Goal: Task Accomplishment & Management: Manage account settings

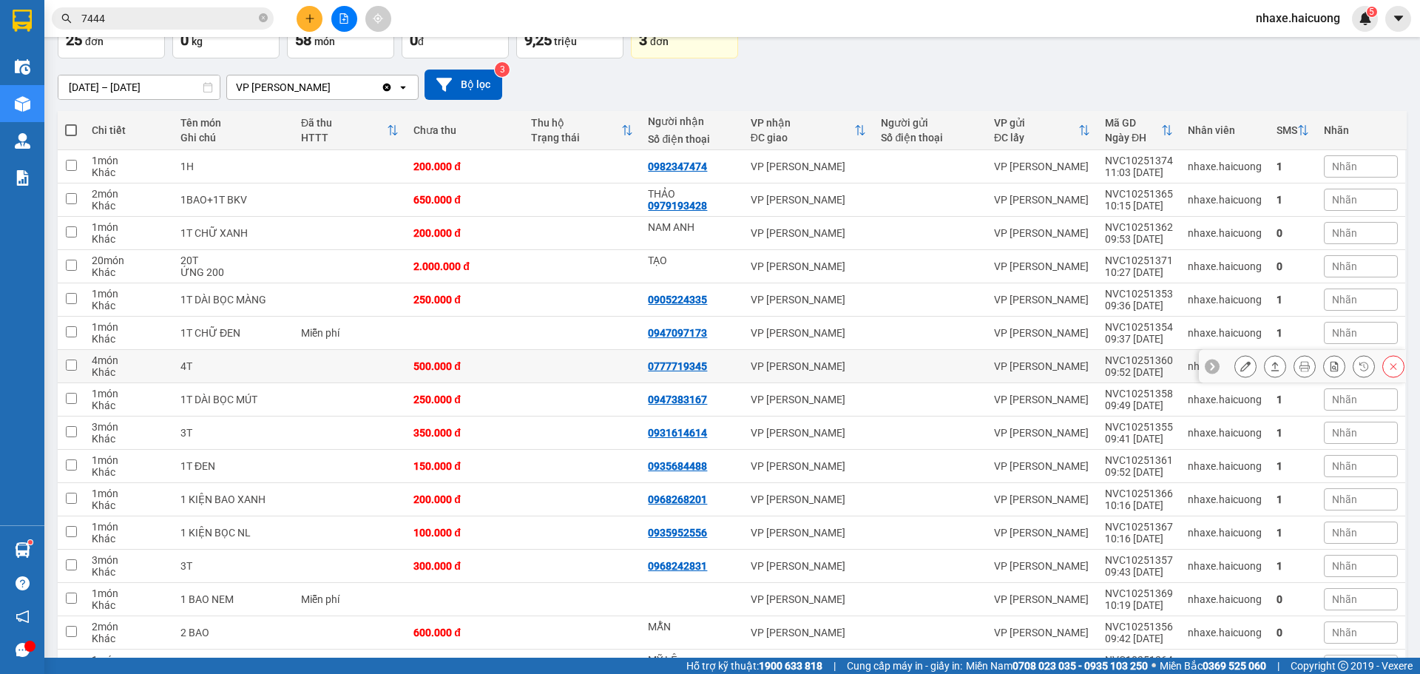
scroll to position [148, 0]
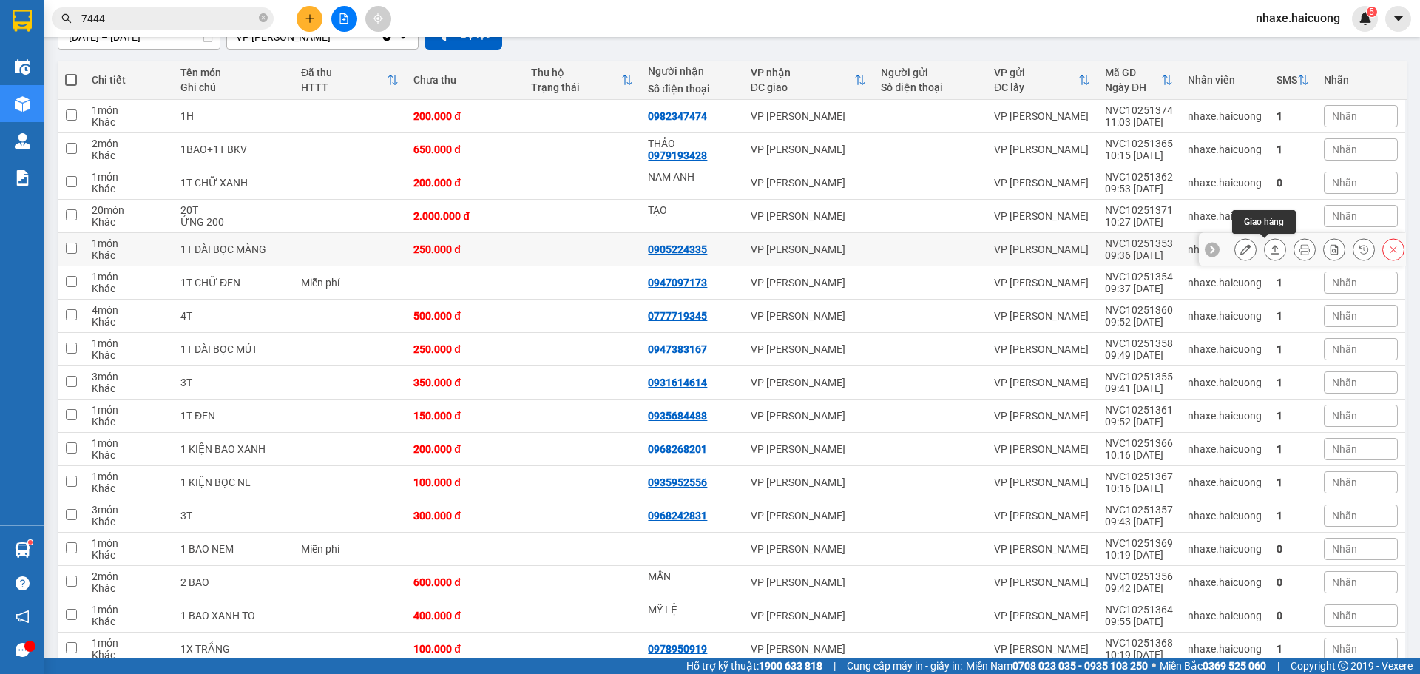
click at [1269, 245] on icon at bounding box center [1274, 249] width 10 height 10
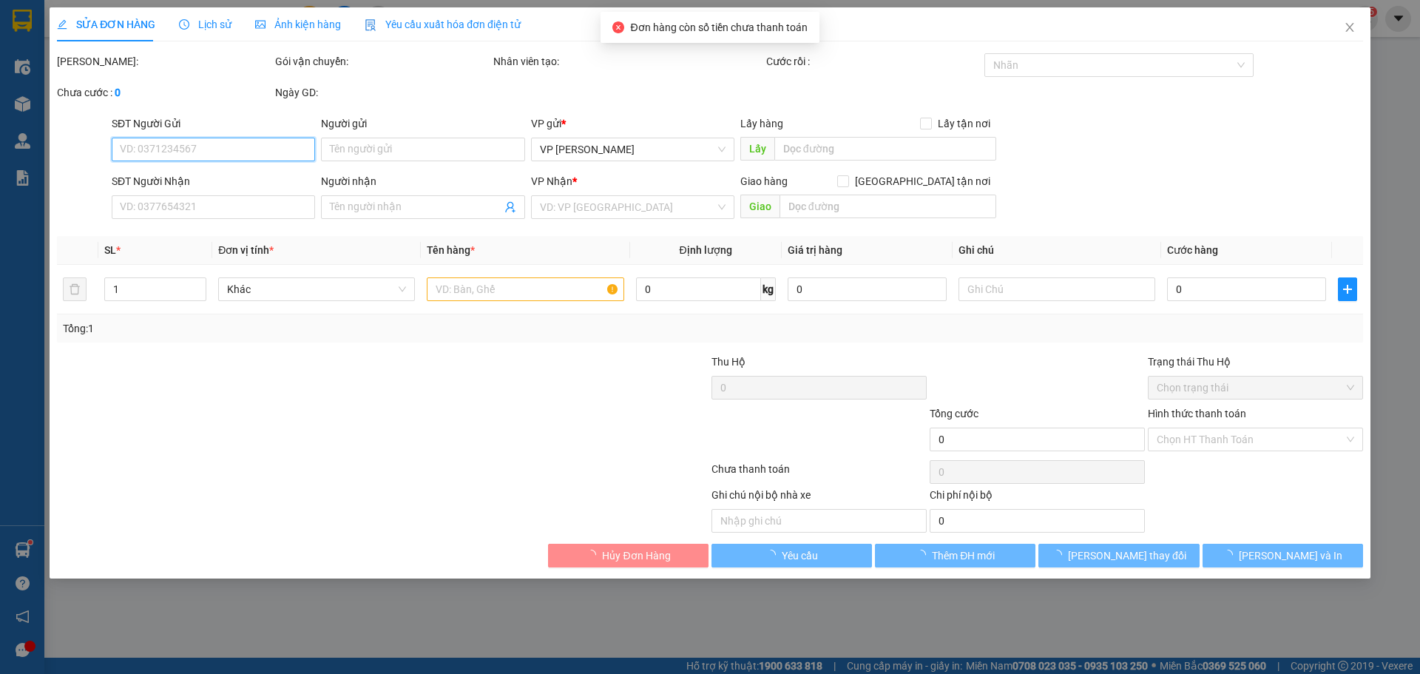
type input "0905224335"
type input "250.000"
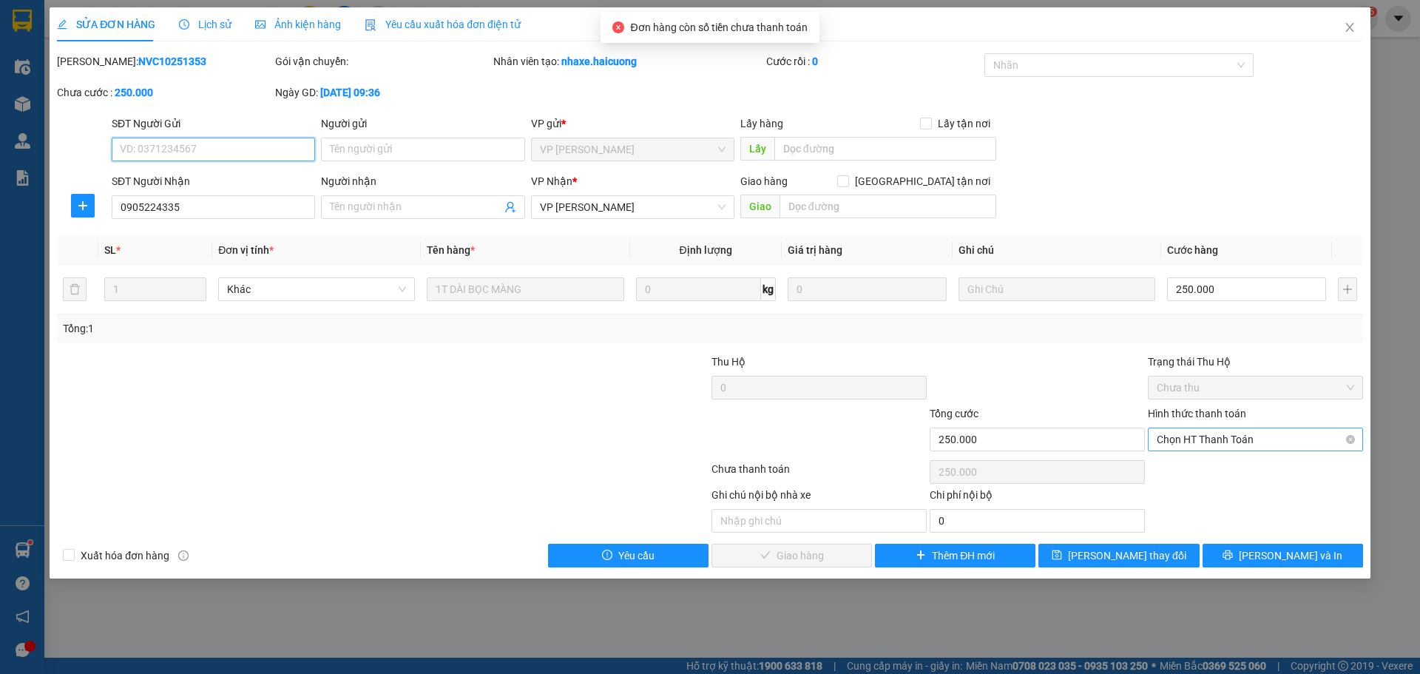
click at [1250, 436] on span "Chọn HT Thanh Toán" at bounding box center [1254, 439] width 197 height 22
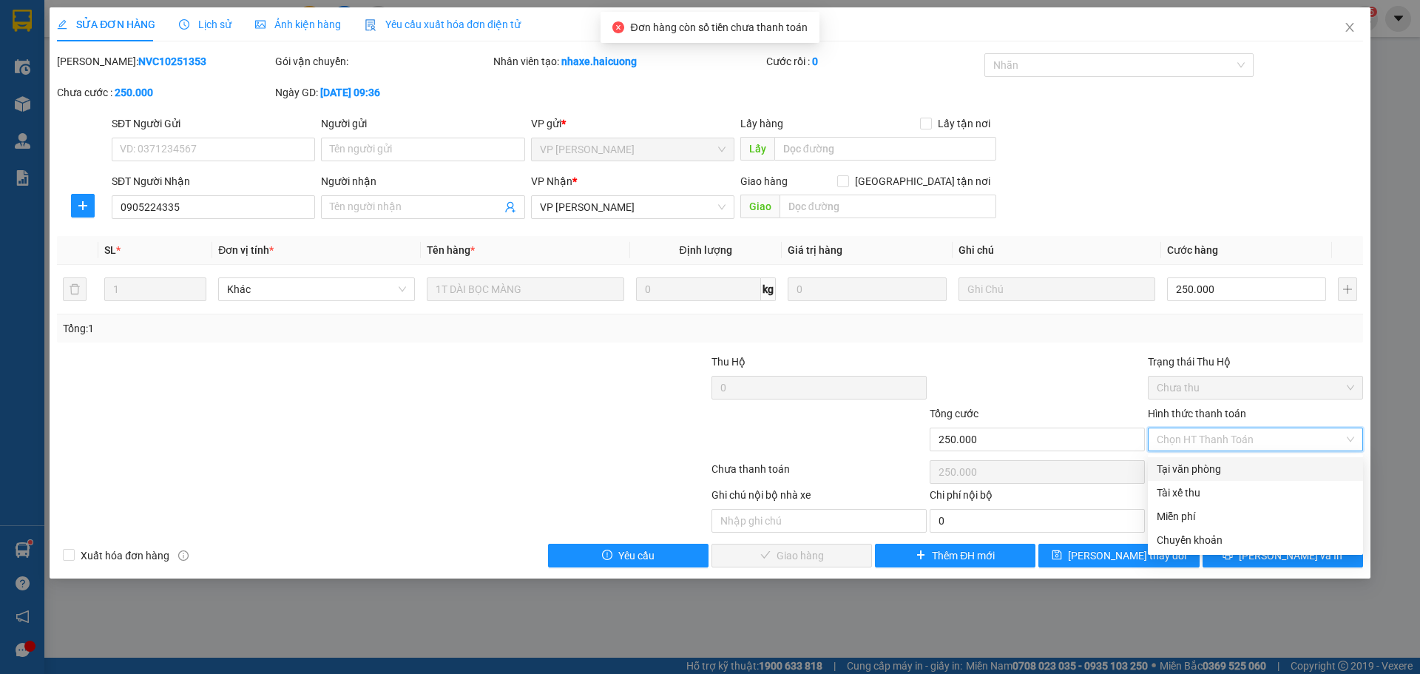
click at [1213, 469] on div "Tại văn phòng" at bounding box center [1254, 469] width 197 height 16
type input "0"
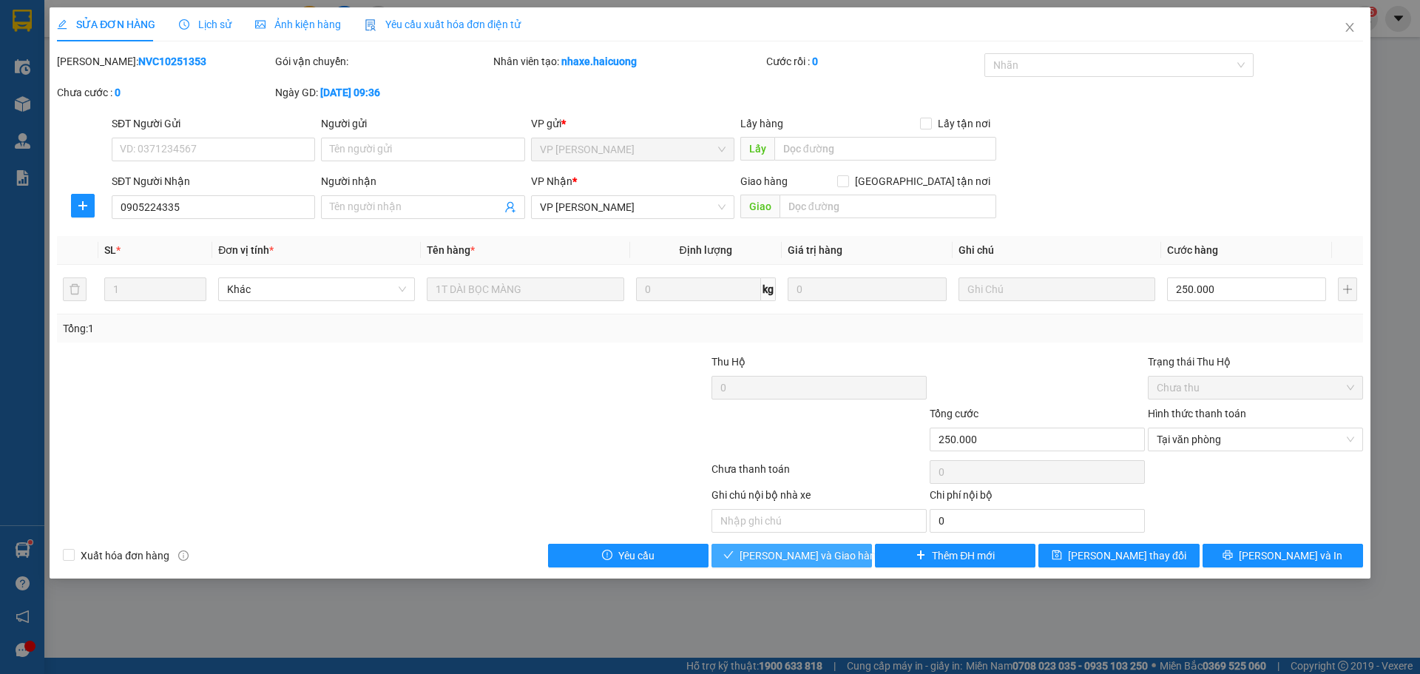
click at [781, 554] on span "Lưu và Giao hàng" at bounding box center [810, 555] width 142 height 16
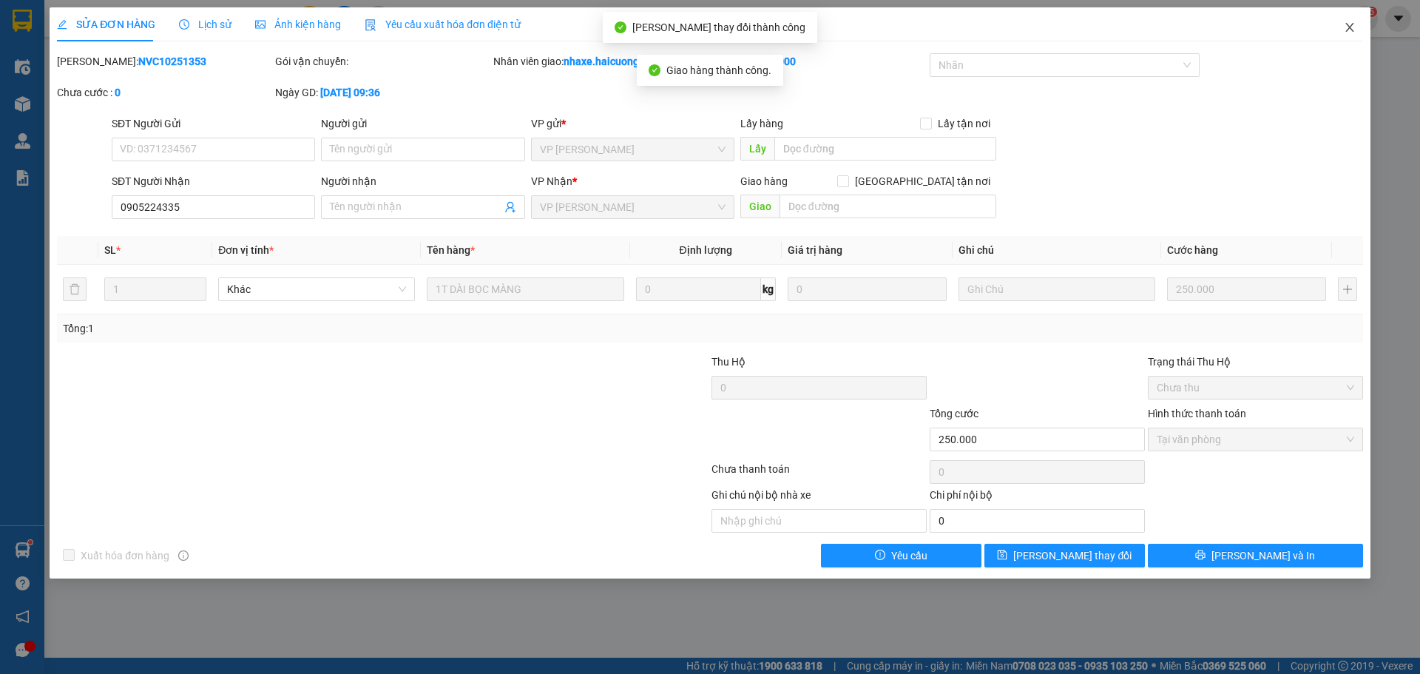
click at [1351, 27] on icon "close" at bounding box center [1349, 27] width 8 height 9
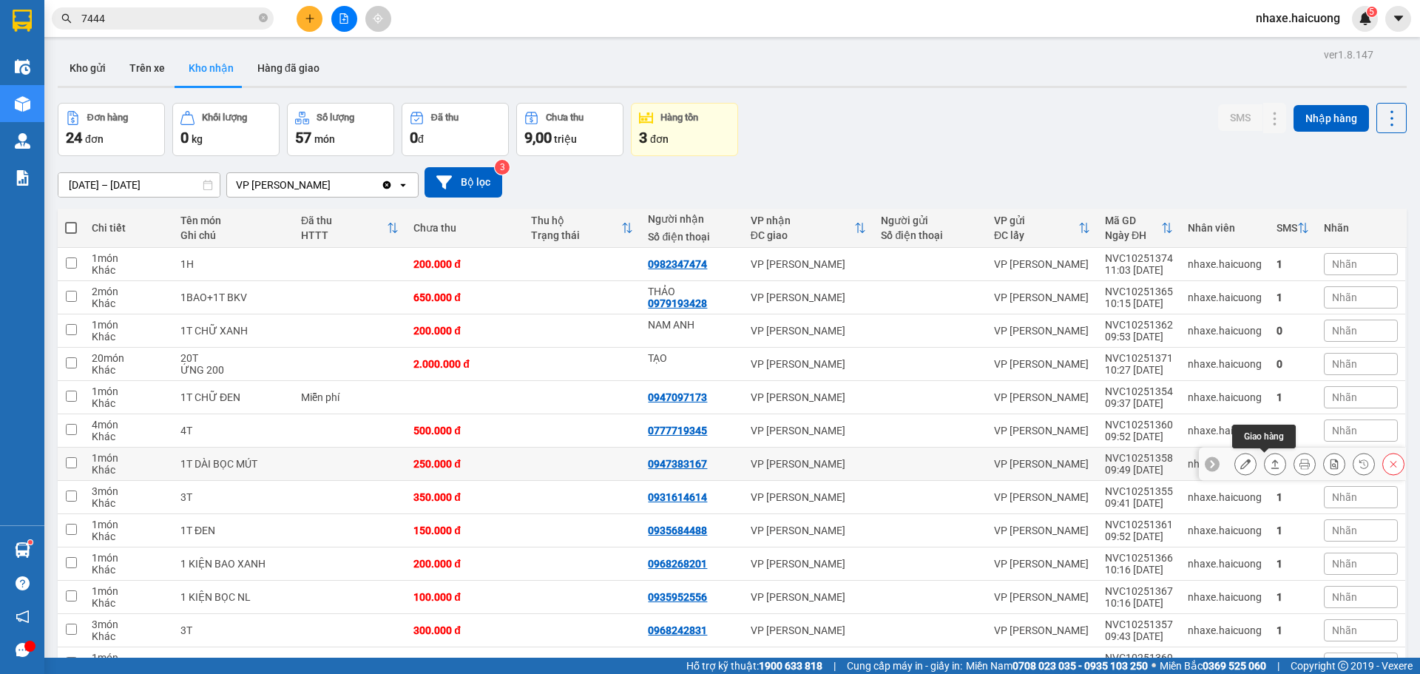
click at [1269, 464] on icon at bounding box center [1274, 463] width 10 height 10
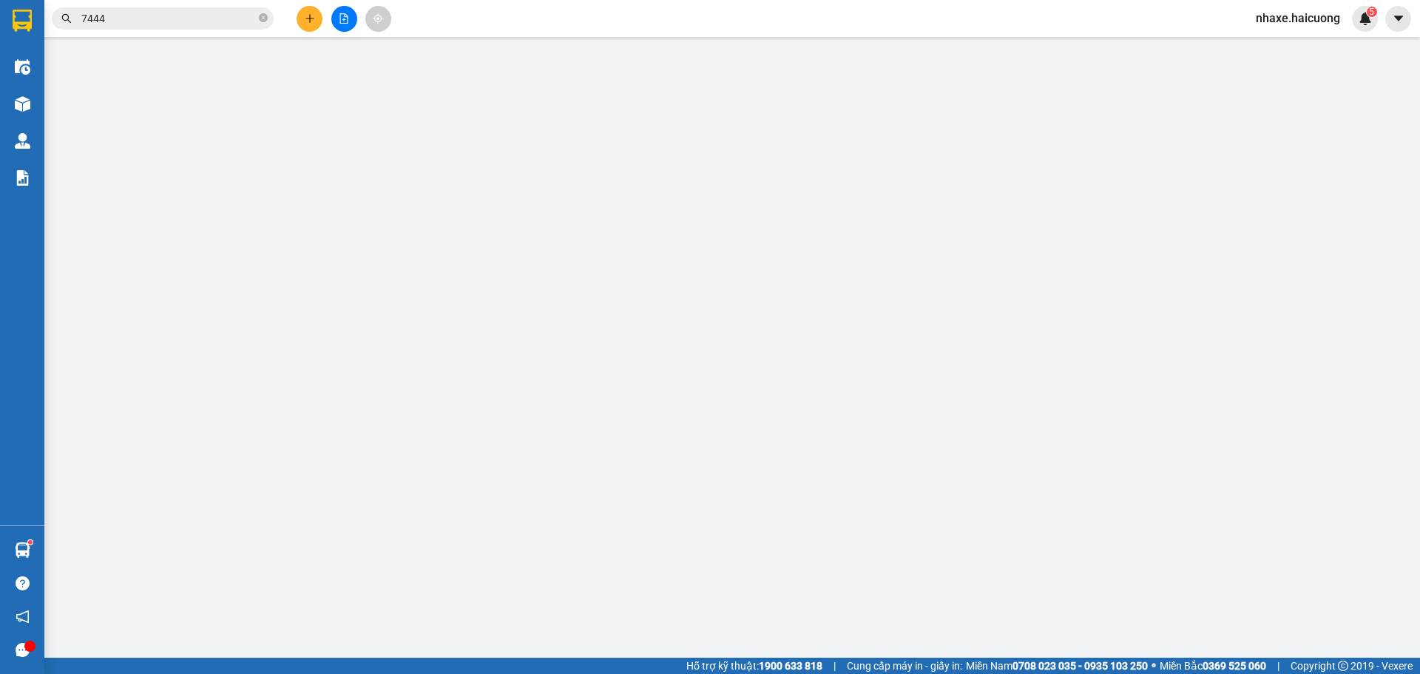
type input "0947383167"
type input "250.000"
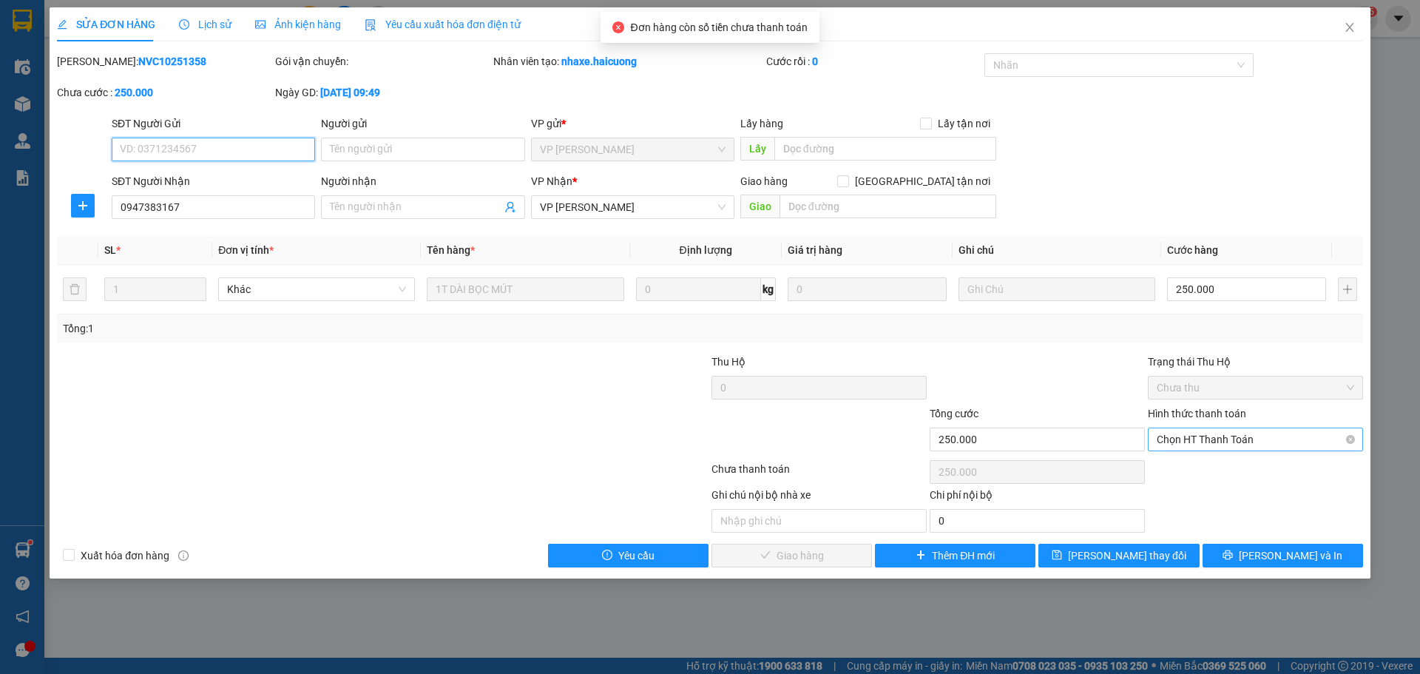
click at [1246, 440] on span "Chọn HT Thanh Toán" at bounding box center [1254, 439] width 197 height 22
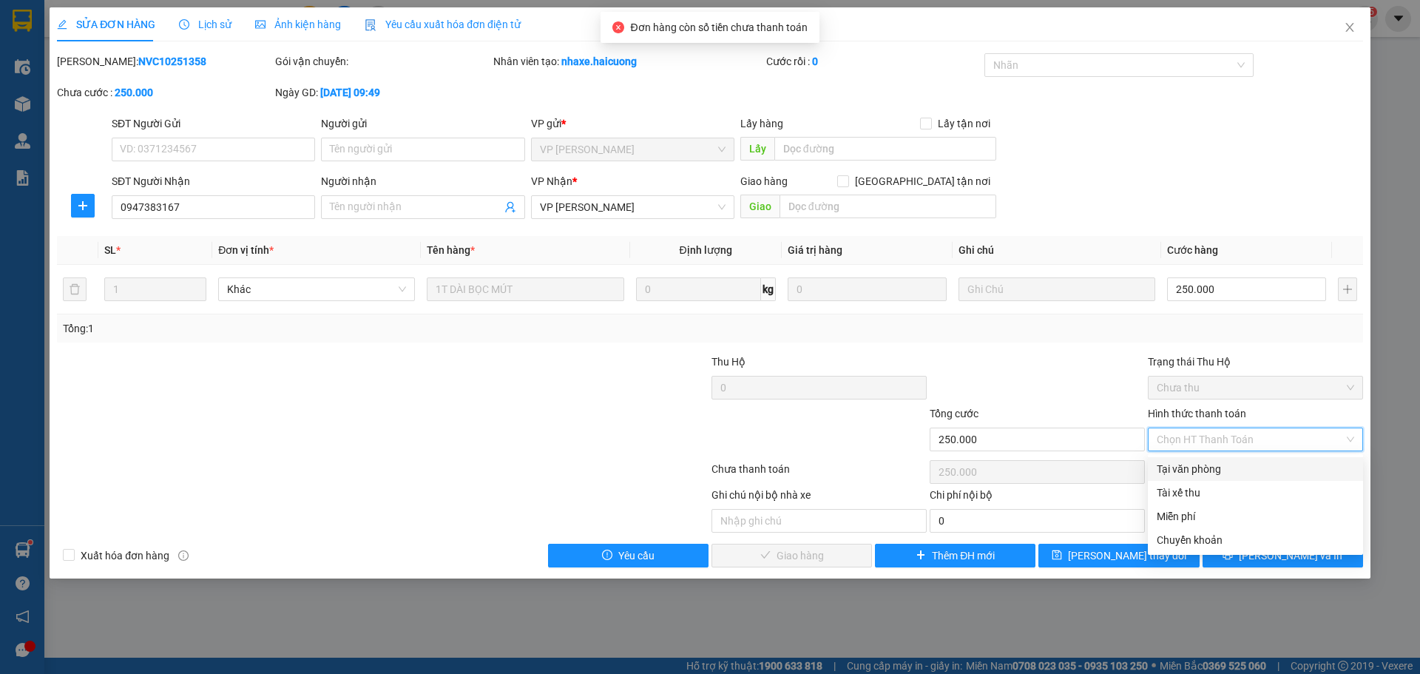
click at [1218, 469] on div "Tại văn phòng" at bounding box center [1254, 469] width 197 height 16
type input "0"
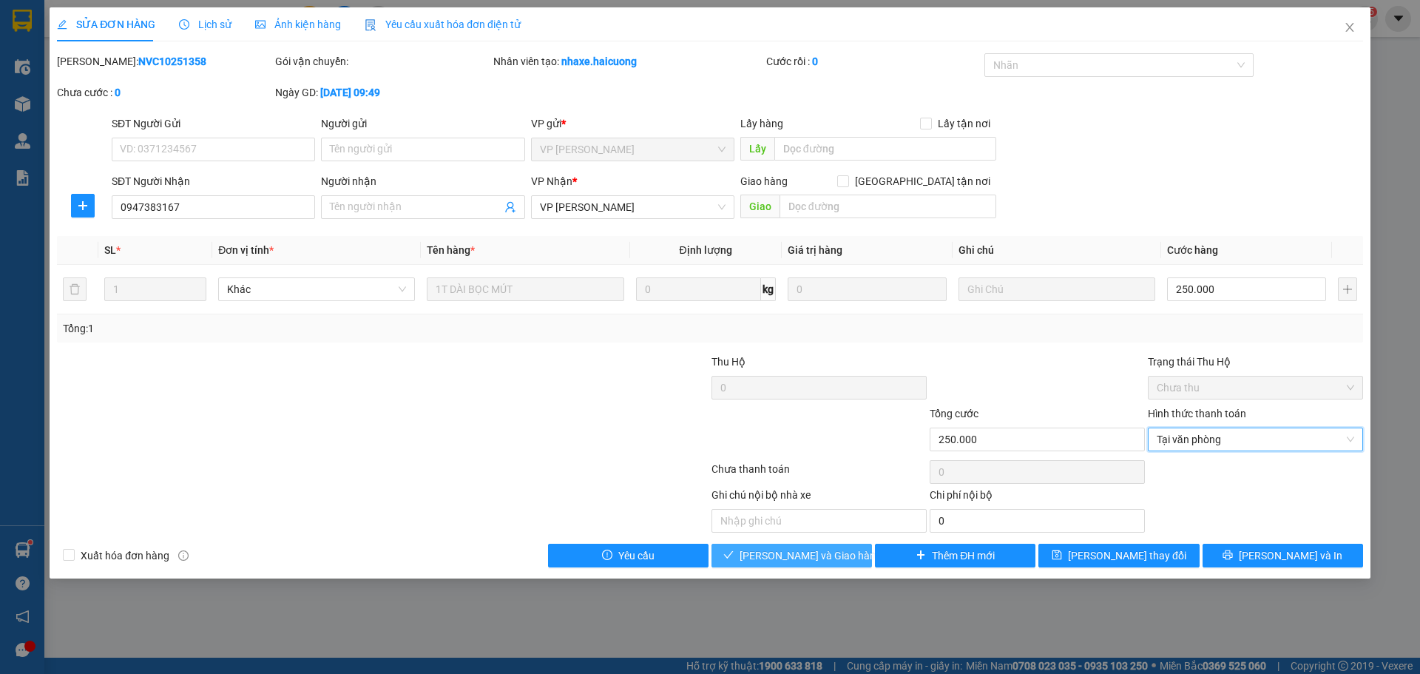
click at [796, 554] on span "Lưu và Giao hàng" at bounding box center [810, 555] width 142 height 16
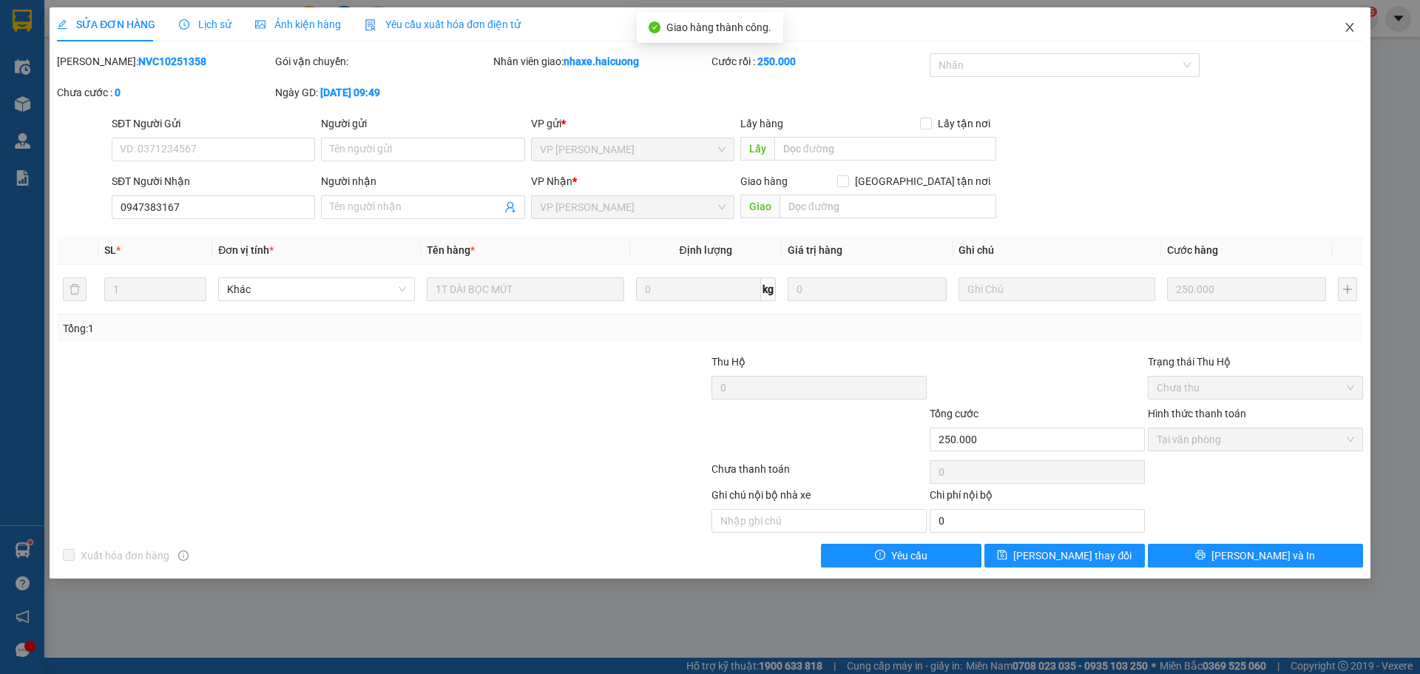
click at [1349, 27] on icon "close" at bounding box center [1349, 27] width 8 height 9
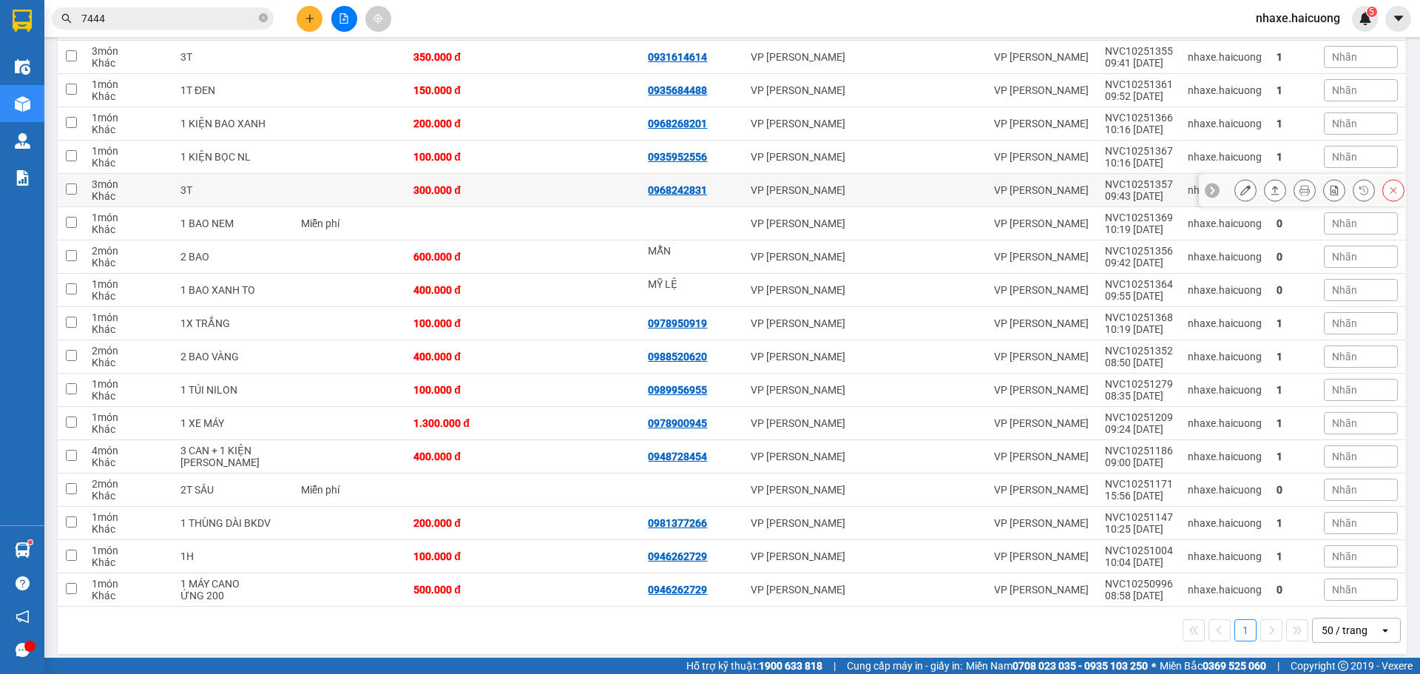
scroll to position [416, 0]
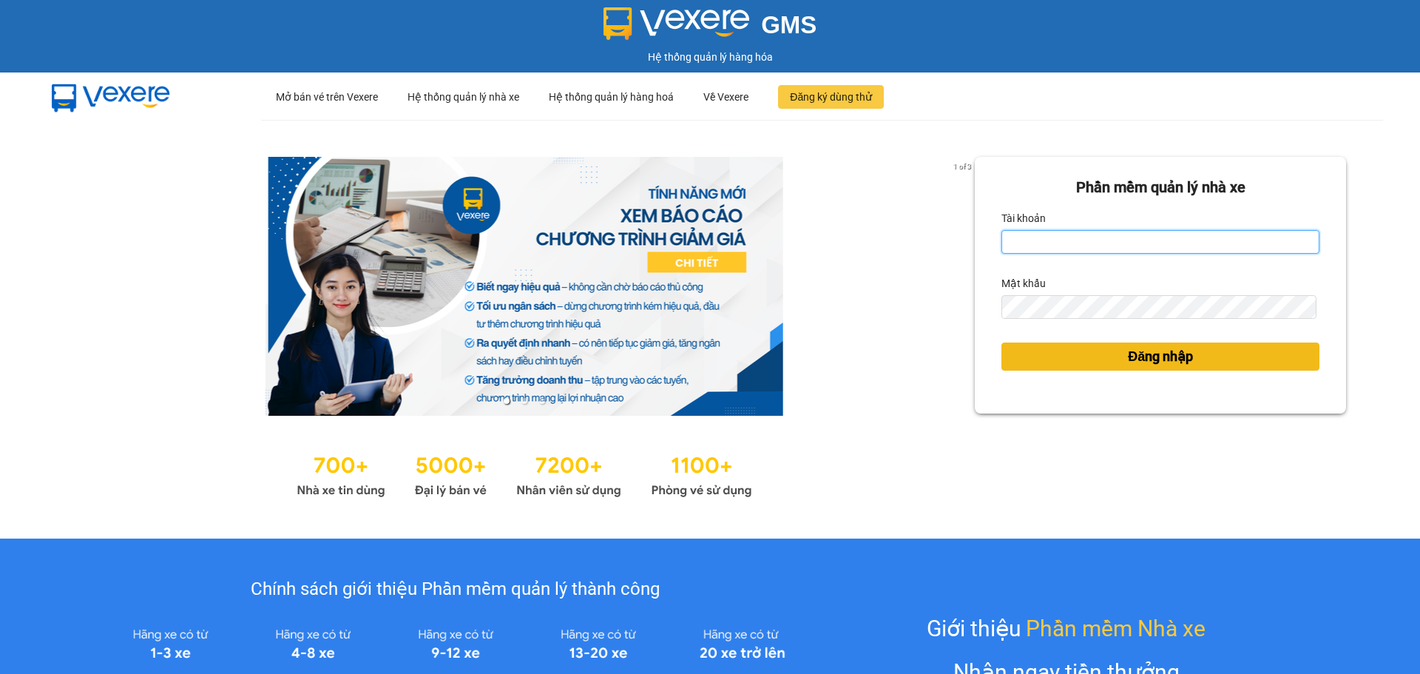
type input "nhaxe.haicuong"
click at [1127, 352] on span "Đăng nhập" at bounding box center [1159, 356] width 65 height 21
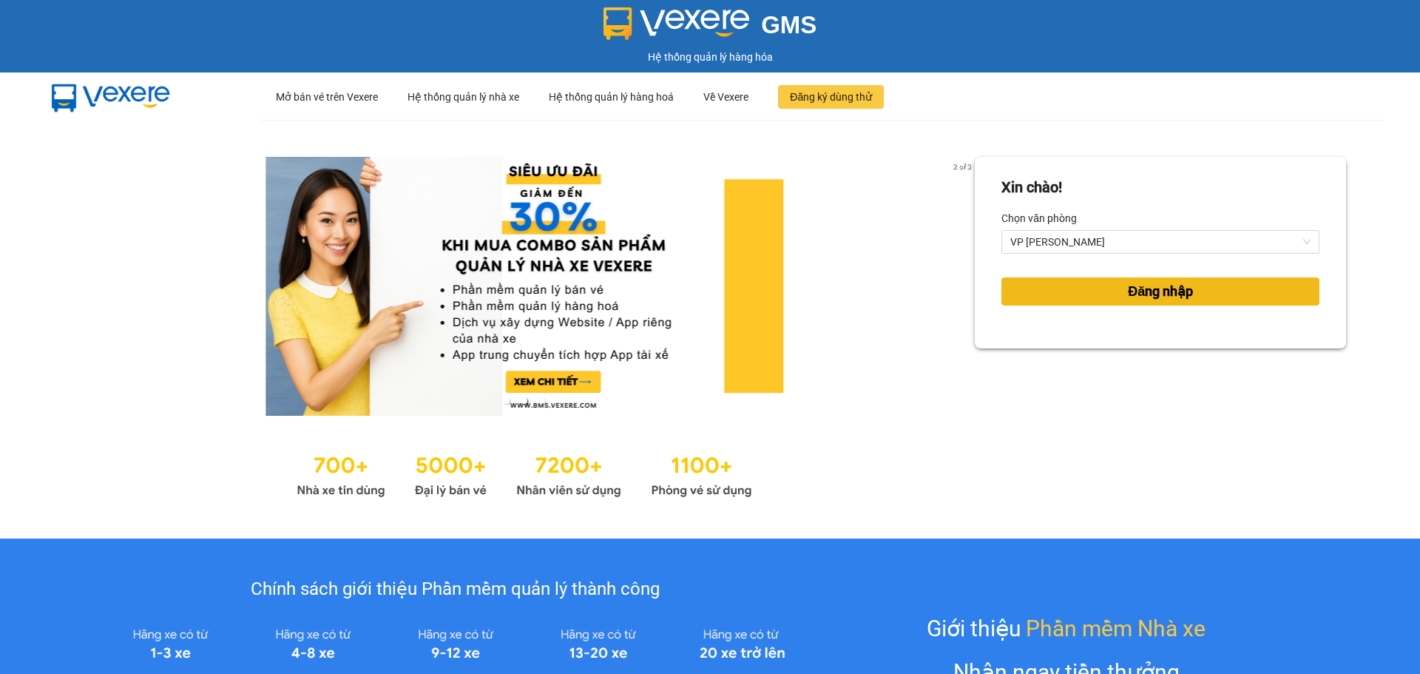
click at [1133, 291] on span "Đăng nhập" at bounding box center [1159, 291] width 65 height 21
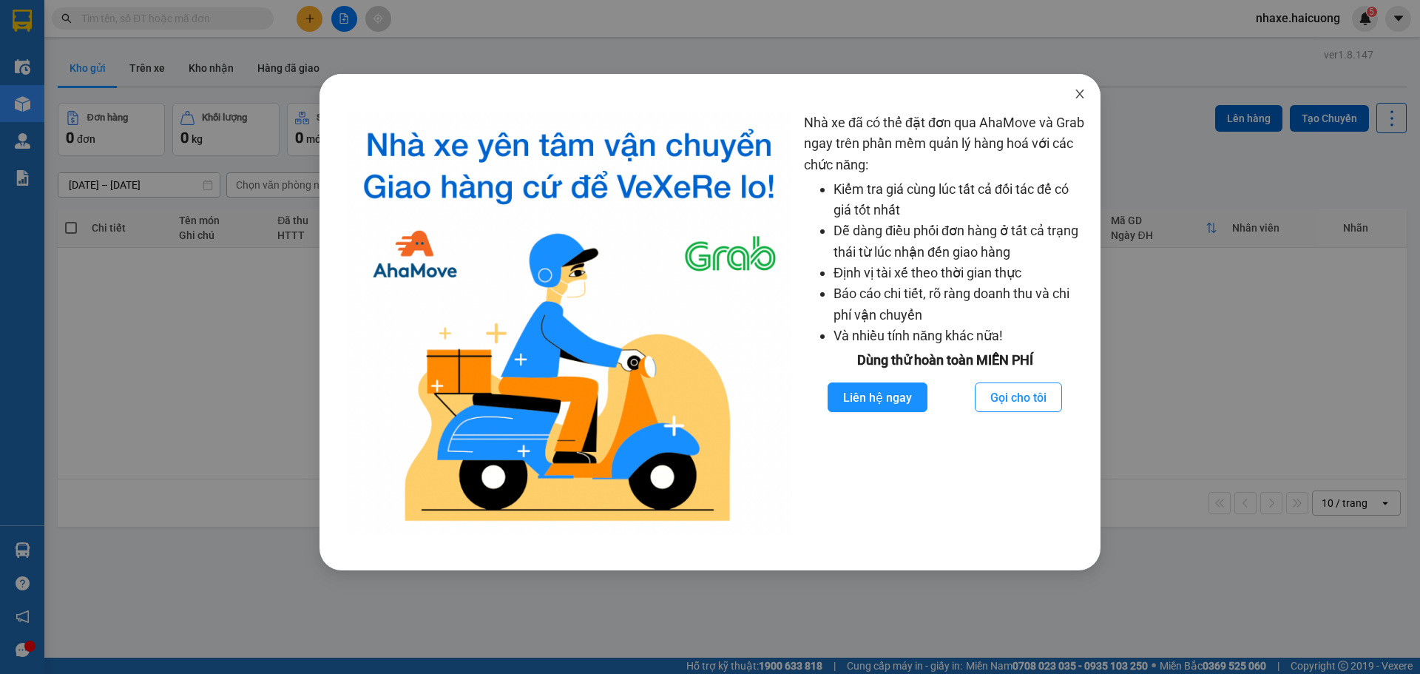
click at [1078, 94] on icon "close" at bounding box center [1080, 94] width 12 height 12
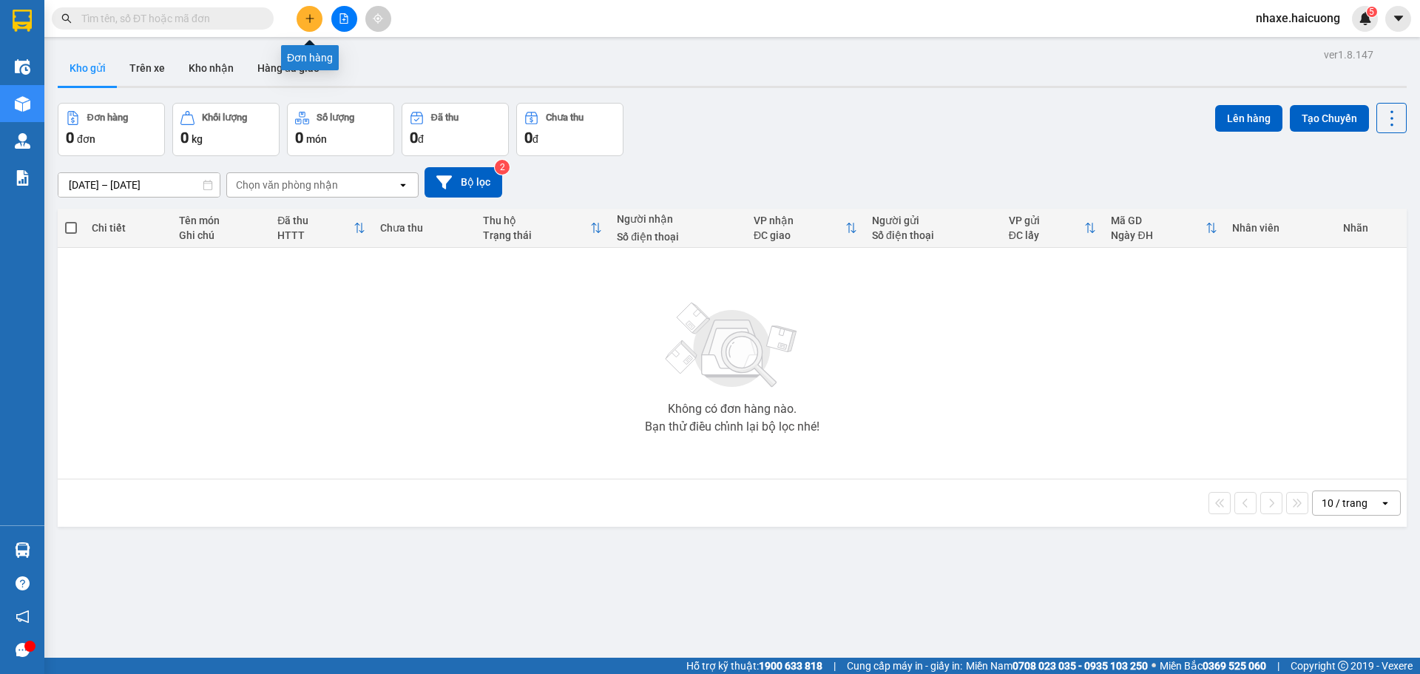
click at [314, 15] on icon "plus" at bounding box center [310, 18] width 10 height 10
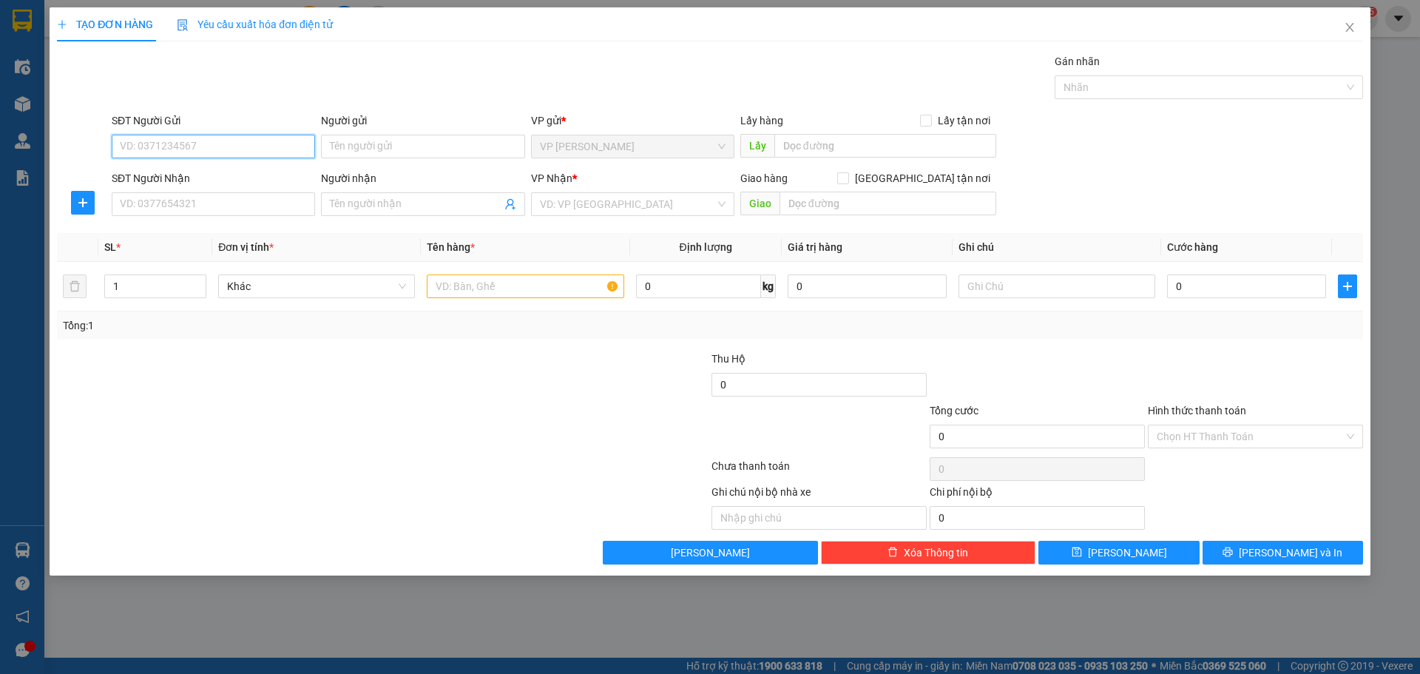
click at [235, 137] on input "SĐT Người Gửi" at bounding box center [213, 147] width 203 height 24
click at [411, 138] on input "Người gửi" at bounding box center [422, 147] width 203 height 24
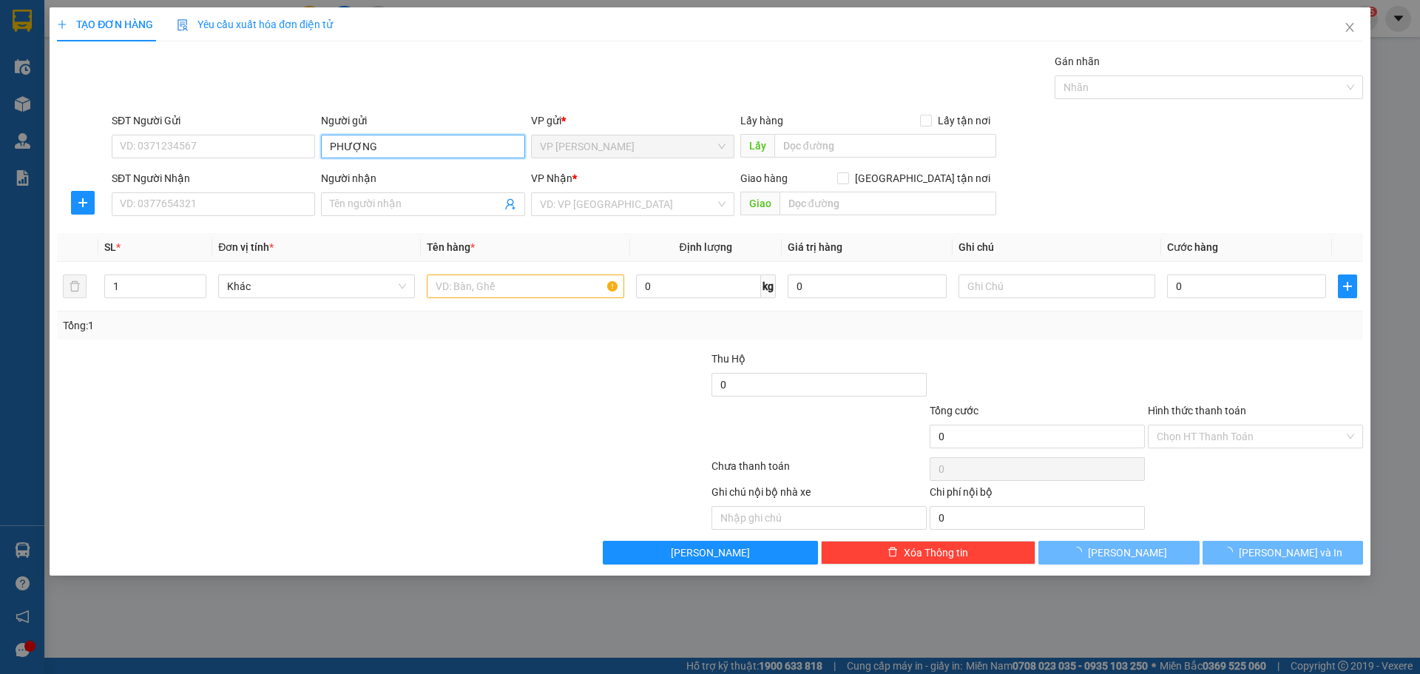
type input "PHƯỢNG"
click at [254, 134] on div "SĐT Người Gửi" at bounding box center [213, 123] width 203 height 22
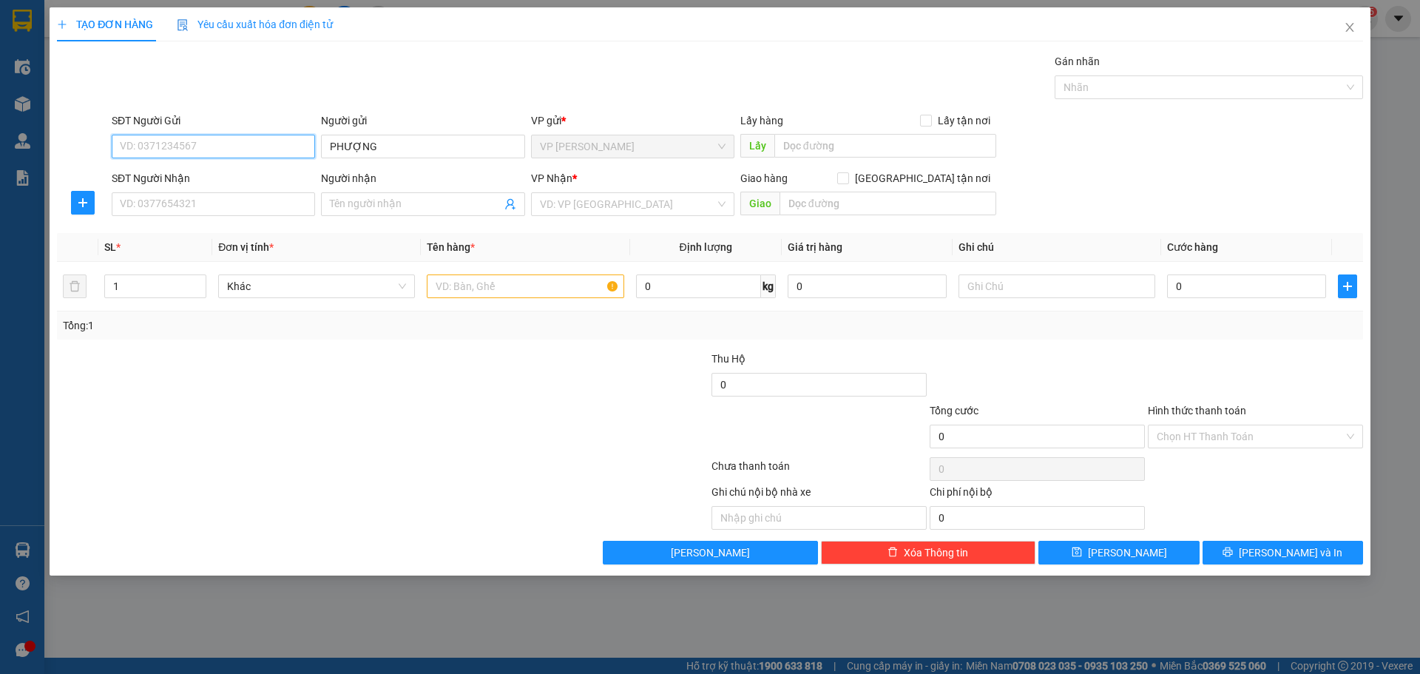
click at [254, 147] on input "SĐT Người Gửi" at bounding box center [213, 147] width 203 height 24
type input "0982715444"
click at [232, 200] on input "SĐT Người Nhận" at bounding box center [213, 204] width 203 height 24
type input "0326256449"
click at [444, 203] on input "Người nhận" at bounding box center [415, 204] width 171 height 16
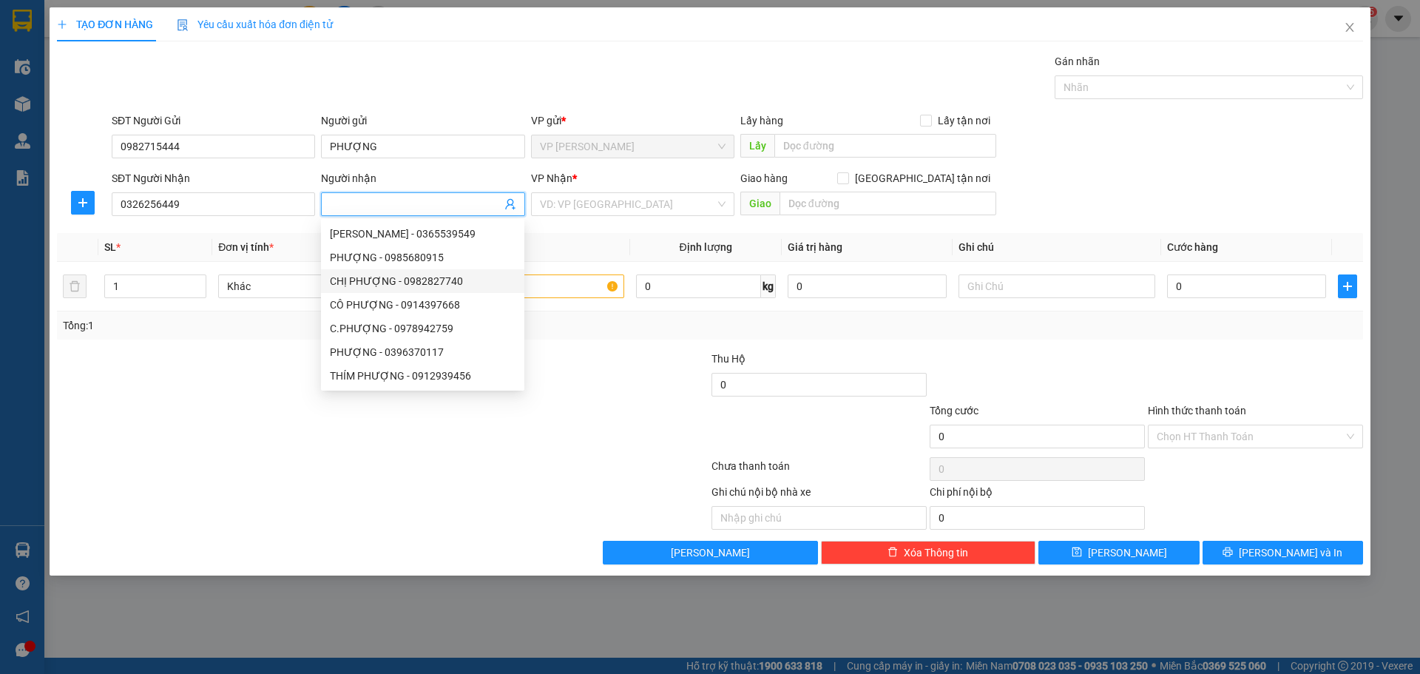
click at [259, 362] on div at bounding box center [273, 376] width 436 height 52
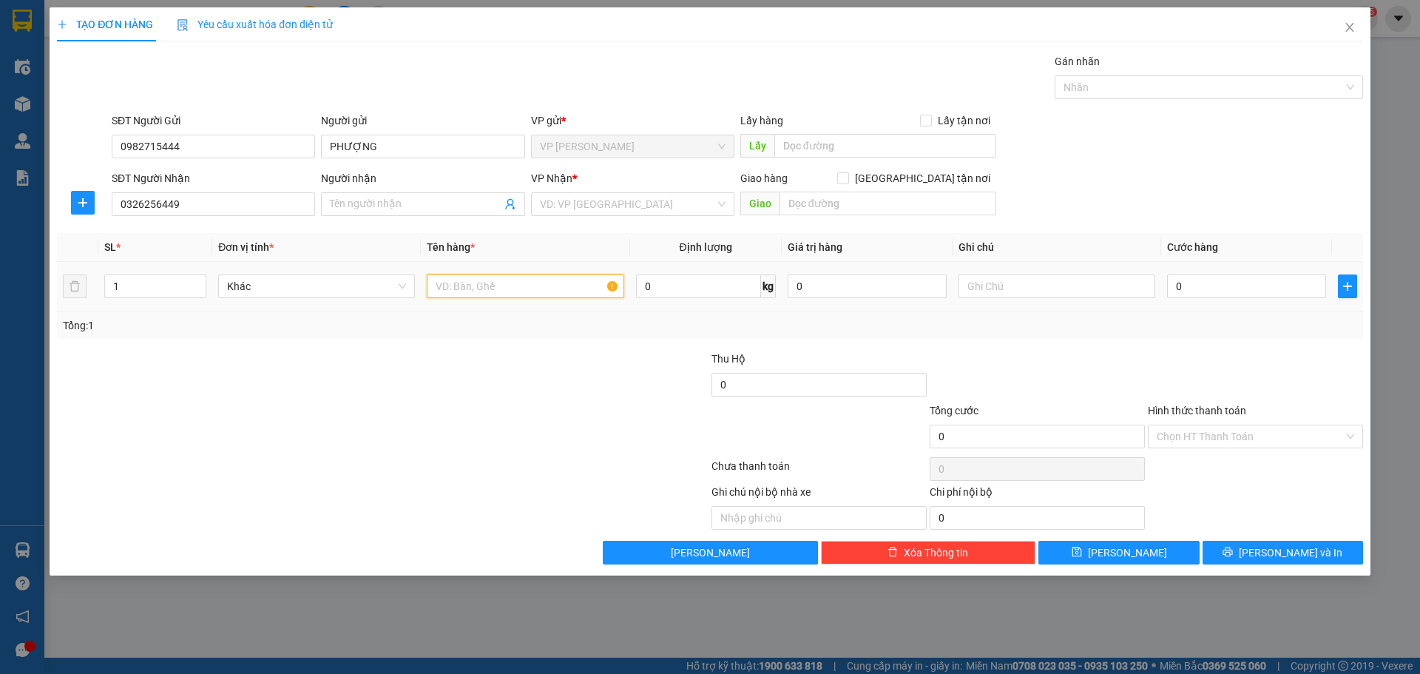
click at [484, 276] on input "text" at bounding box center [525, 286] width 197 height 24
type input "1T"
click at [1214, 282] on input "0" at bounding box center [1246, 286] width 159 height 24
type input "1"
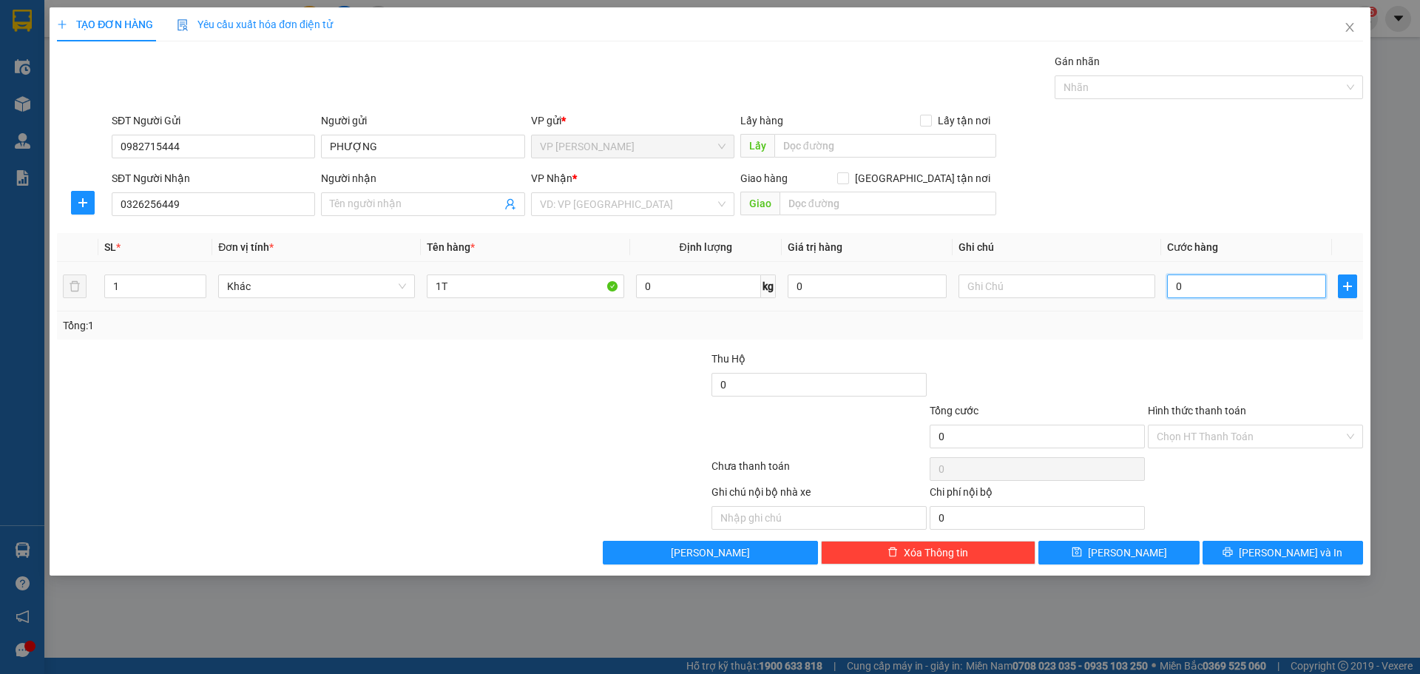
type input "1"
type input "10"
type input "100"
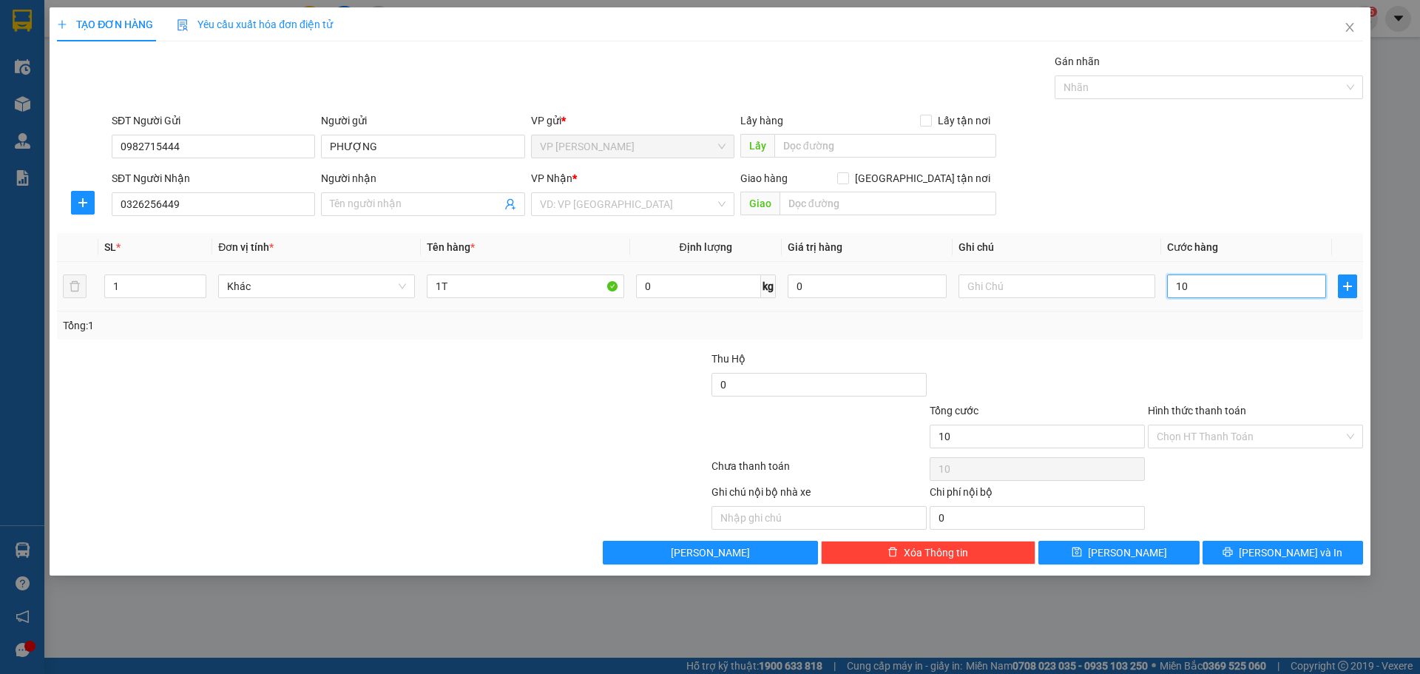
type input "100"
type input "100.000"
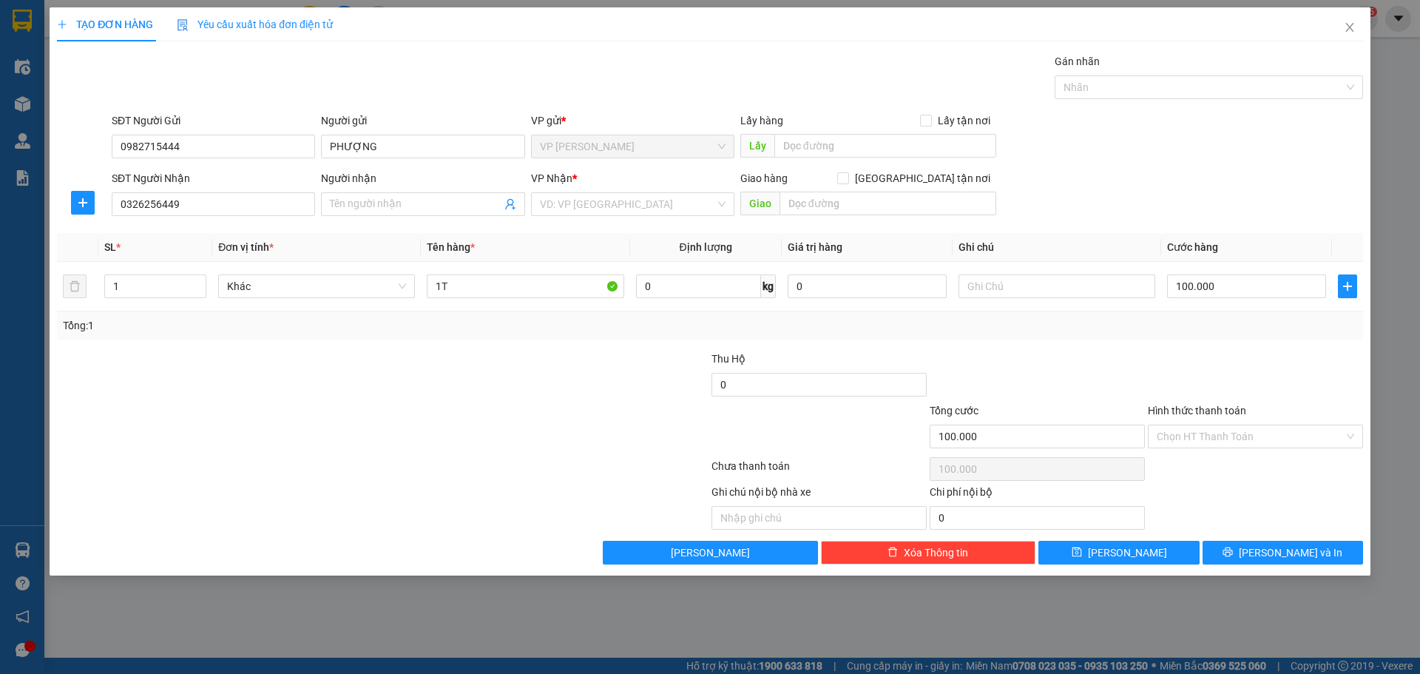
drag, startPoint x: 498, startPoint y: 406, endPoint x: 603, endPoint y: 404, distance: 105.0
click at [498, 405] on div at bounding box center [601, 428] width 218 height 52
click at [1169, 544] on button "Lưu" at bounding box center [1118, 552] width 160 height 24
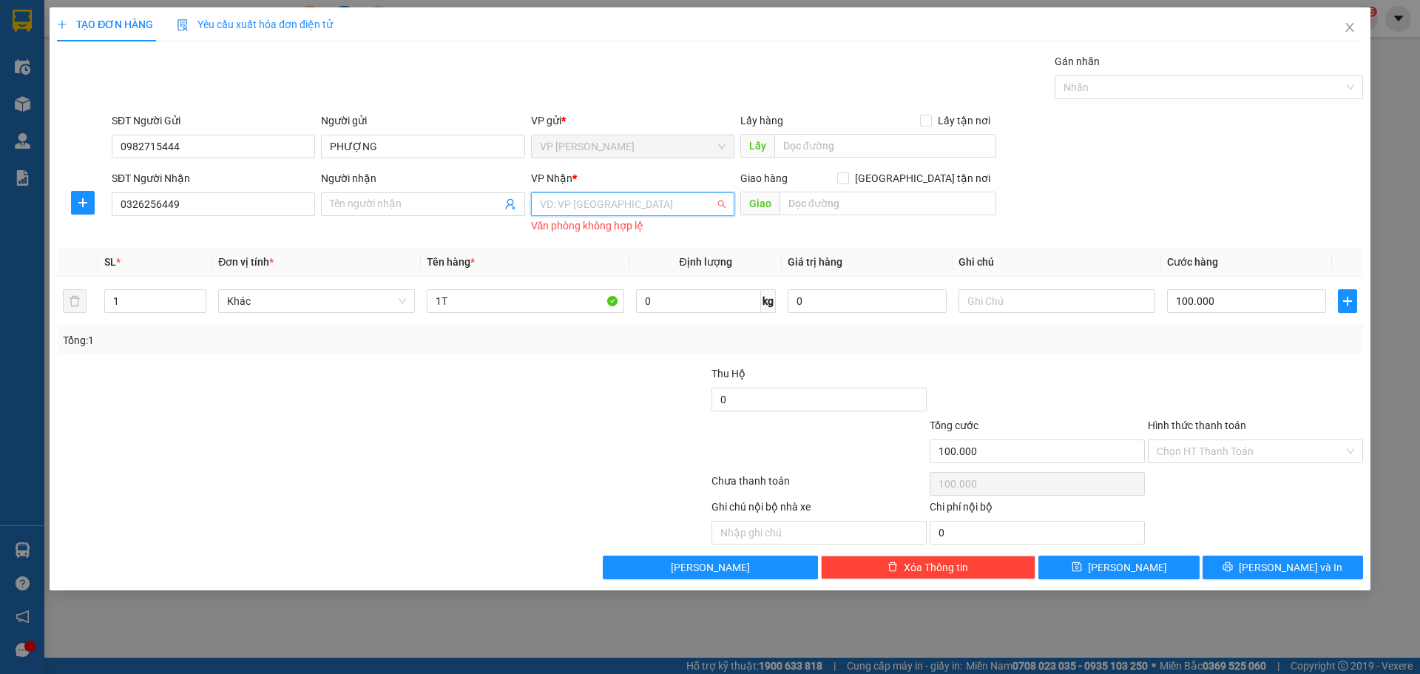
click at [623, 203] on input "search" at bounding box center [627, 204] width 175 height 22
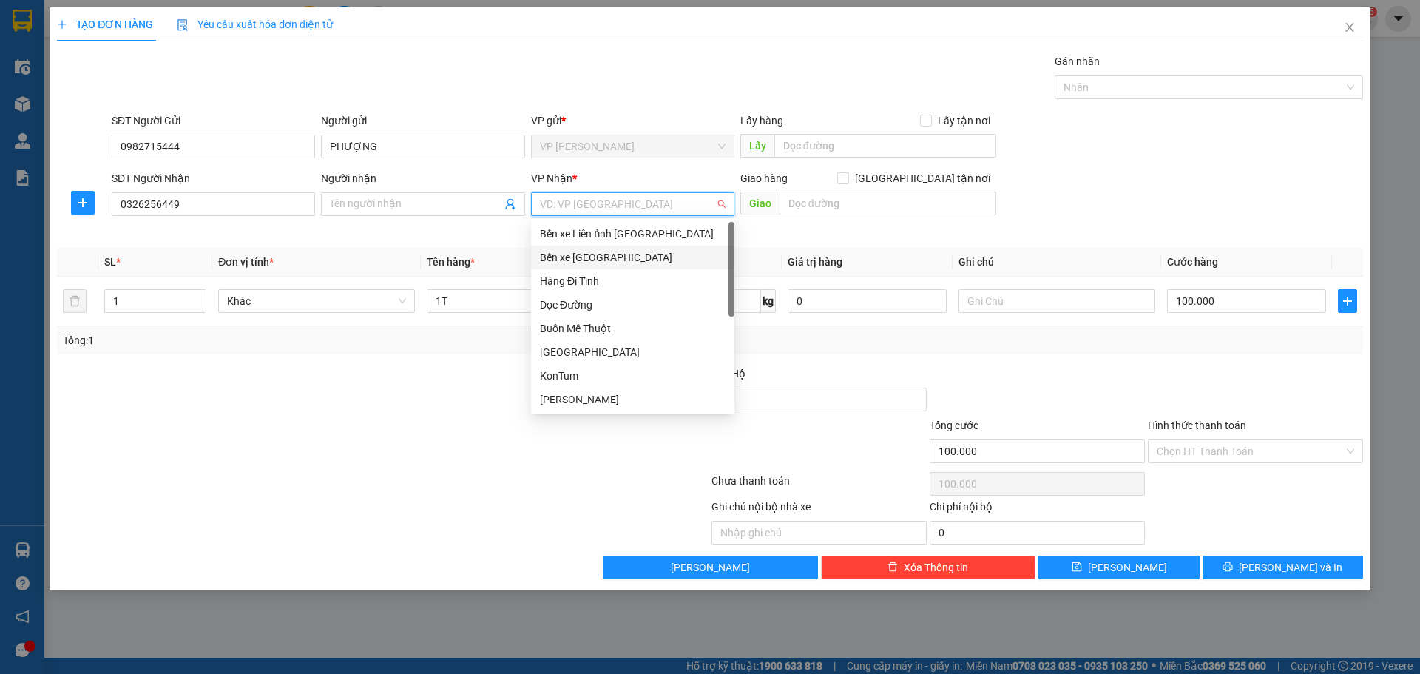
click at [618, 257] on div "Bến xe [GEOGRAPHIC_DATA]" at bounding box center [633, 257] width 186 height 16
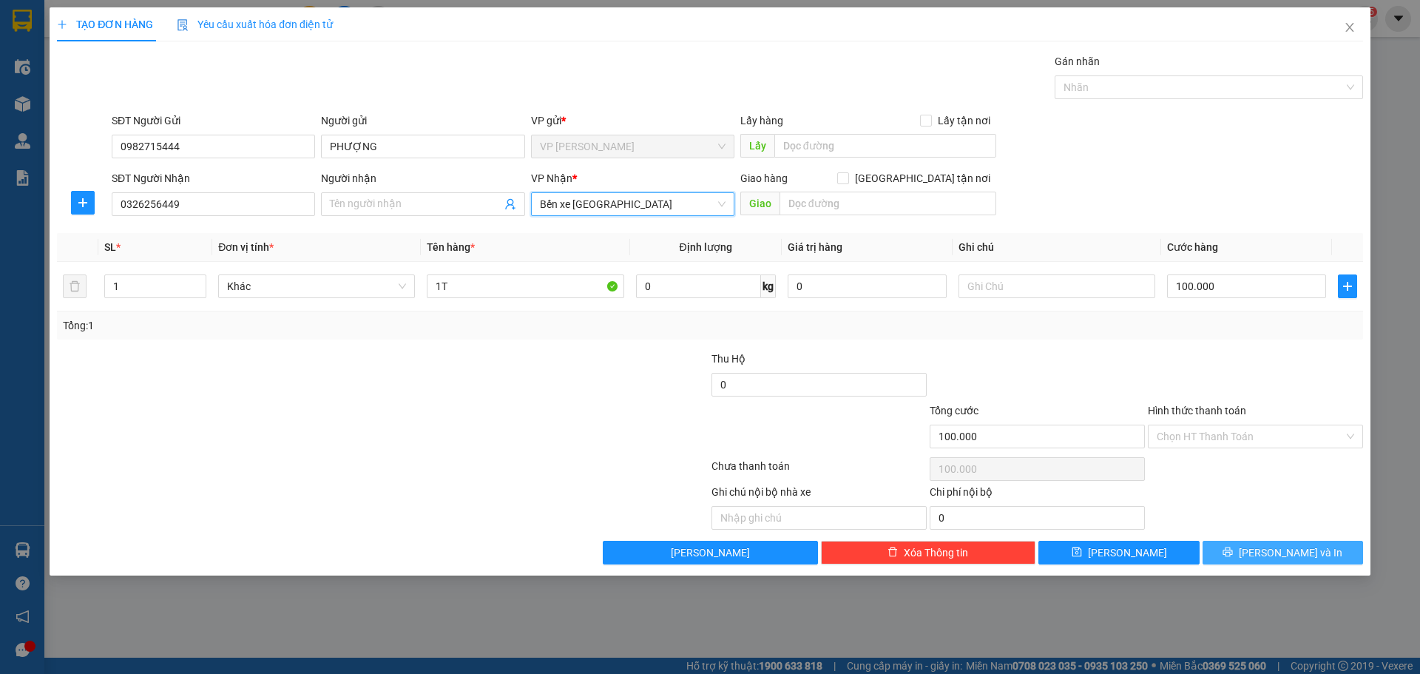
click at [1265, 549] on button "[PERSON_NAME] và In" at bounding box center [1282, 552] width 160 height 24
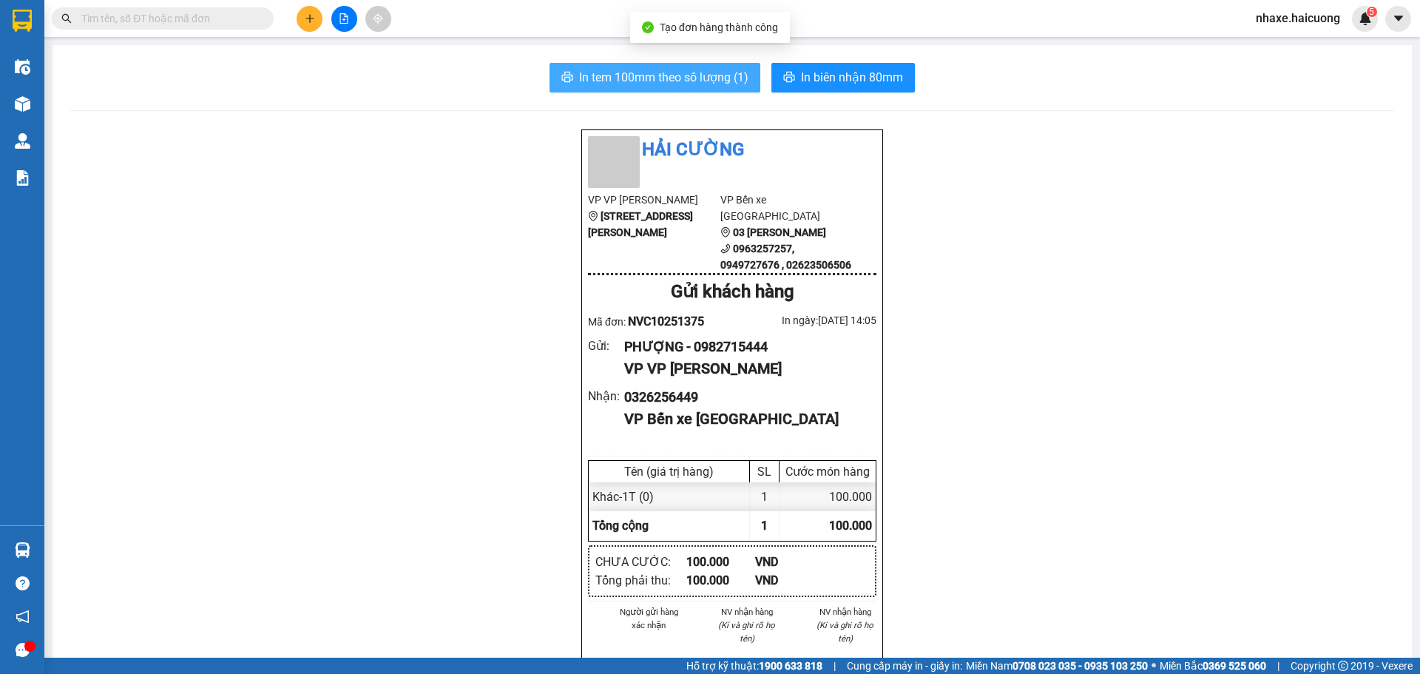
click at [710, 80] on span "In tem 100mm theo số lượng (1)" at bounding box center [663, 77] width 169 height 18
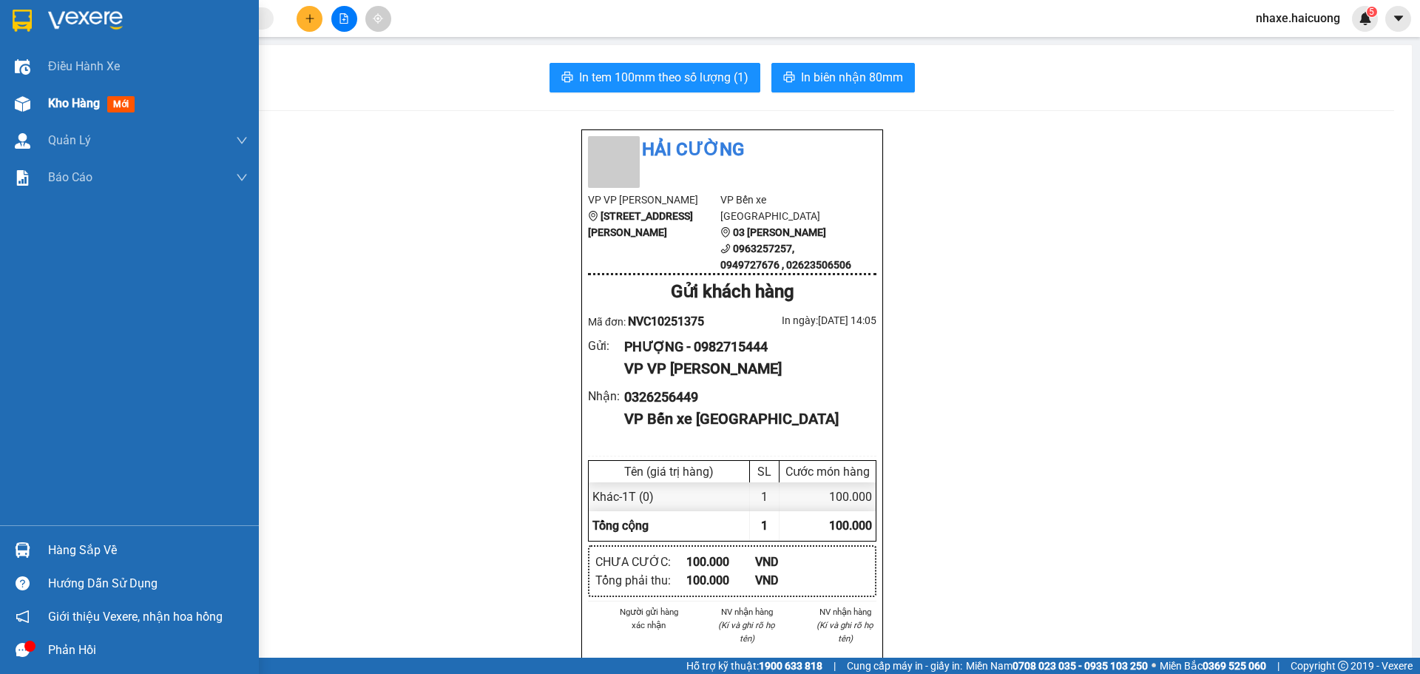
click at [44, 109] on div "Kho hàng mới" at bounding box center [129, 103] width 259 height 37
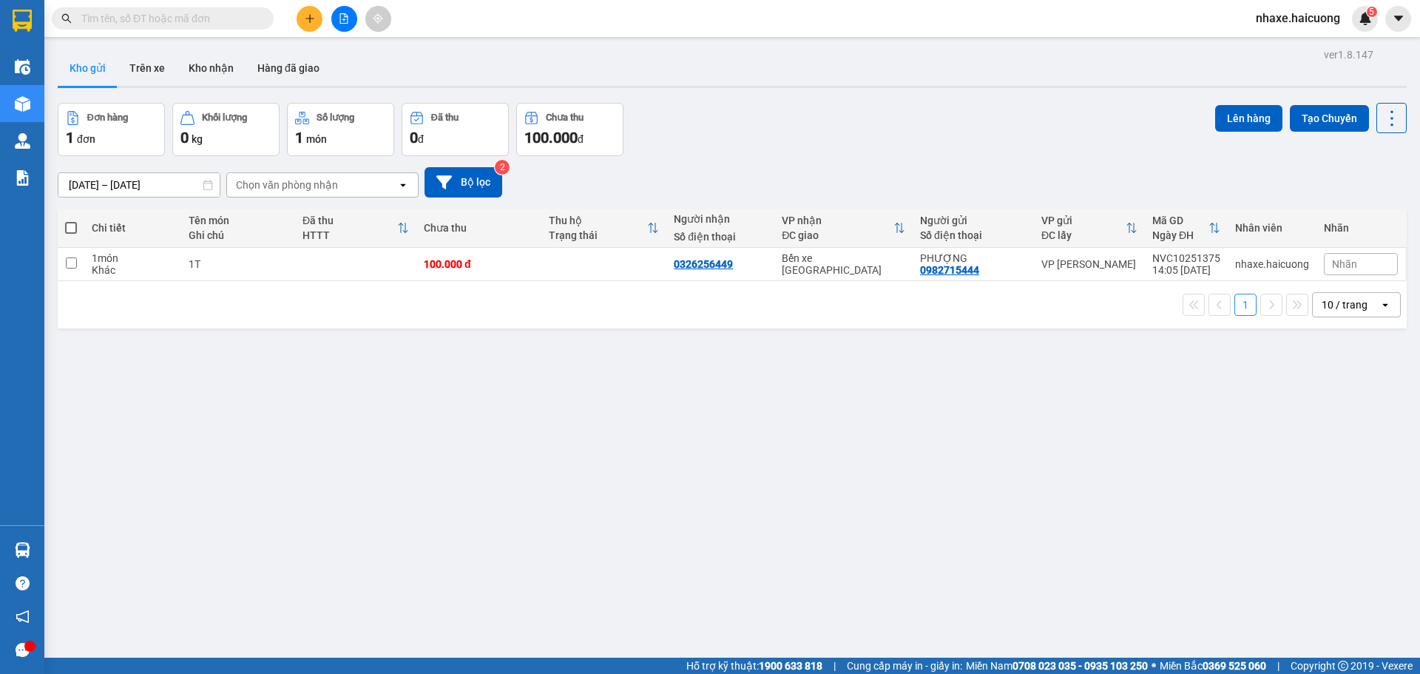
click at [314, 24] on button at bounding box center [309, 19] width 26 height 26
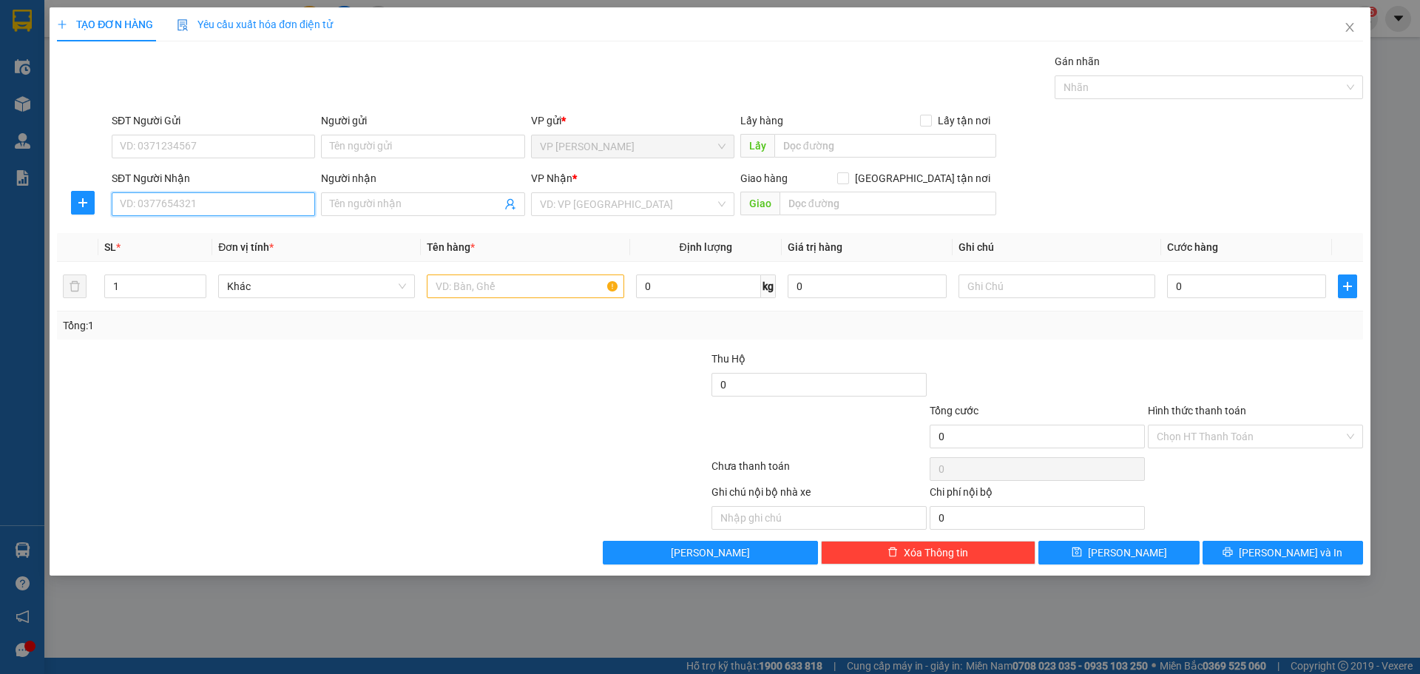
click at [195, 211] on input "SĐT Người Nhận" at bounding box center [213, 204] width 203 height 24
type input "0989358084"
click at [586, 204] on input "search" at bounding box center [627, 204] width 175 height 22
type input "GTN"
click at [571, 237] on div "GTN" at bounding box center [633, 233] width 186 height 16
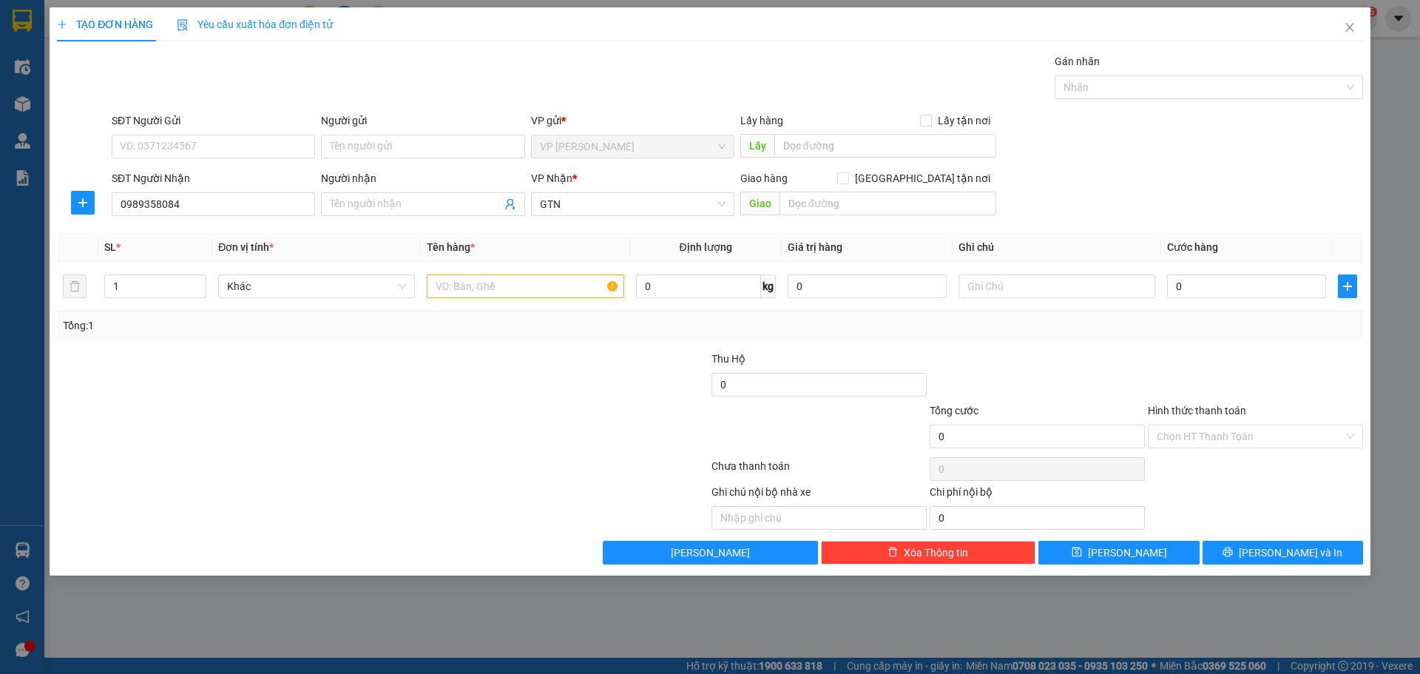
click at [915, 182] on div "Giao hàng Giao tận nơi" at bounding box center [868, 178] width 256 height 16
click at [847, 180] on input "[GEOGRAPHIC_DATA] tận nơi" at bounding box center [842, 177] width 10 height 10
checkbox input "true"
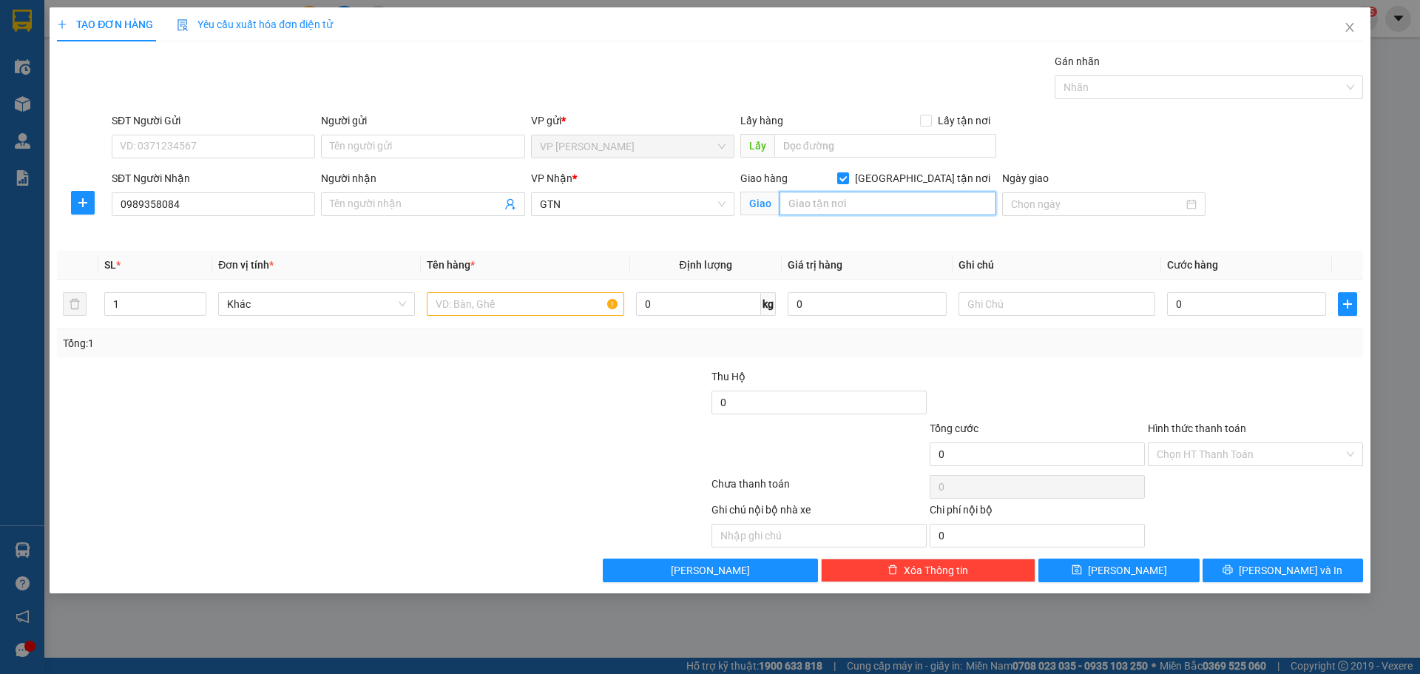
click at [907, 200] on input "text" at bounding box center [887, 203] width 217 height 24
type input "CỔ NHUẾ 2, BT LIÊM,HN"
drag, startPoint x: 444, startPoint y: 419, endPoint x: 470, endPoint y: 368, distance: 57.2
click at [453, 399] on form "Thu Hộ 0 Tổng cước 0 Hình thức thanh toán Chọn HT Thanh Toán" at bounding box center [710, 420] width 1306 height 104
click at [509, 314] on input "text" at bounding box center [525, 304] width 197 height 24
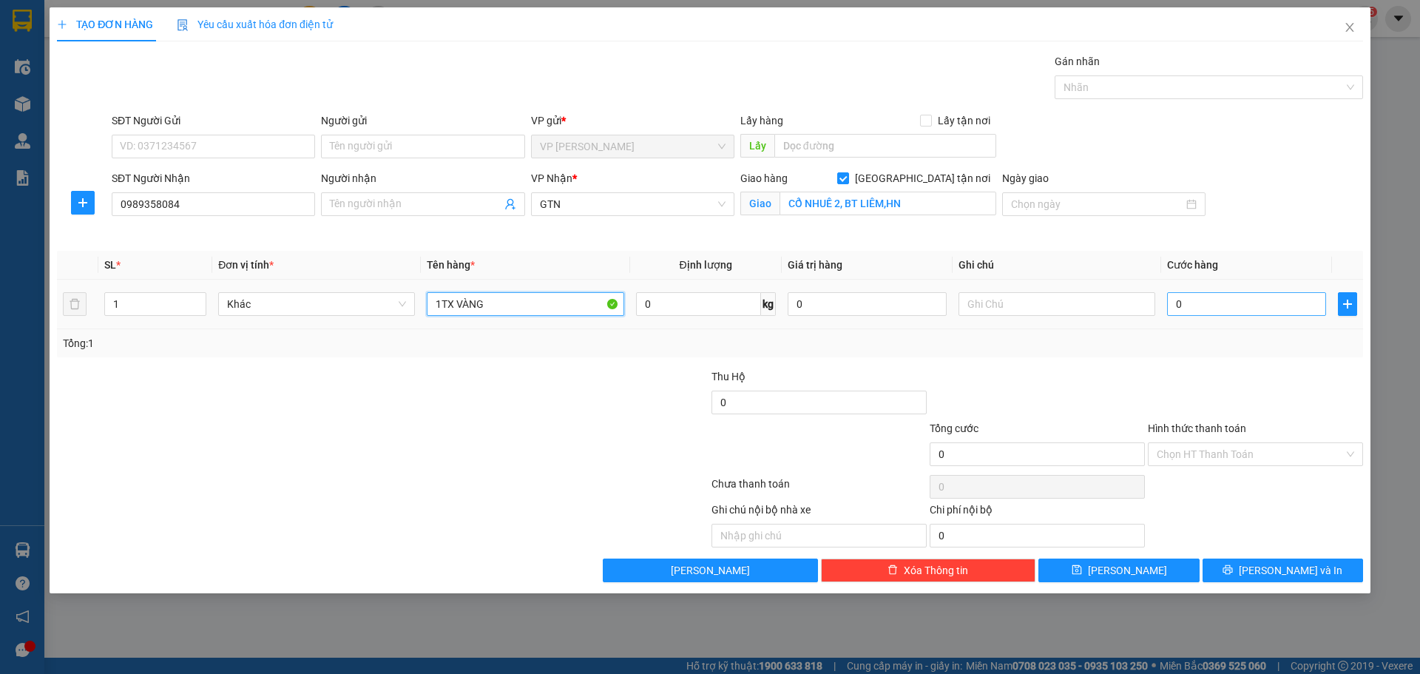
type input "1TX VÀNG"
click at [1200, 304] on input "0" at bounding box center [1246, 304] width 159 height 24
type input "2"
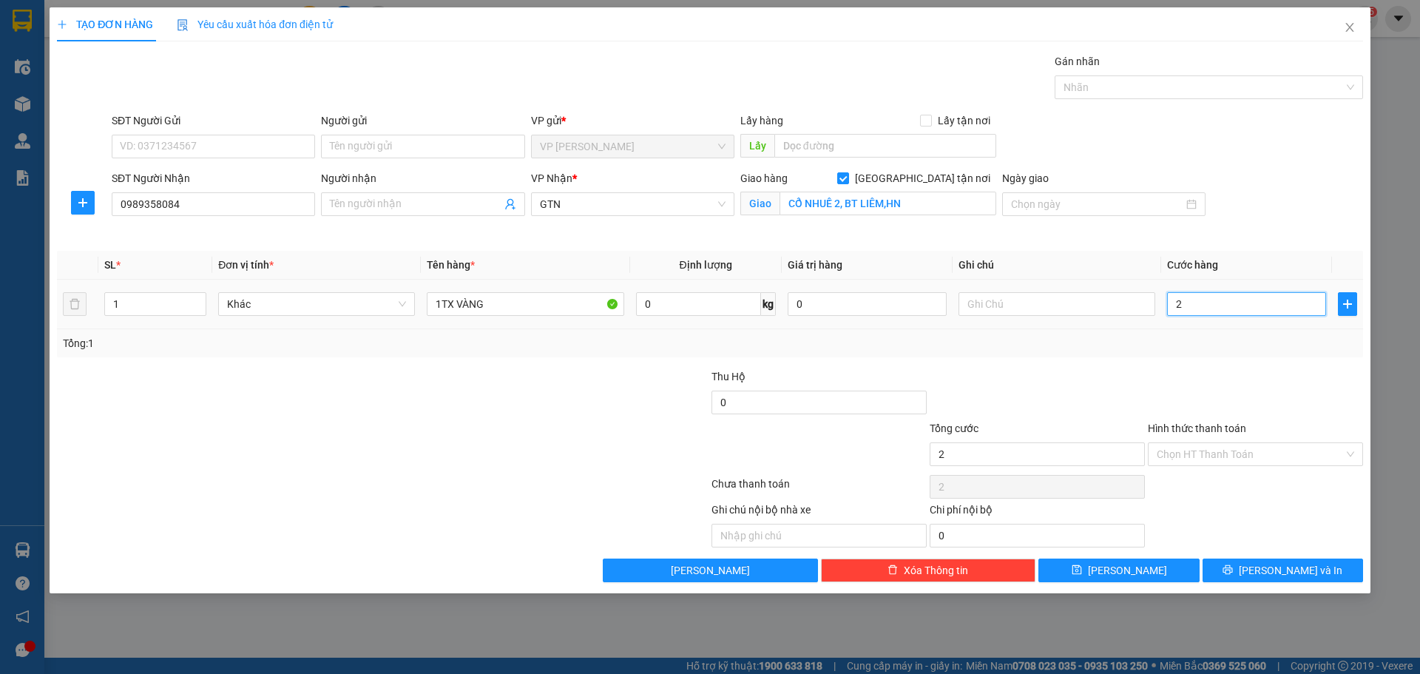
type input "25"
type input "250"
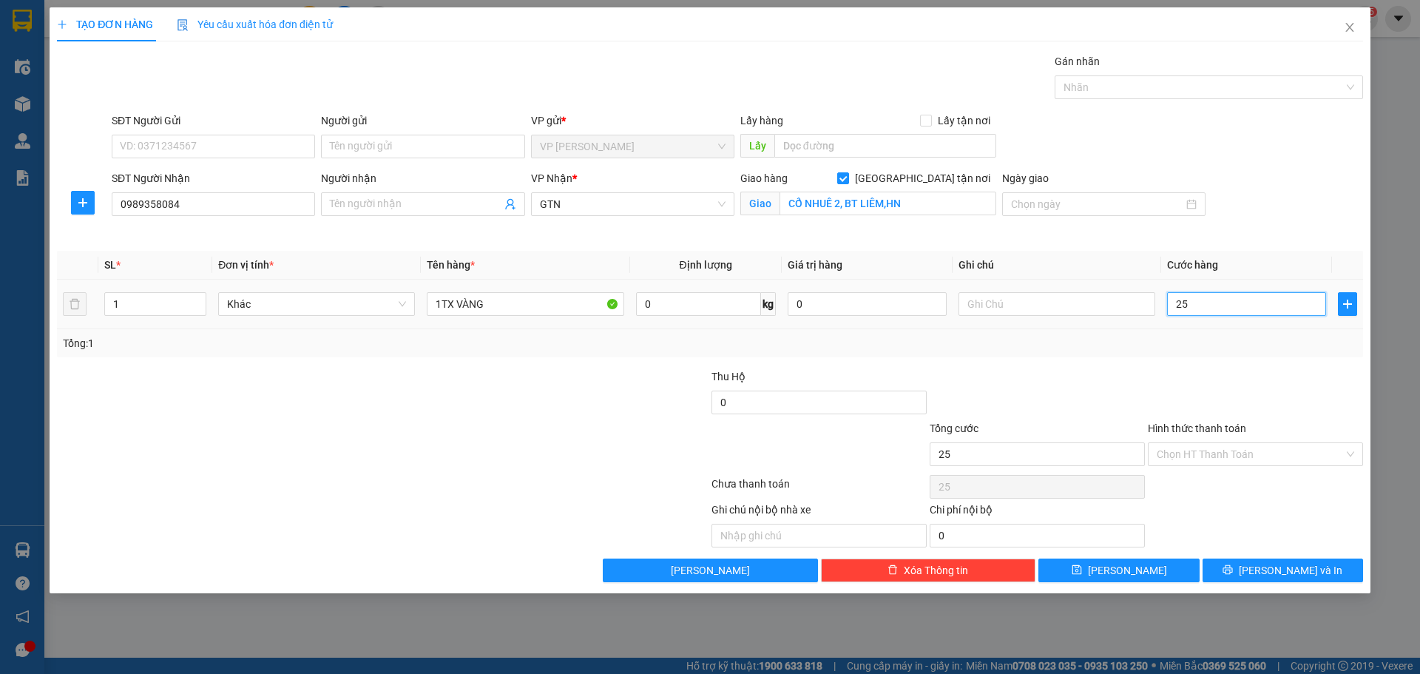
type input "250"
type input "250.000"
click at [1221, 456] on input "Hình thức thanh toán" at bounding box center [1249, 454] width 187 height 22
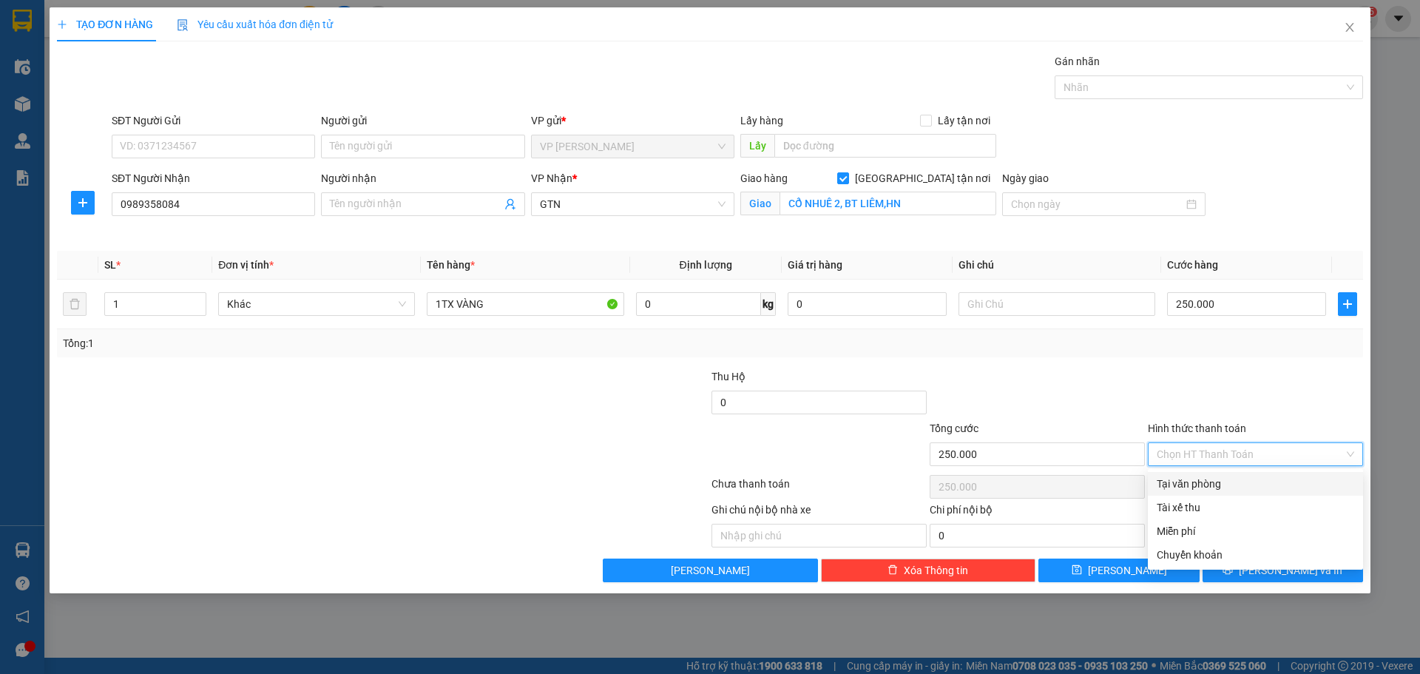
click at [1201, 478] on div "Tại văn phòng" at bounding box center [1254, 483] width 197 height 16
type input "0"
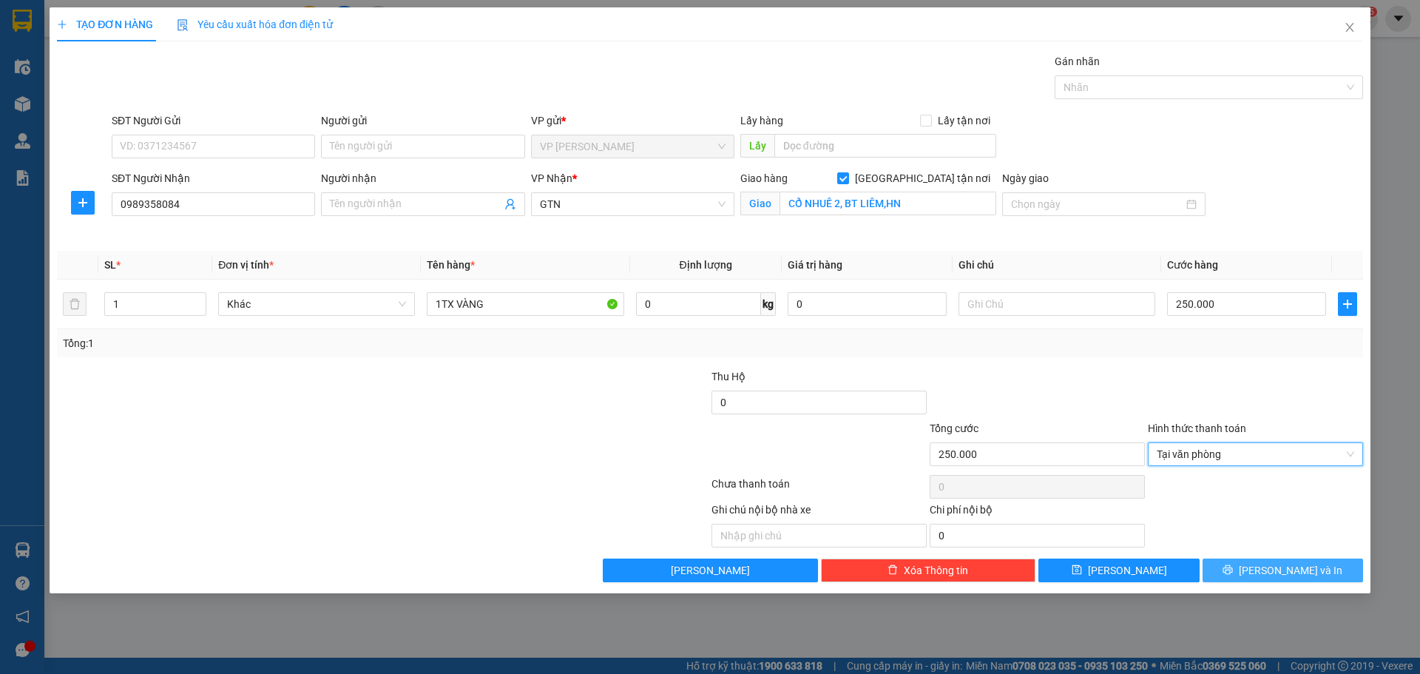
click at [1276, 574] on span "[PERSON_NAME] và In" at bounding box center [1290, 570] width 104 height 16
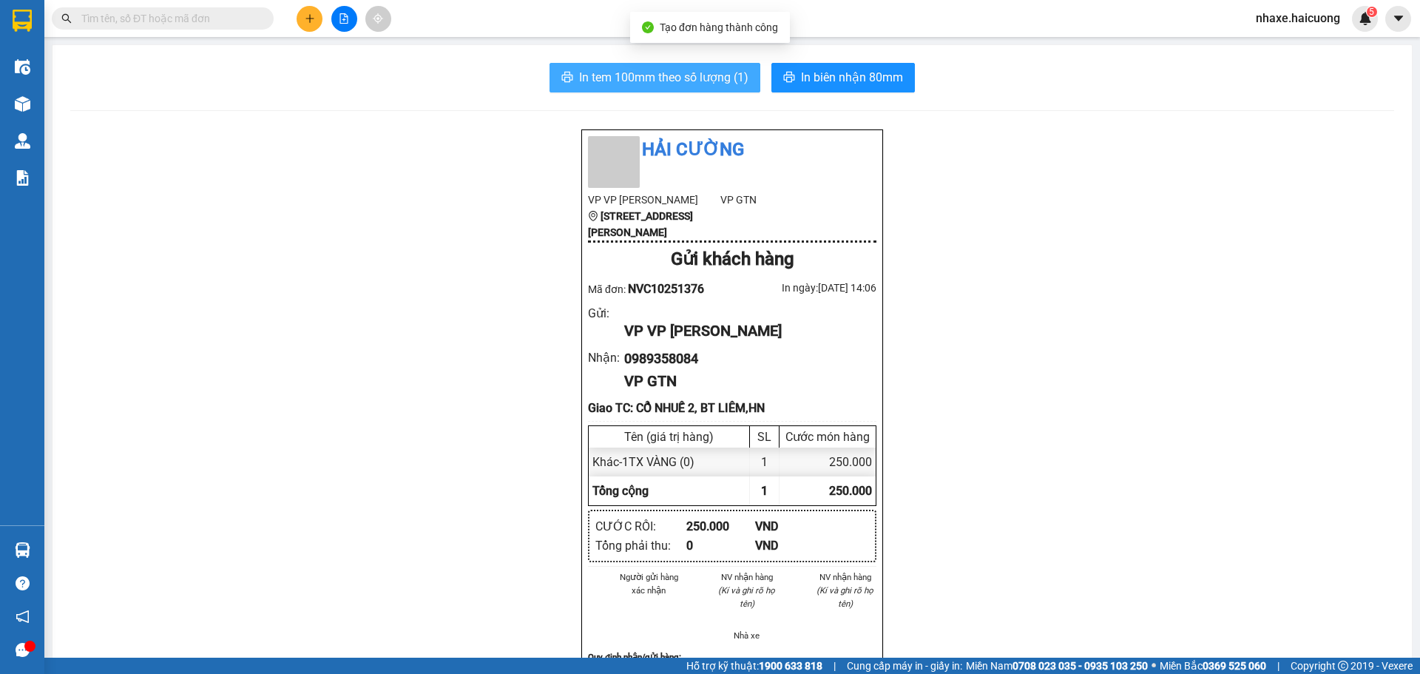
click at [669, 65] on button "In tem 100mm theo số lượng (1)" at bounding box center [654, 78] width 211 height 30
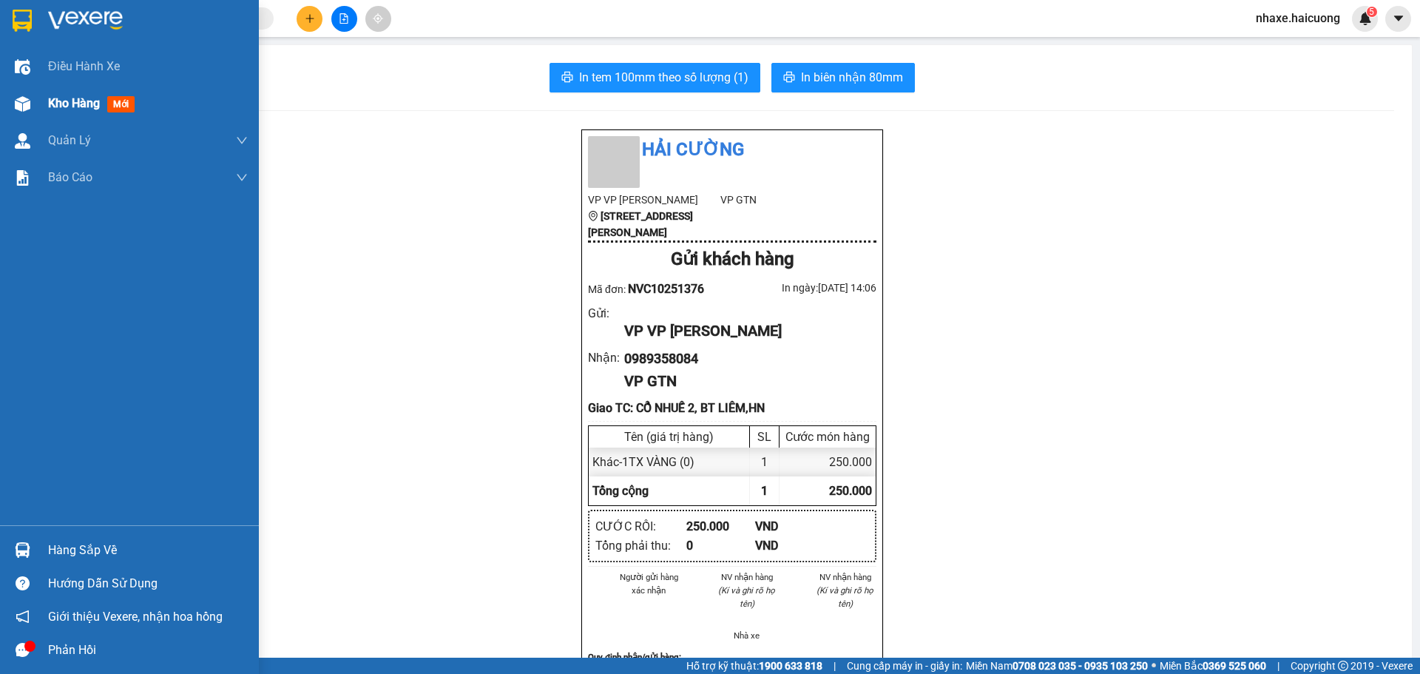
click at [33, 105] on div at bounding box center [23, 104] width 26 height 26
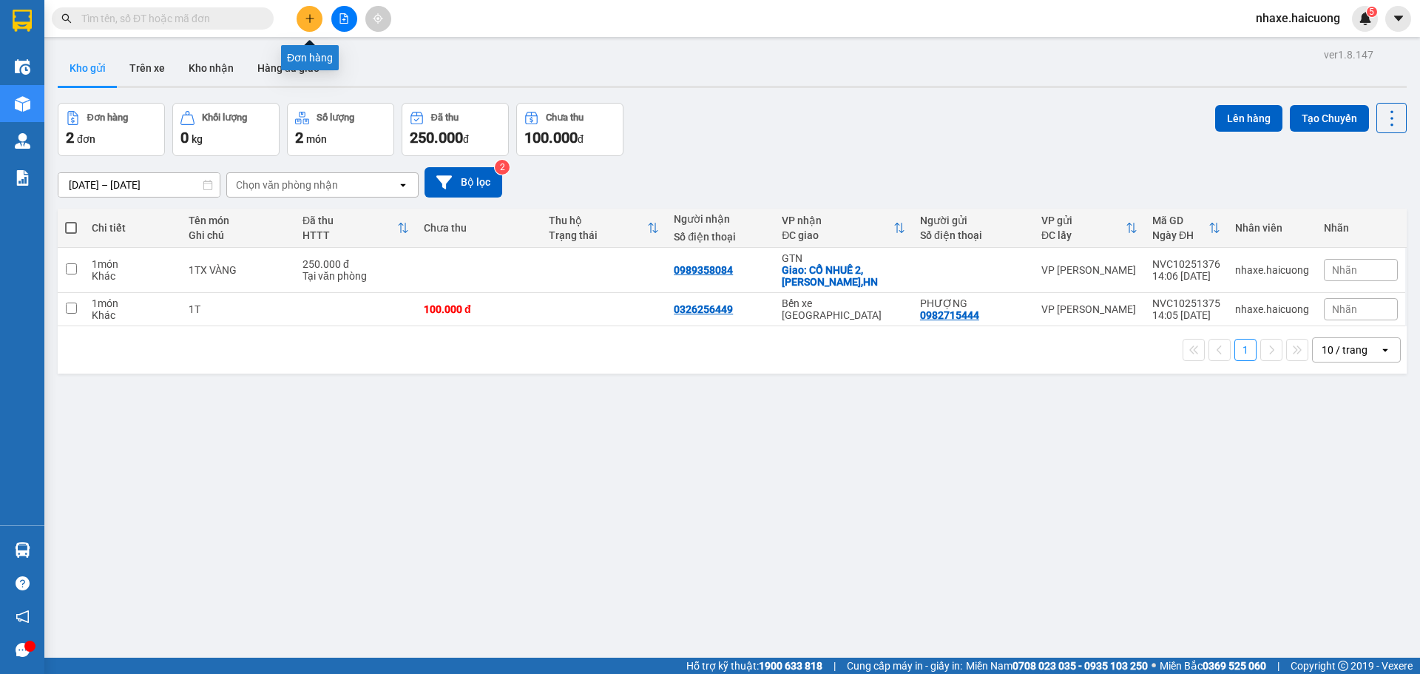
click at [313, 24] on button at bounding box center [309, 19] width 26 height 26
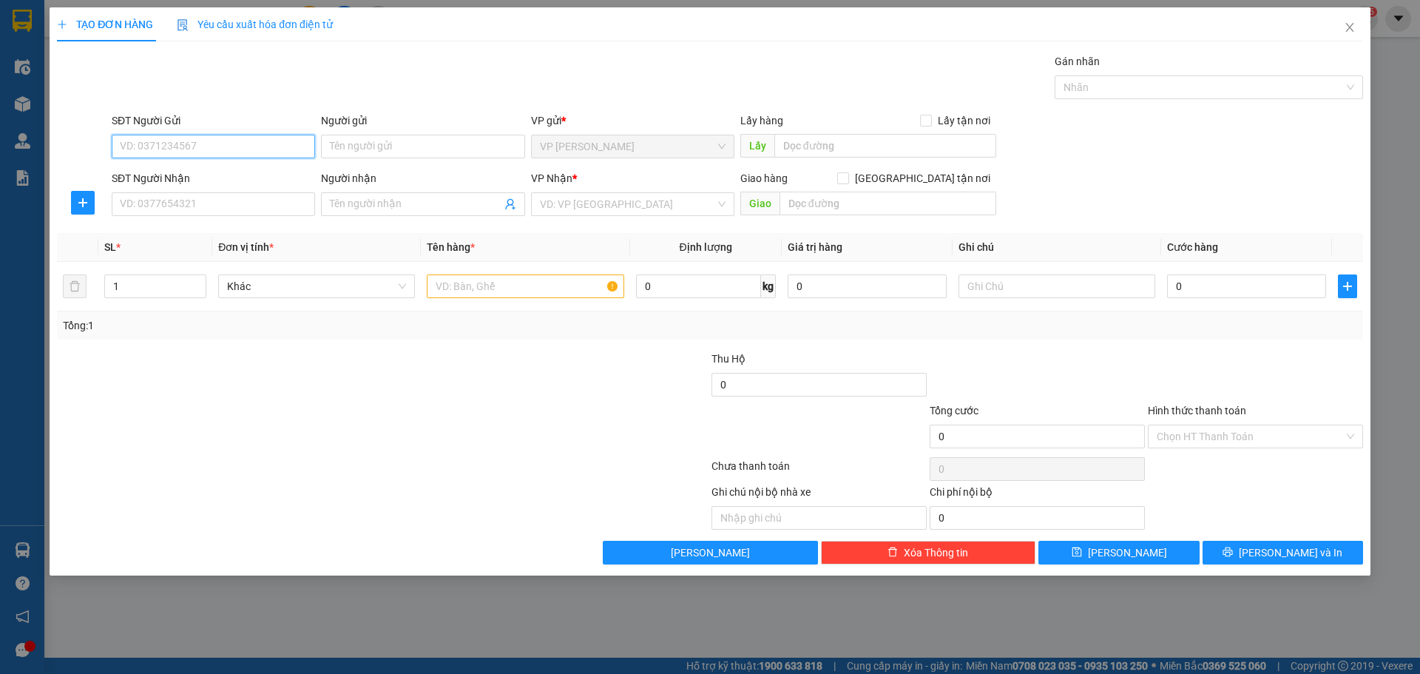
click at [232, 148] on input "SĐT Người Gửi" at bounding box center [213, 147] width 203 height 24
click at [401, 143] on input "Người gửi" at bounding box center [422, 147] width 203 height 24
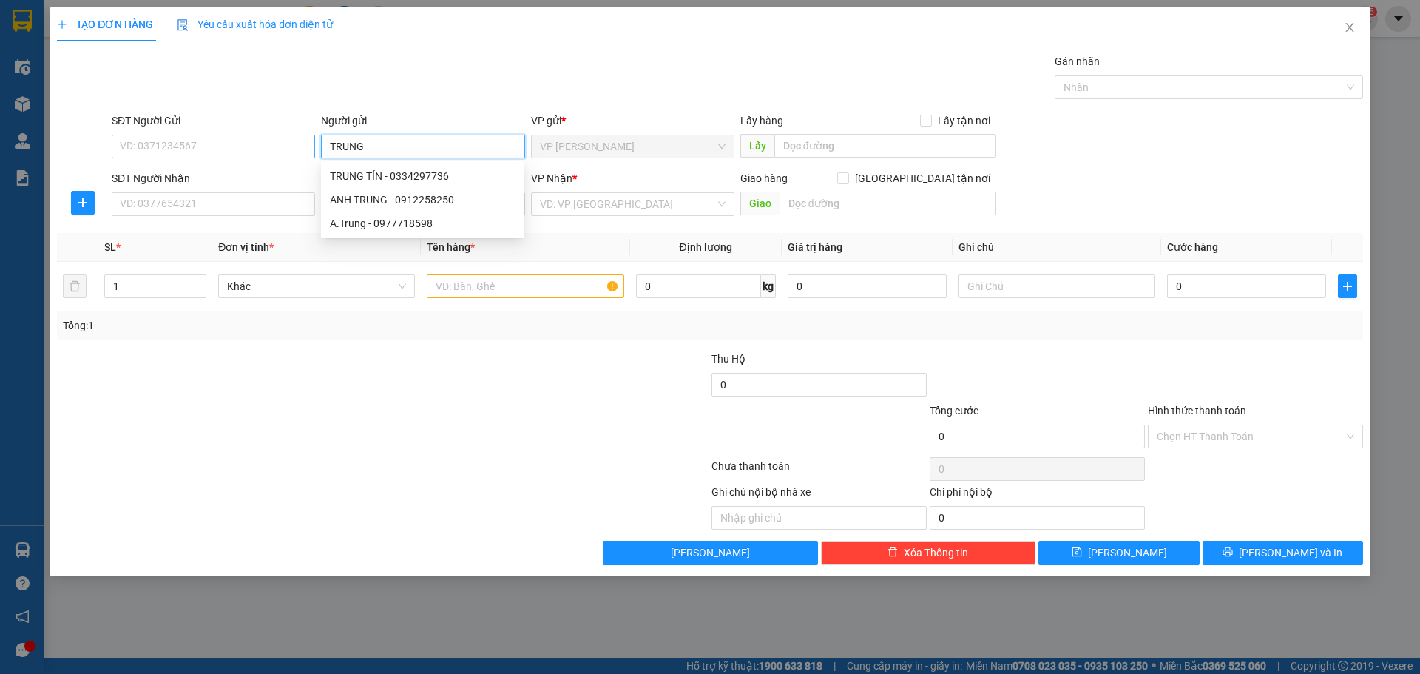
type input "TRUNG"
click at [243, 150] on input "SĐT Người Gửi" at bounding box center [213, 147] width 203 height 24
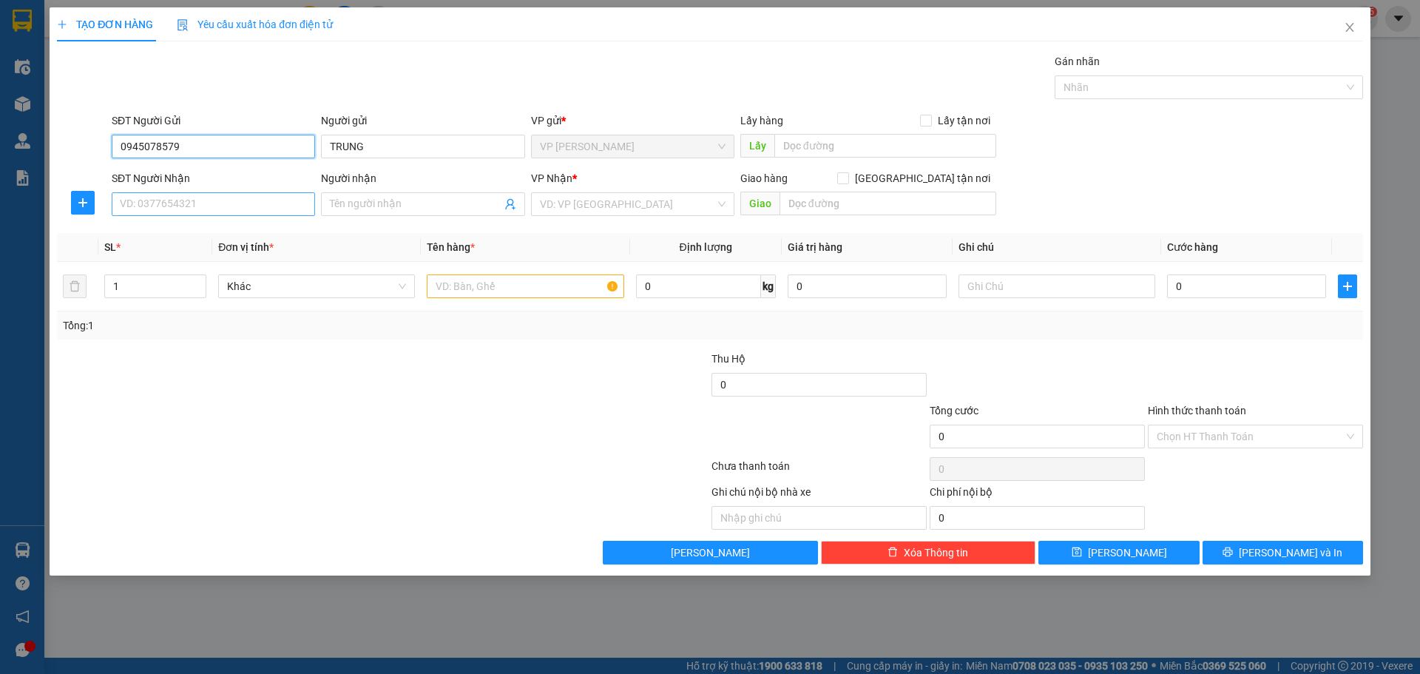
type input "0945078579"
click at [245, 200] on input "SĐT Người Nhận" at bounding box center [213, 204] width 203 height 24
click at [367, 214] on span at bounding box center [422, 204] width 203 height 24
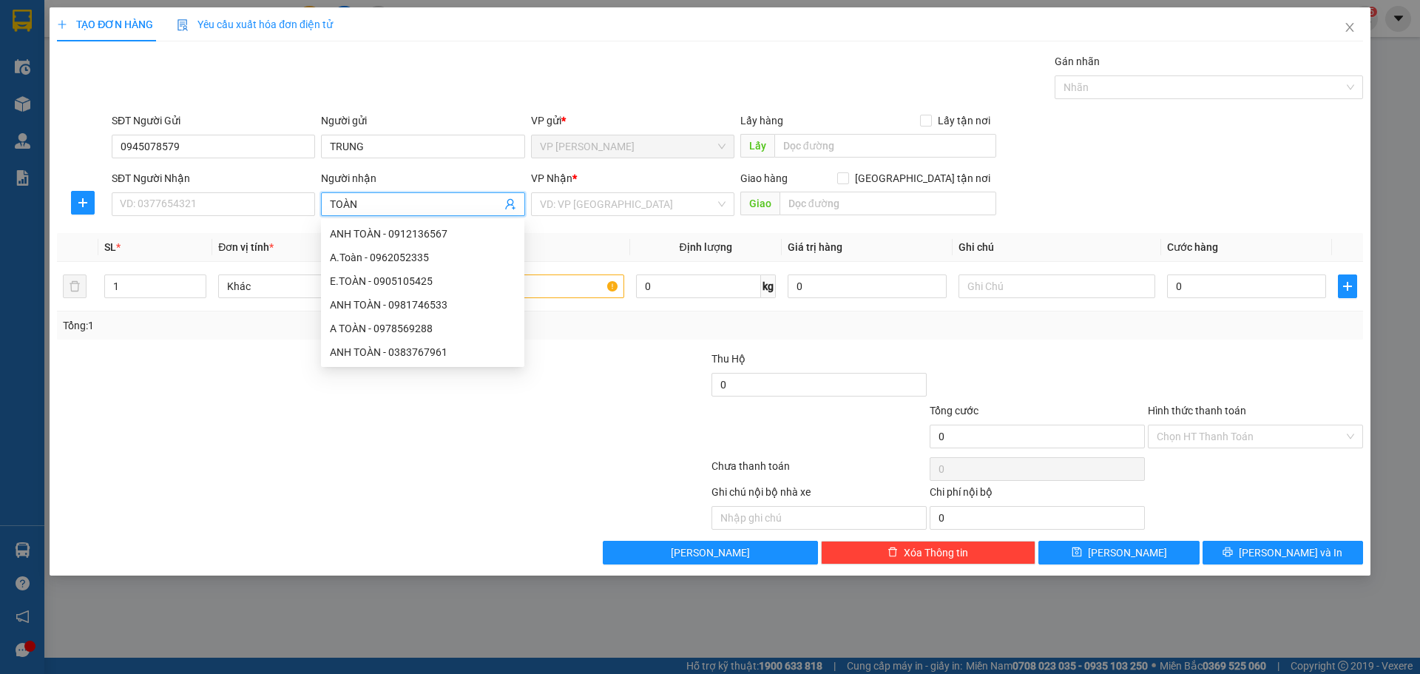
type input "TOÀN"
click at [152, 191] on div "SĐT Người Nhận" at bounding box center [213, 181] width 203 height 22
click at [174, 206] on input "SĐT Người Nhận" at bounding box center [213, 204] width 203 height 24
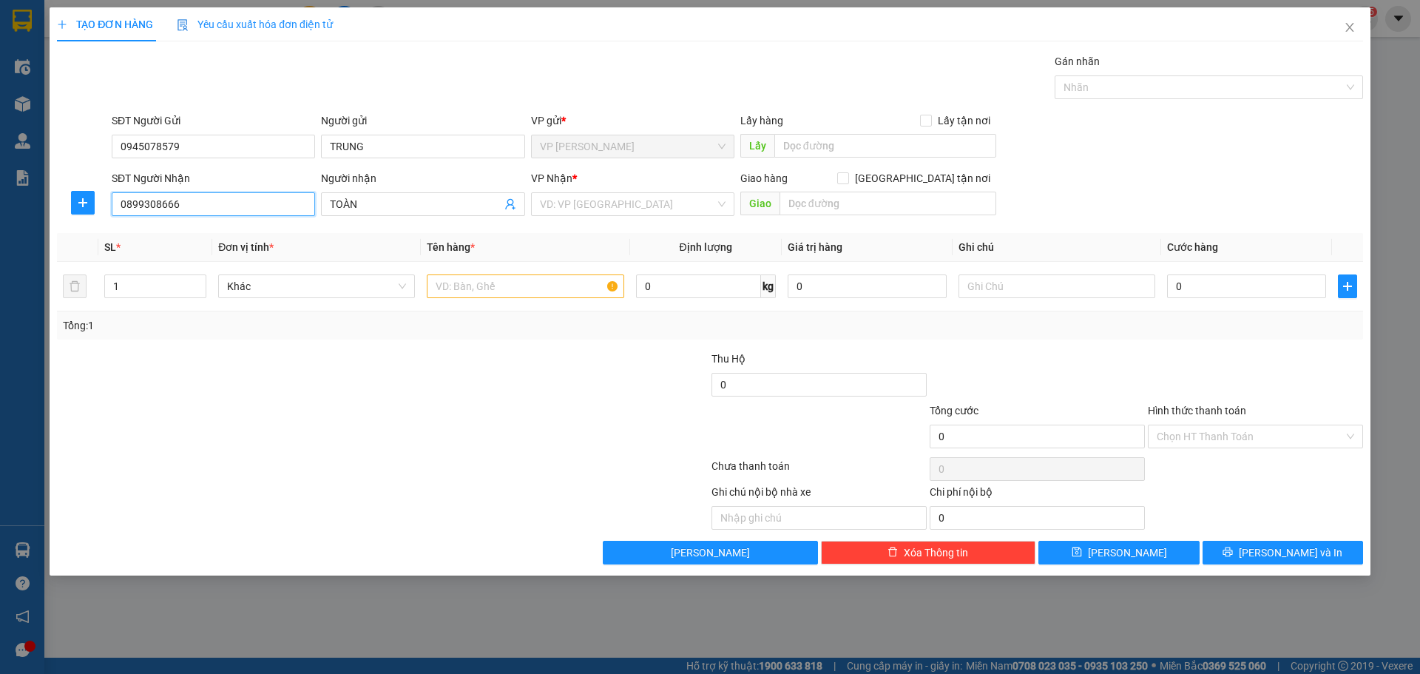
type input "0899308666"
click at [637, 216] on div "VP Nhận * VD: VP Sài Gòn" at bounding box center [632, 196] width 203 height 52
click at [642, 208] on input "search" at bounding box center [627, 204] width 175 height 22
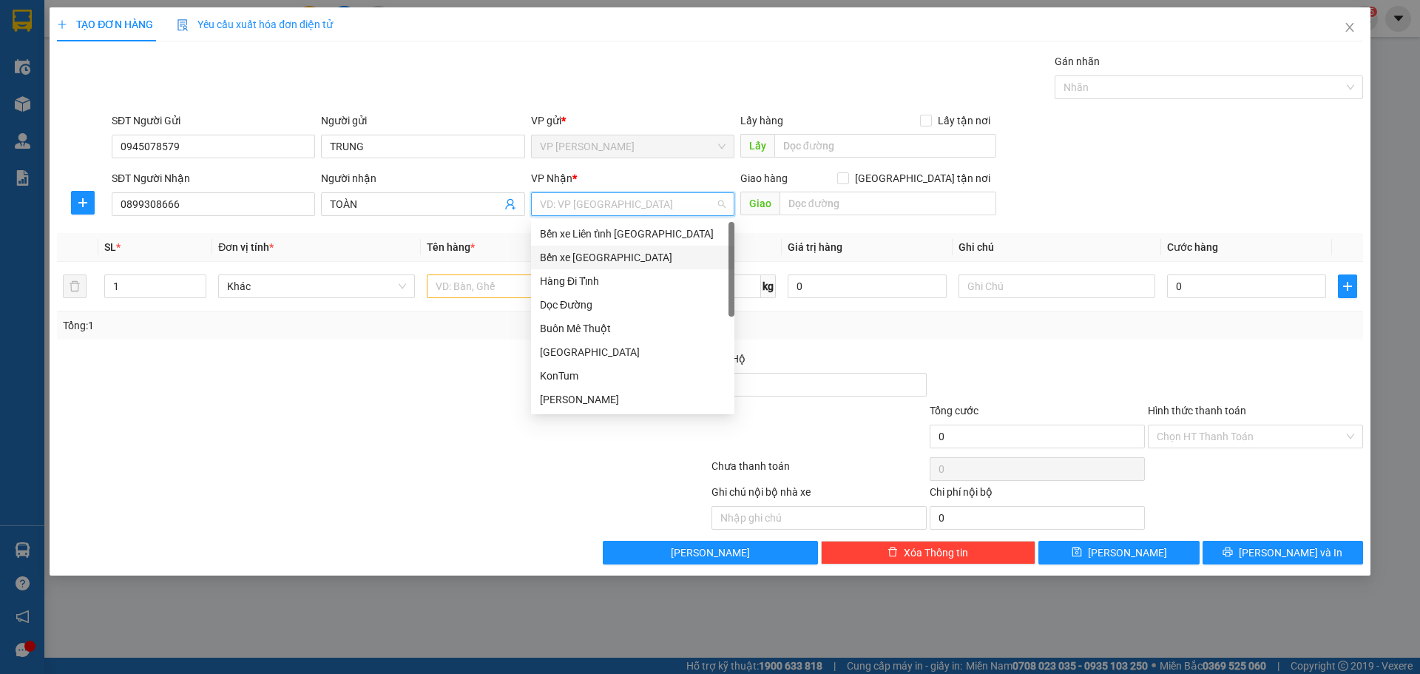
click at [616, 256] on div "Bến xe [GEOGRAPHIC_DATA]" at bounding box center [633, 257] width 186 height 16
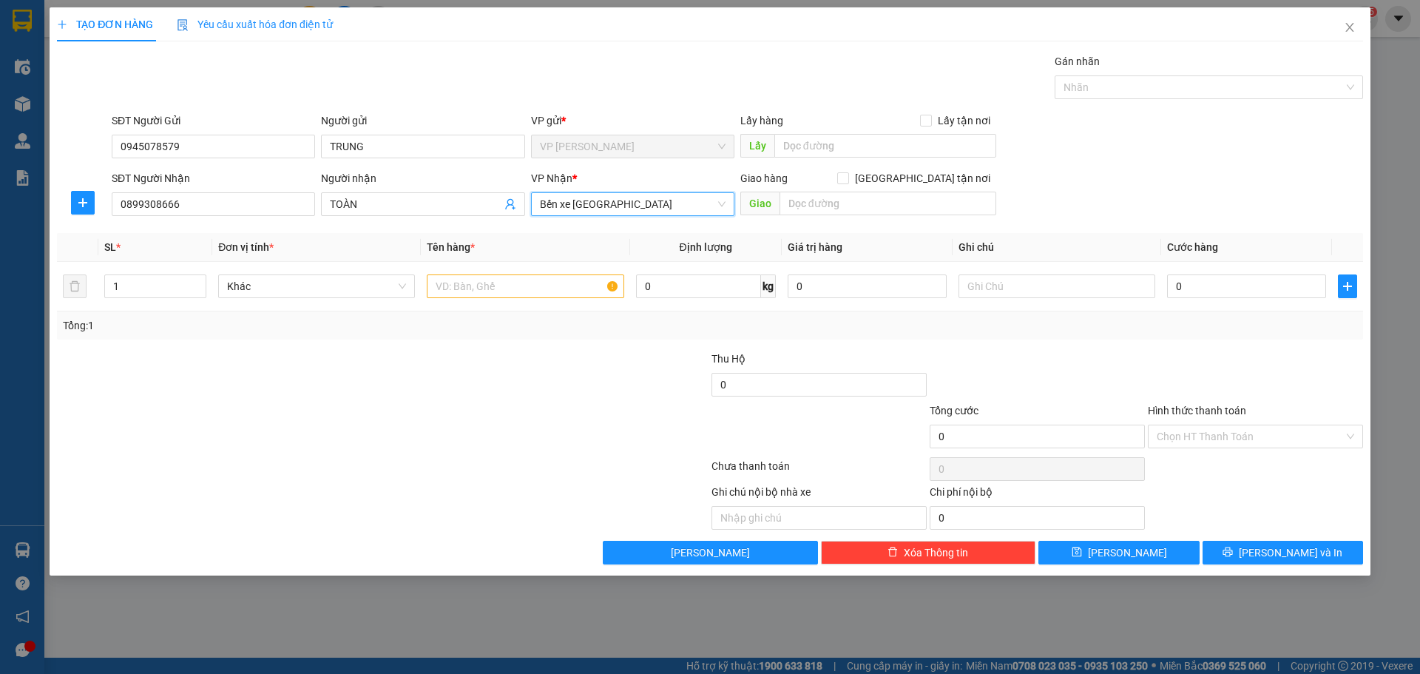
click at [430, 384] on div at bounding box center [273, 376] width 436 height 52
click at [475, 299] on div at bounding box center [525, 286] width 197 height 30
click at [476, 297] on input "text" at bounding box center [525, 286] width 197 height 24
type input "1T"
click at [1209, 274] on div "0" at bounding box center [1246, 286] width 159 height 30
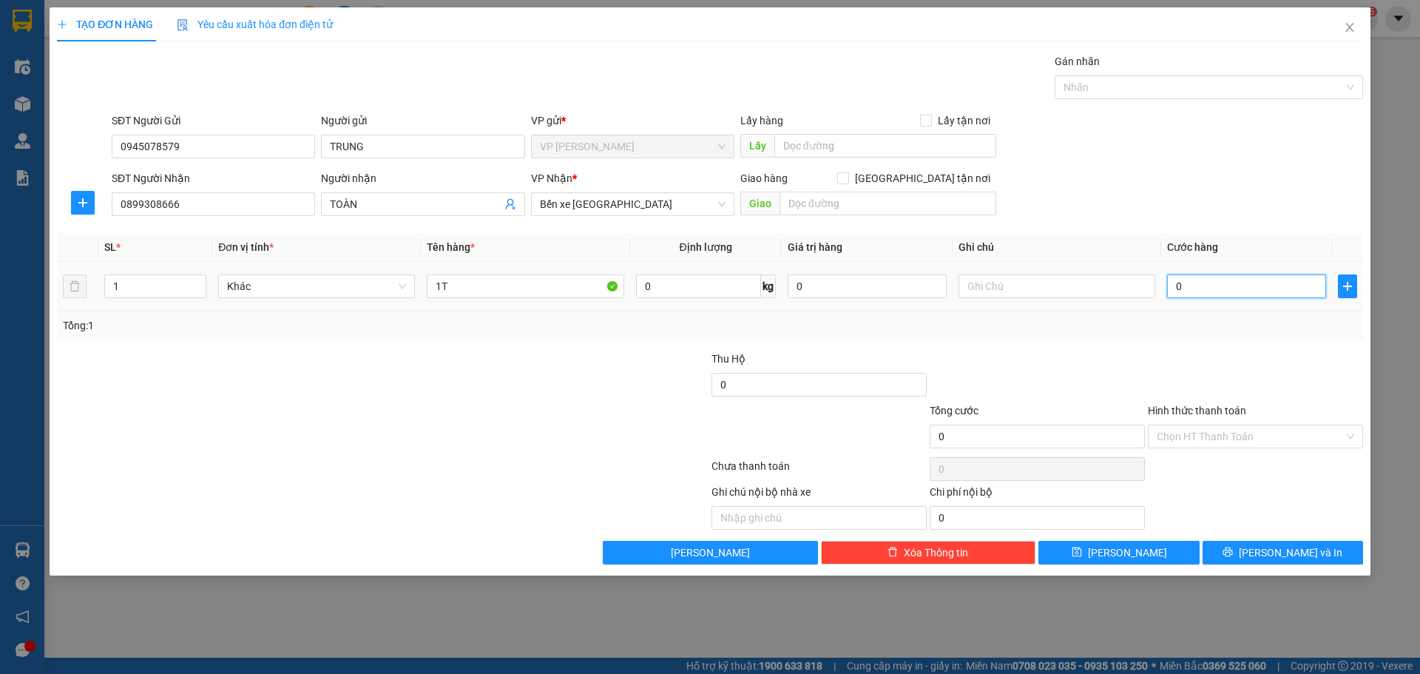
click at [1217, 279] on input "0" at bounding box center [1246, 286] width 159 height 24
type input "01"
type input "1"
type input "010"
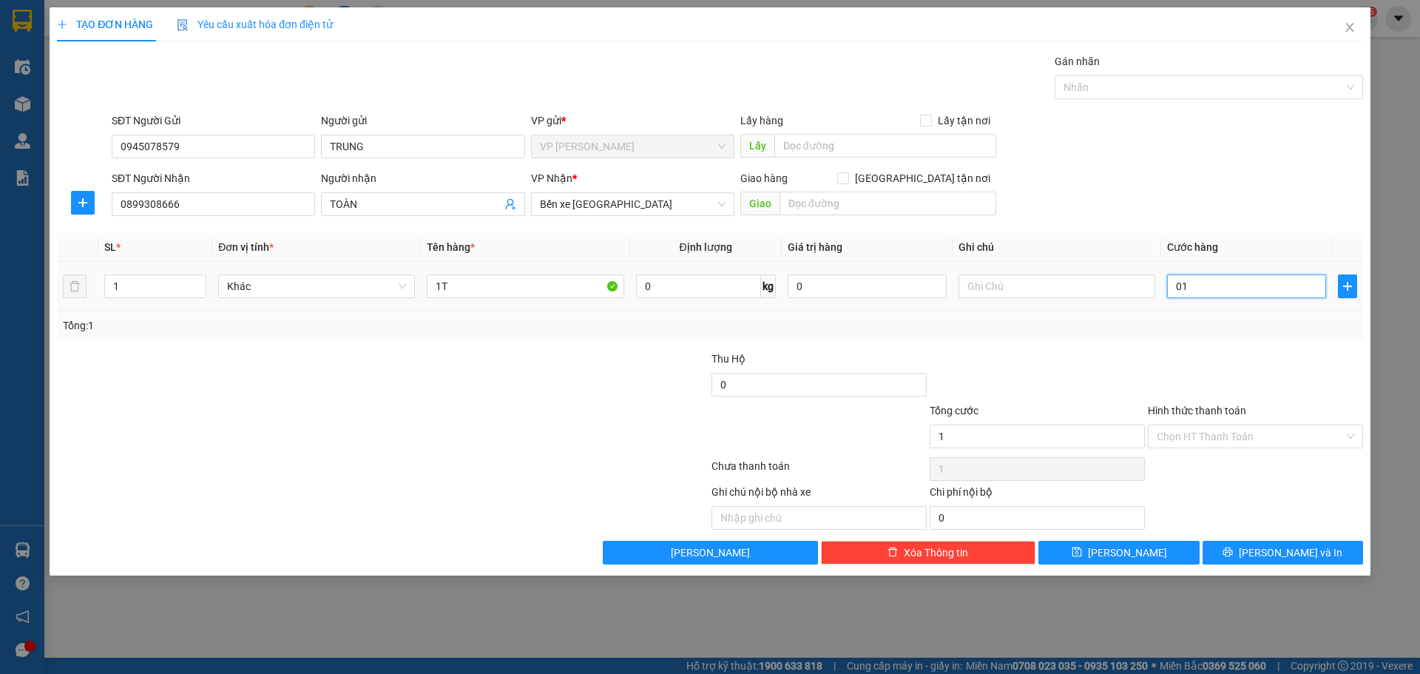
type input "10"
type input "0.100"
type input "100"
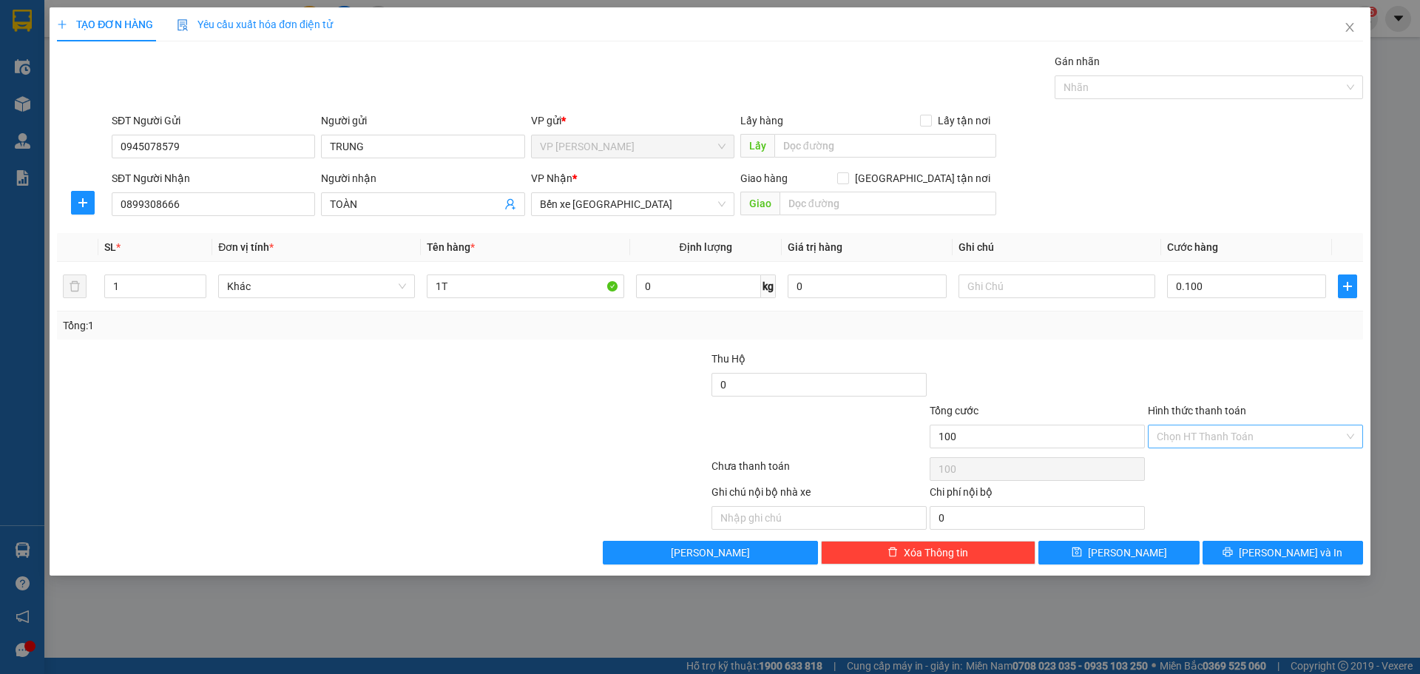
type input "100.000"
click at [1255, 442] on input "Hình thức thanh toán" at bounding box center [1249, 436] width 187 height 22
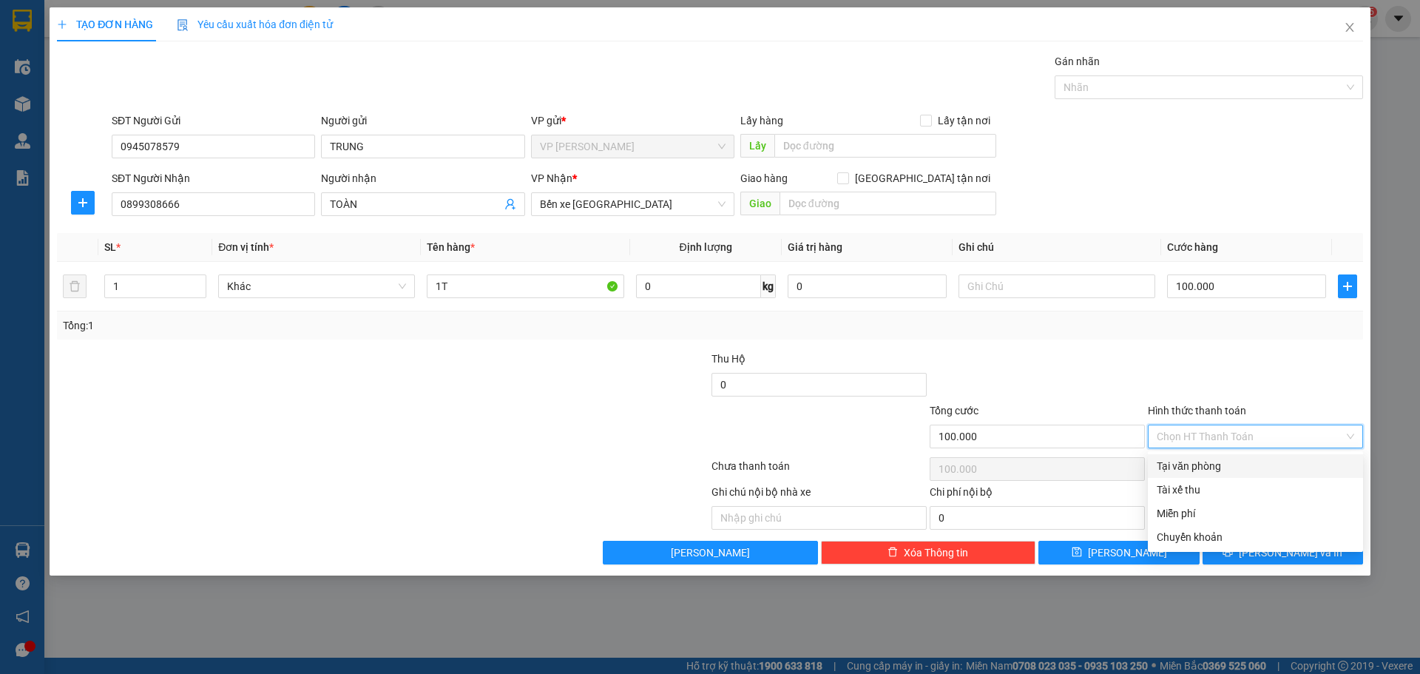
click at [1215, 466] on div "Tại văn phòng" at bounding box center [1254, 466] width 197 height 16
type input "0"
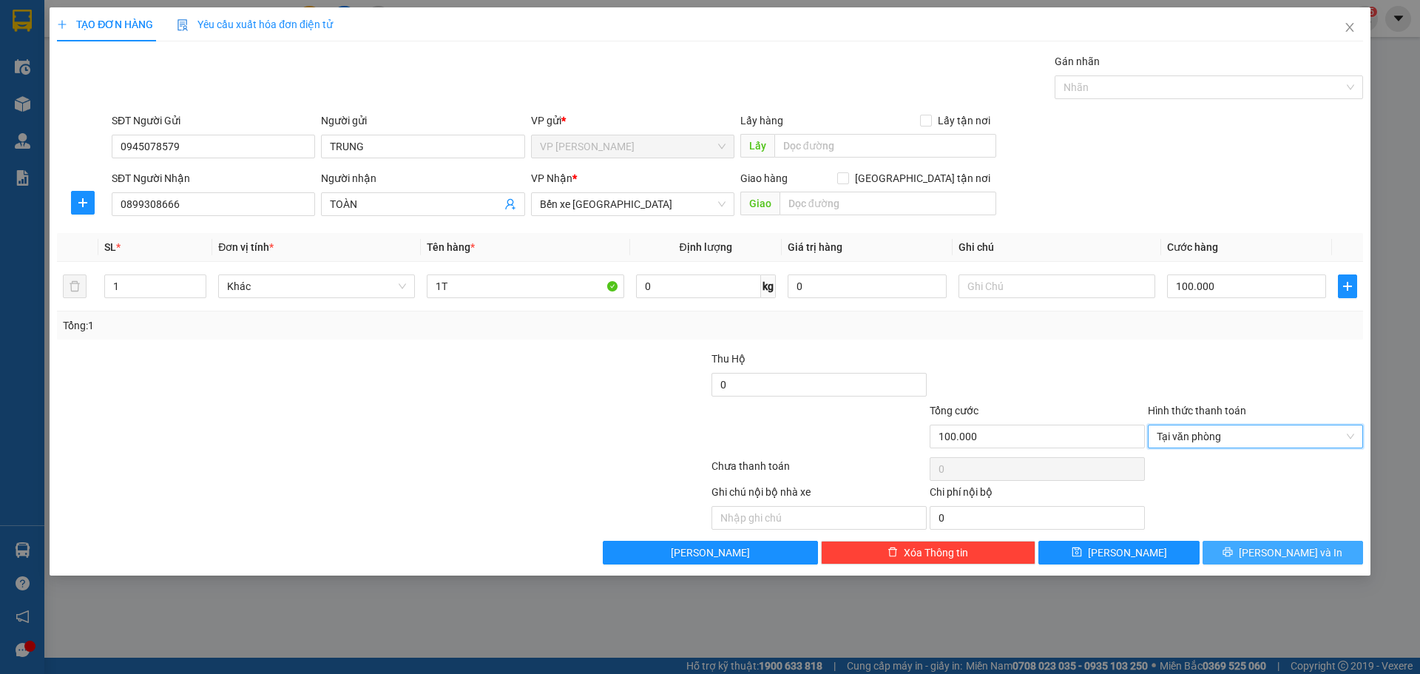
click at [1269, 546] on span "[PERSON_NAME] và In" at bounding box center [1290, 552] width 104 height 16
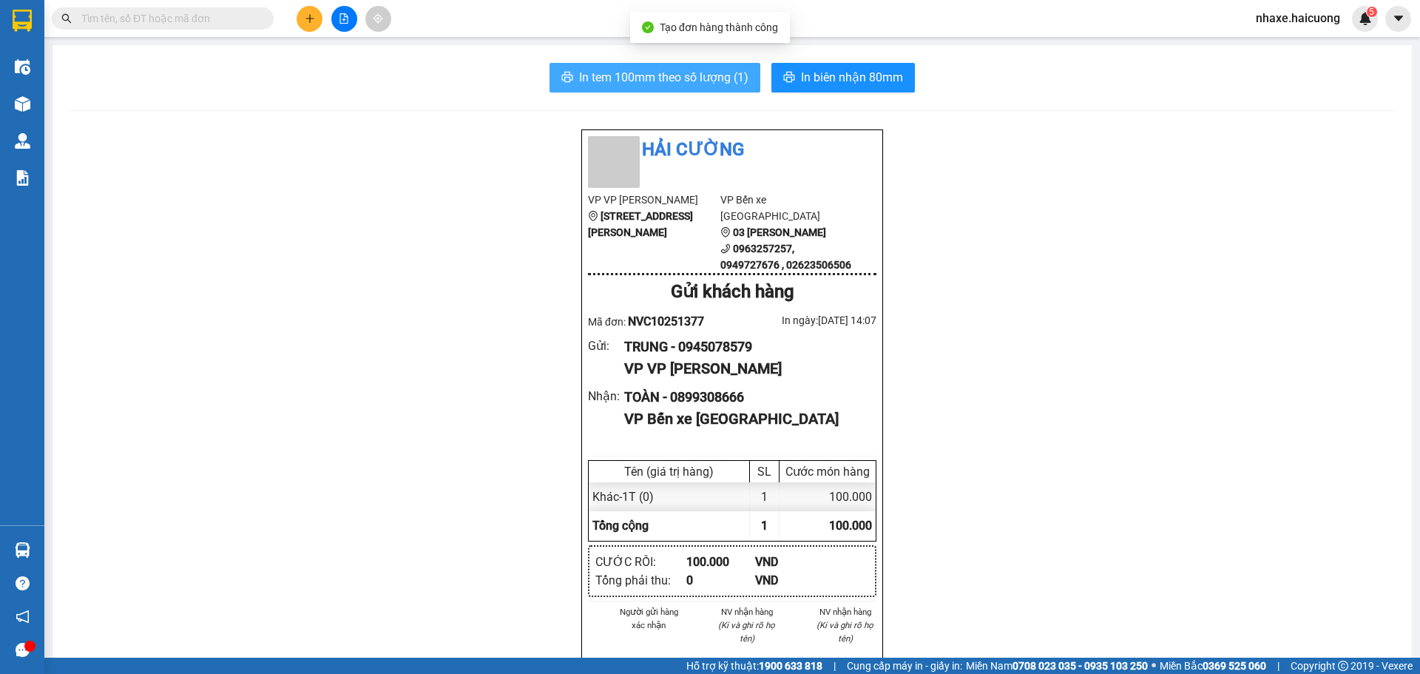
click at [691, 75] on span "In tem 100mm theo số lượng (1)" at bounding box center [663, 77] width 169 height 18
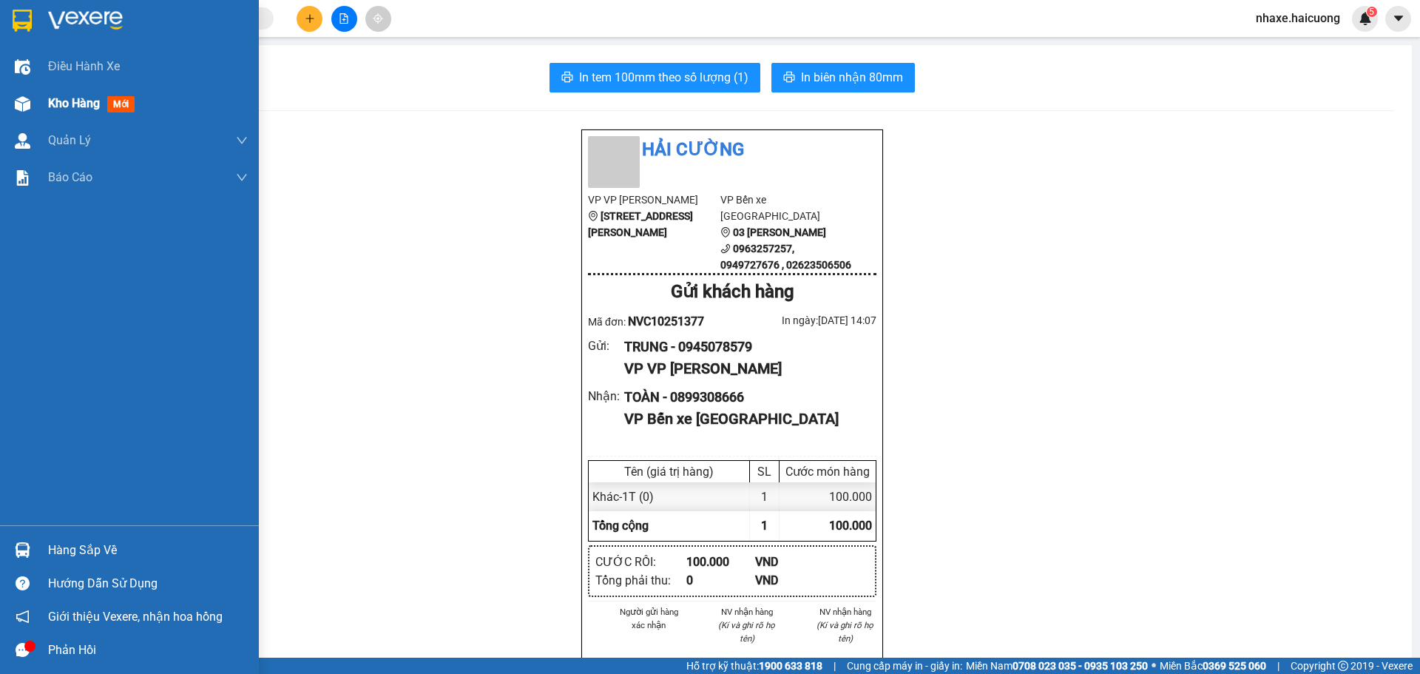
click at [27, 106] on img at bounding box center [23, 104] width 16 height 16
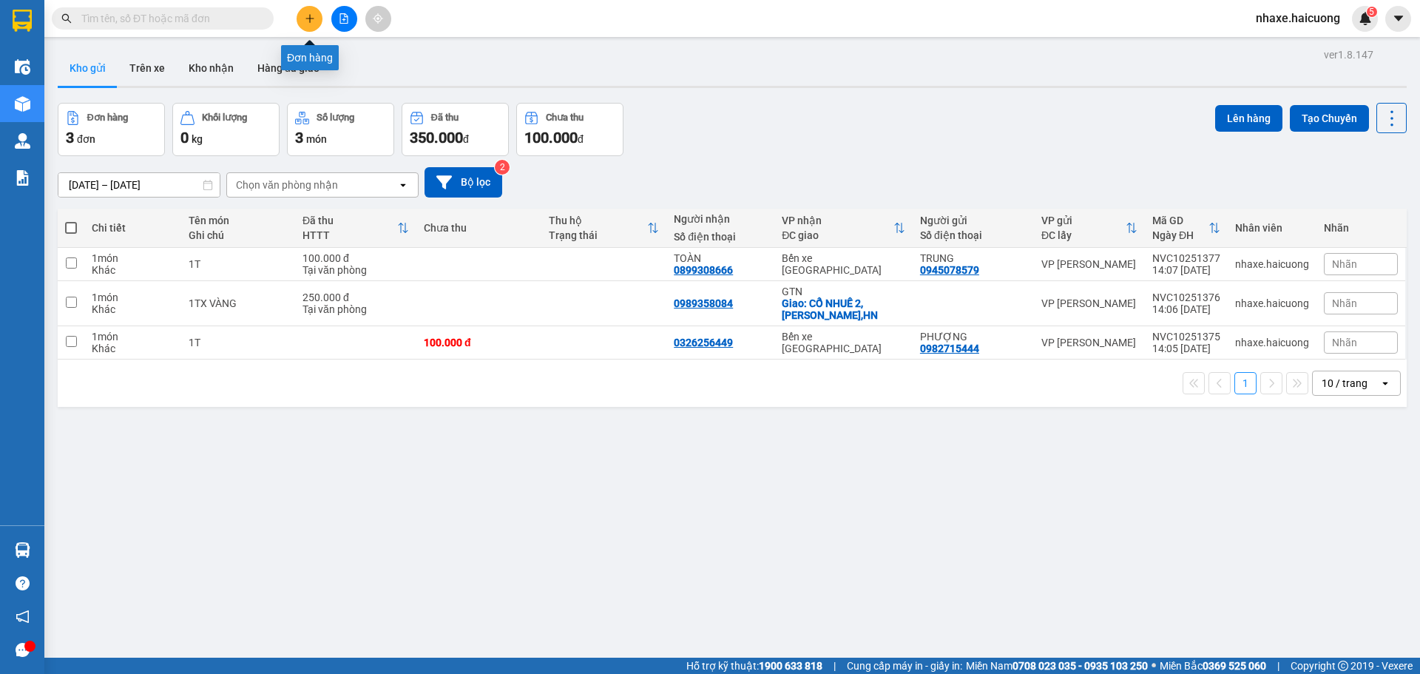
click at [315, 17] on button at bounding box center [309, 19] width 26 height 26
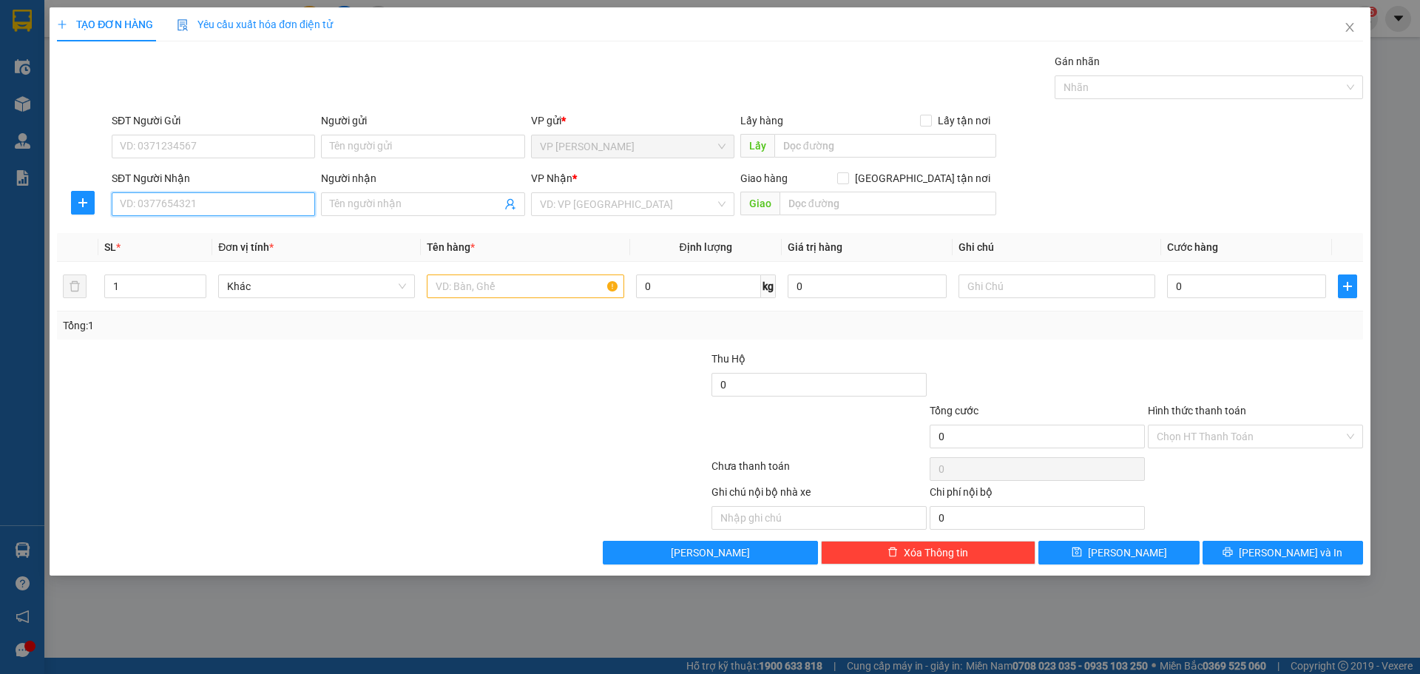
click at [245, 206] on input "SĐT Người Nhận" at bounding box center [213, 204] width 203 height 24
type input "0778905599"
click at [270, 140] on input "SĐT Người Gửi" at bounding box center [213, 147] width 203 height 24
type input "0935317225"
click at [586, 203] on input "search" at bounding box center [627, 204] width 175 height 22
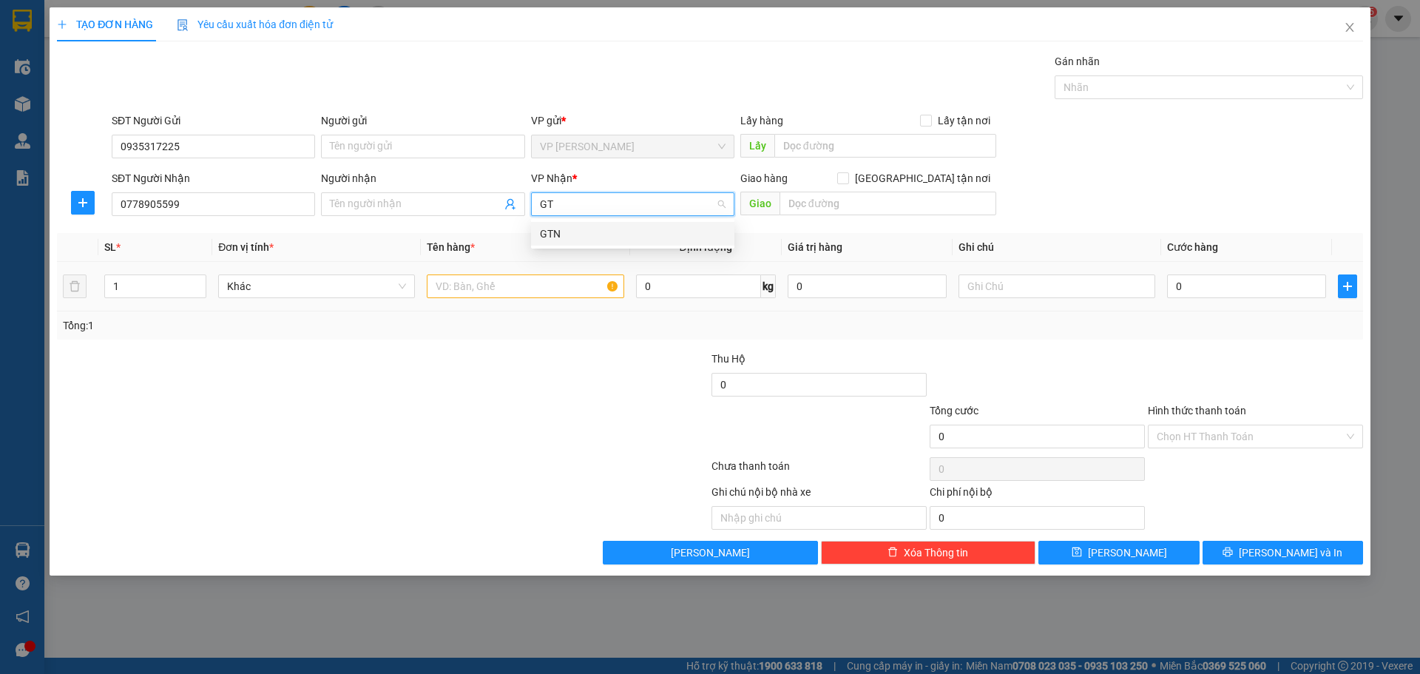
type input "GTN"
click at [589, 232] on div "GTN" at bounding box center [633, 233] width 186 height 16
click at [936, 176] on span "[GEOGRAPHIC_DATA] tận nơi" at bounding box center [922, 178] width 147 height 16
click at [847, 176] on input "[GEOGRAPHIC_DATA] tận nơi" at bounding box center [842, 177] width 10 height 10
checkbox input "true"
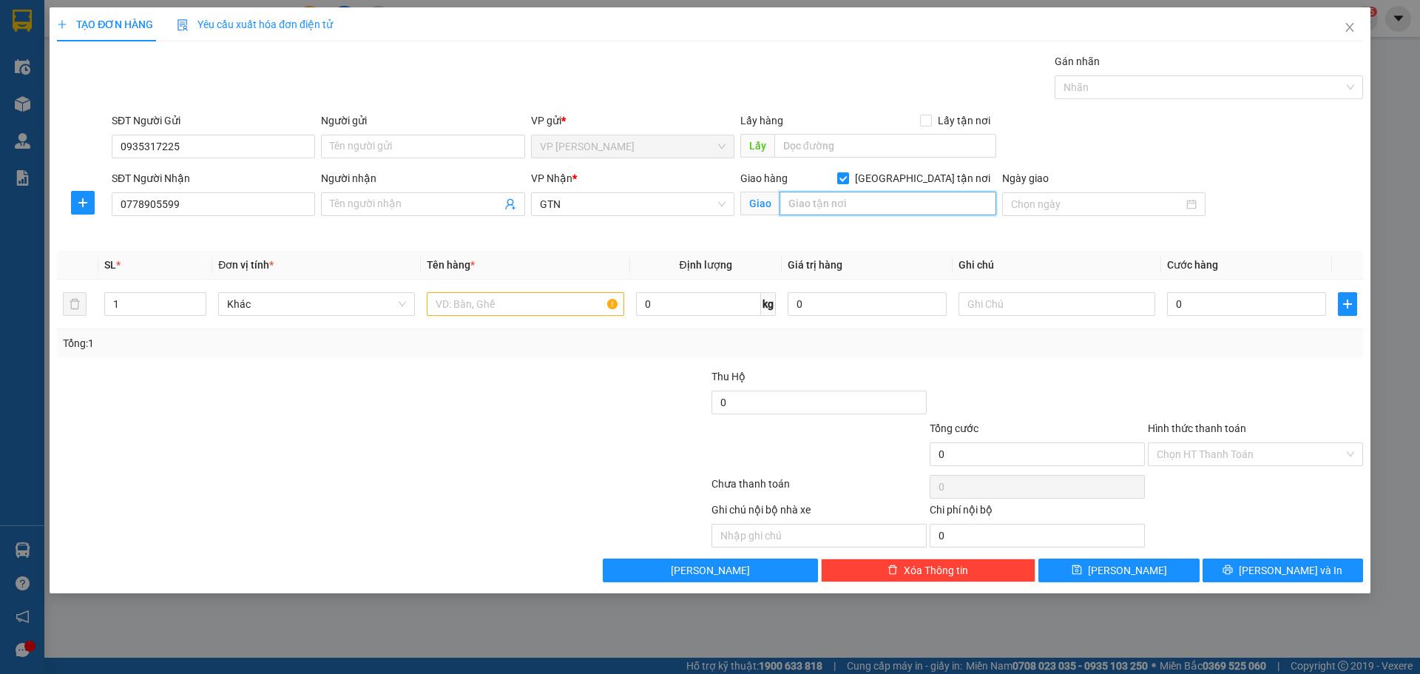
click at [918, 197] on input "text" at bounding box center [887, 203] width 217 height 24
type input "Q.HAI BÀ TRUNG,HN"
click at [499, 299] on input "text" at bounding box center [525, 304] width 197 height 24
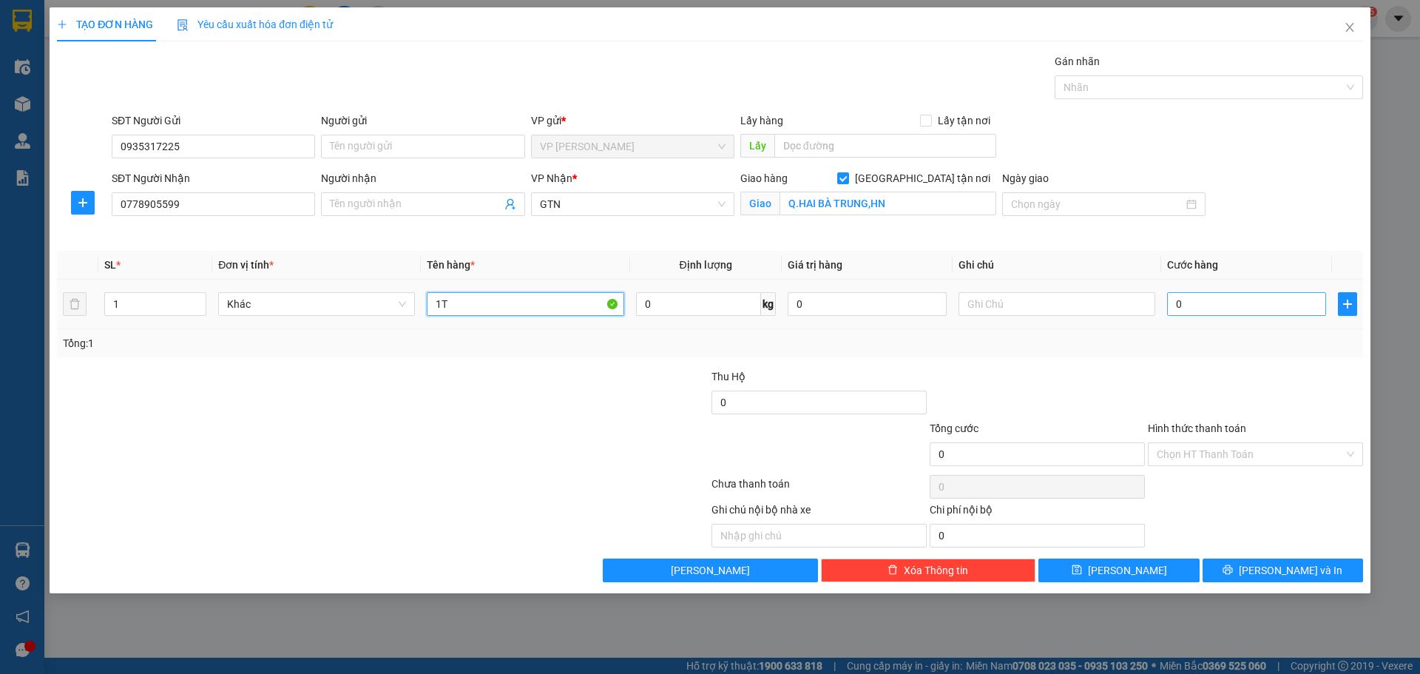
type input "1T"
click at [1207, 299] on input "0" at bounding box center [1246, 304] width 159 height 24
type input "2"
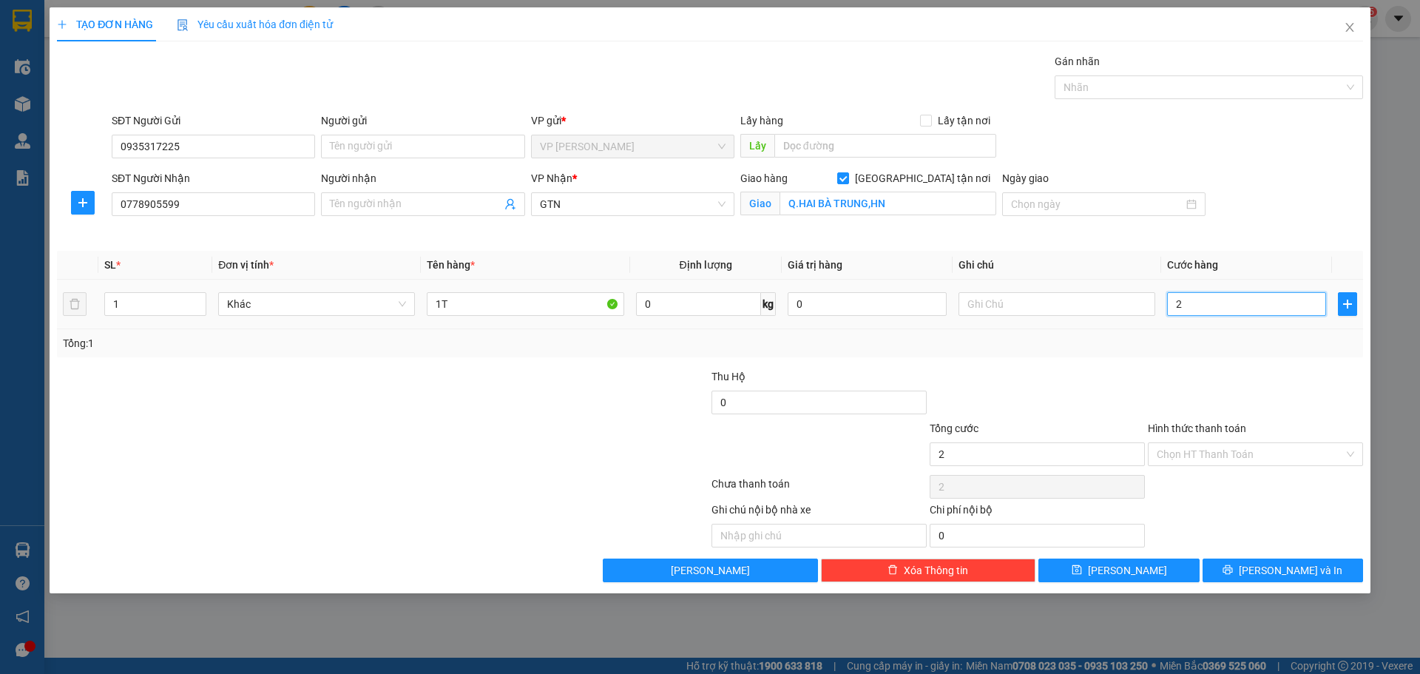
type input "20"
type input "200"
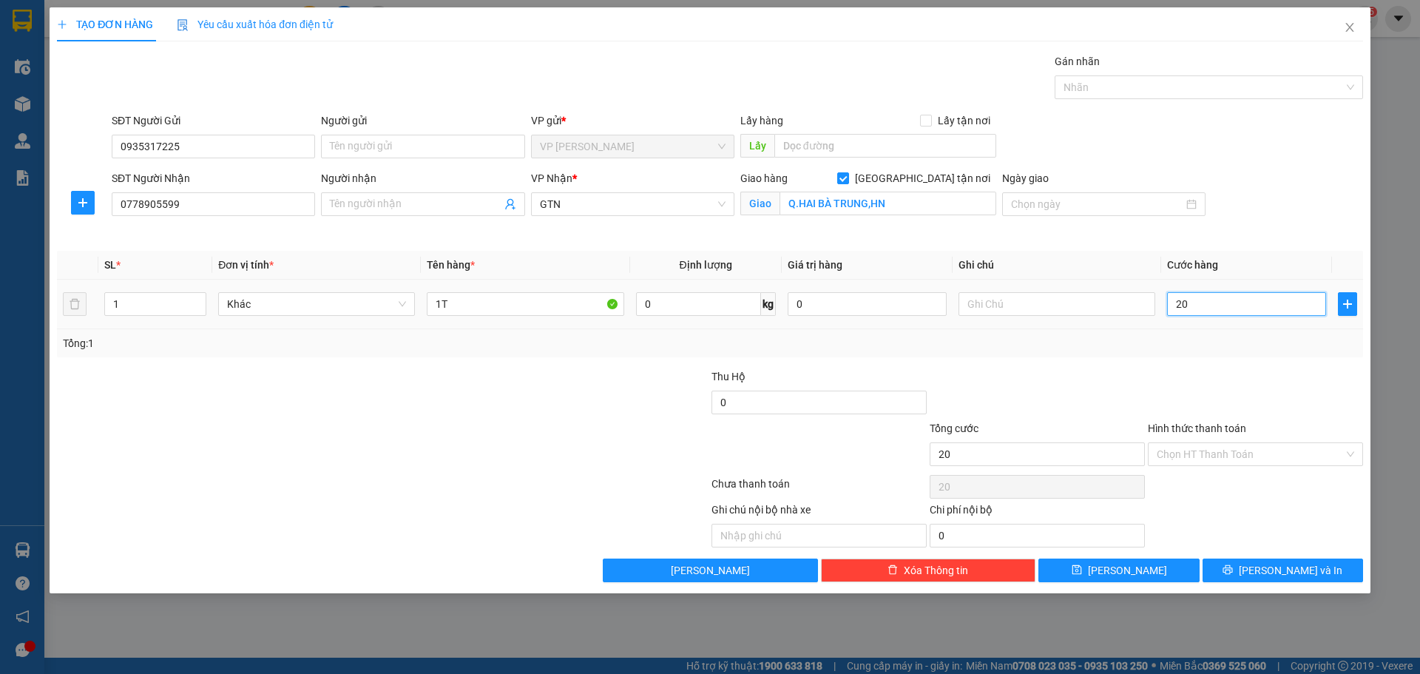
type input "200"
type input "200.000"
click at [1212, 450] on input "Hình thức thanh toán" at bounding box center [1249, 454] width 187 height 22
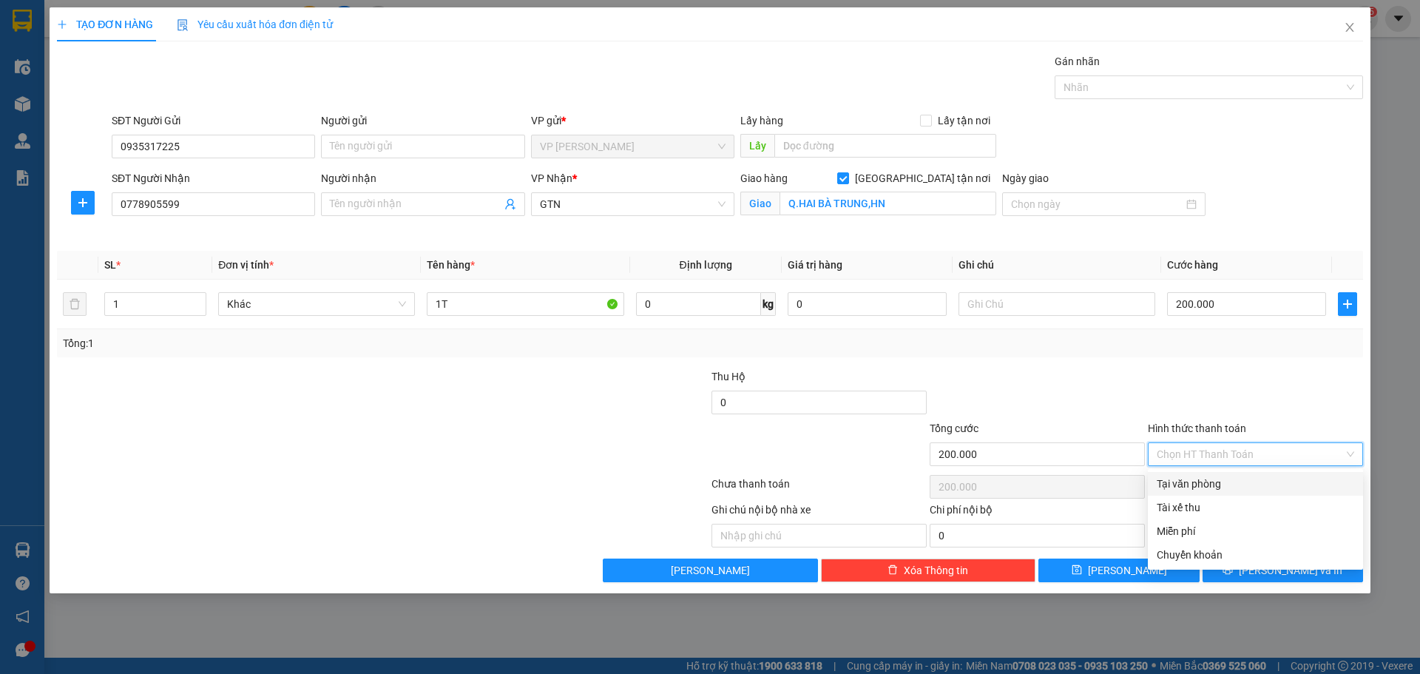
click at [1204, 487] on div "Tại văn phòng" at bounding box center [1254, 483] width 197 height 16
type input "0"
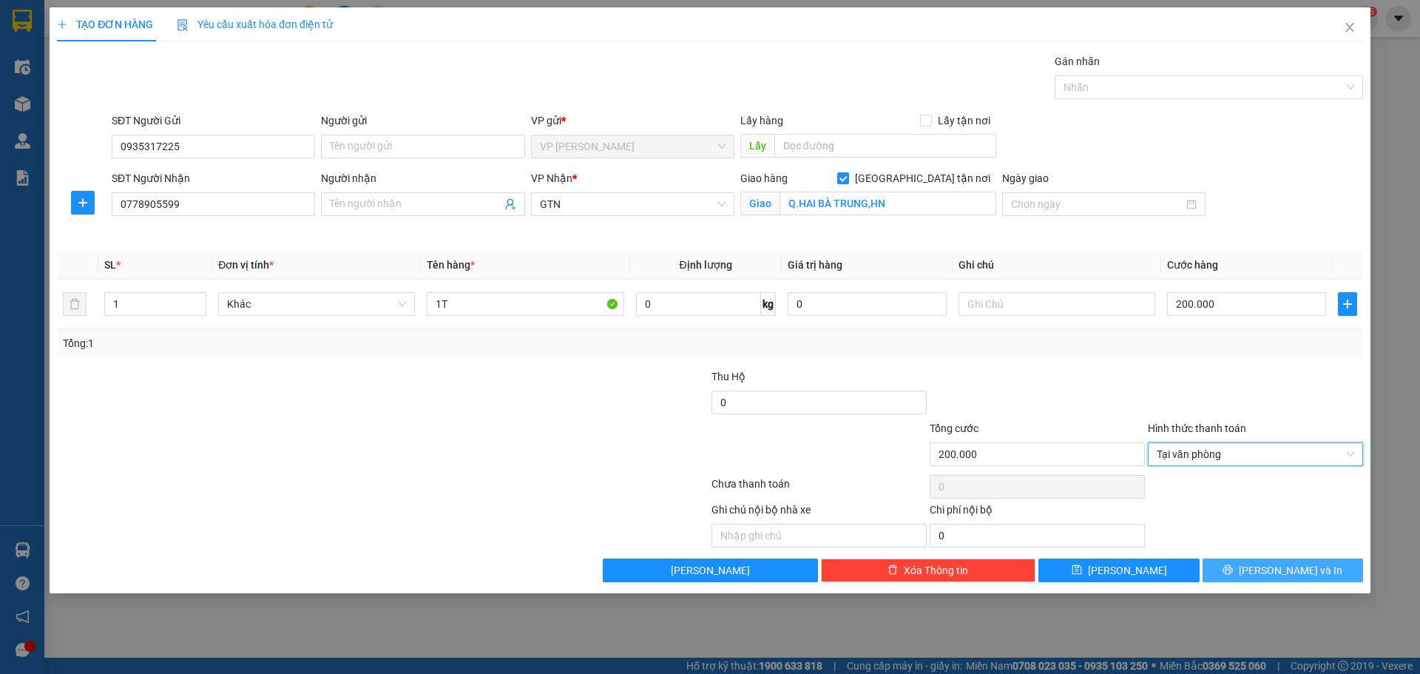
click at [1278, 562] on span "[PERSON_NAME] và In" at bounding box center [1290, 570] width 104 height 16
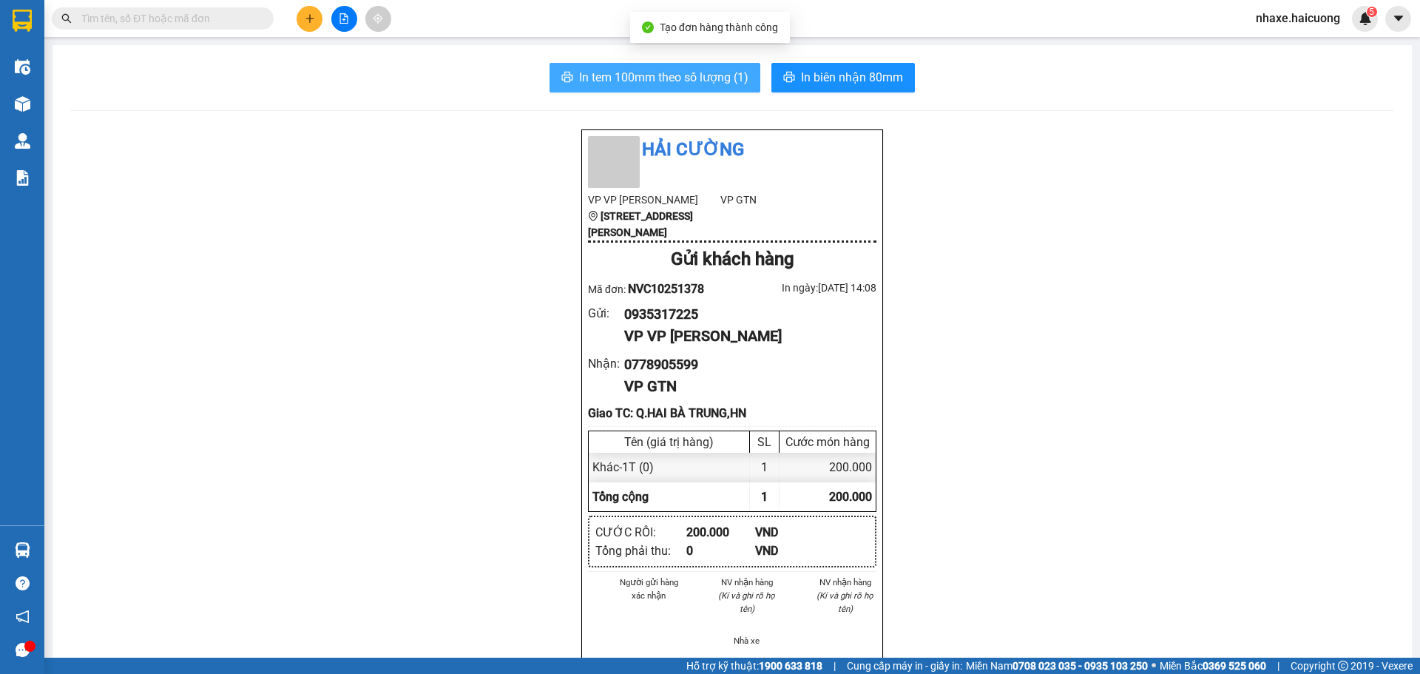
click at [634, 75] on span "In tem 100mm theo số lượng (1)" at bounding box center [663, 77] width 169 height 18
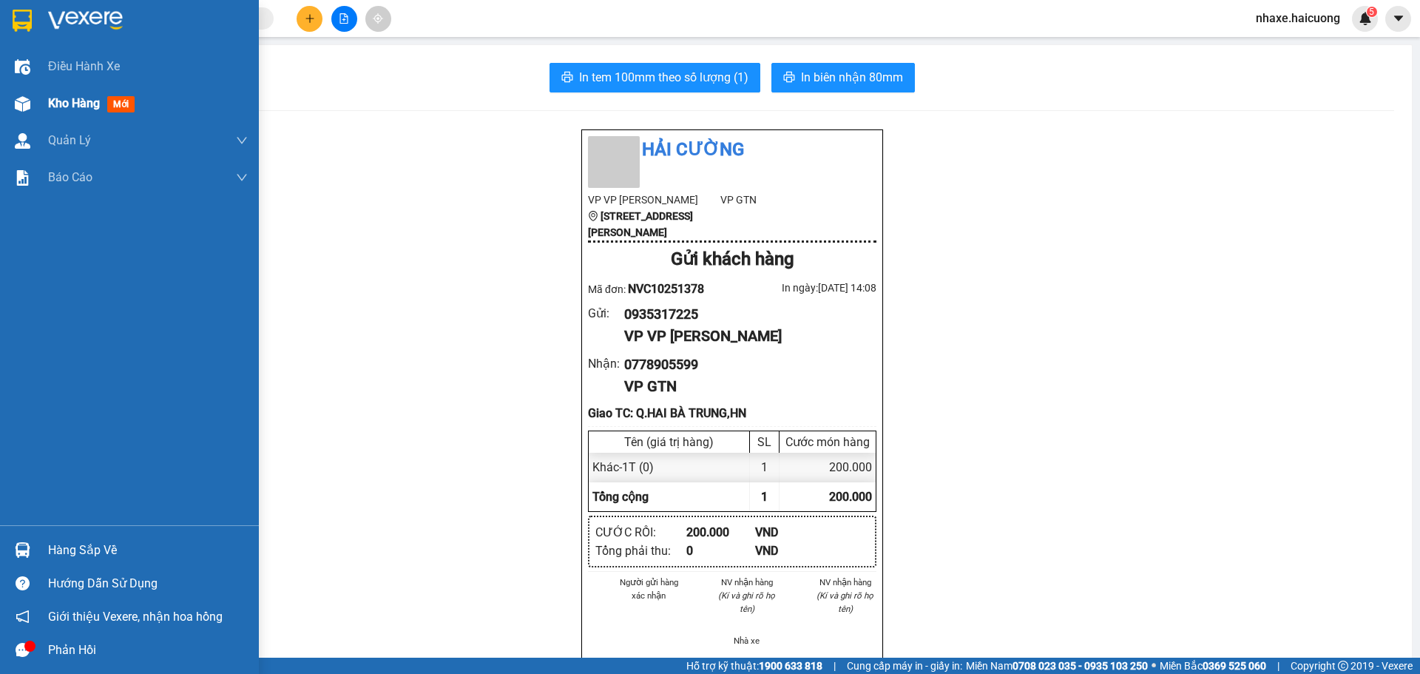
click at [19, 98] on img at bounding box center [23, 104] width 16 height 16
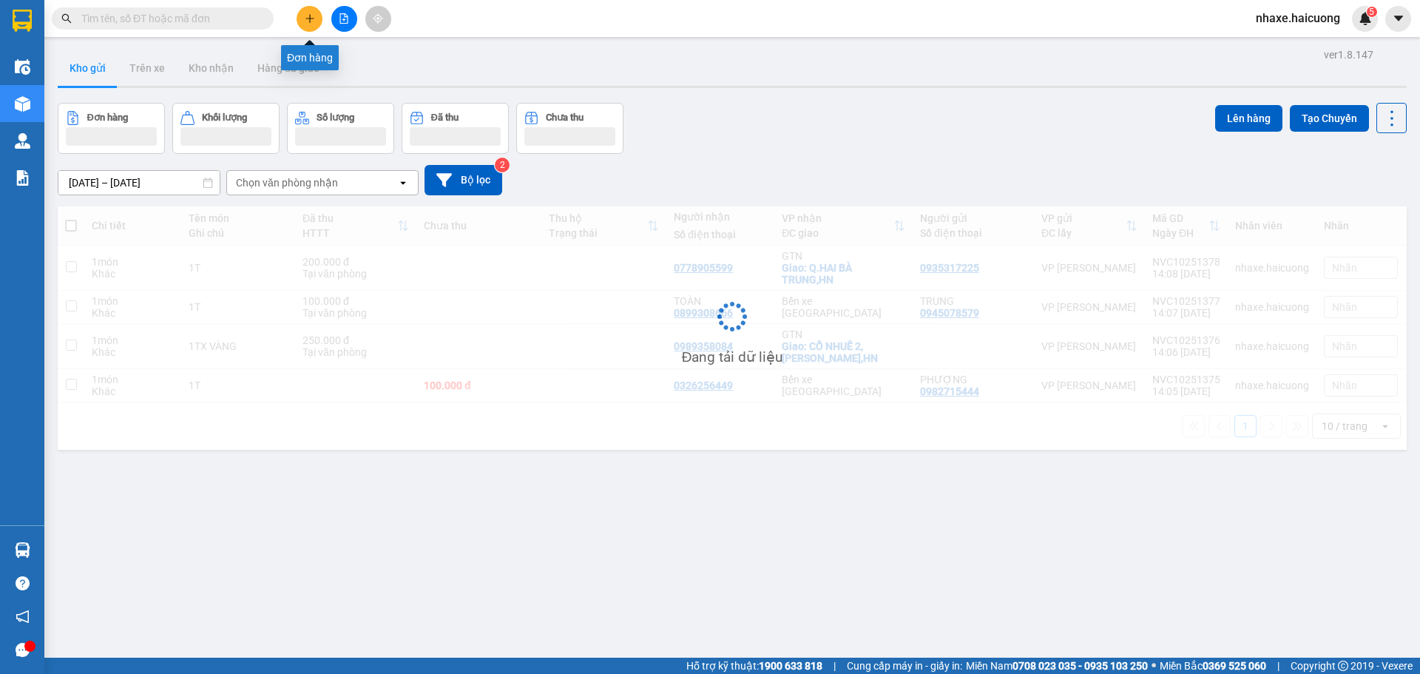
click at [311, 24] on button at bounding box center [309, 19] width 26 height 26
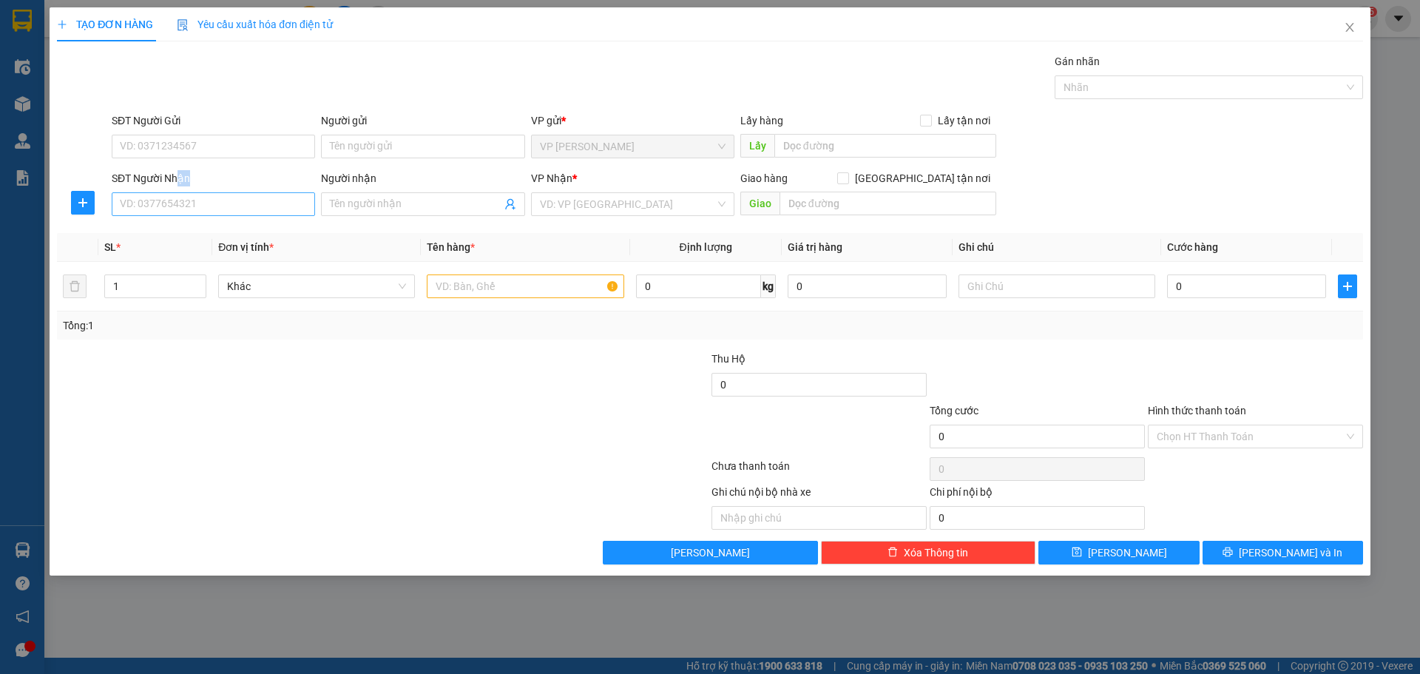
click at [183, 194] on div "SĐT Người Nhận VD: 0377654321" at bounding box center [213, 196] width 203 height 52
click at [190, 206] on input "SĐT Người Nhận" at bounding box center [213, 204] width 203 height 24
type input "0904222013"
click at [617, 209] on input "search" at bounding box center [627, 204] width 175 height 22
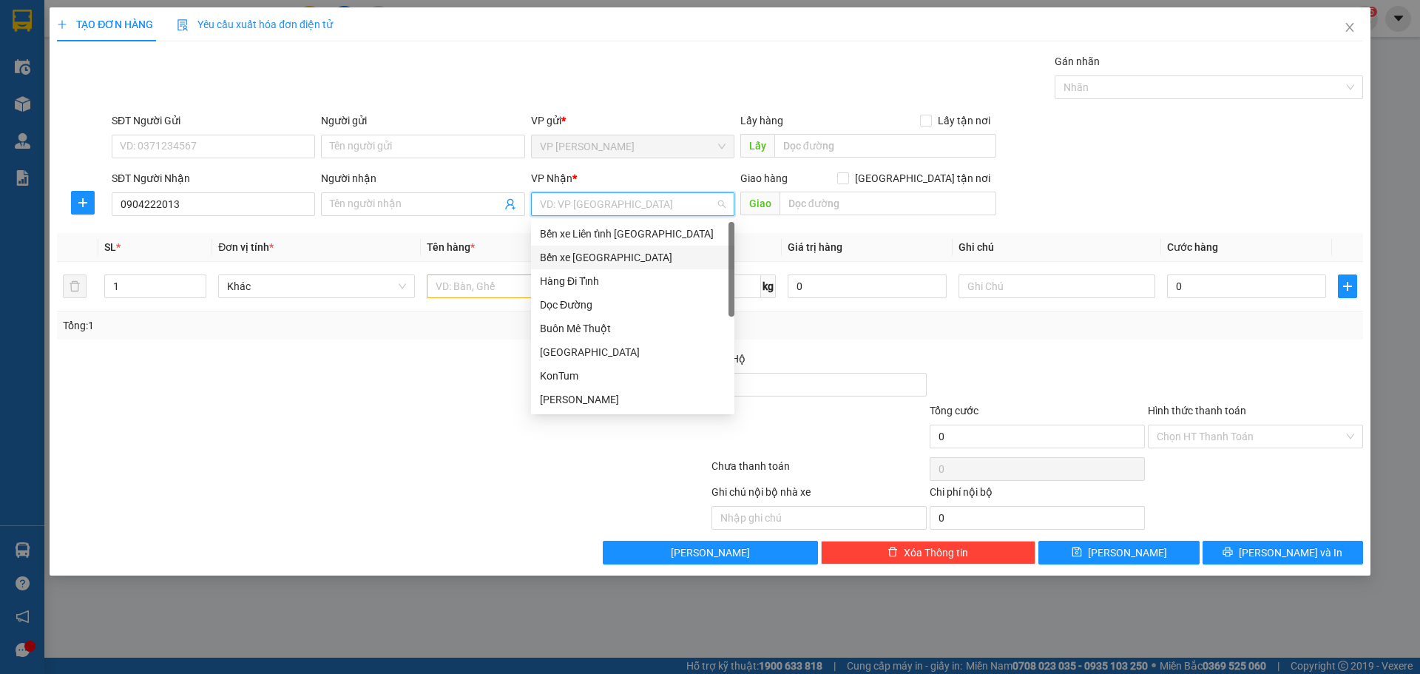
click at [611, 254] on div "Bến xe [GEOGRAPHIC_DATA]" at bounding box center [633, 257] width 186 height 16
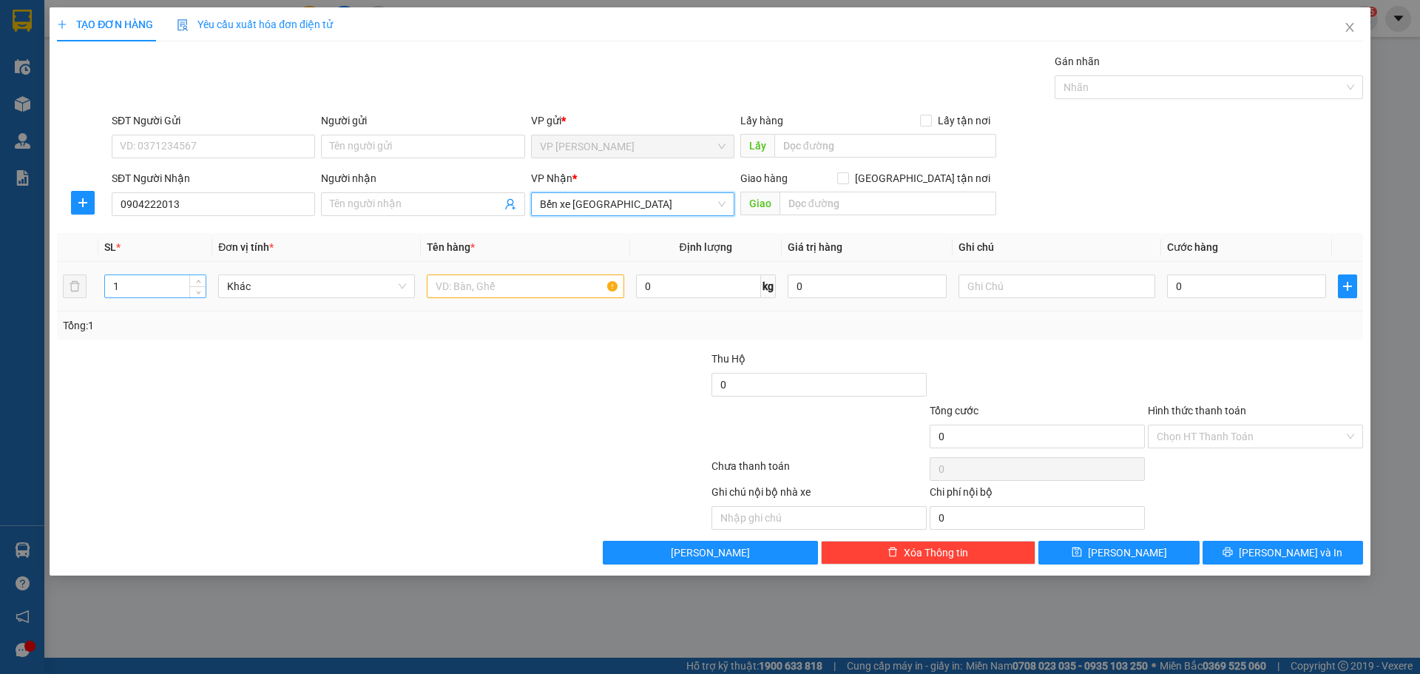
click at [187, 290] on input "1" at bounding box center [155, 286] width 101 height 22
click at [191, 282] on span "Increase Value" at bounding box center [197, 281] width 16 height 13
type input "3"
click at [191, 282] on span "Increase Value" at bounding box center [197, 281] width 16 height 13
click at [506, 288] on input "text" at bounding box center [525, 286] width 197 height 24
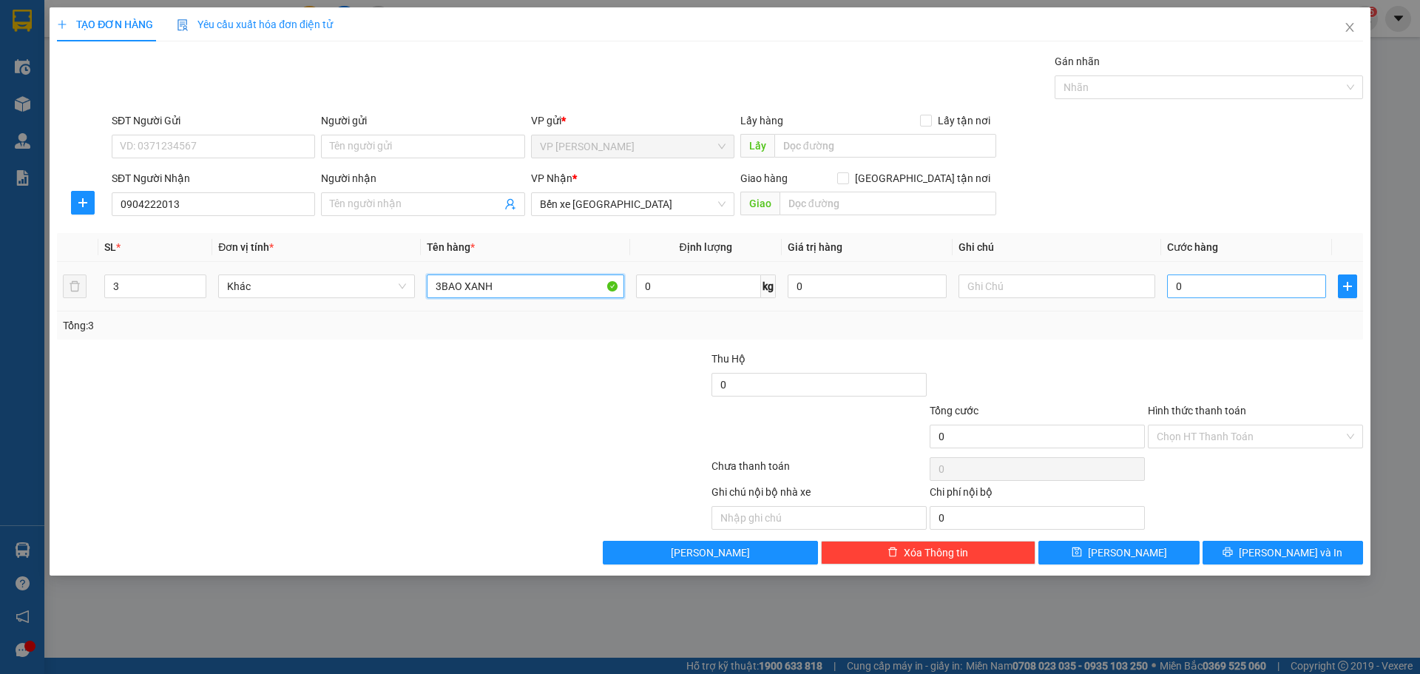
type input "3BAO XANH"
click at [1203, 281] on input "0" at bounding box center [1246, 286] width 159 height 24
type input "4"
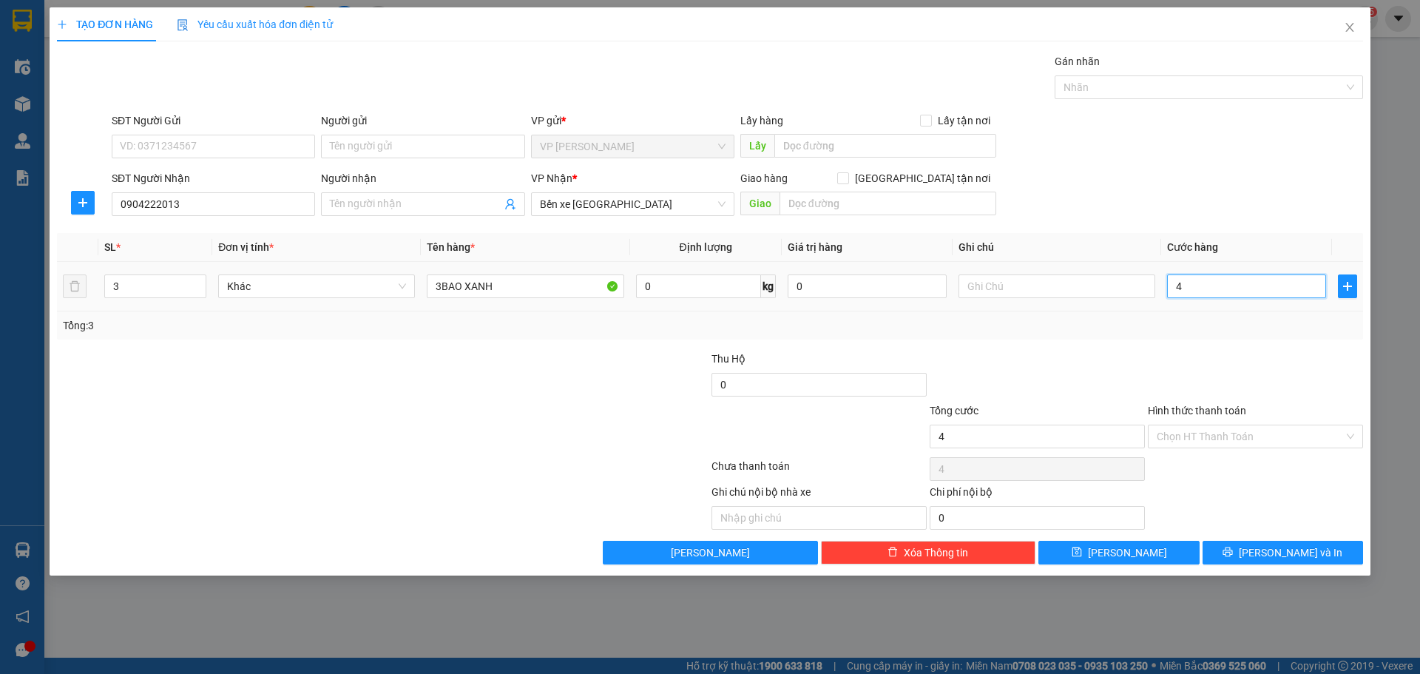
type input "40"
type input "400"
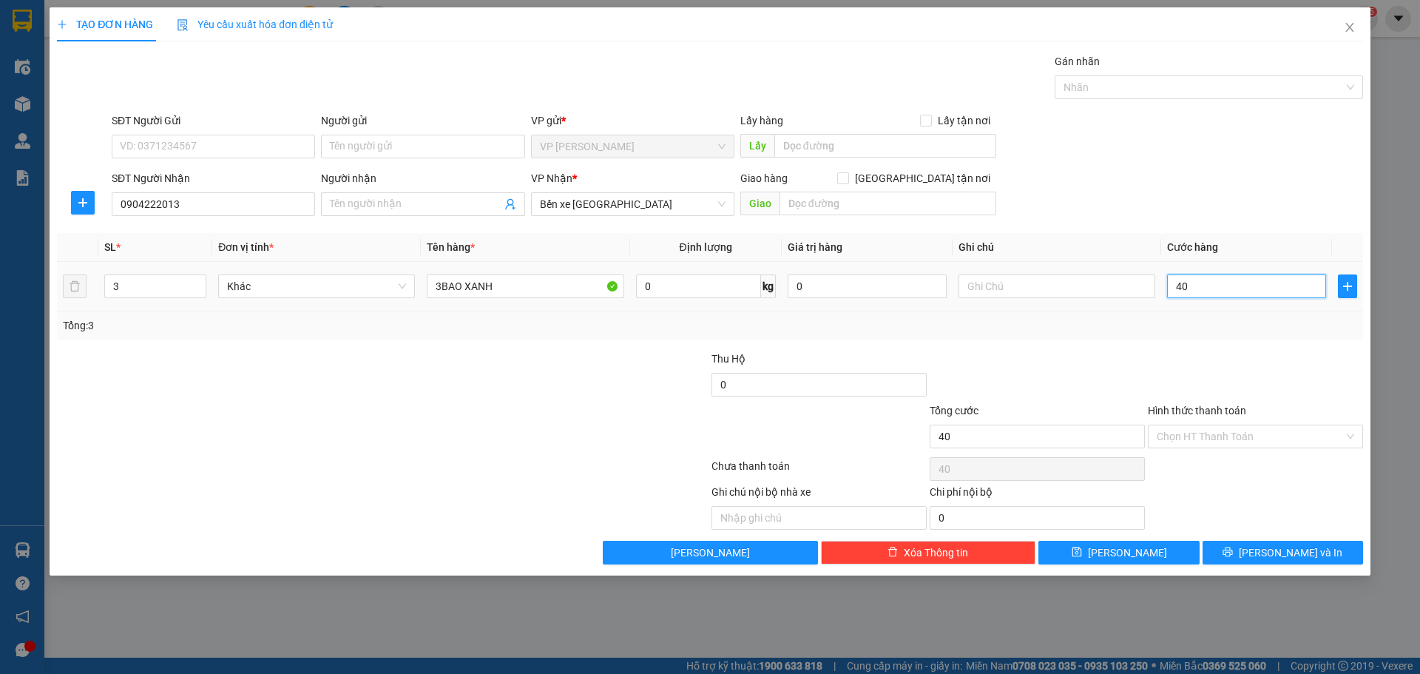
type input "400"
type input "400.000"
click at [1161, 341] on div "Transit Pickup Surcharge Ids Transit Deliver Surcharge Ids Transit Deliver Surc…" at bounding box center [710, 308] width 1306 height 511
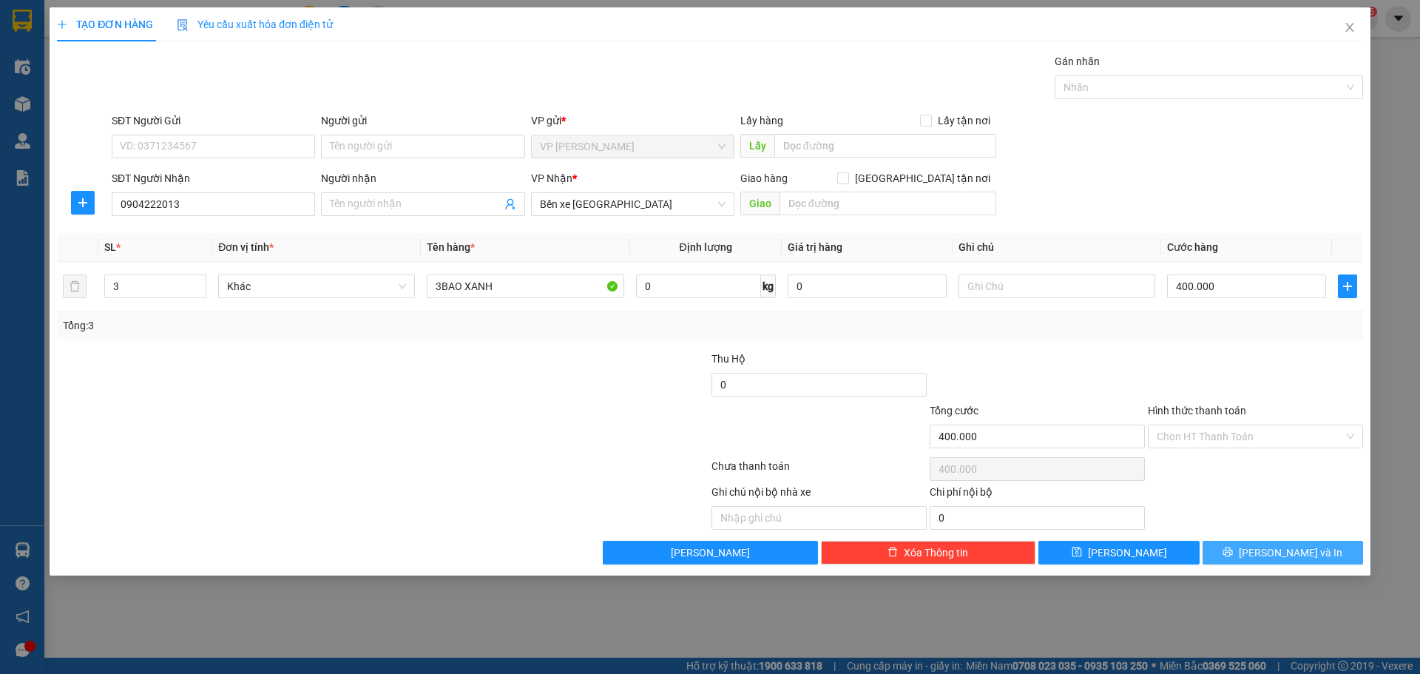
click at [1294, 554] on span "[PERSON_NAME] và In" at bounding box center [1290, 552] width 104 height 16
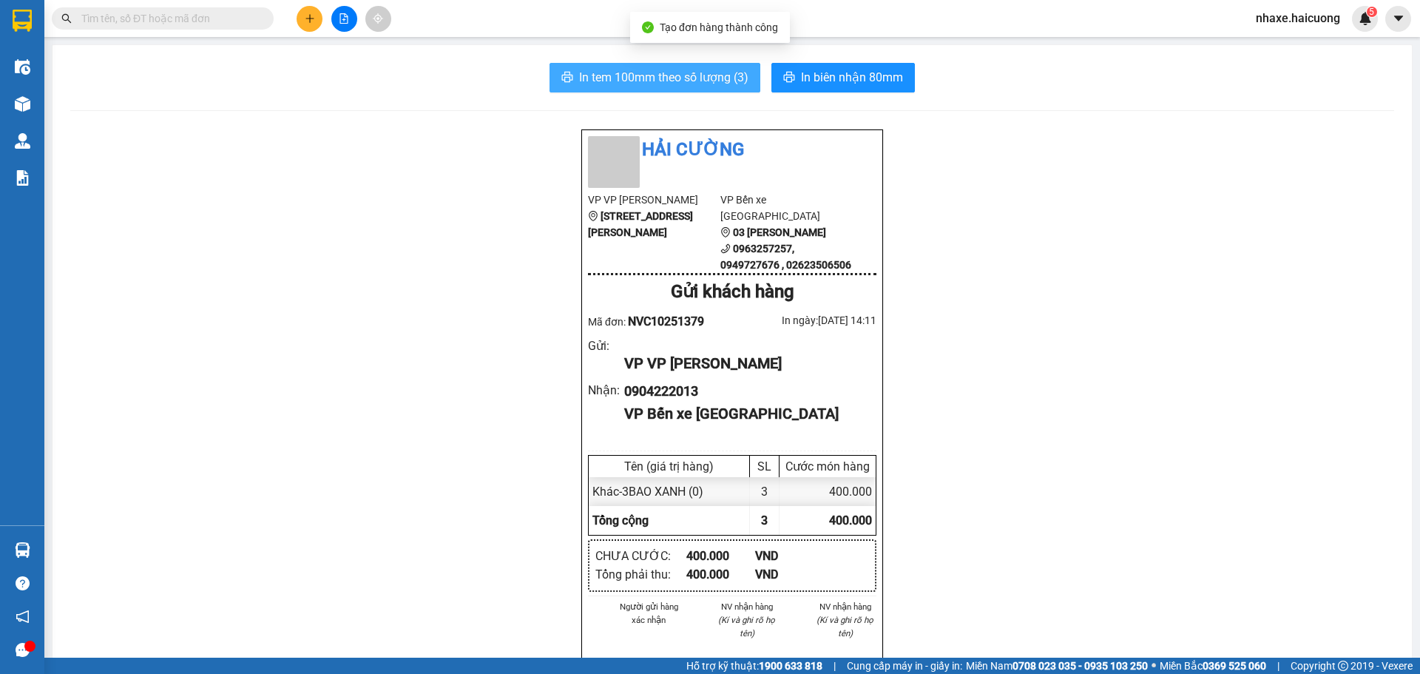
click at [620, 75] on span "In tem 100mm theo số lượng (3)" at bounding box center [663, 77] width 169 height 18
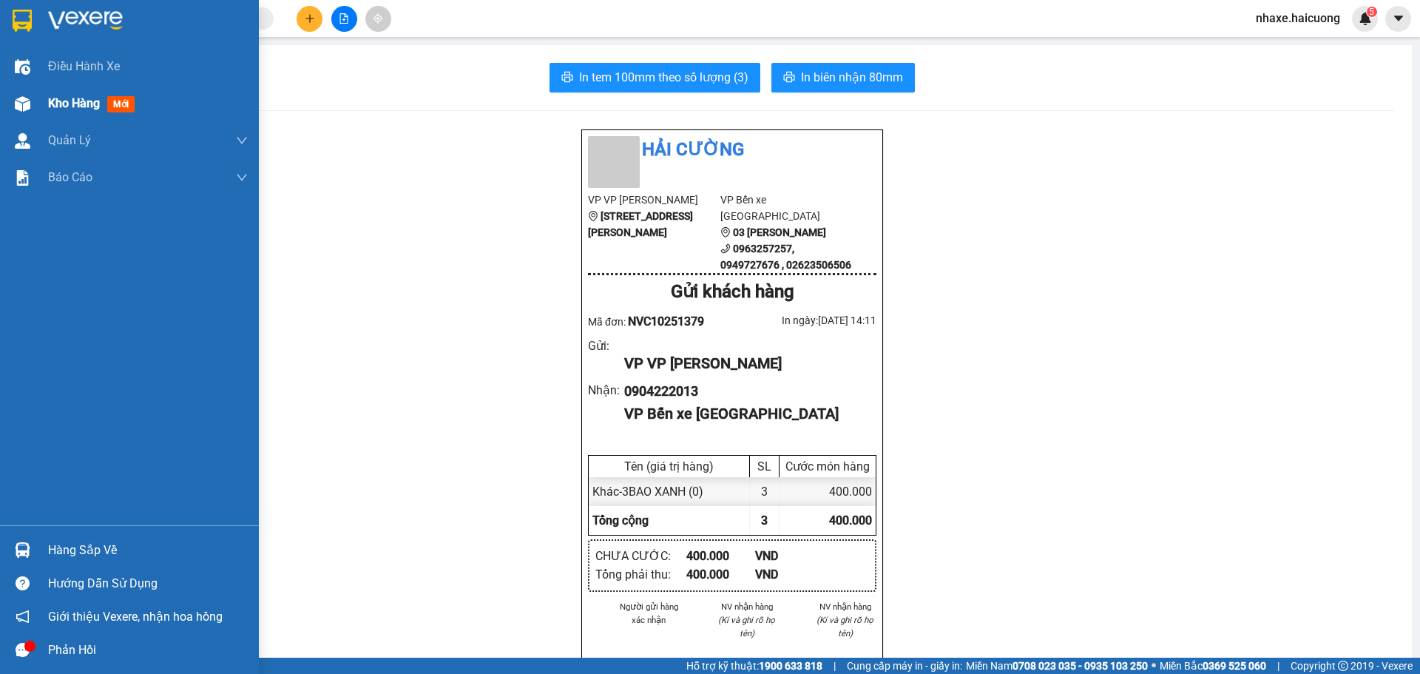
click at [77, 102] on span "Kho hàng" at bounding box center [74, 103] width 52 height 14
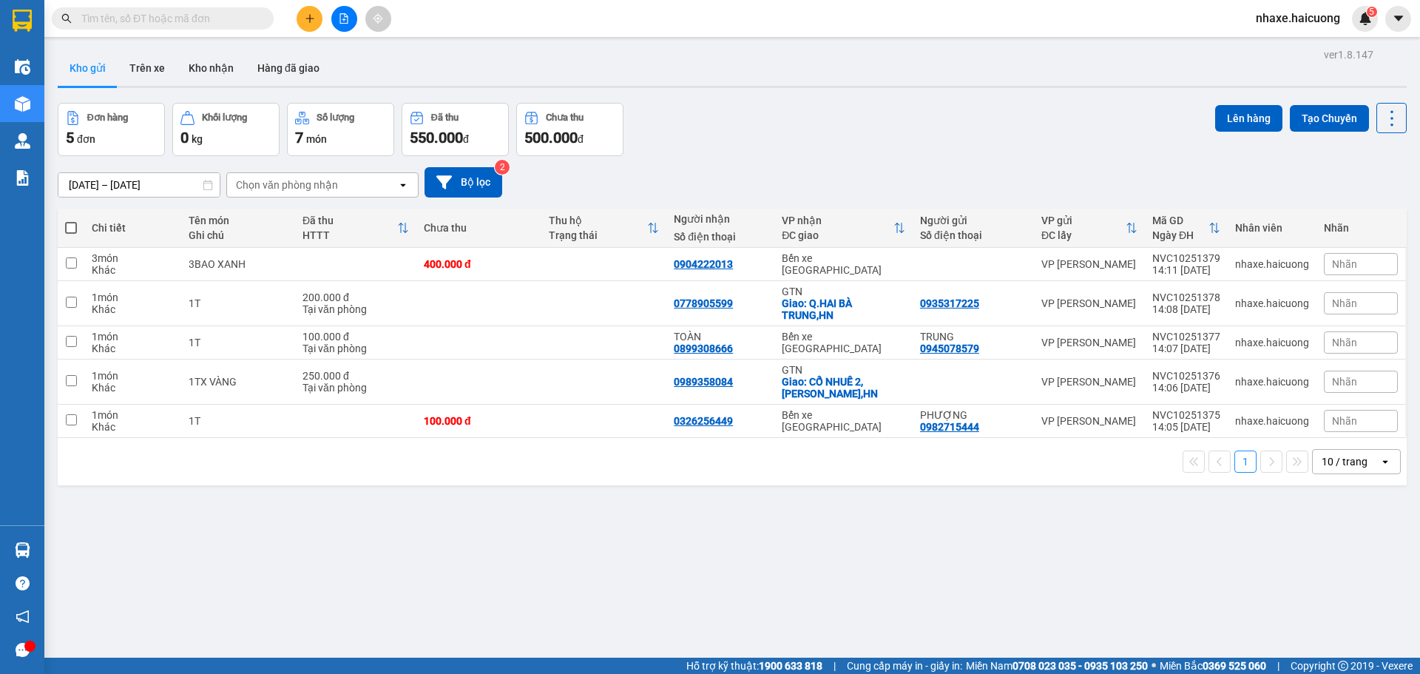
click at [307, 12] on button at bounding box center [309, 19] width 26 height 26
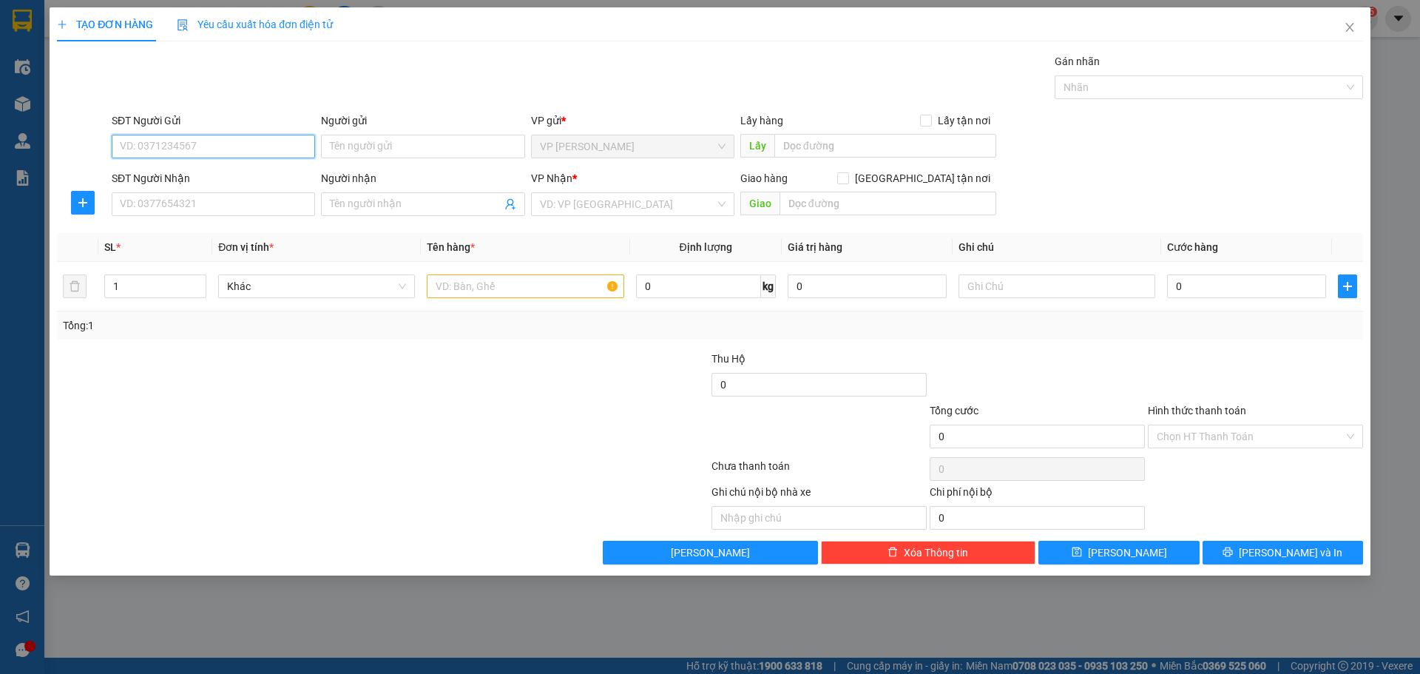
click at [242, 143] on input "SĐT Người Gửi" at bounding box center [213, 147] width 203 height 24
type input "0794644333"
click at [240, 211] on input "SĐT Người Nhận" at bounding box center [213, 204] width 203 height 24
click at [136, 206] on input "0971710809" at bounding box center [213, 204] width 203 height 24
click at [154, 206] on input "0971710809" at bounding box center [213, 204] width 203 height 24
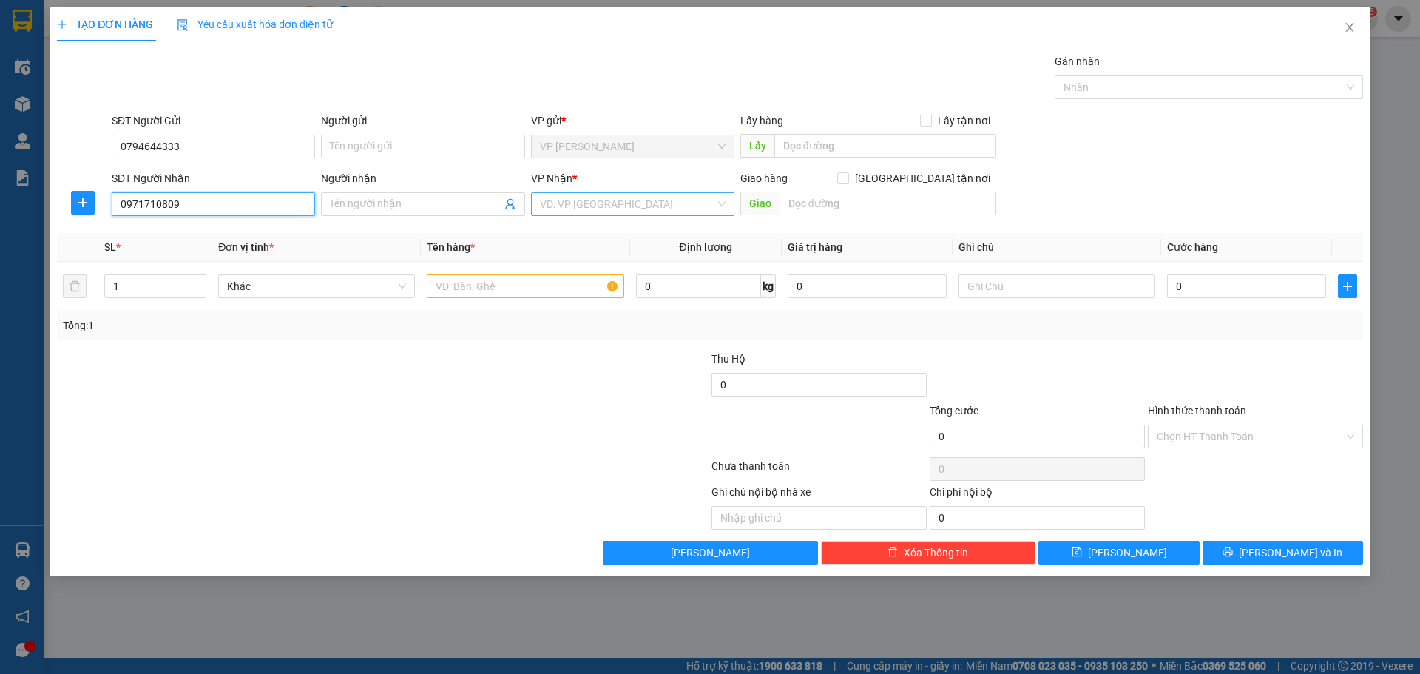
type input "0971710809"
click at [607, 208] on input "search" at bounding box center [627, 204] width 175 height 22
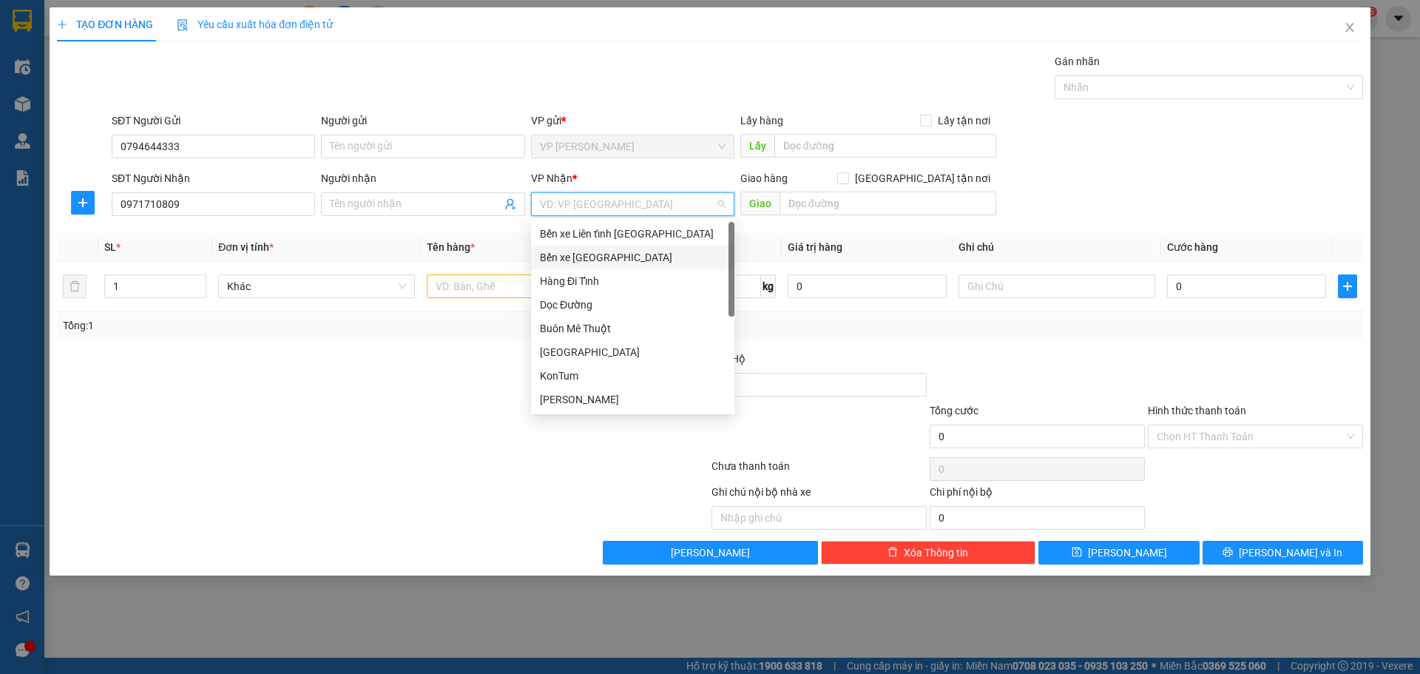
click at [608, 254] on div "Bến xe [GEOGRAPHIC_DATA]" at bounding box center [633, 257] width 186 height 16
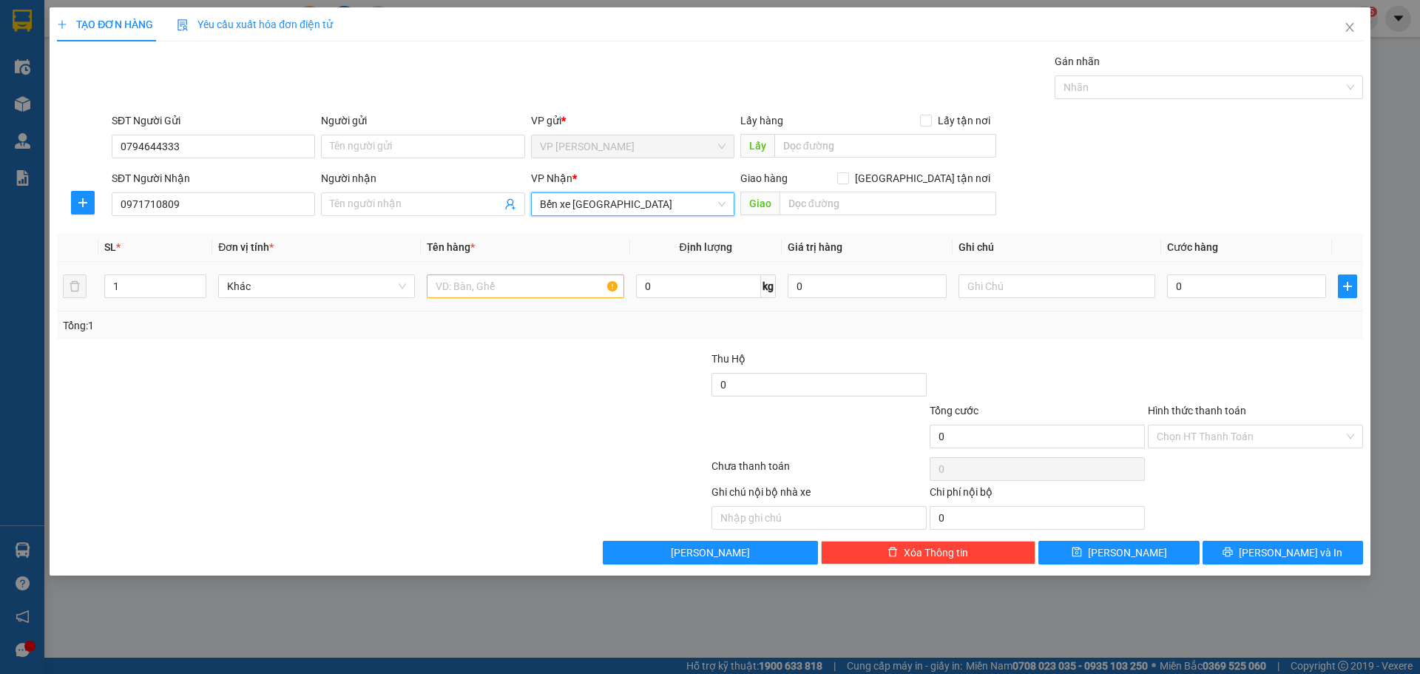
click at [477, 274] on div at bounding box center [525, 286] width 197 height 30
click at [482, 278] on input "text" at bounding box center [525, 286] width 197 height 24
type input "1T"
click at [1251, 282] on input "0" at bounding box center [1246, 286] width 159 height 24
type input "1"
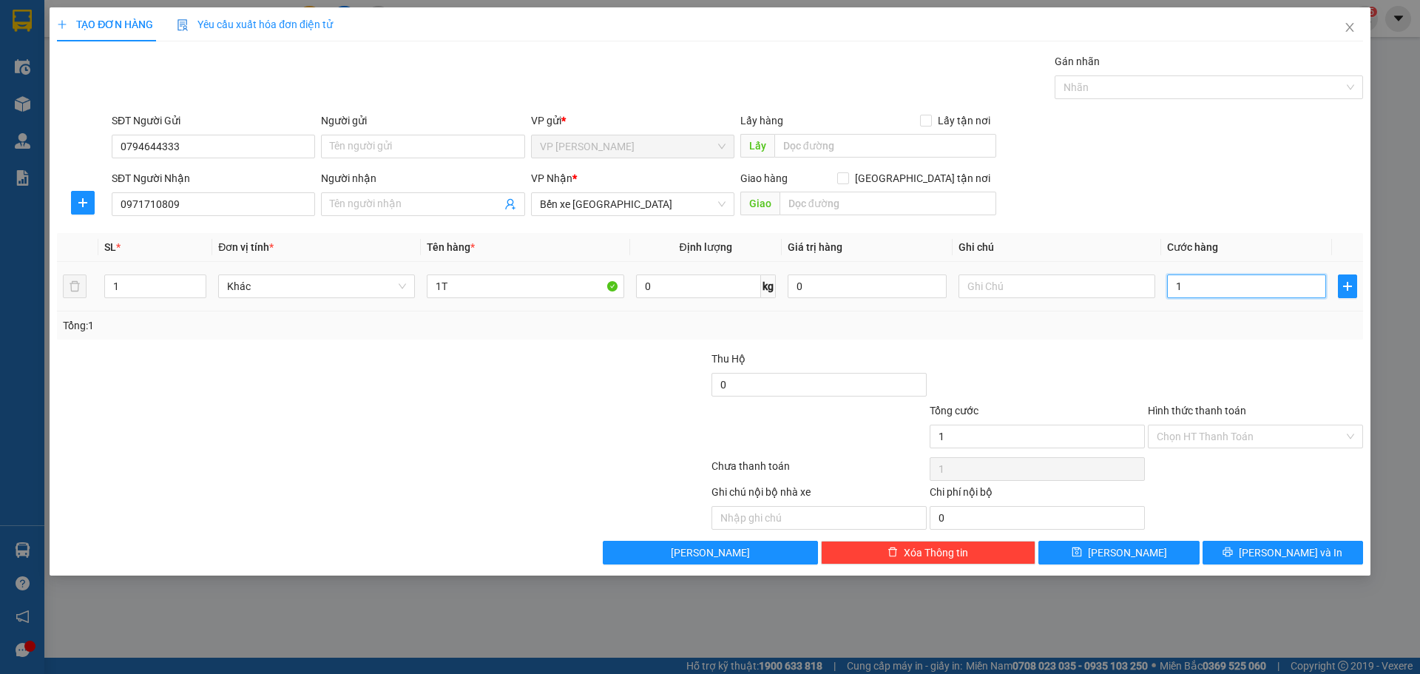
type input "1"
type input "10"
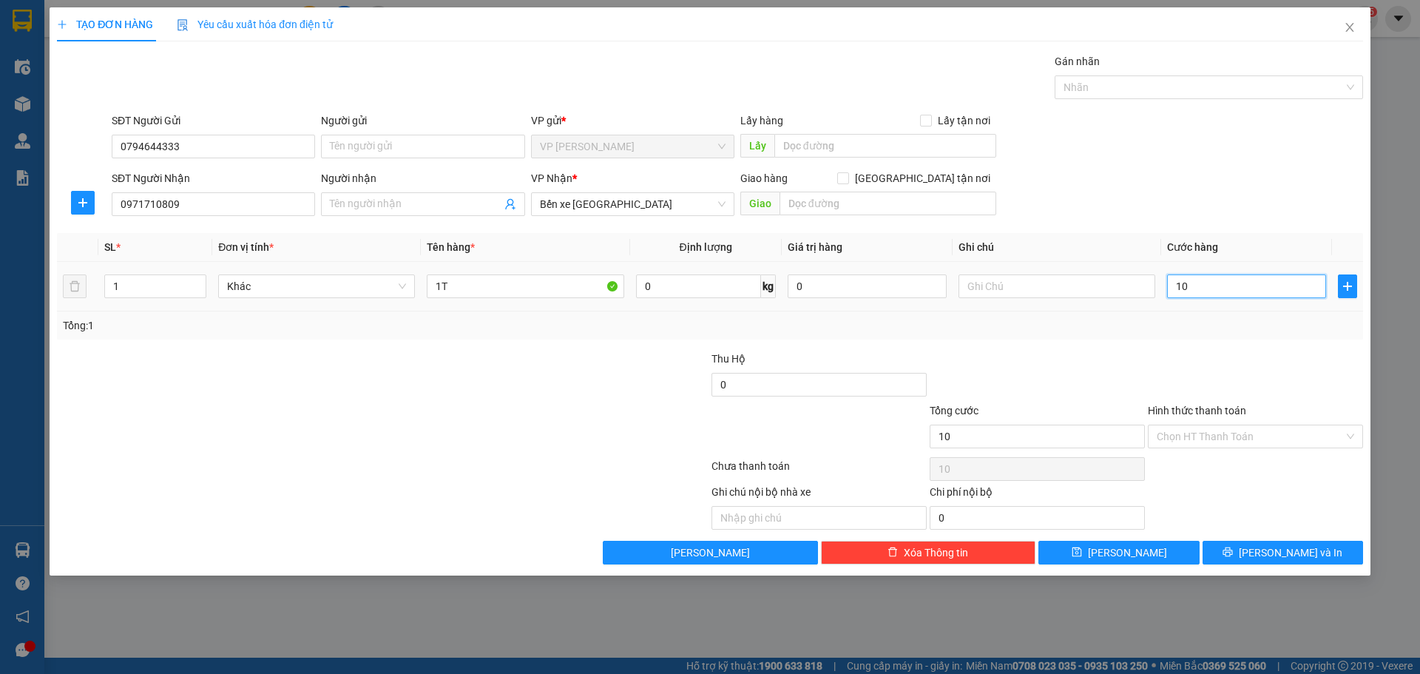
type input "100"
type input "100.000"
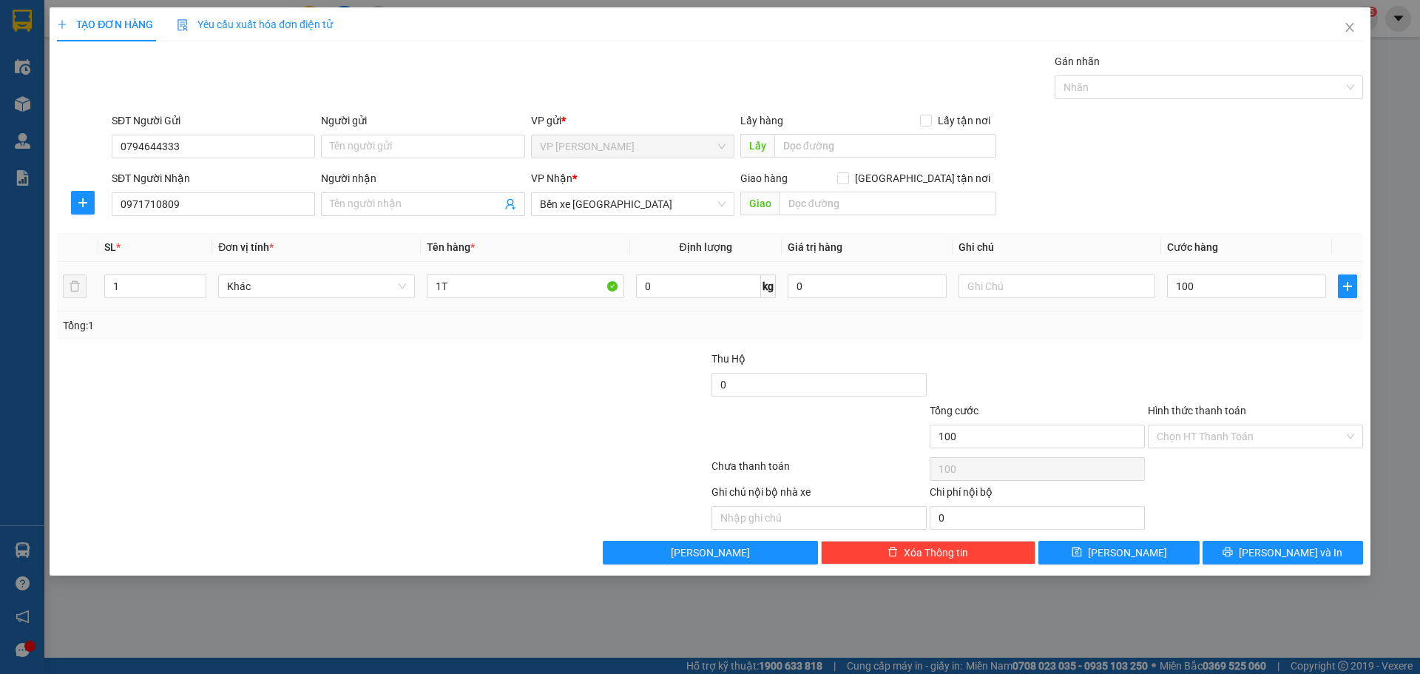
type input "100.000"
click at [577, 384] on div at bounding box center [601, 376] width 218 height 52
click at [1328, 560] on button "[PERSON_NAME] và In" at bounding box center [1282, 552] width 160 height 24
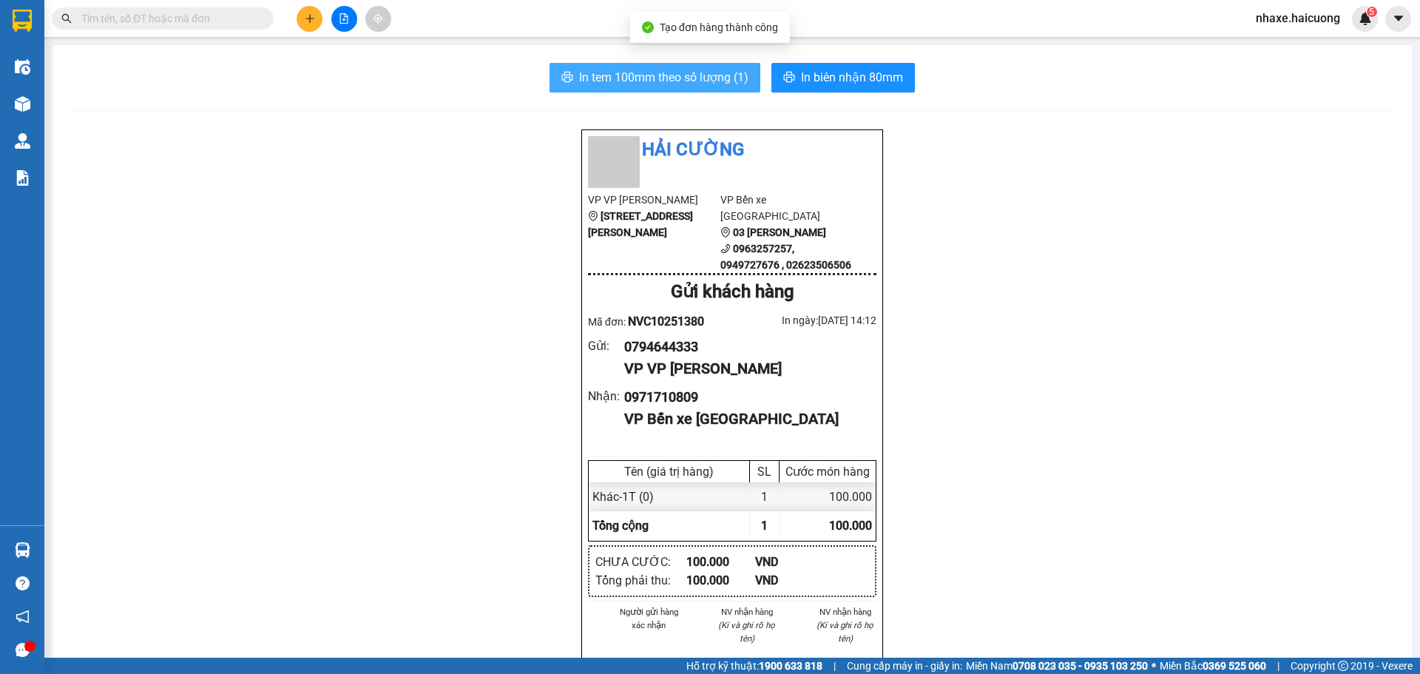
click at [672, 67] on button "In tem 100mm theo số lượng (1)" at bounding box center [654, 78] width 211 height 30
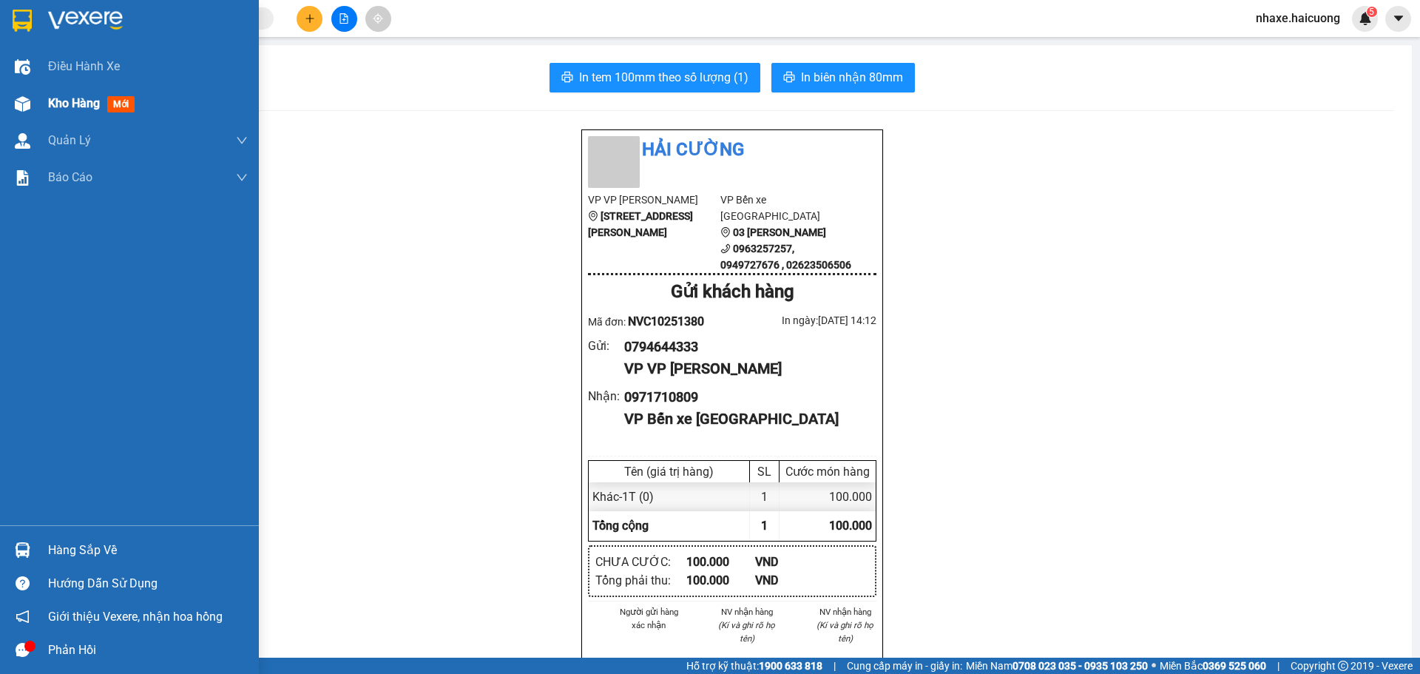
click at [0, 95] on div "Kho hàng mới" at bounding box center [129, 103] width 259 height 37
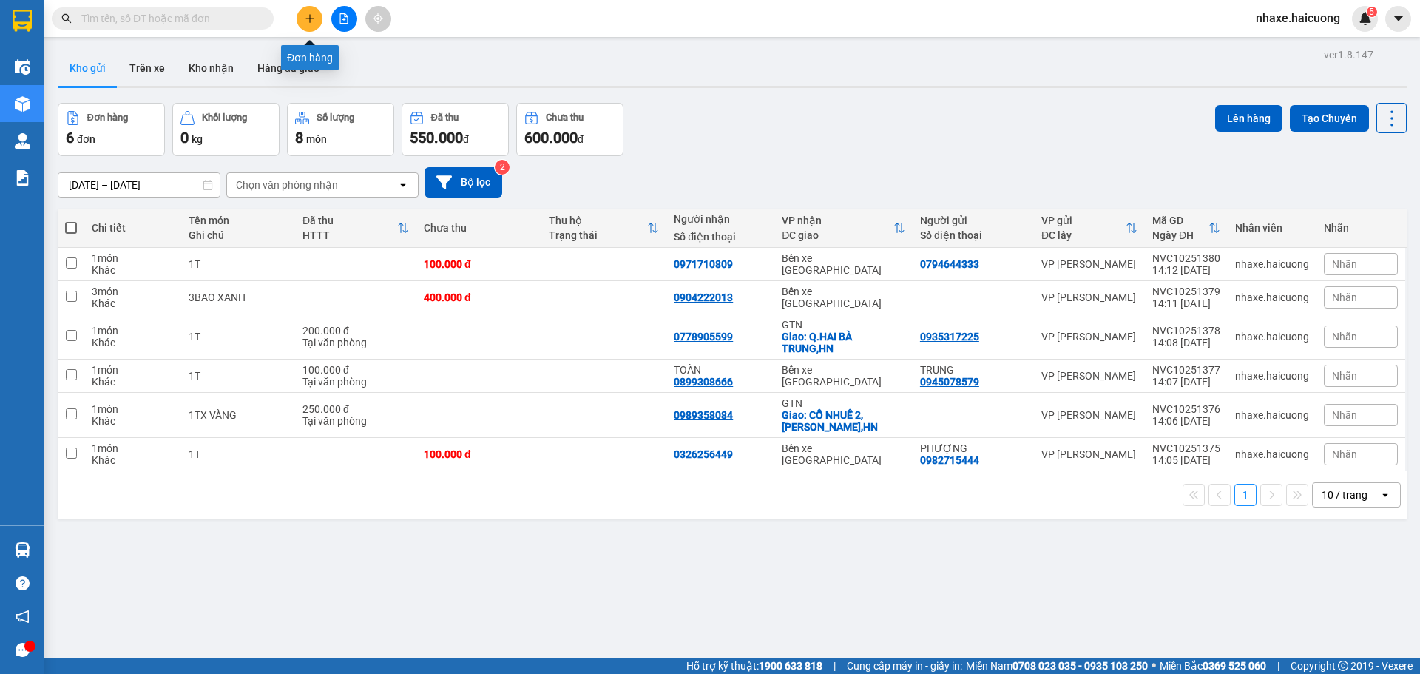
click at [308, 16] on icon "plus" at bounding box center [310, 18] width 10 height 10
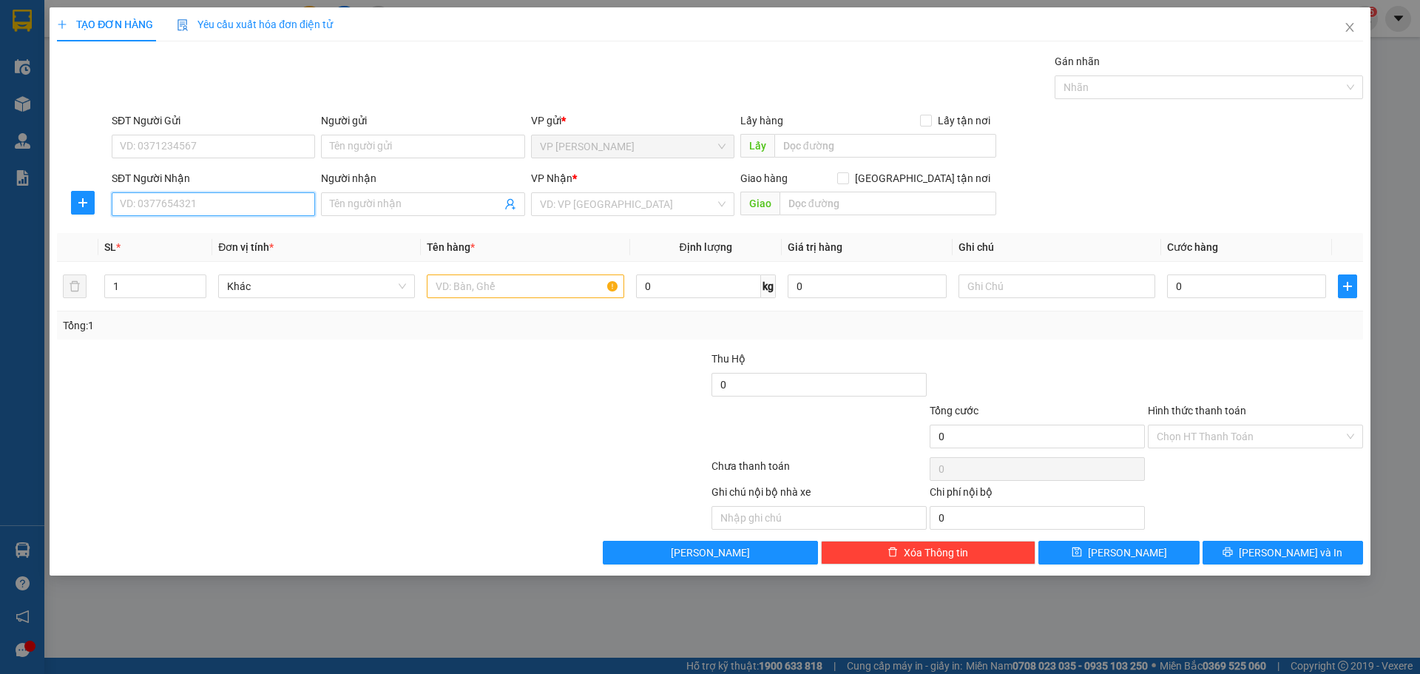
click at [225, 200] on input "SĐT Người Nhận" at bounding box center [213, 204] width 203 height 24
type input "0963345815"
click at [224, 237] on div "0963345815 - DŨNG" at bounding box center [214, 233] width 186 height 16
type input "DŨNG"
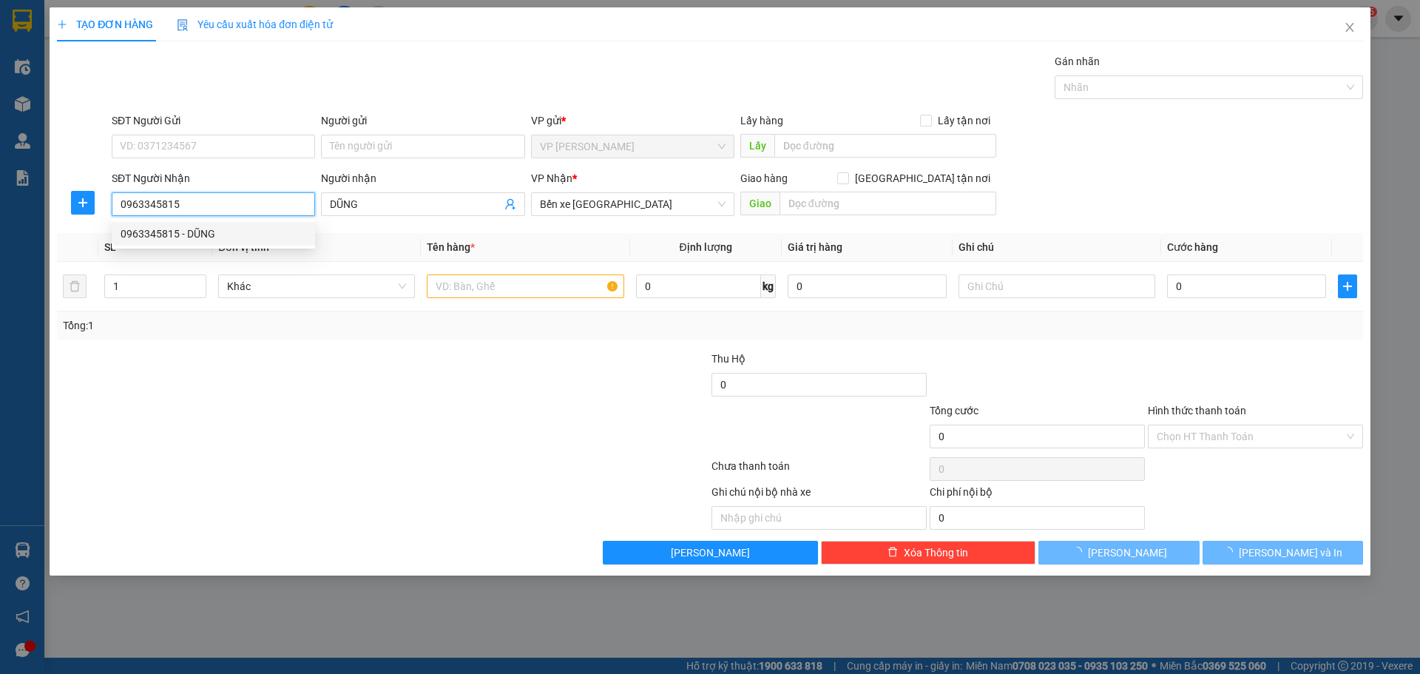
type input "300.000"
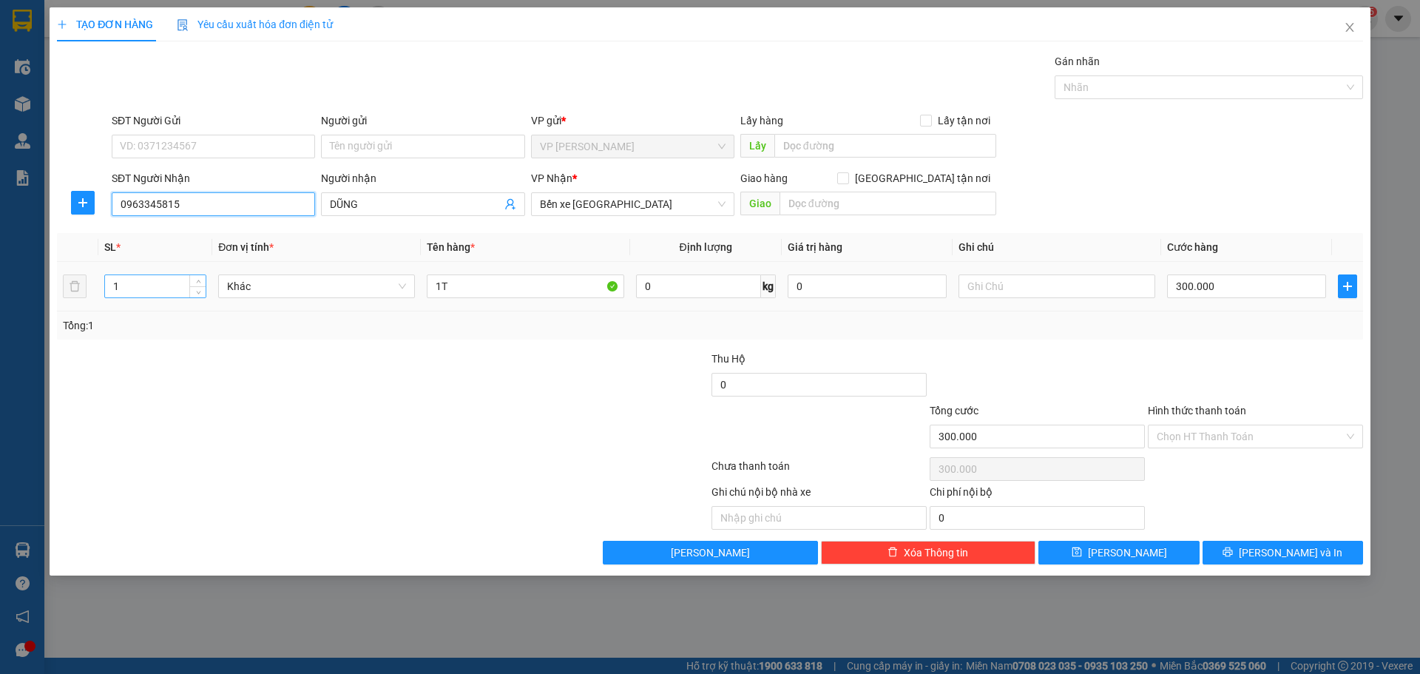
type input "0963345815"
click at [171, 279] on input "1" at bounding box center [155, 286] width 101 height 22
type input "2"
click at [197, 279] on span "up" at bounding box center [198, 282] width 9 height 9
click at [475, 288] on input "1T" at bounding box center [525, 286] width 197 height 24
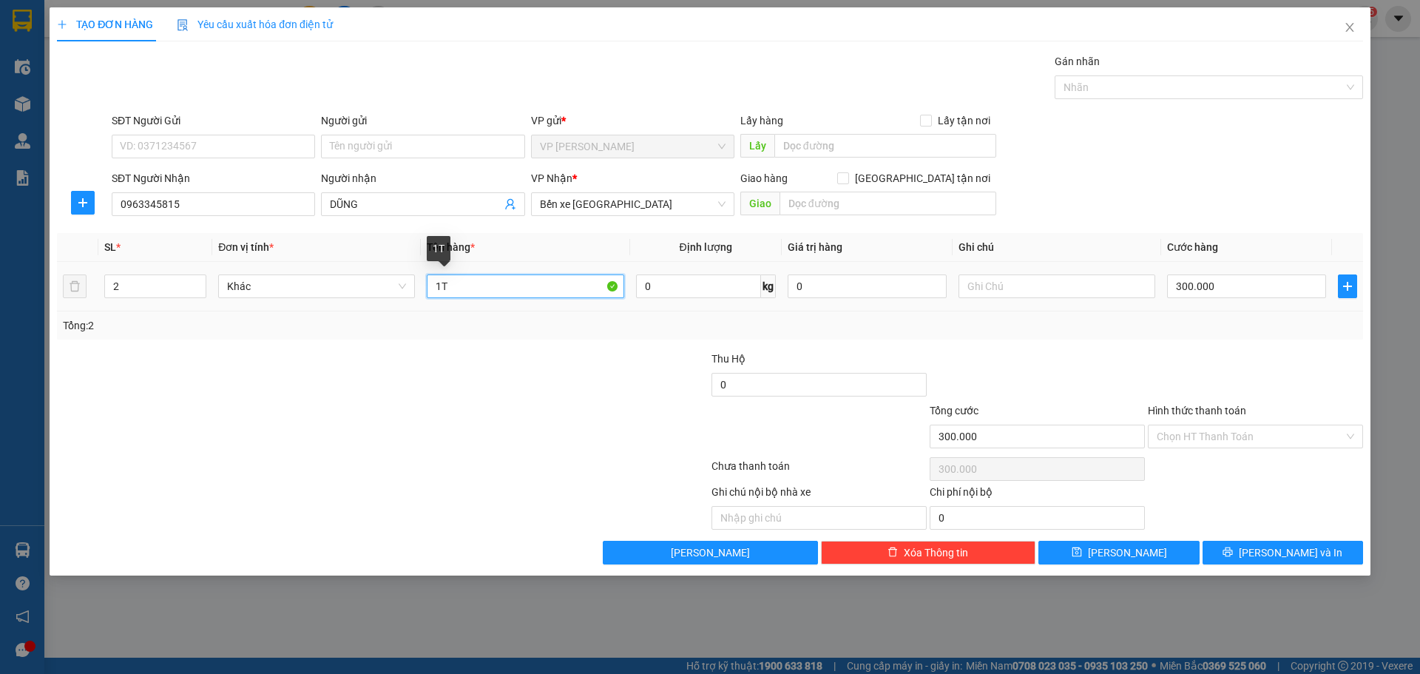
click at [475, 288] on input "1T" at bounding box center [525, 286] width 197 height 24
type input "2T"
click at [1249, 287] on input "300.000" at bounding box center [1246, 286] width 159 height 24
type input "5"
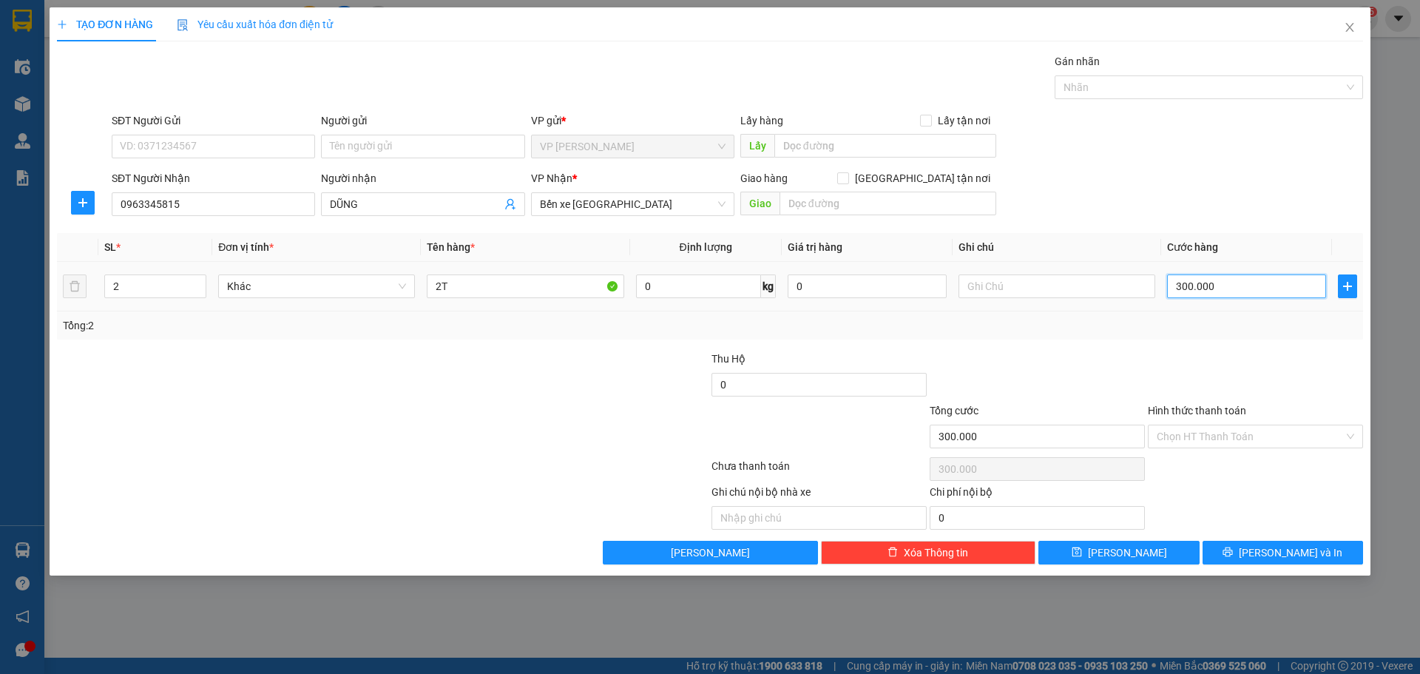
type input "5"
type input "50"
type input "500"
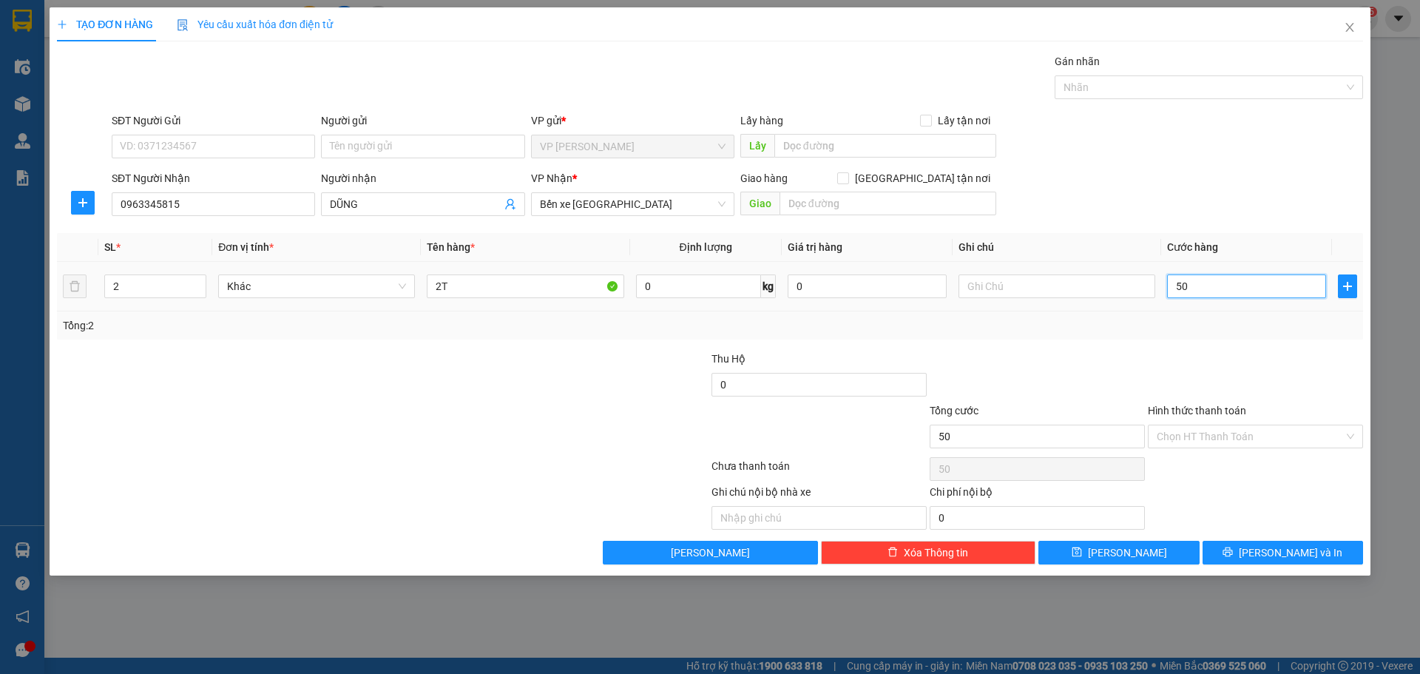
type input "500"
type input "500.000"
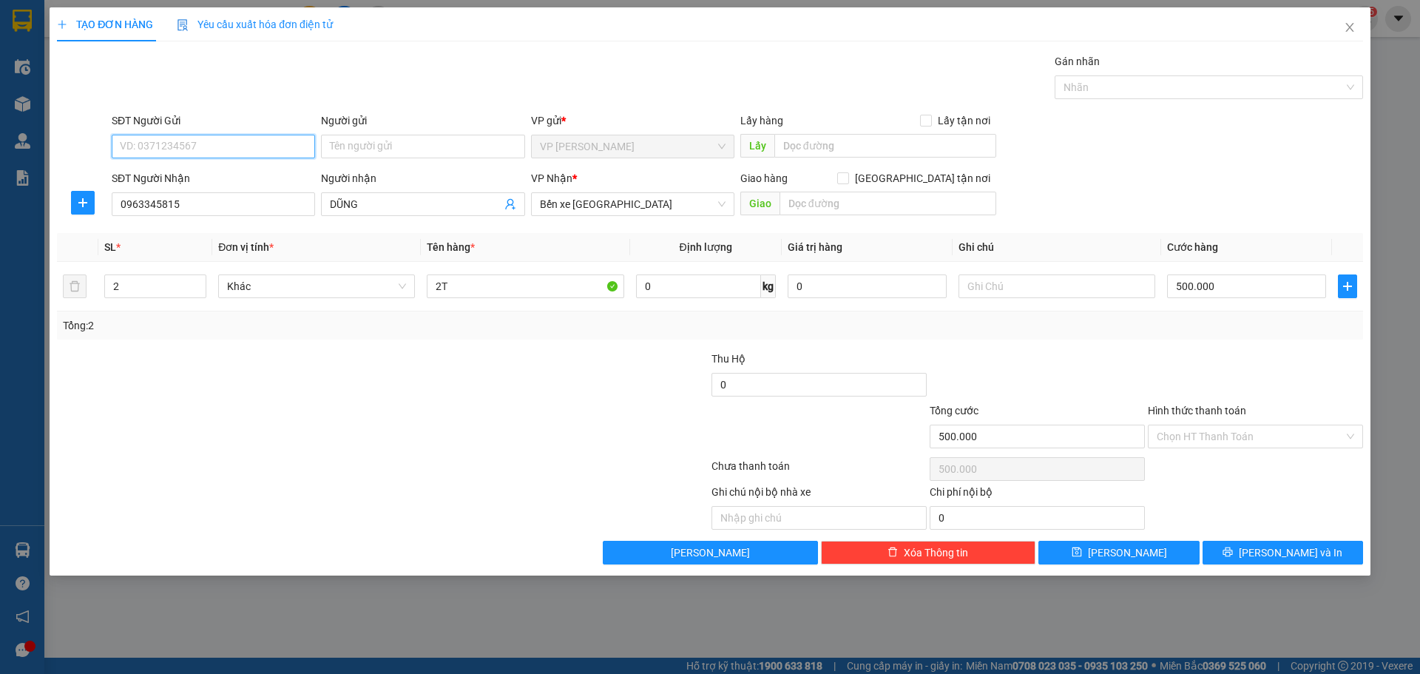
click at [167, 146] on input "SĐT Người Gửi" at bounding box center [213, 147] width 203 height 24
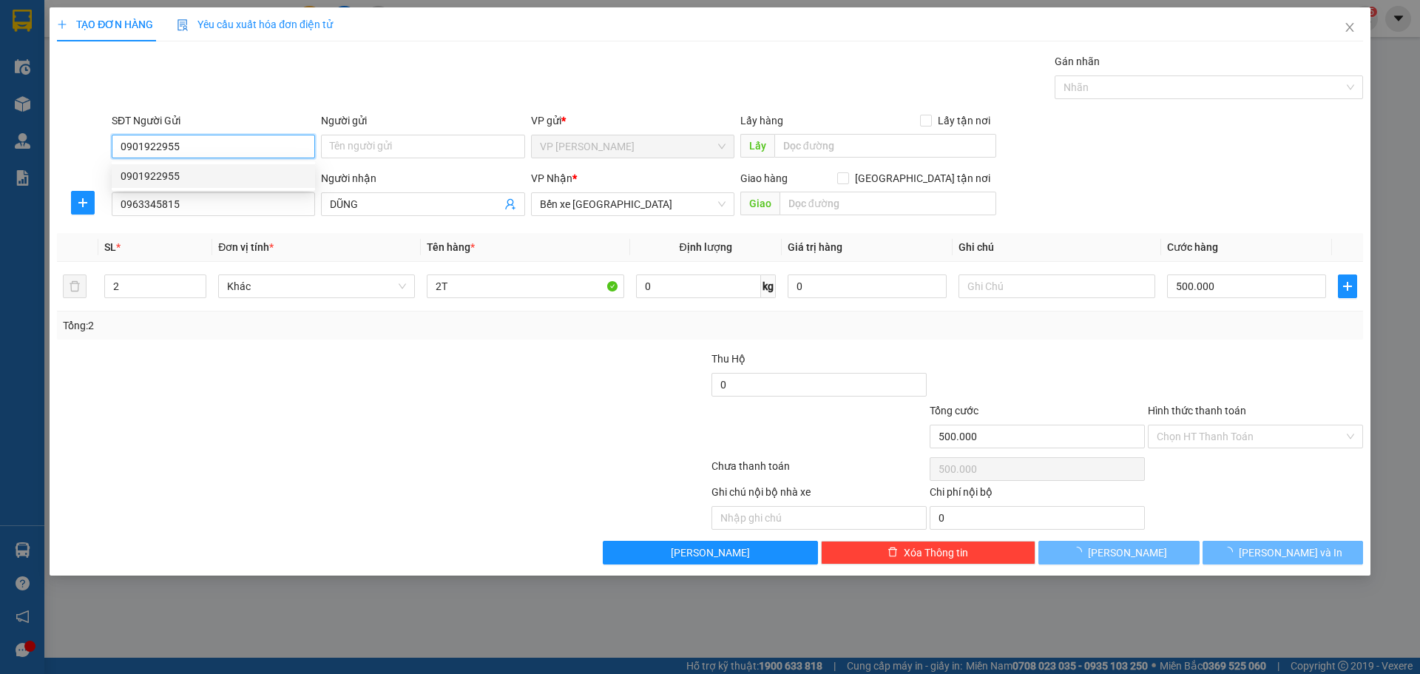
type input "0901922955"
click at [377, 510] on div at bounding box center [245, 507] width 381 height 46
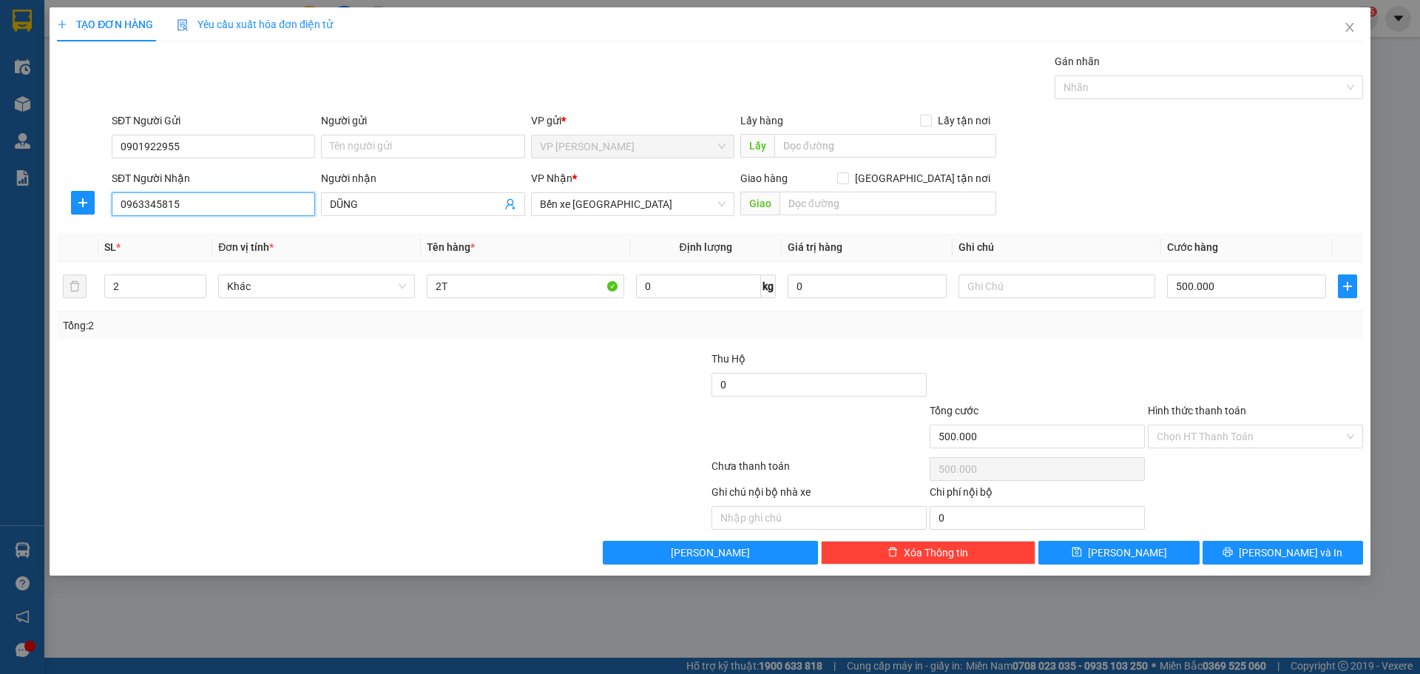
click at [215, 209] on input "0963345815" at bounding box center [213, 204] width 203 height 24
click at [141, 206] on input "0963345815" at bounding box center [213, 204] width 203 height 24
click at [156, 205] on input "0963345815" at bounding box center [213, 204] width 203 height 24
click at [162, 205] on input "0963345815" at bounding box center [213, 204] width 203 height 24
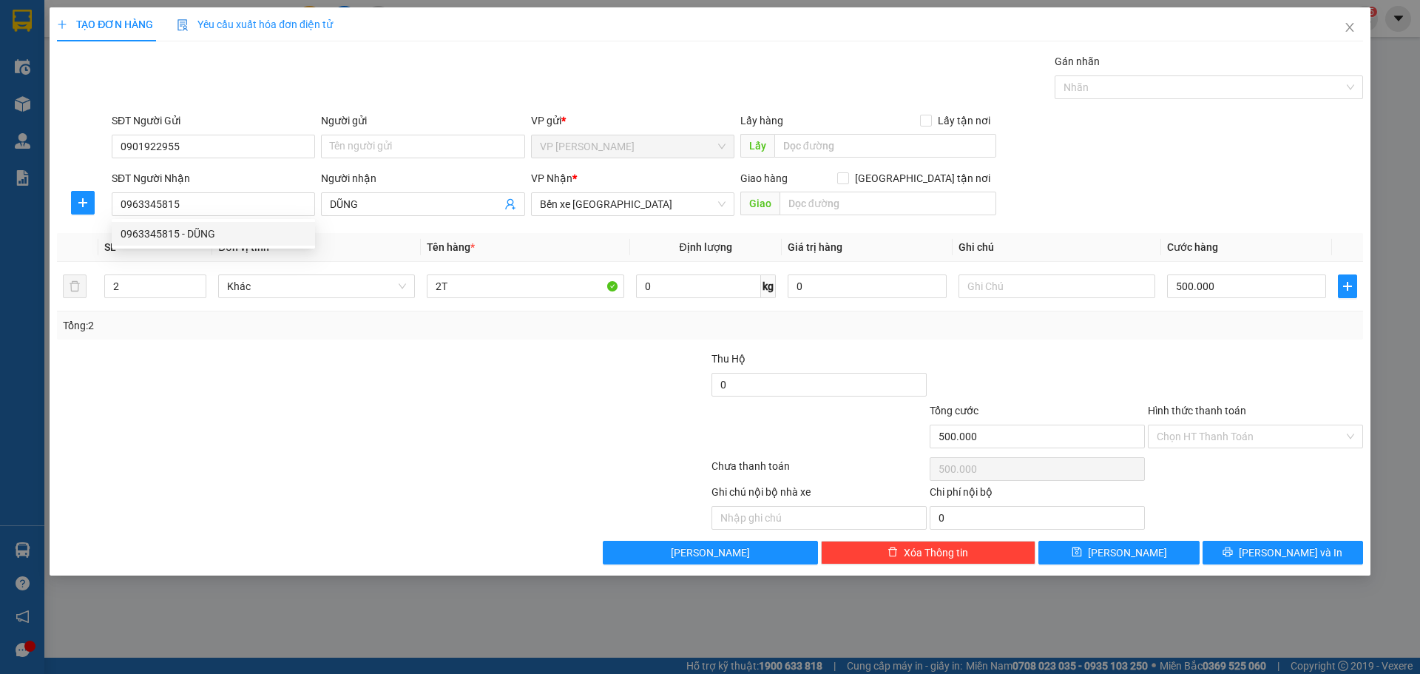
drag, startPoint x: 401, startPoint y: 398, endPoint x: 423, endPoint y: 376, distance: 31.4
click at [401, 399] on div at bounding box center [273, 376] width 436 height 52
click at [1264, 556] on button "[PERSON_NAME] và In" at bounding box center [1282, 552] width 160 height 24
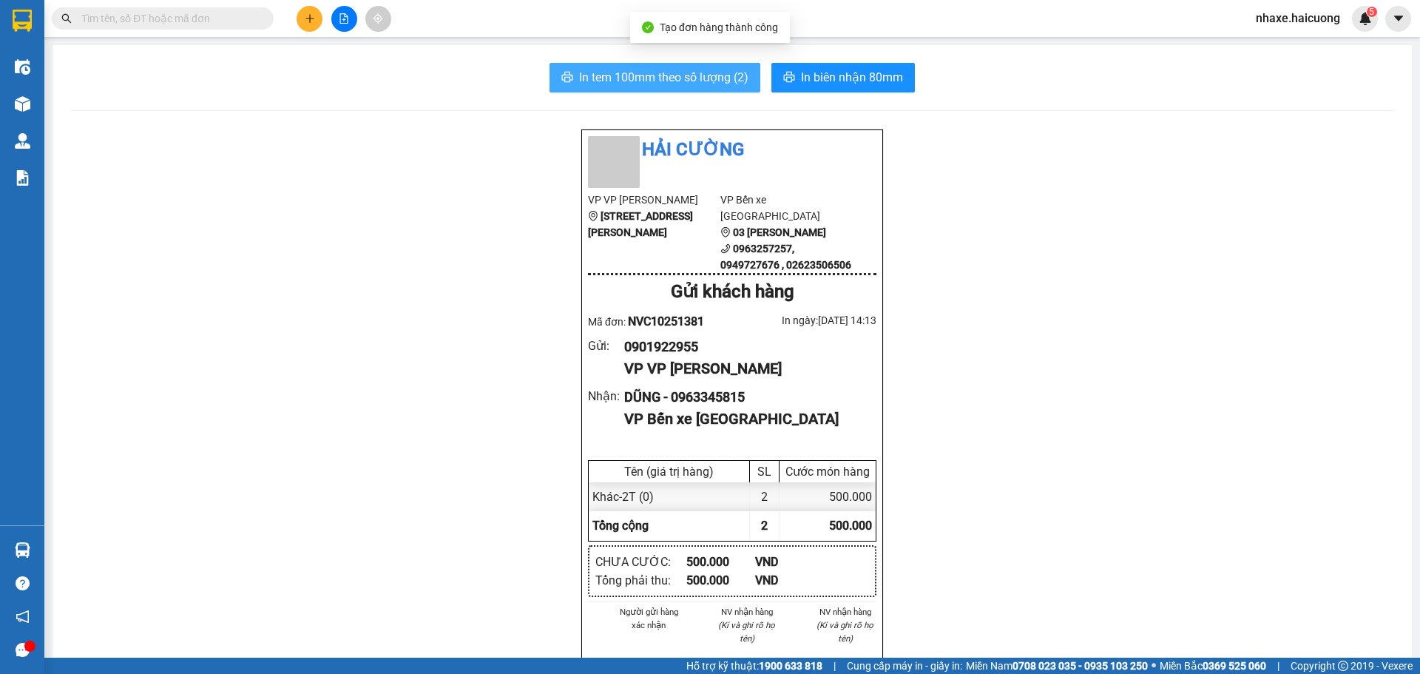
click at [583, 64] on button "In tem 100mm theo số lượng (2)" at bounding box center [654, 78] width 211 height 30
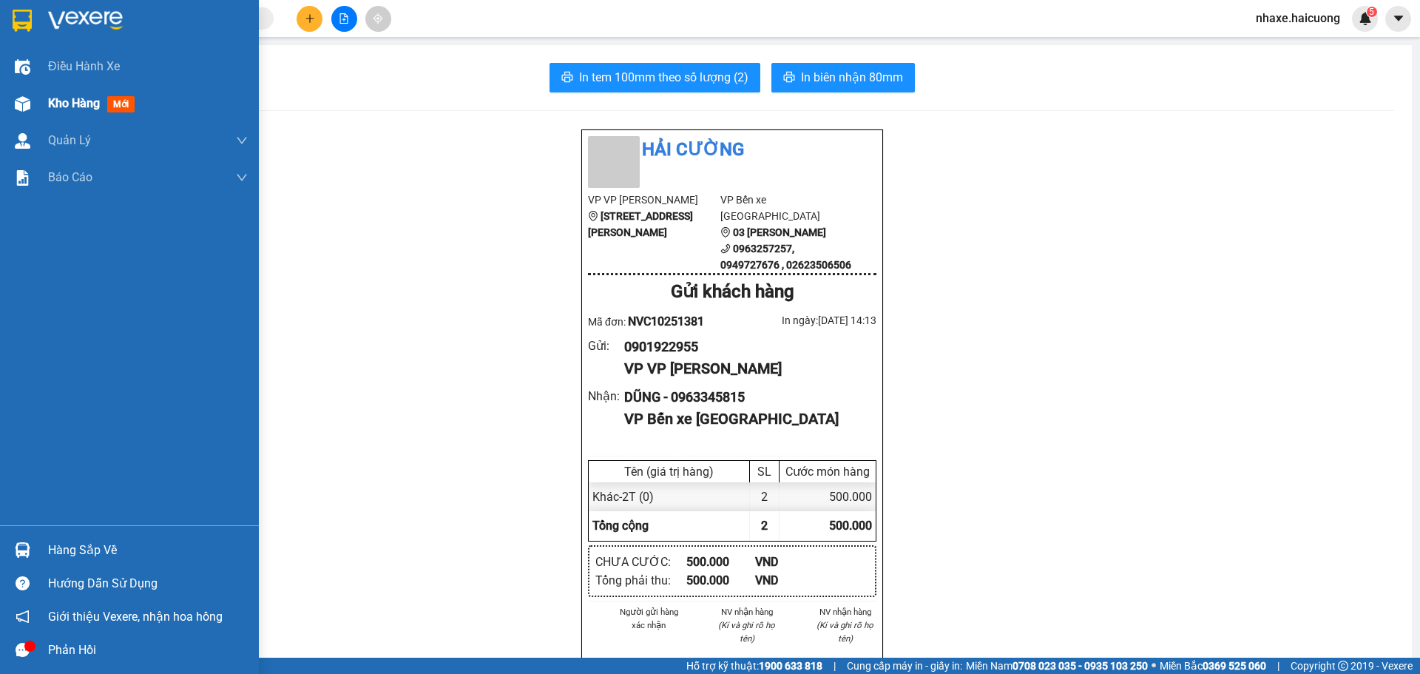
click at [57, 101] on span "Kho hàng" at bounding box center [74, 103] width 52 height 14
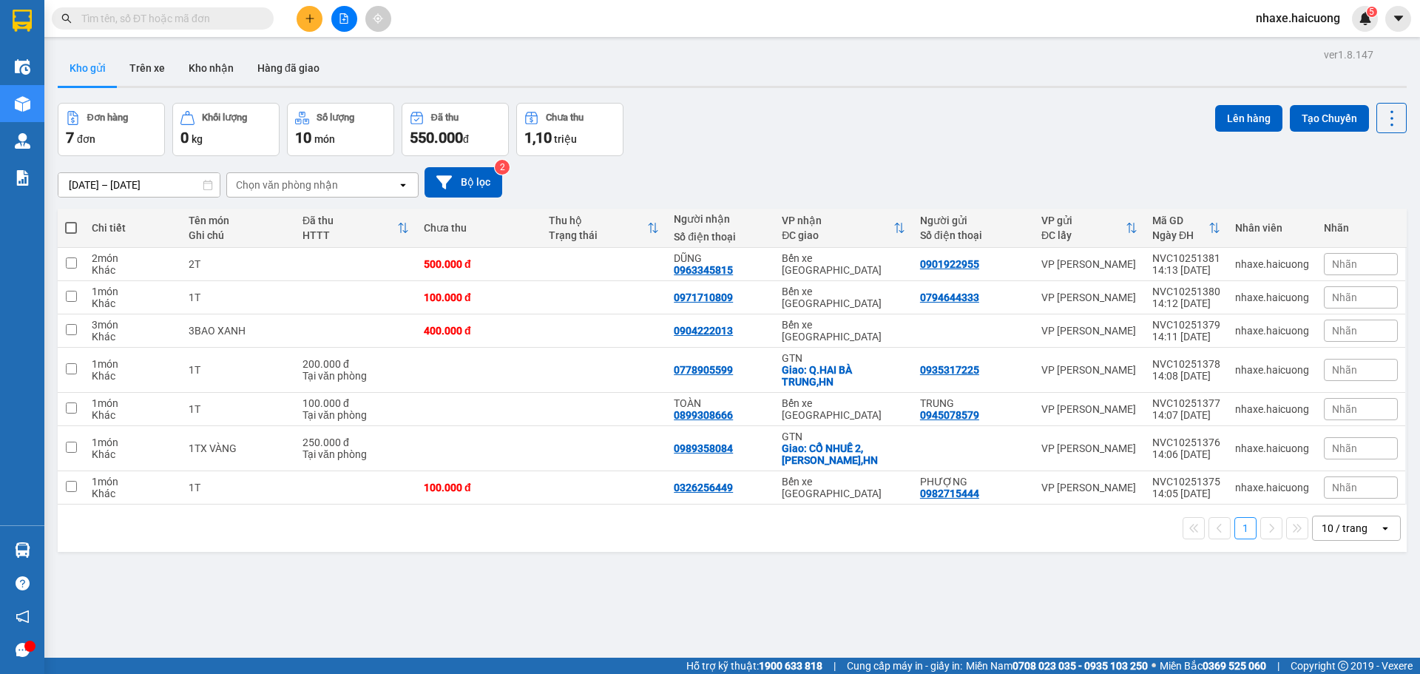
click at [309, 21] on icon "plus" at bounding box center [310, 18] width 10 height 10
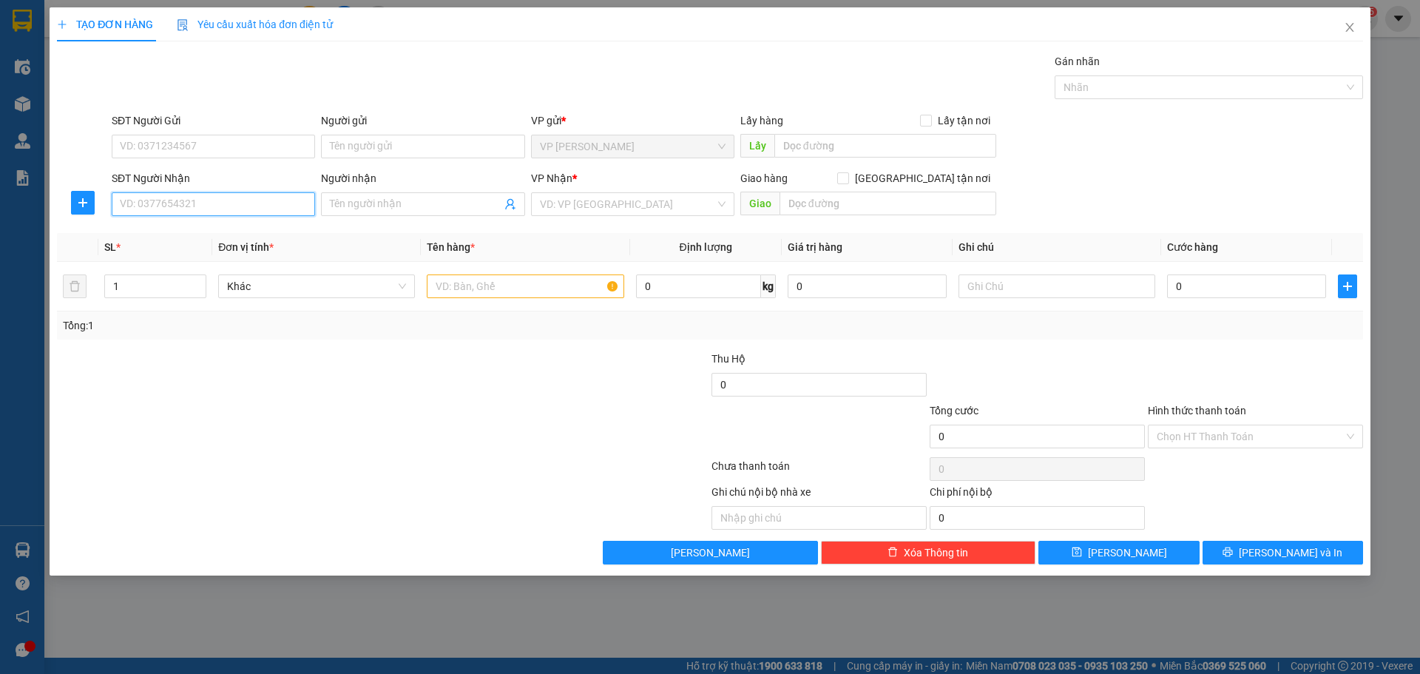
click at [216, 204] on input "SĐT Người Nhận" at bounding box center [213, 204] width 203 height 24
click at [230, 146] on input "SĐT Người Gửi" at bounding box center [213, 147] width 203 height 24
click at [237, 176] on div "0825287827 - TÔ YẾN" at bounding box center [214, 176] width 186 height 16
type input "0825287827"
type input "TÔ YẾN"
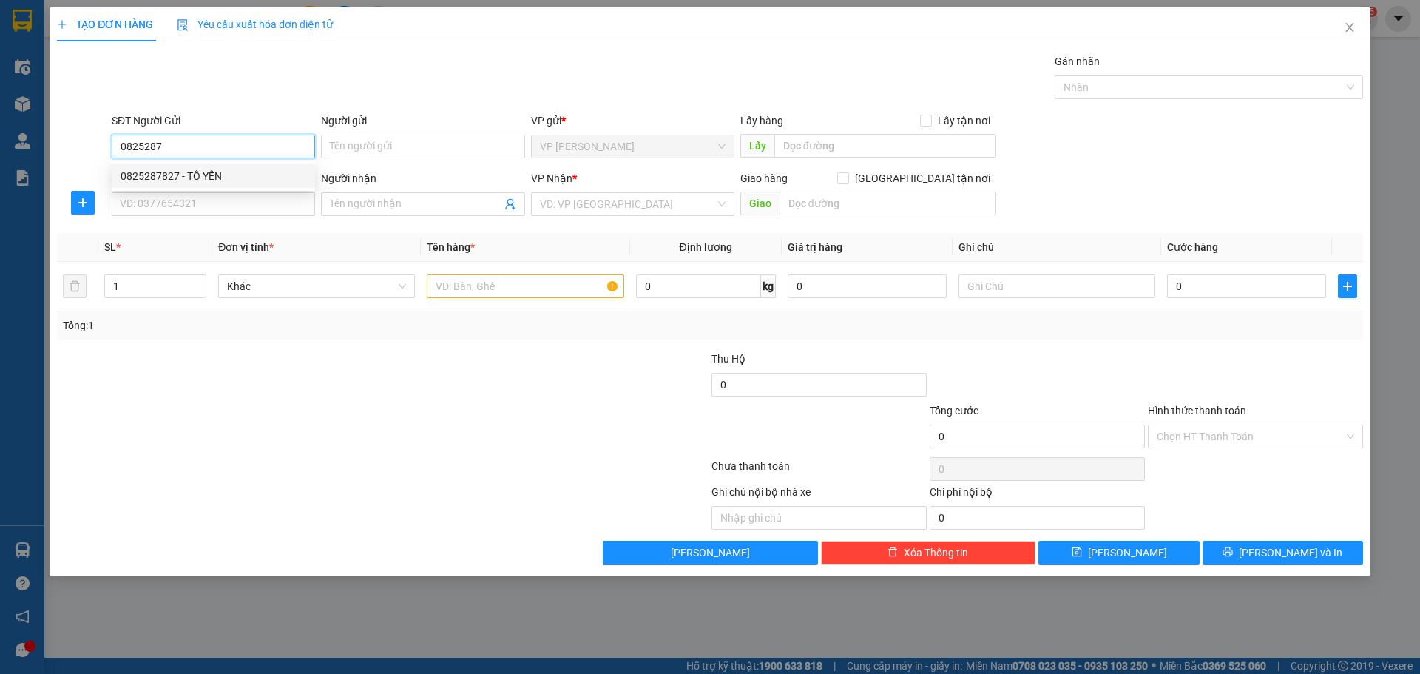
type input "0972530579"
type input "ANH DUẨN"
type input "1.350.000"
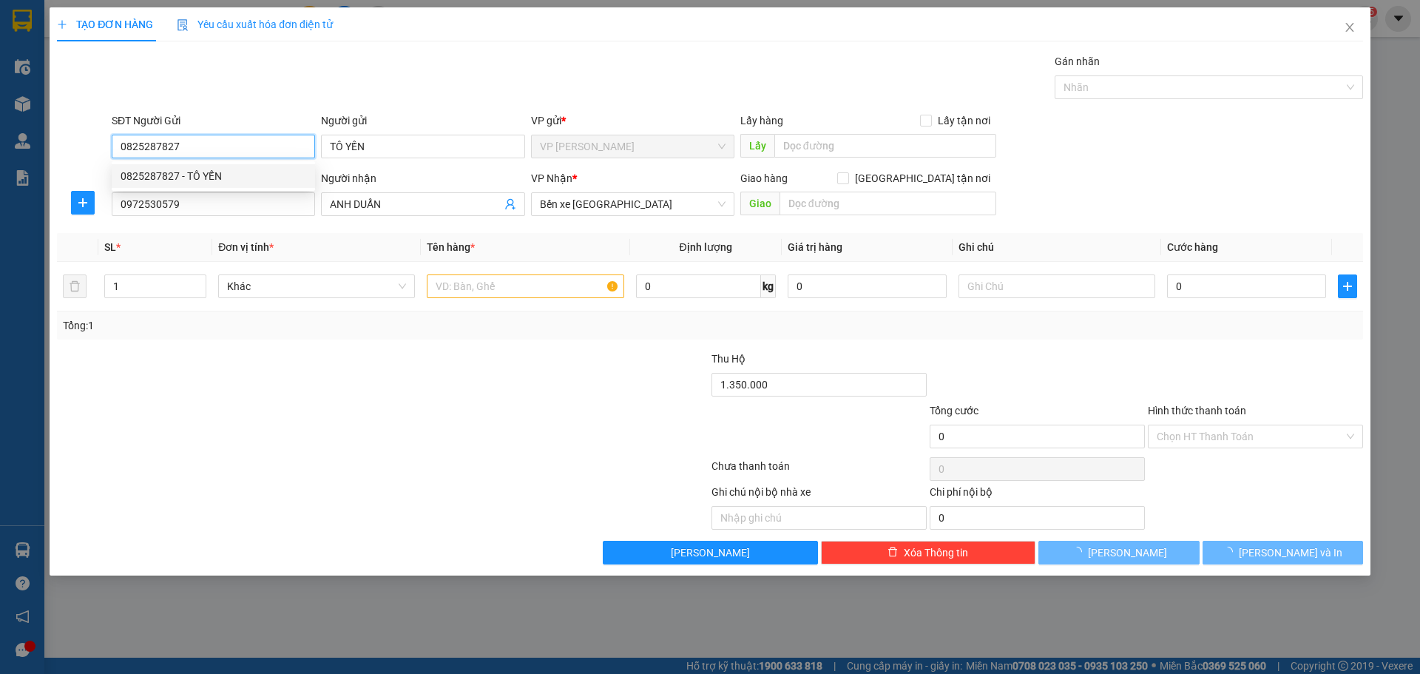
type input "150.000"
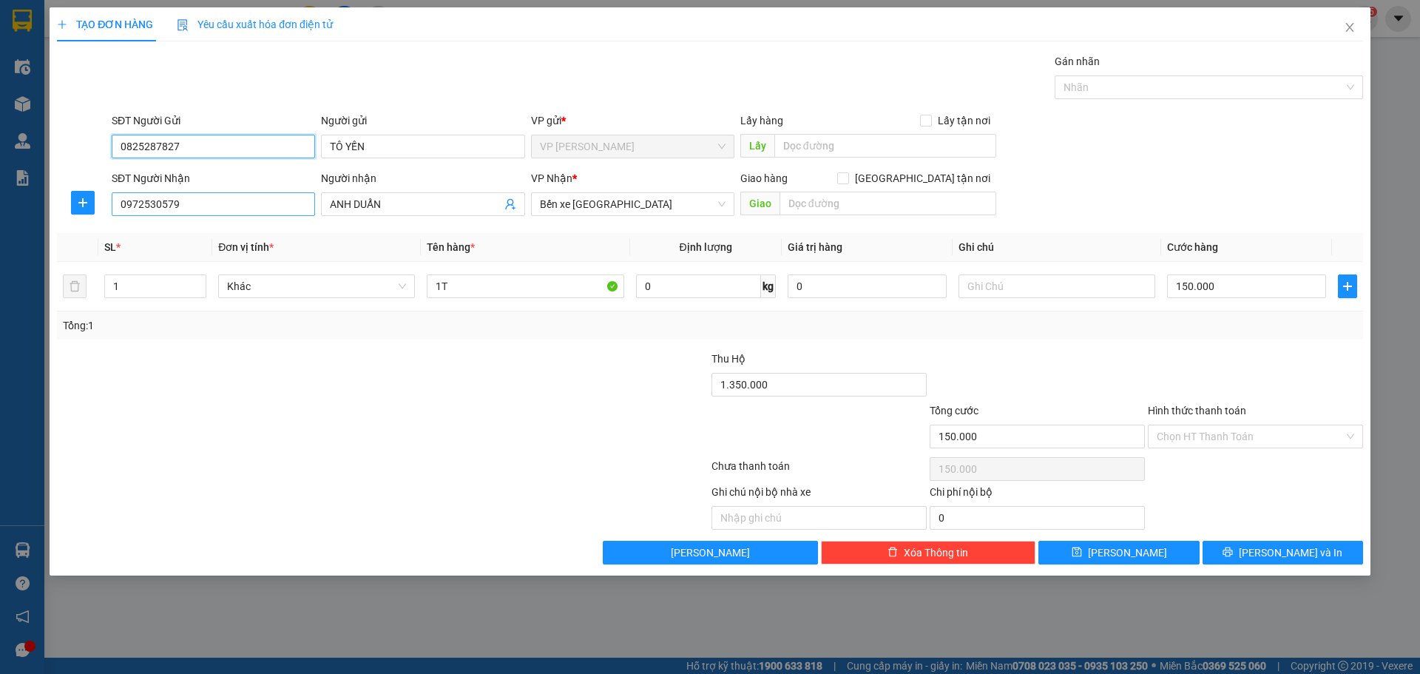
type input "0825287827"
click at [214, 205] on input "0972530579" at bounding box center [213, 204] width 203 height 24
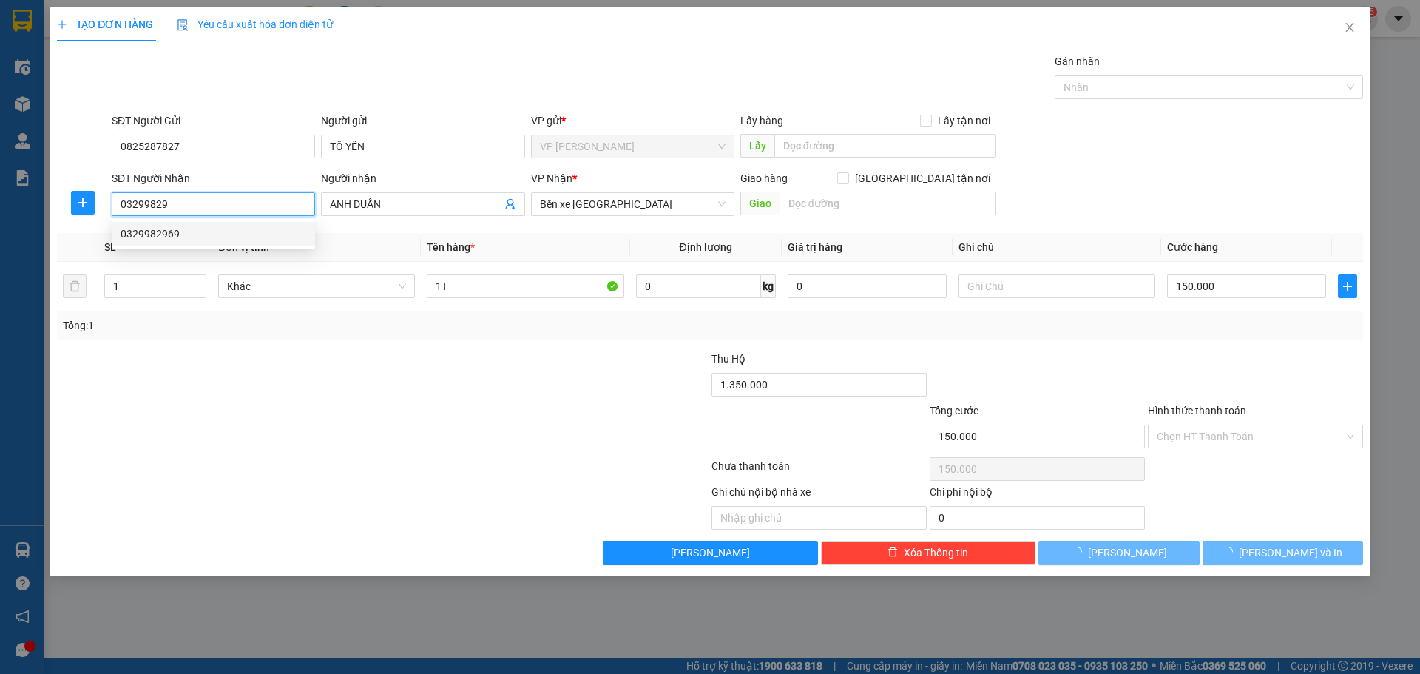
click at [200, 233] on div "0329982969" at bounding box center [214, 233] width 186 height 16
type input "0329982969"
type input "0"
type input "100.000"
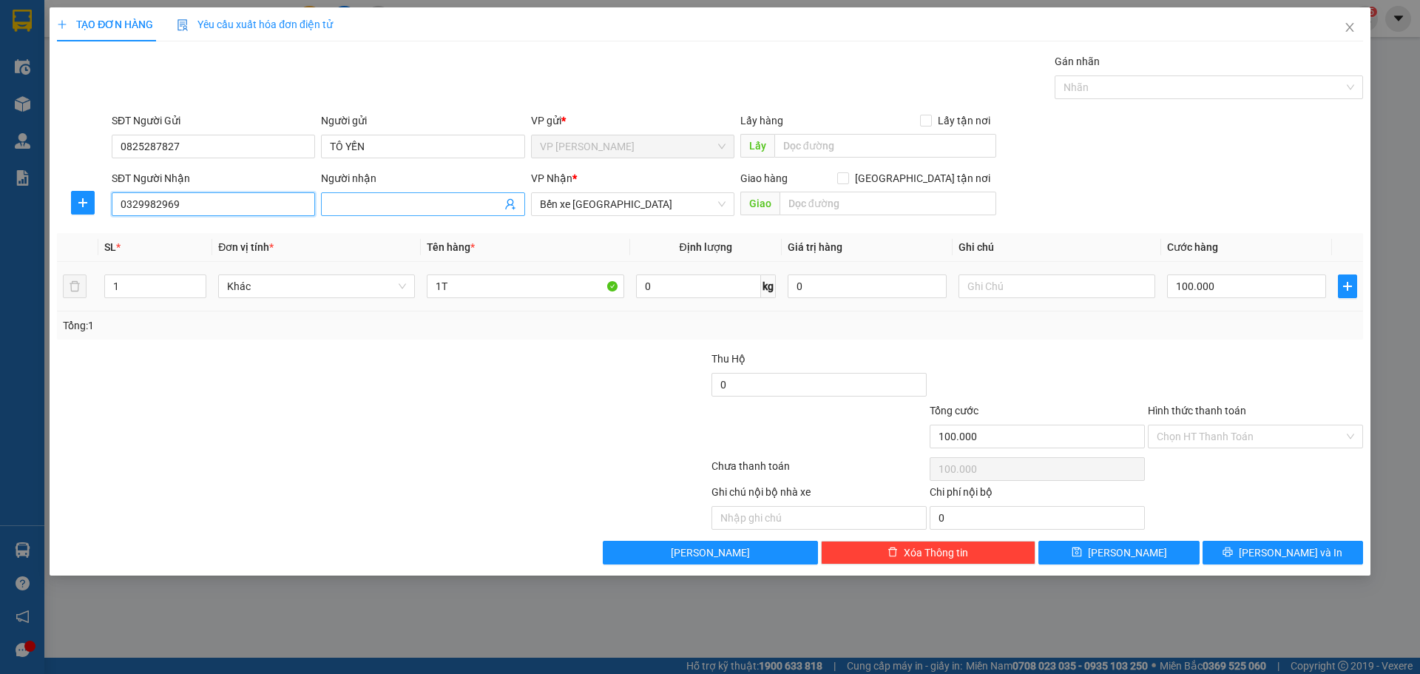
type input "0329982969"
click at [387, 207] on input "Người nhận" at bounding box center [415, 204] width 171 height 16
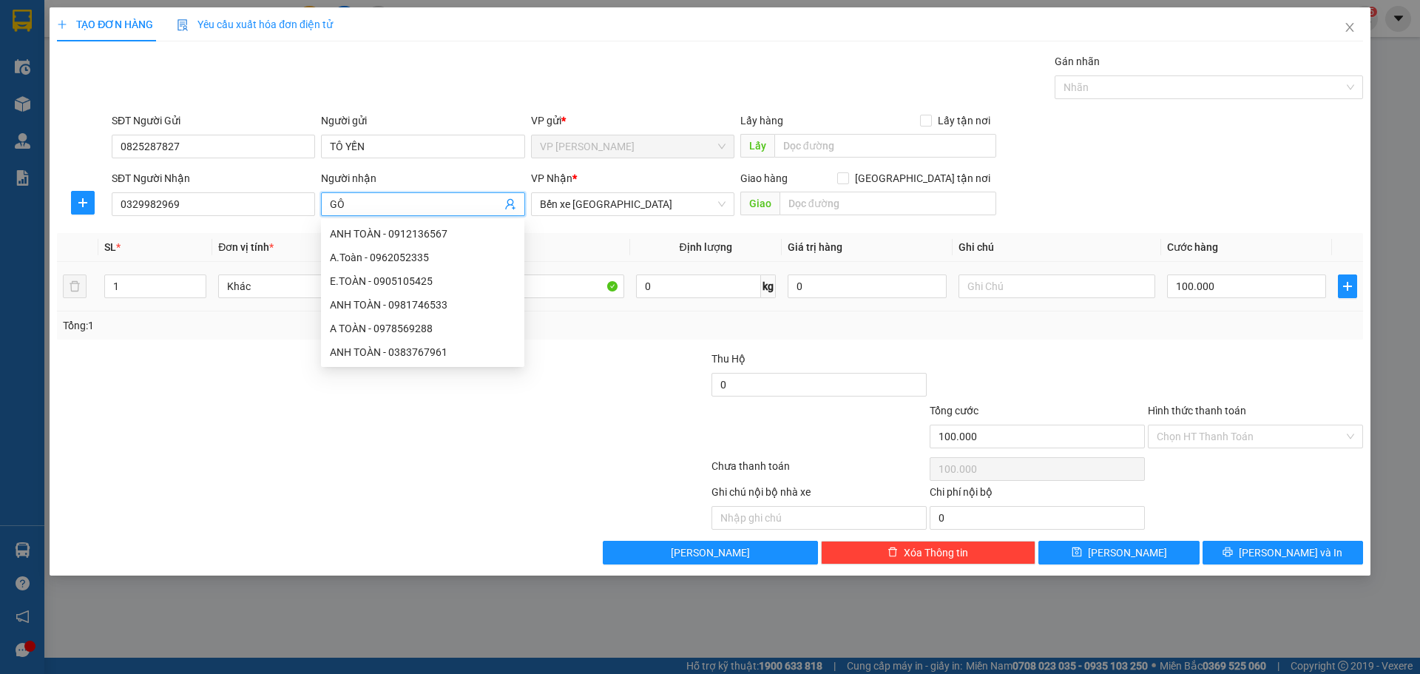
type input "G"
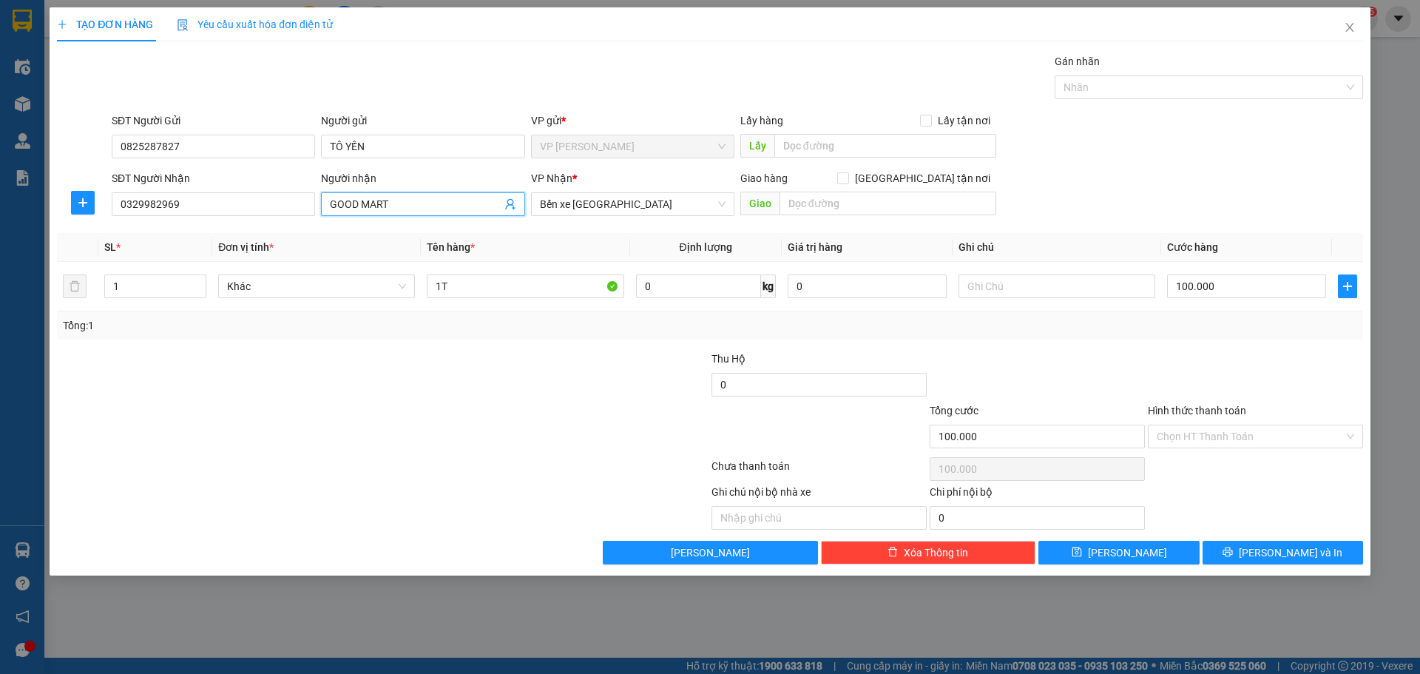
type input "GOOD MART"
click at [217, 339] on div "Transit Pickup Surcharge Ids Transit Deliver Surcharge Ids Transit Deliver Surc…" at bounding box center [710, 308] width 1306 height 511
click at [1241, 444] on input "Hình thức thanh toán" at bounding box center [1249, 436] width 187 height 22
click at [1213, 342] on div "Transit Pickup Surcharge Ids Transit Deliver Surcharge Ids Transit Deliver Surc…" at bounding box center [710, 308] width 1306 height 511
click at [1275, 549] on span "[PERSON_NAME] và In" at bounding box center [1290, 552] width 104 height 16
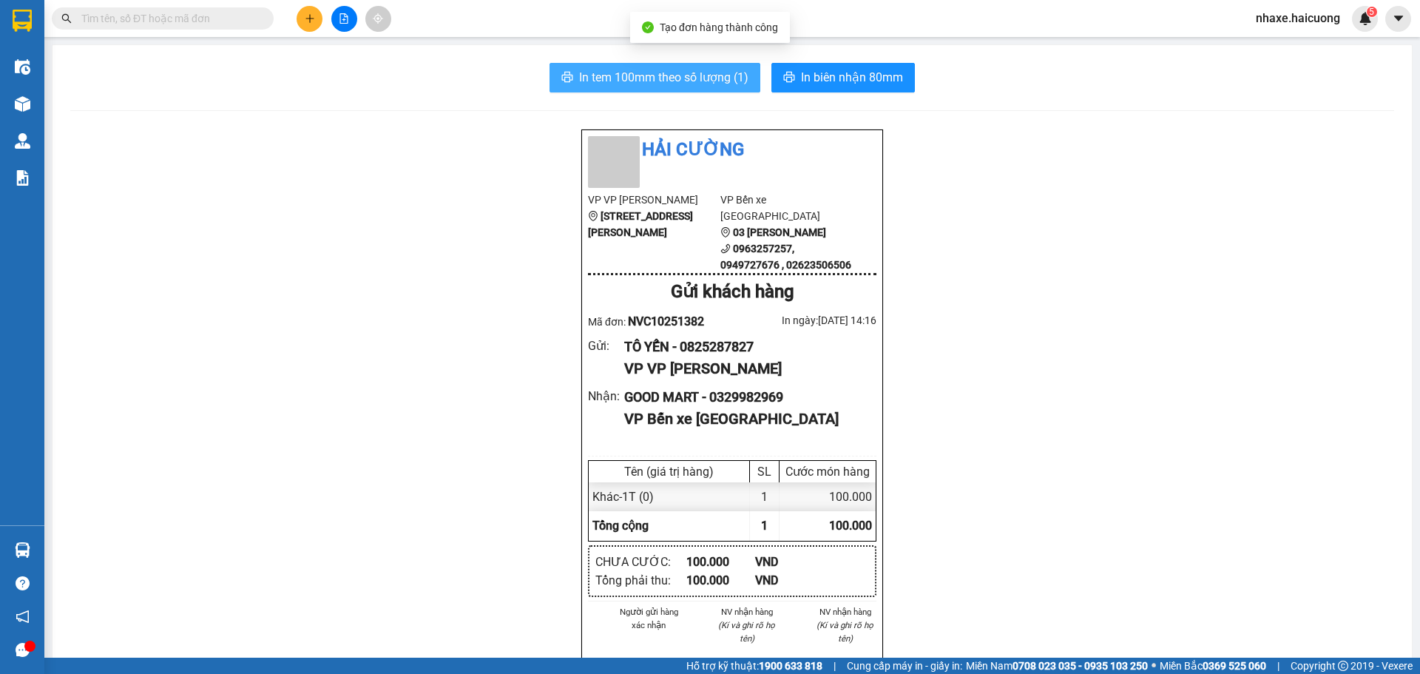
click at [722, 91] on button "In tem 100mm theo số lượng (1)" at bounding box center [654, 78] width 211 height 30
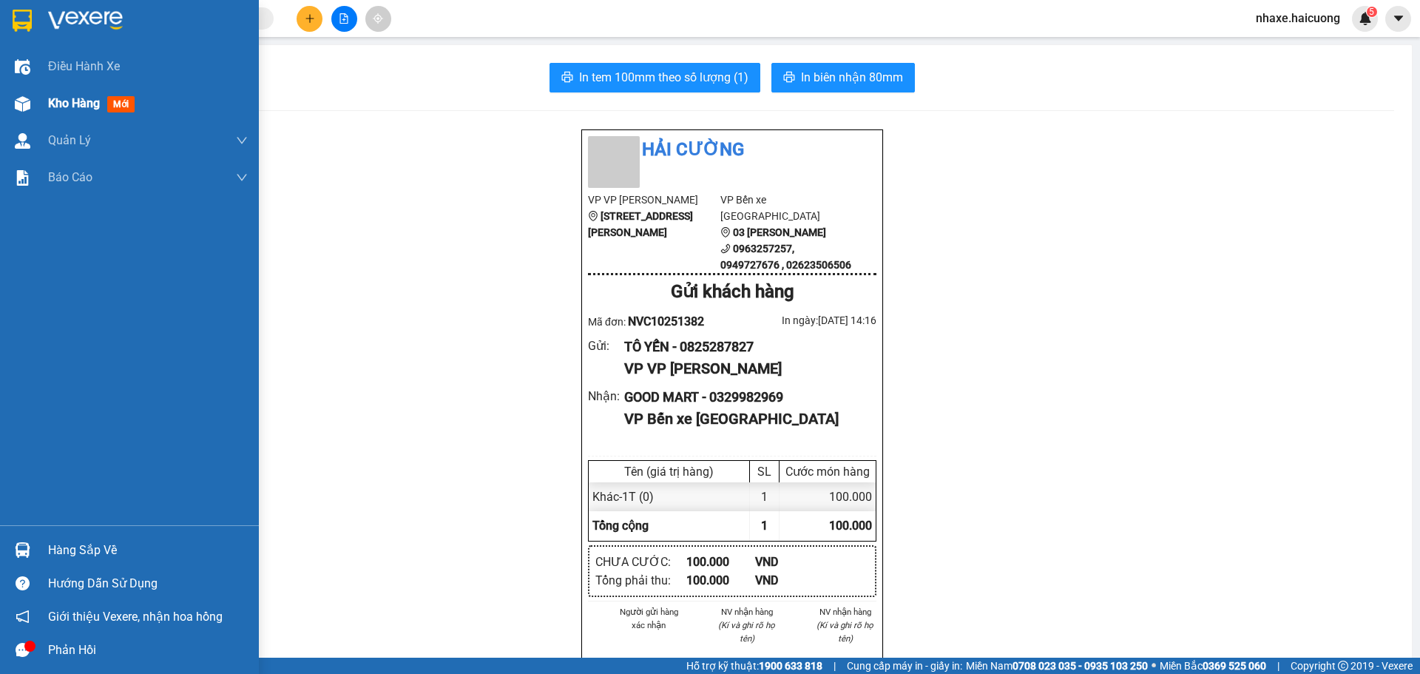
click at [30, 100] on div at bounding box center [23, 104] width 26 height 26
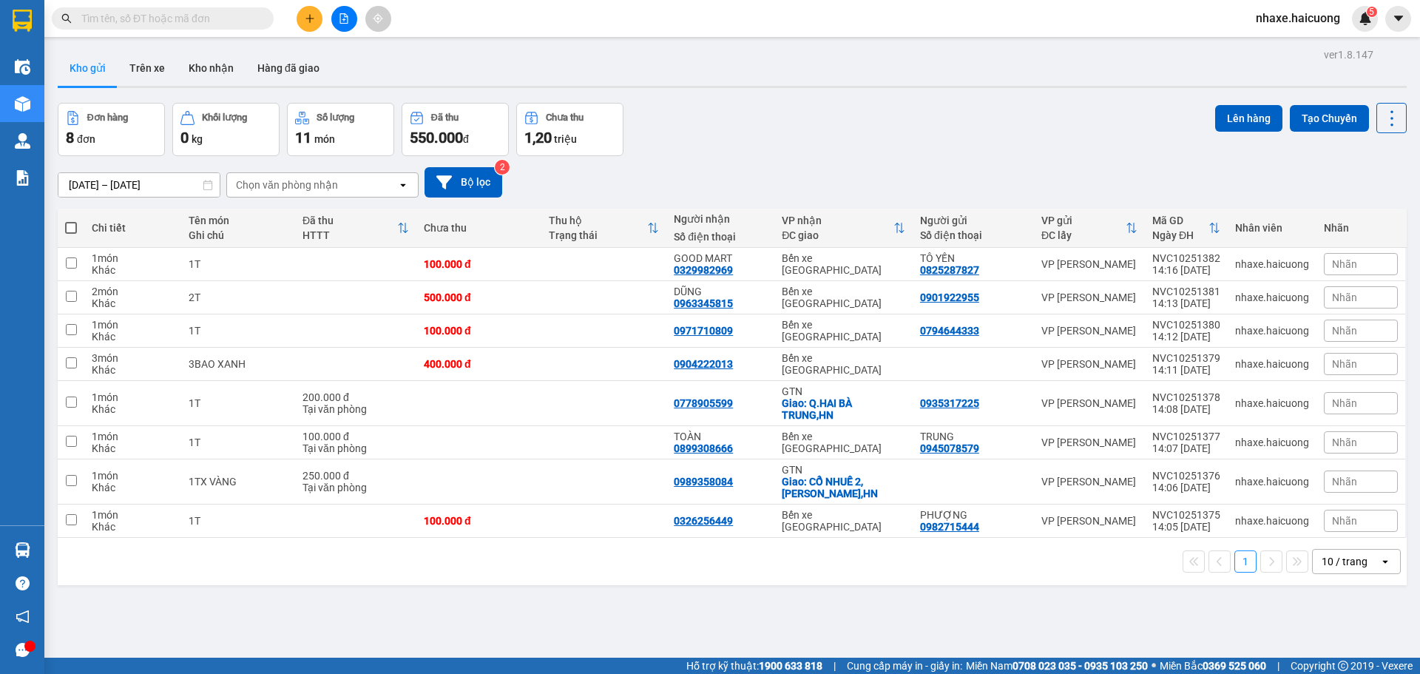
click at [302, 18] on button at bounding box center [309, 19] width 26 height 26
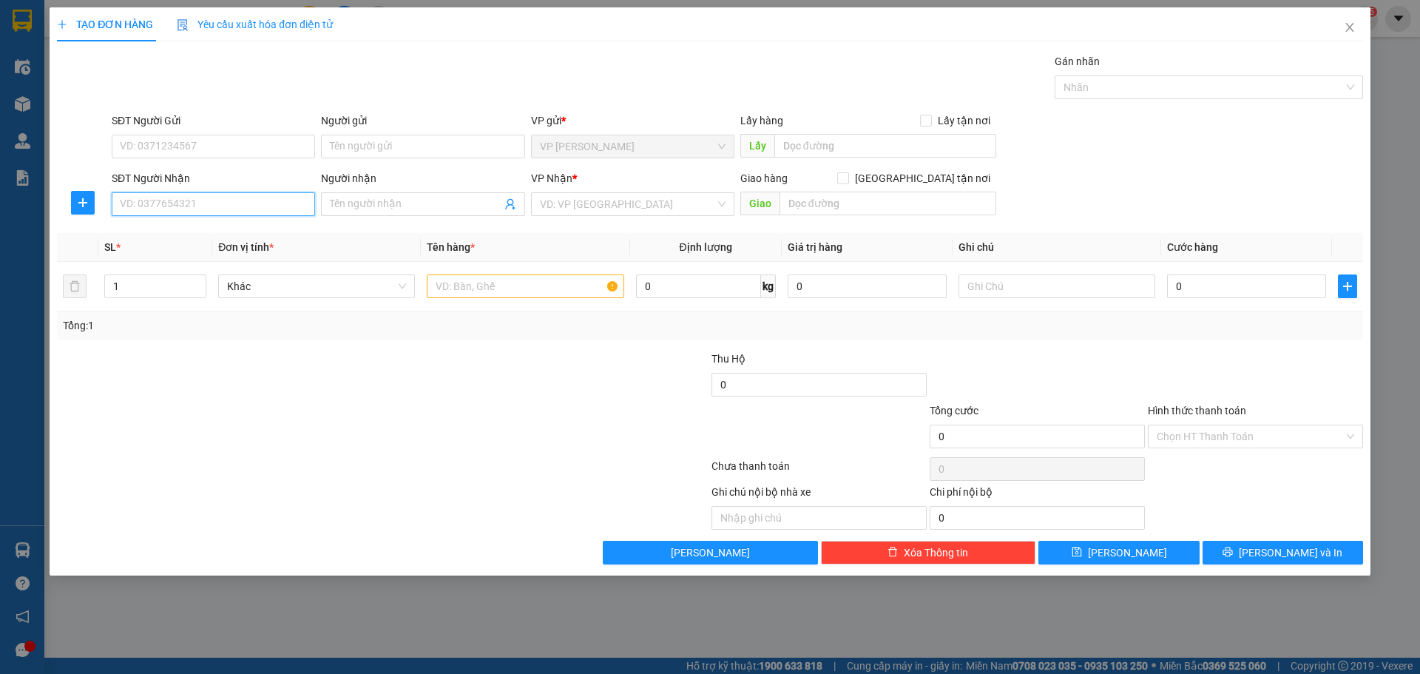
click at [217, 204] on input "SĐT Người Nhận" at bounding box center [213, 204] width 203 height 24
click at [223, 139] on input "SĐT Người Gửi" at bounding box center [213, 147] width 203 height 24
type input "0825287827"
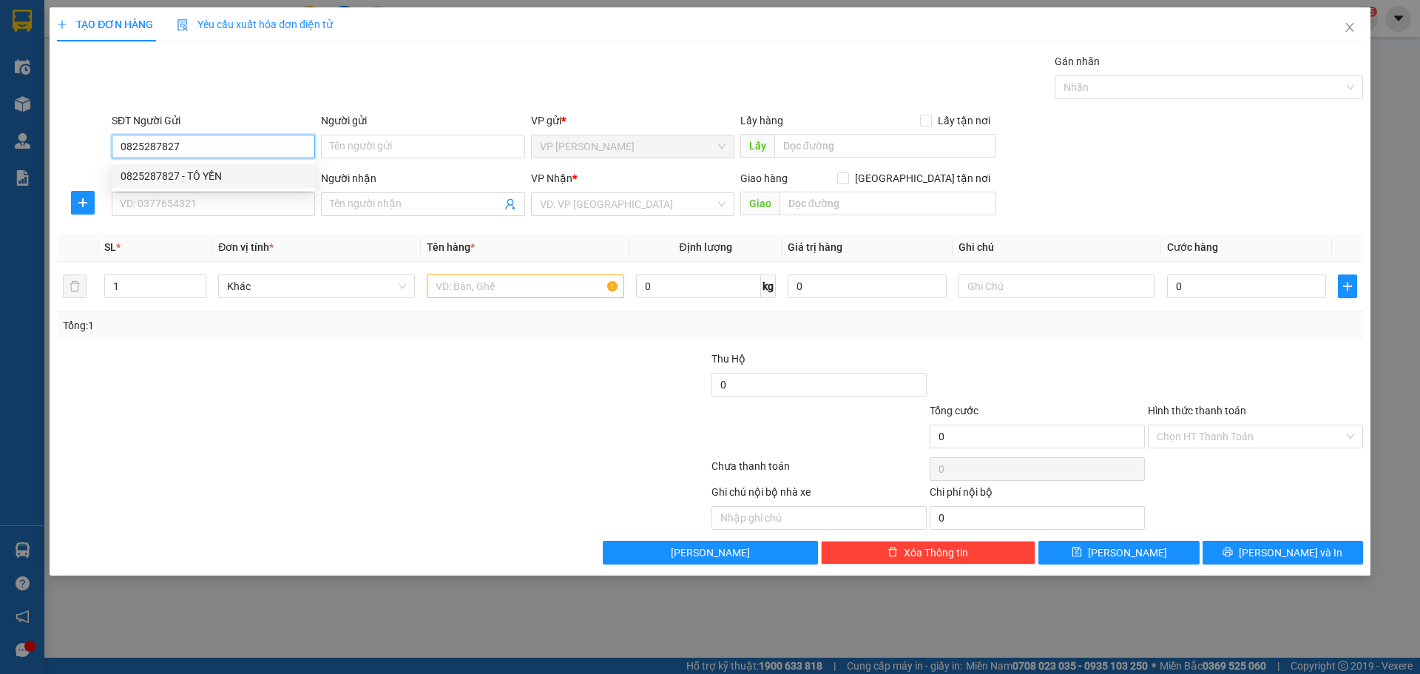
click at [228, 177] on div "0825287827 - TÔ YẾN" at bounding box center [214, 176] width 186 height 16
type input "TÔ YẾN"
type input "0329982969"
type input "GOOD MART"
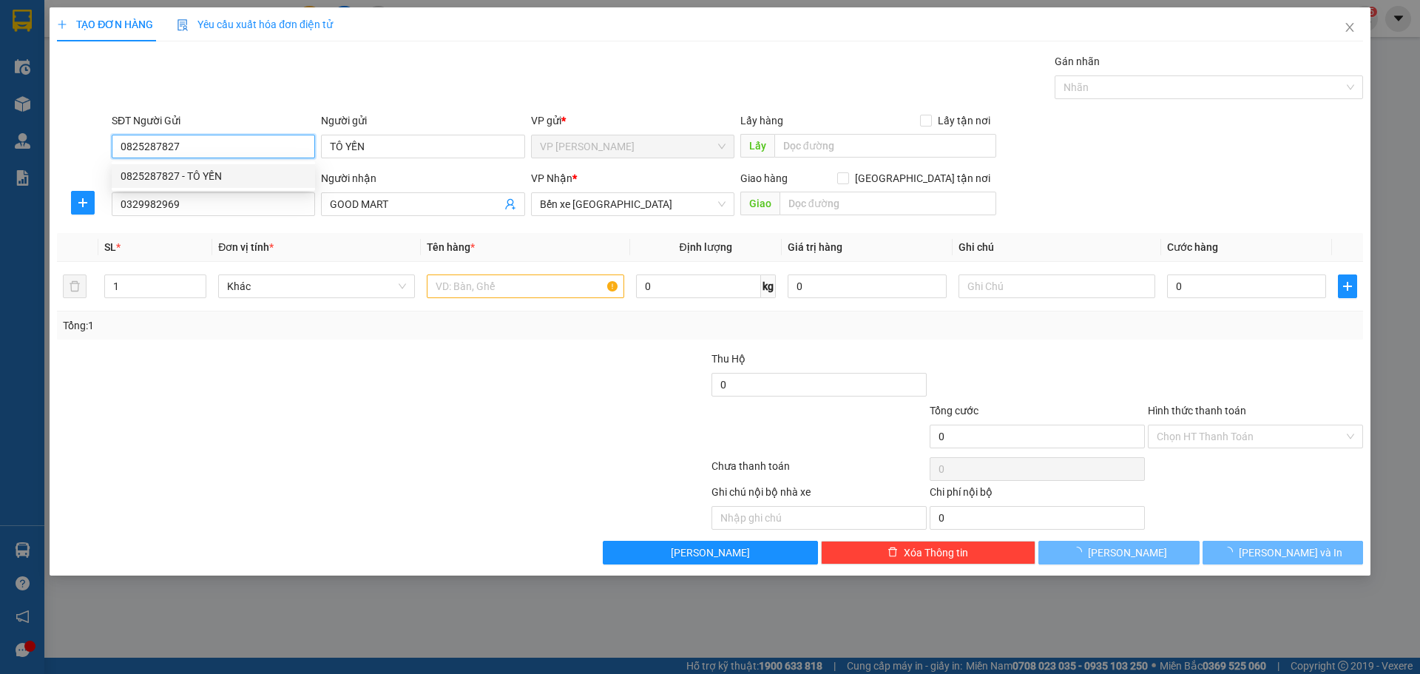
type input "100.000"
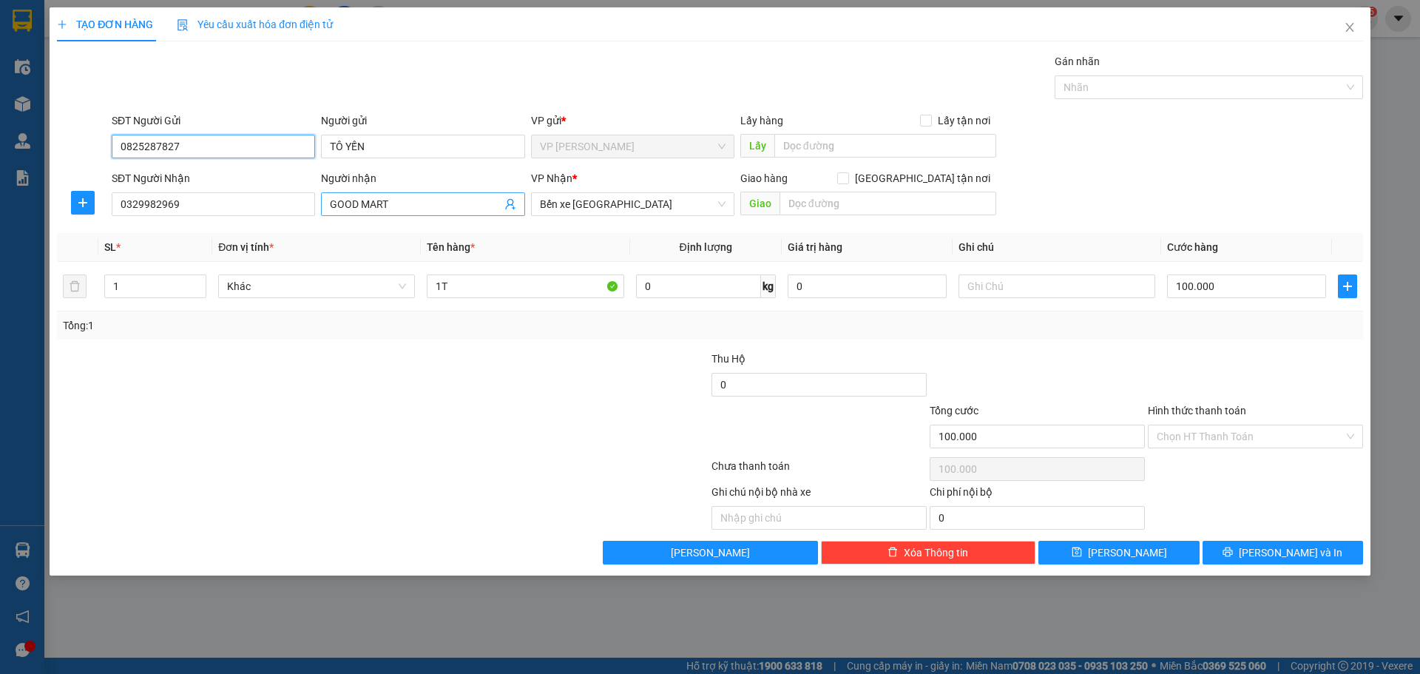
type input "0825287827"
click at [416, 205] on input "GOOD MART" at bounding box center [415, 204] width 171 height 16
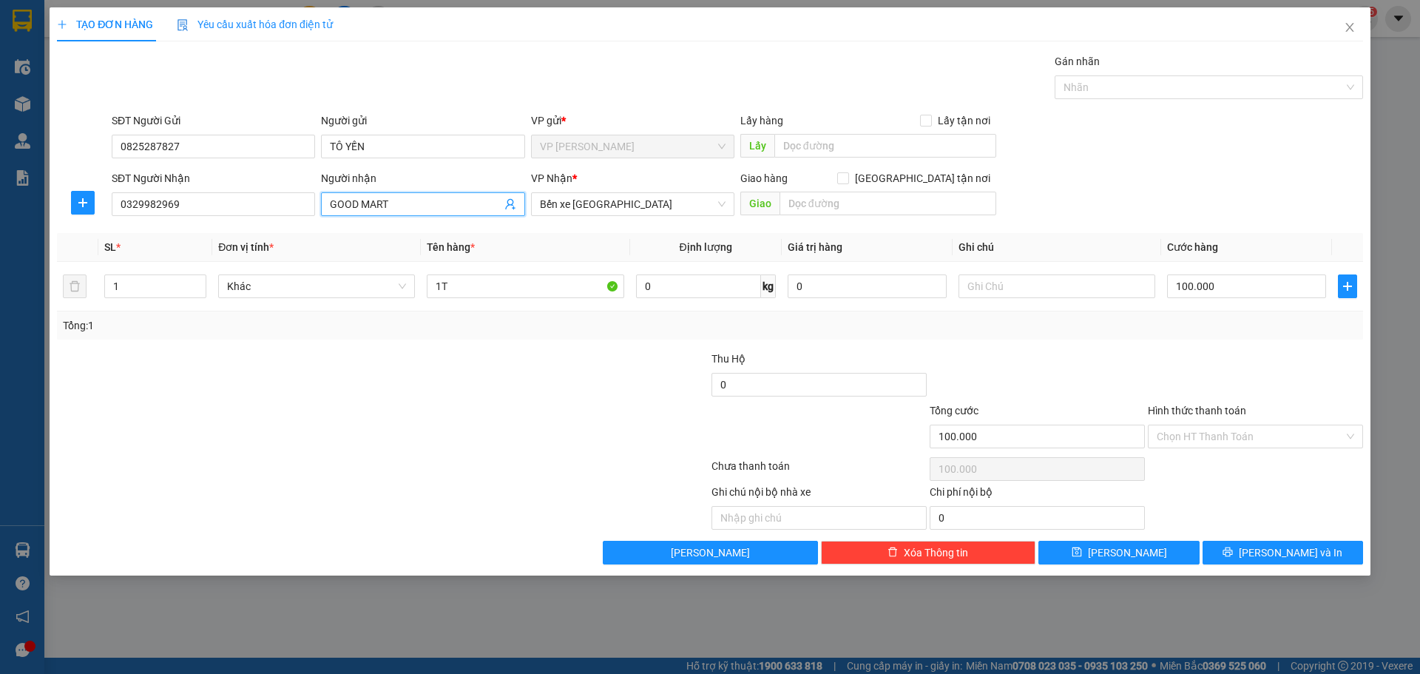
click at [416, 205] on input "GOOD MART" at bounding box center [415, 204] width 171 height 16
type input "EM TRANG"
click at [227, 207] on input "0329982969" at bounding box center [213, 204] width 203 height 24
click at [228, 207] on input "0329982969" at bounding box center [213, 204] width 203 height 24
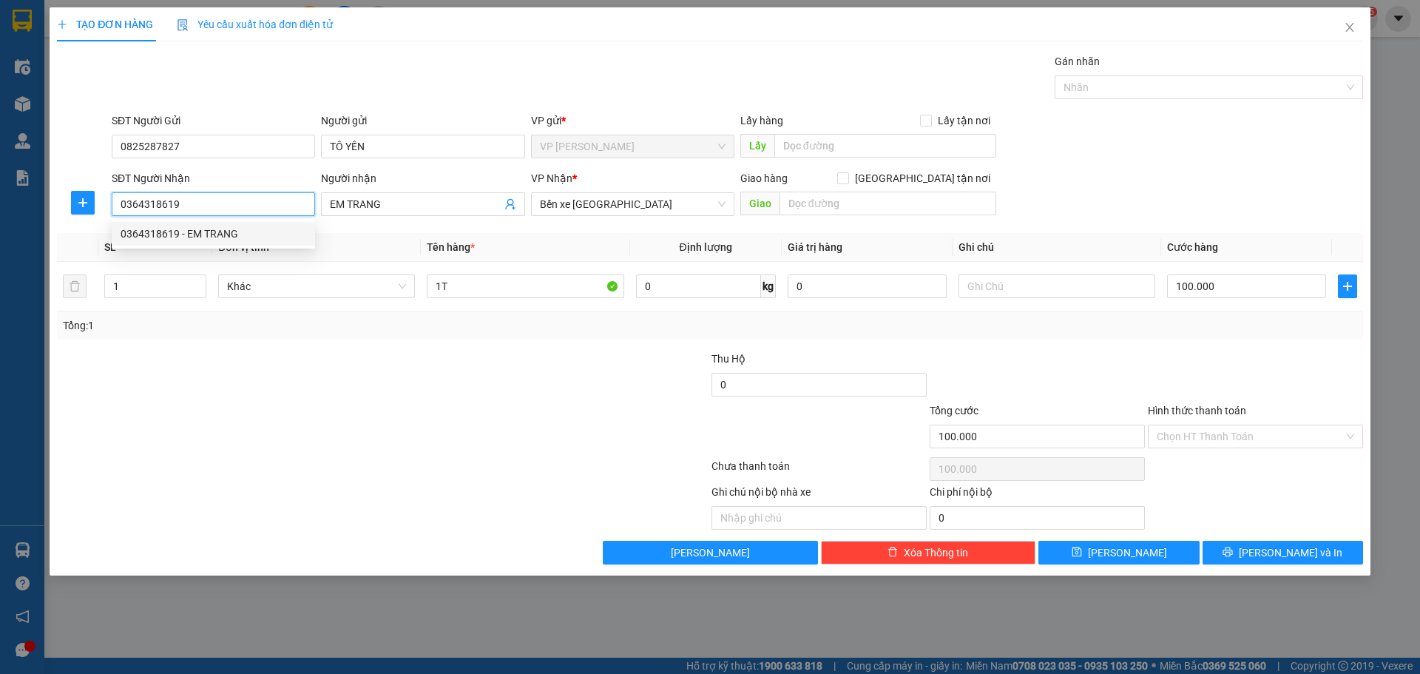
click at [233, 235] on div "0364318619 - EM TRANG" at bounding box center [214, 233] width 186 height 16
type input "0364318619"
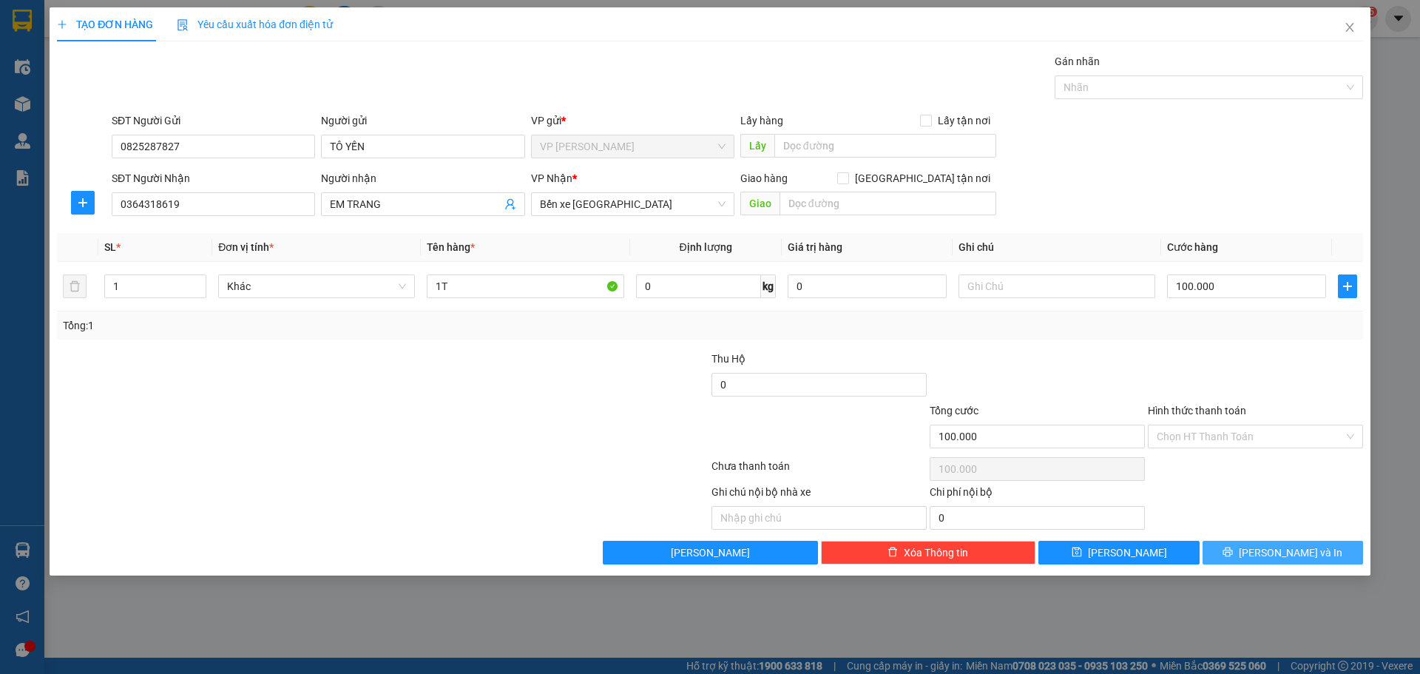
click at [1289, 546] on span "[PERSON_NAME] và In" at bounding box center [1290, 552] width 104 height 16
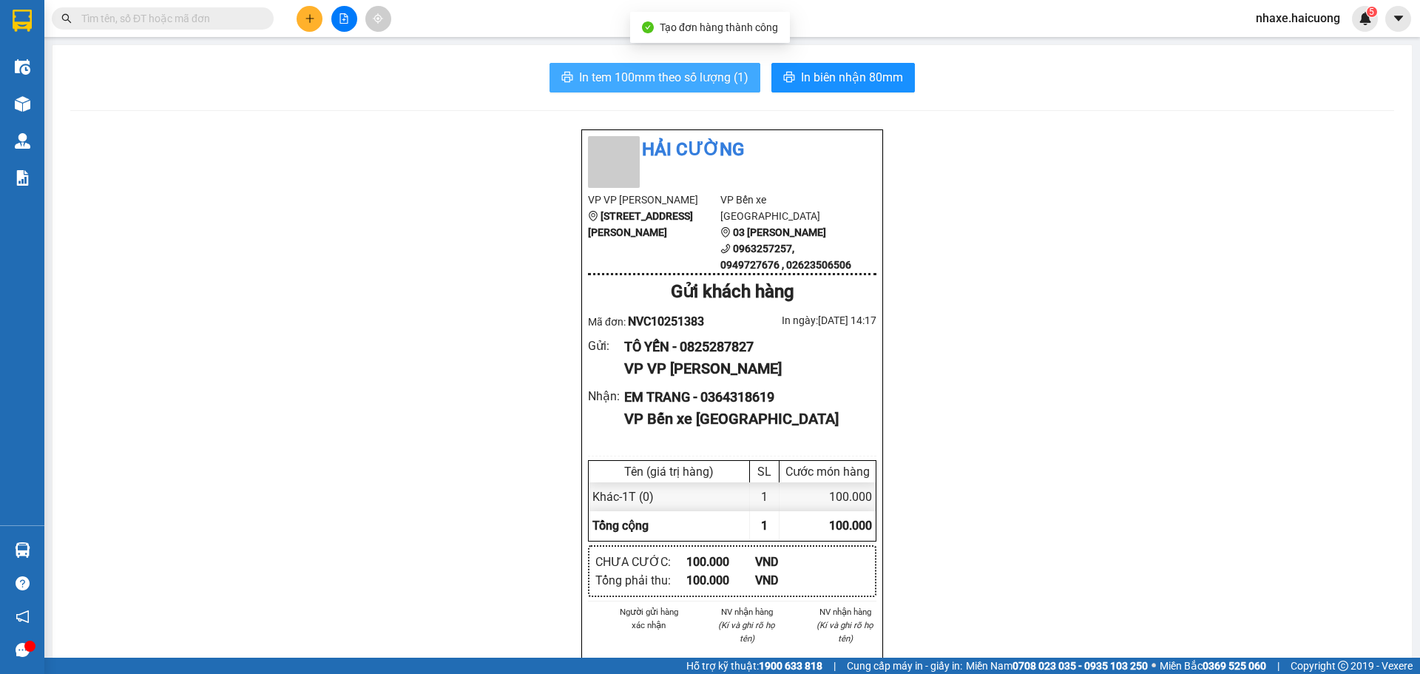
click at [664, 75] on span "In tem 100mm theo số lượng (1)" at bounding box center [663, 77] width 169 height 18
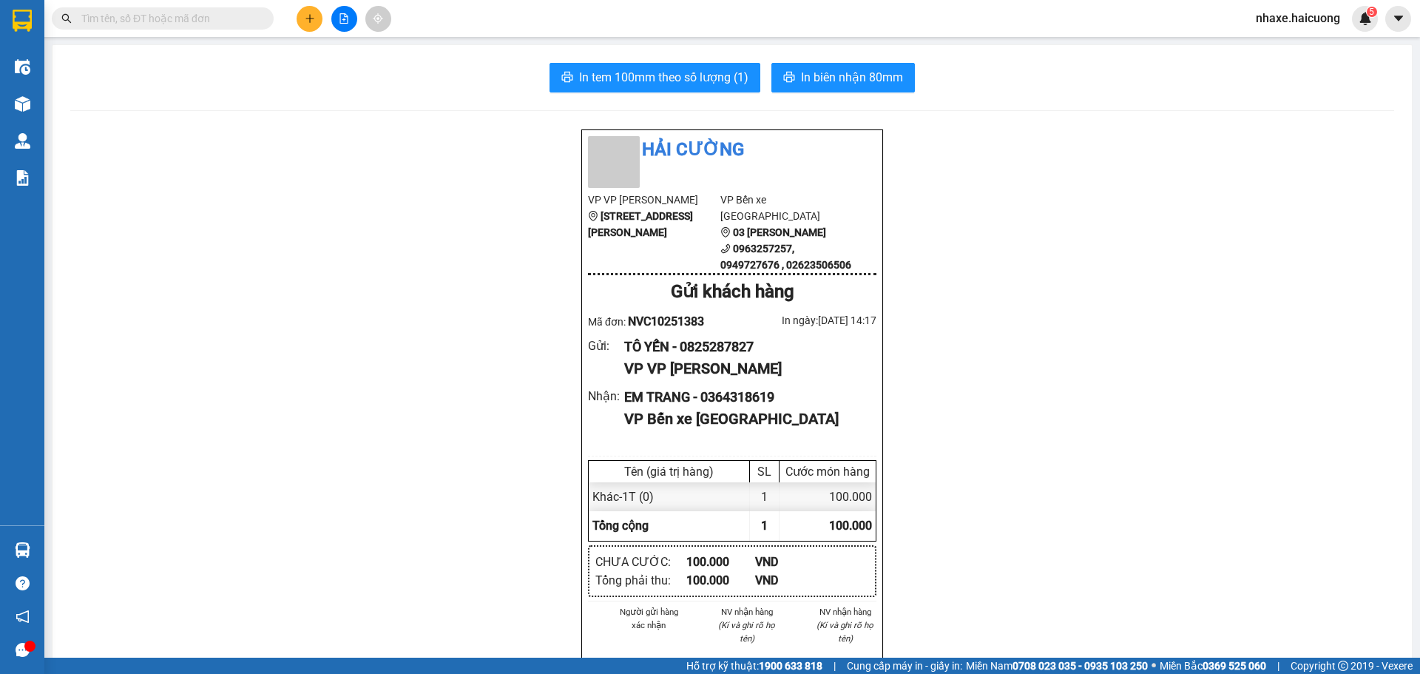
click at [308, 23] on icon "plus" at bounding box center [310, 18] width 10 height 10
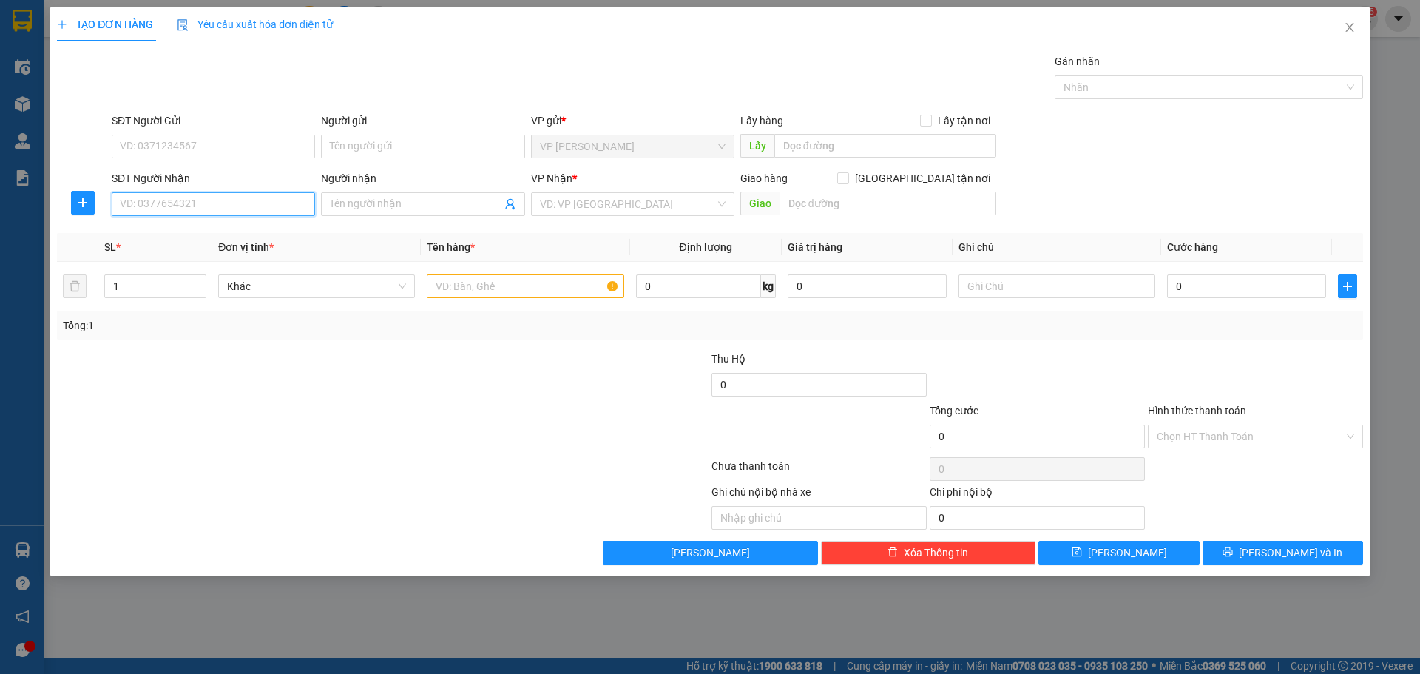
click at [205, 197] on input "SĐT Người Nhận" at bounding box center [213, 204] width 203 height 24
click at [202, 146] on input "SĐT Người Gửi" at bounding box center [213, 147] width 203 height 24
click at [142, 149] on input "0981697127" at bounding box center [213, 147] width 203 height 24
click at [157, 148] on input "0981697127" at bounding box center [213, 147] width 203 height 24
type input "0981697127"
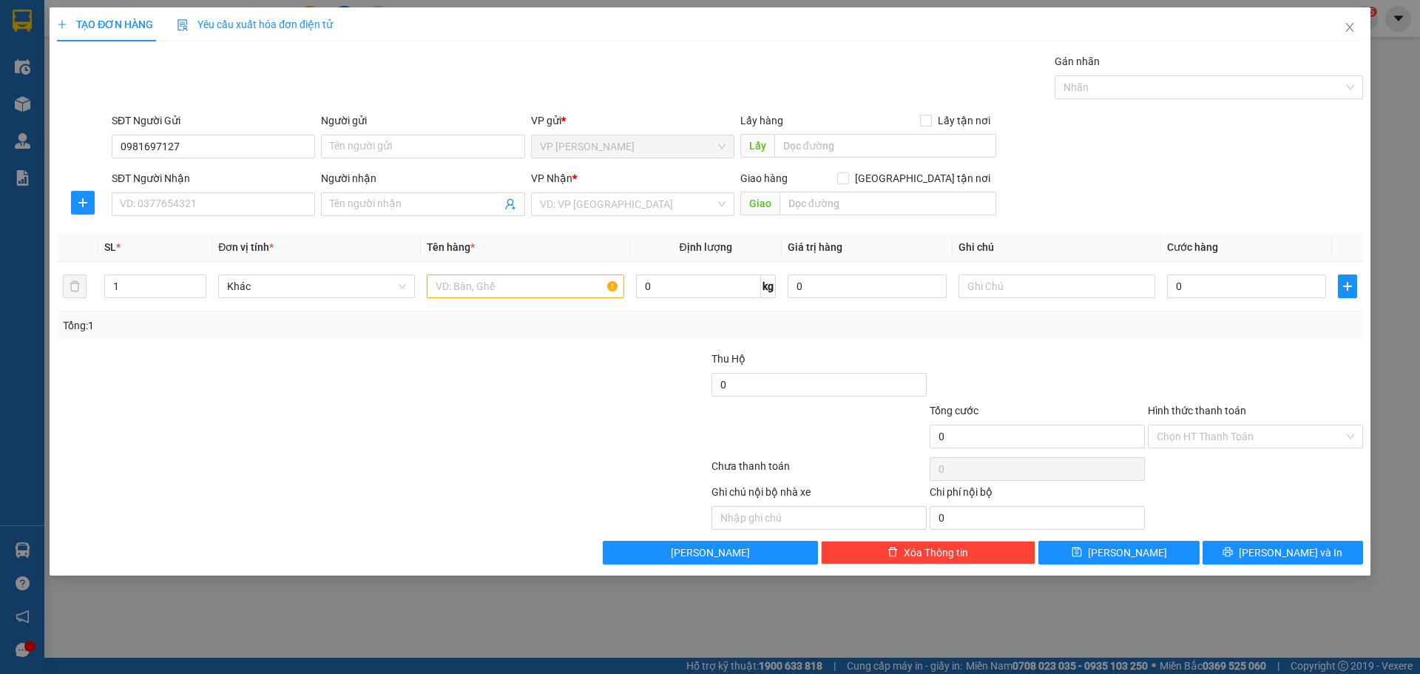
click at [200, 188] on div "SĐT Người Nhận" at bounding box center [213, 181] width 203 height 22
click at [202, 199] on input "SĐT Người Nhận" at bounding box center [213, 204] width 203 height 24
type input "0967998856"
click at [397, 197] on input "Người nhận" at bounding box center [415, 204] width 171 height 16
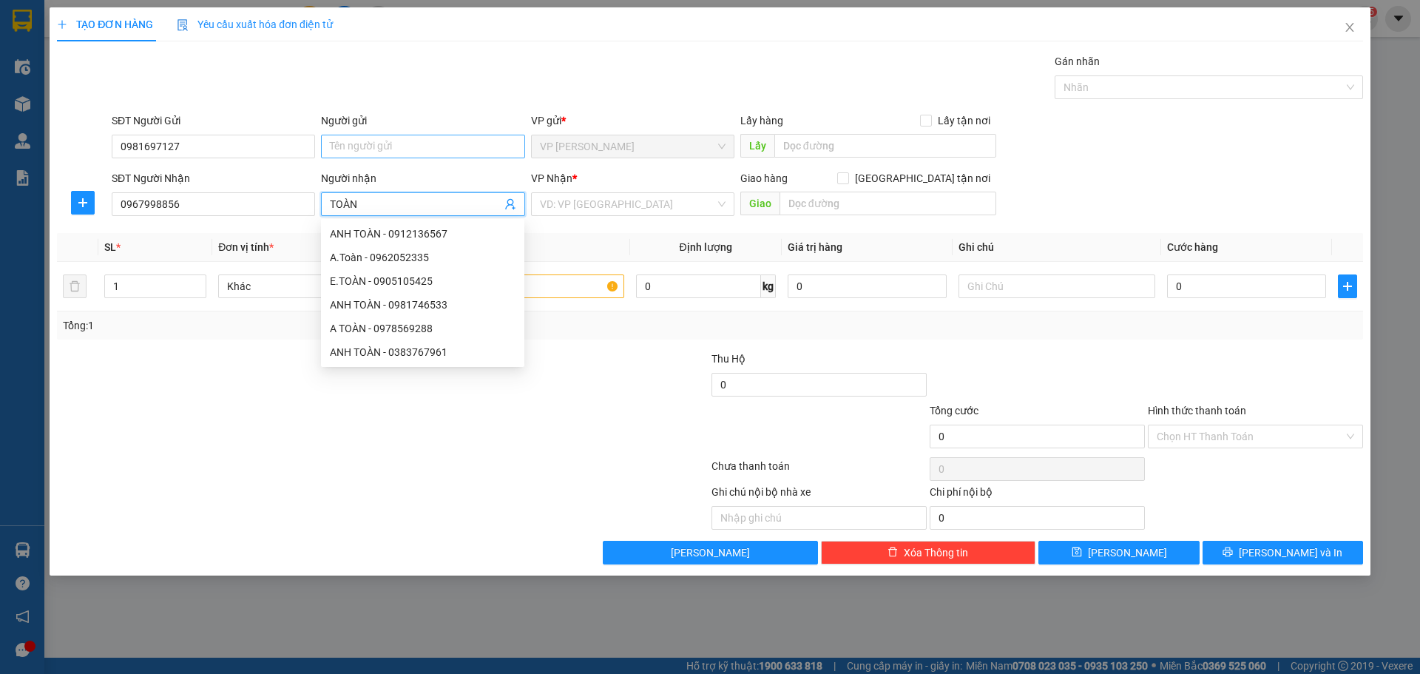
type input "TOÀN"
click at [384, 149] on input "Người gửi" at bounding box center [422, 147] width 203 height 24
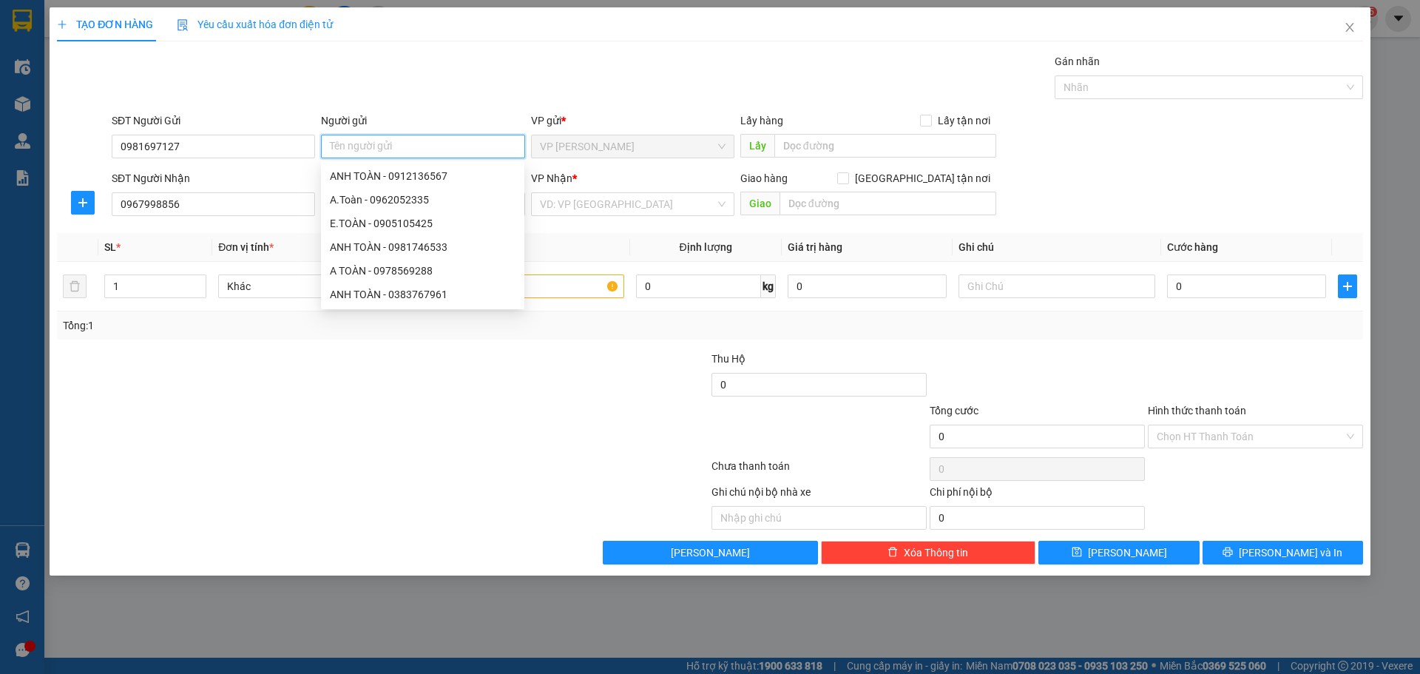
type input "D"
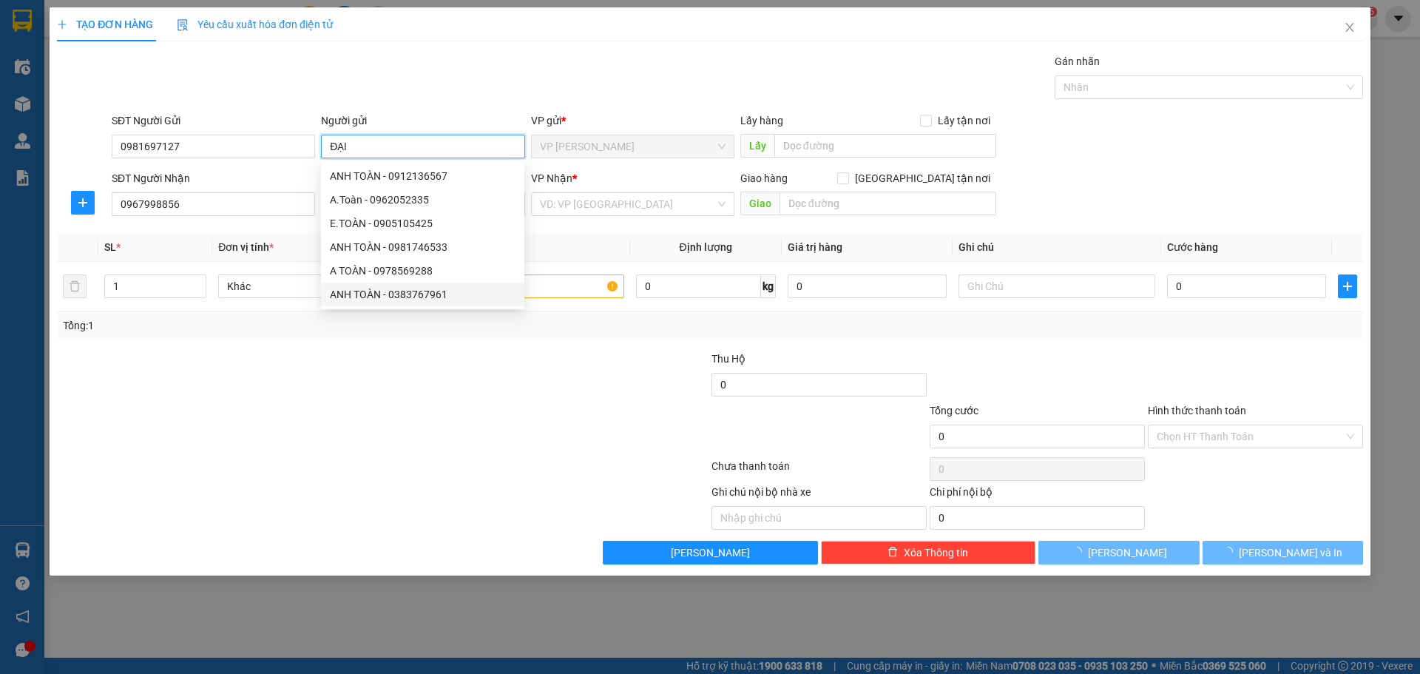
type input "ĐẠI"
click at [275, 450] on div at bounding box center [273, 428] width 436 height 52
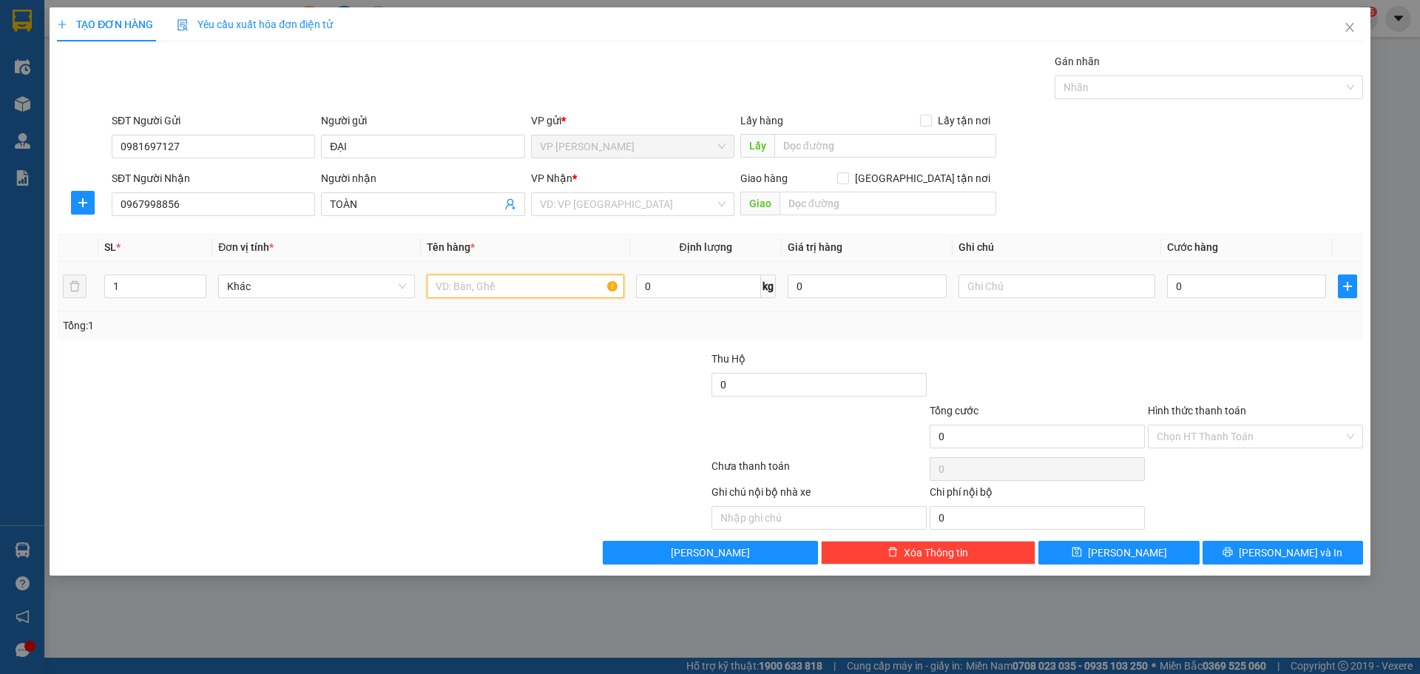
click at [469, 289] on input "text" at bounding box center [525, 286] width 197 height 24
type input "1T"
click at [168, 294] on input "1" at bounding box center [155, 286] width 101 height 22
type input "2"
click at [206, 280] on span "Increase Value" at bounding box center [197, 281] width 16 height 13
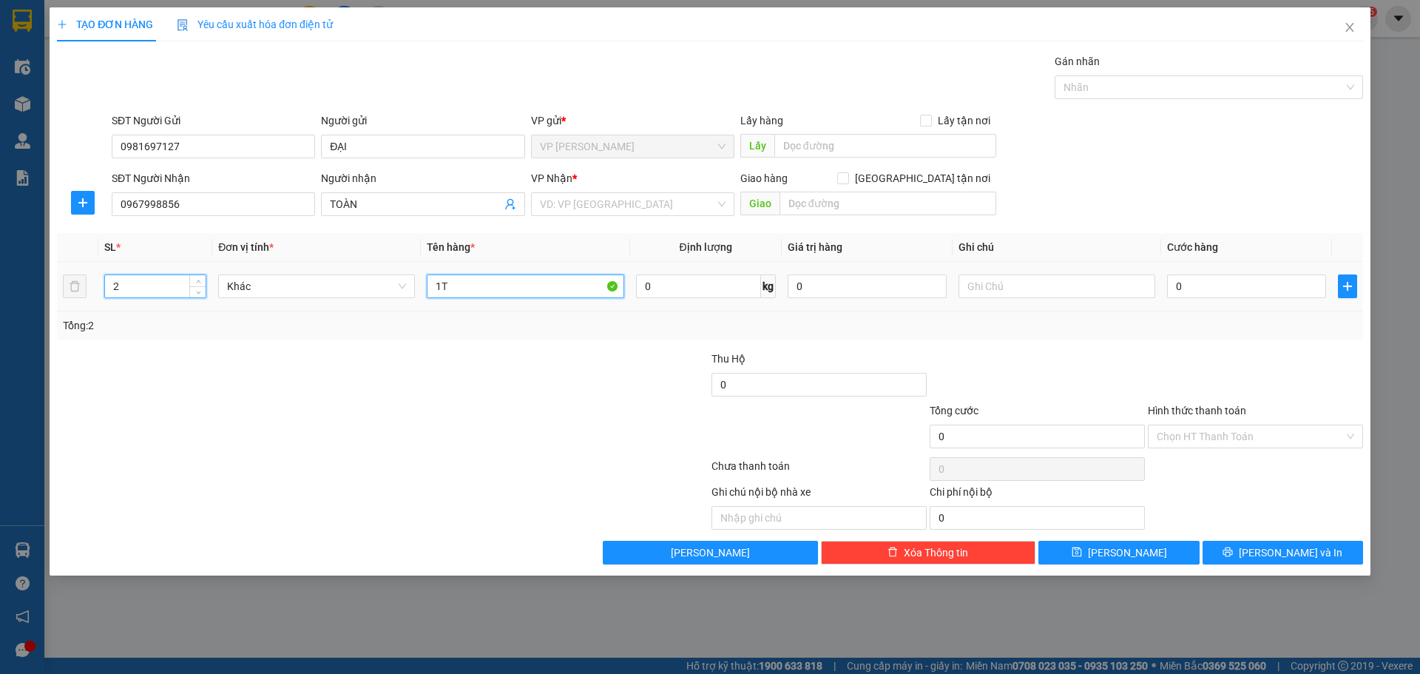
click at [466, 284] on input "1T" at bounding box center [525, 286] width 197 height 24
type input "2TX"
click at [1238, 296] on input "0" at bounding box center [1246, 286] width 159 height 24
type input "4"
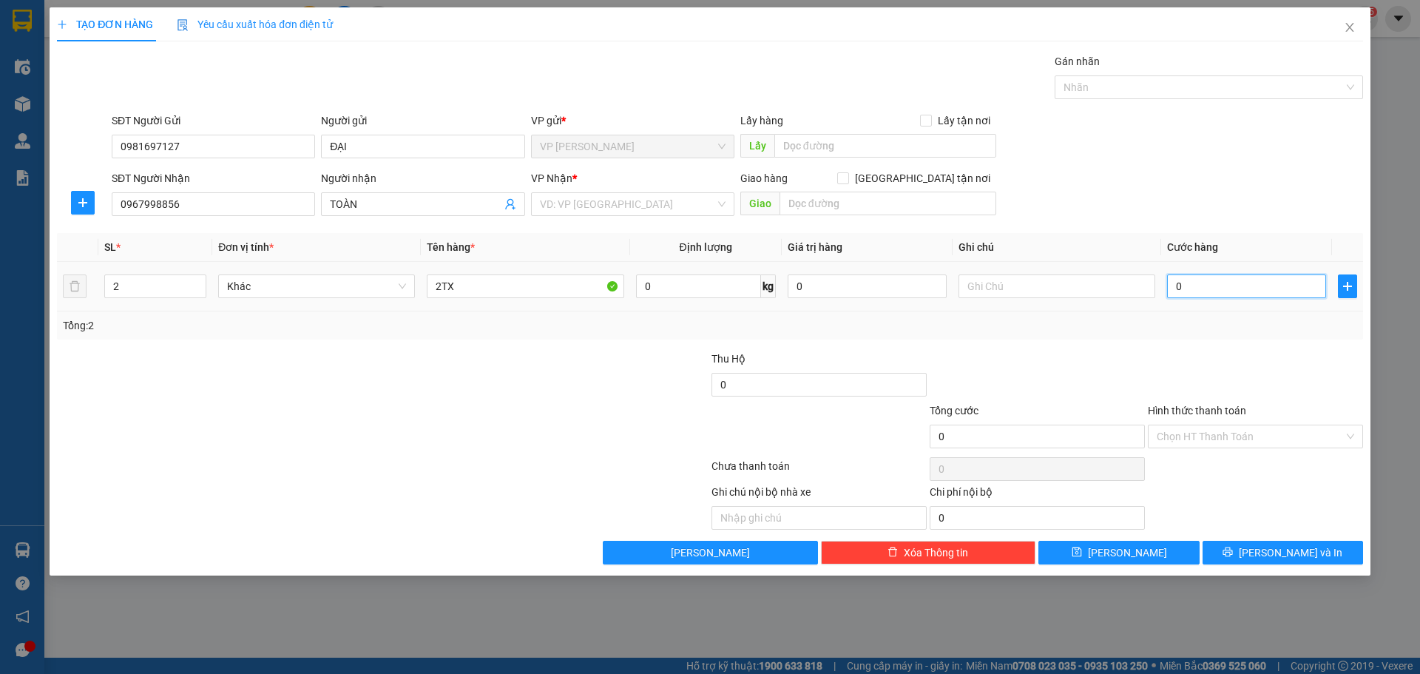
type input "4"
type input "40"
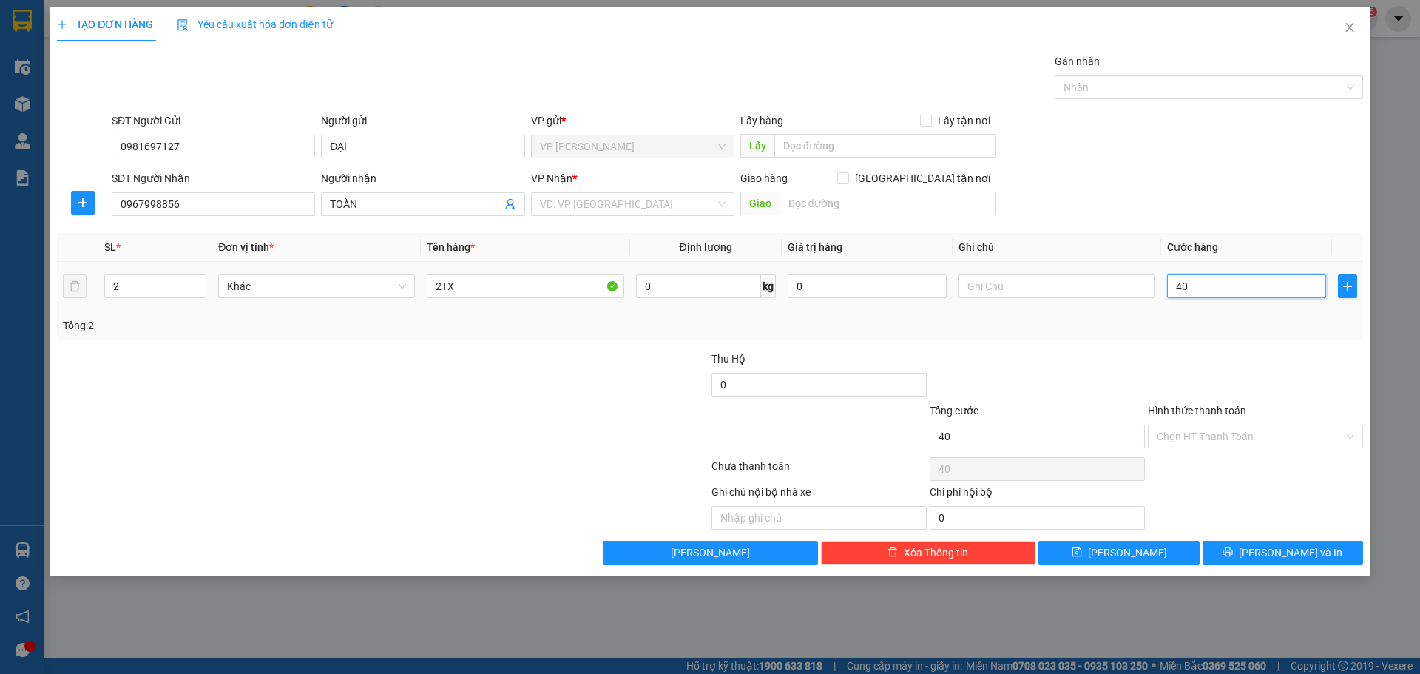
type input "400"
type input "400.000"
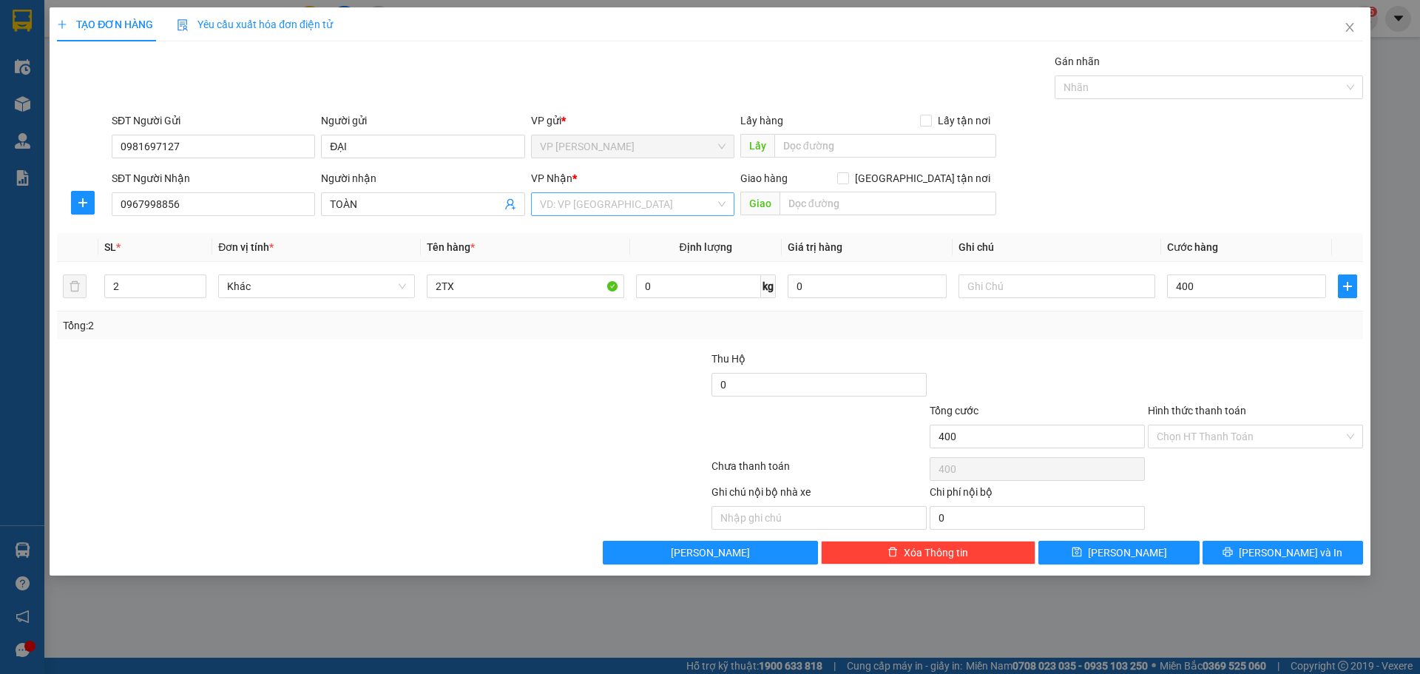
type input "400.000"
click at [593, 193] on input "search" at bounding box center [627, 204] width 175 height 22
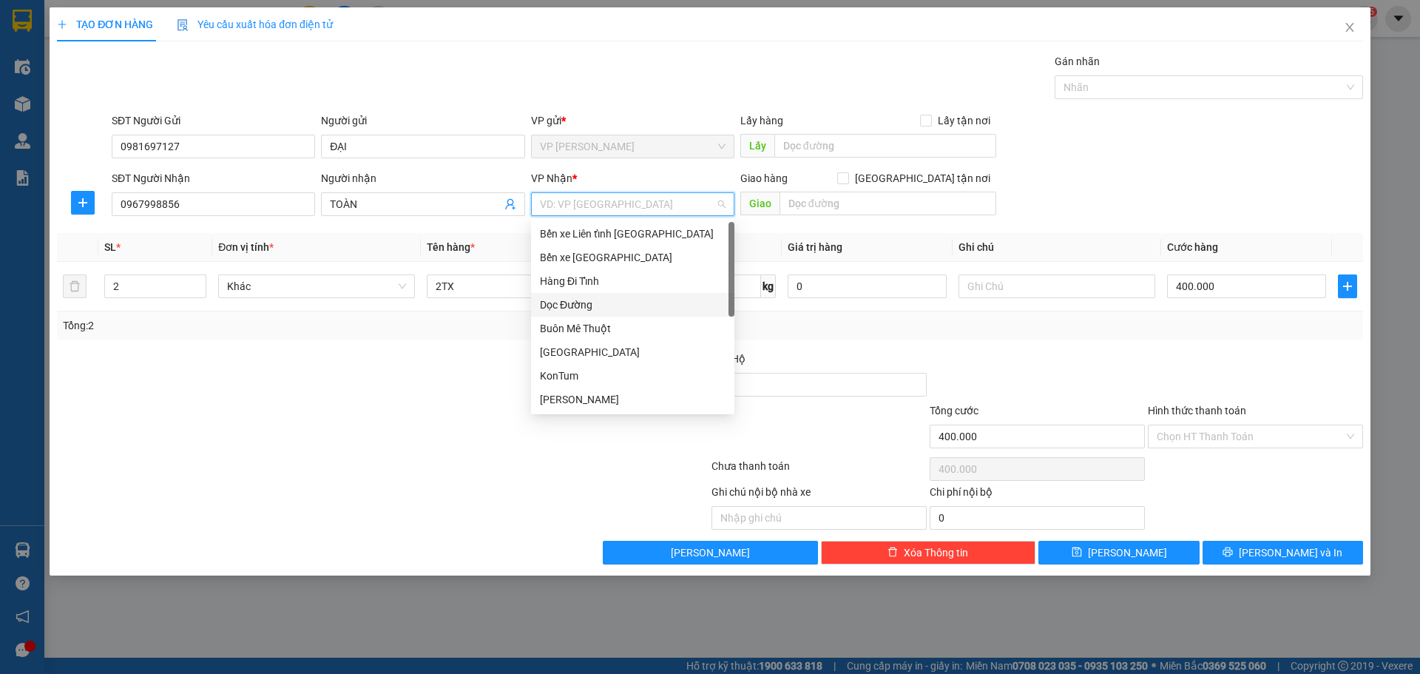
click at [600, 305] on div "Dọc Đường" at bounding box center [633, 304] width 186 height 16
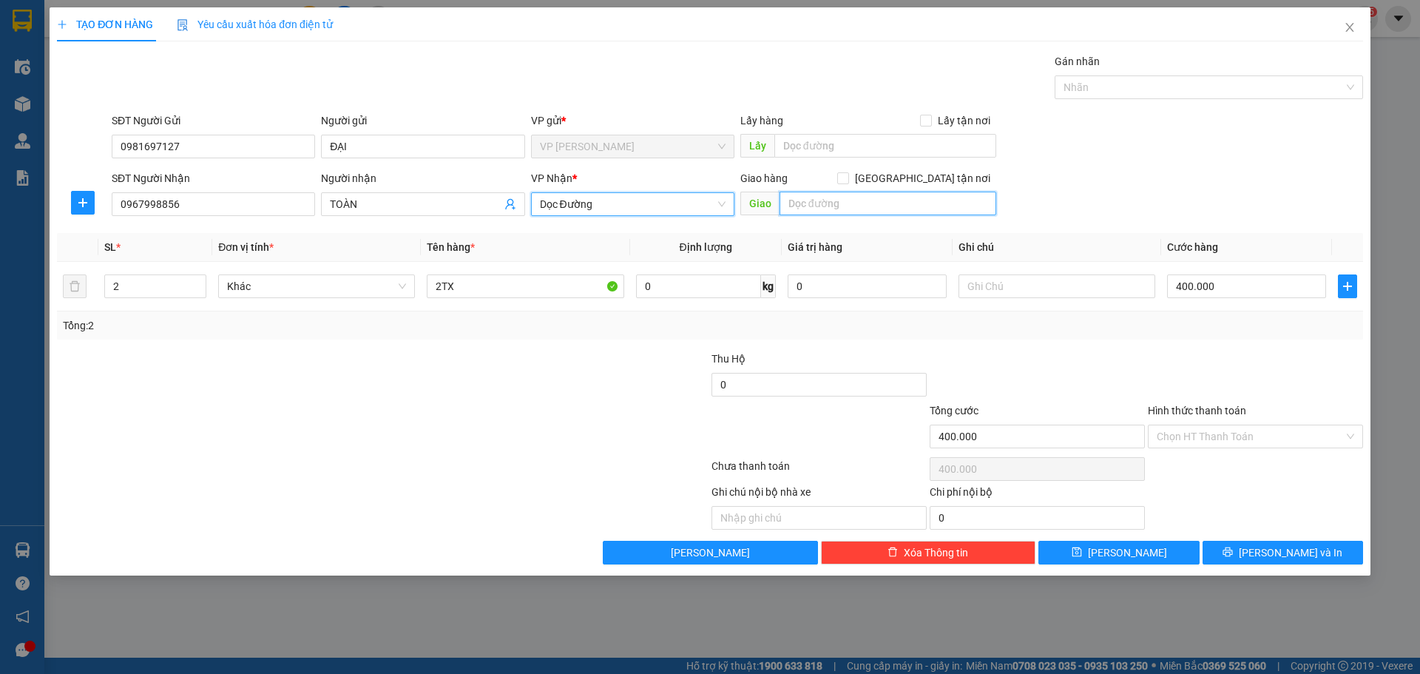
click at [848, 197] on input "text" at bounding box center [887, 203] width 217 height 24
click at [827, 207] on input "text" at bounding box center [887, 203] width 217 height 24
type input "THANH HÓA"
click at [1281, 554] on span "[PERSON_NAME] và In" at bounding box center [1290, 552] width 104 height 16
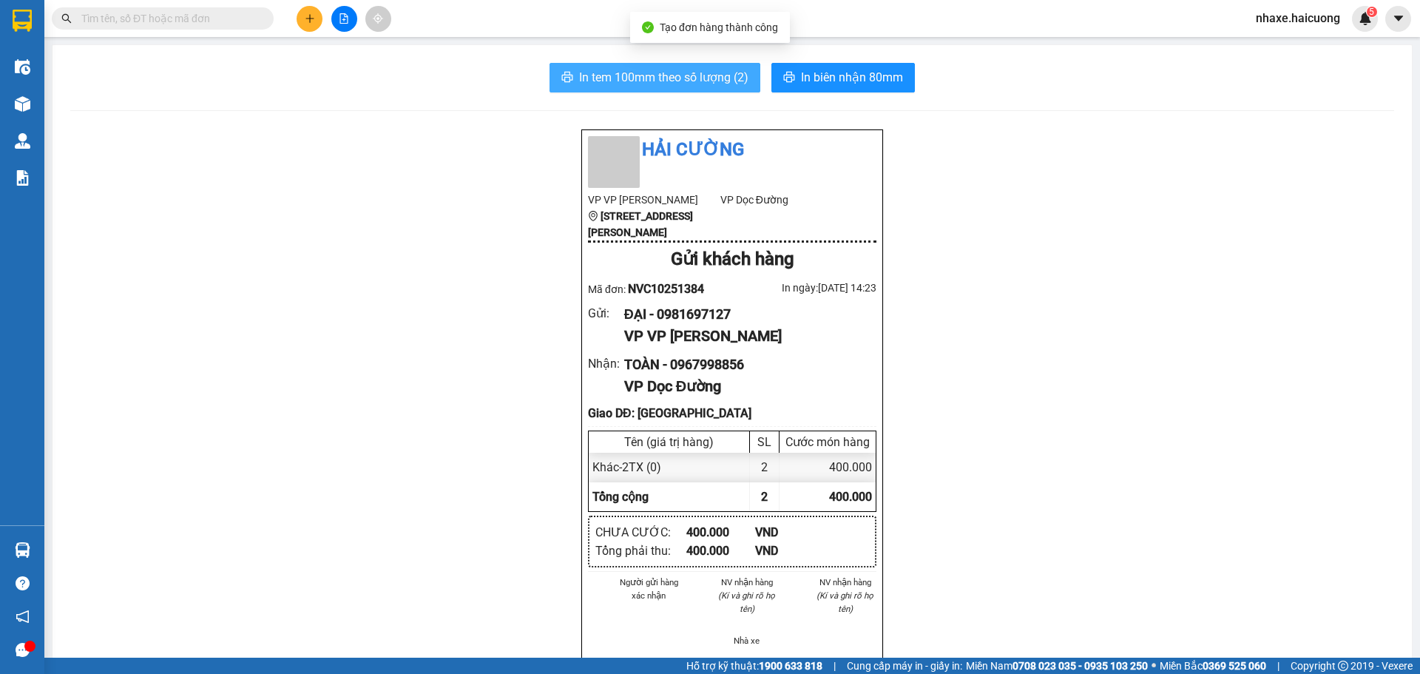
click at [596, 69] on span "In tem 100mm theo số lượng (2)" at bounding box center [663, 77] width 169 height 18
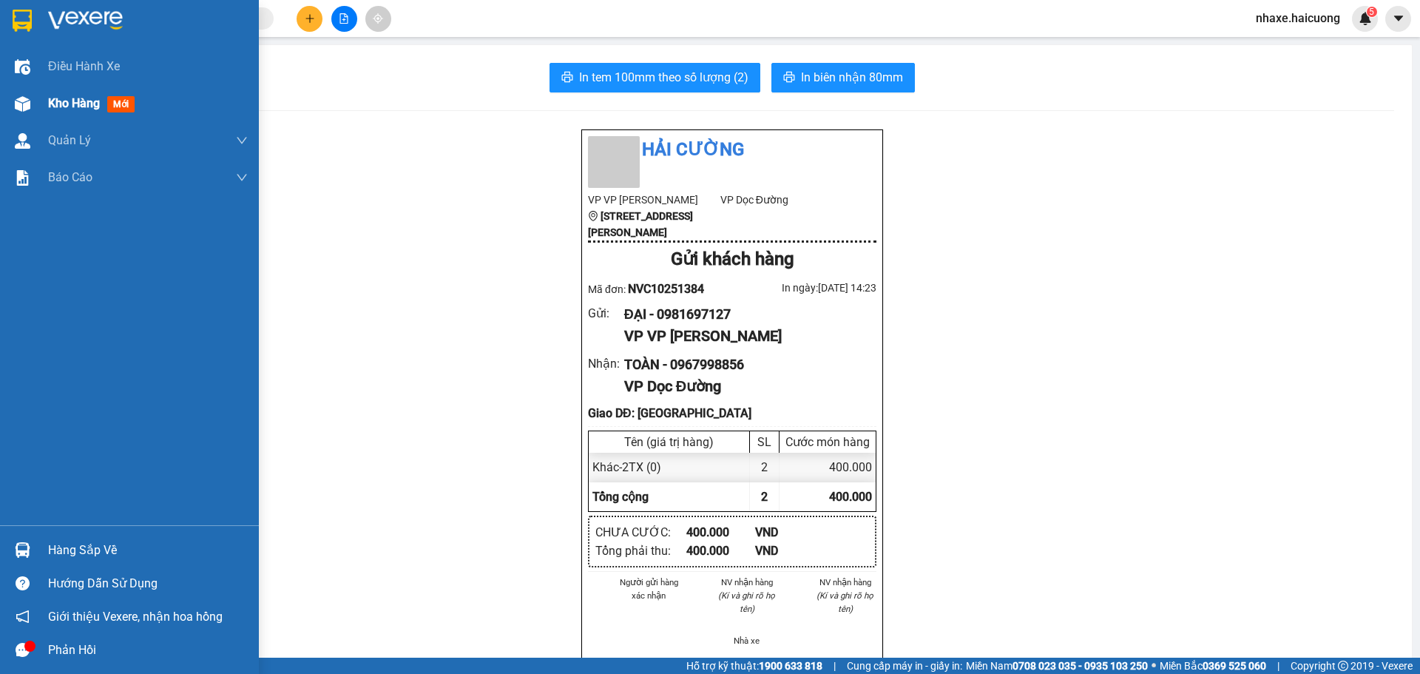
click at [21, 118] on div "Kho hàng mới" at bounding box center [129, 103] width 259 height 37
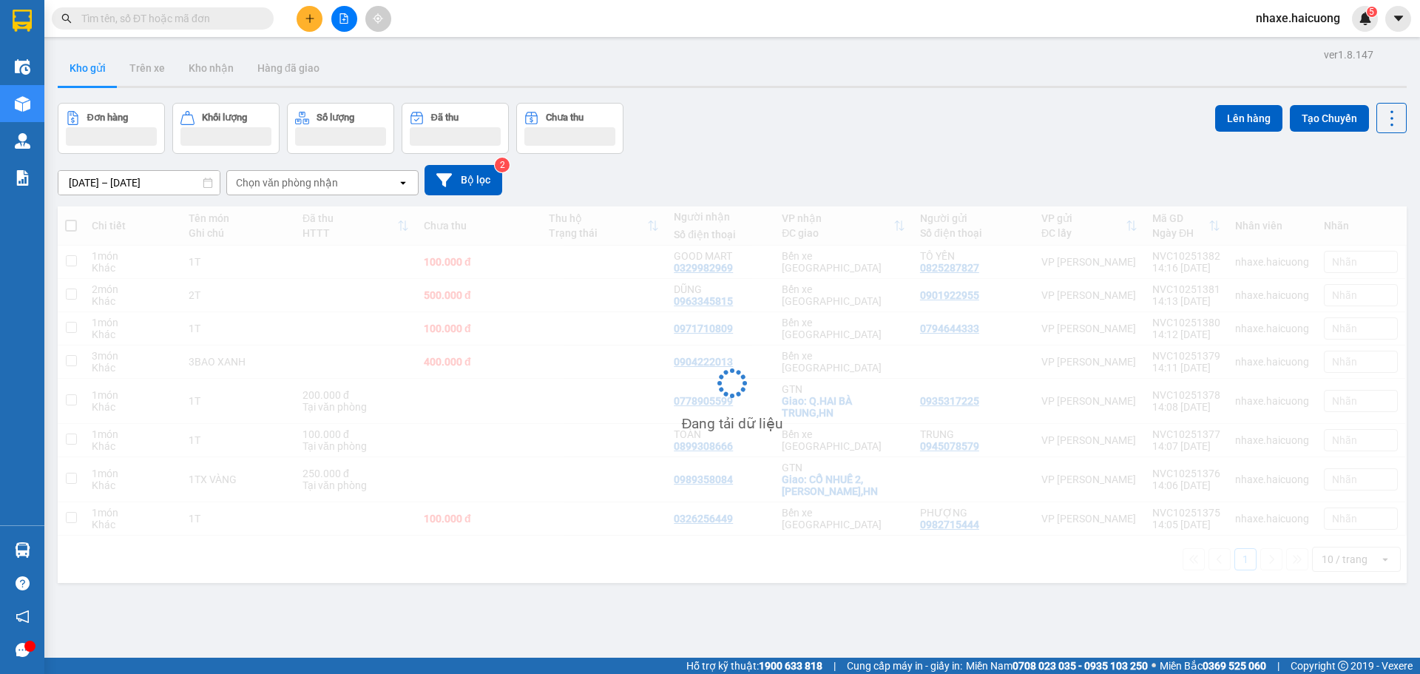
click at [222, 25] on input "text" at bounding box center [168, 18] width 174 height 16
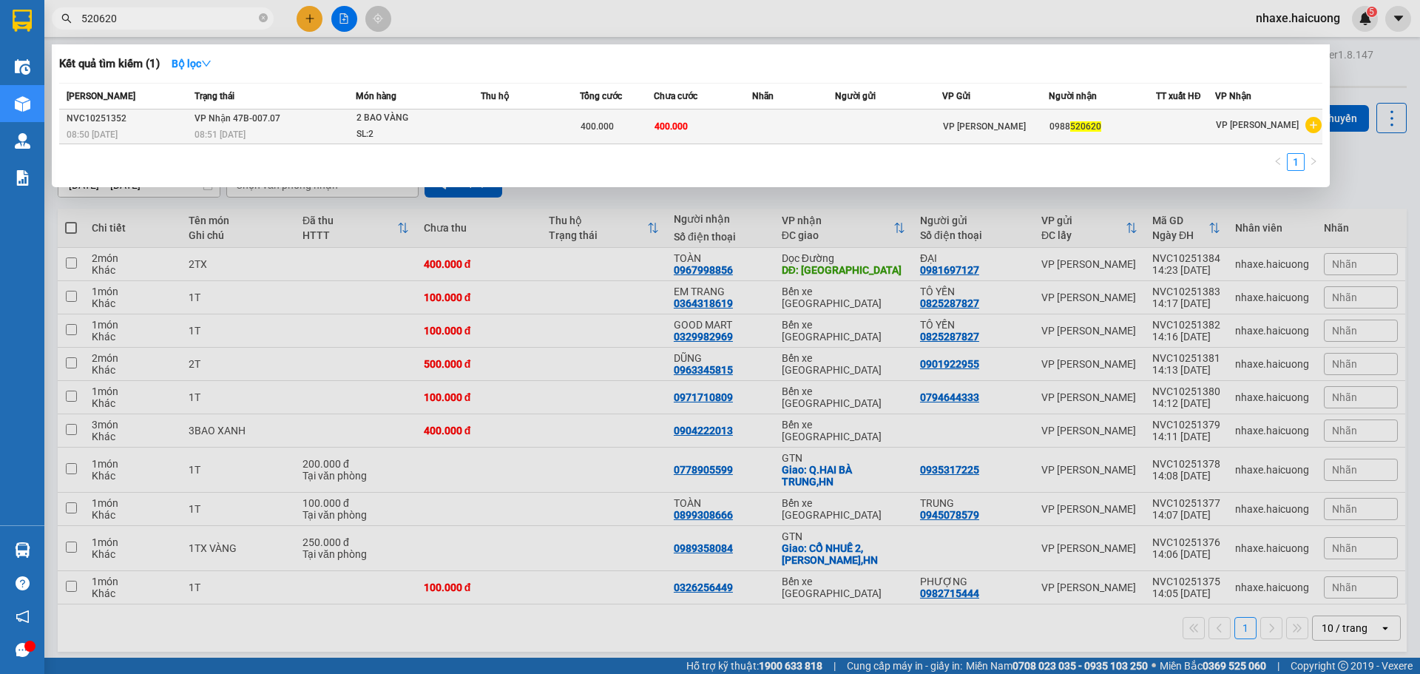
type input "520620"
click at [634, 116] on td "400.000" at bounding box center [617, 126] width 74 height 35
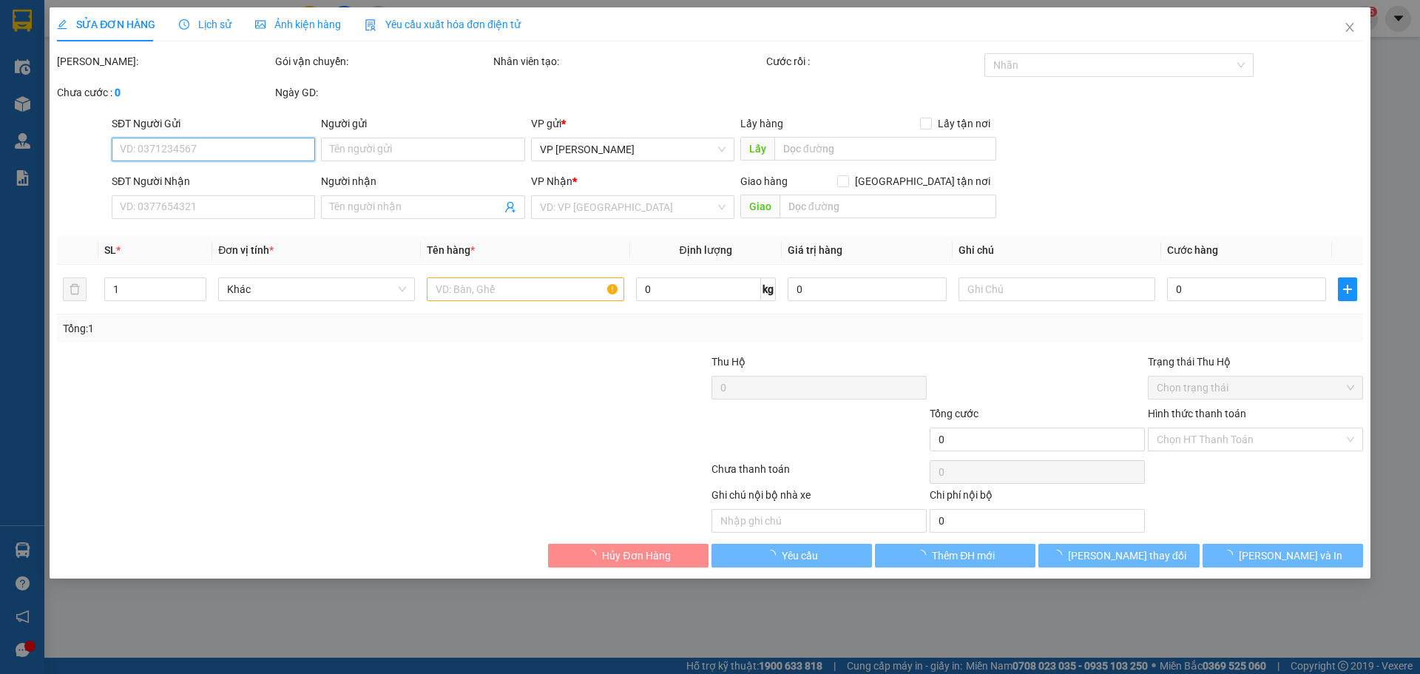
type input "0988520620"
type input "400.000"
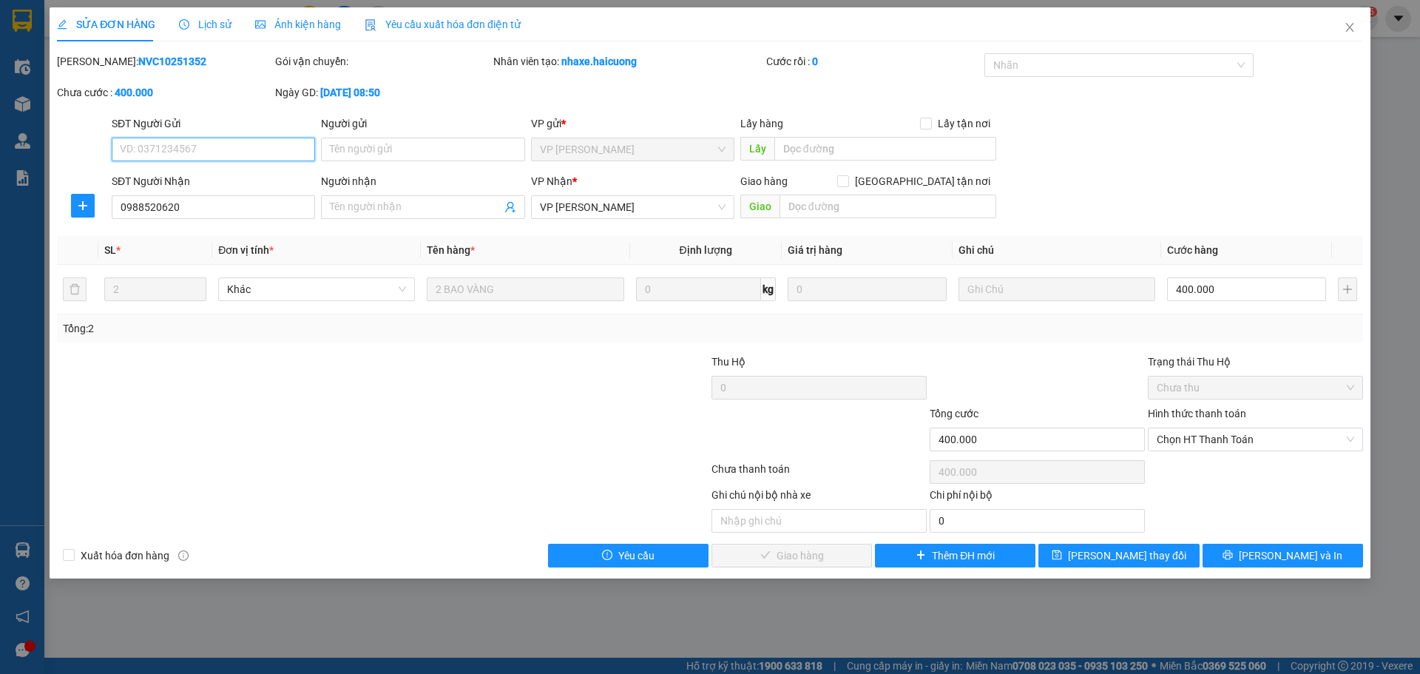
drag, startPoint x: 1200, startPoint y: 444, endPoint x: 1199, endPoint y: 452, distance: 7.4
click at [1201, 447] on span "Chọn HT Thanh Toán" at bounding box center [1254, 439] width 197 height 22
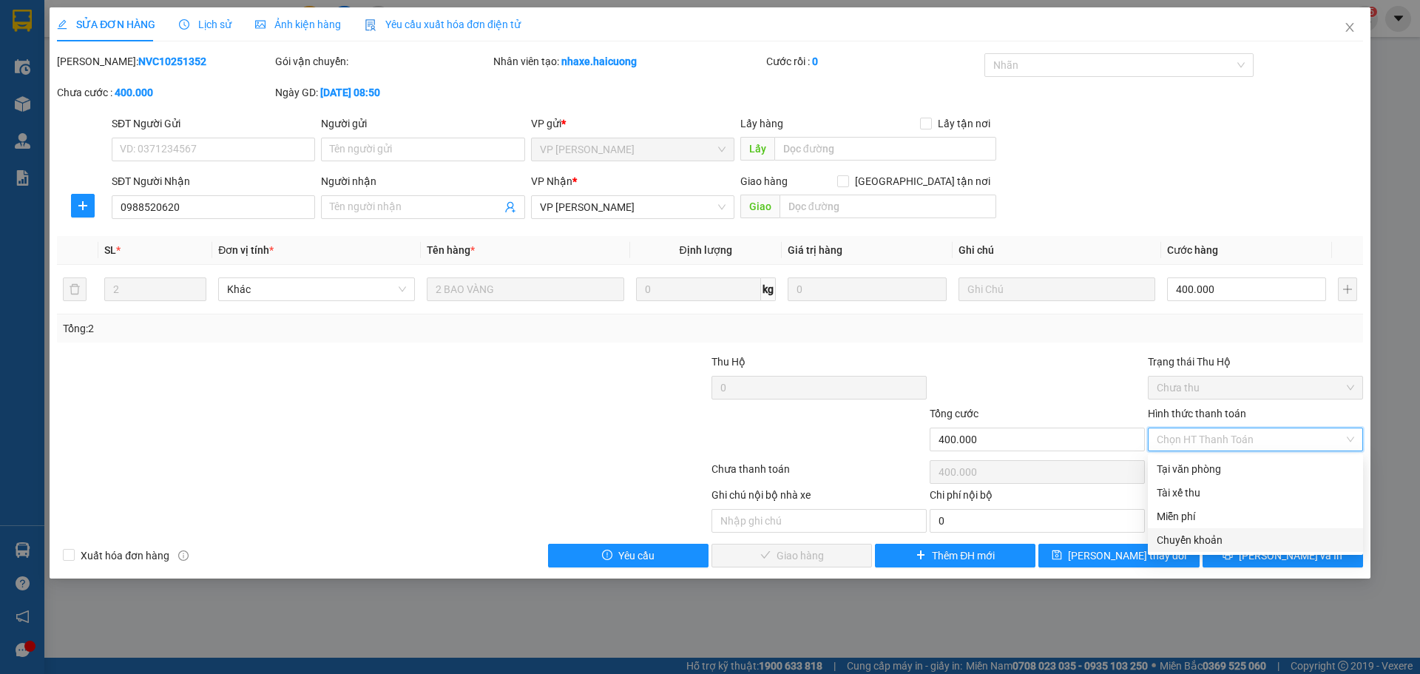
click at [1221, 538] on div "Chuyển khoản" at bounding box center [1254, 540] width 197 height 16
type input "0"
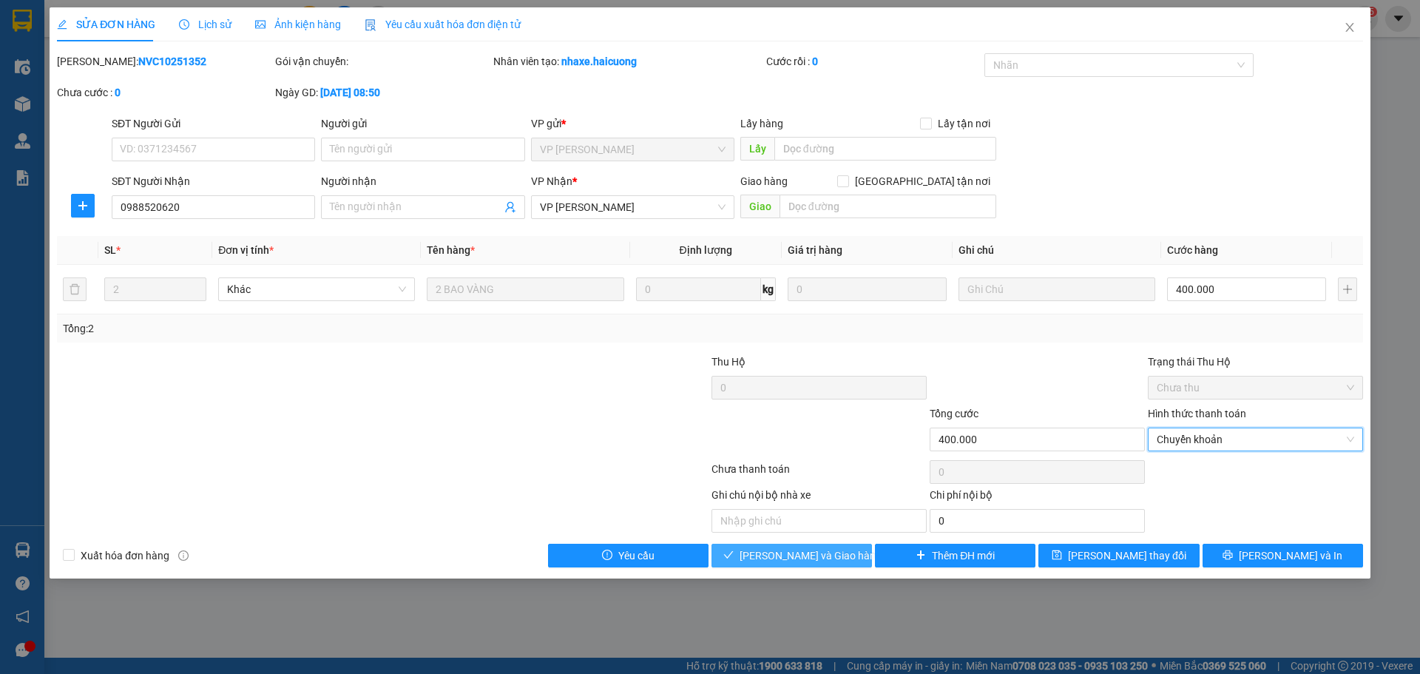
click at [790, 557] on span "[PERSON_NAME] và Giao hàng" at bounding box center [810, 555] width 142 height 16
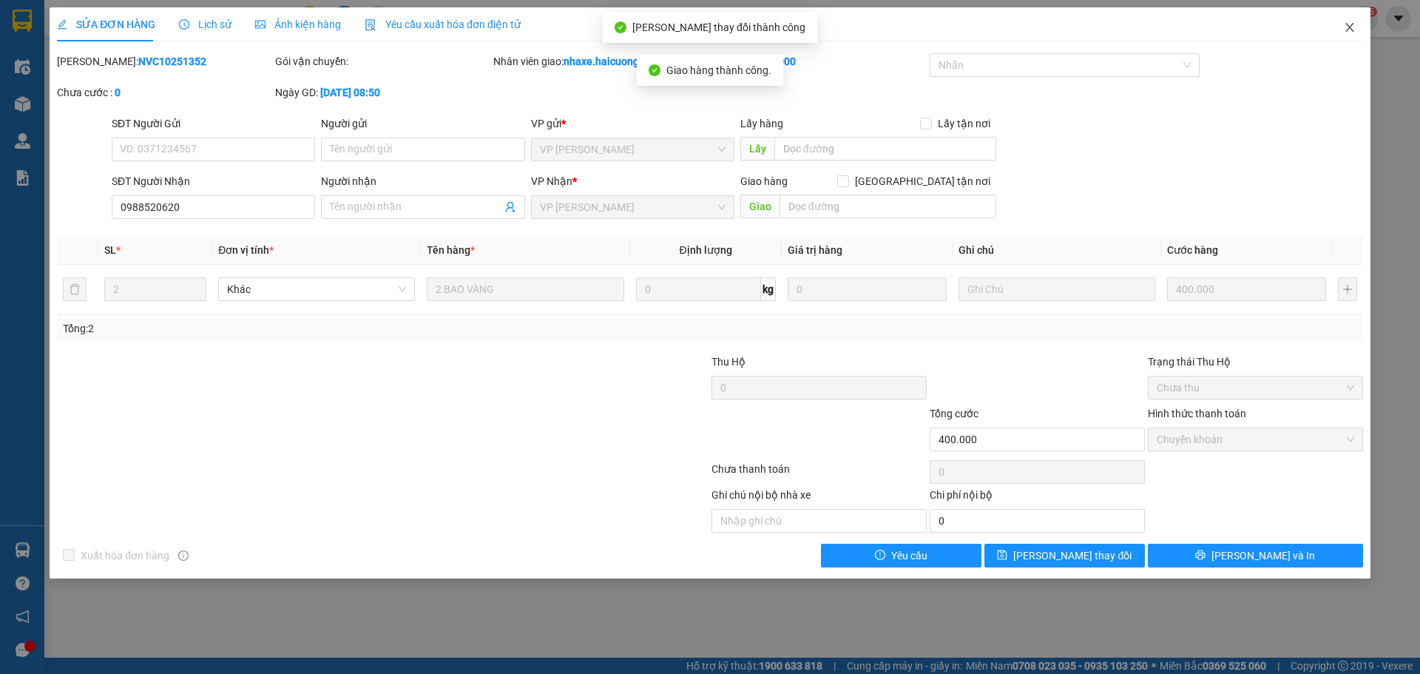
click at [1349, 30] on icon "close" at bounding box center [1349, 27] width 12 height 12
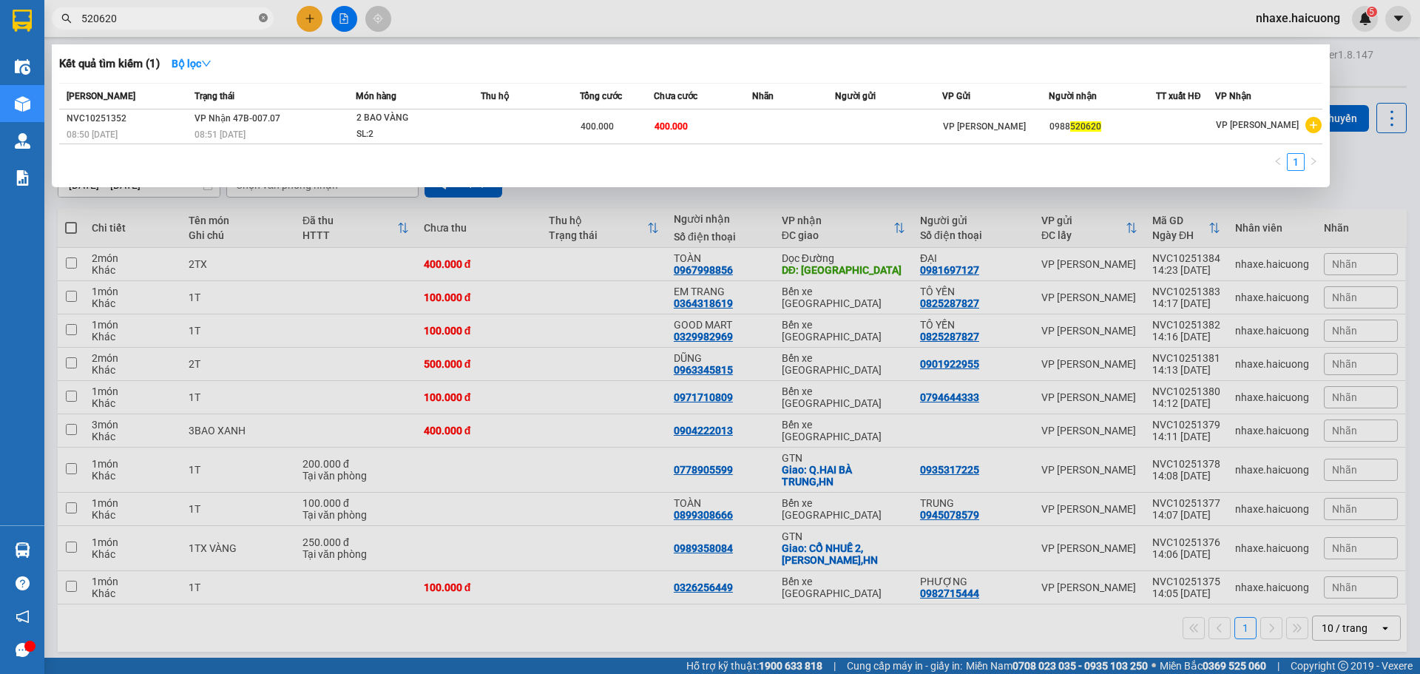
click at [260, 18] on icon "close-circle" at bounding box center [263, 17] width 9 height 9
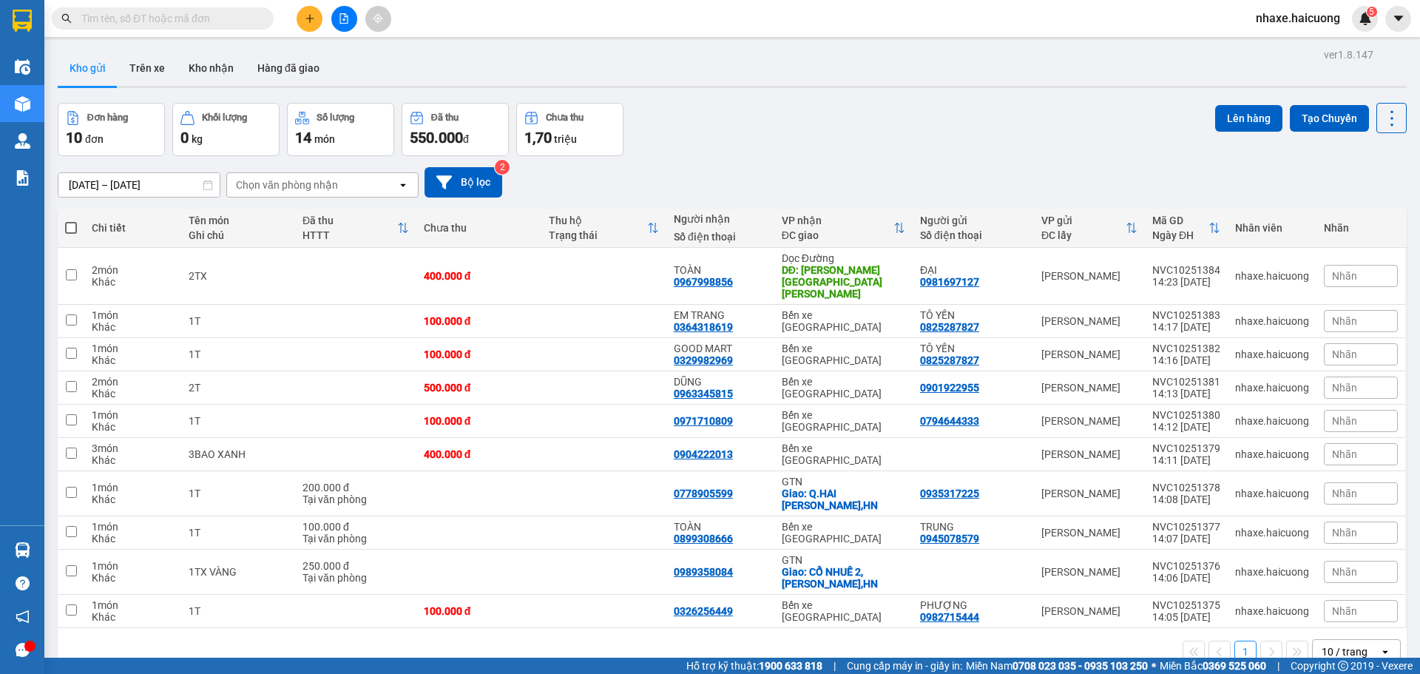
click at [157, 19] on input "text" at bounding box center [168, 18] width 174 height 16
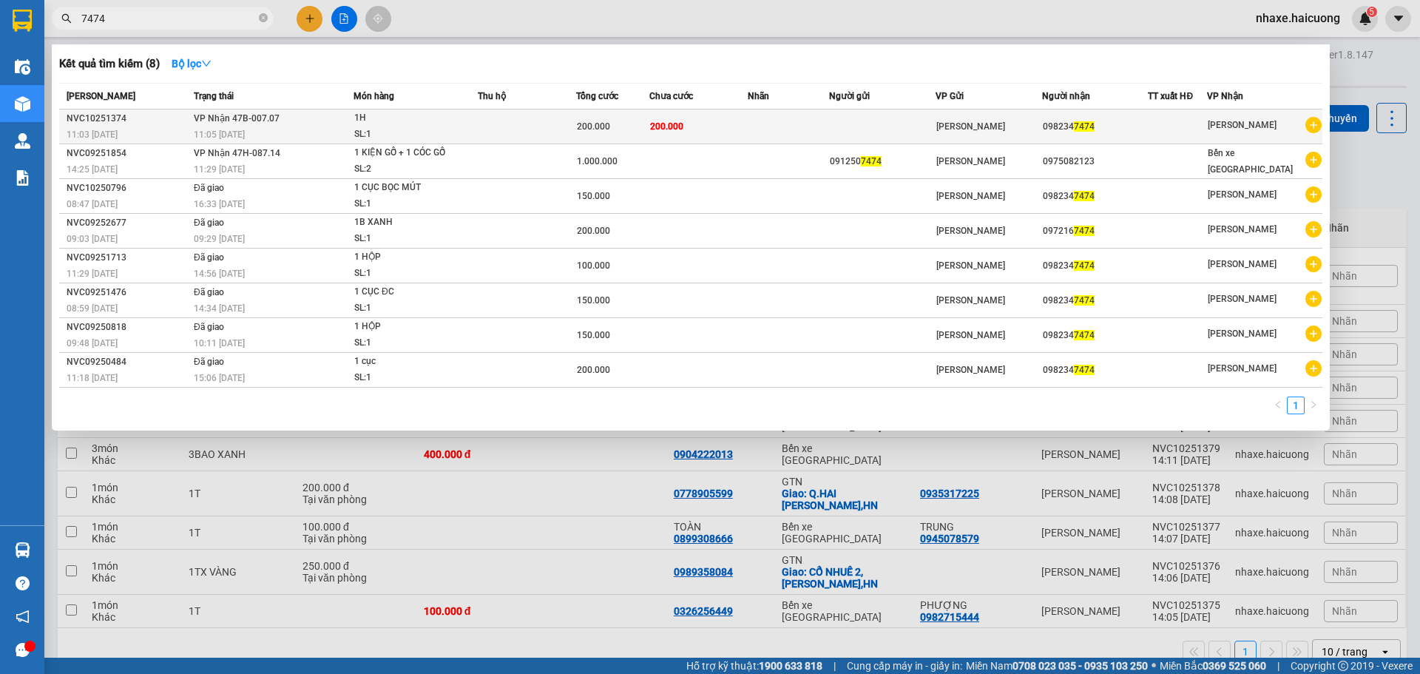
type input "7474"
click at [563, 123] on td at bounding box center [527, 126] width 98 height 35
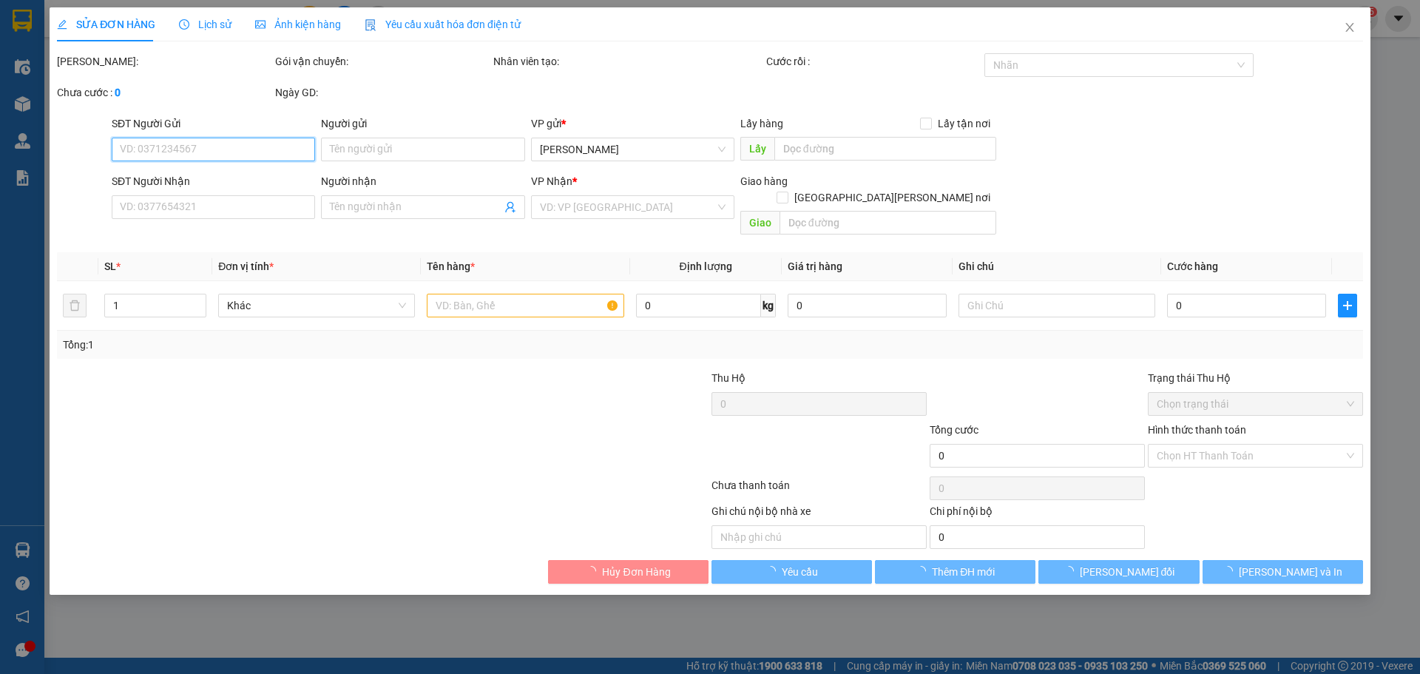
type input "0982347474"
type input "200.000"
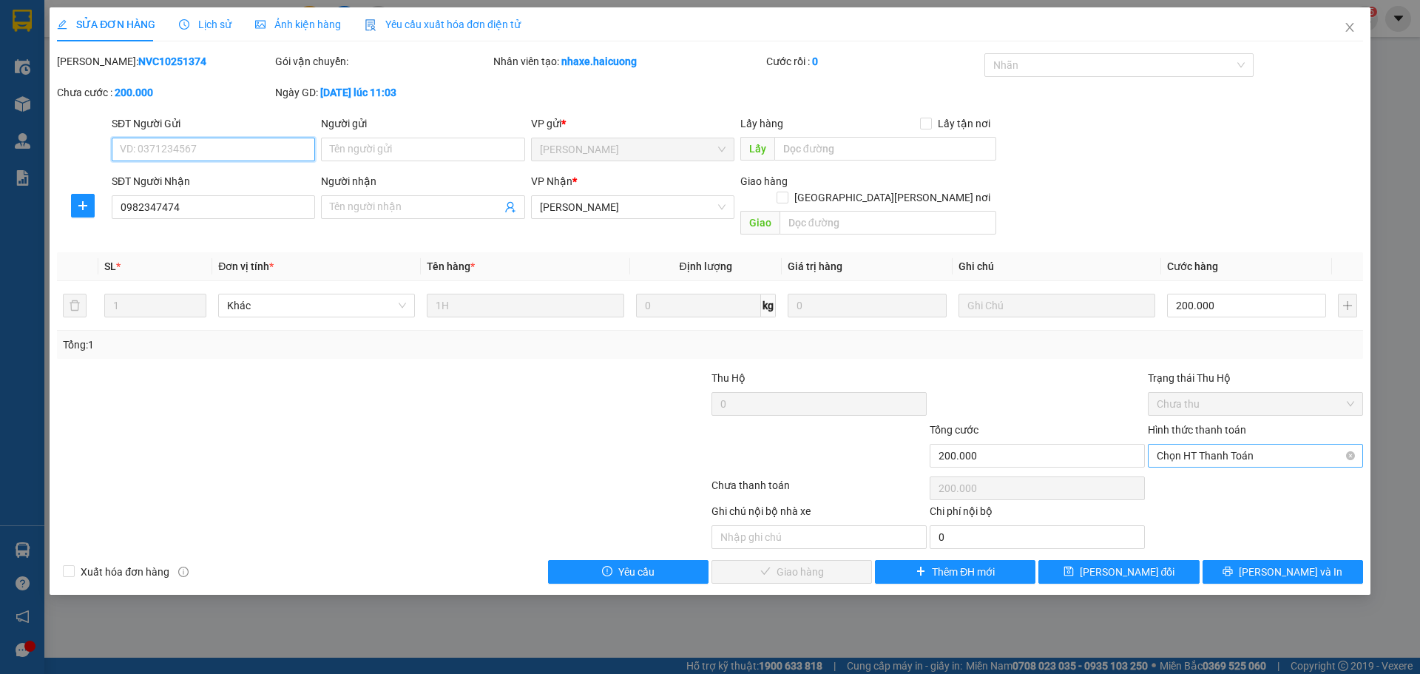
click at [1251, 444] on span "Chọn HT Thanh Toán" at bounding box center [1254, 455] width 197 height 22
click at [1218, 469] on div "Tại văn phòng" at bounding box center [1254, 469] width 197 height 16
type input "0"
click at [831, 563] on span "Lưu và Giao hàng" at bounding box center [839, 571] width 200 height 16
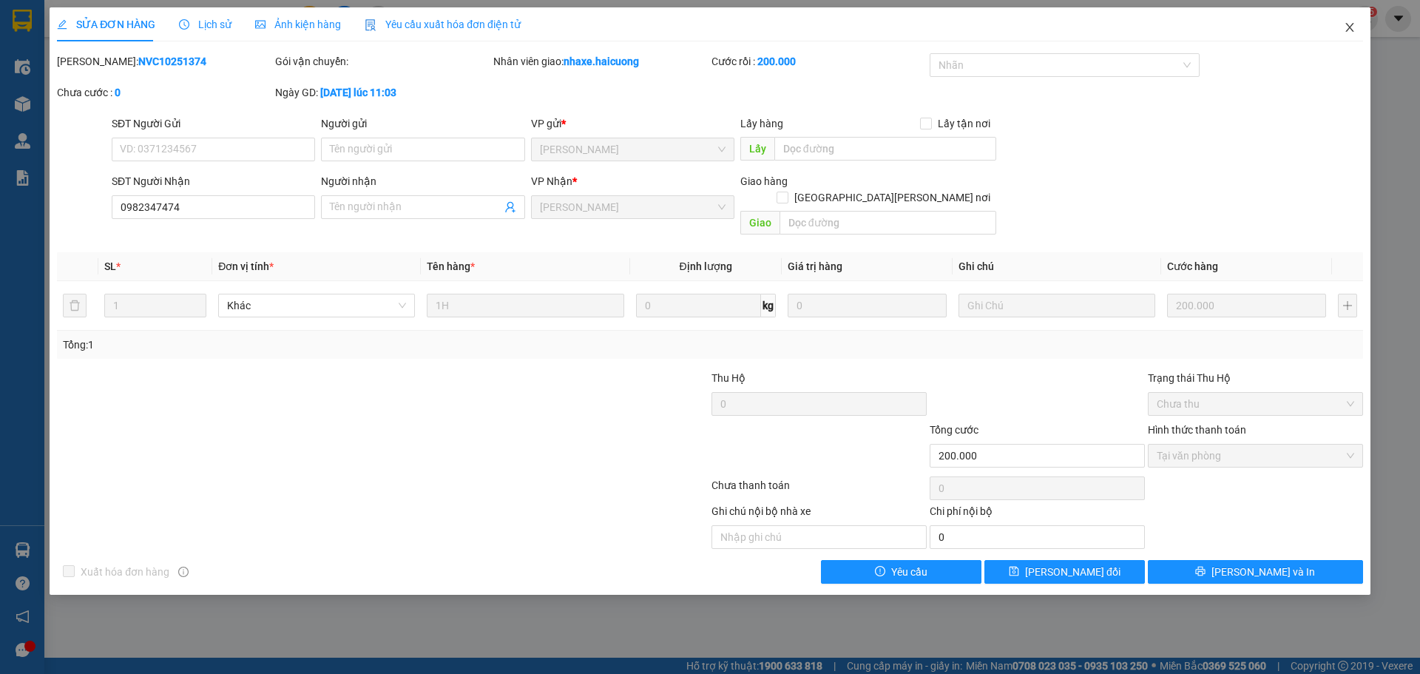
click at [1349, 25] on icon "close" at bounding box center [1349, 27] width 12 height 12
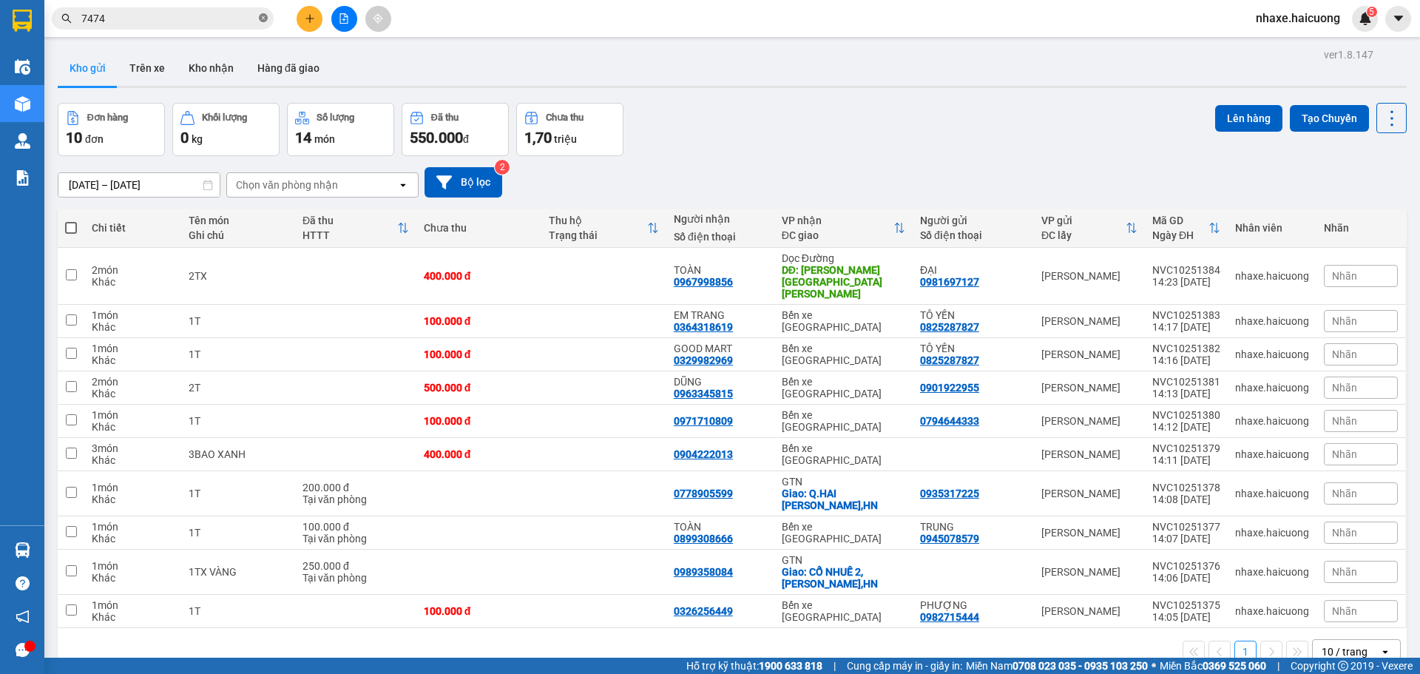
click at [259, 16] on icon "close-circle" at bounding box center [263, 17] width 9 height 9
click at [149, 63] on button "Trên xe" at bounding box center [147, 67] width 59 height 35
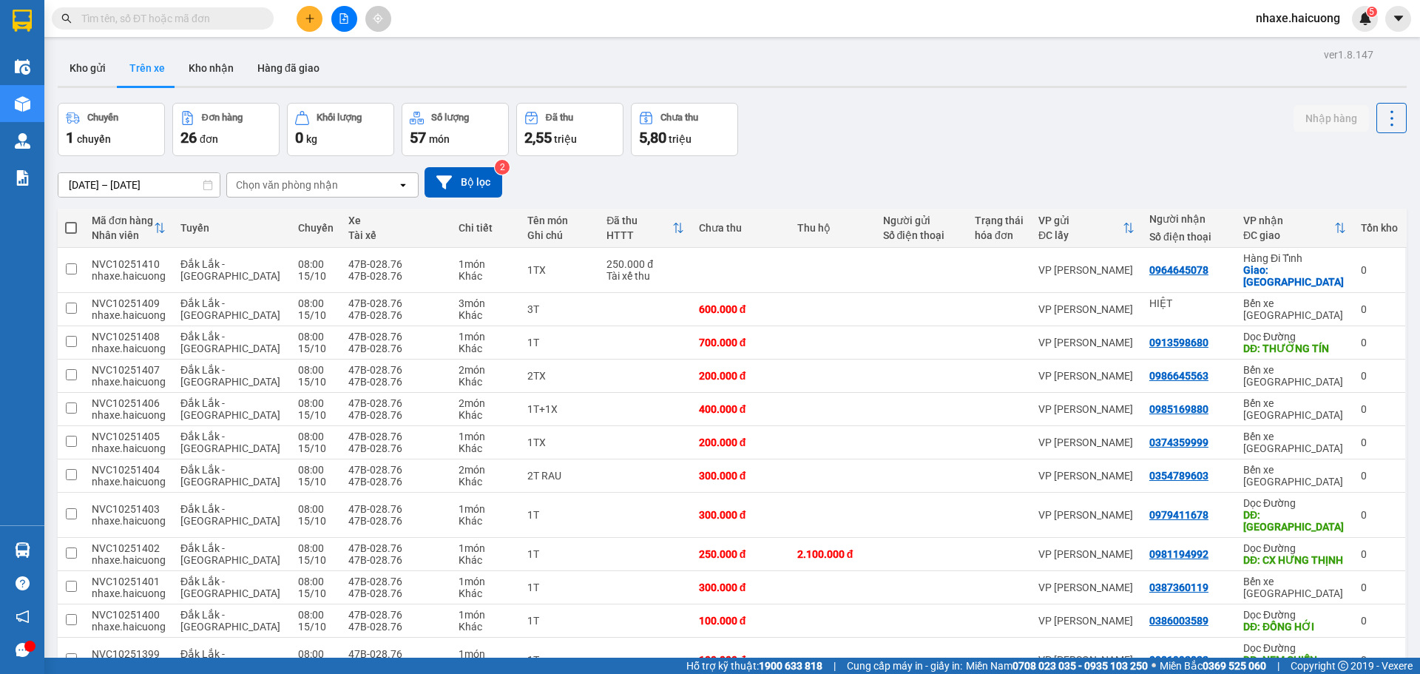
click at [798, 137] on div "Chuyến 1 chuyến Đơn hàng 26 đơn Khối lượng 0 kg Số lượng 57 món Đã thu 2,55 tri…" at bounding box center [732, 129] width 1349 height 53
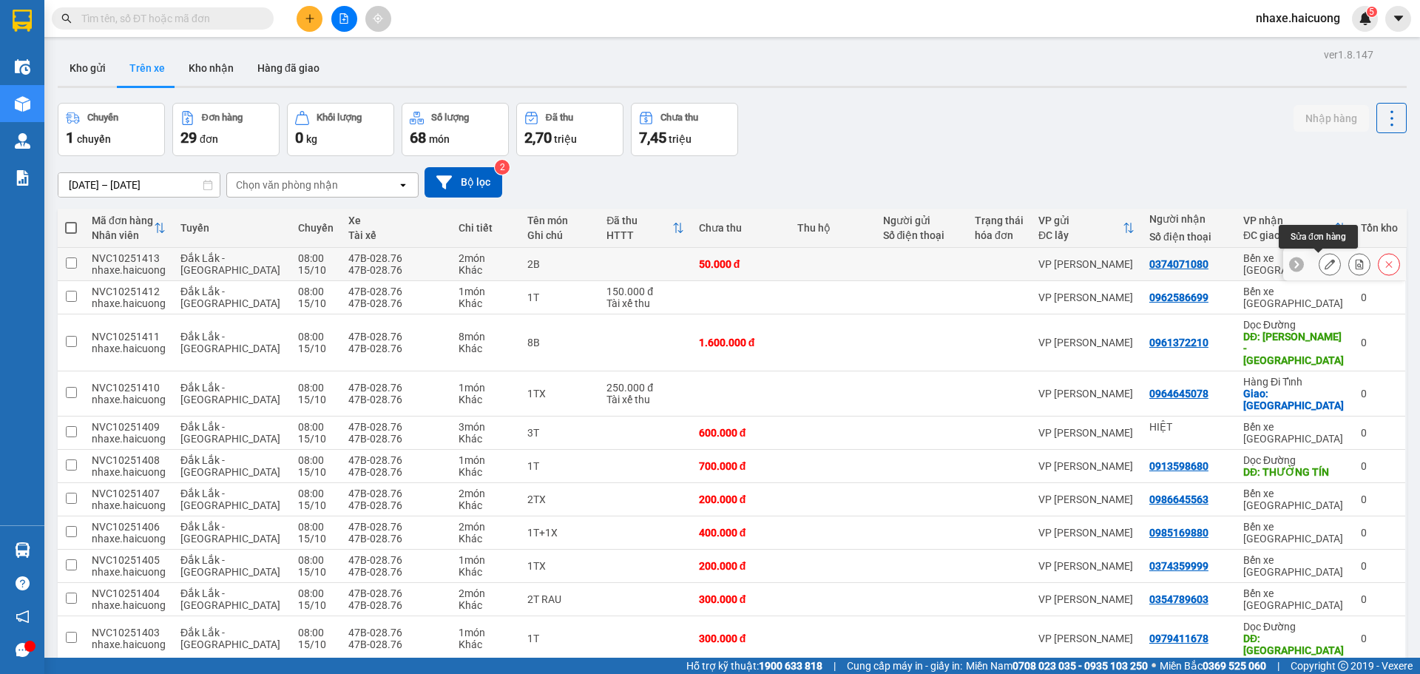
click at [1324, 267] on icon at bounding box center [1329, 264] width 10 height 10
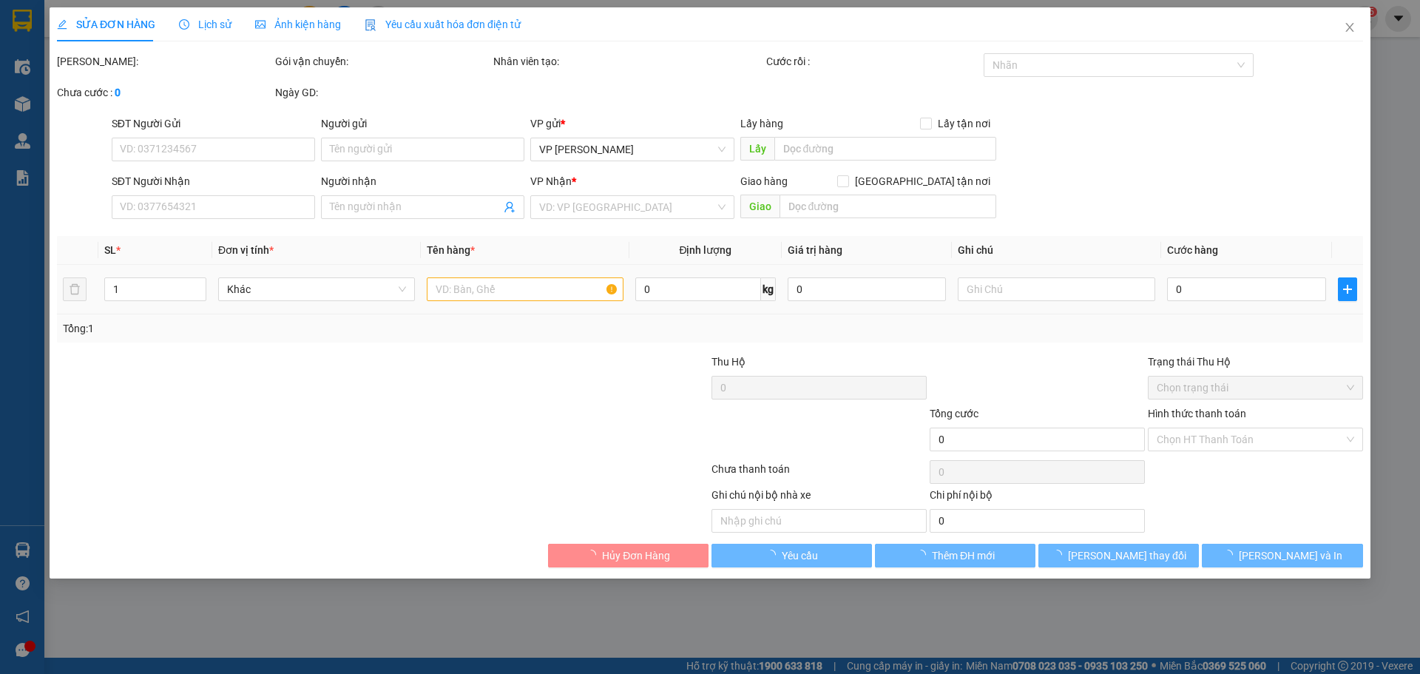
type input "0374071080"
type input "50.000"
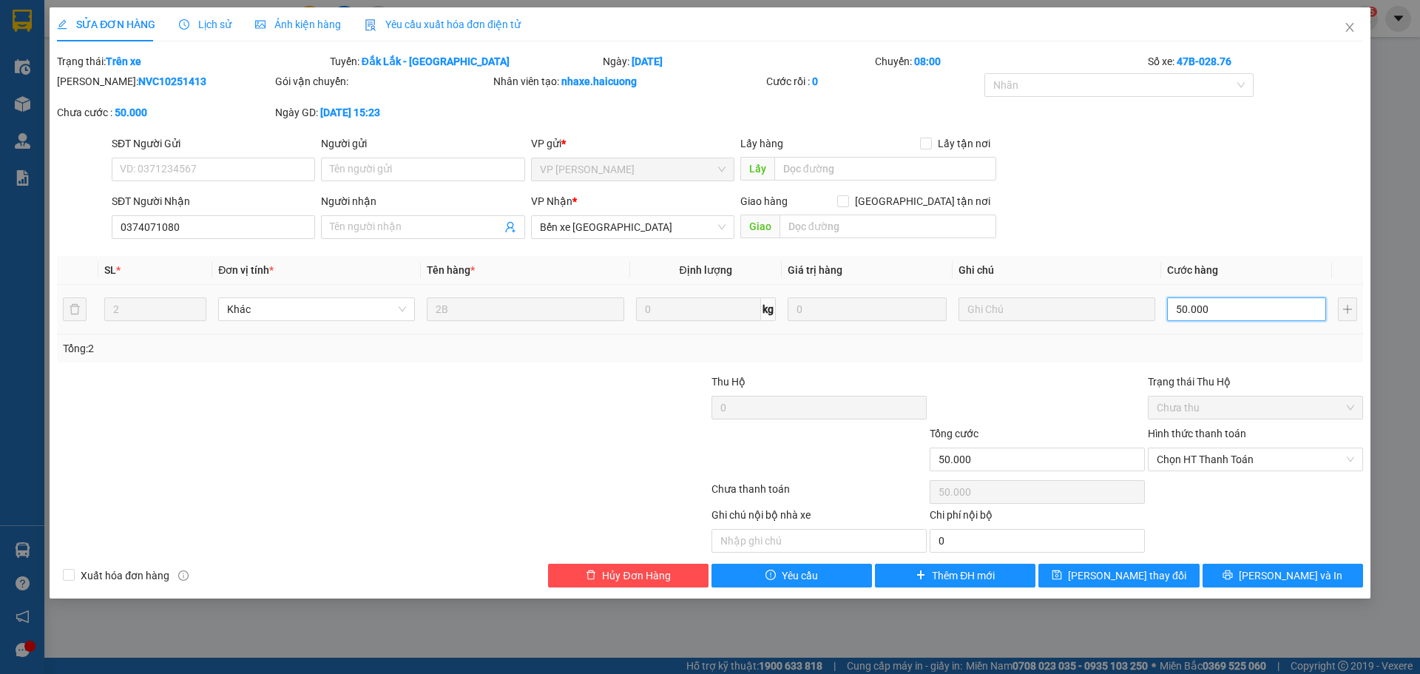
click at [1177, 308] on input "50.000" at bounding box center [1246, 309] width 159 height 24
click at [1221, 312] on input "50.000" at bounding box center [1246, 309] width 159 height 24
type input "3"
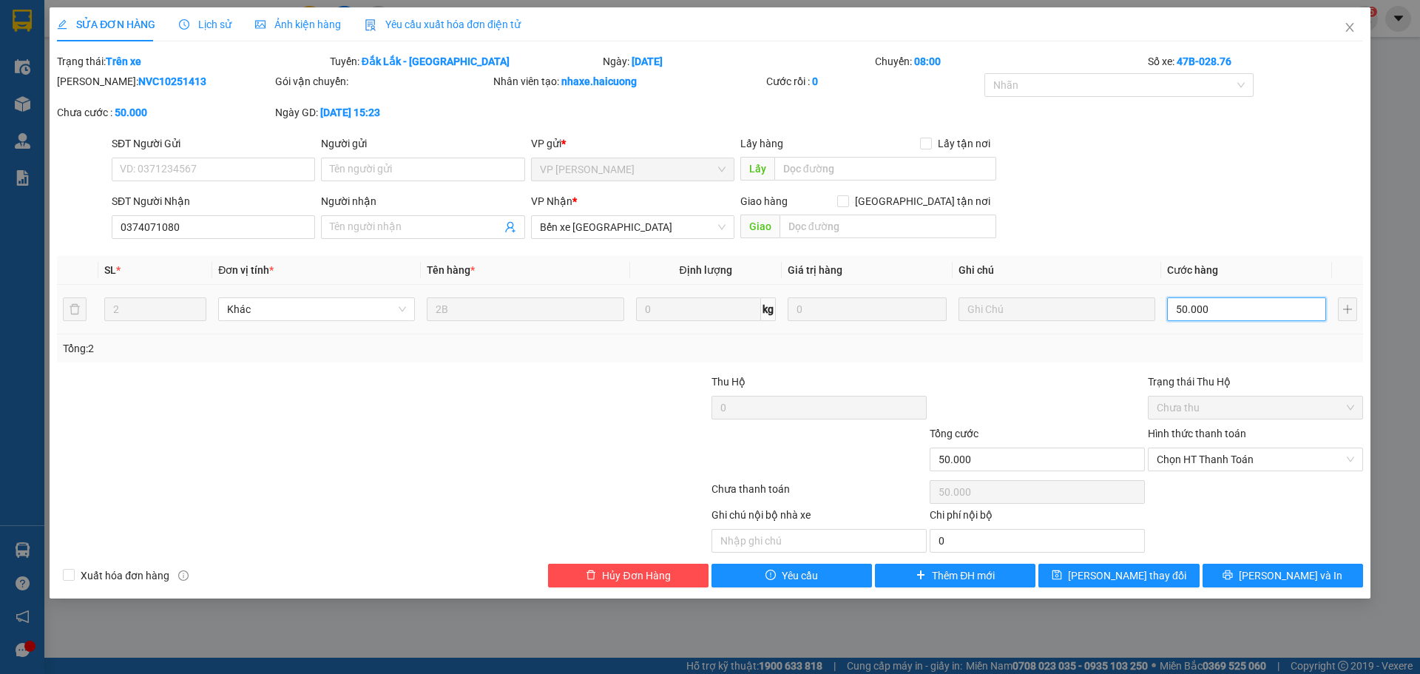
type input "3"
type input "35"
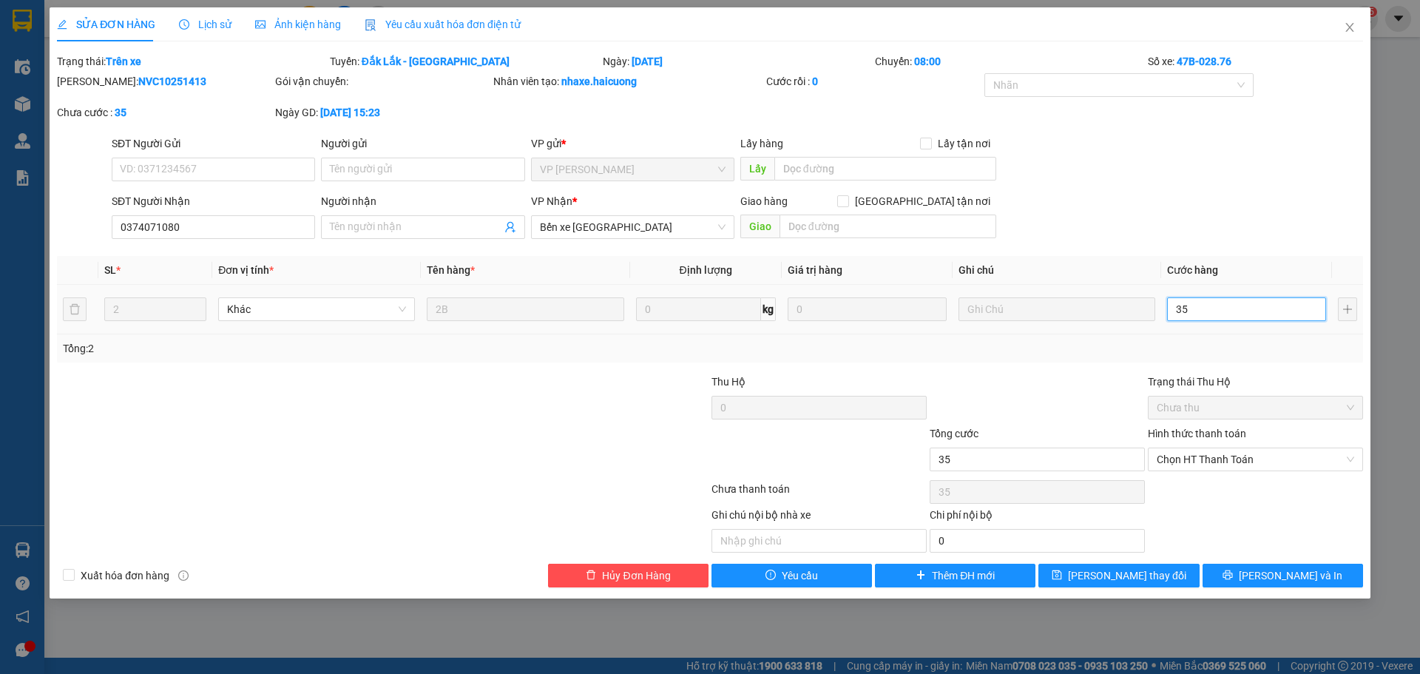
type input "350"
type input "350.000"
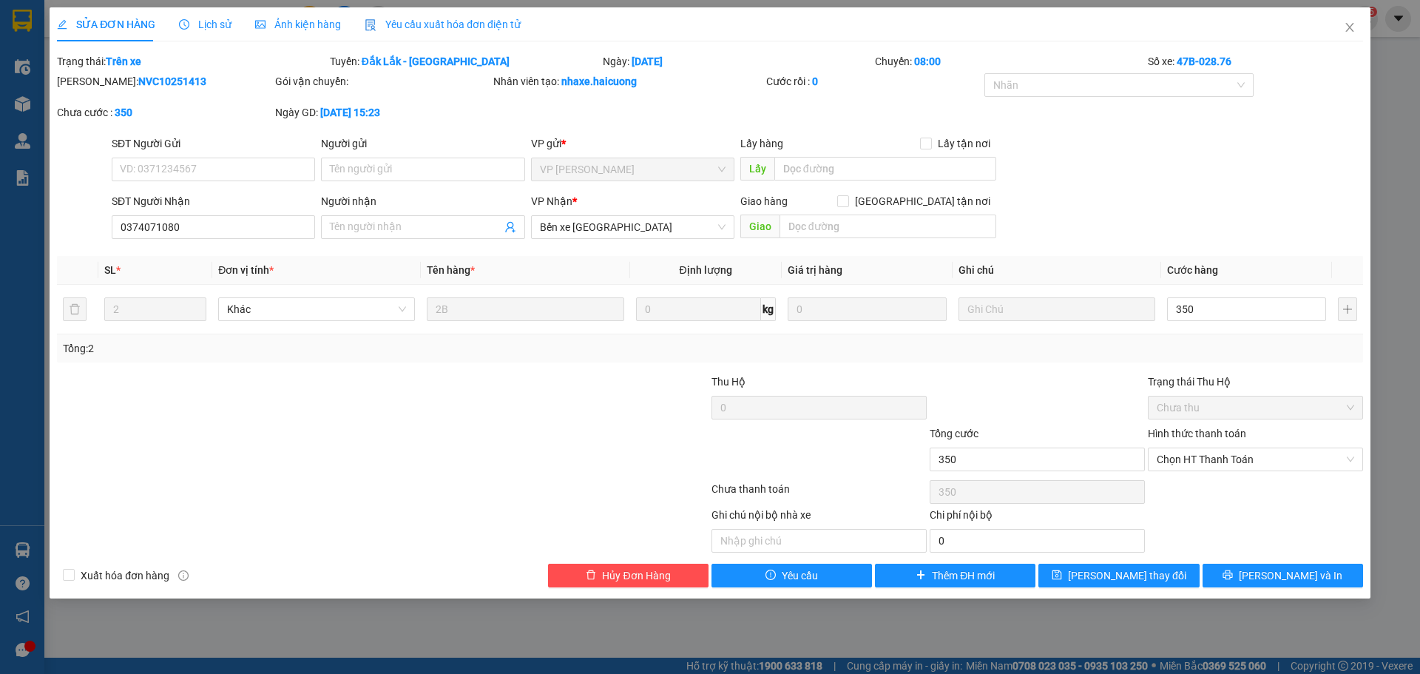
type input "350.000"
click at [545, 443] on div at bounding box center [601, 451] width 218 height 52
click at [1131, 584] on button "[PERSON_NAME] thay đổi" at bounding box center [1118, 575] width 160 height 24
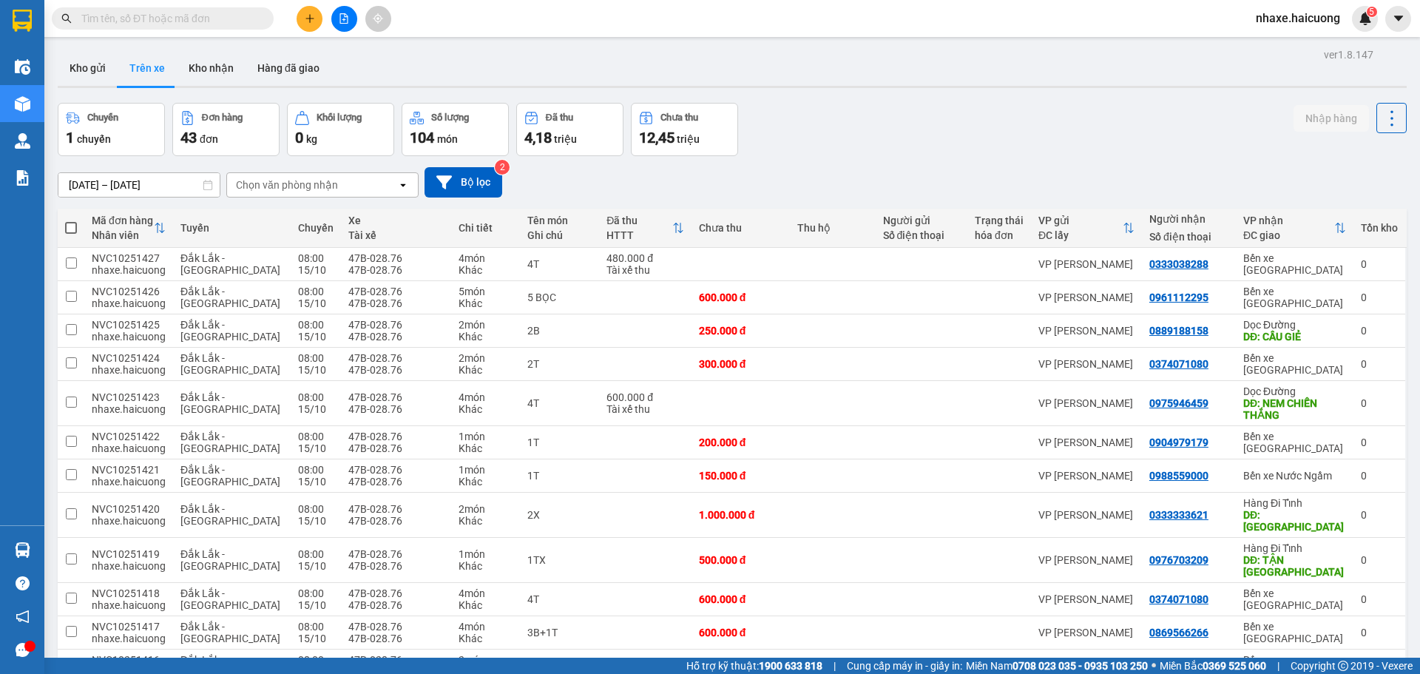
click at [842, 164] on div "[DATE] – [DATE] Press the down arrow key to interact with the calendar and sele…" at bounding box center [732, 182] width 1349 height 52
click at [138, 17] on input "text" at bounding box center [168, 18] width 174 height 16
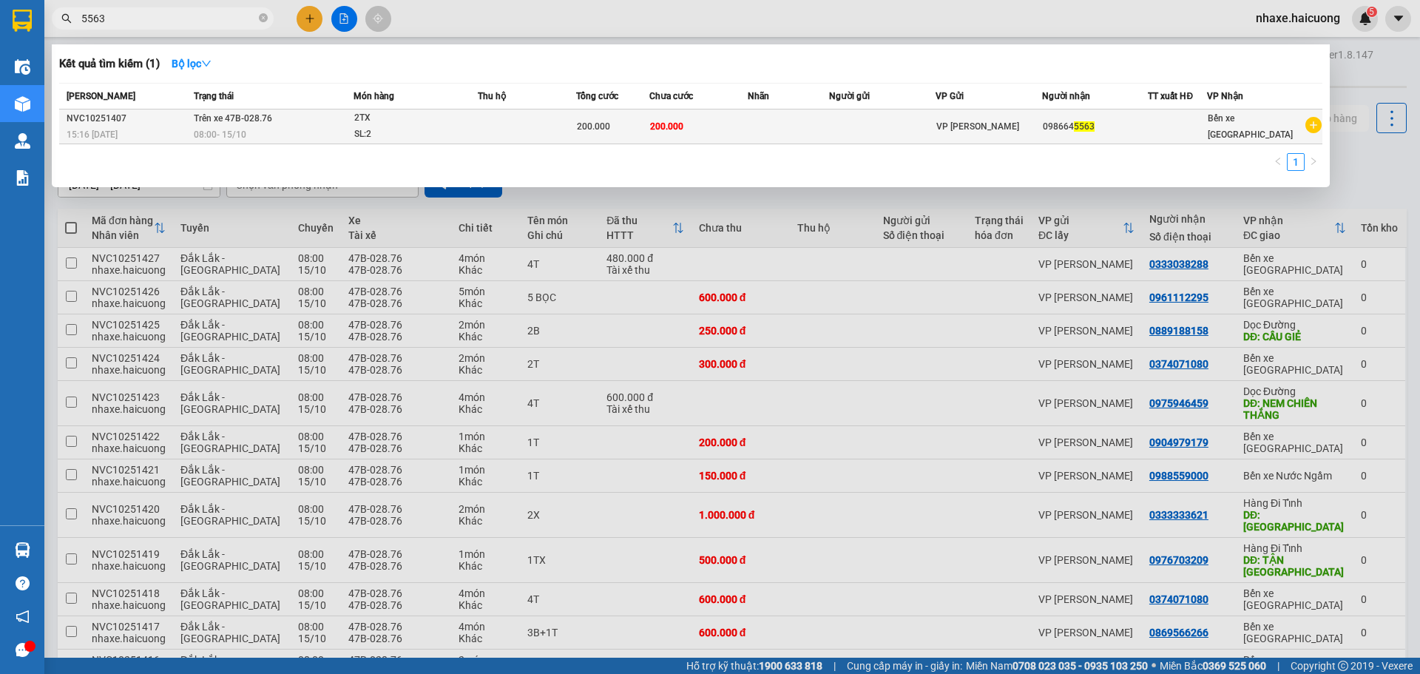
type input "5563"
click at [543, 129] on td at bounding box center [527, 126] width 98 height 35
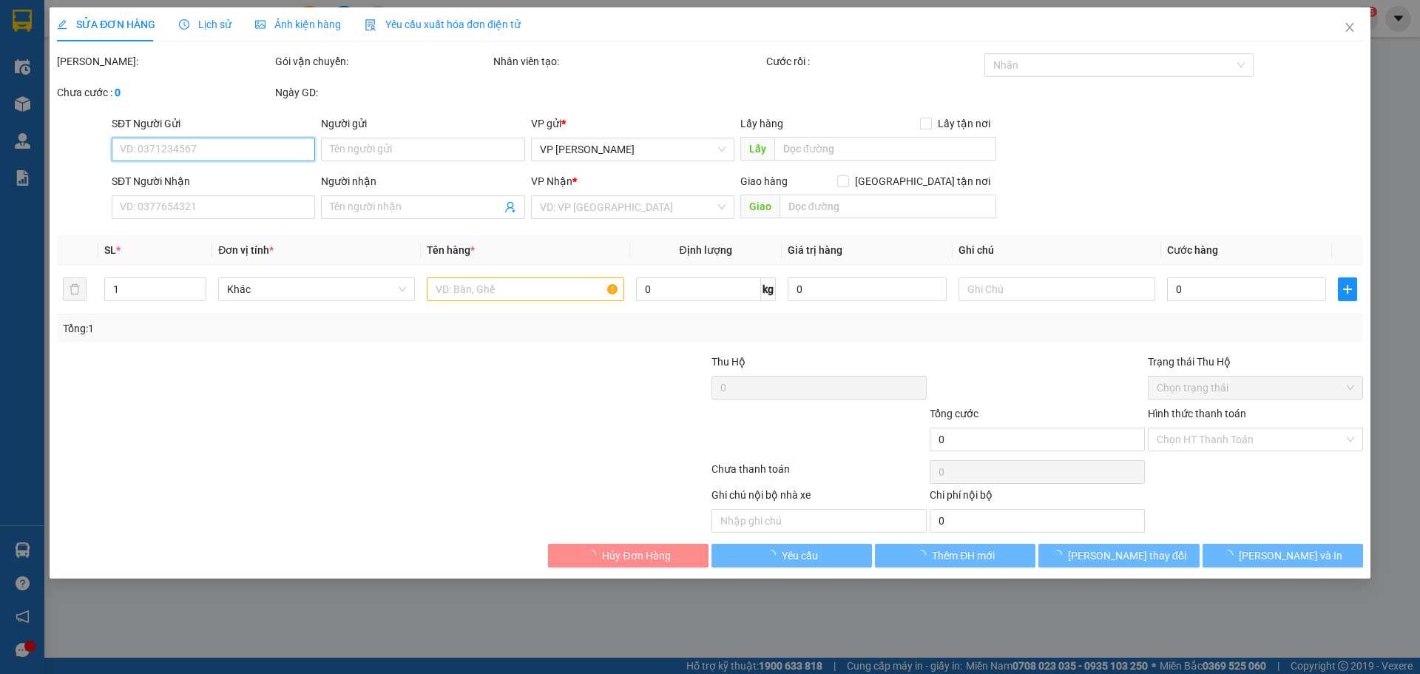
type input "0986645563"
type input "200.000"
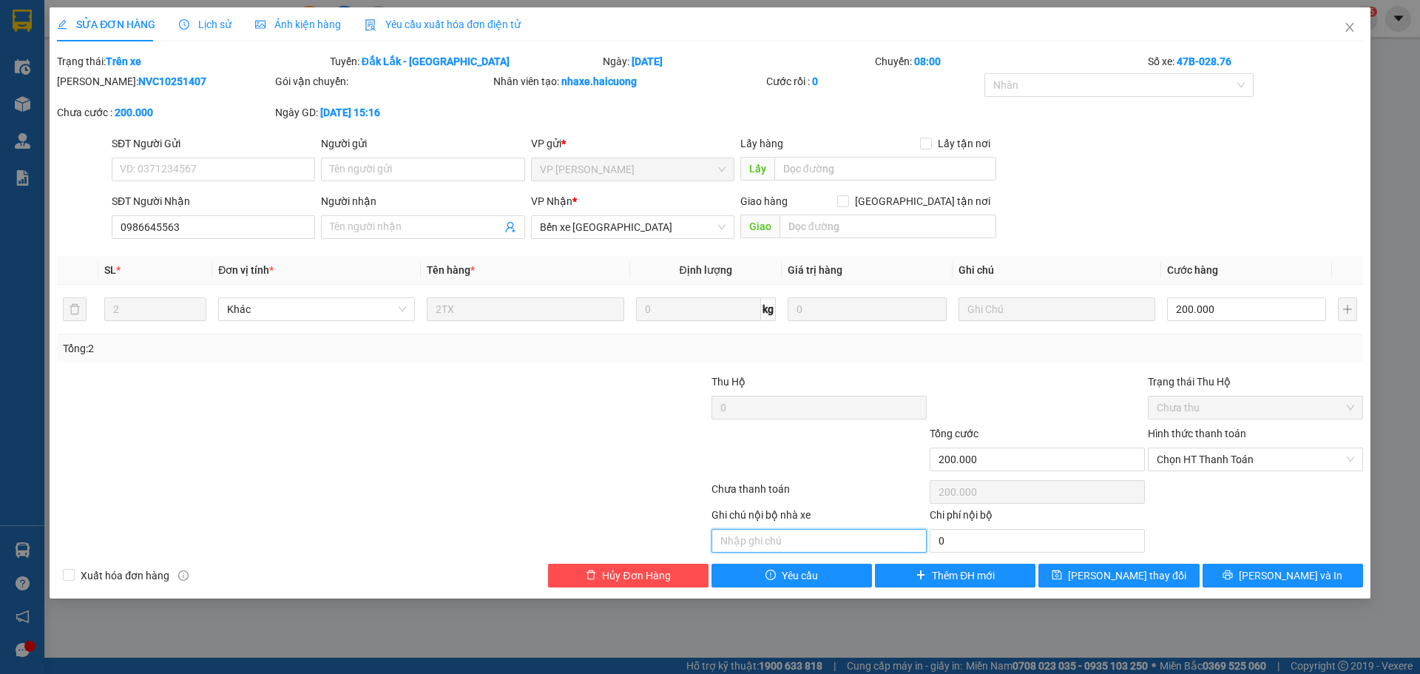
click at [846, 545] on input "text" at bounding box center [818, 541] width 215 height 24
click at [1352, 27] on icon "close" at bounding box center [1349, 27] width 12 height 12
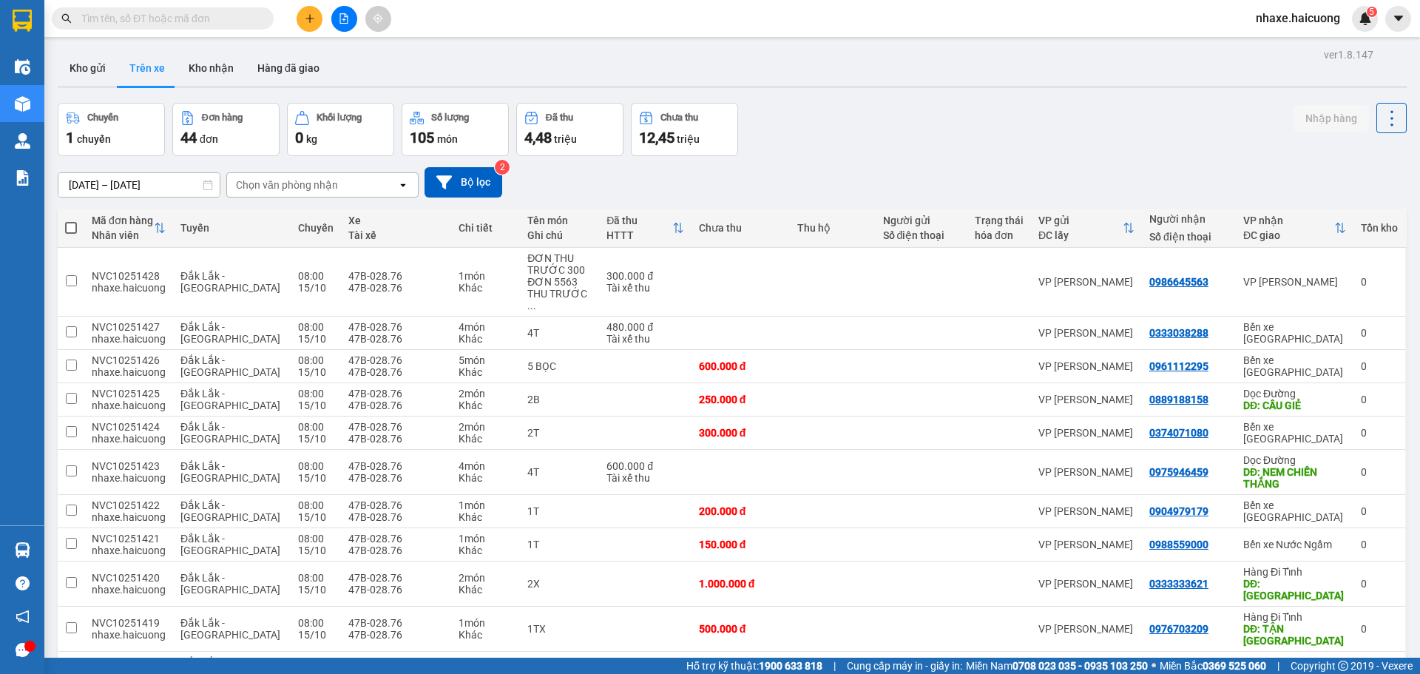
click at [197, 11] on input "text" at bounding box center [168, 18] width 174 height 16
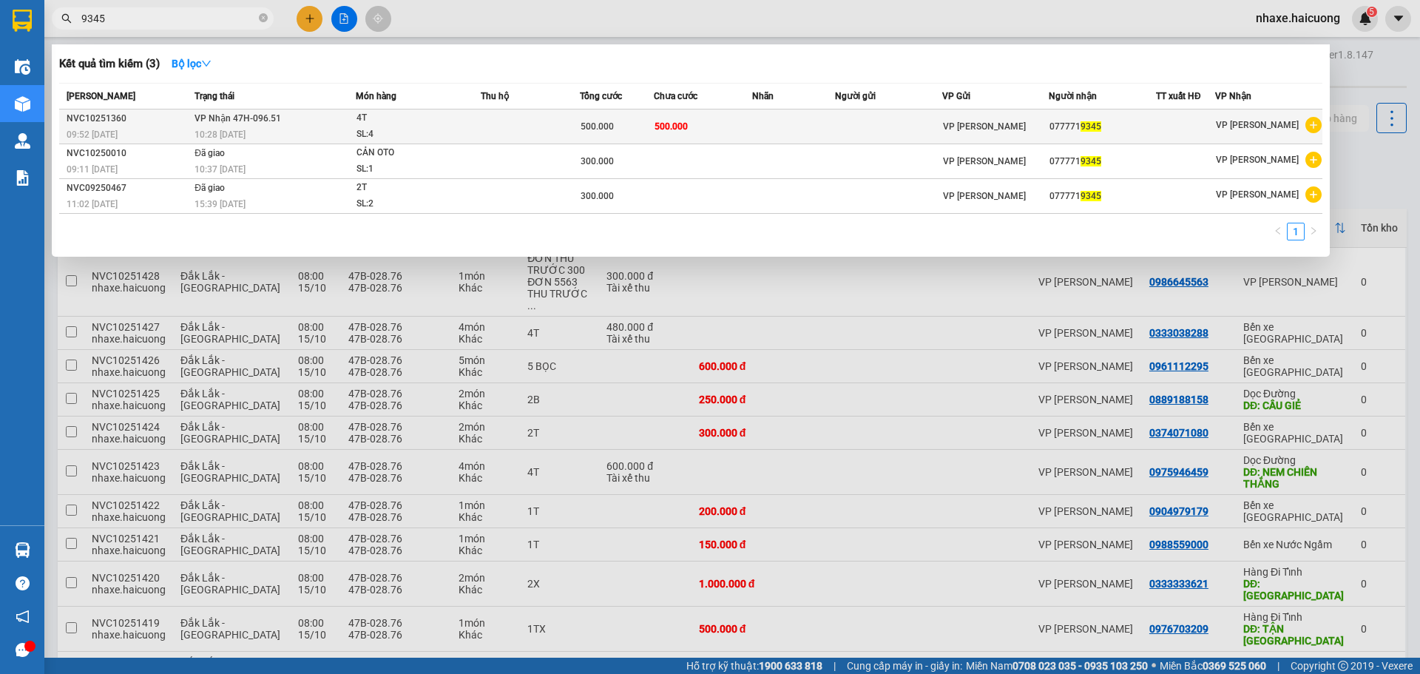
type input "9345"
click at [479, 117] on span "4T SL: 4" at bounding box center [417, 126] width 123 height 32
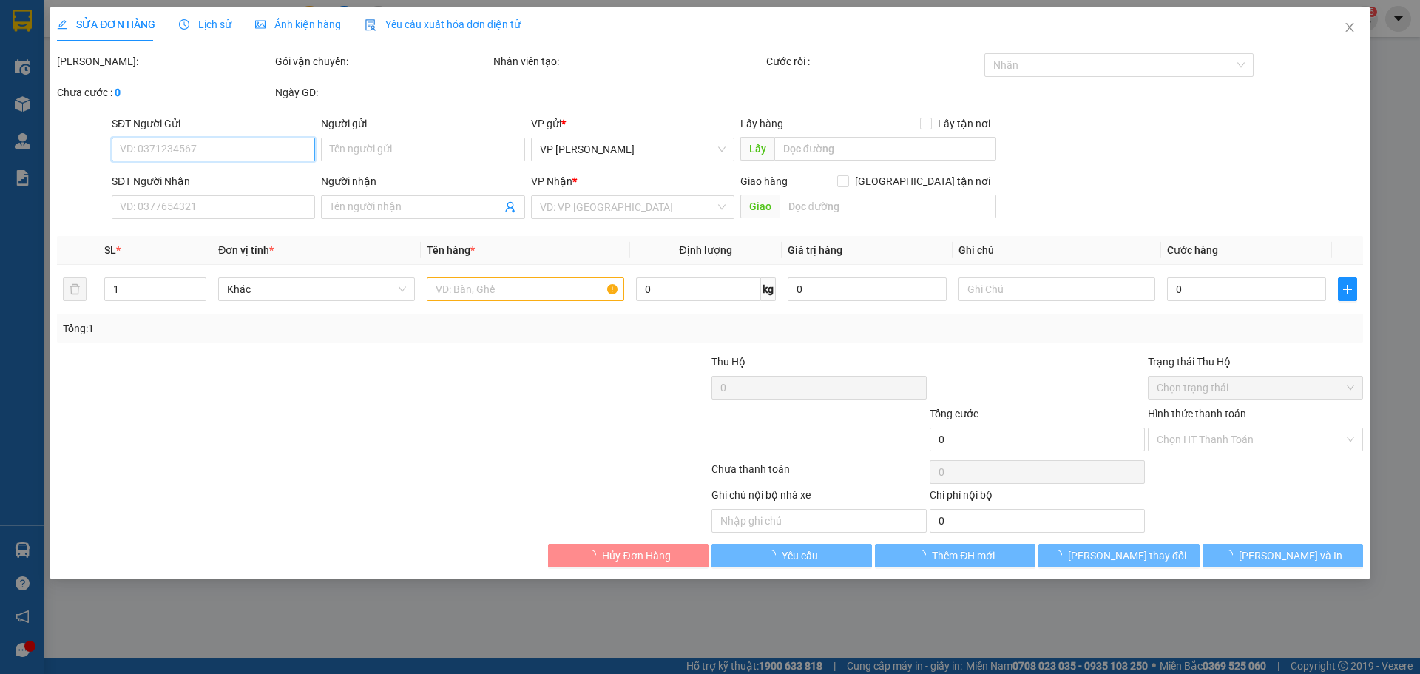
type input "0777719345"
type input "500.000"
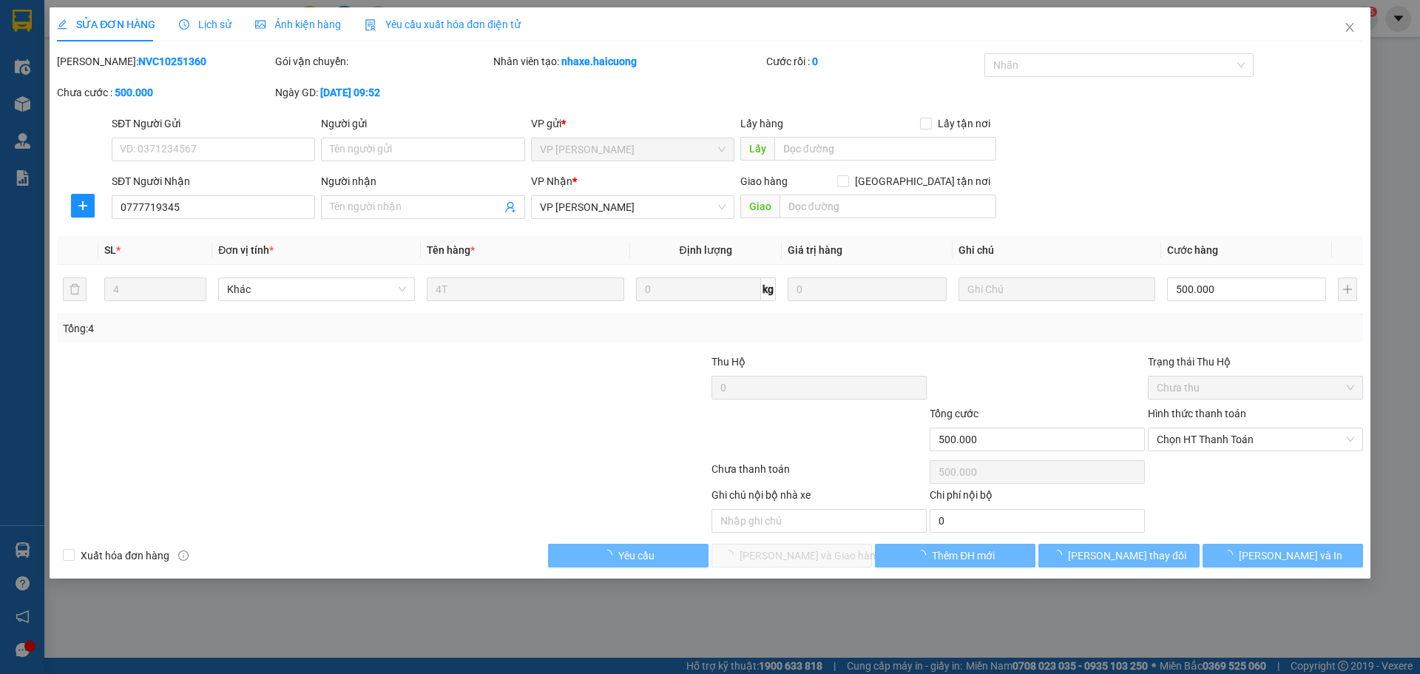
click at [1214, 452] on div "Hình thức thanh toán Chọn HT Thanh Toán" at bounding box center [1254, 431] width 215 height 52
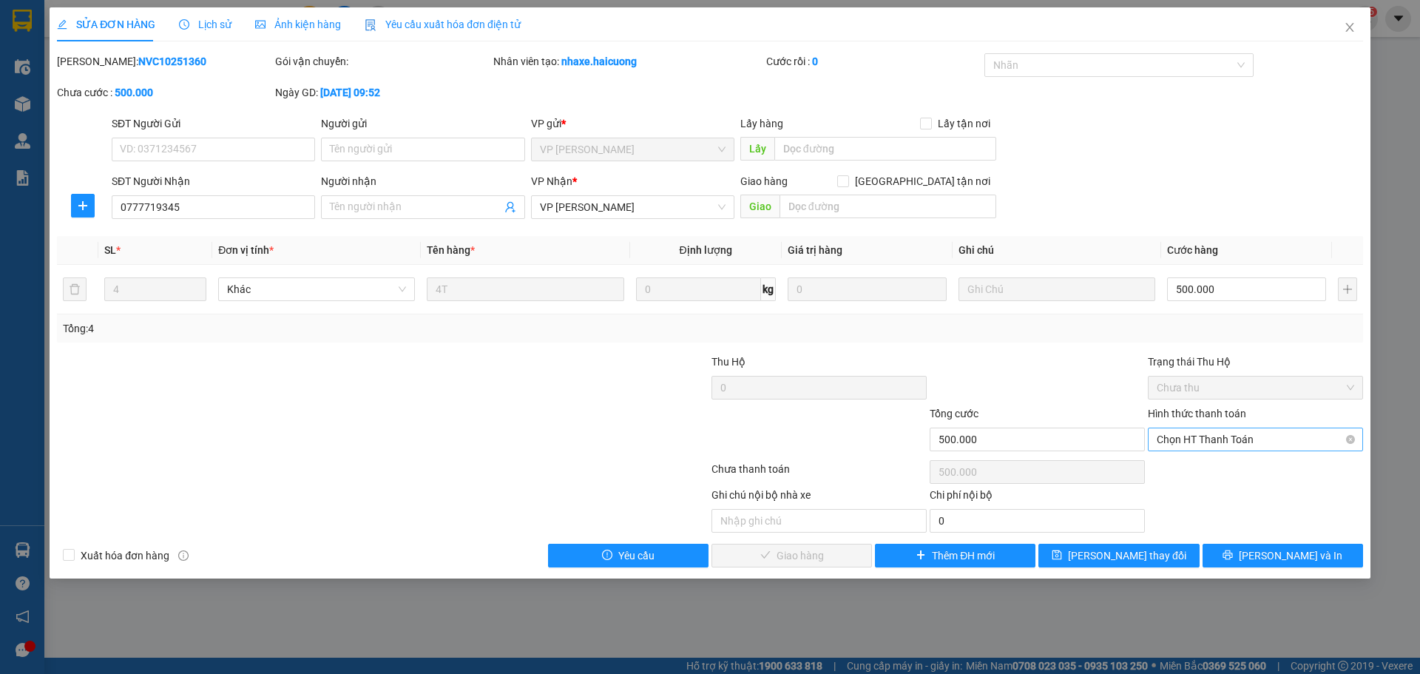
click at [1207, 448] on span "Chọn HT Thanh Toán" at bounding box center [1254, 439] width 197 height 22
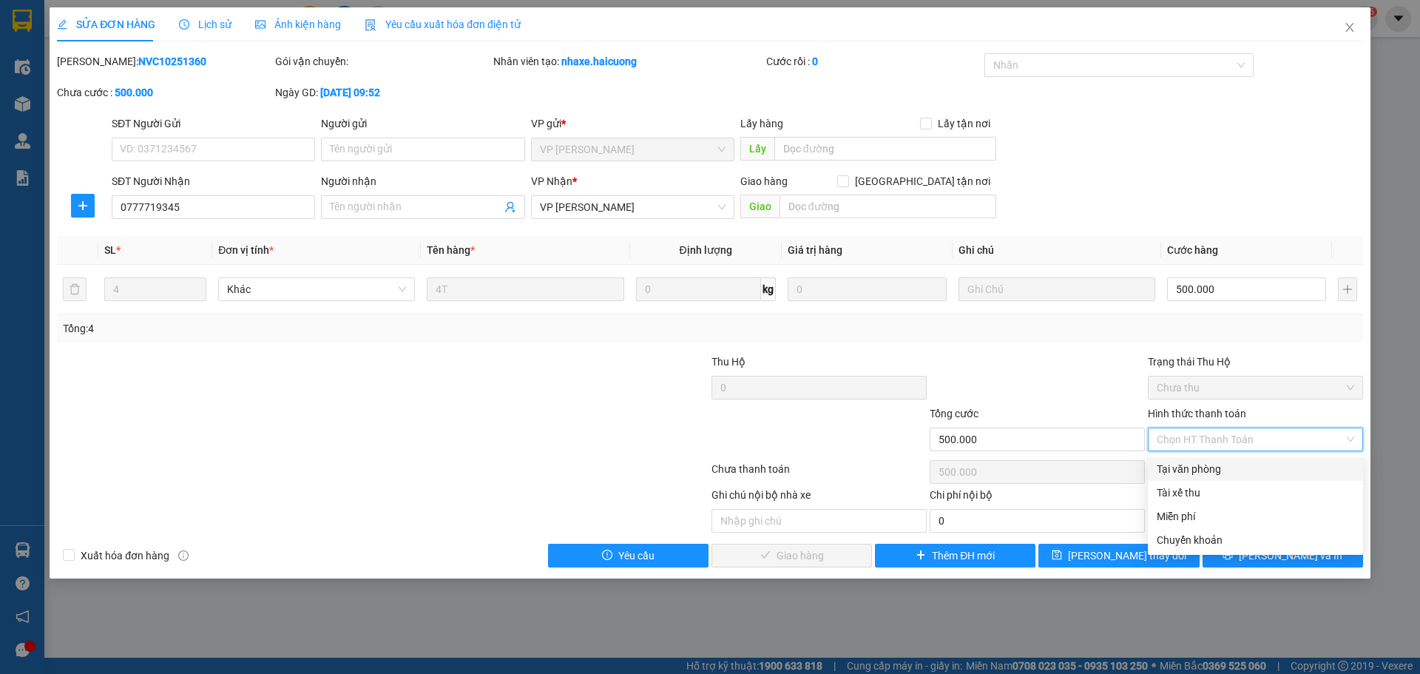
click at [1198, 469] on div "Tại văn phòng" at bounding box center [1254, 469] width 197 height 16
type input "0"
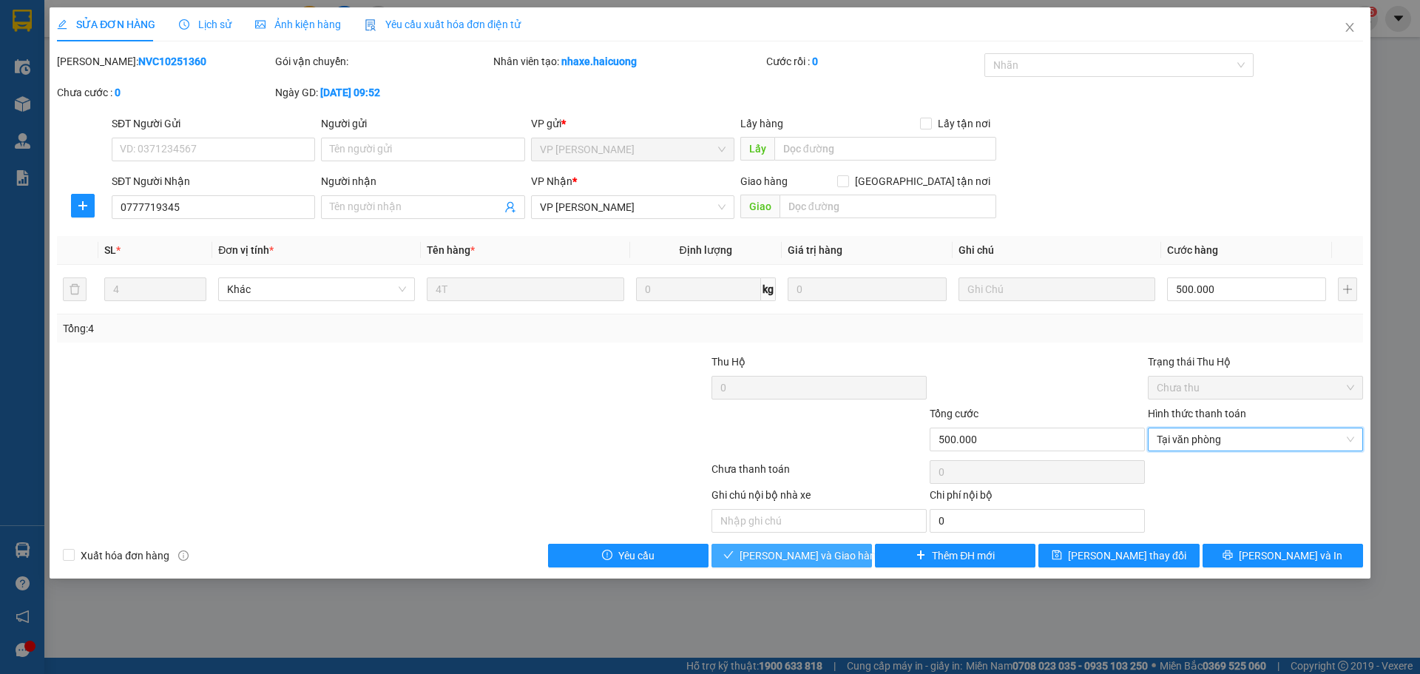
click at [793, 557] on span "[PERSON_NAME] và Giao hàng" at bounding box center [810, 555] width 142 height 16
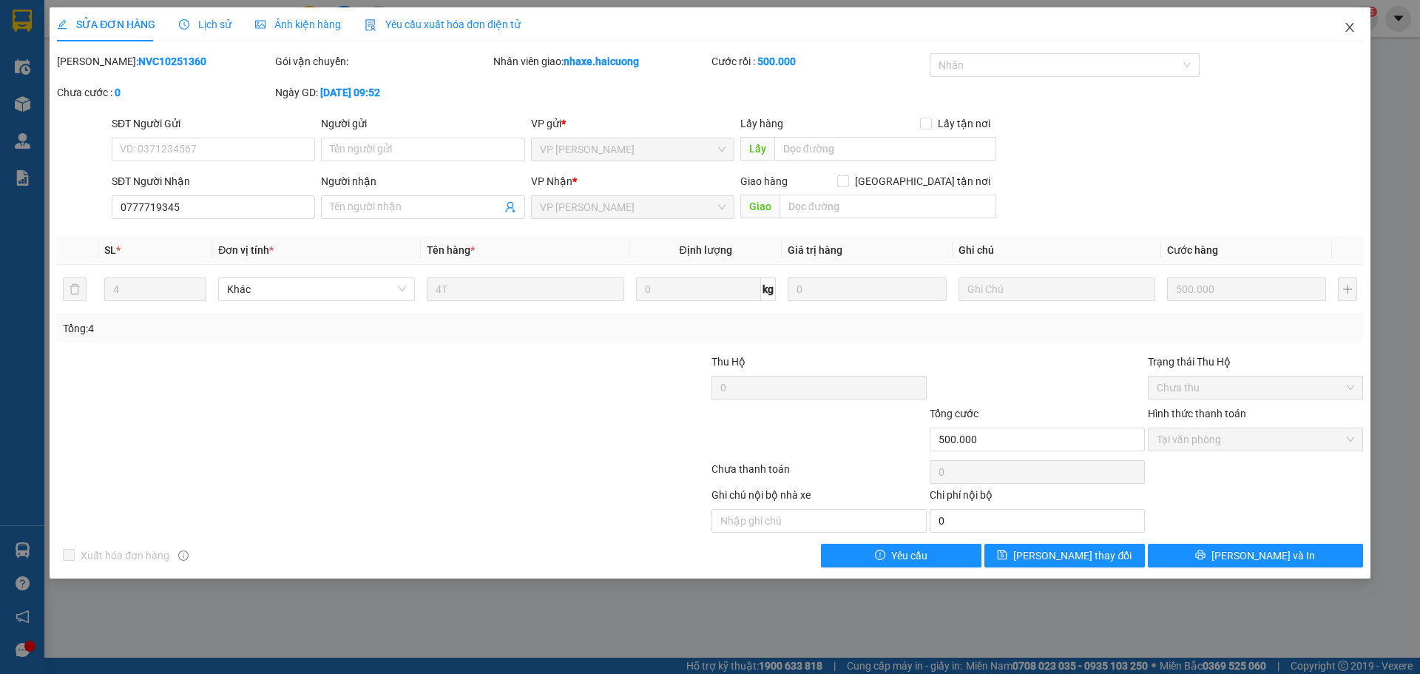
click at [1356, 32] on span "Close" at bounding box center [1349, 27] width 41 height 41
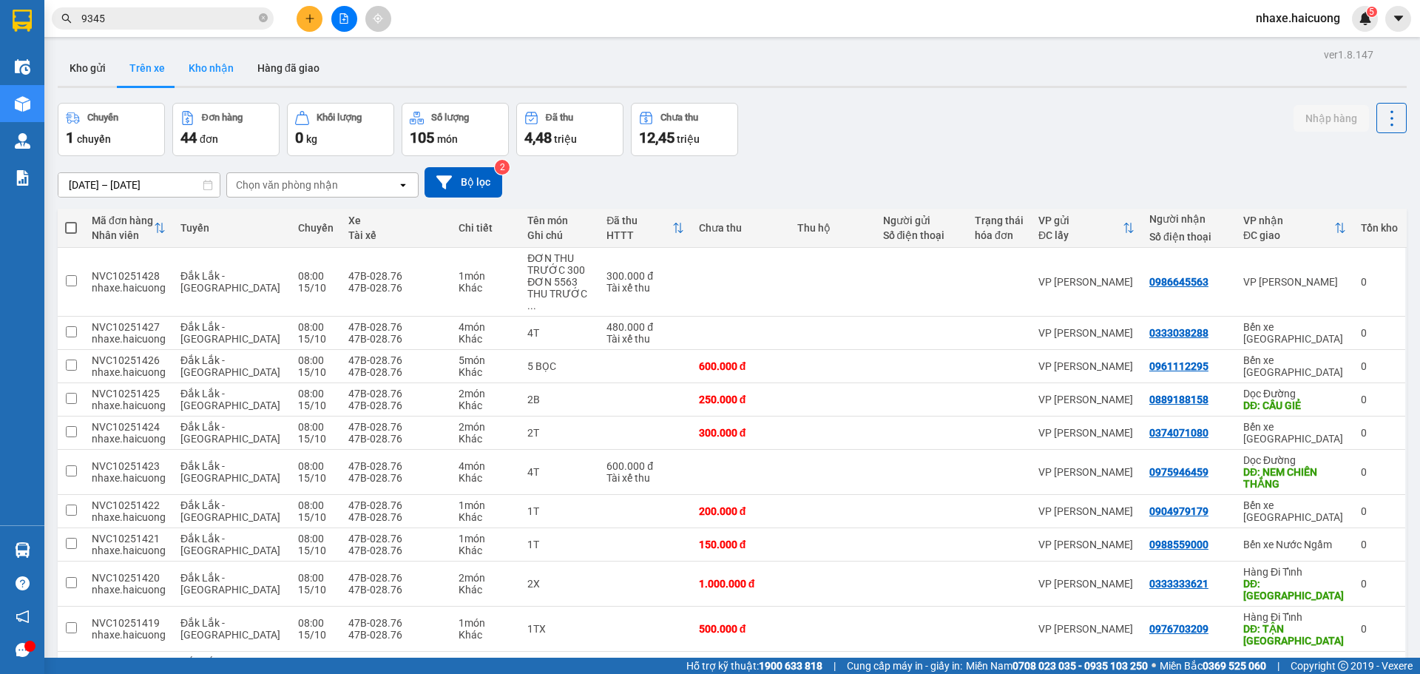
click at [206, 52] on button "Kho nhận" at bounding box center [211, 67] width 69 height 35
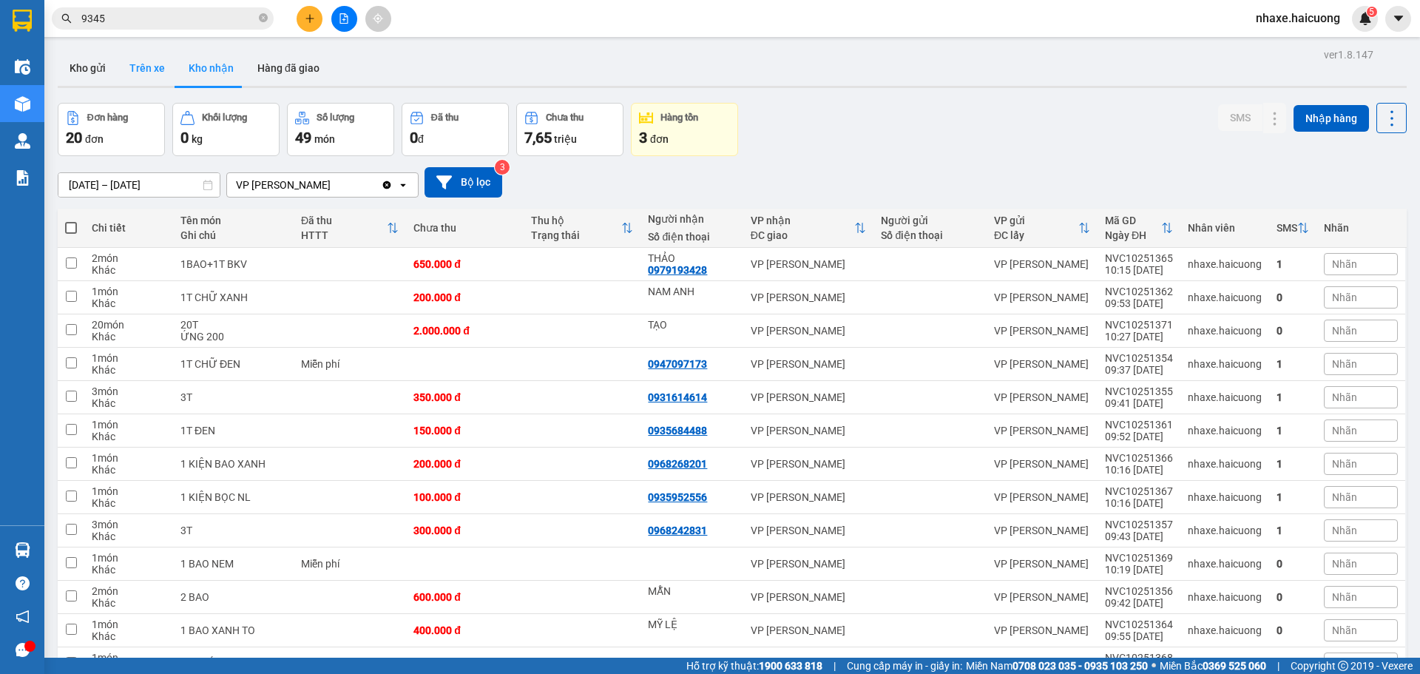
click at [148, 73] on button "Trên xe" at bounding box center [147, 67] width 59 height 35
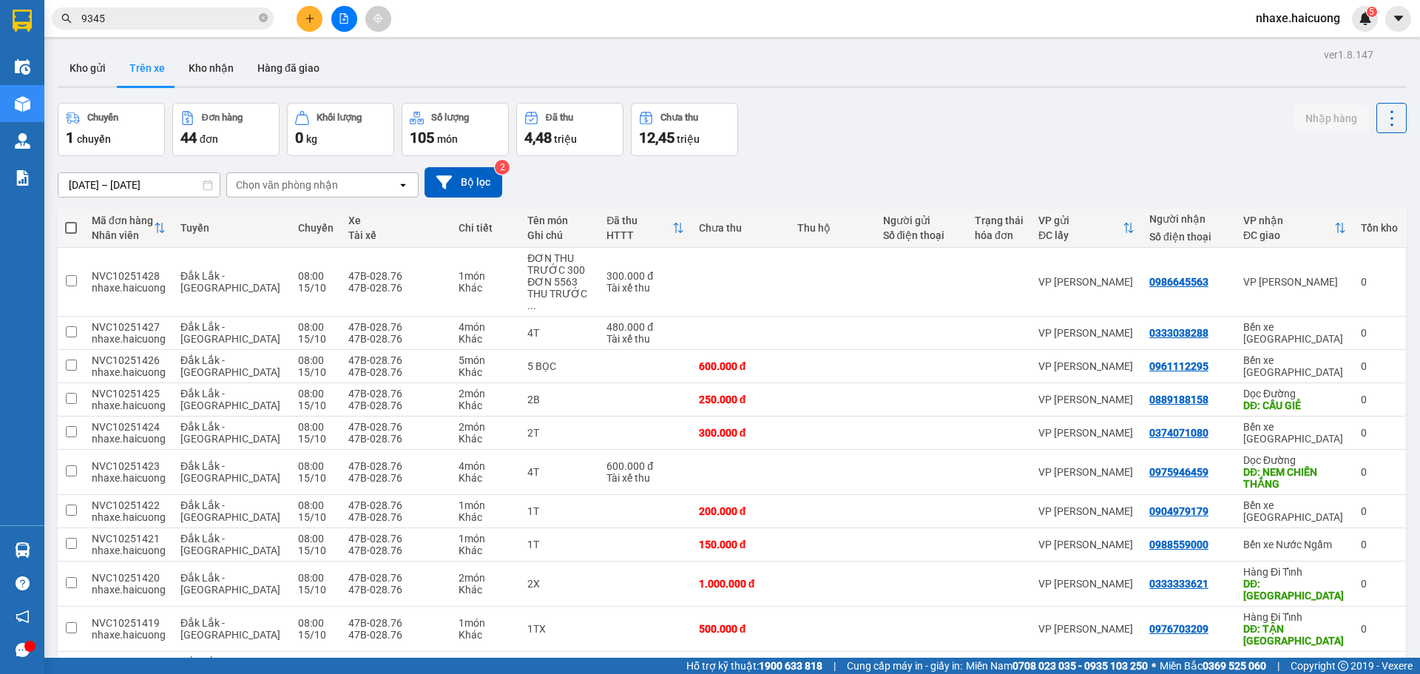
click at [182, 184] on input "[DATE] – [DATE]" at bounding box center [138, 185] width 161 height 24
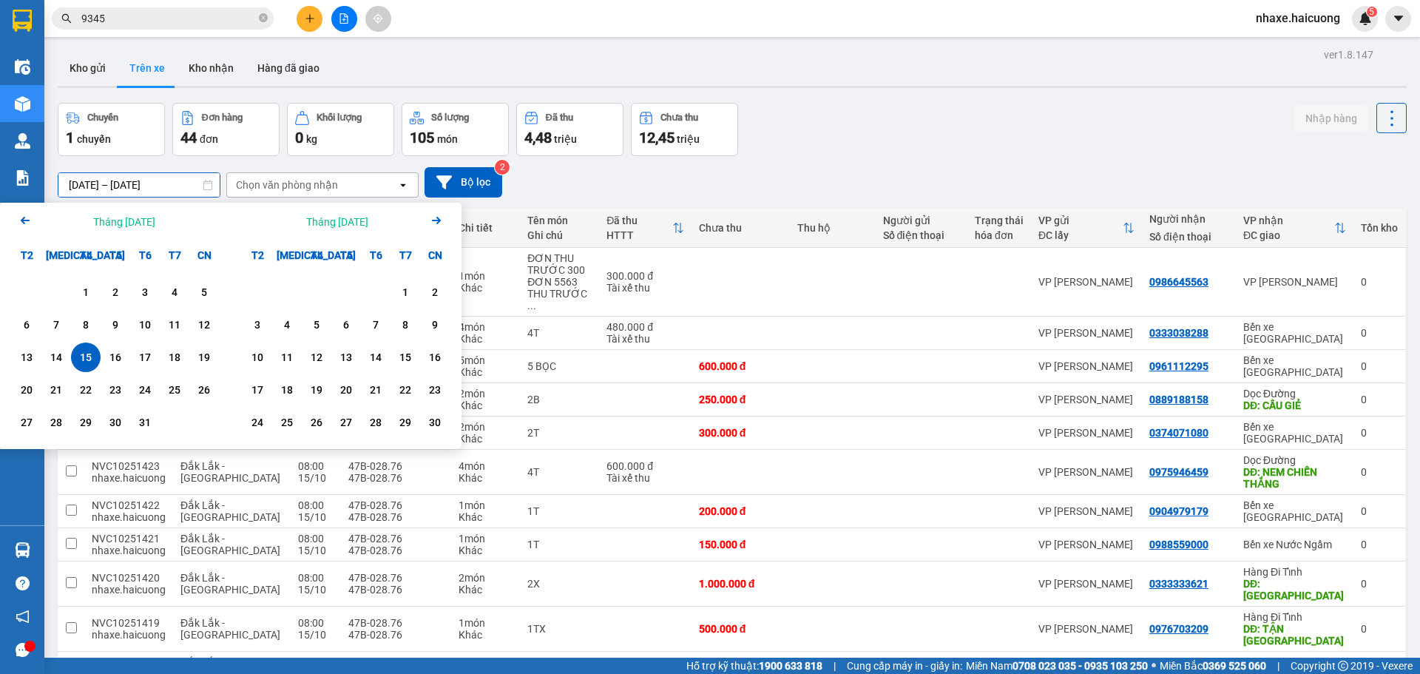
click at [87, 362] on div "15" at bounding box center [85, 357] width 21 height 18
type input "[DATE] – [DATE]"
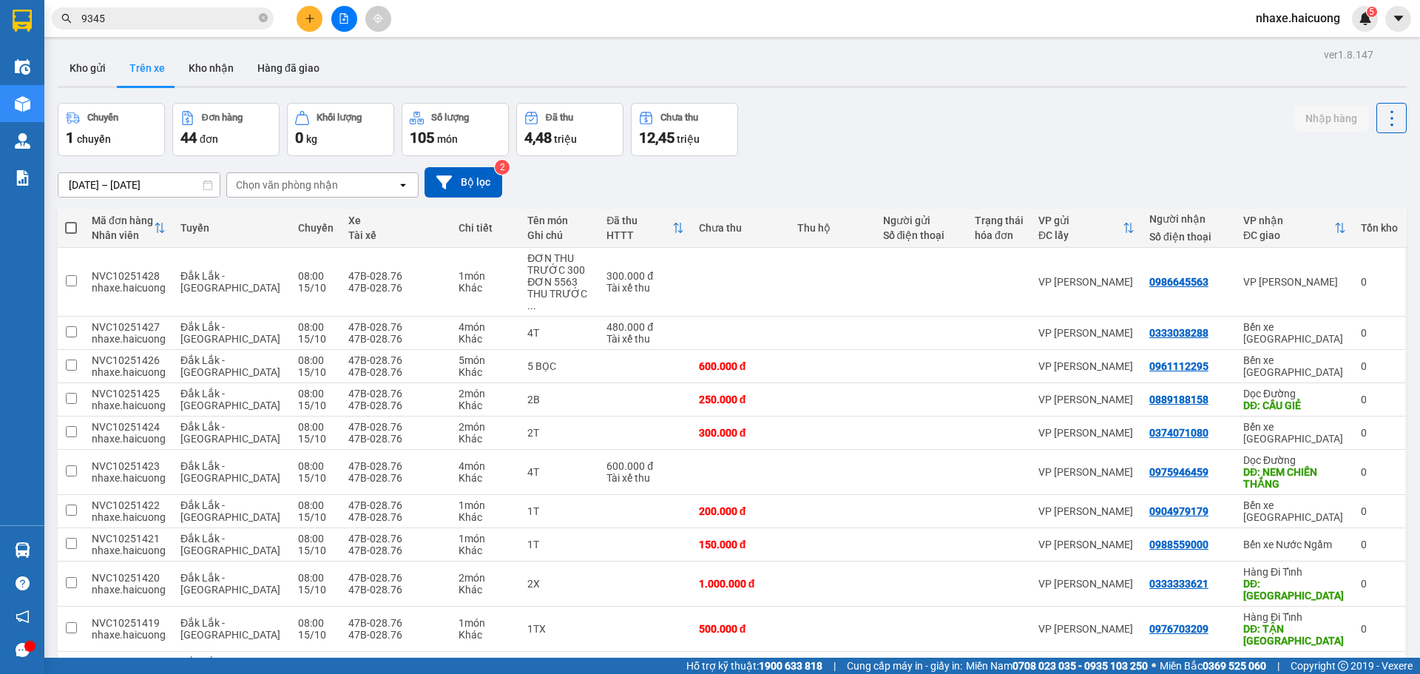
click at [267, 21] on icon "close-circle" at bounding box center [263, 17] width 9 height 9
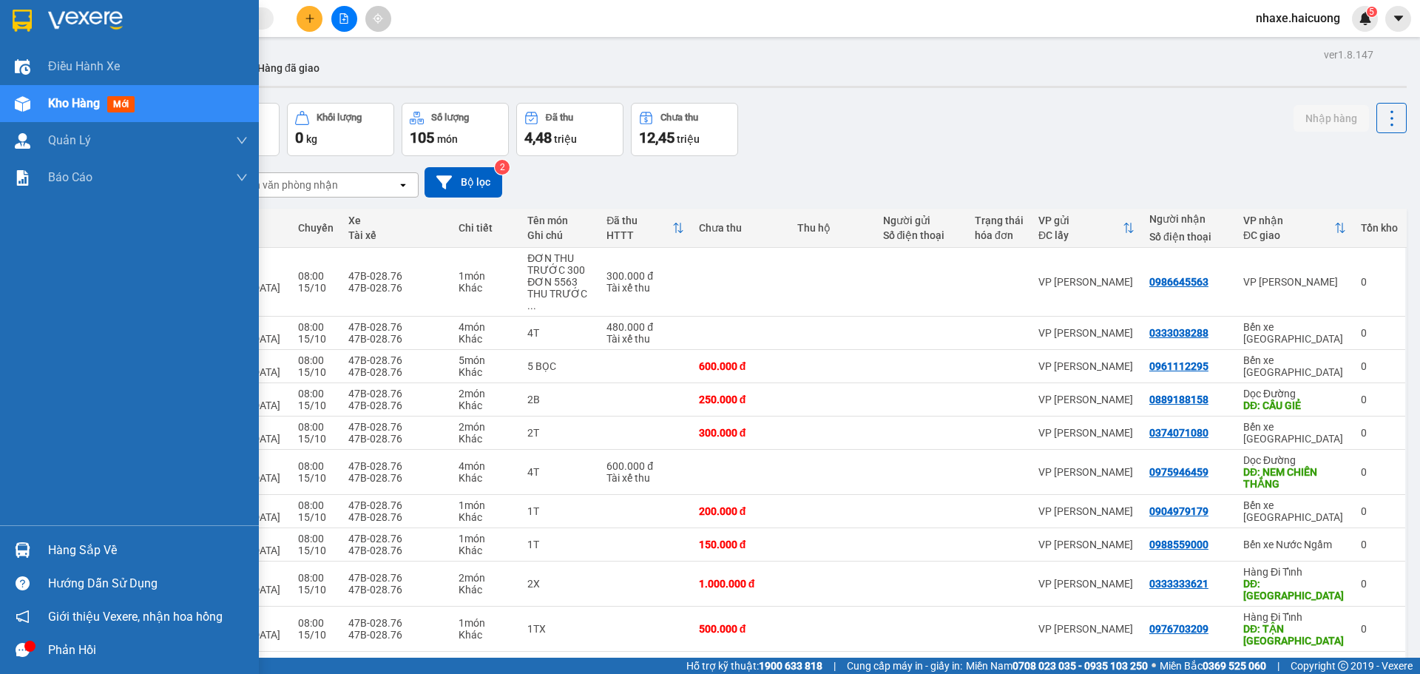
click at [20, 97] on img at bounding box center [23, 104] width 16 height 16
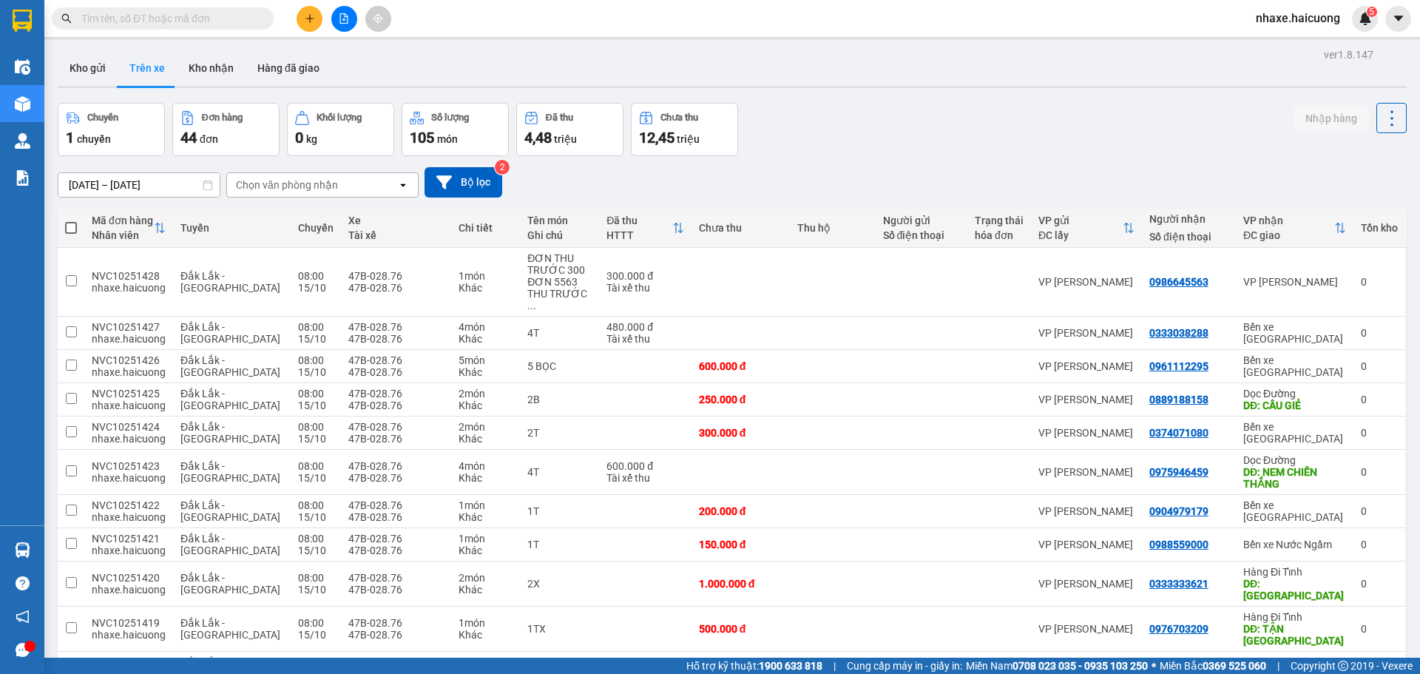
click at [311, 22] on icon "plus" at bounding box center [310, 18] width 10 height 10
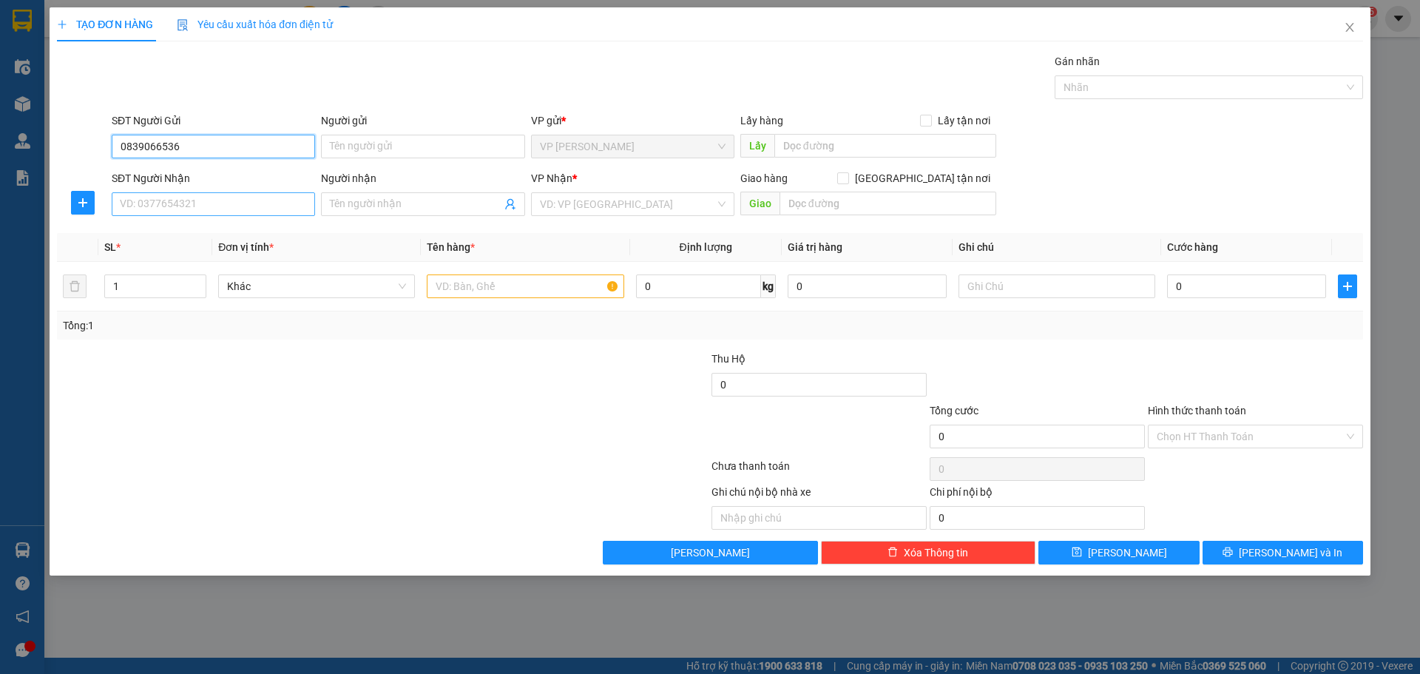
type input "0839066536"
click at [204, 211] on input "SĐT Người Nhận" at bounding box center [213, 204] width 203 height 24
click at [144, 149] on input "0839066536" at bounding box center [213, 147] width 203 height 24
click at [160, 152] on input "0839066536" at bounding box center [213, 147] width 203 height 24
click at [231, 198] on input "SĐT Người Nhận" at bounding box center [213, 204] width 203 height 24
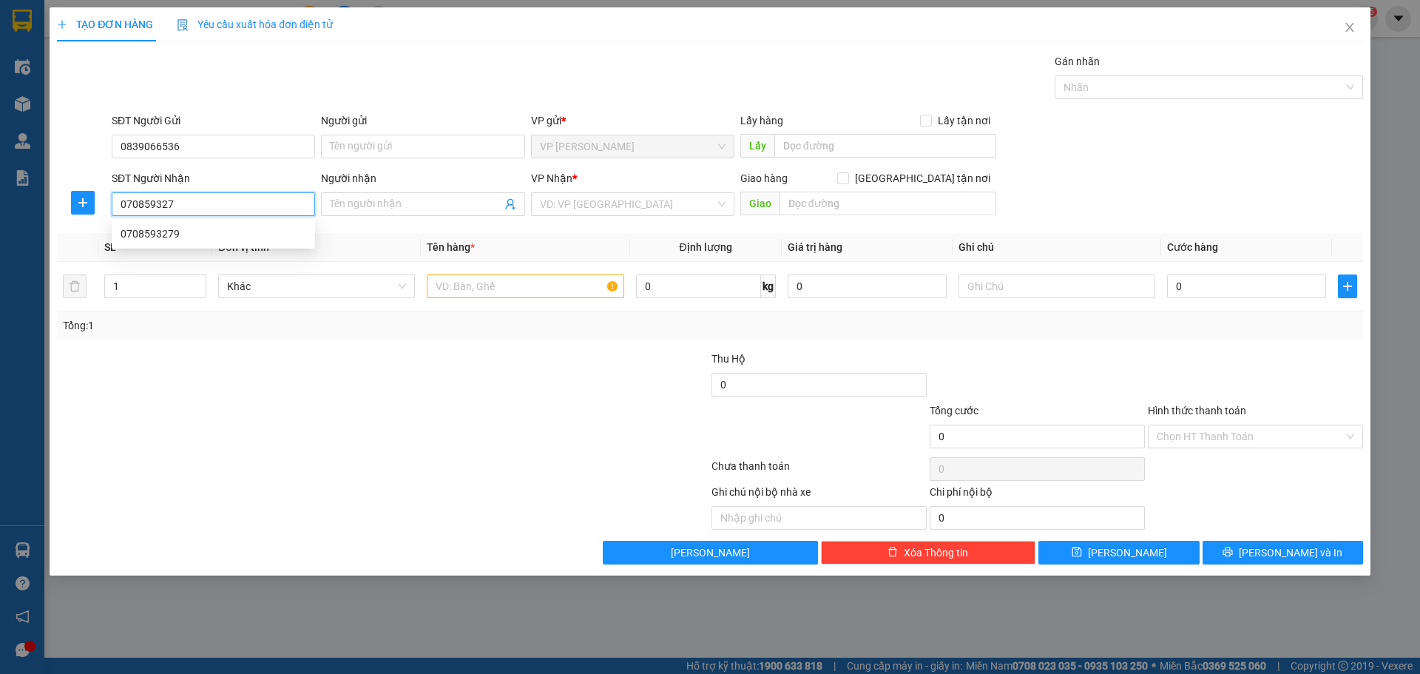
type input "0708593279"
click at [209, 236] on div "0708593279" at bounding box center [214, 233] width 186 height 16
type input "150.000"
type input "0708593279"
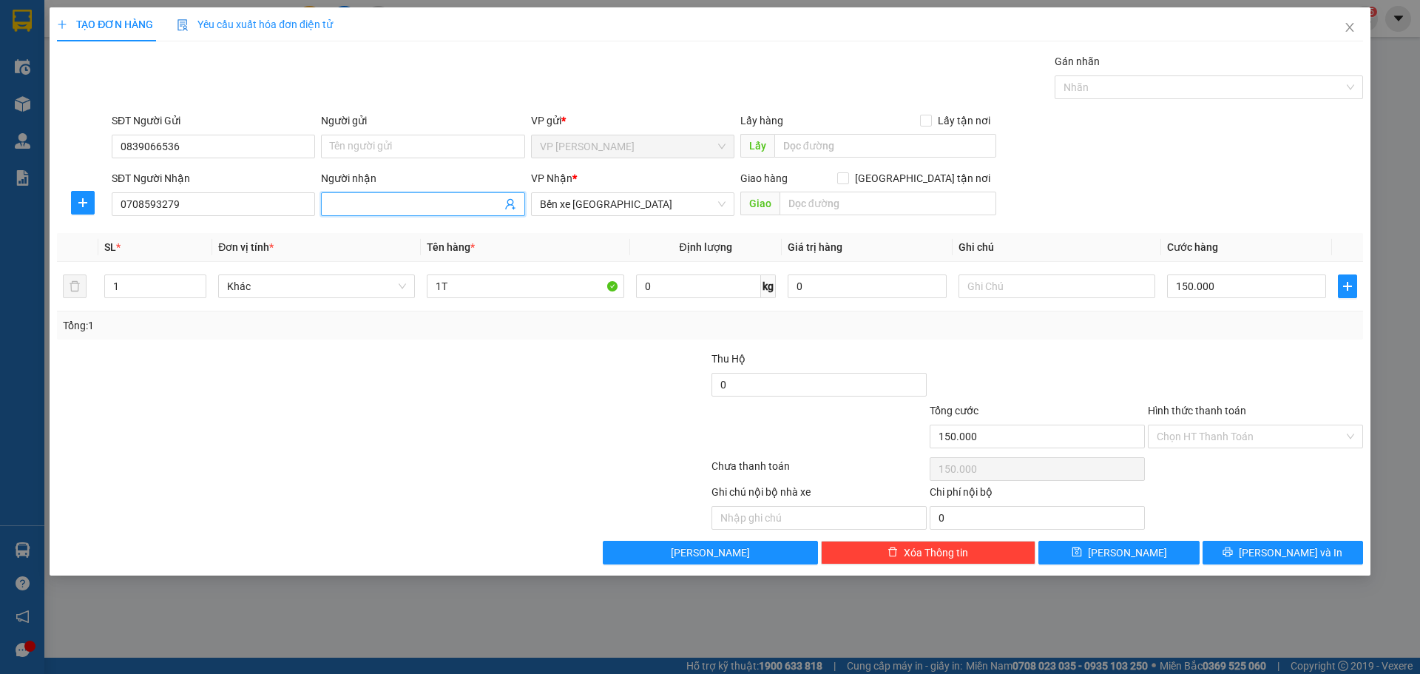
click at [431, 205] on input "Người nhận" at bounding box center [415, 204] width 171 height 16
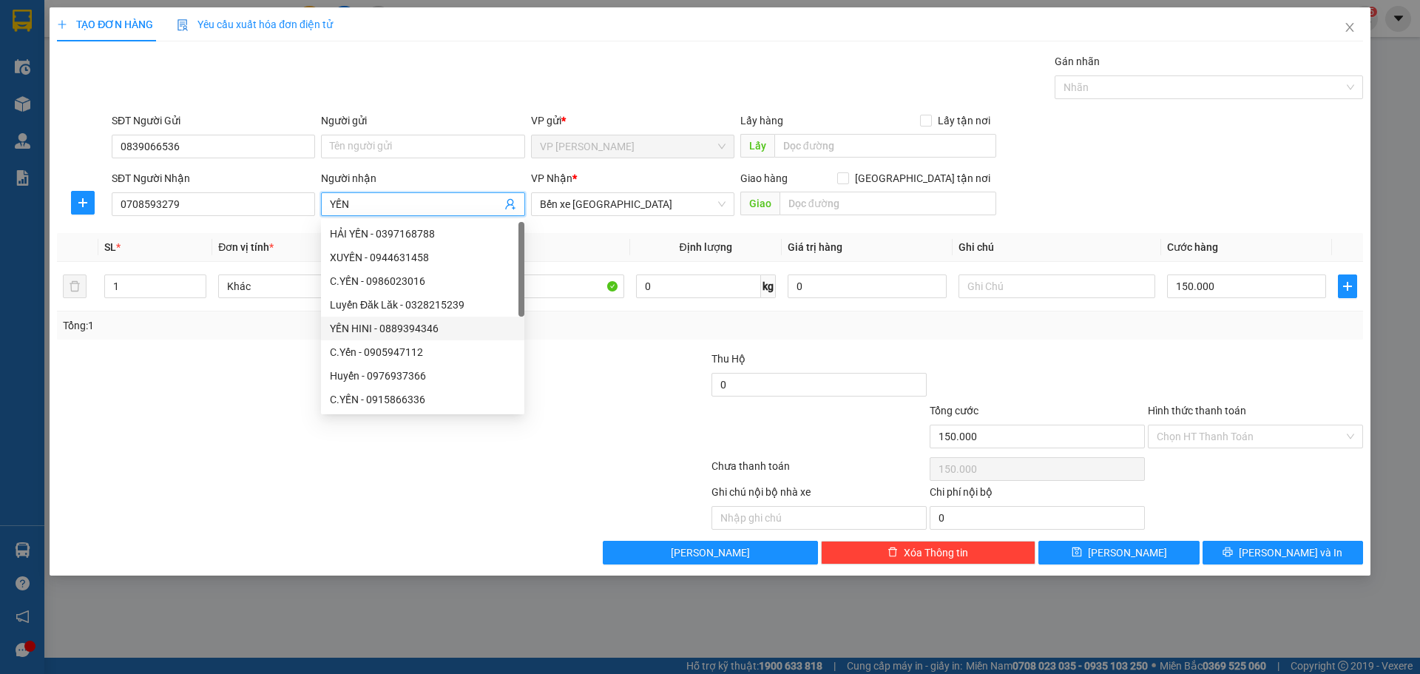
type input "YẾN"
click at [223, 418] on div at bounding box center [273, 428] width 436 height 52
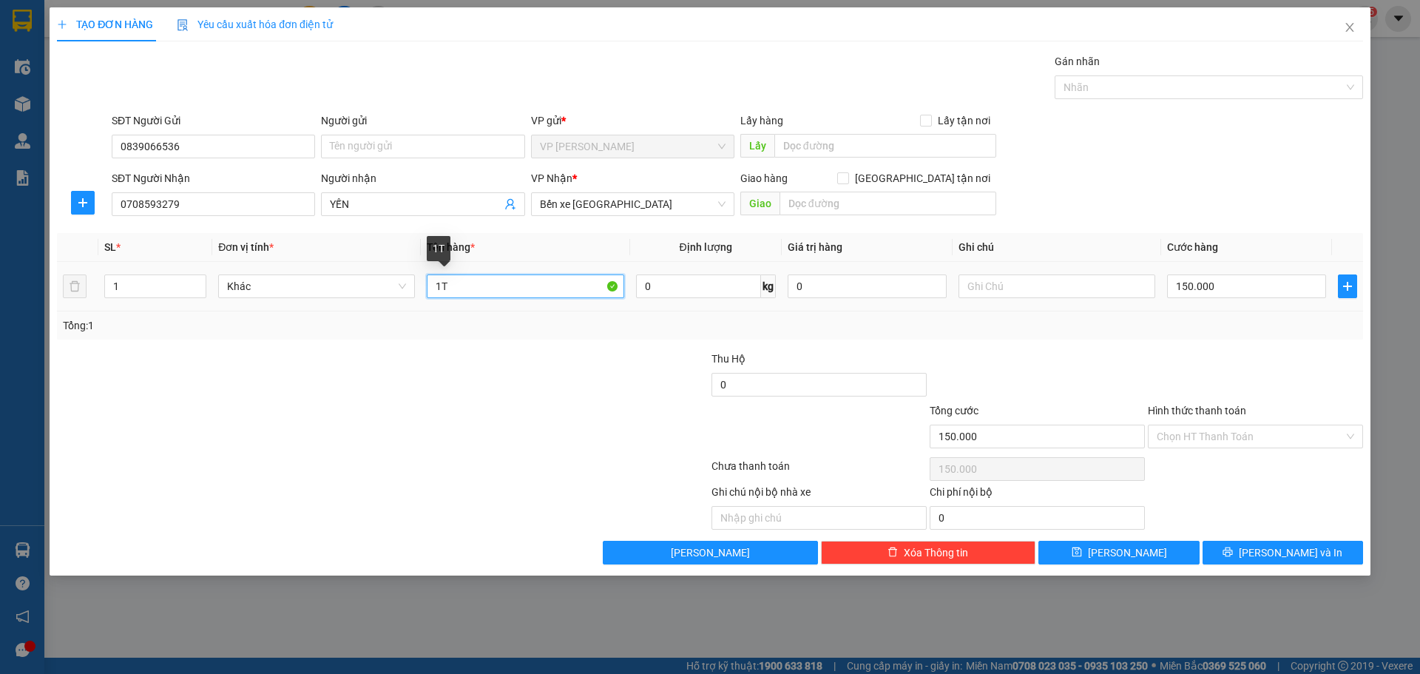
click at [561, 288] on input "1T" at bounding box center [525, 286] width 197 height 24
type input "1 BAO XANH"
click at [1245, 268] on td "150.000" at bounding box center [1246, 287] width 171 height 50
click at [1243, 280] on input "150.000" at bounding box center [1246, 286] width 159 height 24
click at [383, 475] on div at bounding box center [382, 469] width 654 height 30
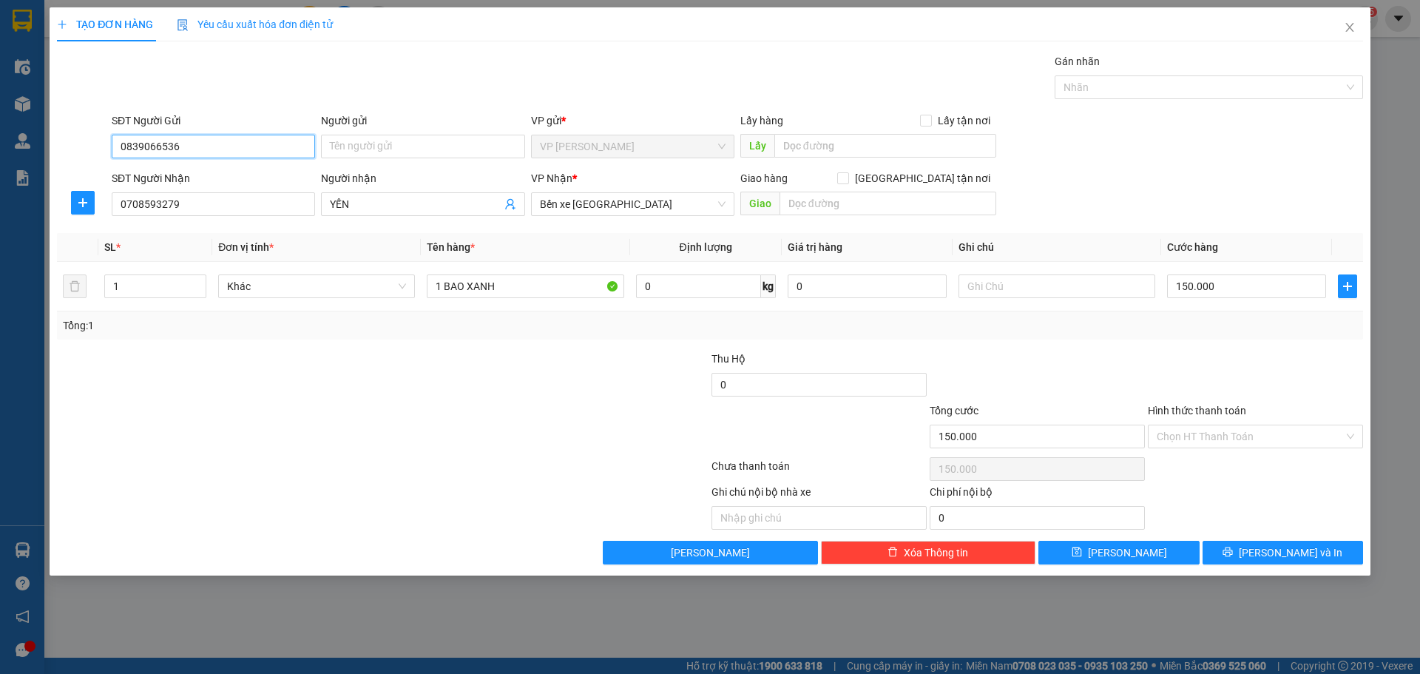
click at [203, 155] on input "0839066536" at bounding box center [213, 147] width 203 height 24
click at [139, 212] on input "0708593279" at bounding box center [213, 204] width 203 height 24
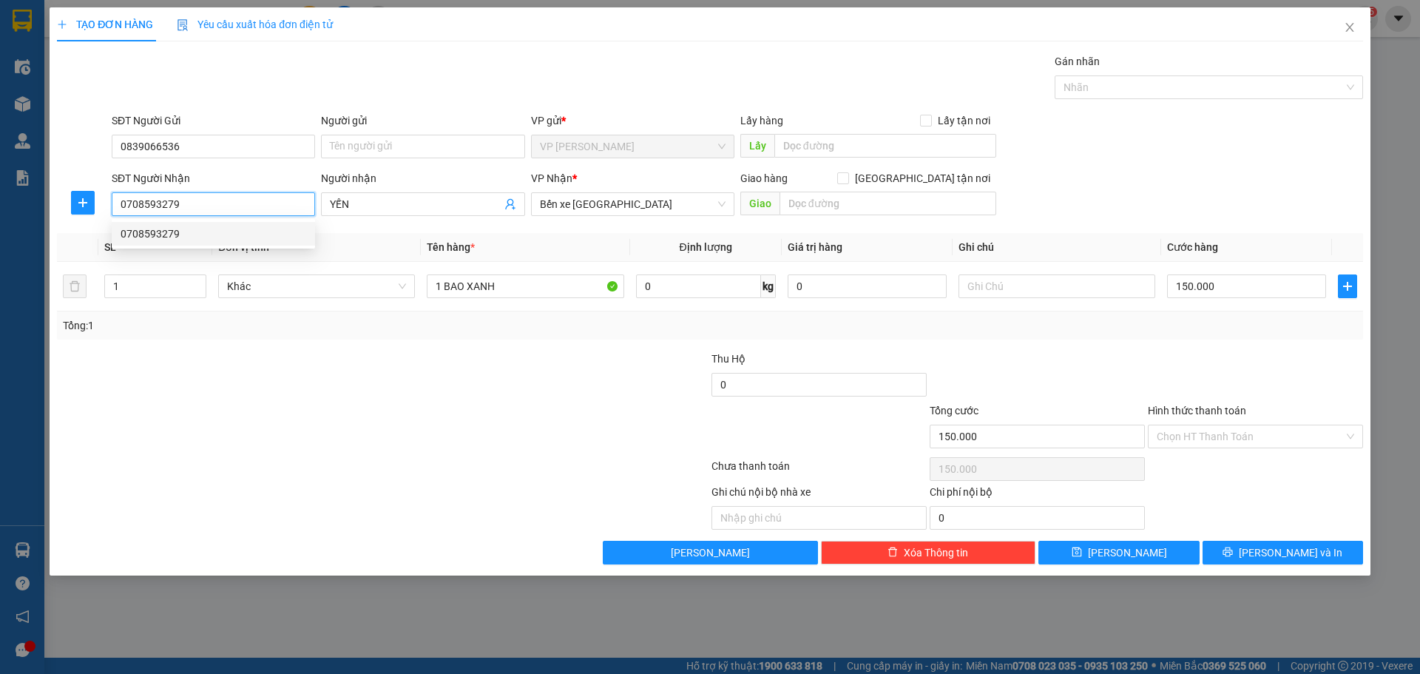
click at [142, 211] on input "0708593279" at bounding box center [213, 204] width 203 height 24
click at [158, 208] on input "0708593279" at bounding box center [213, 204] width 203 height 24
click at [449, 394] on div at bounding box center [273, 376] width 436 height 52
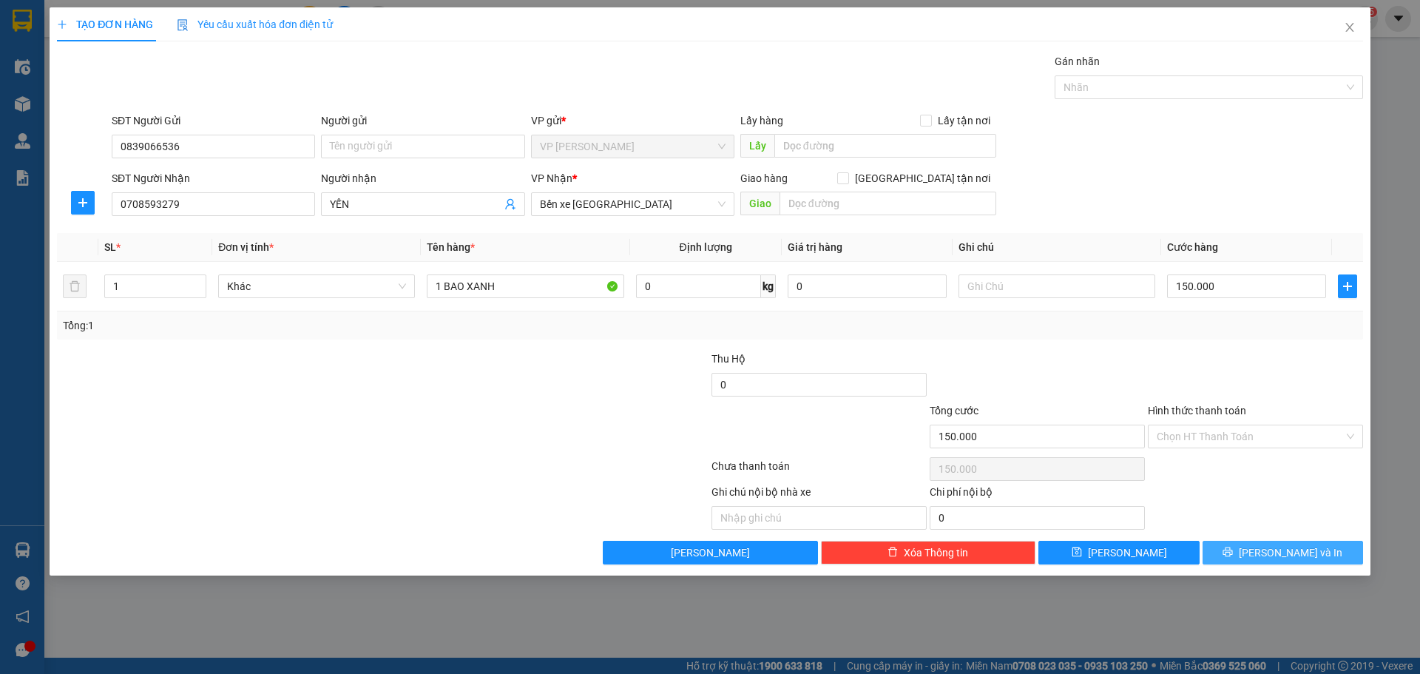
click at [1289, 547] on span "[PERSON_NAME] và In" at bounding box center [1290, 552] width 104 height 16
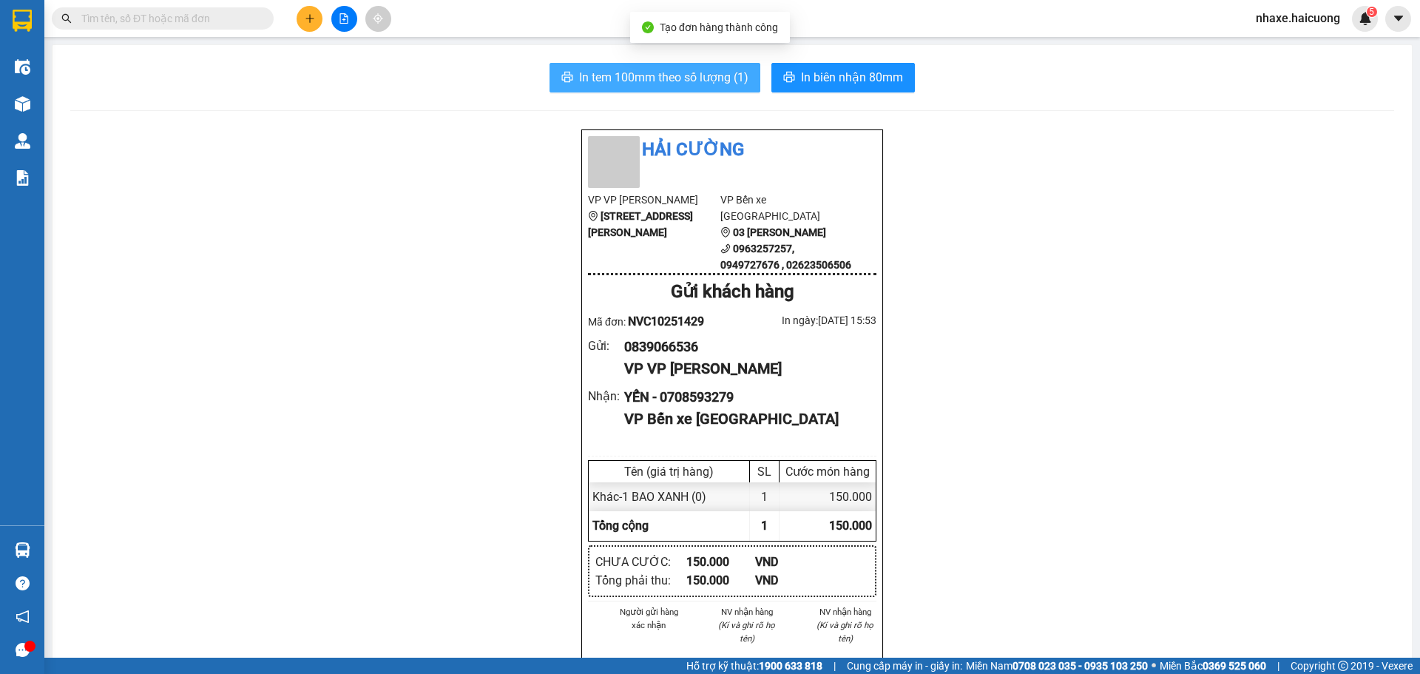
click at [664, 76] on span "In tem 100mm theo số lượng (1)" at bounding box center [663, 77] width 169 height 18
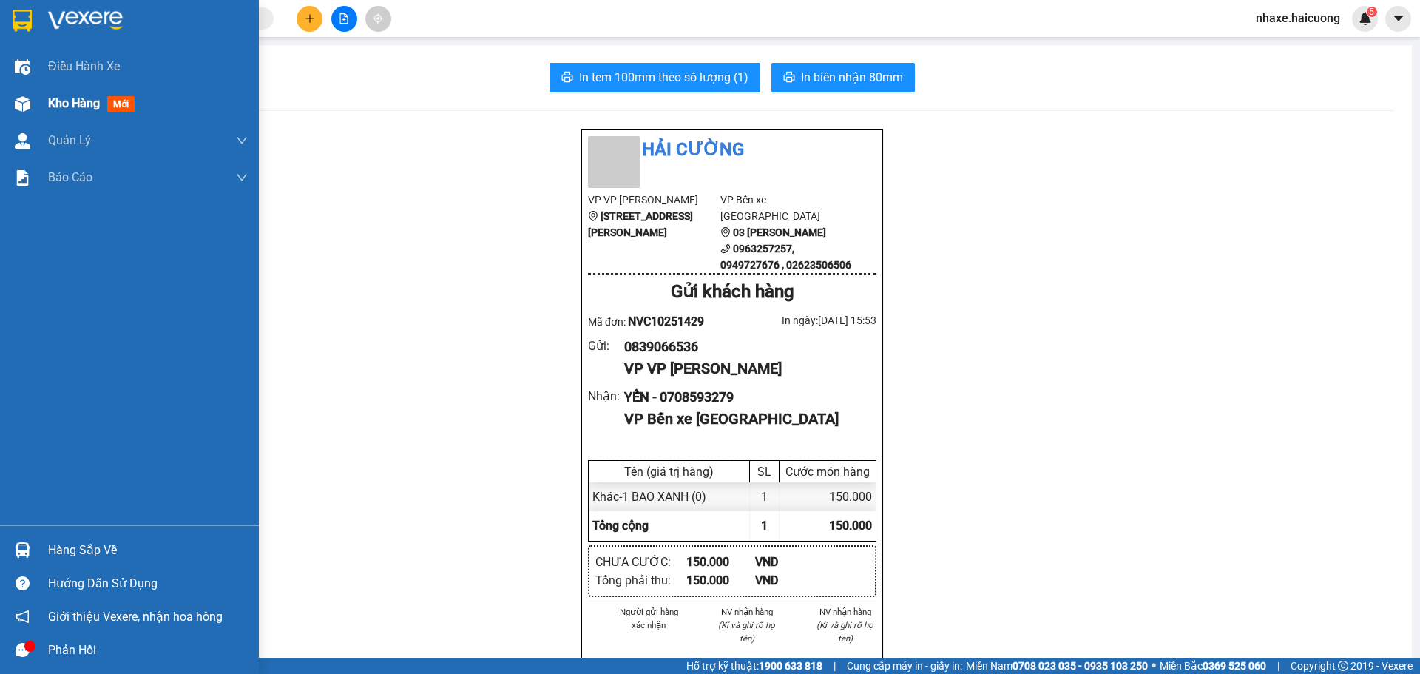
drag, startPoint x: 36, startPoint y: 108, endPoint x: 52, endPoint y: 108, distance: 15.5
click at [38, 108] on div "Kho hàng mới" at bounding box center [129, 103] width 259 height 37
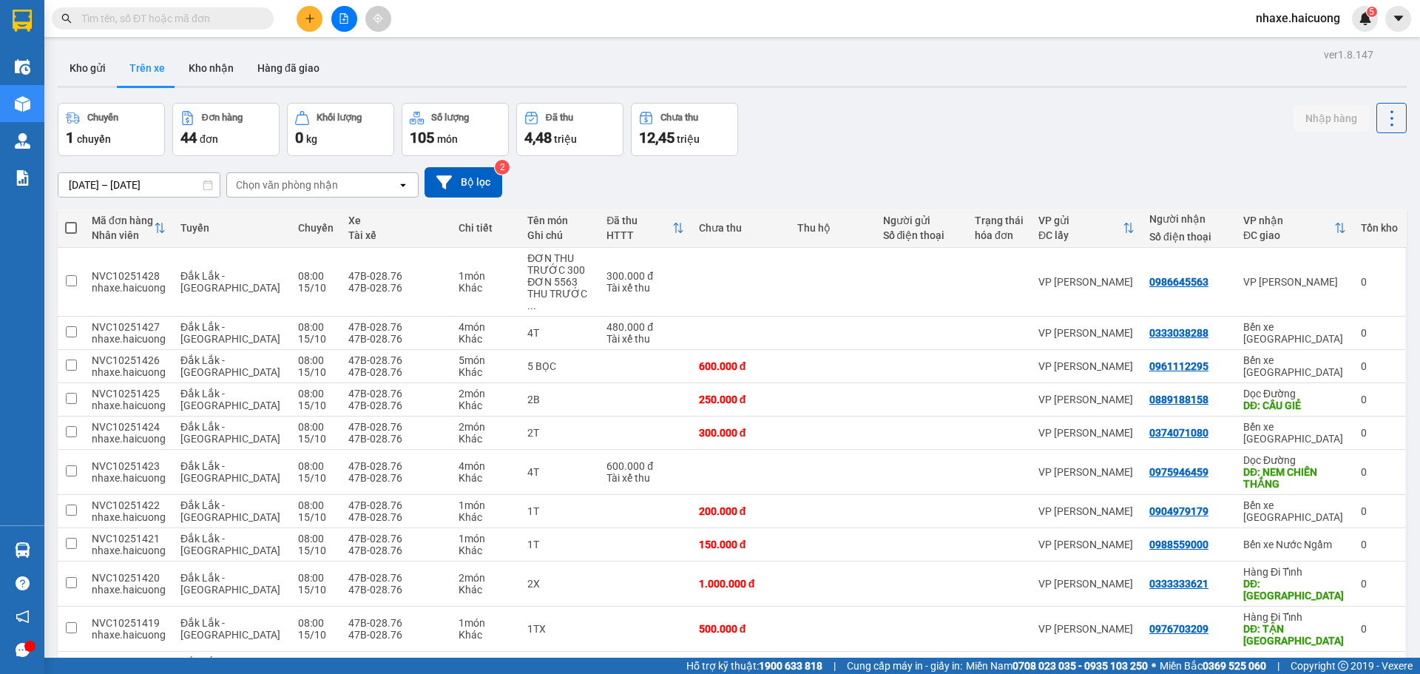
click at [302, 22] on button at bounding box center [309, 19] width 26 height 26
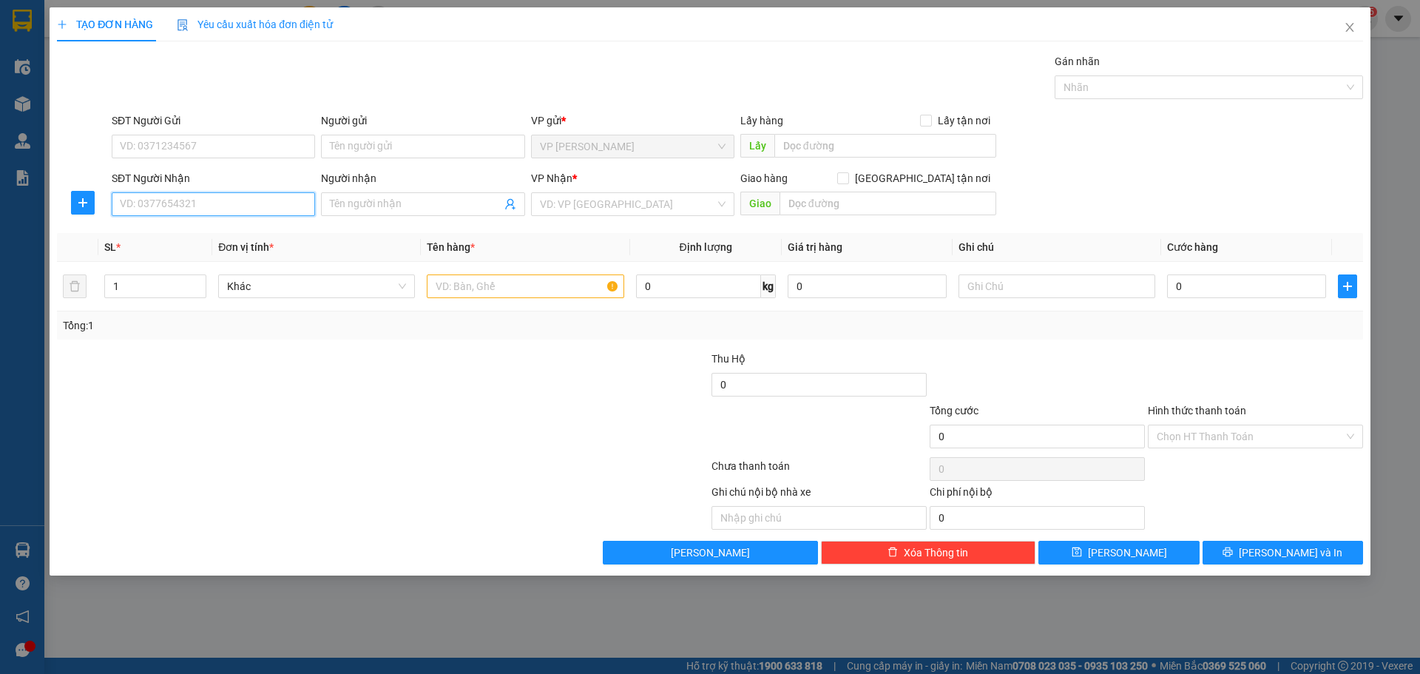
click at [212, 206] on input "SĐT Người Nhận" at bounding box center [213, 204] width 203 height 24
click at [246, 158] on div "SĐT Người Gửi VD: 0371234567" at bounding box center [213, 138] width 203 height 52
click at [239, 148] on input "SĐT Người Gửi" at bounding box center [213, 147] width 203 height 24
type input "0984970407"
click at [167, 212] on input "SĐT Người Nhận" at bounding box center [213, 204] width 203 height 24
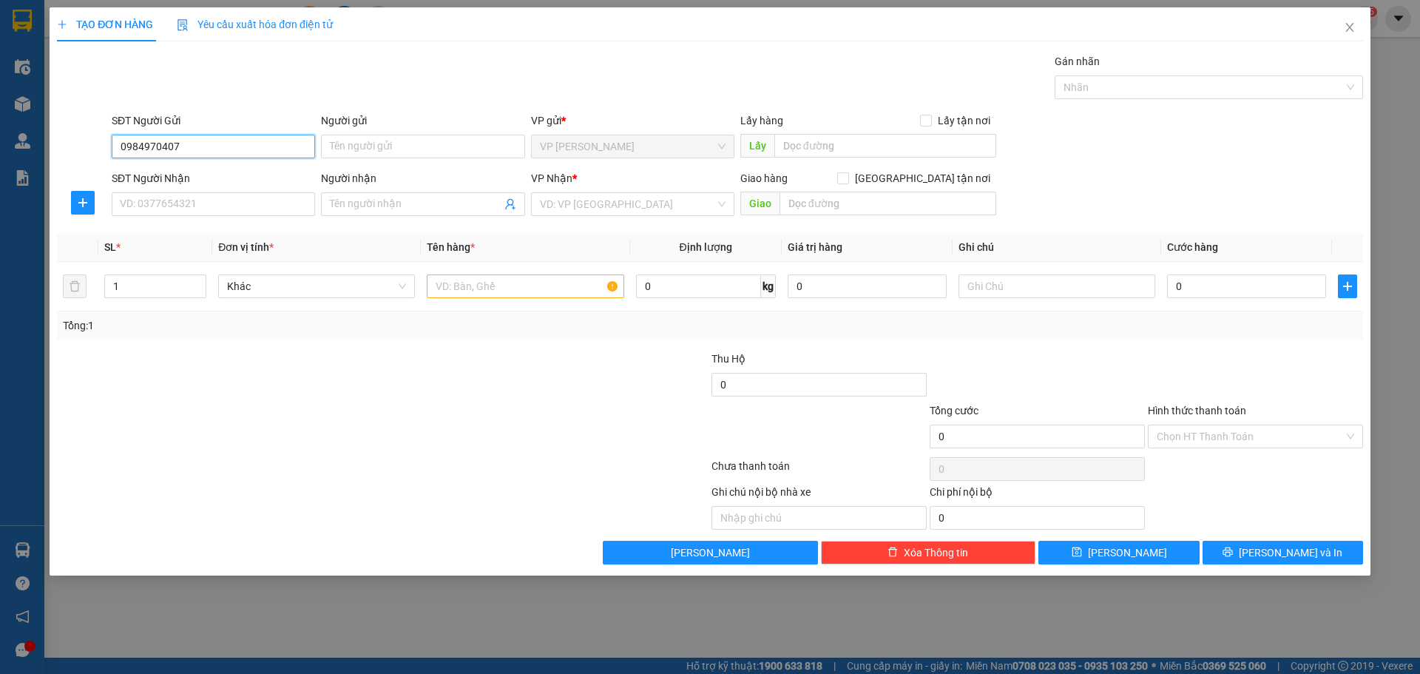
click at [141, 149] on input "0984970407" at bounding box center [213, 147] width 203 height 24
click at [157, 146] on input "0984970407" at bounding box center [213, 147] width 203 height 24
click at [205, 208] on input "SĐT Người Nhận" at bounding box center [213, 204] width 203 height 24
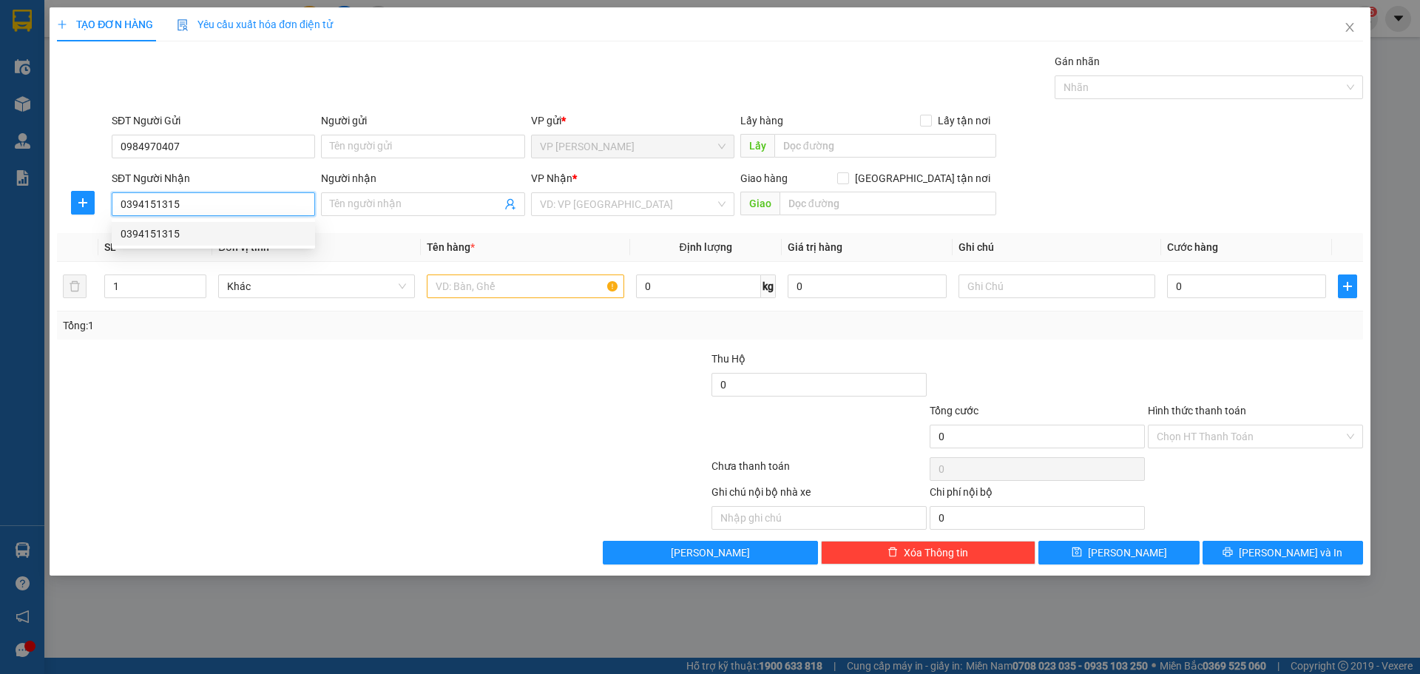
type input "0394151315"
click at [174, 248] on div "SL *" at bounding box center [155, 247] width 102 height 16
click at [176, 240] on div "SL *" at bounding box center [155, 247] width 102 height 16
click at [184, 213] on input "0394151315" at bounding box center [213, 204] width 203 height 24
click at [179, 235] on div "0394151315" at bounding box center [214, 233] width 186 height 16
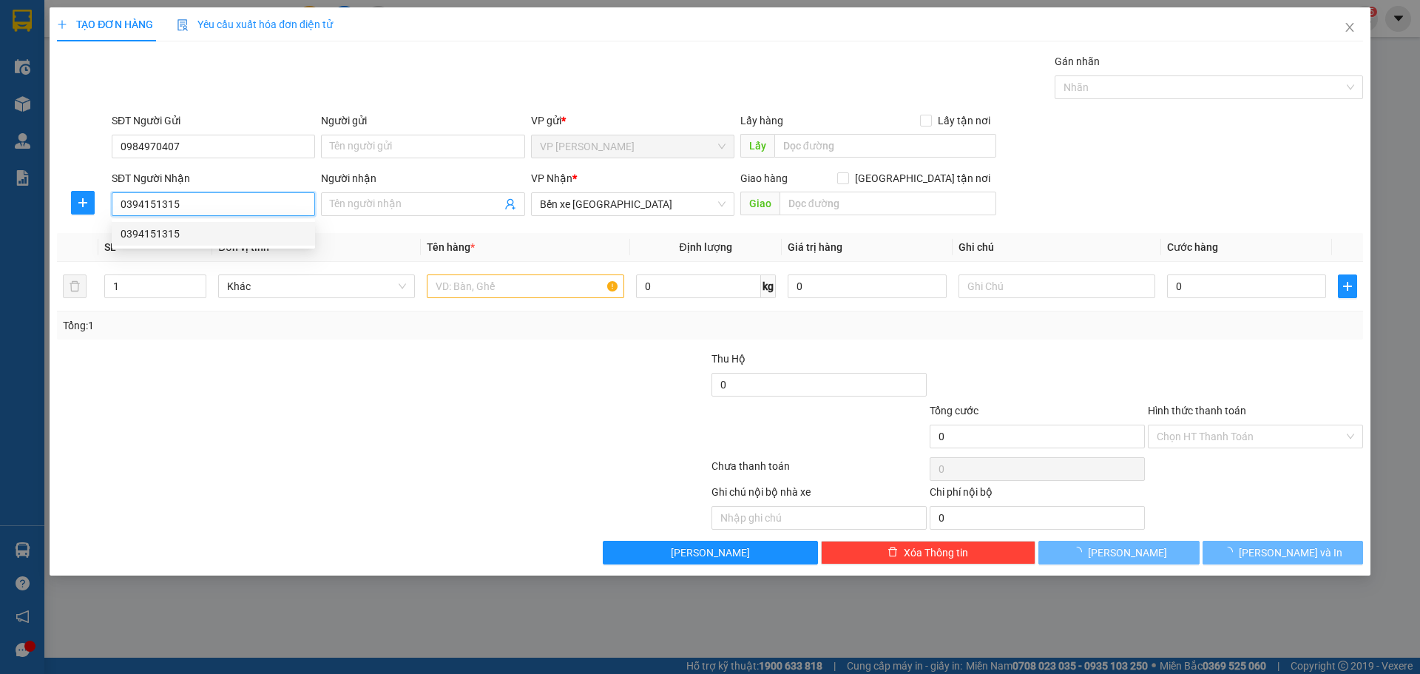
type input "150.000"
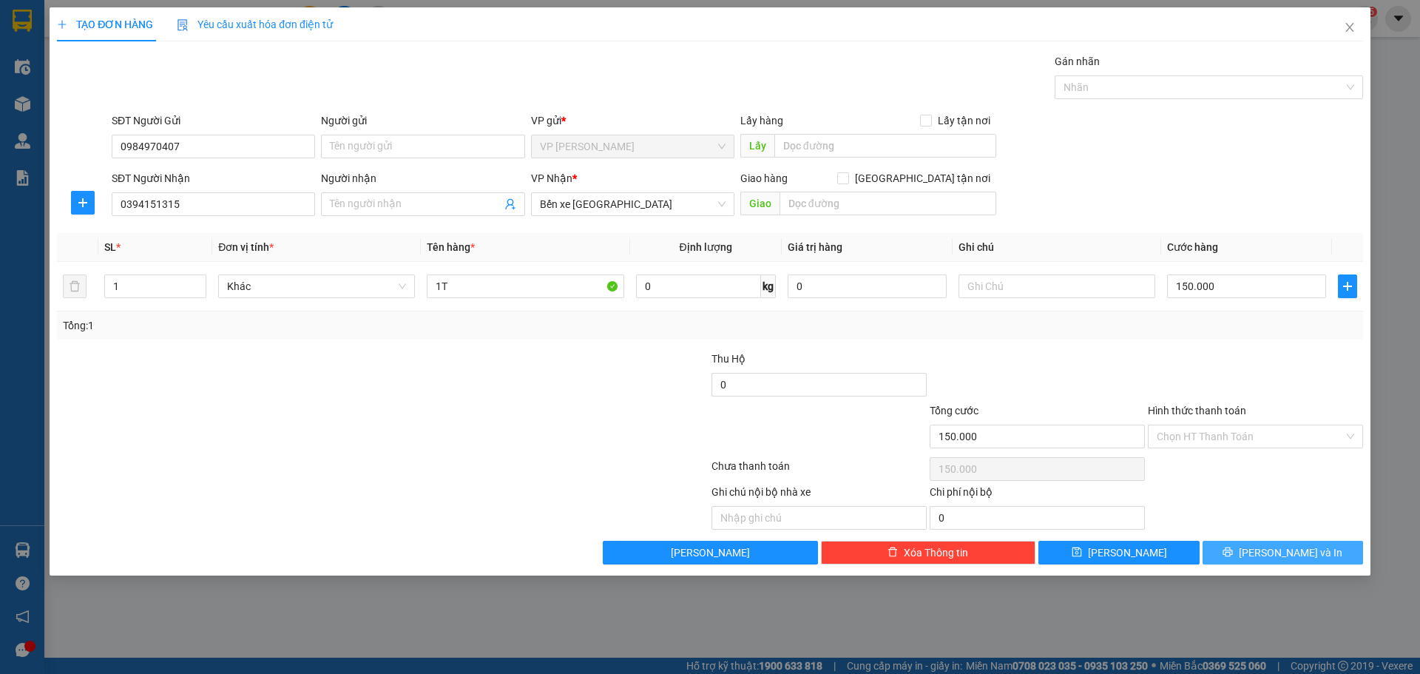
click at [1296, 554] on span "[PERSON_NAME] và In" at bounding box center [1290, 552] width 104 height 16
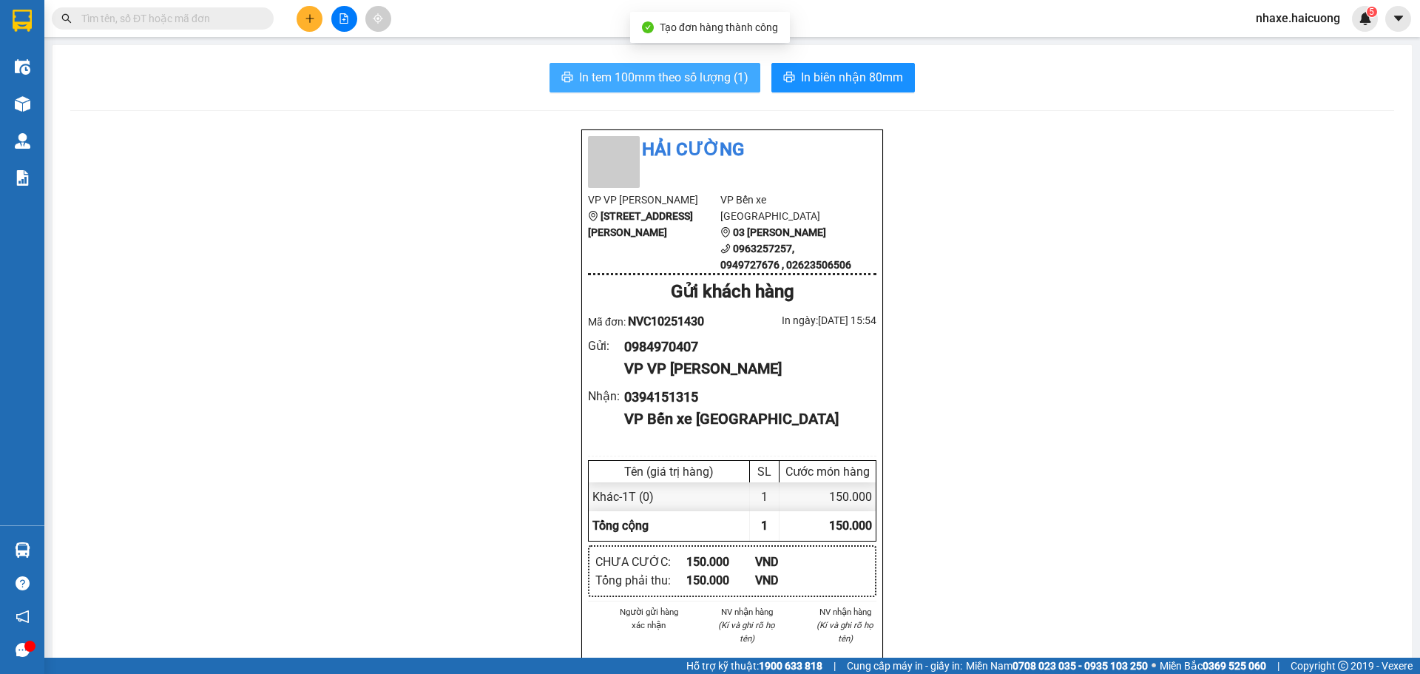
click at [631, 87] on button "In tem 100mm theo số lượng (1)" at bounding box center [654, 78] width 211 height 30
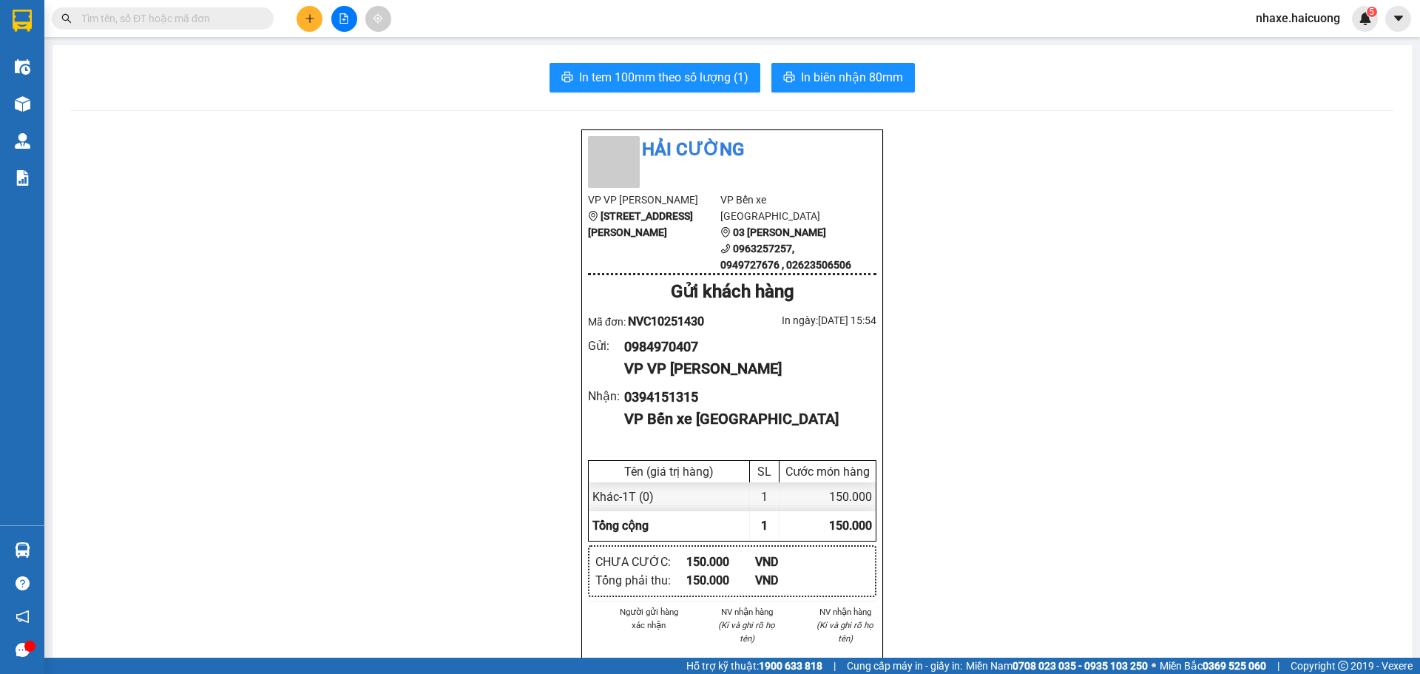
click at [20, 101] on img at bounding box center [23, 104] width 16 height 16
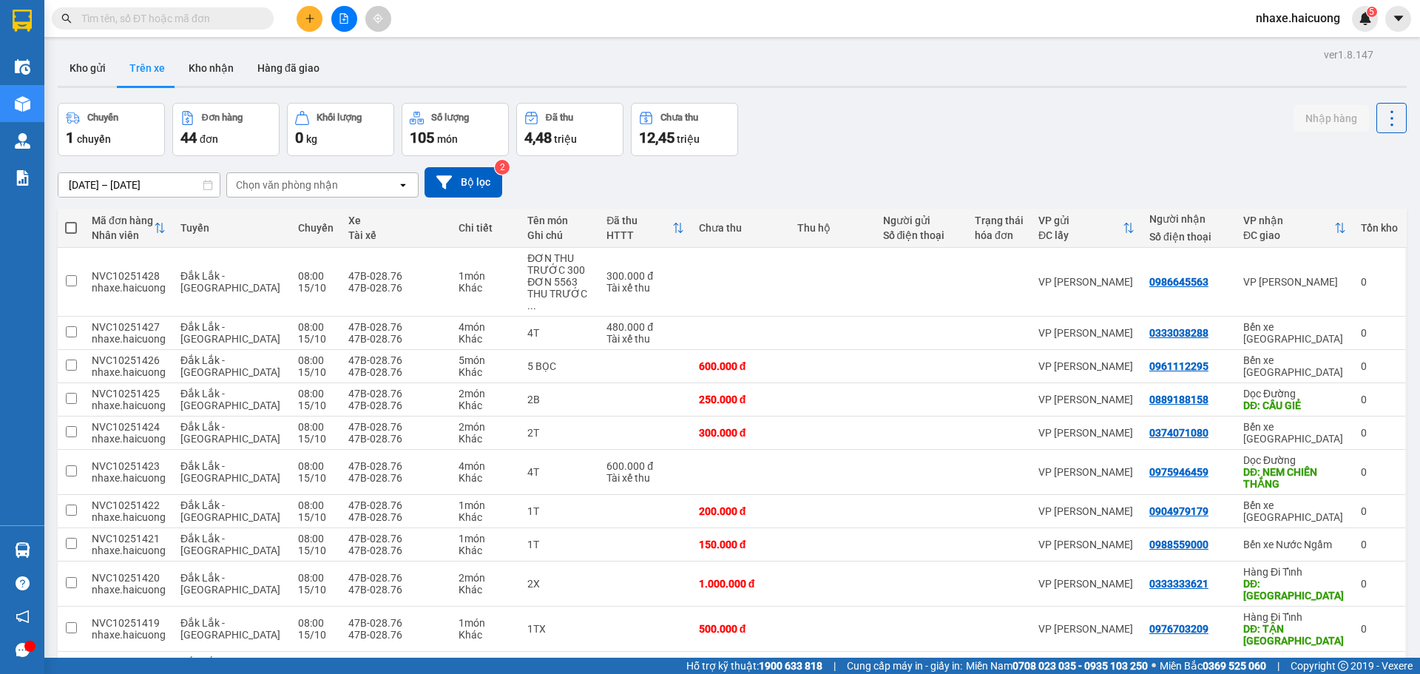
click at [313, 20] on icon "plus" at bounding box center [310, 18] width 10 height 10
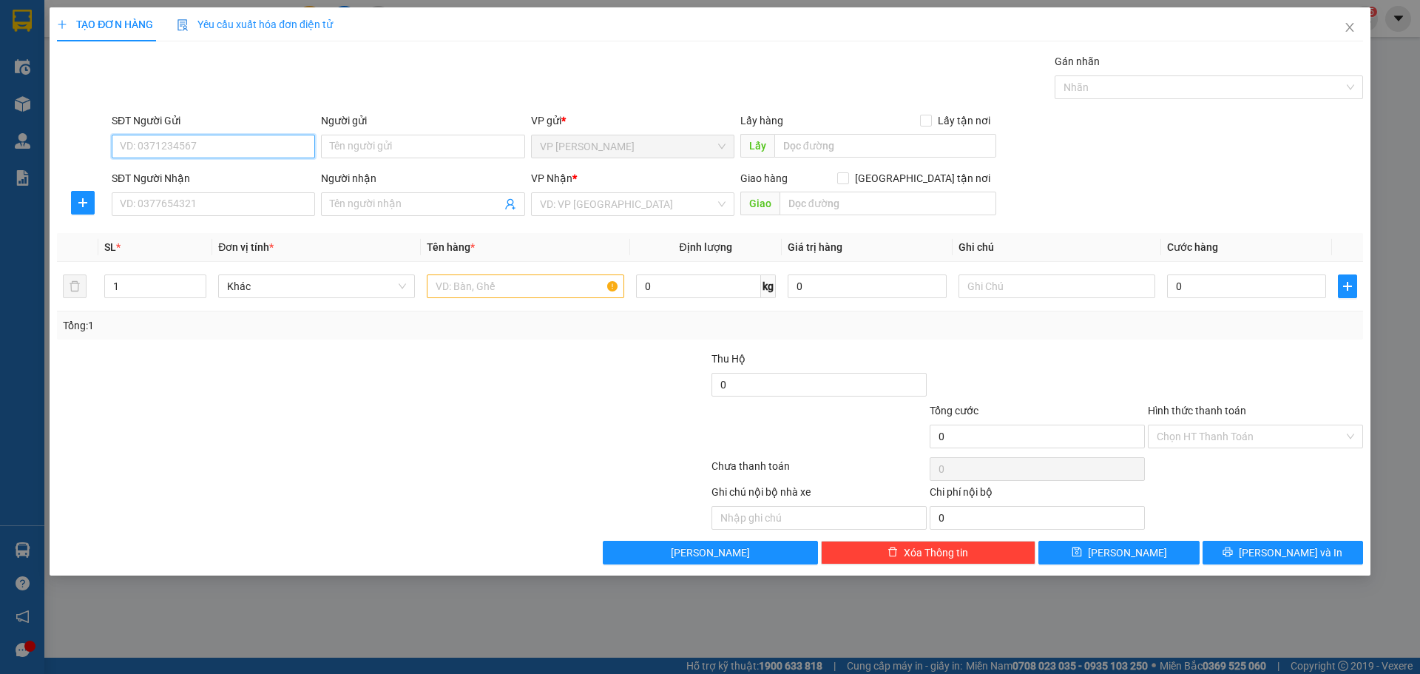
click at [206, 143] on input "SĐT Người Gửi" at bounding box center [213, 147] width 203 height 24
click at [1356, 30] on span "Close" at bounding box center [1349, 27] width 41 height 41
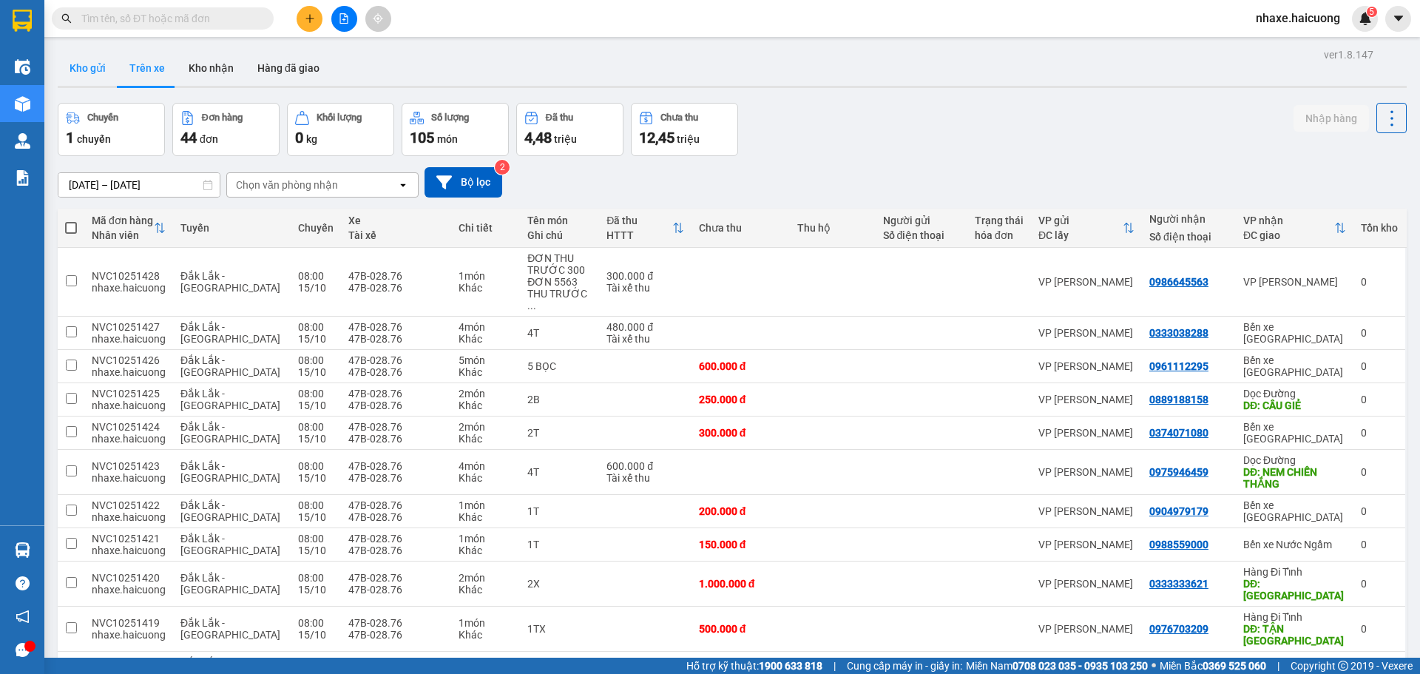
click at [107, 70] on button "Kho gửi" at bounding box center [88, 67] width 60 height 35
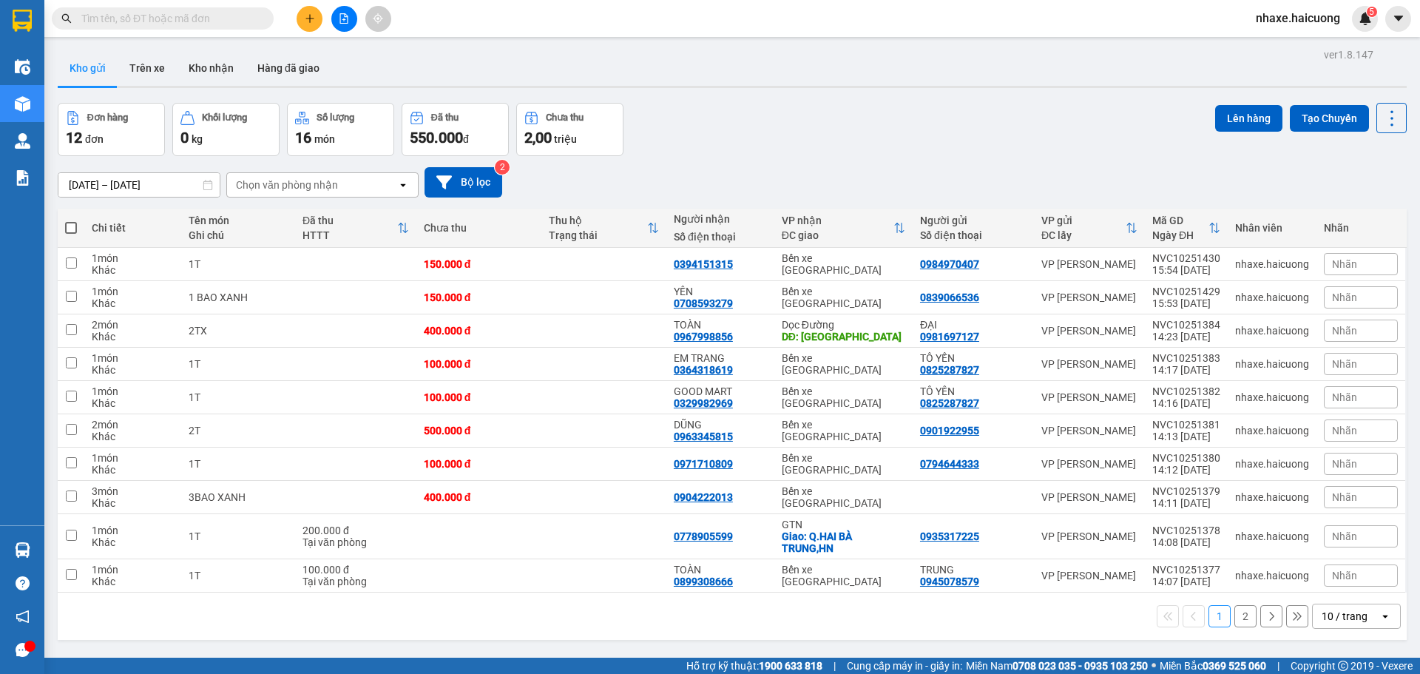
click at [305, 22] on icon "plus" at bounding box center [310, 18] width 10 height 10
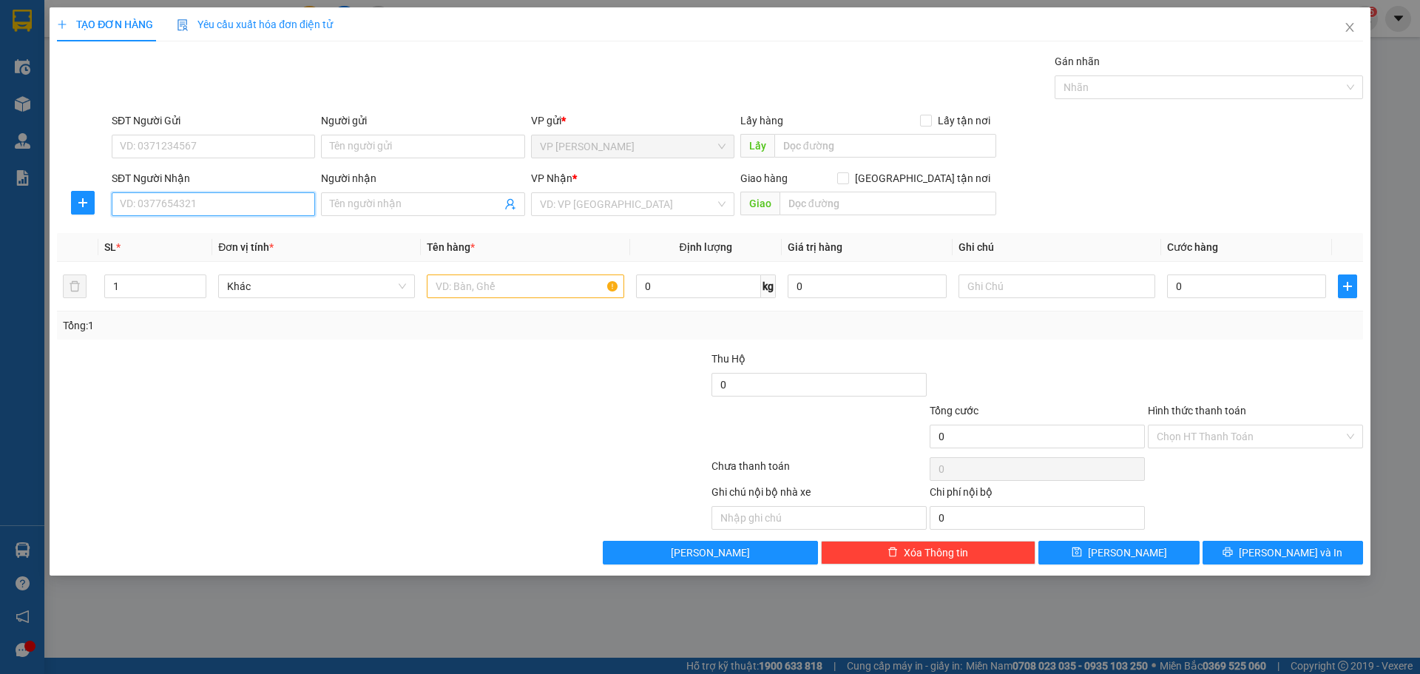
click at [211, 203] on input "SĐT Người Nhận" at bounding box center [213, 204] width 203 height 24
click at [386, 203] on input "Người nhận" at bounding box center [415, 204] width 171 height 16
type input "TRƯỜNG SƠN"
click at [254, 194] on input "SĐT Người Nhận" at bounding box center [213, 204] width 203 height 24
type input "0836688880"
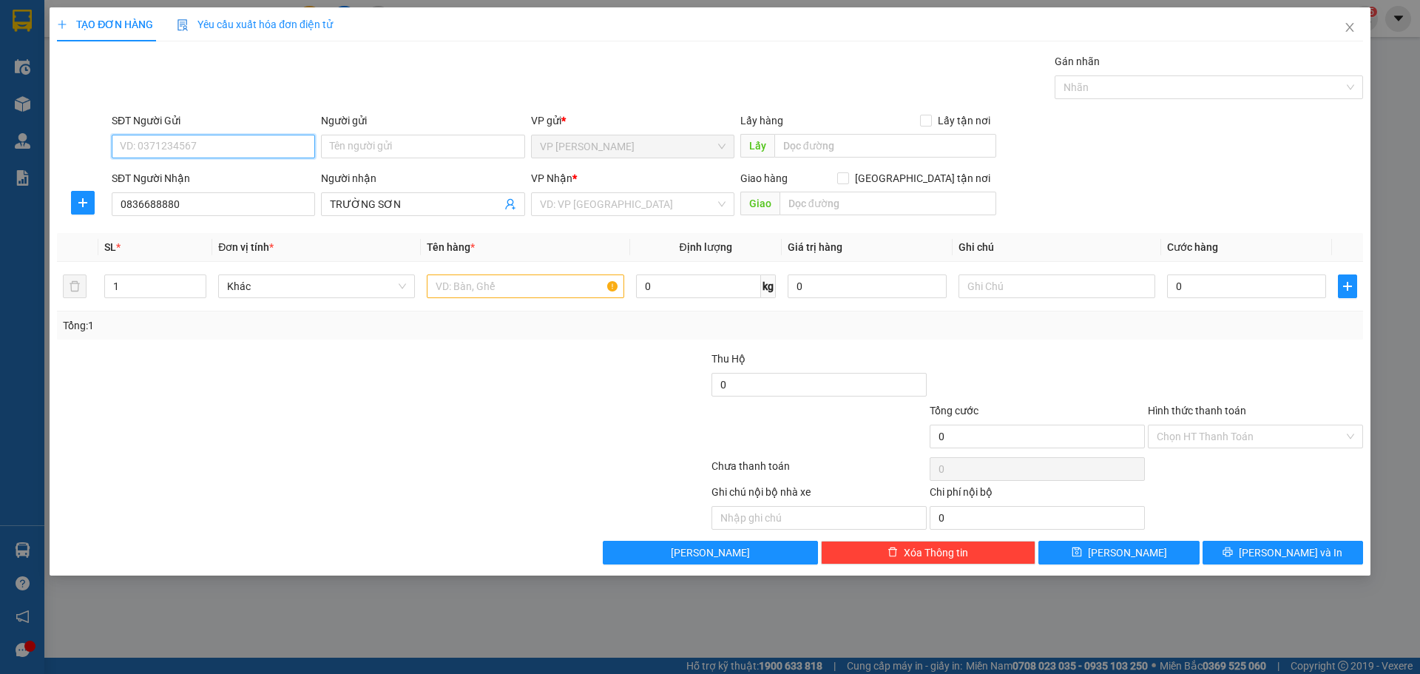
click at [248, 156] on input "SĐT Người Gửi" at bounding box center [213, 147] width 203 height 24
click at [410, 152] on input "Người gửi" at bounding box center [422, 147] width 203 height 24
type input "[PERSON_NAME]"
click at [197, 149] on input "SĐT Người Gửi" at bounding box center [213, 147] width 203 height 24
type input "0903555515"
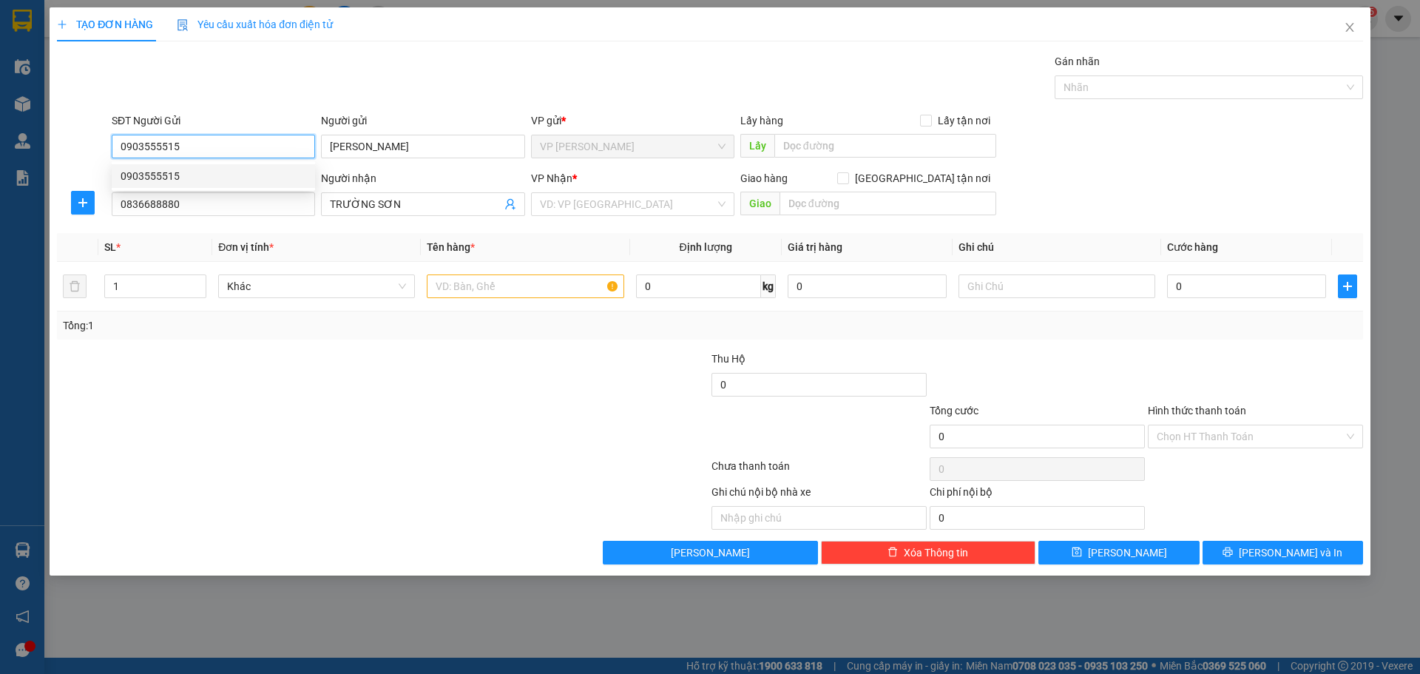
click at [228, 176] on div "0903555515" at bounding box center [214, 176] width 186 height 16
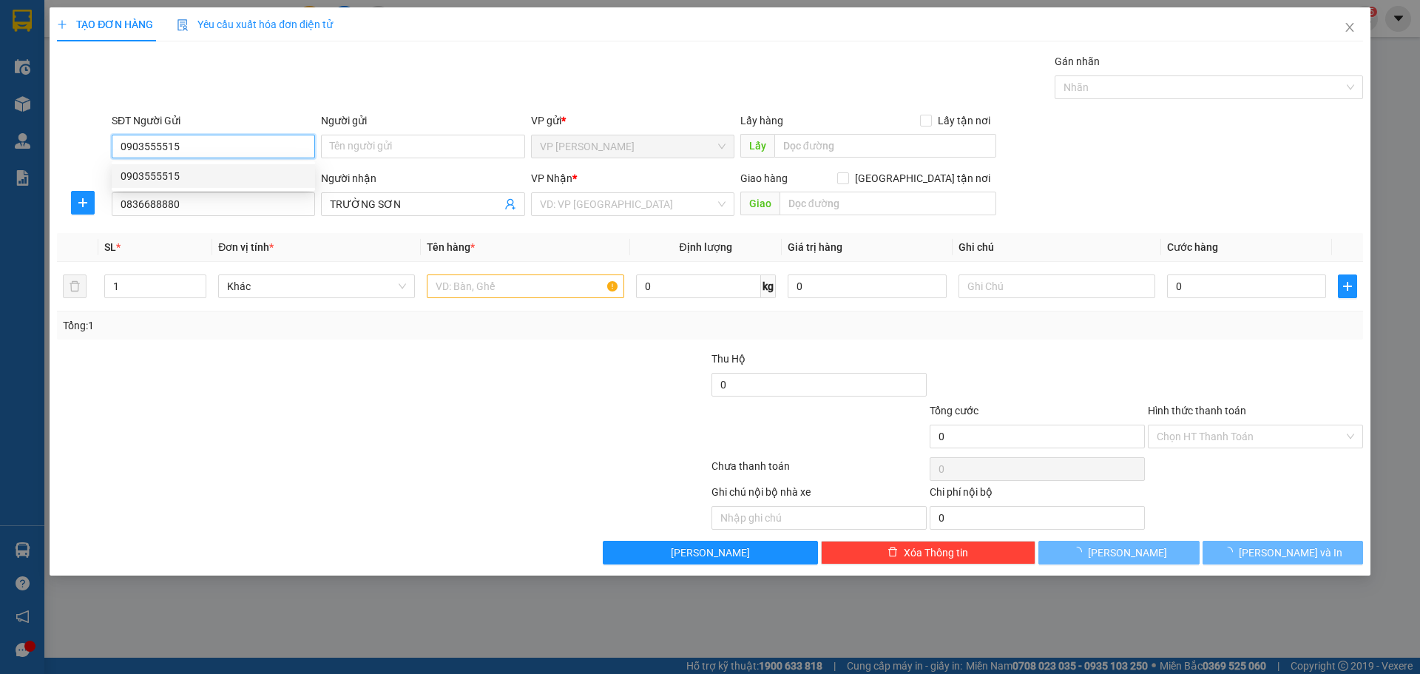
type input "150.000"
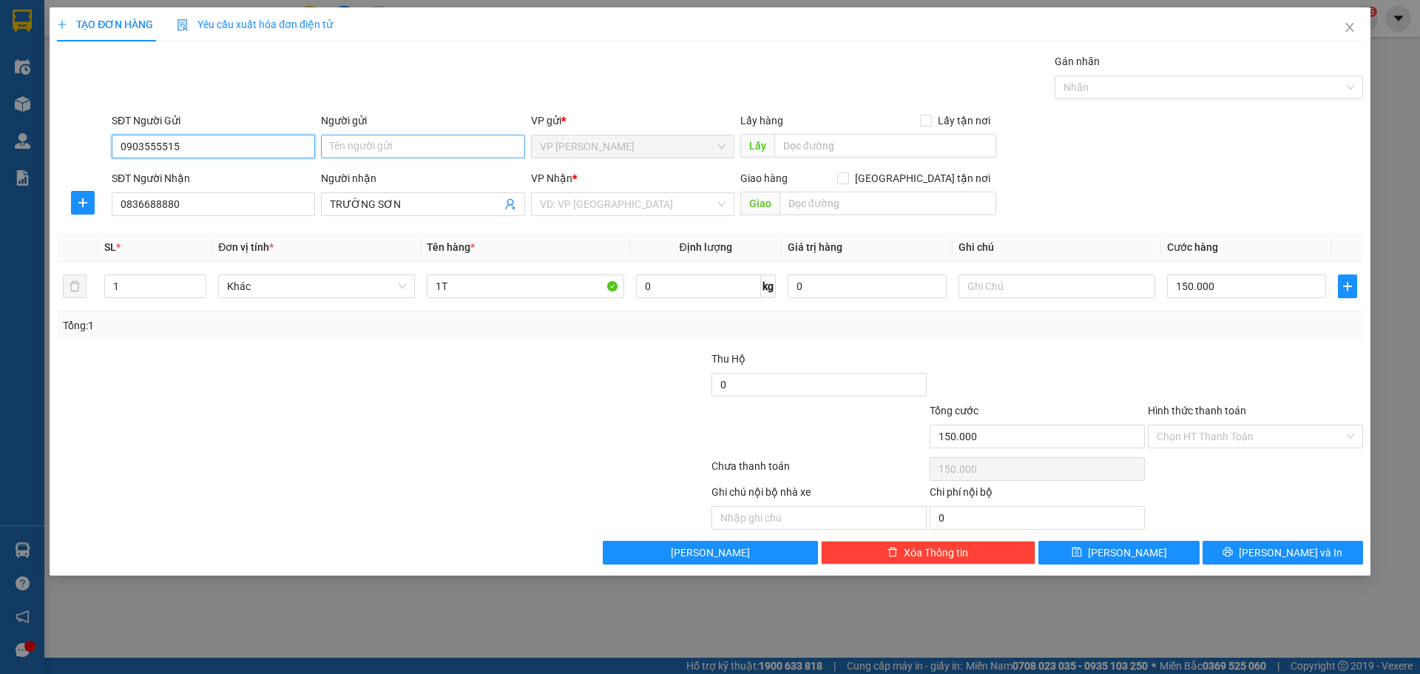
type input "0903555515"
click at [388, 155] on input "Người gửi" at bounding box center [422, 147] width 203 height 24
type input "[PERSON_NAME]"
click at [249, 203] on input "0836688880" at bounding box center [213, 204] width 203 height 24
click at [162, 286] on input "1" at bounding box center [155, 286] width 101 height 22
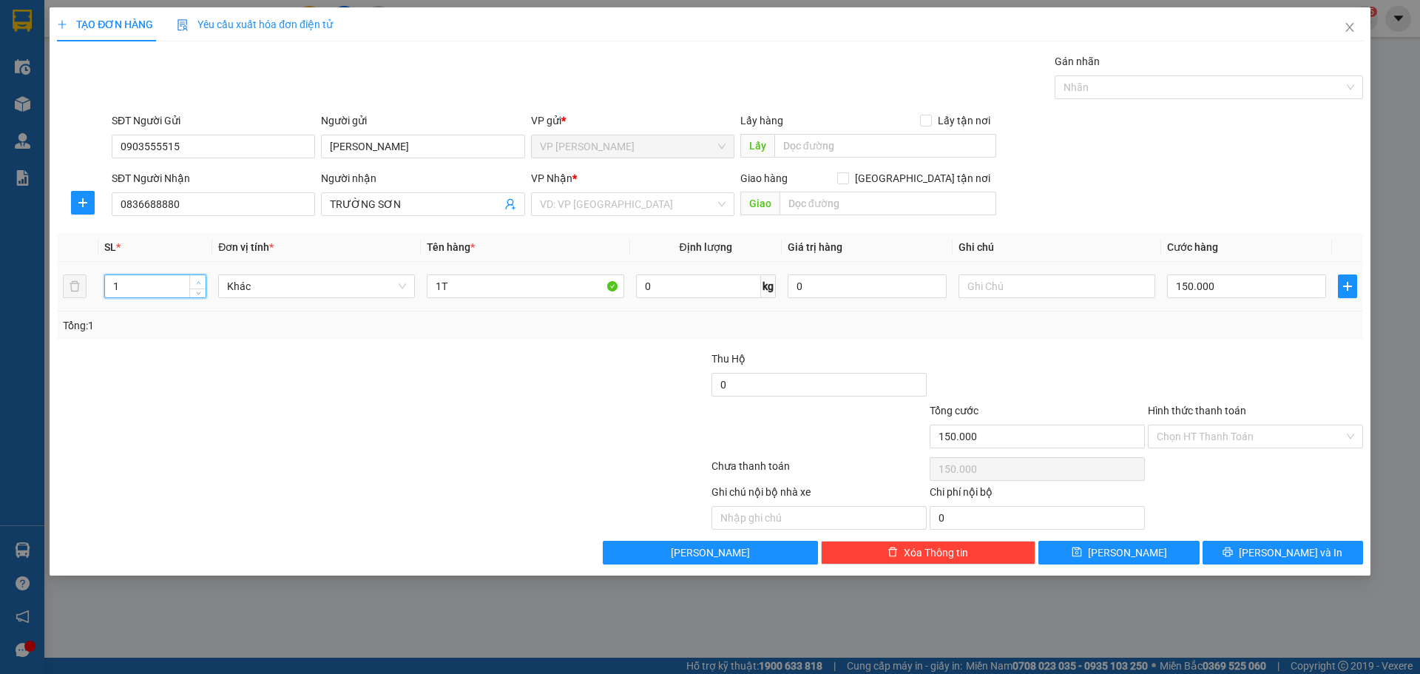
type input "2"
drag, startPoint x: 200, startPoint y: 279, endPoint x: 304, endPoint y: 276, distance: 103.6
click at [201, 279] on span "up" at bounding box center [198, 281] width 9 height 9
click at [501, 277] on input "1T" at bounding box center [525, 286] width 197 height 24
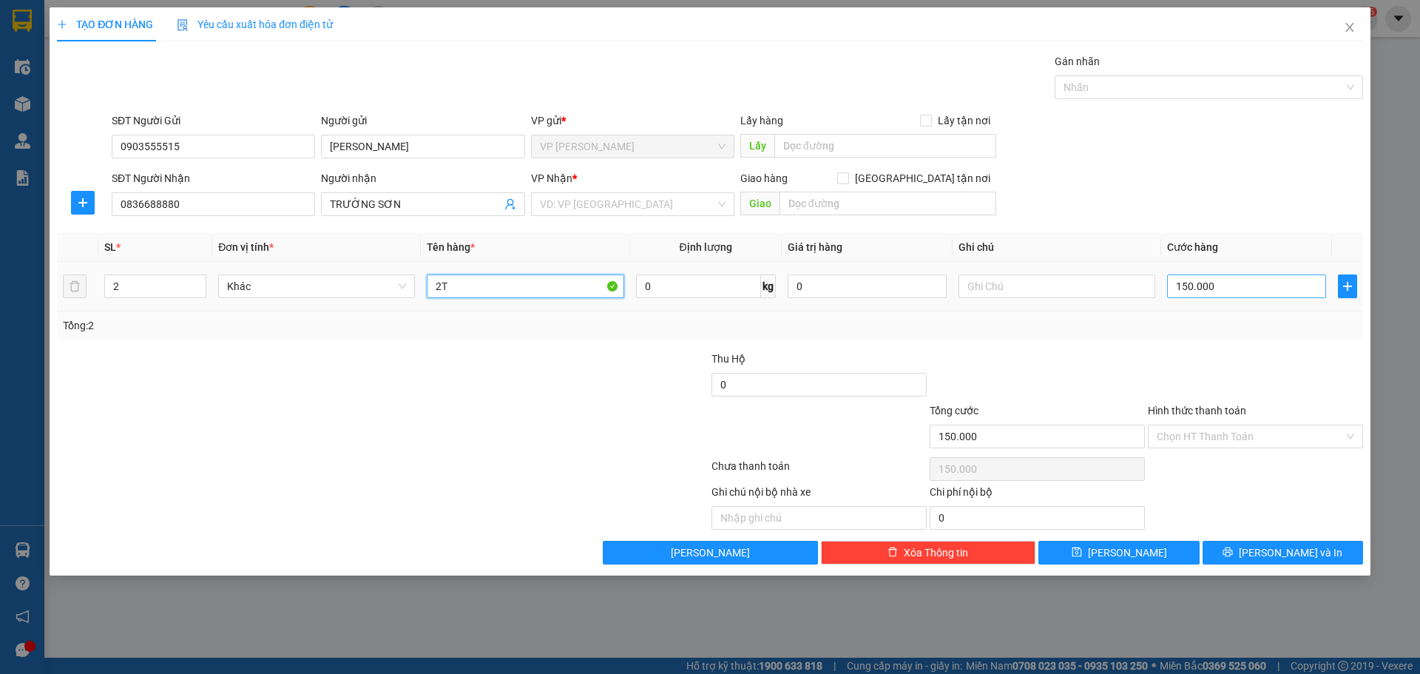
type input "2T"
click at [1231, 284] on input "150.000" at bounding box center [1246, 286] width 159 height 24
type input "2"
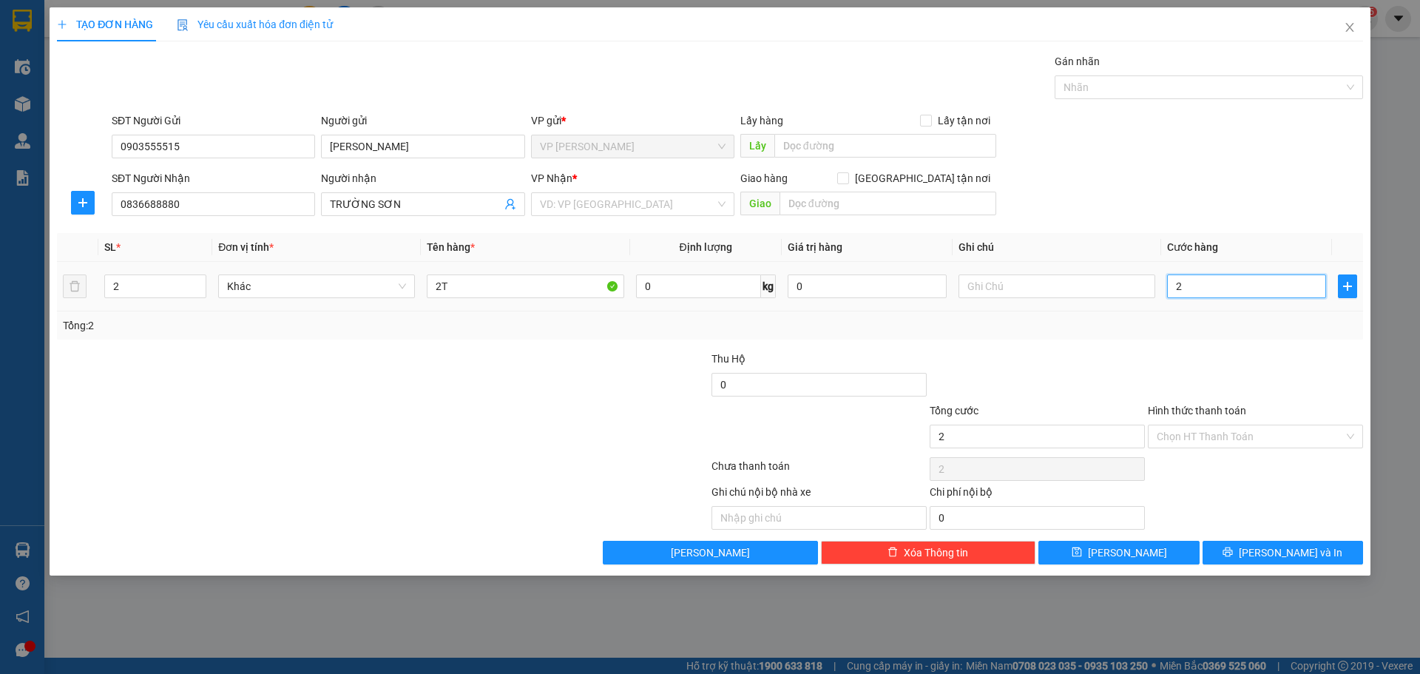
type input "25"
type input "250"
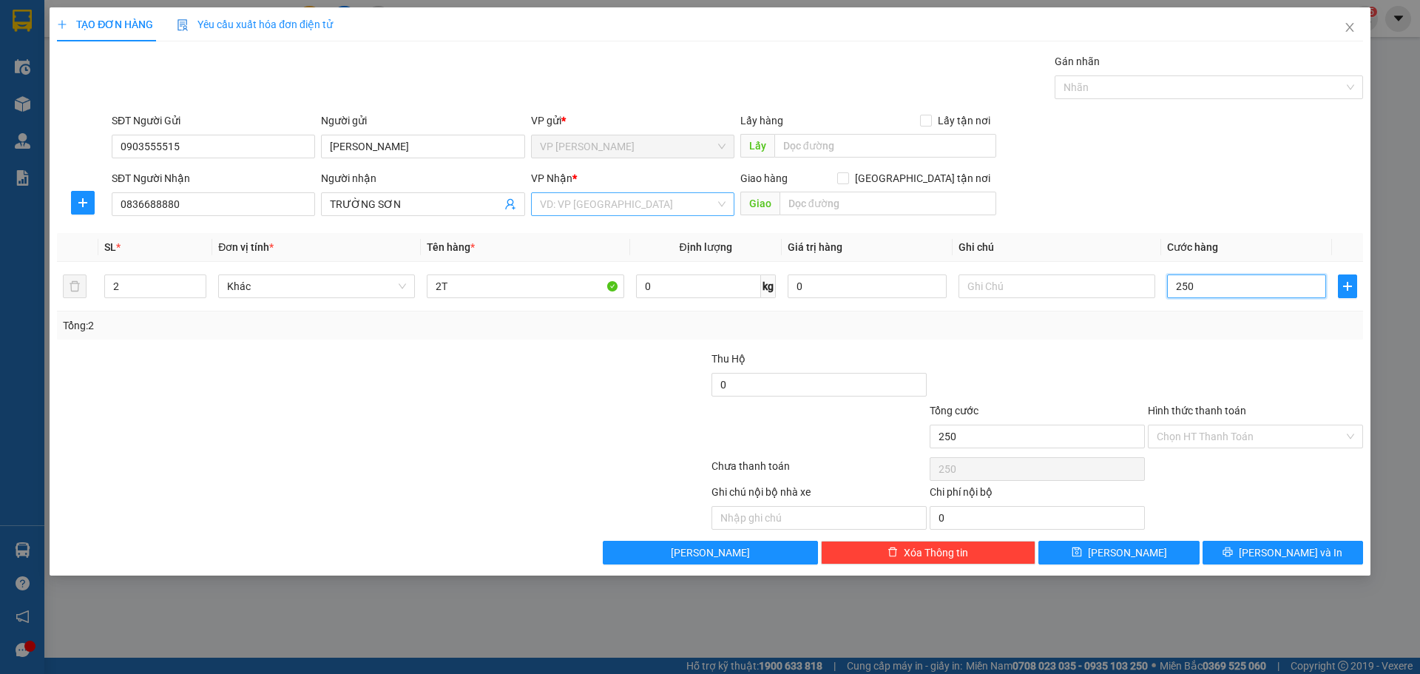
type input "250"
type input "250.000"
click at [630, 203] on input "search" at bounding box center [627, 204] width 175 height 22
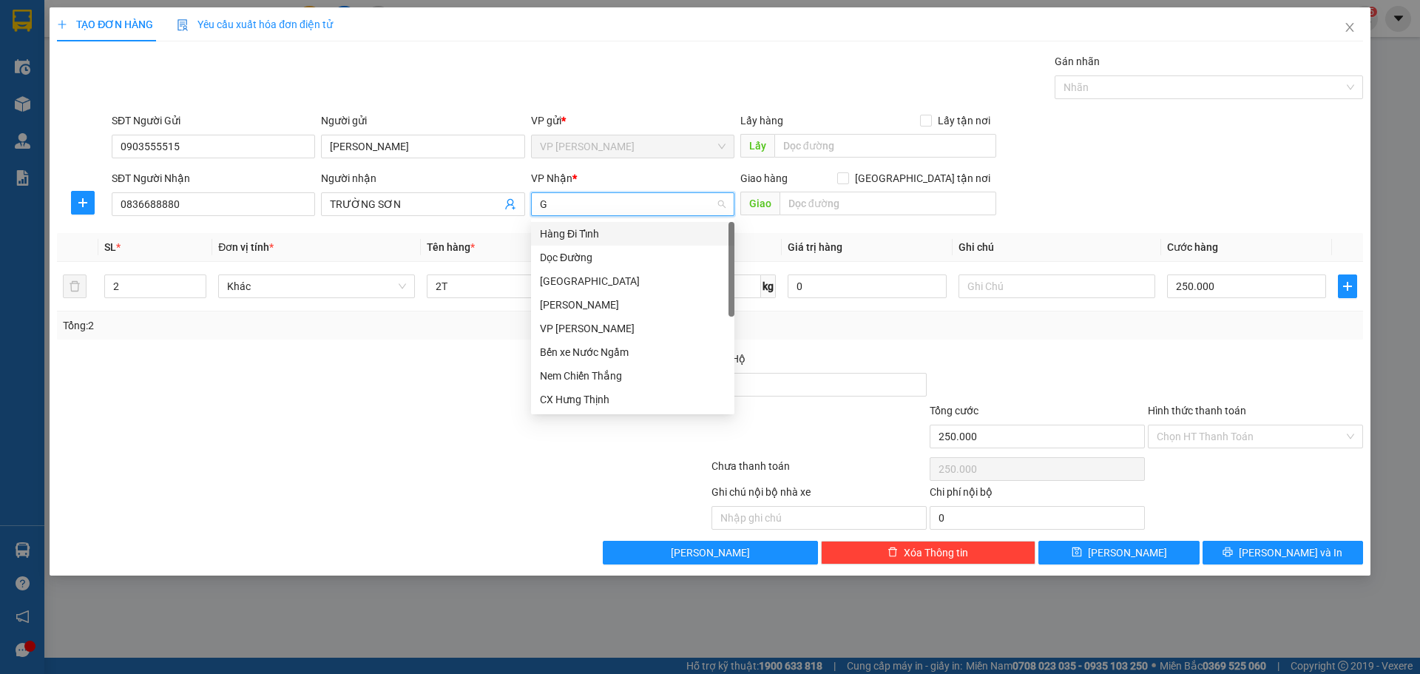
type input "GI"
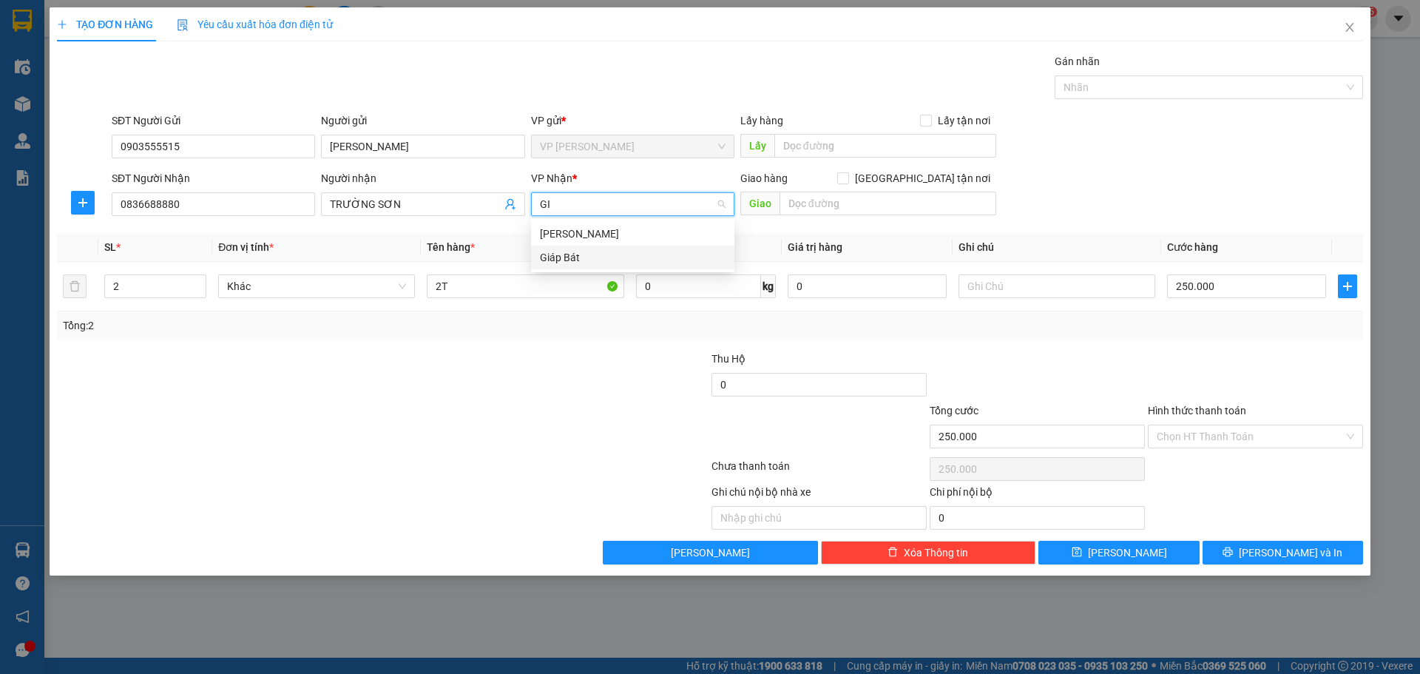
click at [587, 253] on div "Giáp Bát" at bounding box center [633, 257] width 186 height 16
click at [416, 531] on div "Transit Pickup Surcharge Ids Transit Deliver Surcharge Ids Transit Deliver Surc…" at bounding box center [710, 308] width 1306 height 511
click at [1200, 449] on div "Hình thức thanh toán Chọn HT Thanh Toán" at bounding box center [1254, 428] width 215 height 52
click at [1206, 447] on div "Chọn HT Thanh Toán" at bounding box center [1254, 436] width 215 height 24
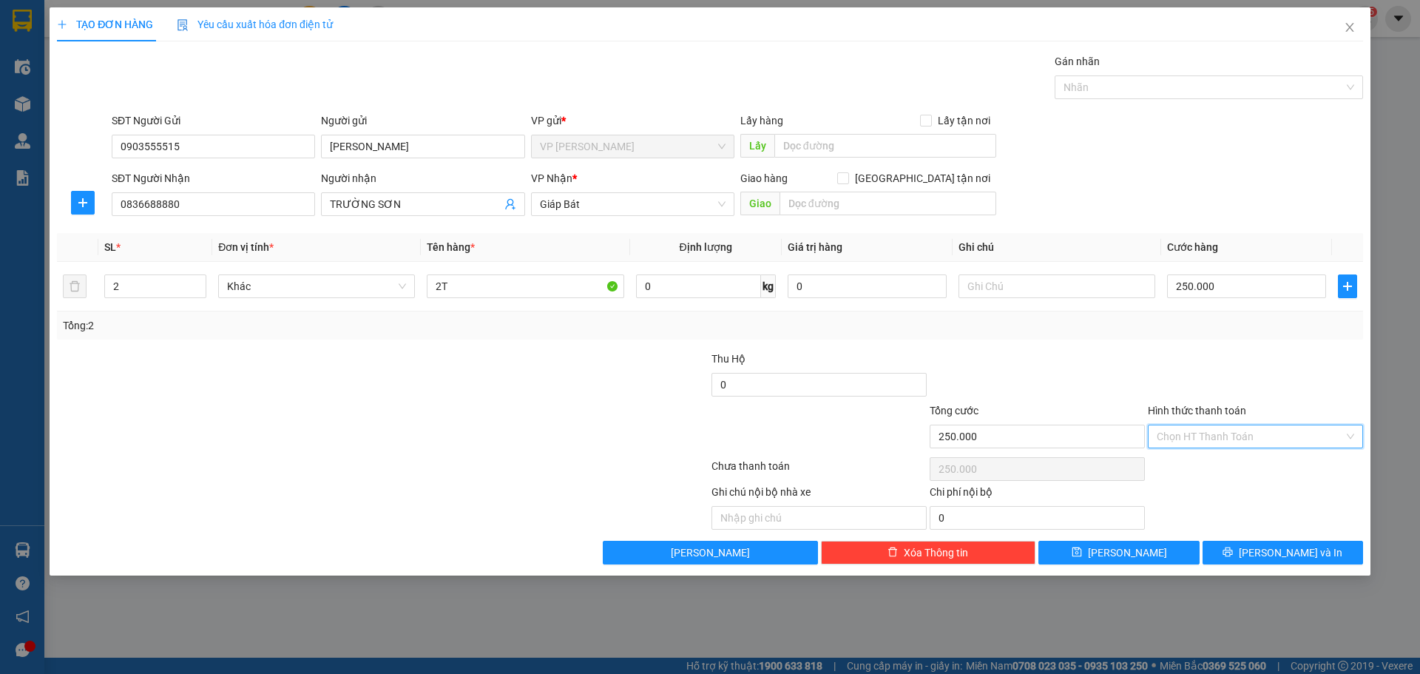
click at [1209, 437] on input "Hình thức thanh toán" at bounding box center [1249, 436] width 187 height 22
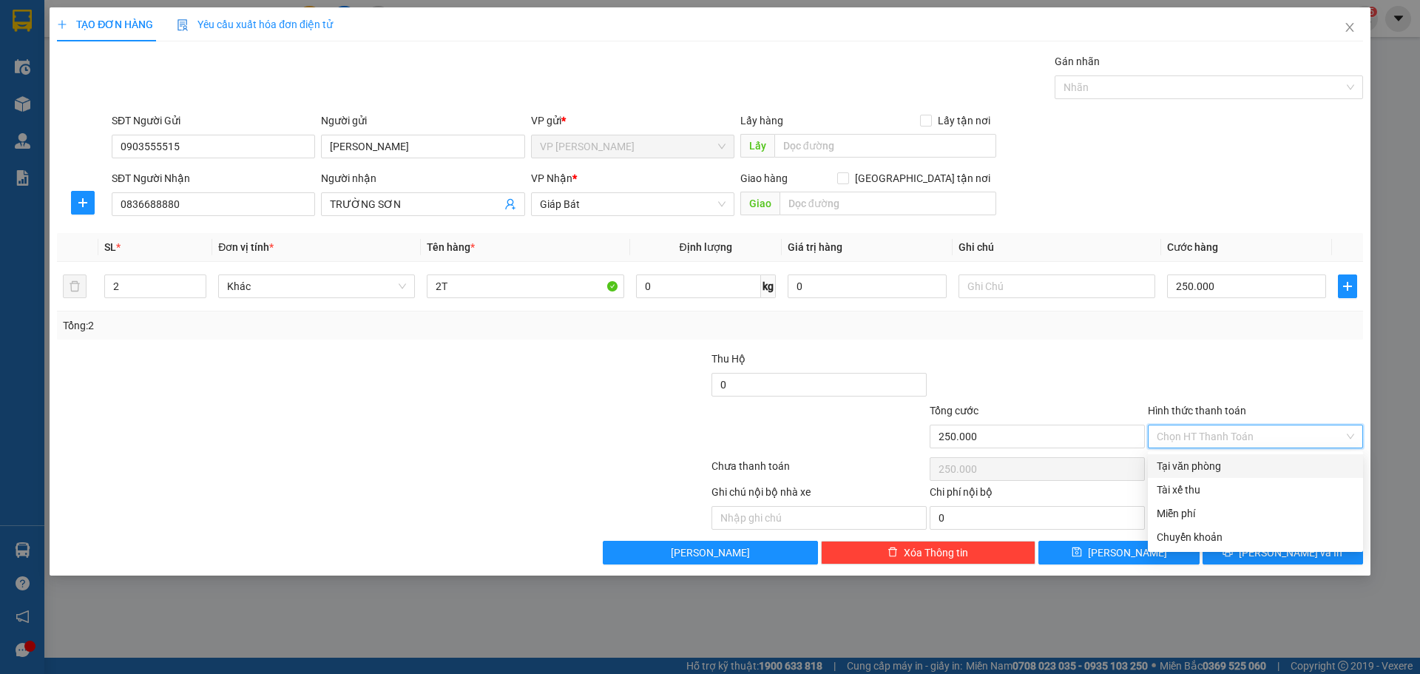
click at [1207, 464] on div "Tại văn phòng" at bounding box center [1254, 466] width 197 height 16
type input "0"
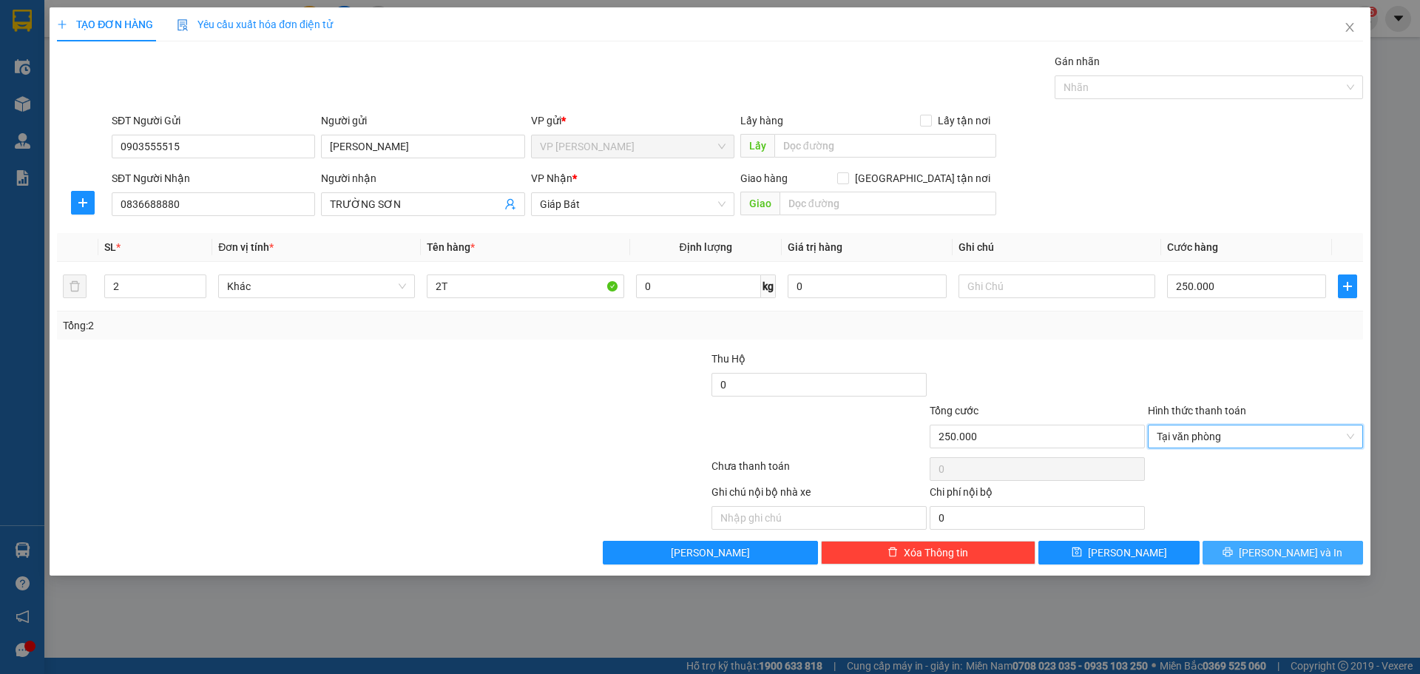
click at [1247, 554] on button "[PERSON_NAME] và In" at bounding box center [1282, 552] width 160 height 24
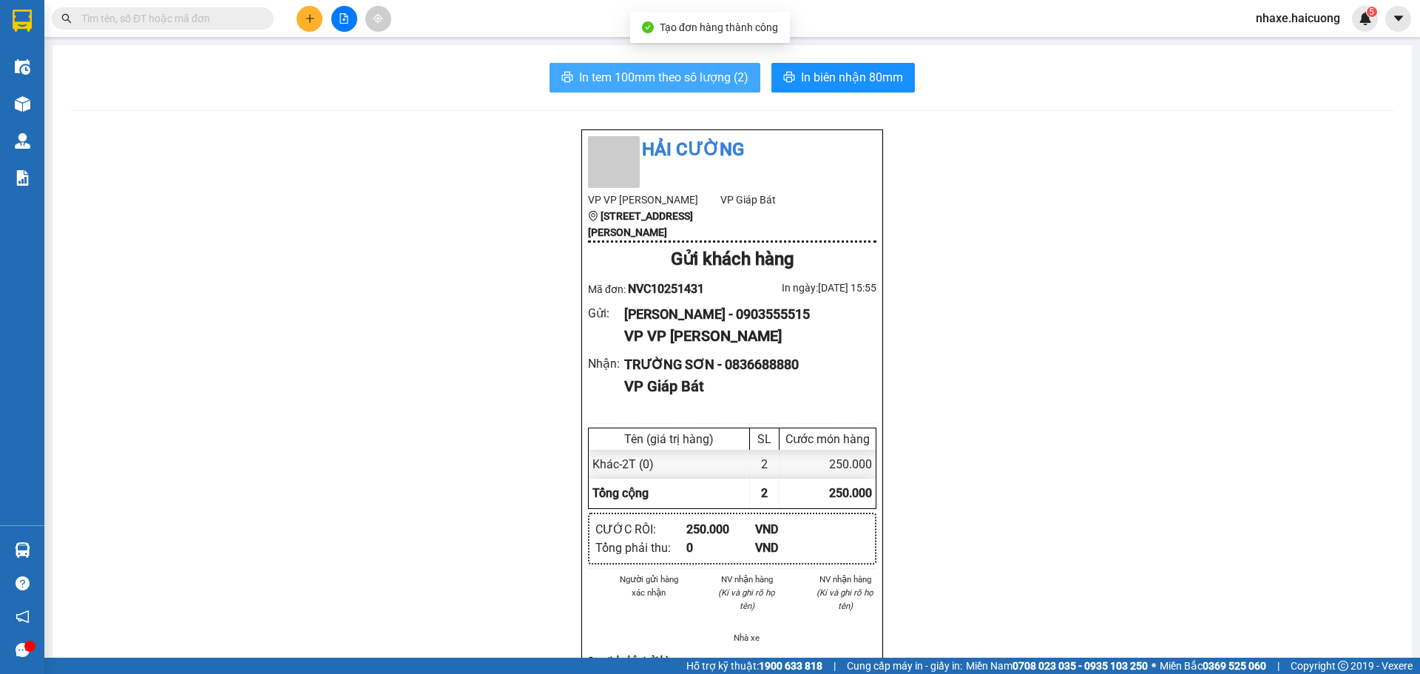
click at [672, 87] on button "In tem 100mm theo số lượng (2)" at bounding box center [654, 78] width 211 height 30
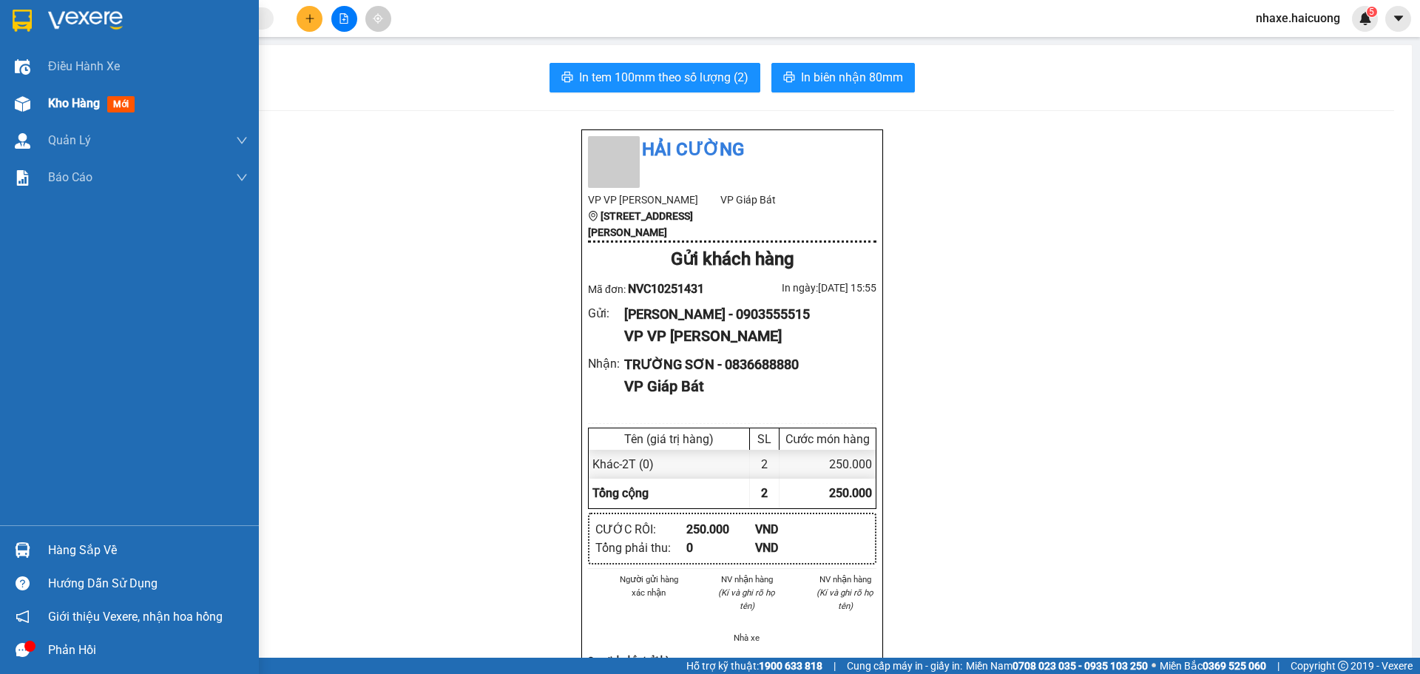
click at [52, 102] on span "Kho hàng" at bounding box center [74, 103] width 52 height 14
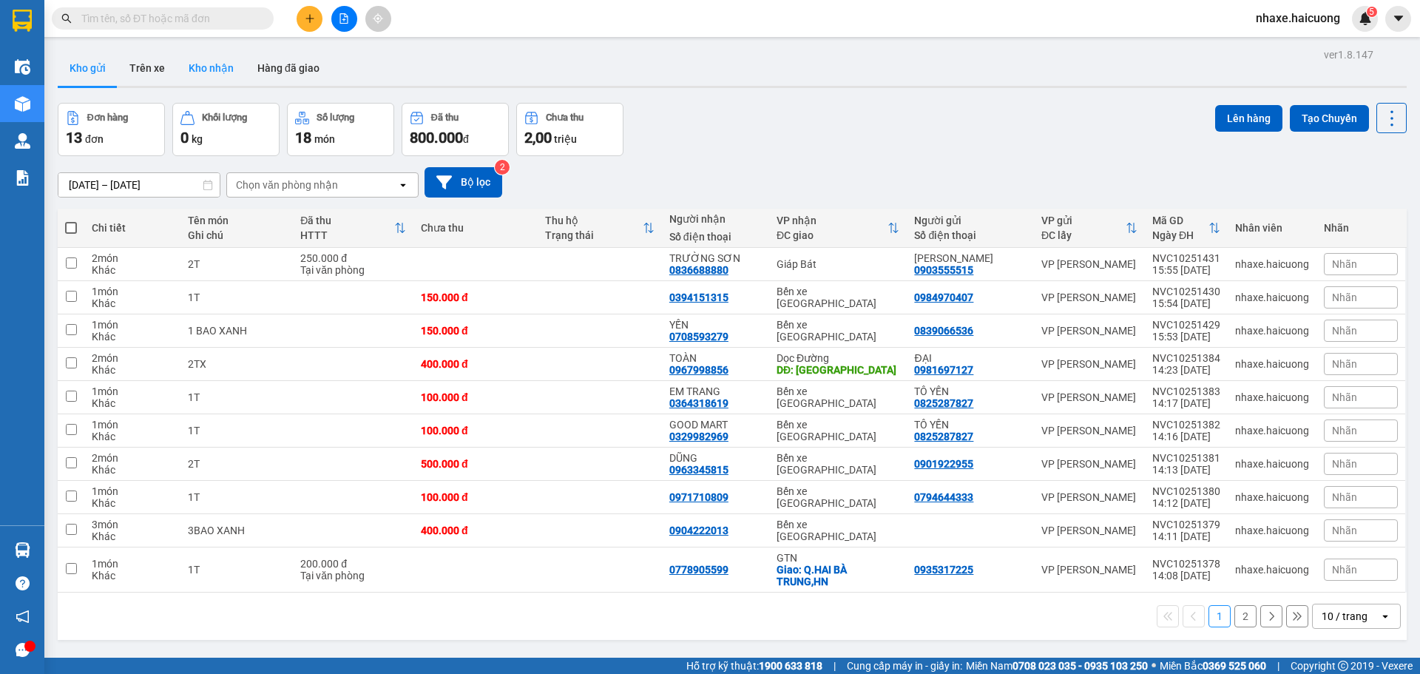
click at [228, 69] on button "Kho nhận" at bounding box center [211, 67] width 69 height 35
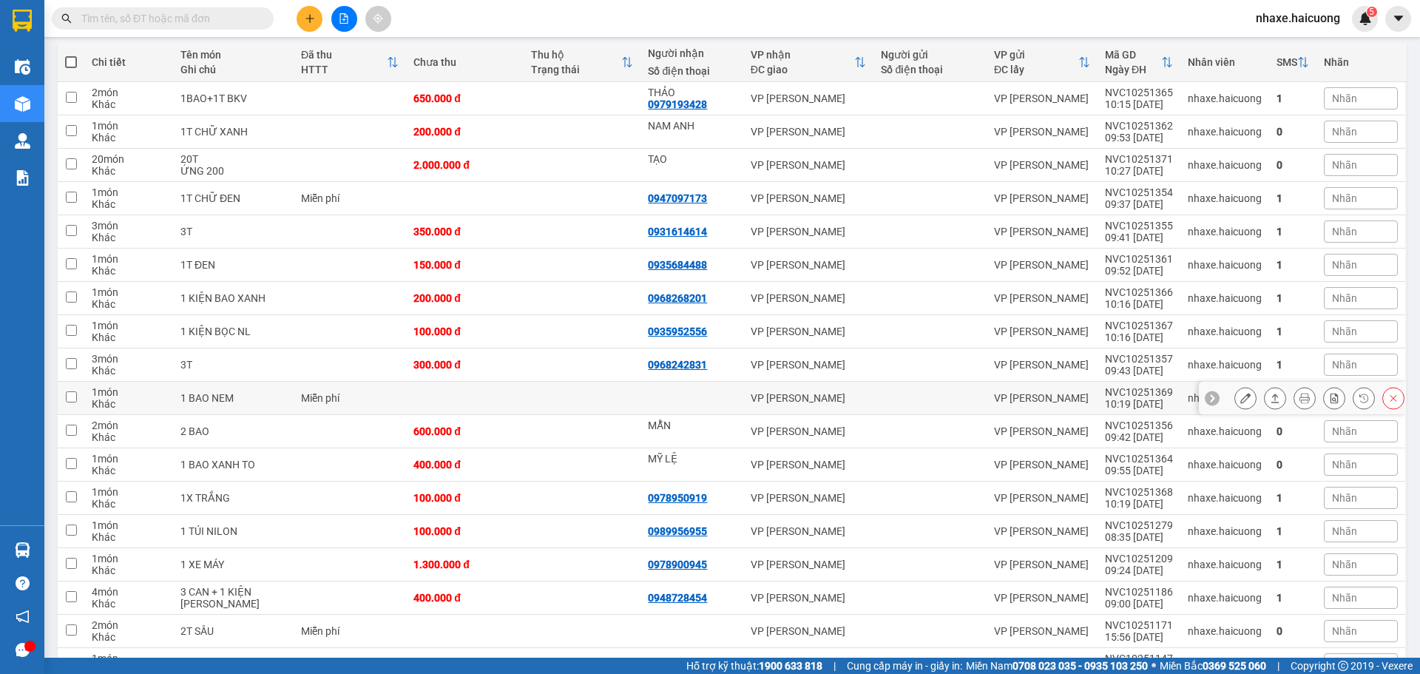
scroll to position [316, 0]
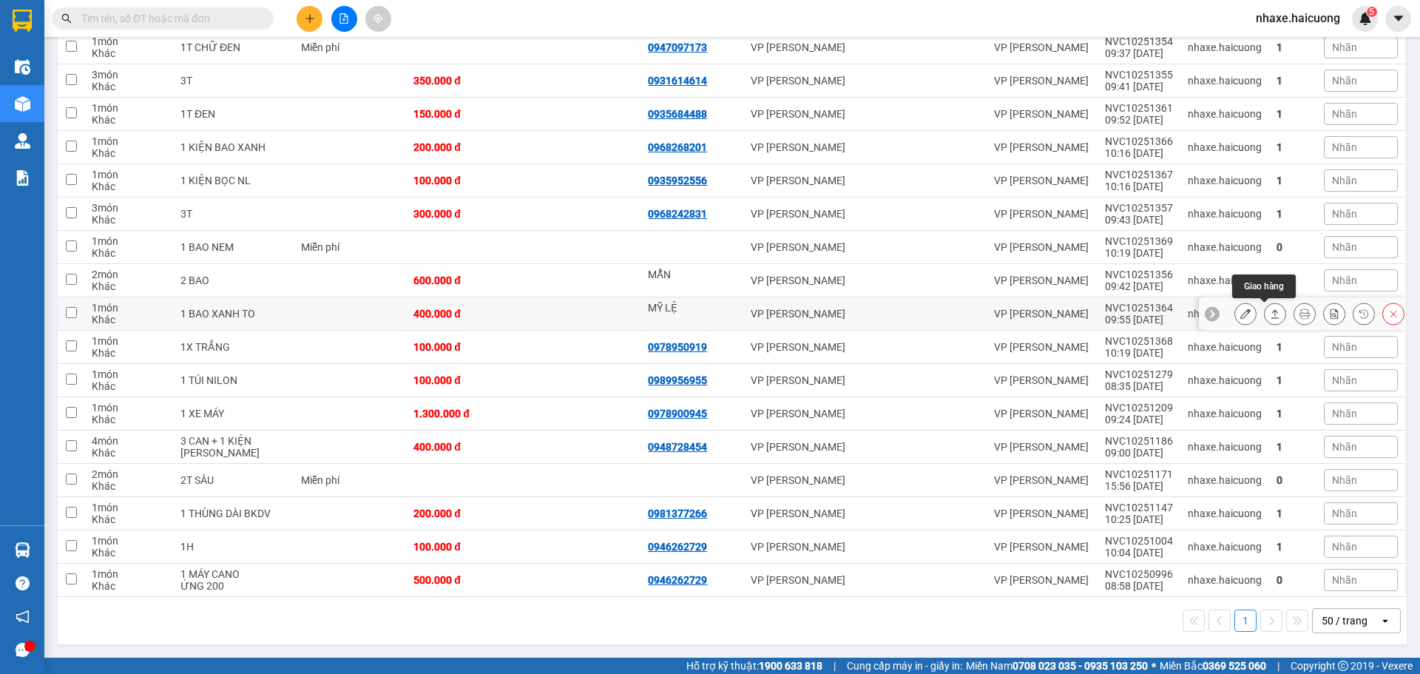
click at [1269, 311] on icon at bounding box center [1274, 313] width 10 height 10
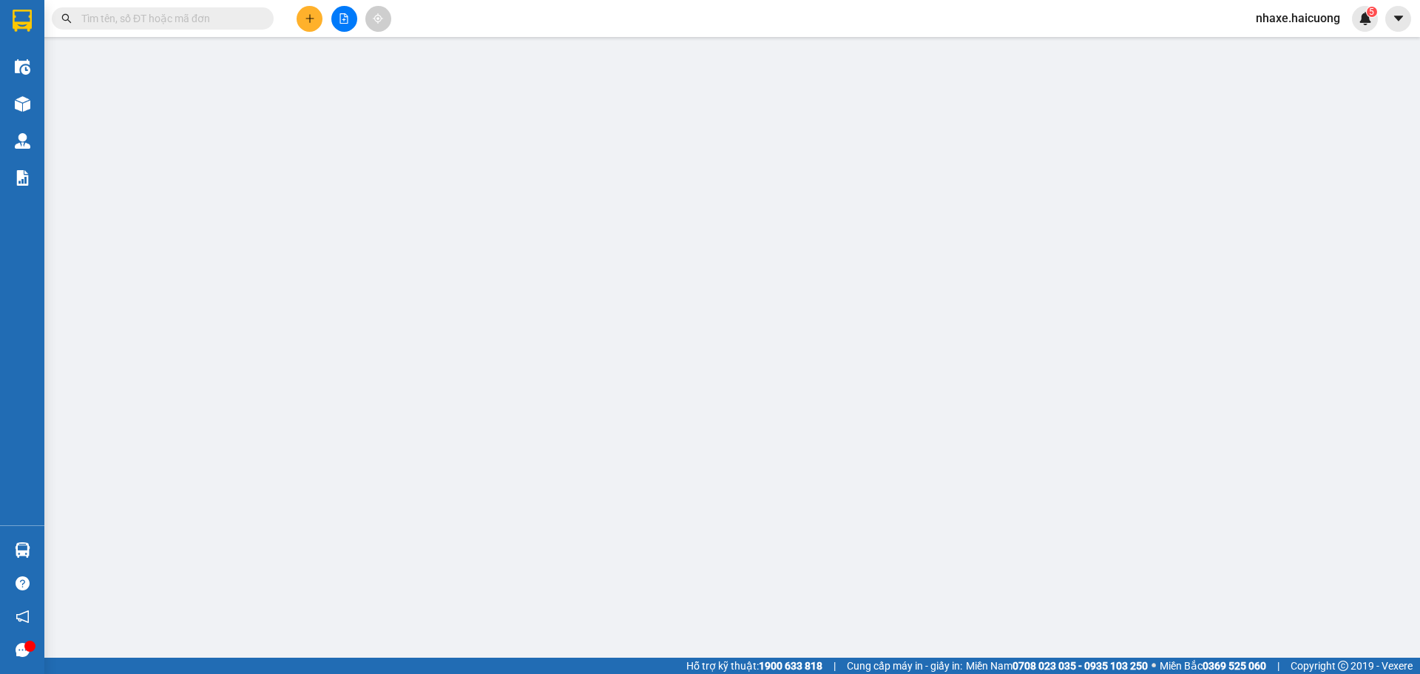
type input "MỸ LỆ"
type input "400.000"
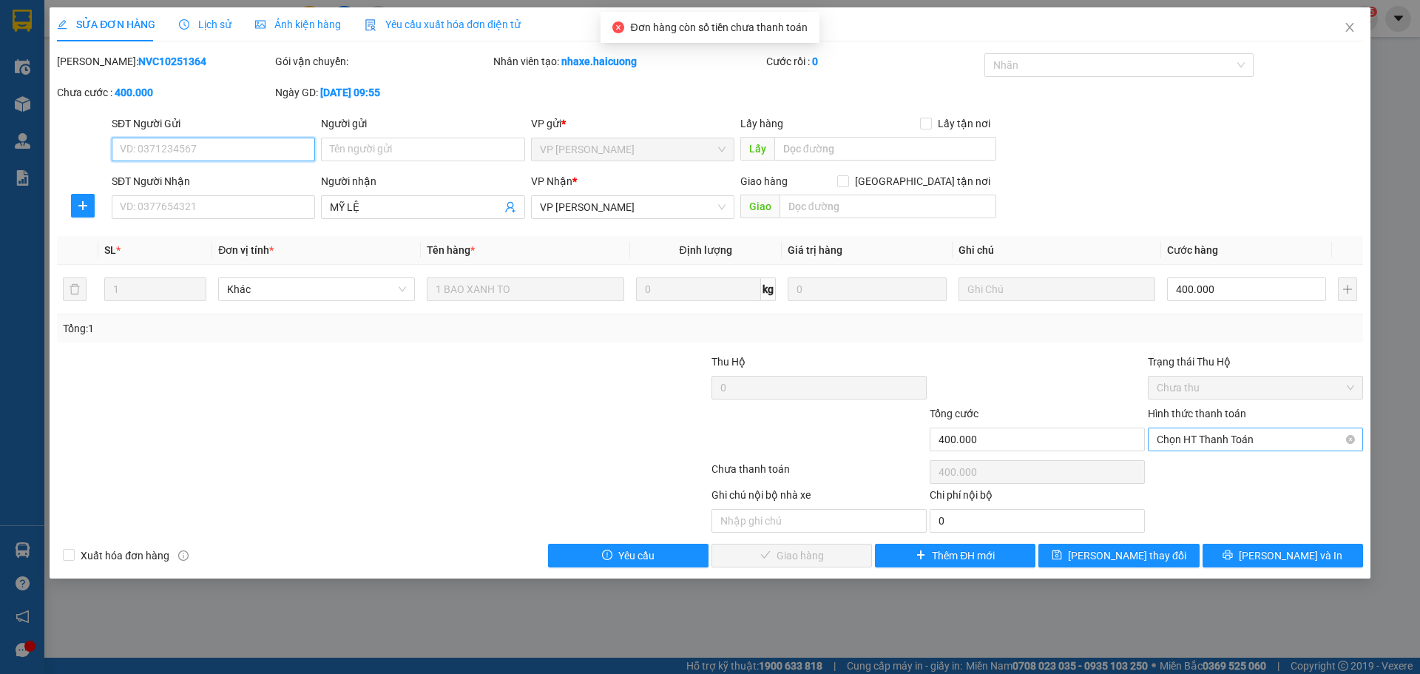
click at [1194, 444] on span "Chọn HT Thanh Toán" at bounding box center [1254, 439] width 197 height 22
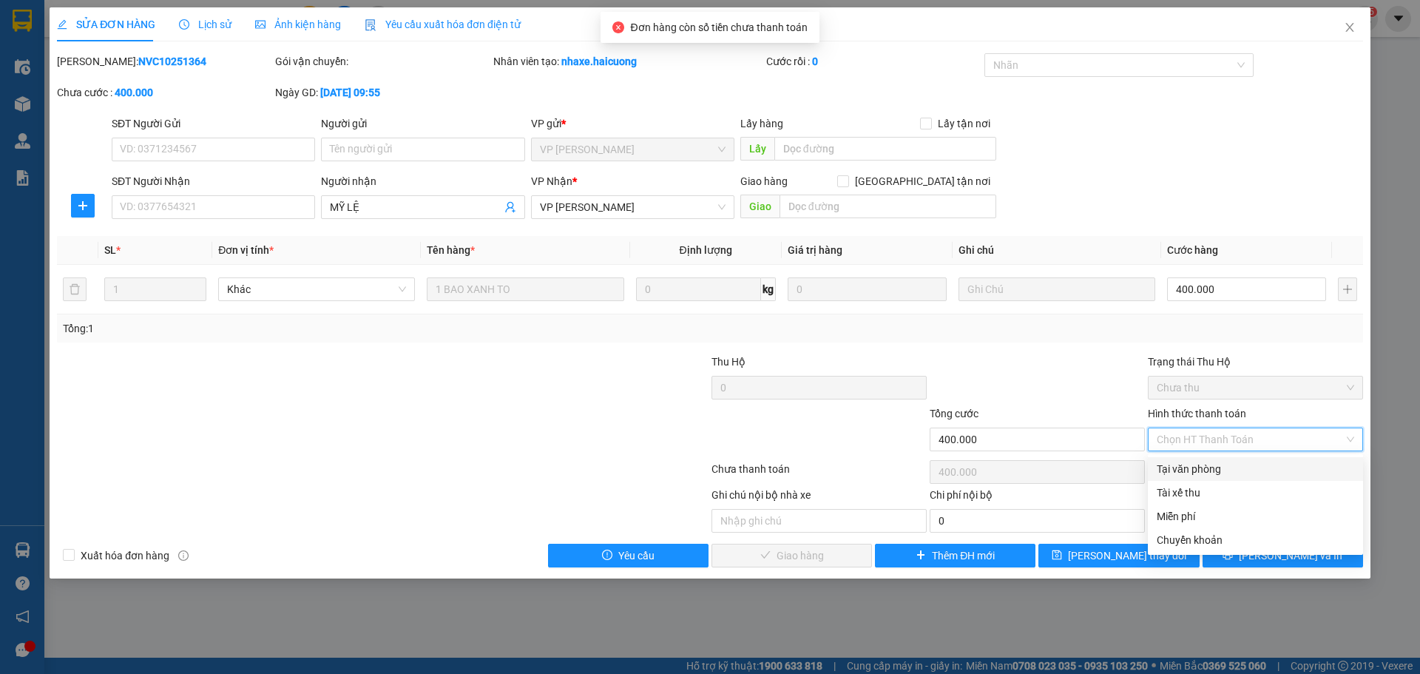
click at [1202, 464] on div "Tại văn phòng" at bounding box center [1254, 469] width 197 height 16
type input "0"
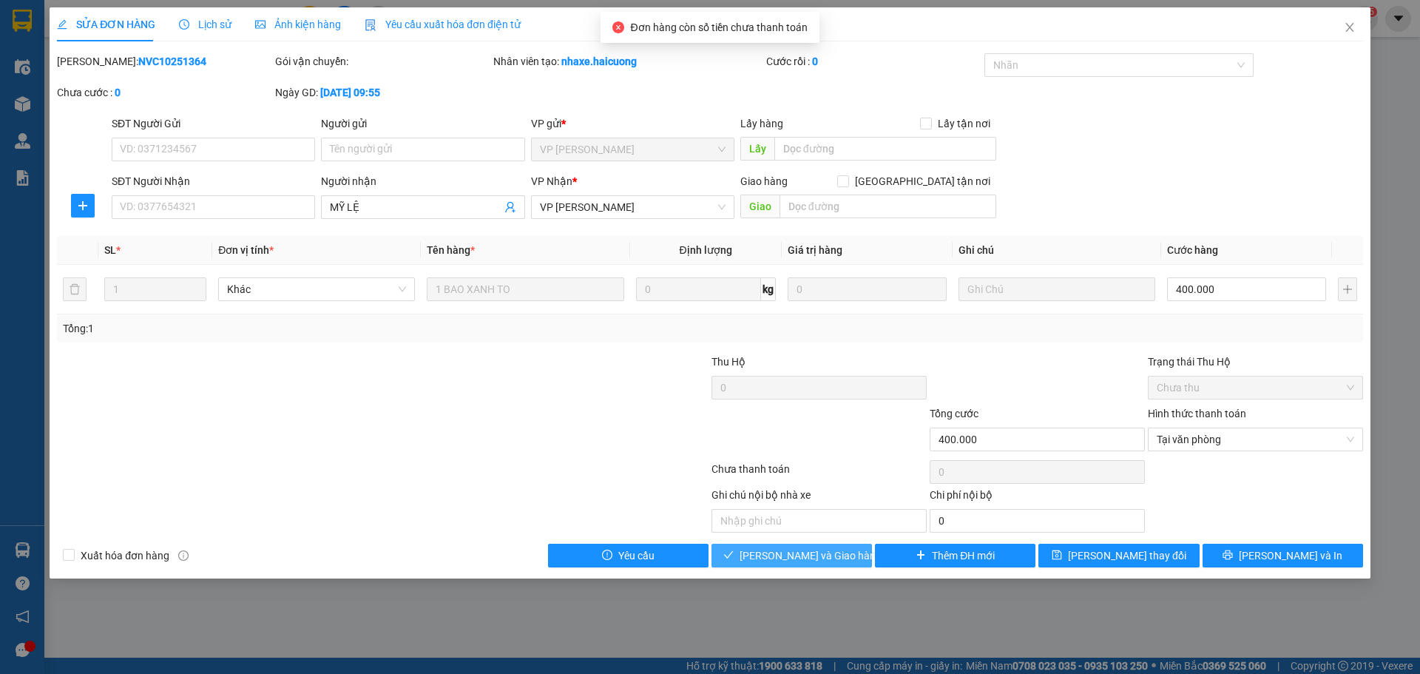
click at [825, 558] on span "[PERSON_NAME] và Giao hàng" at bounding box center [810, 555] width 142 height 16
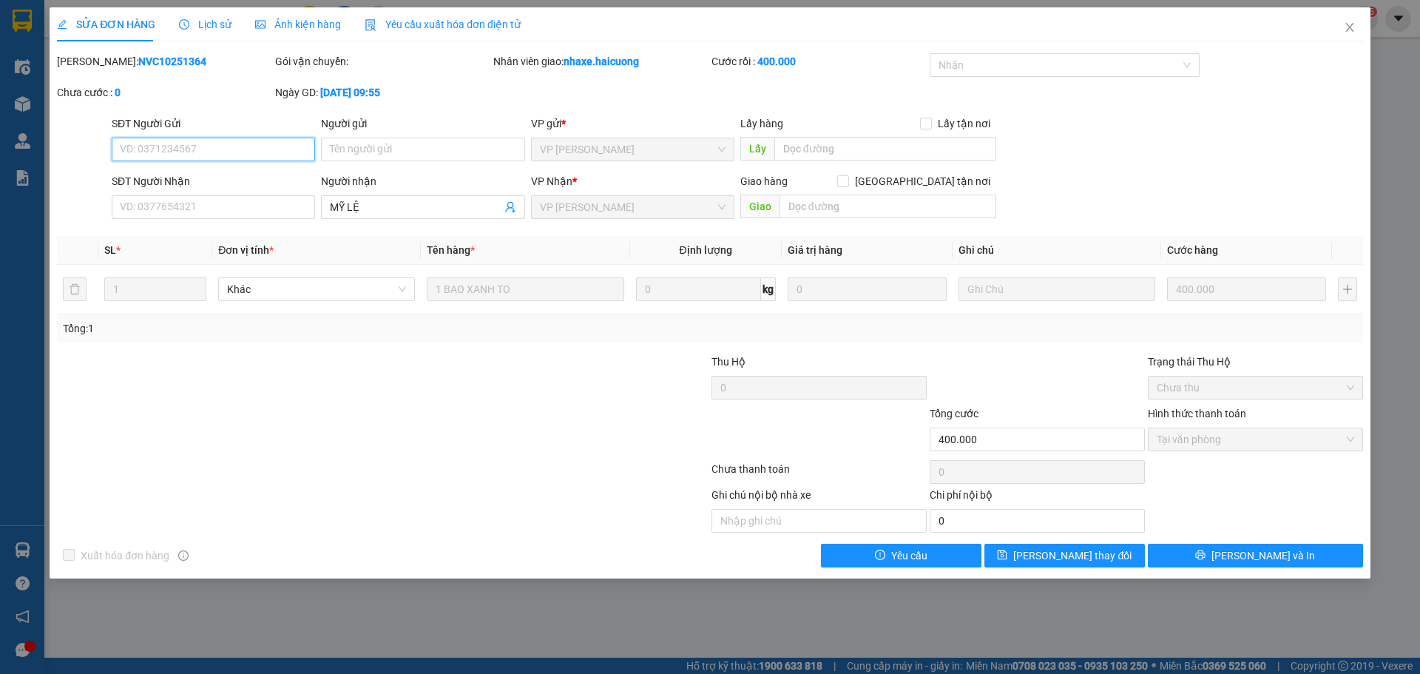
click at [169, 147] on input "SĐT Người Gửi" at bounding box center [213, 150] width 203 height 24
type input "0916465465"
click at [200, 205] on input "SĐT Người Nhận" at bounding box center [213, 207] width 203 height 24
click at [387, 208] on input "MỸ LỆ" at bounding box center [415, 207] width 171 height 16
click at [1351, 27] on icon "close" at bounding box center [1349, 27] width 12 height 12
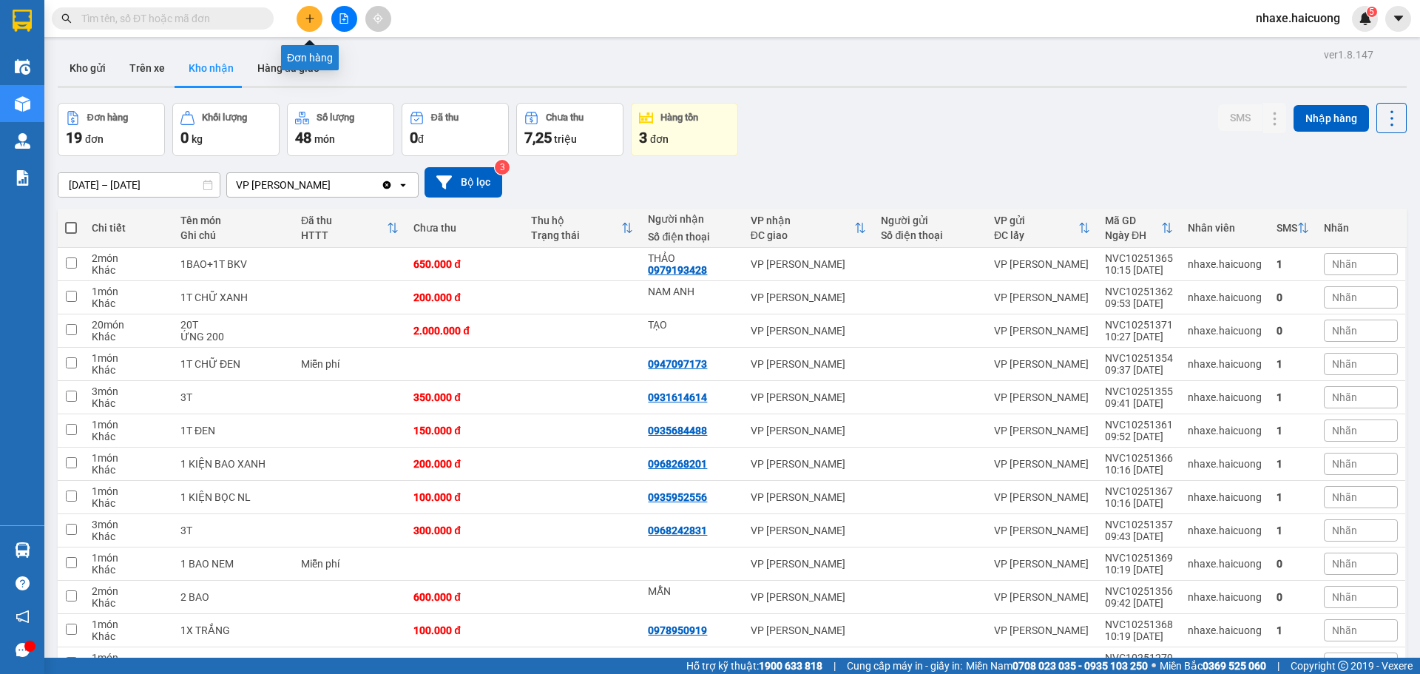
click at [305, 22] on icon "plus" at bounding box center [310, 18] width 10 height 10
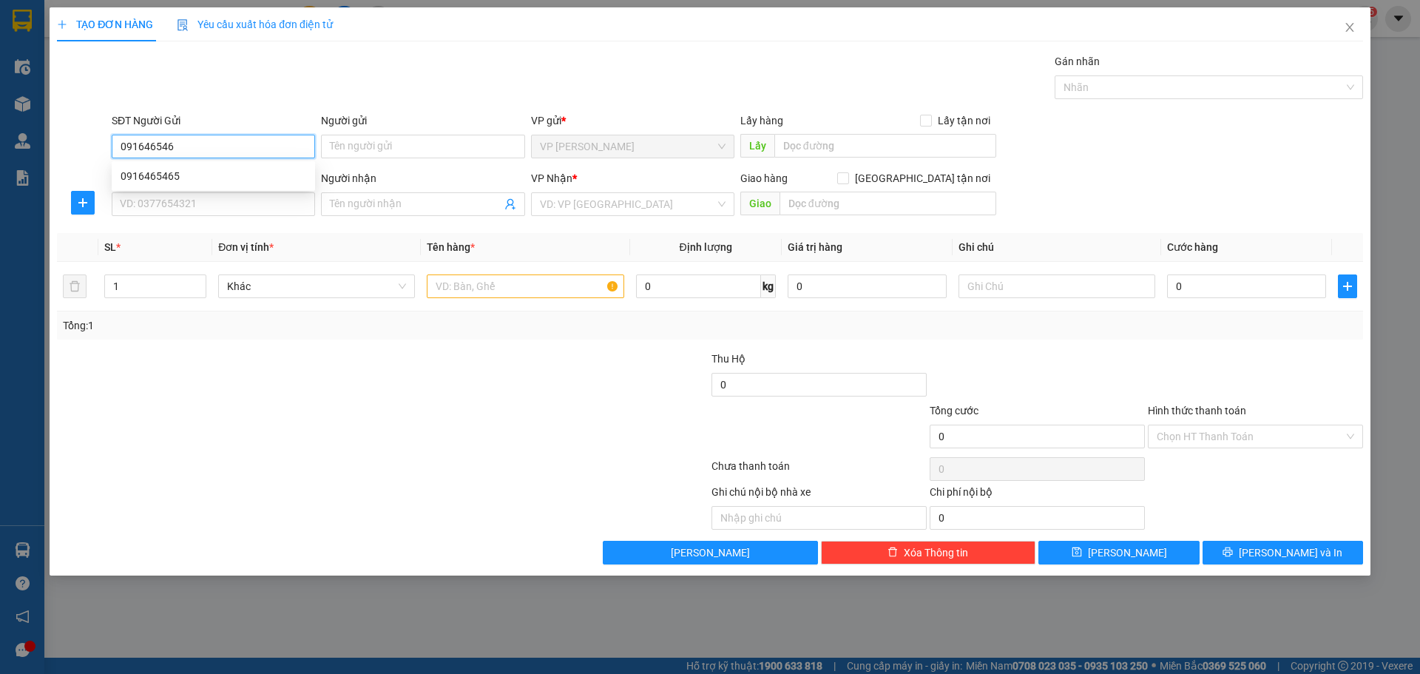
type input "0916465465"
drag, startPoint x: 225, startPoint y: 173, endPoint x: 254, endPoint y: 174, distance: 29.6
click at [224, 173] on div "0916465465" at bounding box center [214, 176] width 186 height 16
type input "0961901290"
type input "100.000"
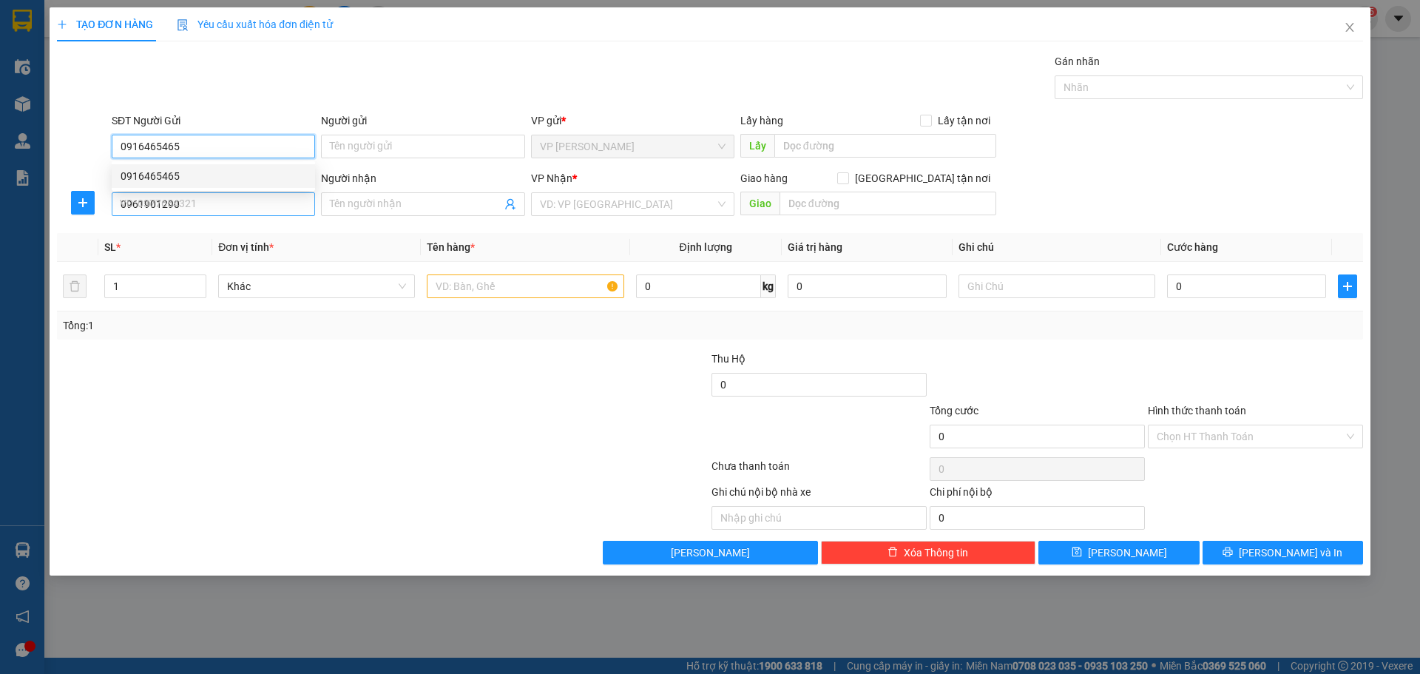
type input "100.000"
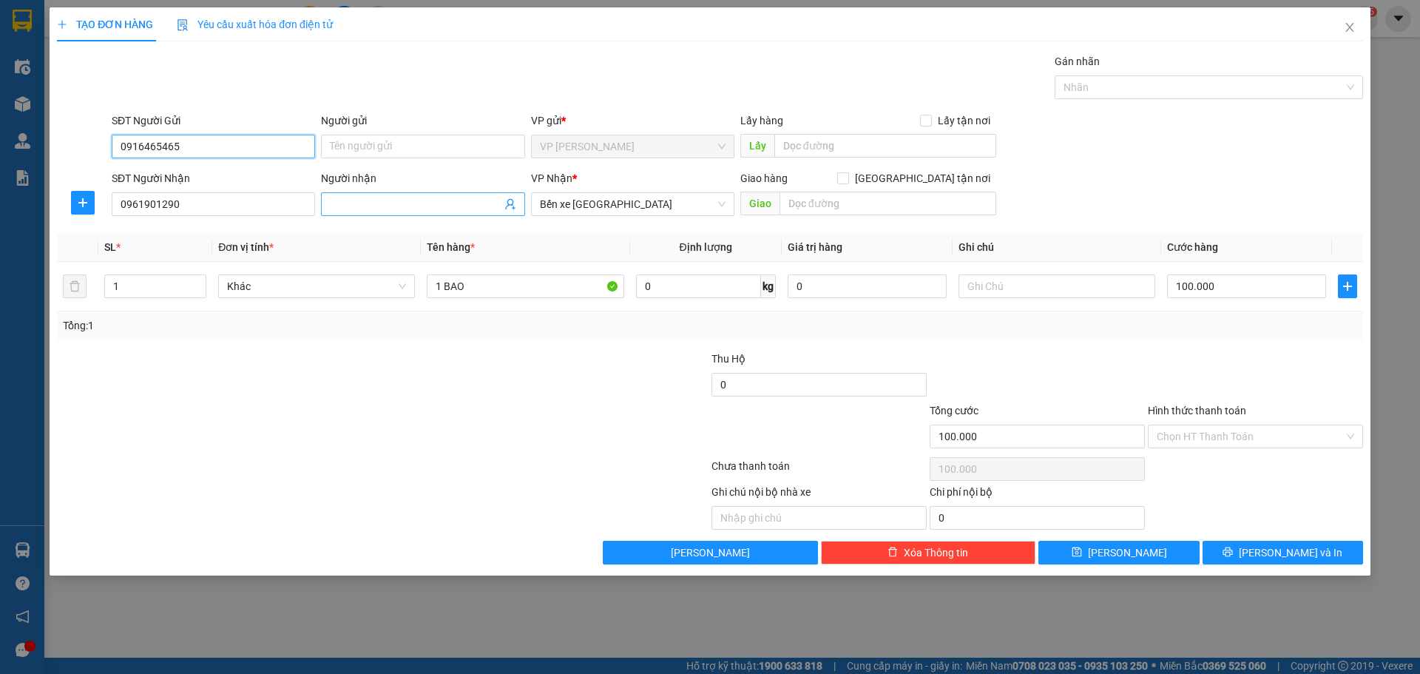
type input "0916465465"
click at [434, 204] on input "Người nhận" at bounding box center [415, 204] width 171 height 16
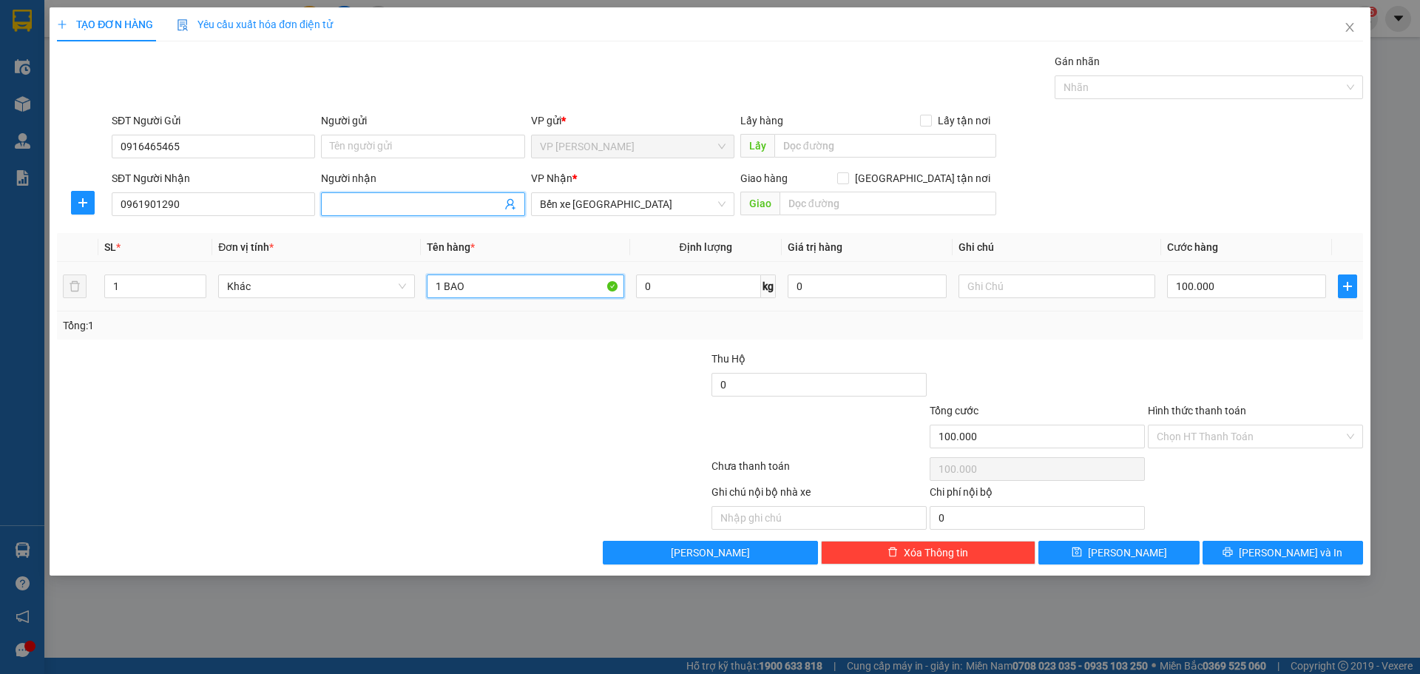
click at [516, 288] on input "1 BAO" at bounding box center [525, 286] width 197 height 24
type input "1 BAO ĐỎ"
click at [451, 373] on div at bounding box center [273, 376] width 436 height 52
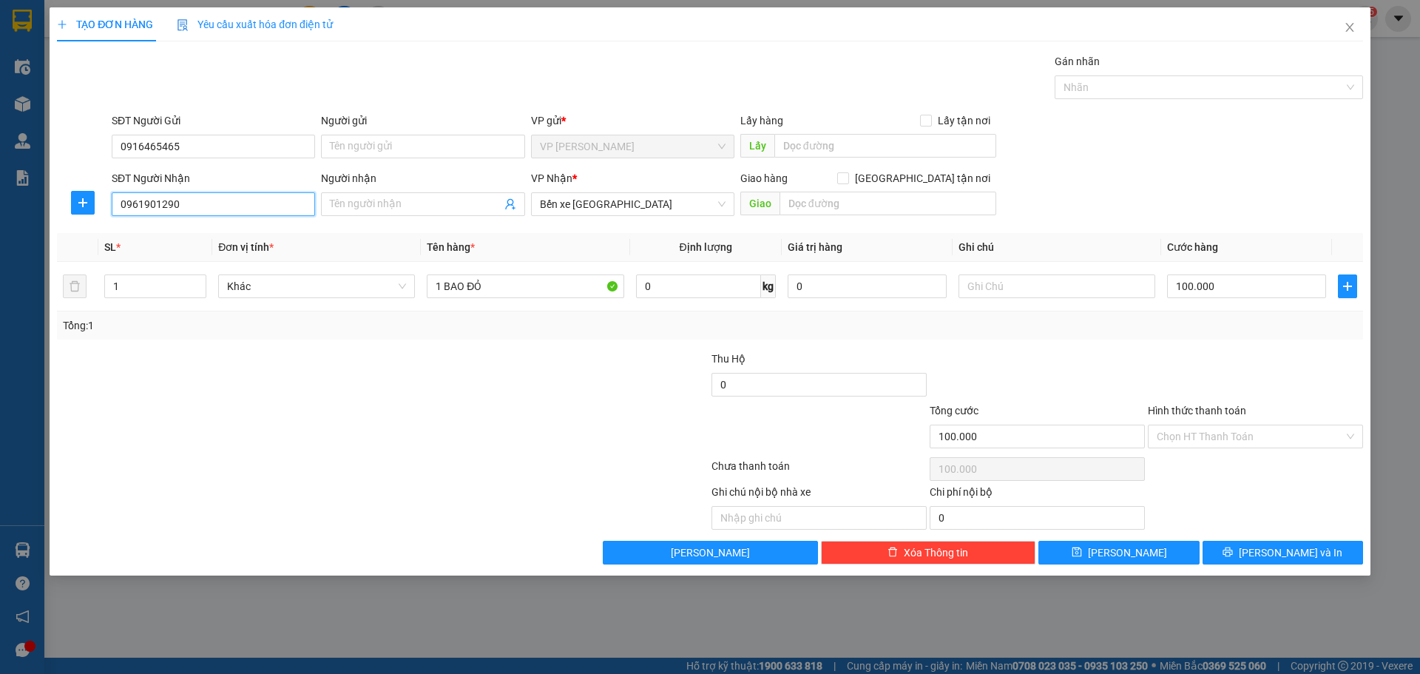
click at [206, 206] on input "0961901290" at bounding box center [213, 204] width 203 height 24
click at [137, 206] on input "0961901290" at bounding box center [213, 204] width 203 height 24
click at [139, 206] on input "0961901290" at bounding box center [213, 204] width 203 height 24
click at [142, 204] on input "0961901290" at bounding box center [213, 204] width 203 height 24
click at [155, 206] on input "0961901290" at bounding box center [213, 204] width 203 height 24
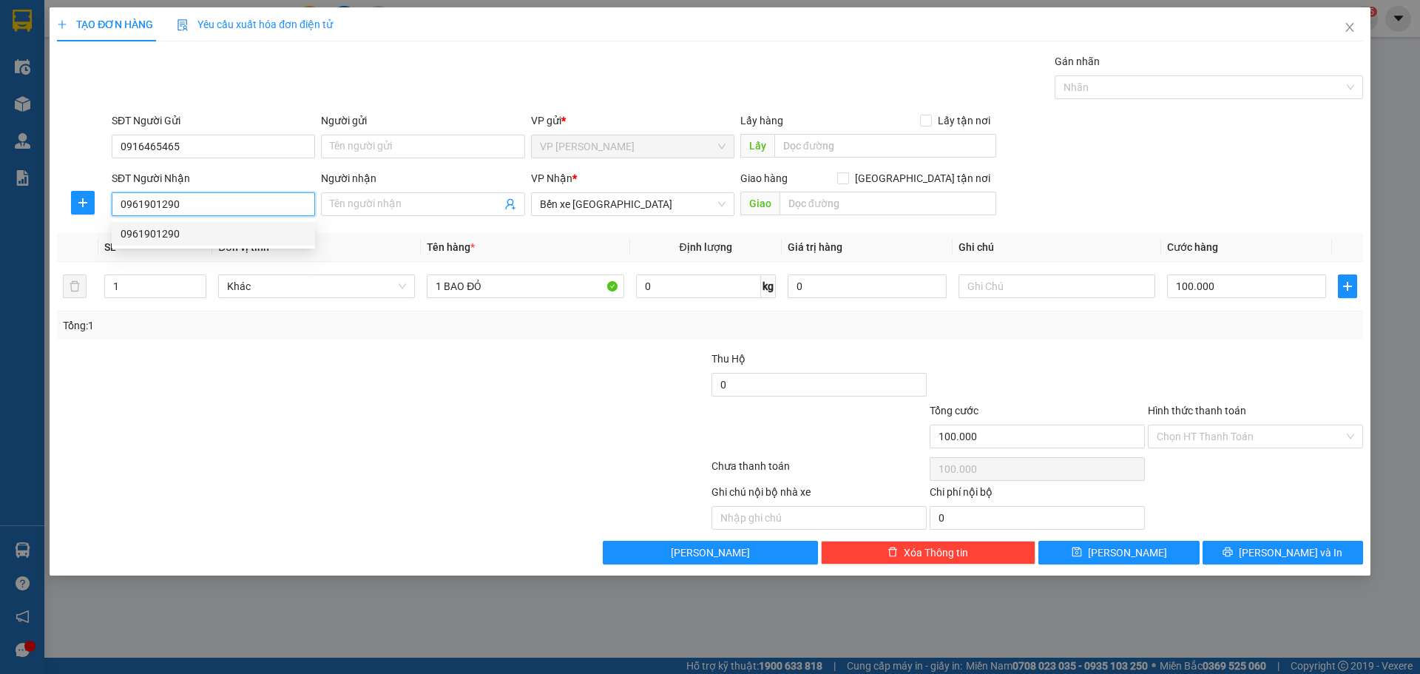
click at [157, 206] on input "0961901290" at bounding box center [213, 204] width 203 height 24
click at [412, 430] on div at bounding box center [273, 428] width 436 height 52
click at [1205, 442] on input "Hình thức thanh toán" at bounding box center [1249, 436] width 187 height 22
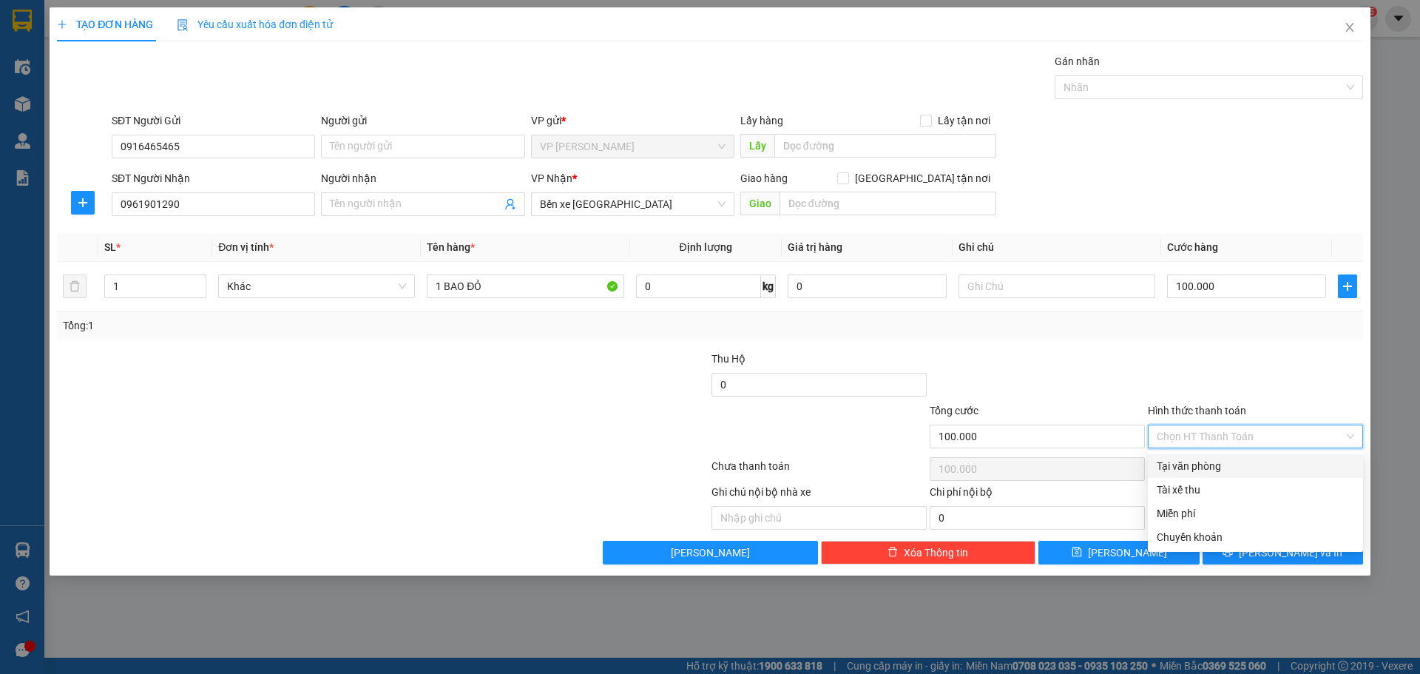
click at [1203, 458] on div "Tại văn phòng" at bounding box center [1254, 466] width 197 height 16
type input "0"
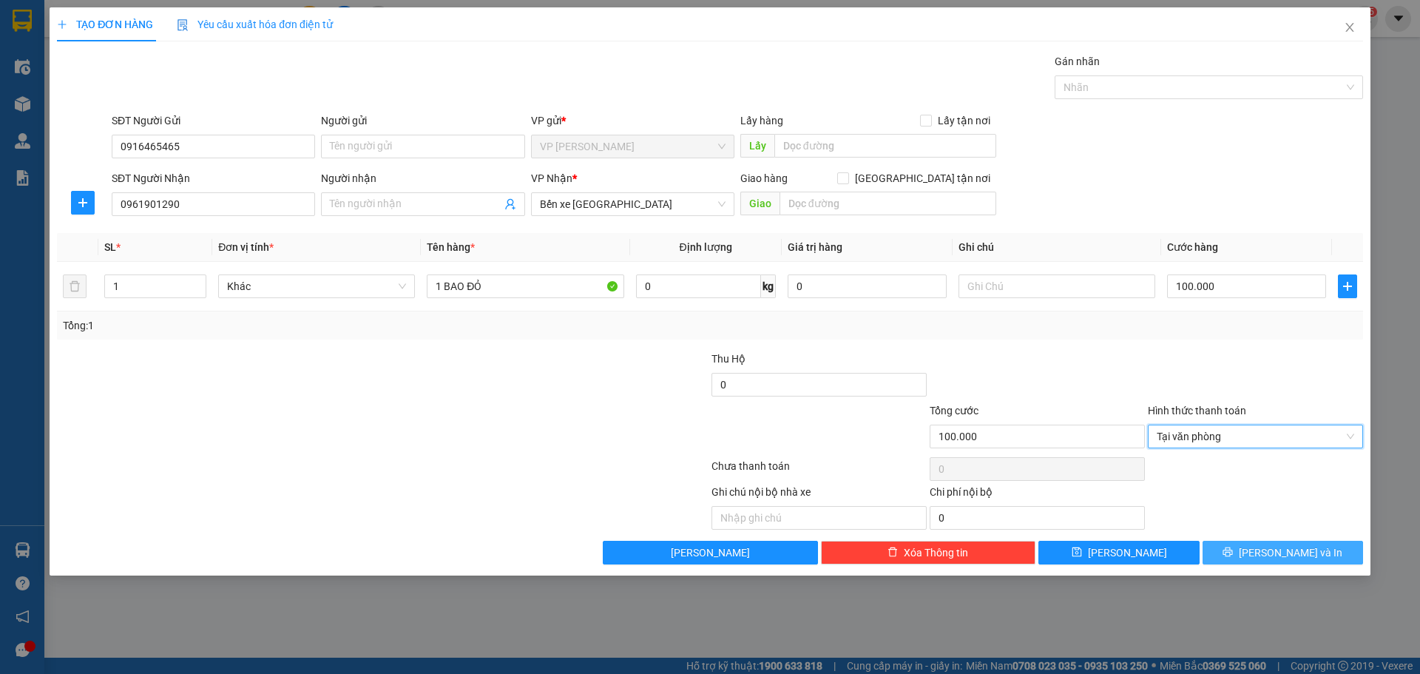
click at [1275, 547] on span "[PERSON_NAME] và In" at bounding box center [1290, 552] width 104 height 16
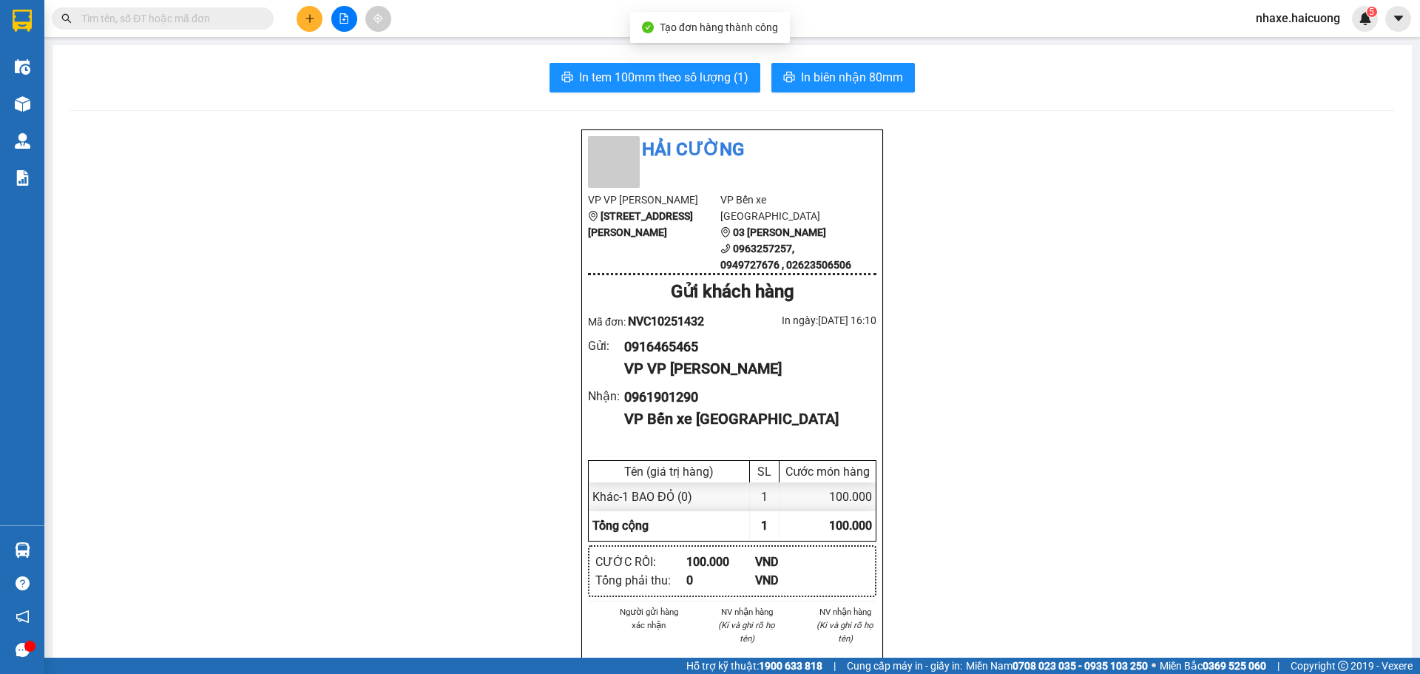
click at [666, 98] on div "In tem 100mm theo số lượng (1) In biên nhận 80mm Hải Cường VP VP [PERSON_NAME] …" at bounding box center [731, 639] width 1359 height 1188
click at [671, 83] on span "In tem 100mm theo số lượng (1)" at bounding box center [663, 77] width 169 height 18
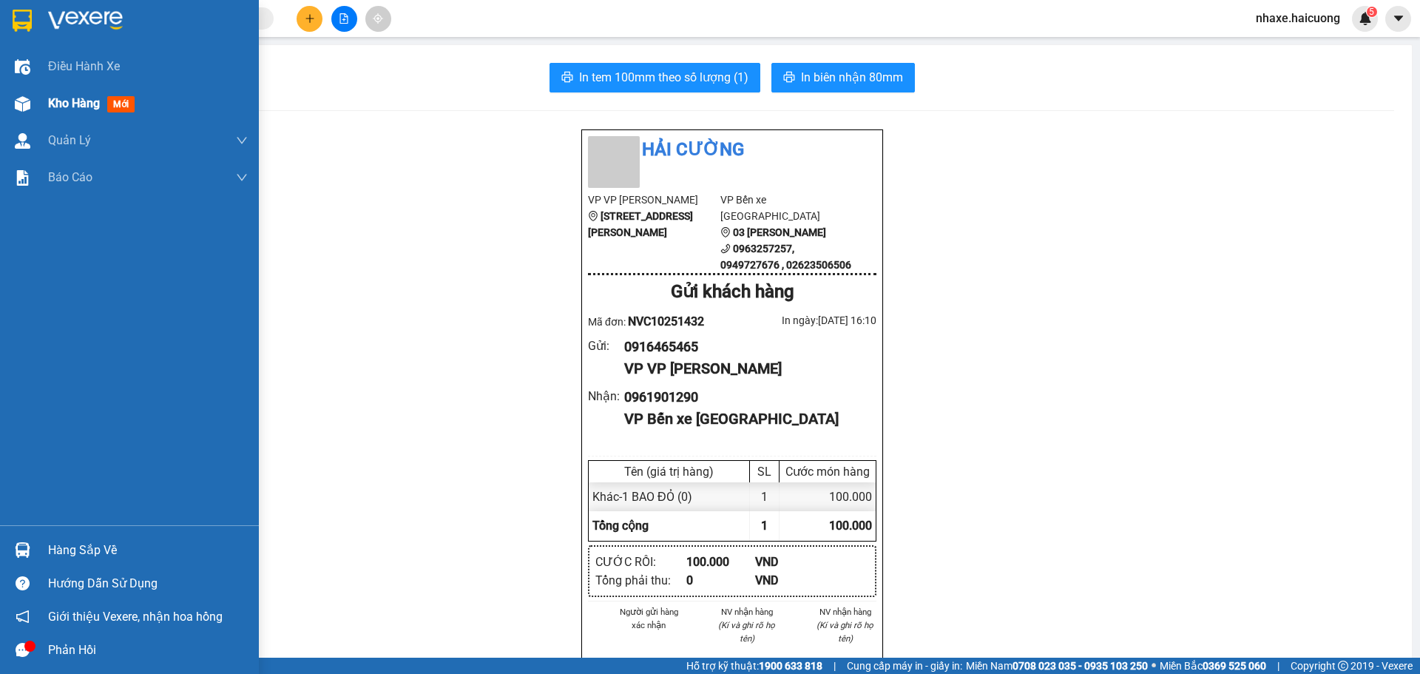
click at [35, 110] on div at bounding box center [23, 104] width 26 height 26
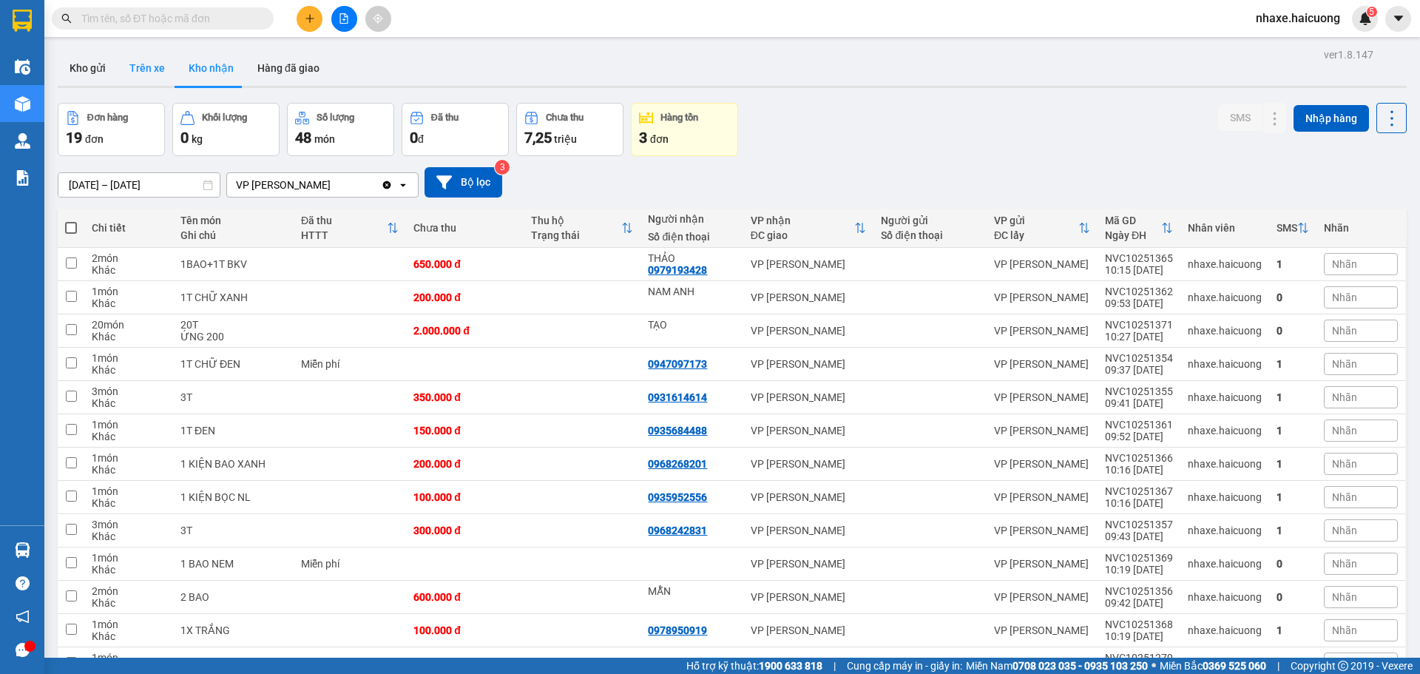
click at [137, 64] on button "Trên xe" at bounding box center [147, 67] width 59 height 35
type input "[DATE] – [DATE]"
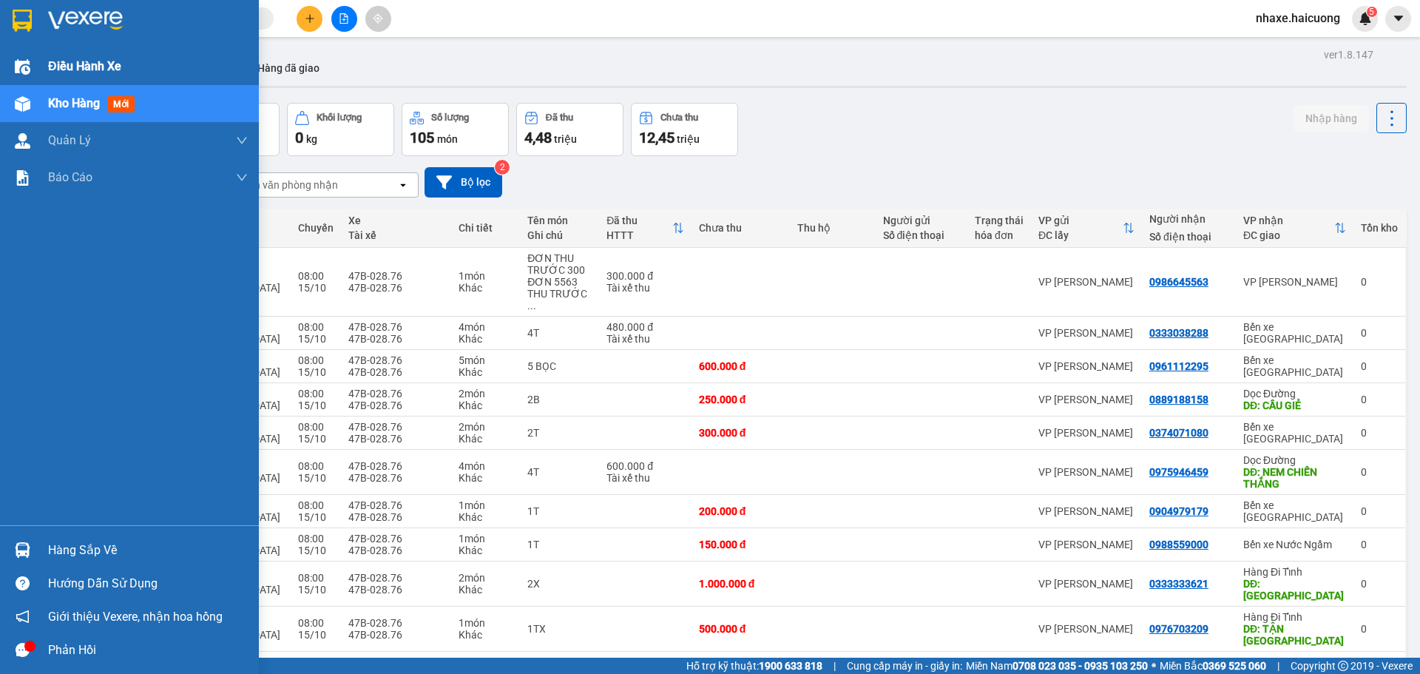
click at [109, 73] on span "Điều hành xe" at bounding box center [84, 66] width 73 height 18
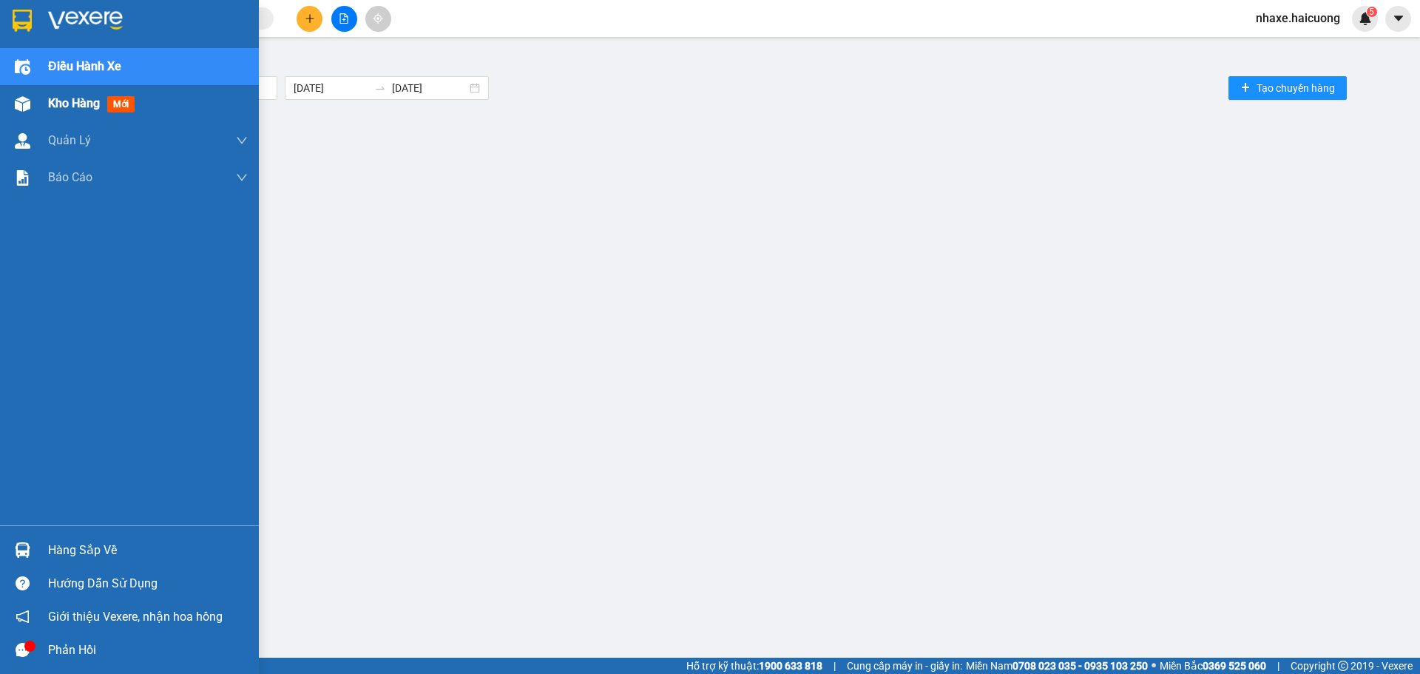
click at [61, 109] on span "Kho hàng" at bounding box center [74, 103] width 52 height 14
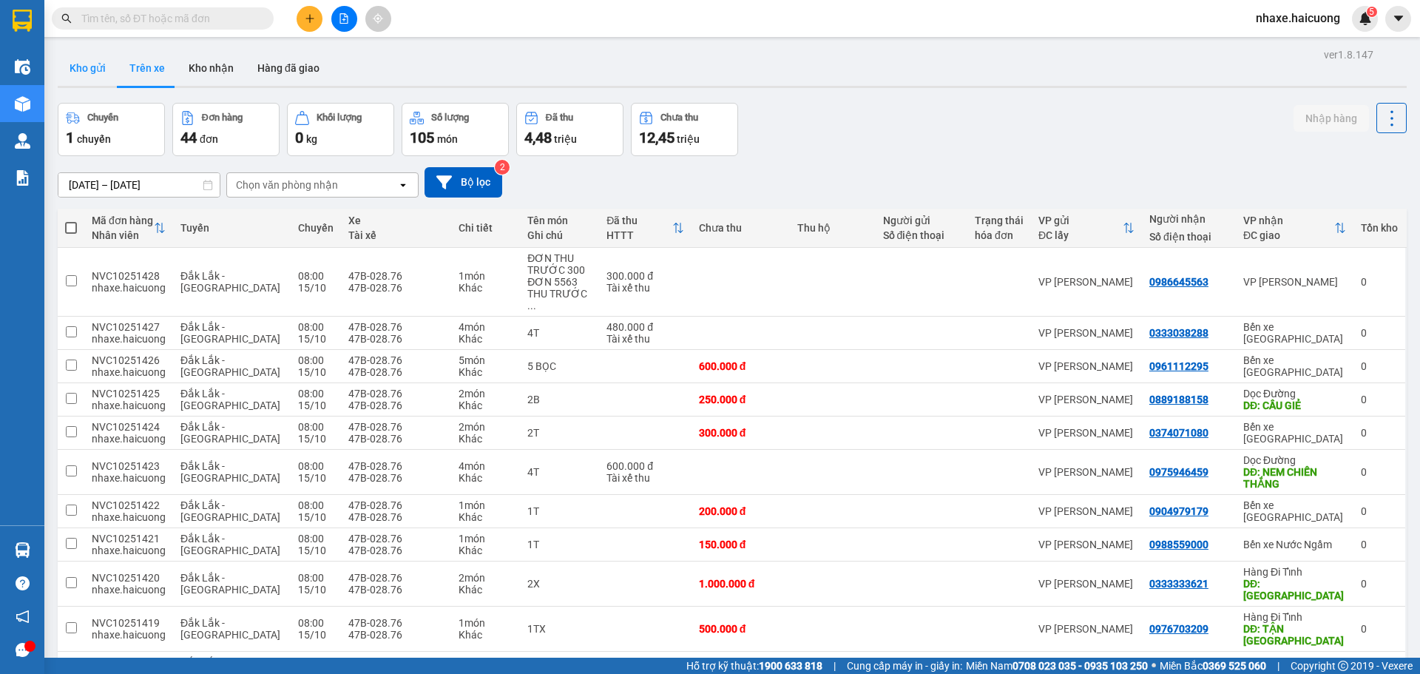
click at [94, 62] on button "Kho gửi" at bounding box center [88, 67] width 60 height 35
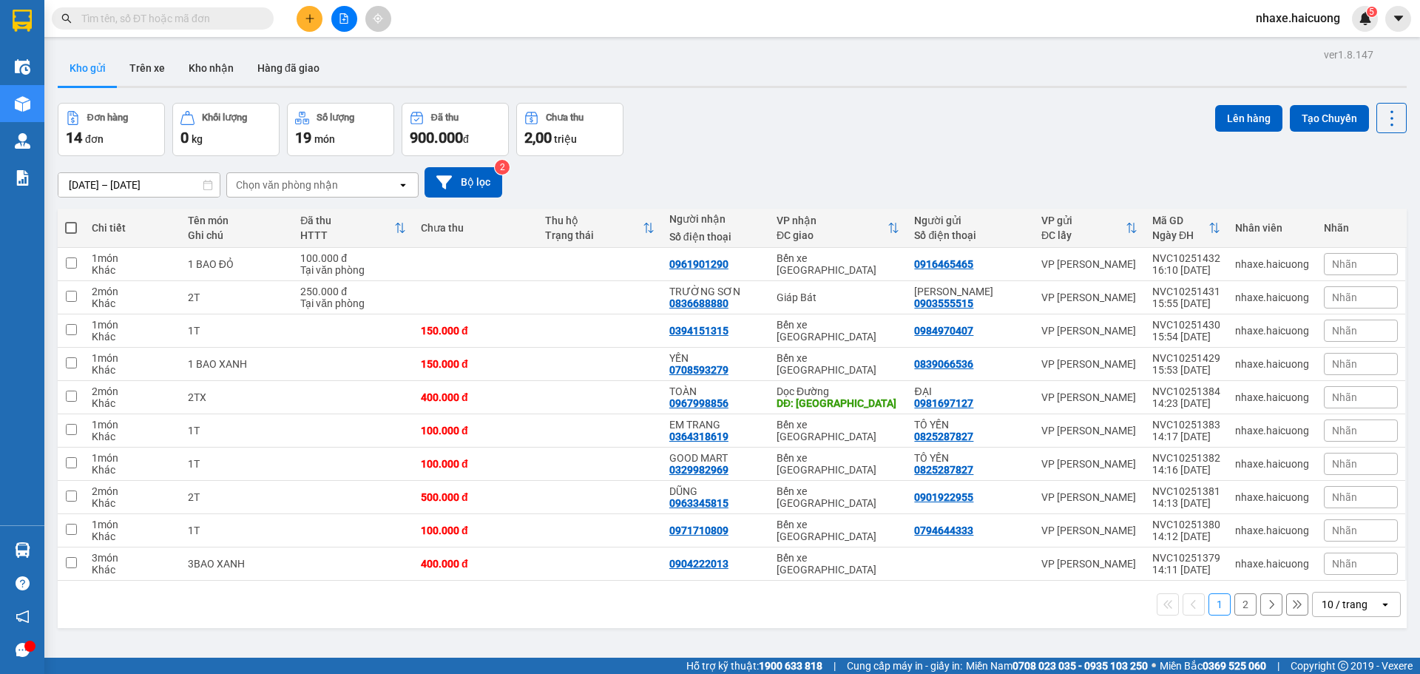
click at [1238, 611] on button "2" at bounding box center [1245, 604] width 22 height 22
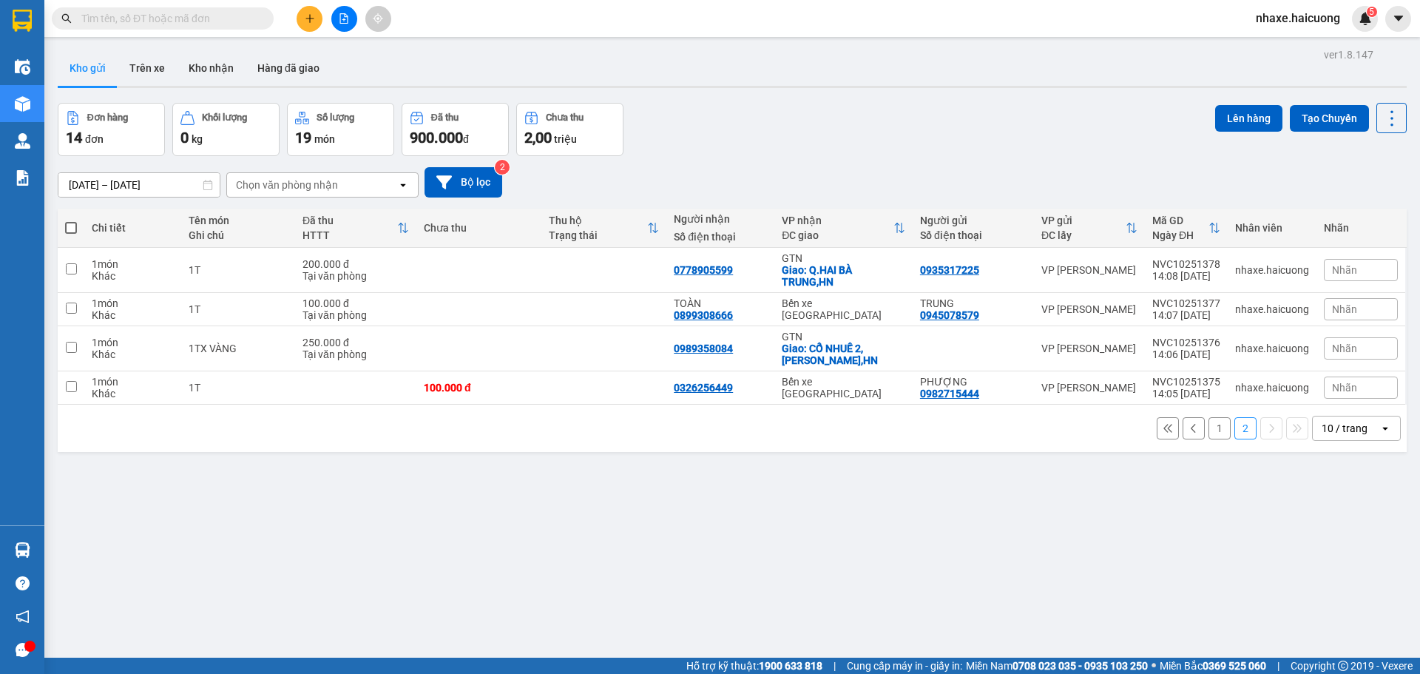
click at [1215, 435] on button "1" at bounding box center [1219, 428] width 22 height 22
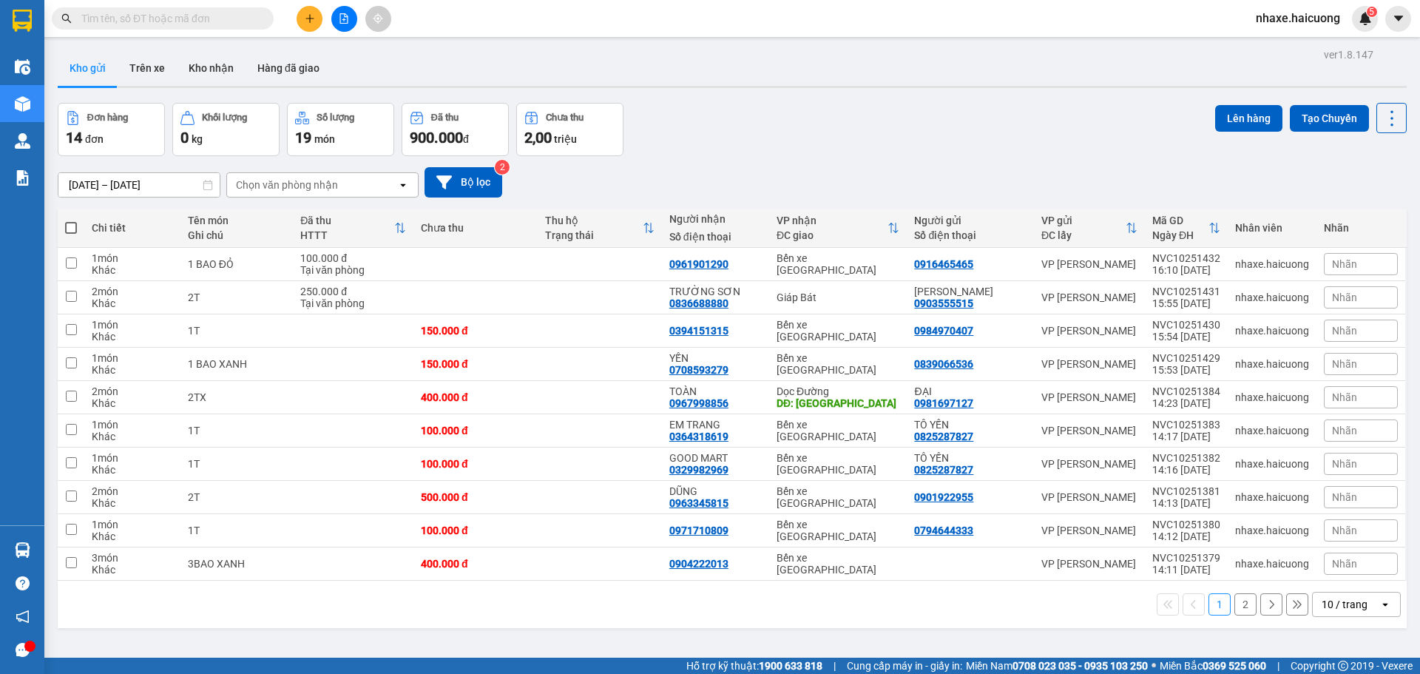
click at [182, 23] on input "text" at bounding box center [168, 18] width 174 height 16
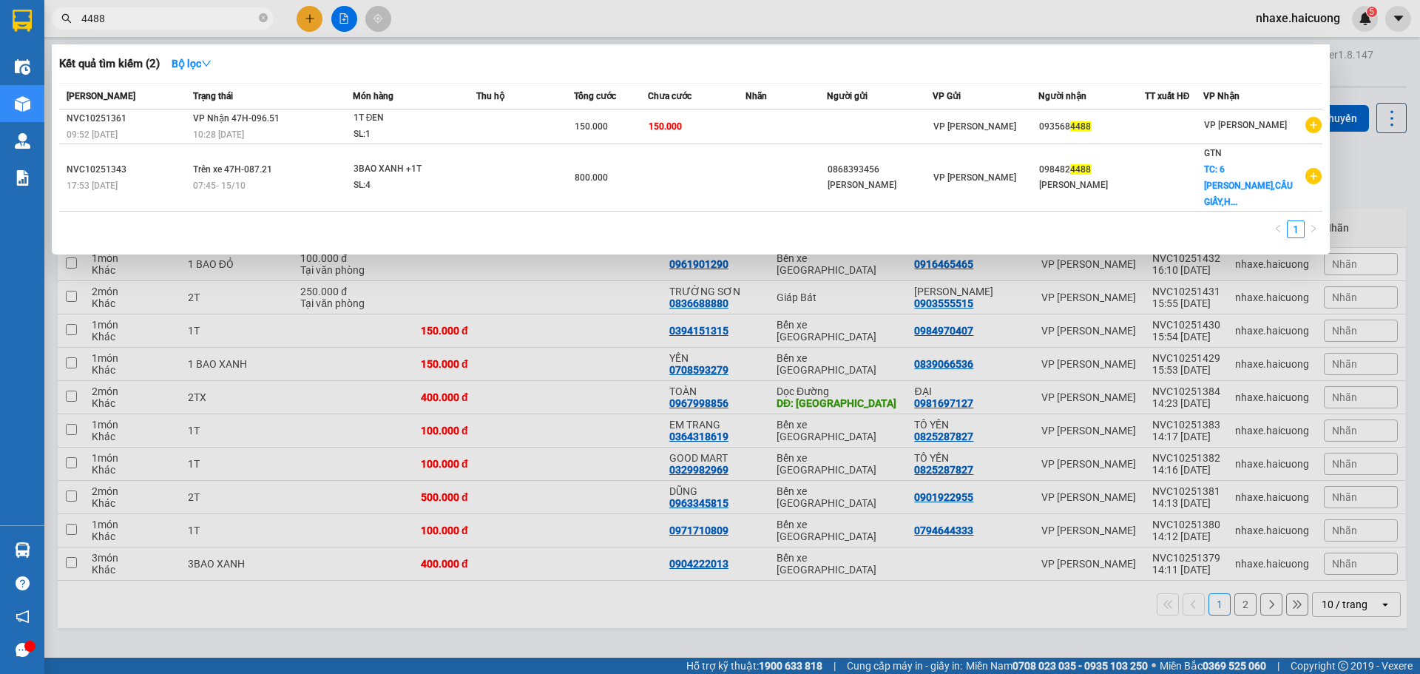
type input "4488"
click at [257, 18] on span "4488" at bounding box center [163, 18] width 222 height 22
click at [260, 18] on icon "close-circle" at bounding box center [263, 17] width 9 height 9
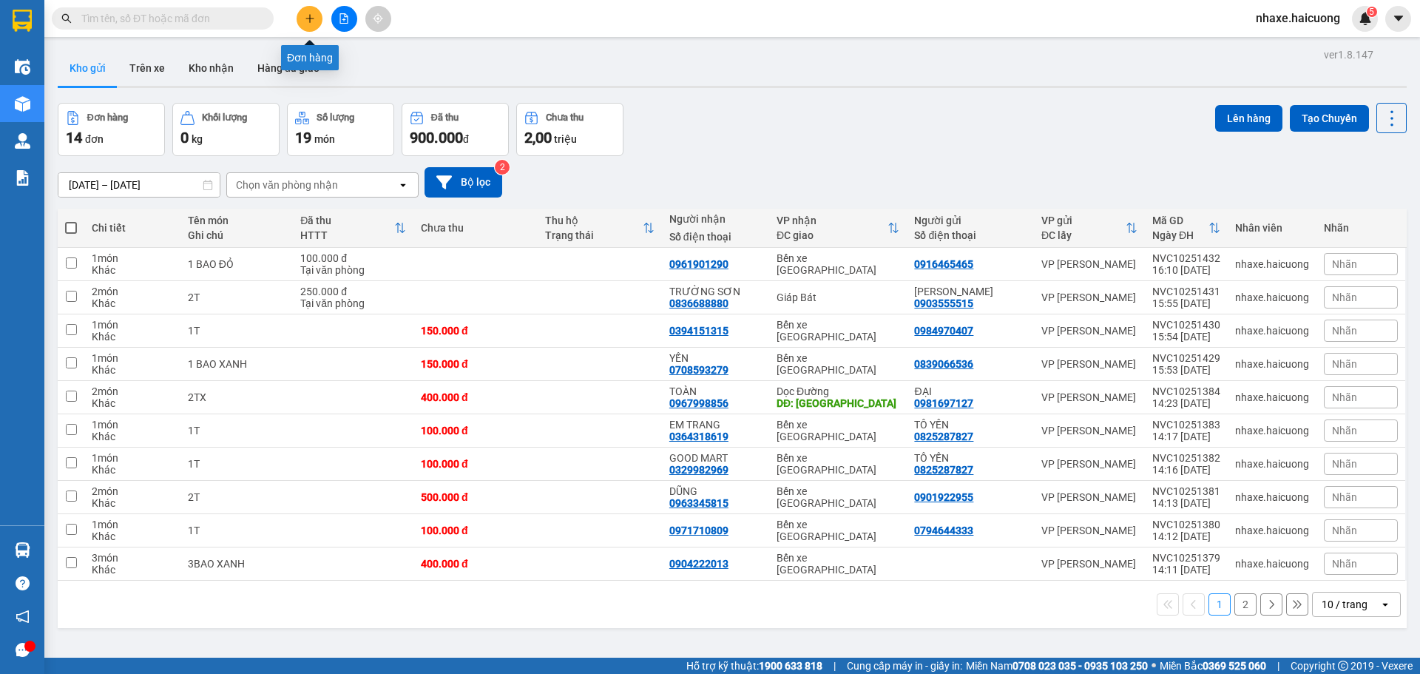
click at [299, 19] on button at bounding box center [309, 19] width 26 height 26
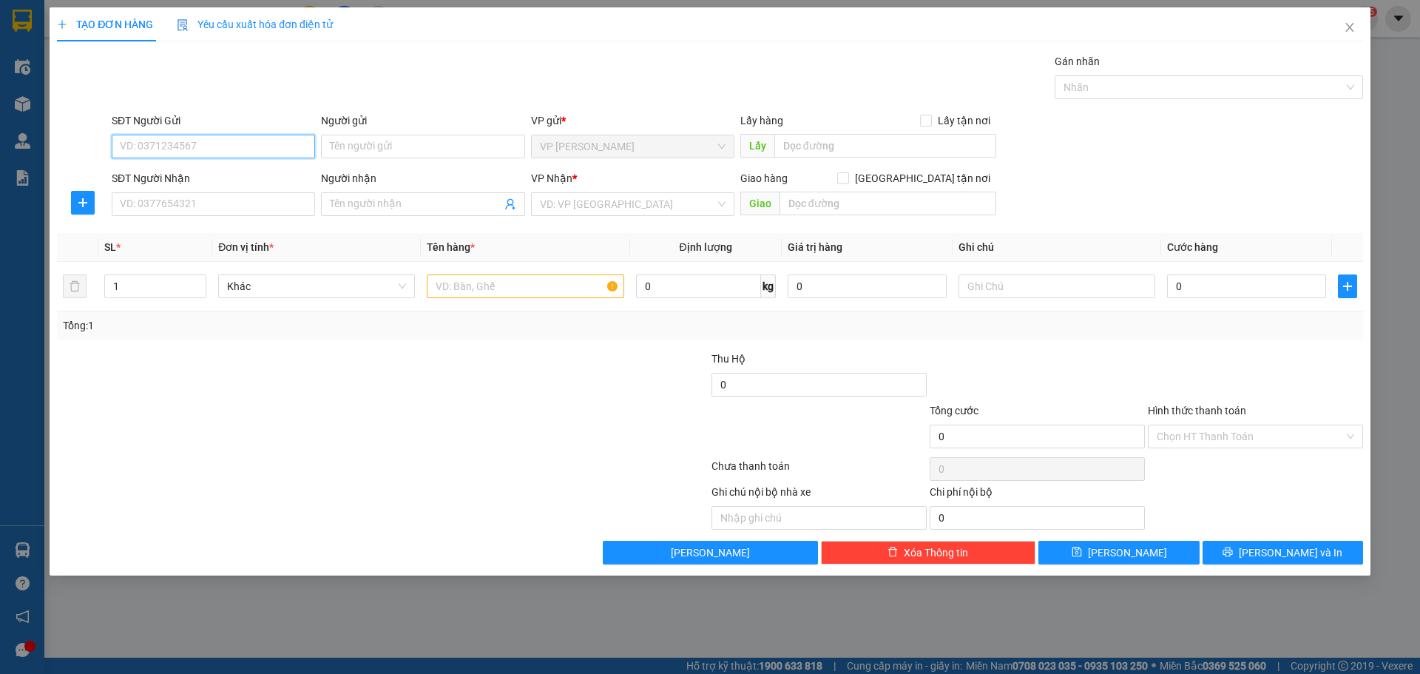
click at [208, 154] on input "SĐT Người Gửi" at bounding box center [213, 147] width 203 height 24
type input "0905507252"
click at [191, 171] on div "0905507252" at bounding box center [214, 176] width 186 height 16
type input "0984072122"
type input "[PERSON_NAME]"
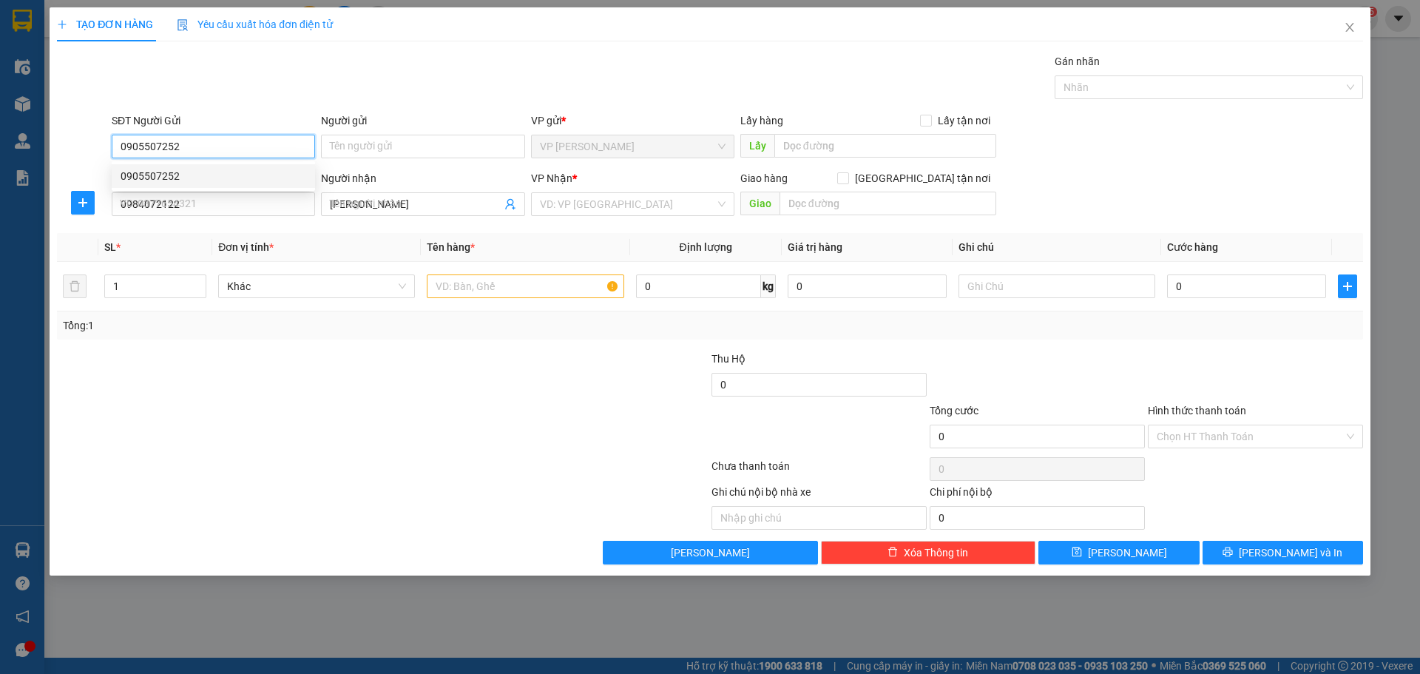
type input "200.000"
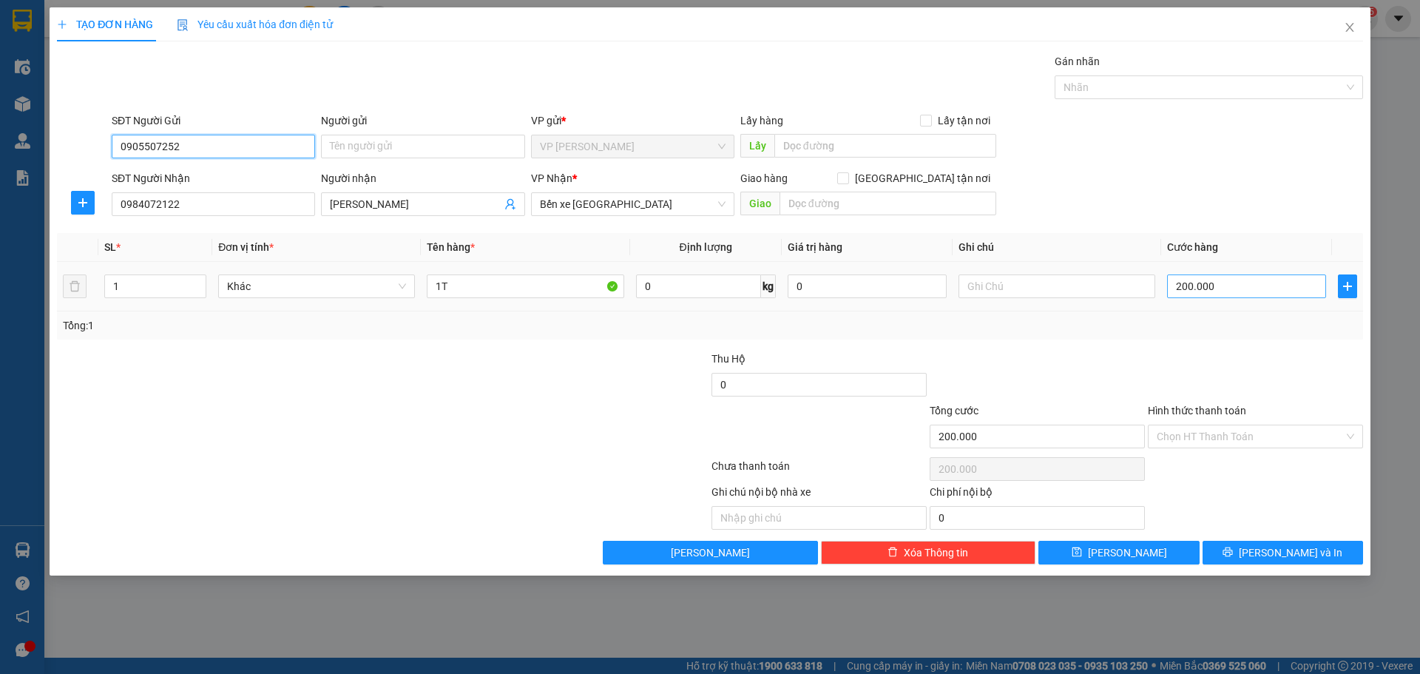
type input "0905507252"
click at [1229, 290] on input "200.000" at bounding box center [1246, 286] width 159 height 24
type input "1"
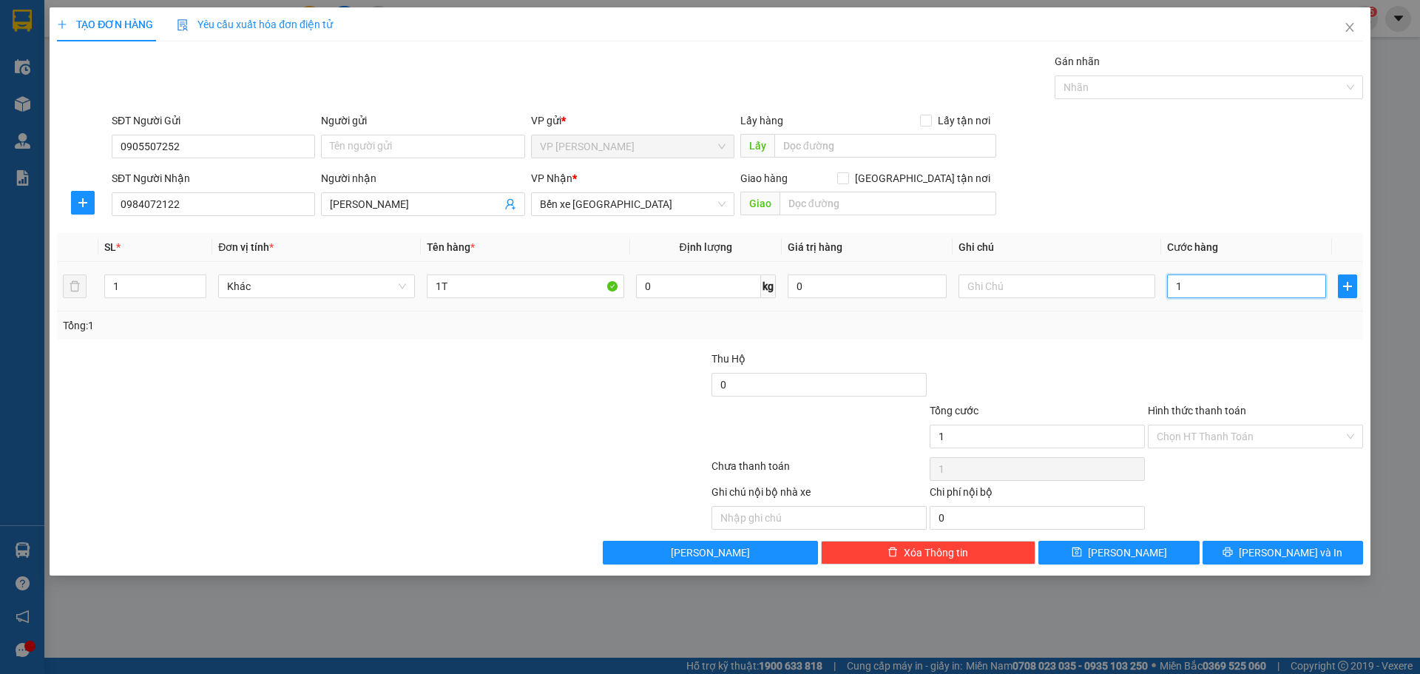
type input "10"
type input "100"
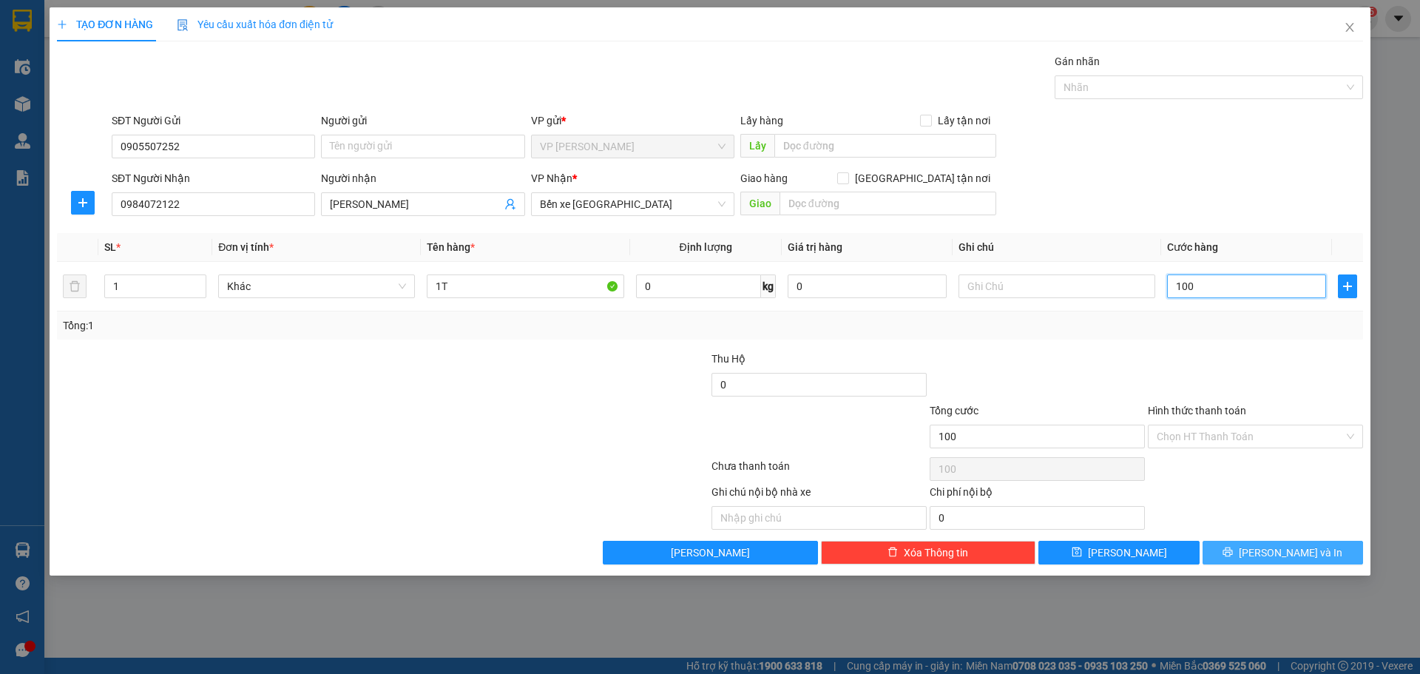
type input "100"
type input "100.000"
click at [1276, 557] on span "[PERSON_NAME] và In" at bounding box center [1290, 552] width 104 height 16
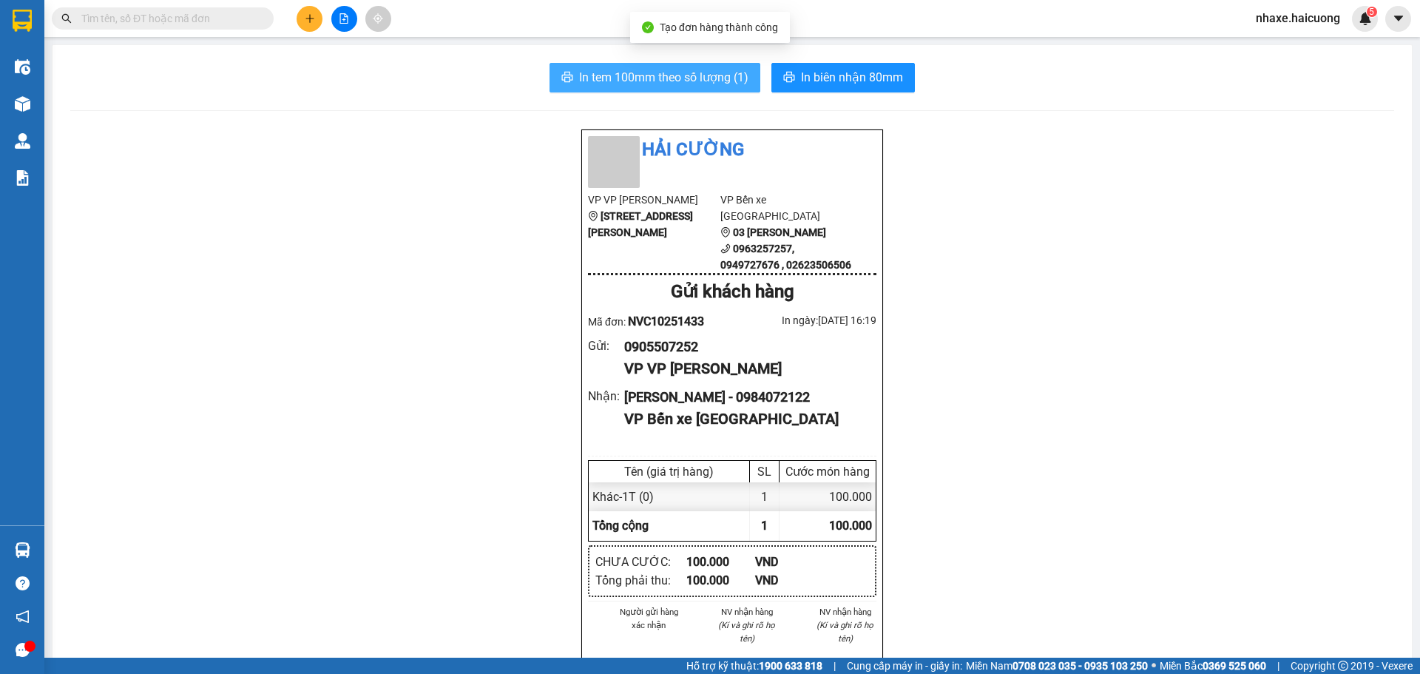
click at [681, 78] on span "In tem 100mm theo số lượng (1)" at bounding box center [663, 77] width 169 height 18
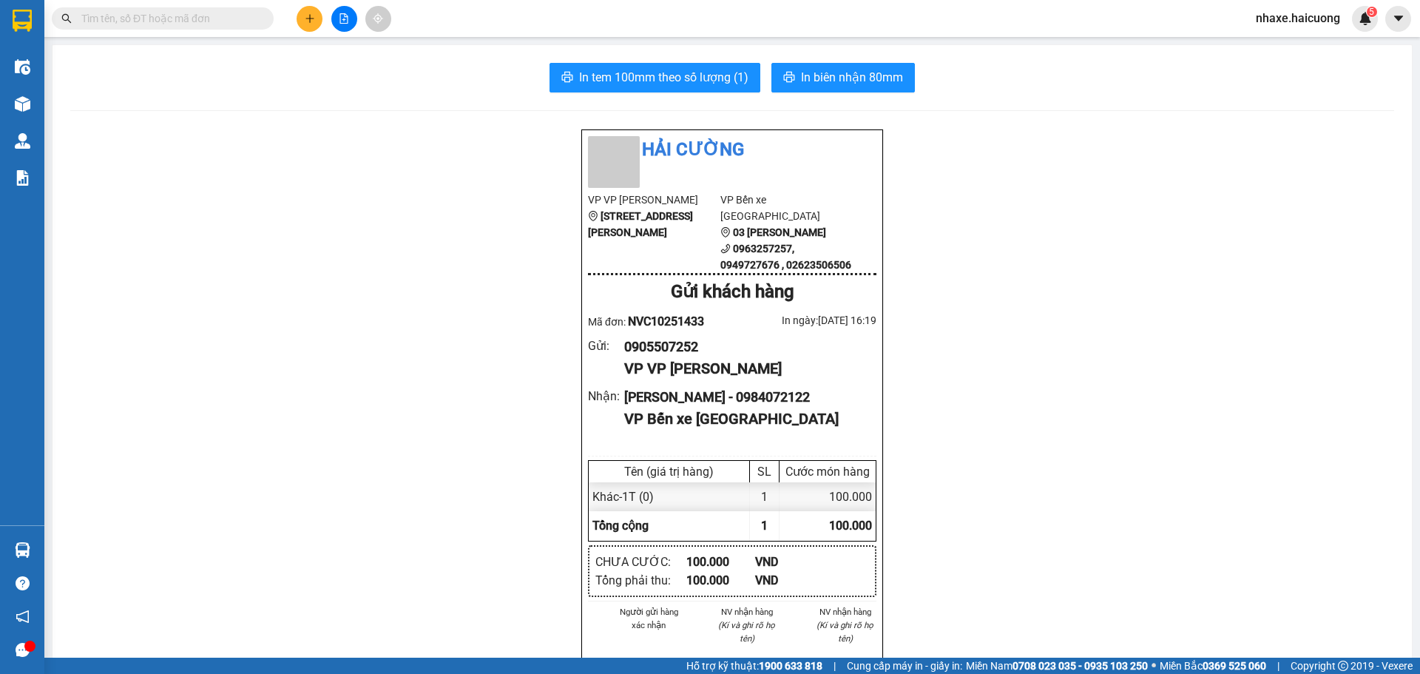
click at [40, 108] on div "Kho hàng mới" at bounding box center [22, 103] width 44 height 37
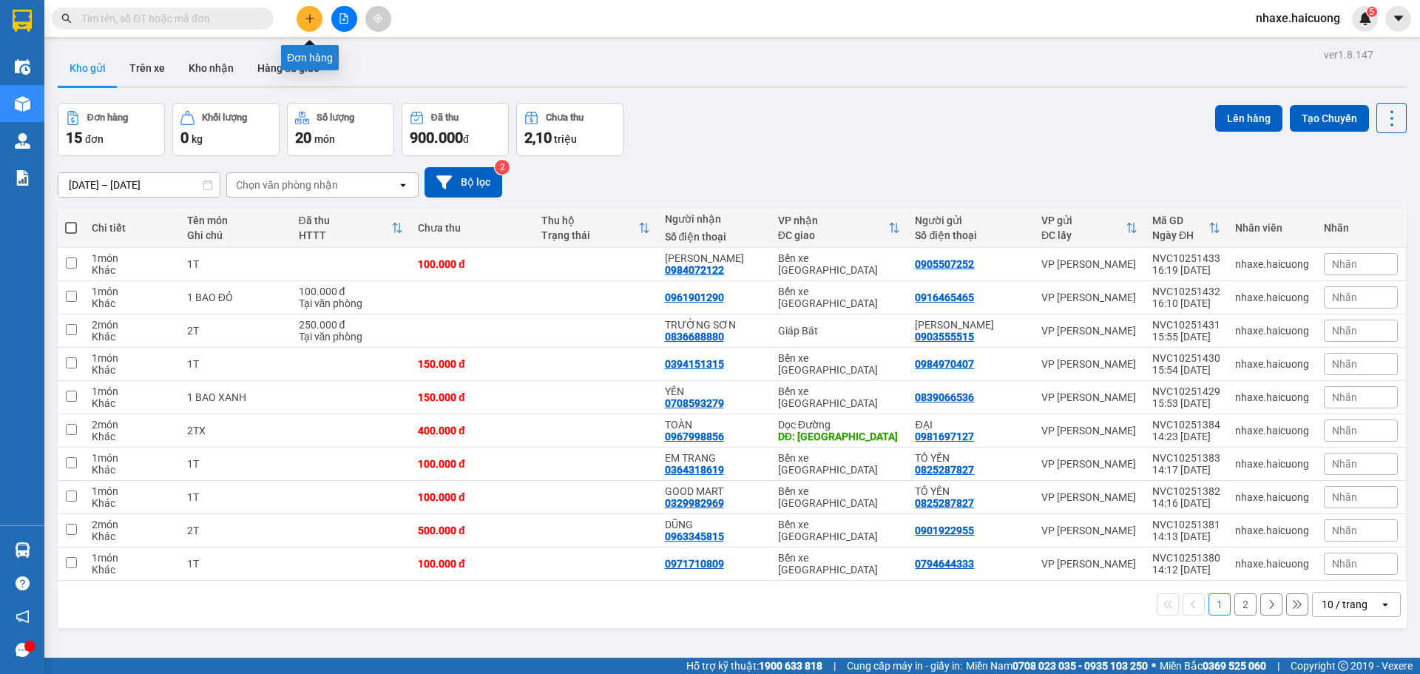
click at [309, 13] on icon "plus" at bounding box center [310, 18] width 10 height 10
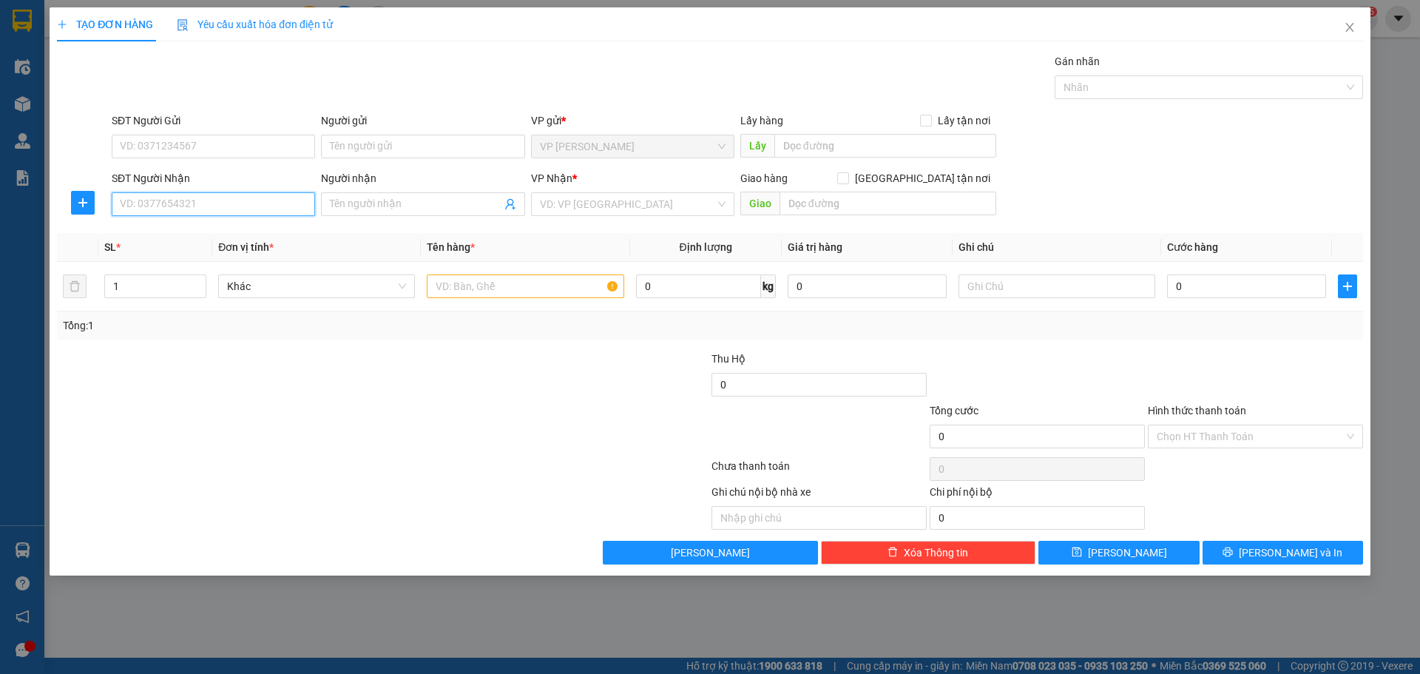
click at [217, 210] on input "SĐT Người Nhận" at bounding box center [213, 204] width 203 height 24
click at [194, 151] on input "SĐT Người Gửi" at bounding box center [213, 147] width 203 height 24
type input "0829949992"
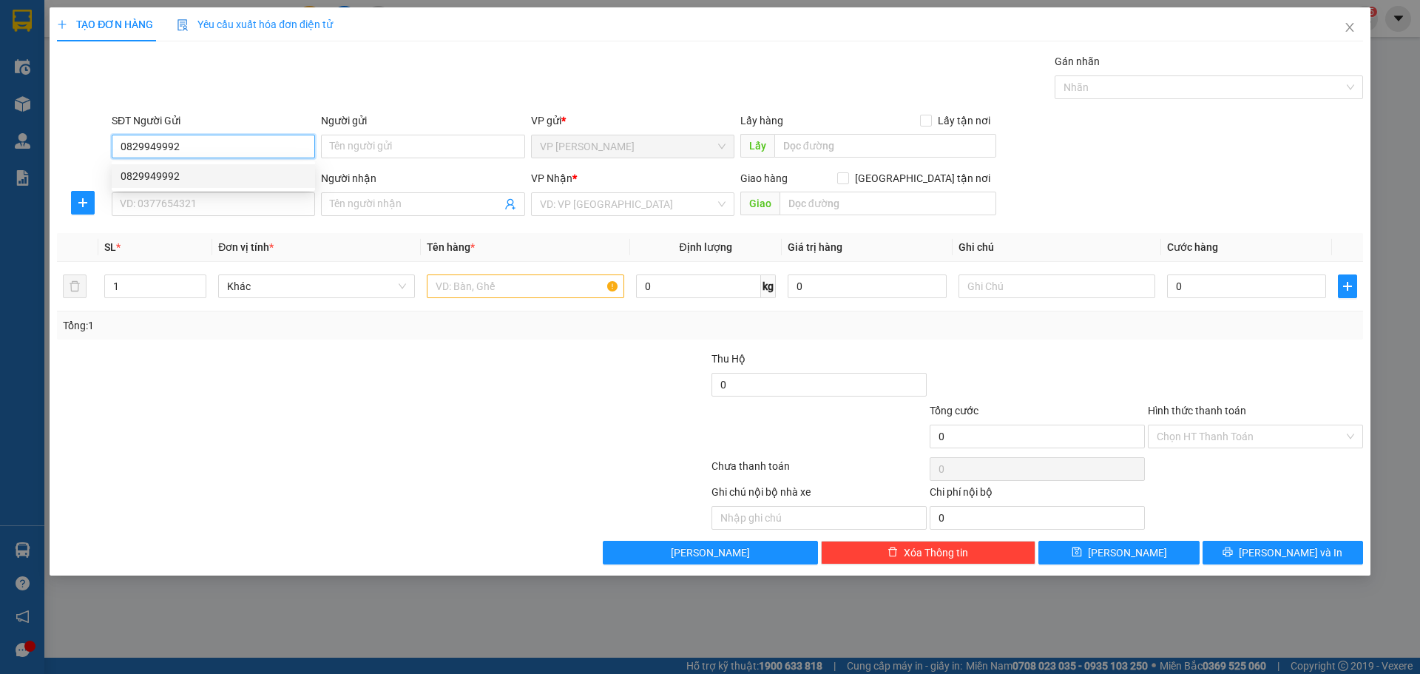
click at [211, 174] on div "0829949992" at bounding box center [214, 176] width 186 height 16
type input "0914458998"
type input "CHỊ [PERSON_NAME]"
type input "NEM CHIẾN THẮNG"
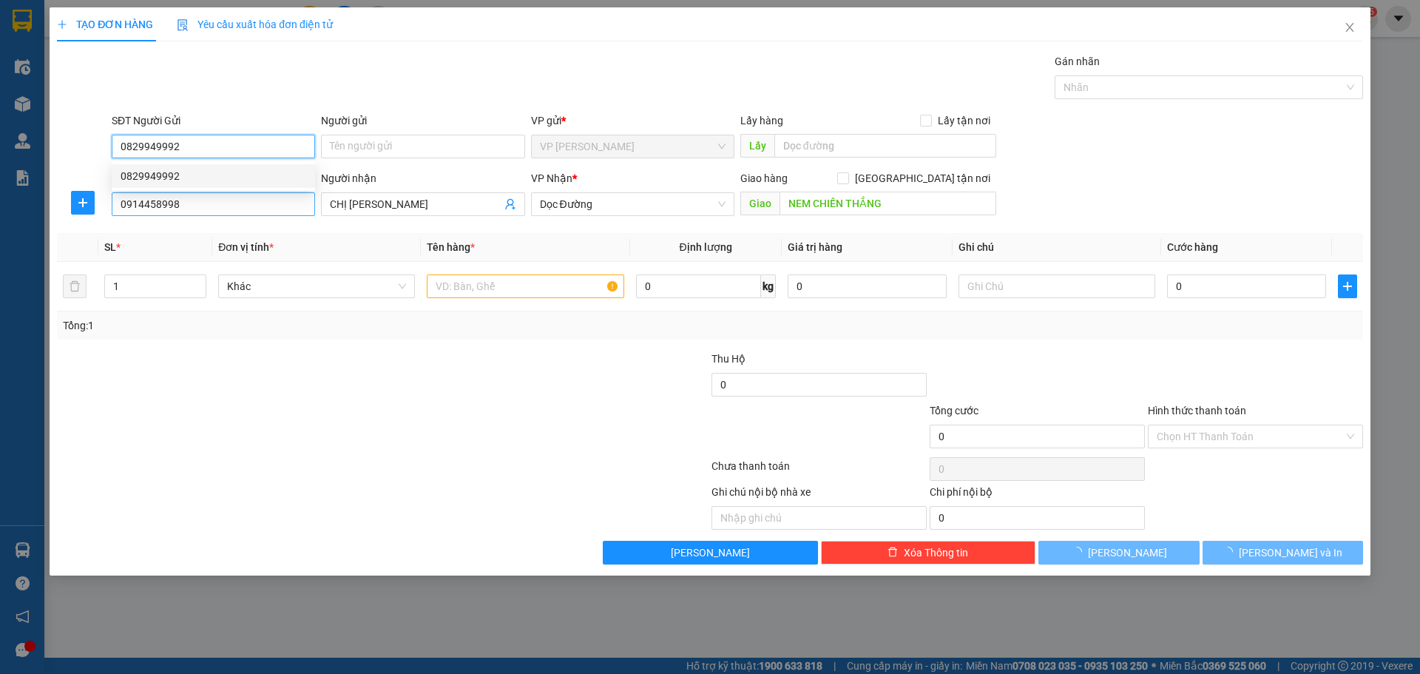
type input "600.000"
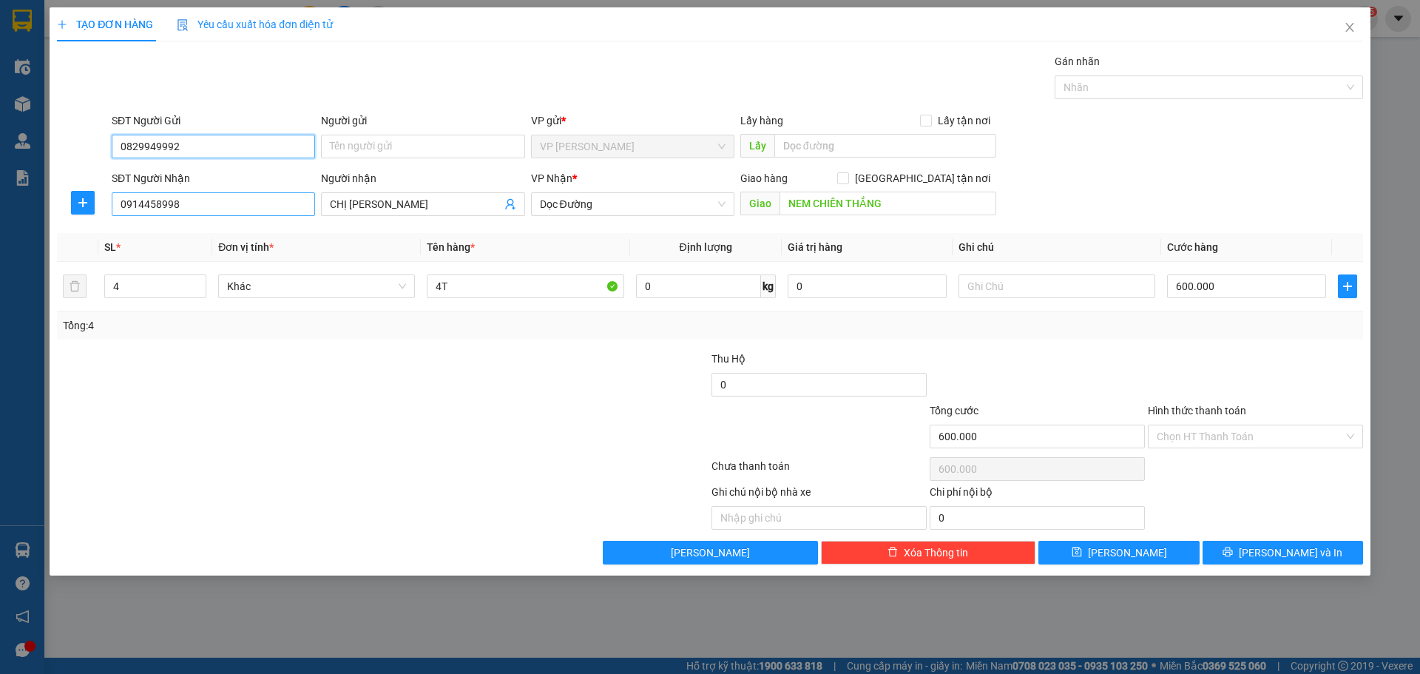
type input "0829949992"
click at [208, 203] on input "0914458998" at bounding box center [213, 204] width 203 height 24
type input "0385677168"
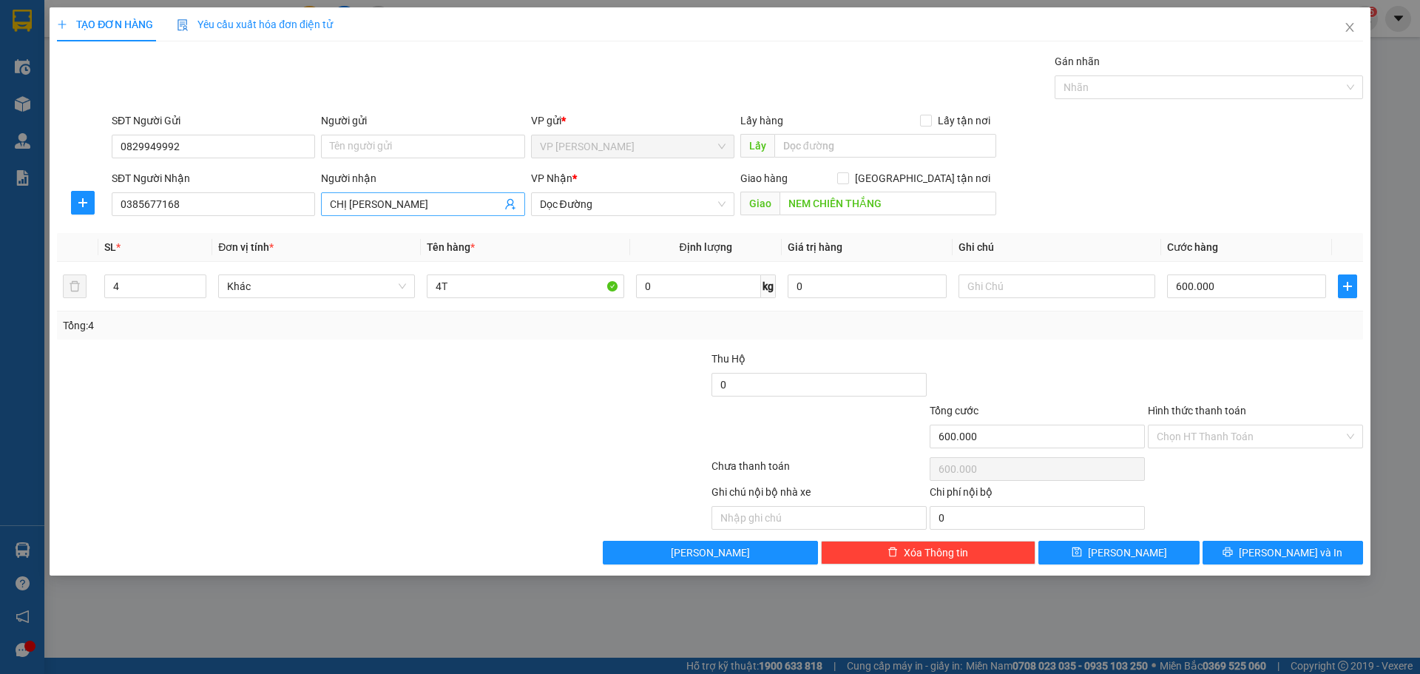
click at [441, 200] on input "CHỊ [PERSON_NAME]" at bounding box center [415, 204] width 171 height 16
type input "C"
type input "[PERSON_NAME]"
click at [430, 155] on input "Người gửi" at bounding box center [422, 147] width 203 height 24
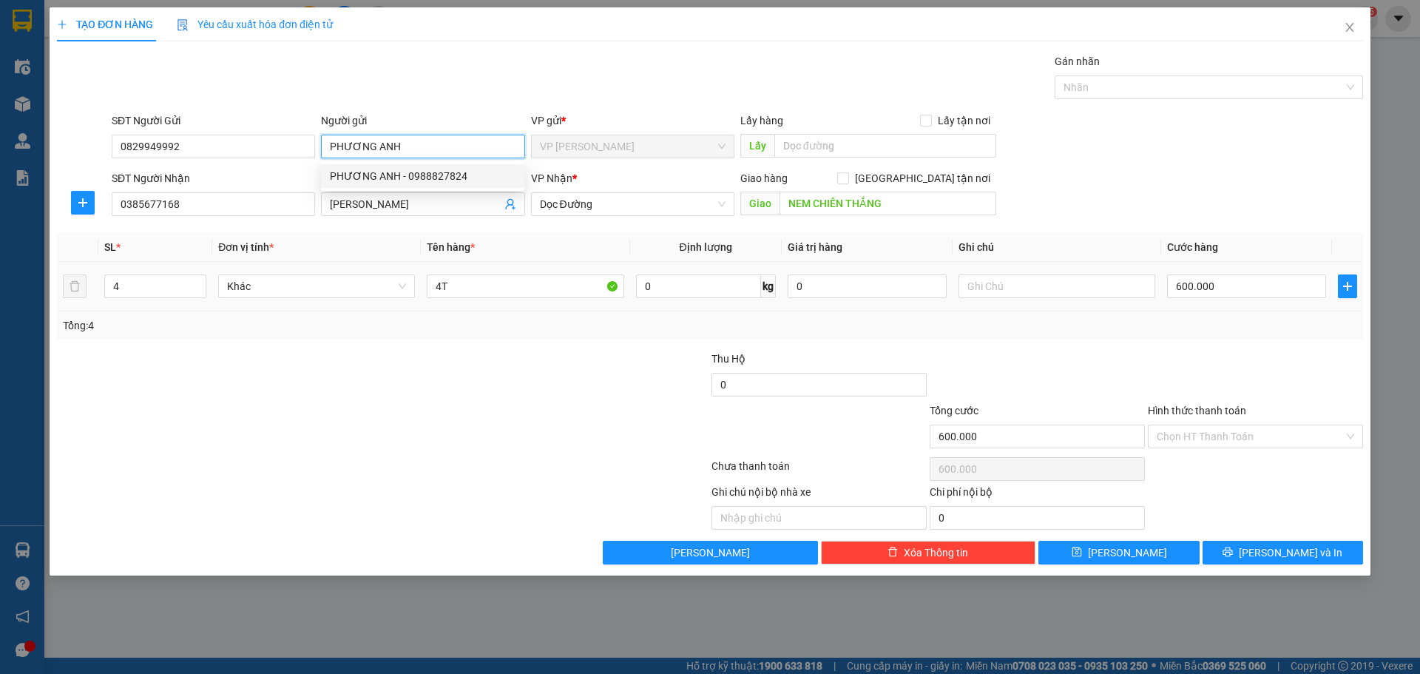
type input "PHƯƠNG ANH"
click at [441, 390] on div at bounding box center [273, 376] width 436 height 52
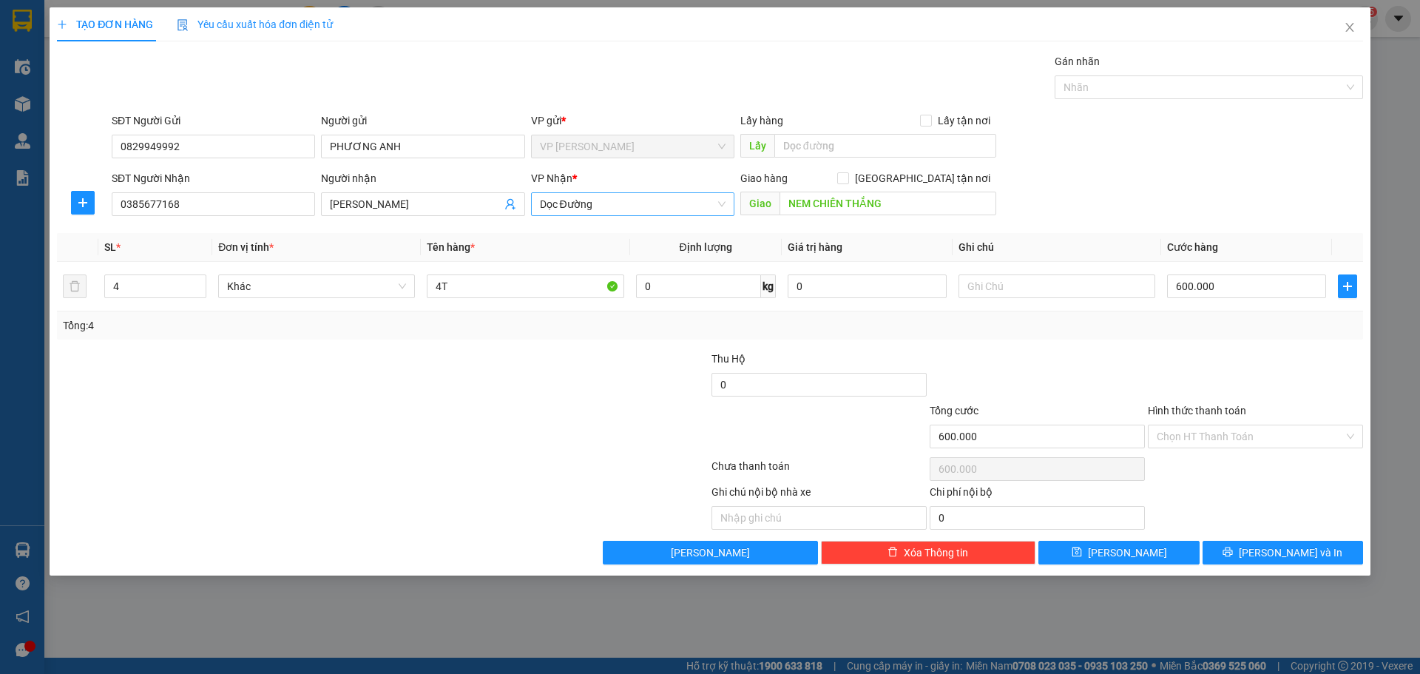
click at [662, 208] on span "Dọc Đường" at bounding box center [633, 204] width 186 height 22
type input "GTN"
drag, startPoint x: 624, startPoint y: 230, endPoint x: 781, endPoint y: 186, distance: 162.9
click at [624, 228] on div "GTN" at bounding box center [633, 233] width 186 height 16
click at [847, 177] on input "[GEOGRAPHIC_DATA] tận nơi" at bounding box center [842, 177] width 10 height 10
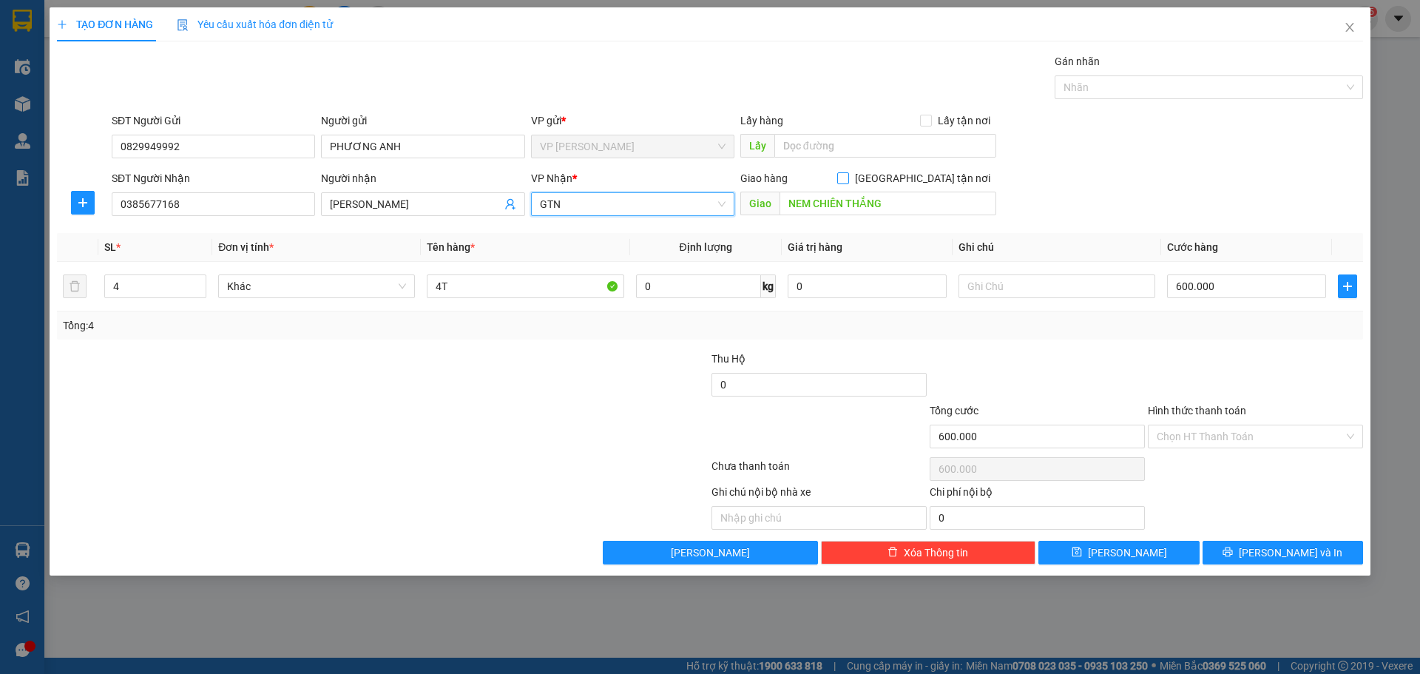
checkbox input "true"
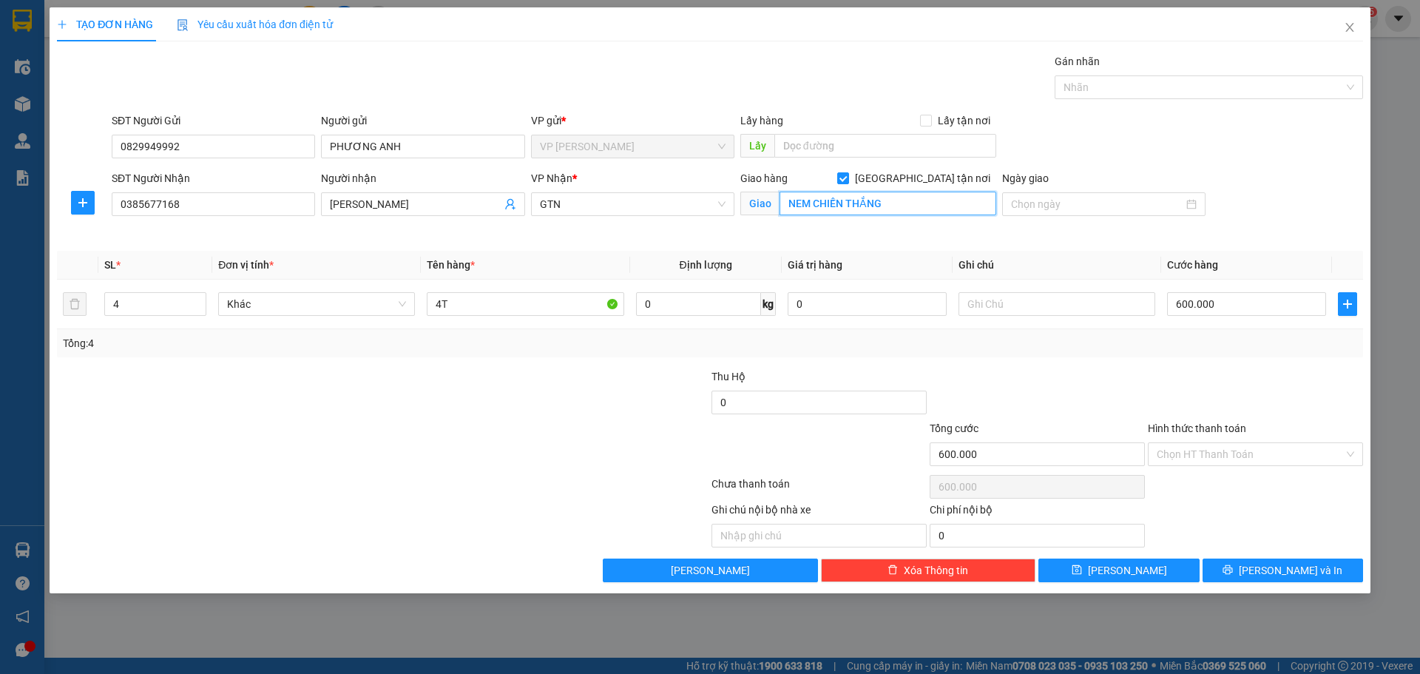
click at [898, 201] on input "NEM CHIẾN THẮNG" at bounding box center [887, 203] width 217 height 24
type input "CHUNG CƯ THE PRIDE, [GEOGRAPHIC_DATA], [GEOGRAPHIC_DATA]"
click at [619, 418] on div at bounding box center [601, 394] width 218 height 52
click at [492, 434] on div at bounding box center [601, 446] width 218 height 52
click at [142, 311] on input "4" at bounding box center [155, 304] width 101 height 22
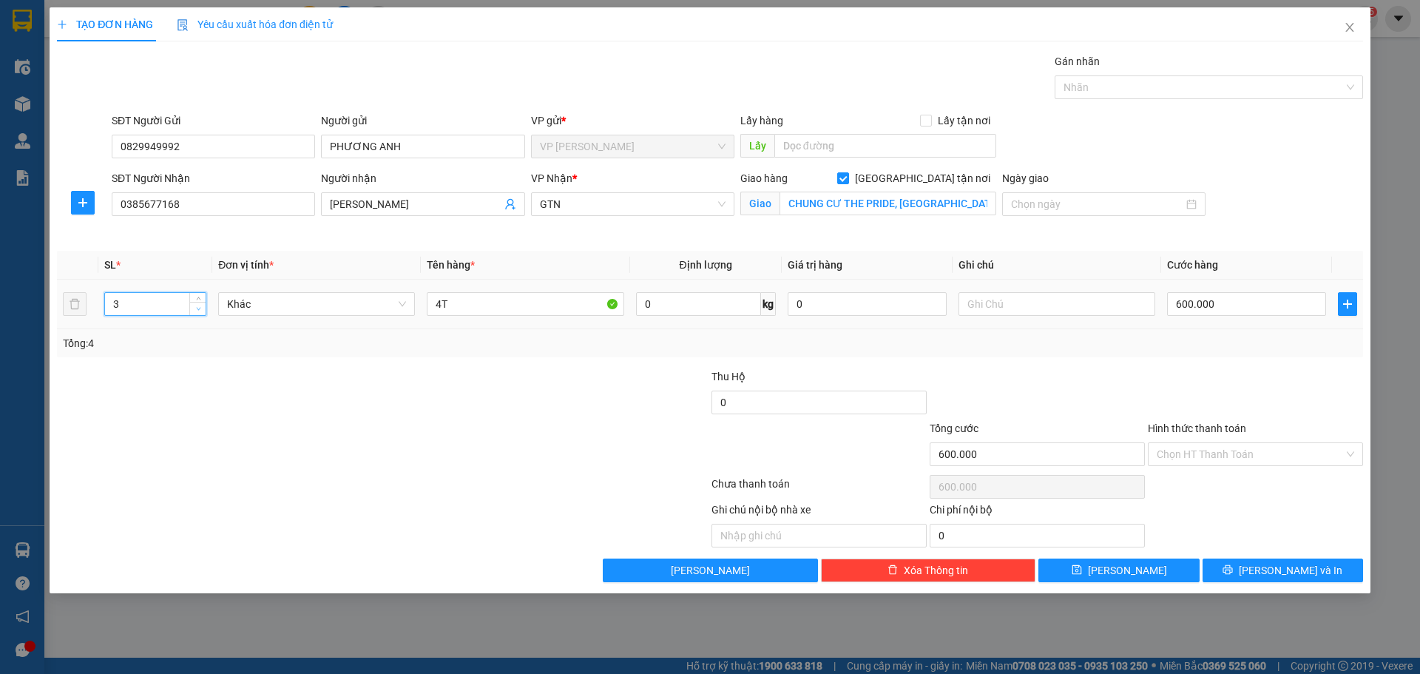
click at [197, 305] on span "down" at bounding box center [198, 309] width 9 height 9
type input "1"
click at [197, 305] on span "down" at bounding box center [198, 309] width 9 height 9
click at [487, 308] on input "4T" at bounding box center [525, 304] width 197 height 24
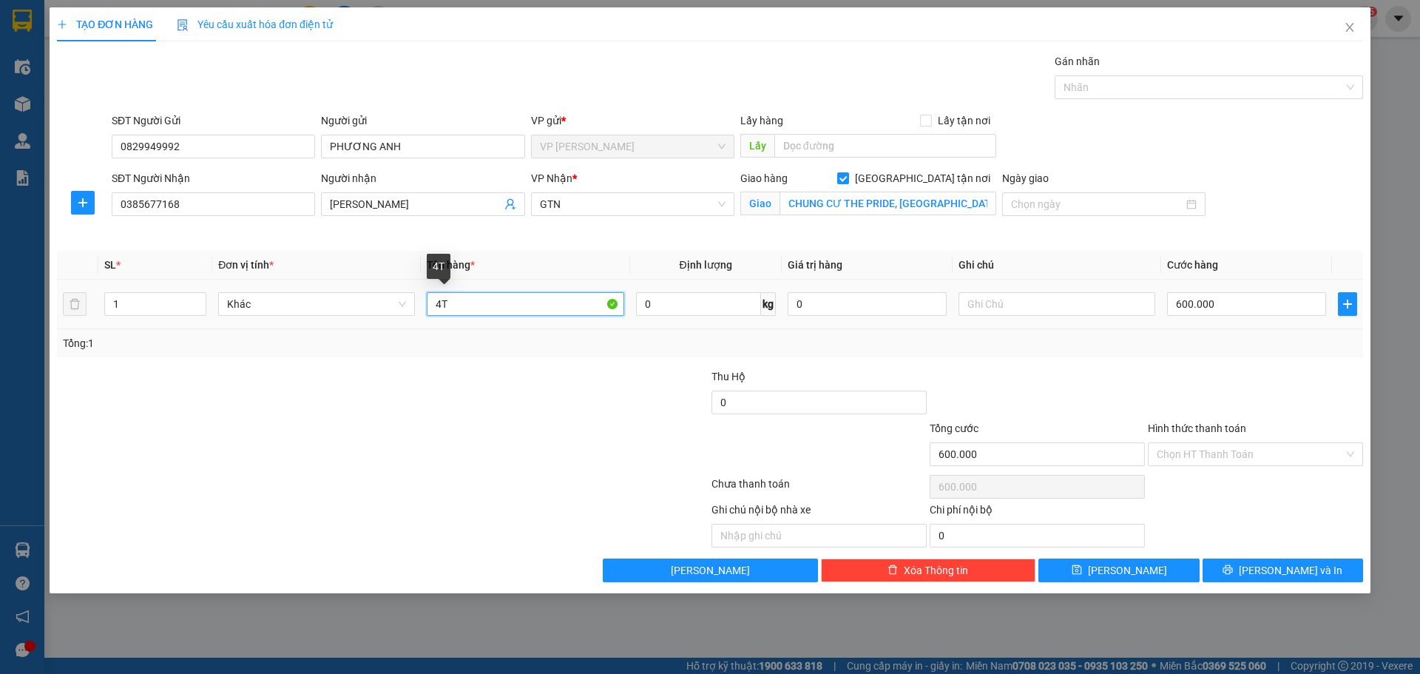
click at [487, 308] on input "4T" at bounding box center [525, 304] width 197 height 24
type input "1T"
click at [1216, 306] on input "600.000" at bounding box center [1246, 304] width 159 height 24
type input "2"
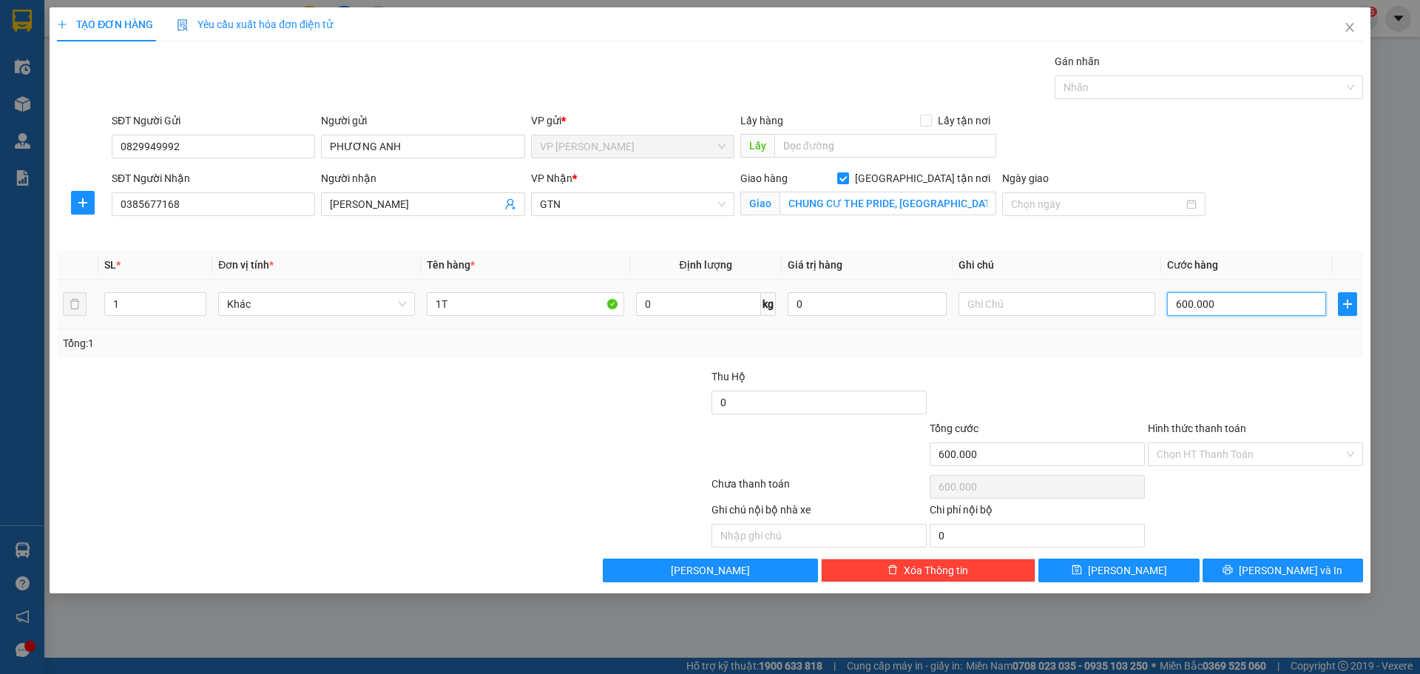
type input "2"
type input "25"
type input "250"
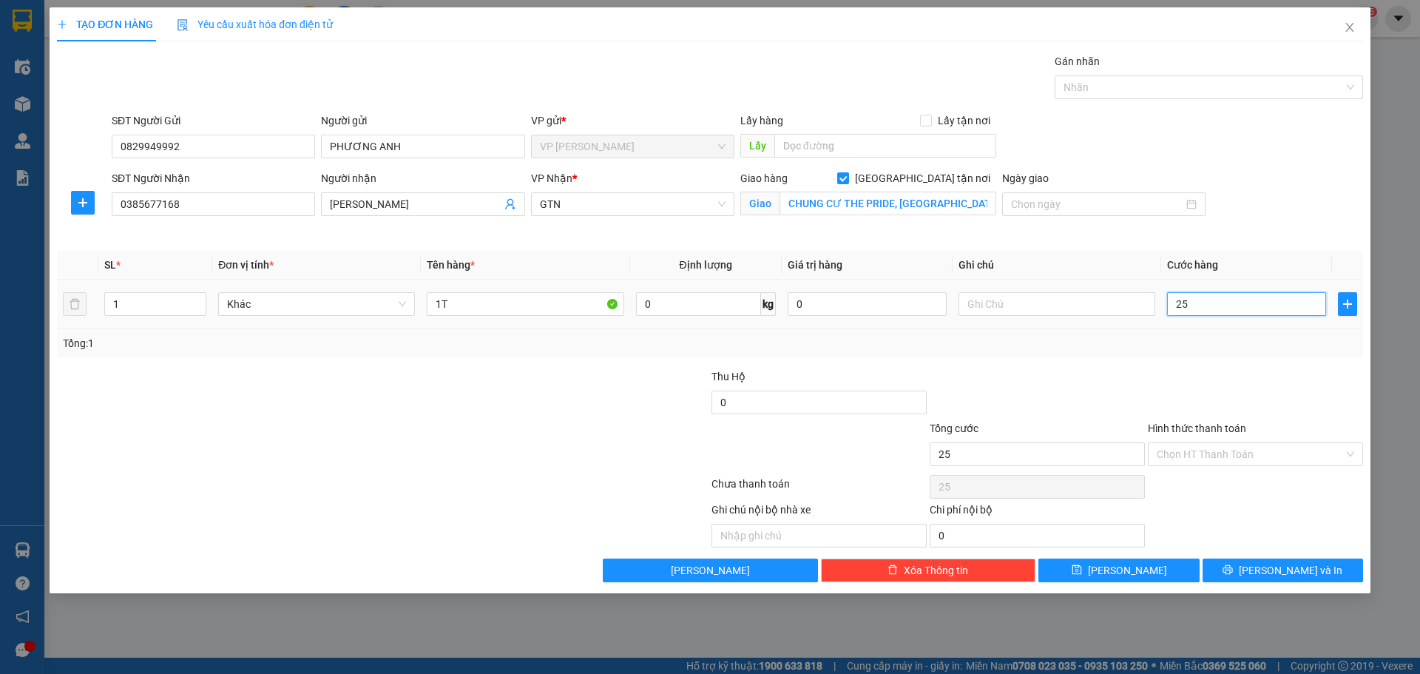
type input "250"
type input "250.000"
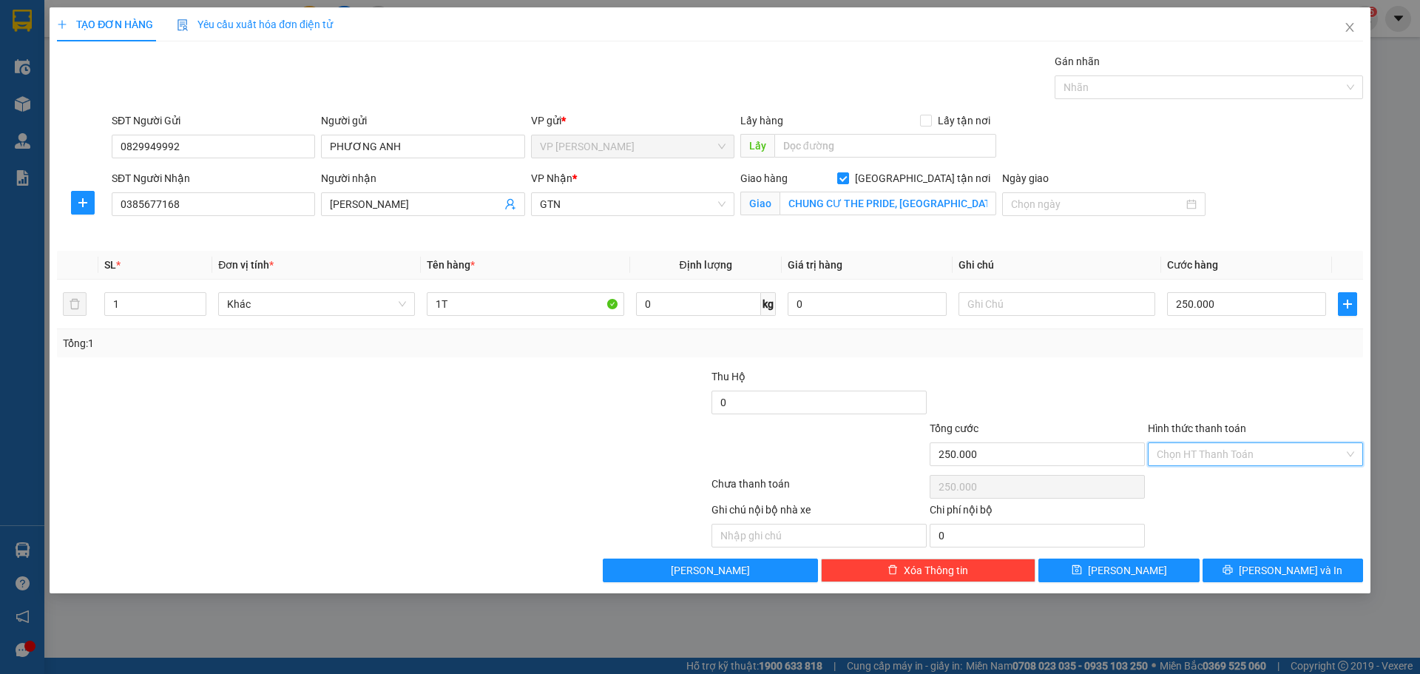
click at [1230, 445] on input "Hình thức thanh toán" at bounding box center [1249, 454] width 187 height 22
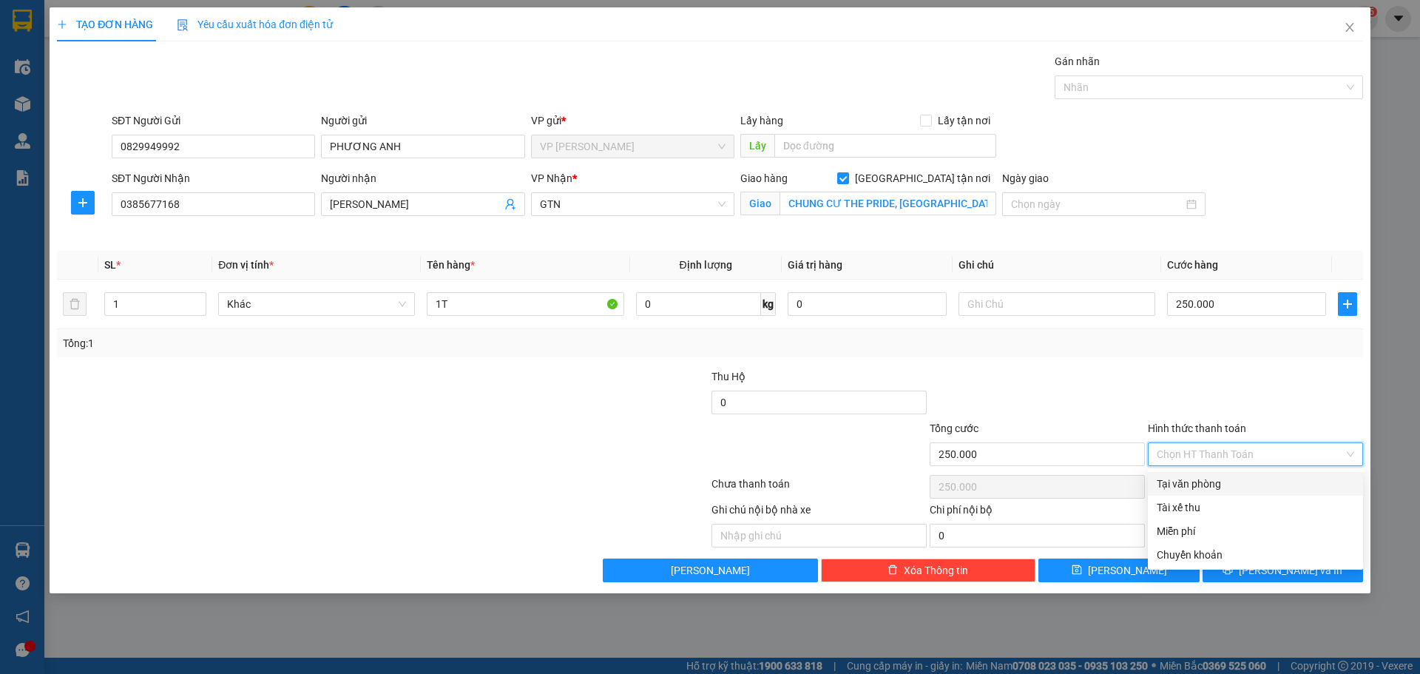
click at [1227, 481] on div "Tại văn phòng" at bounding box center [1254, 483] width 197 height 16
type input "0"
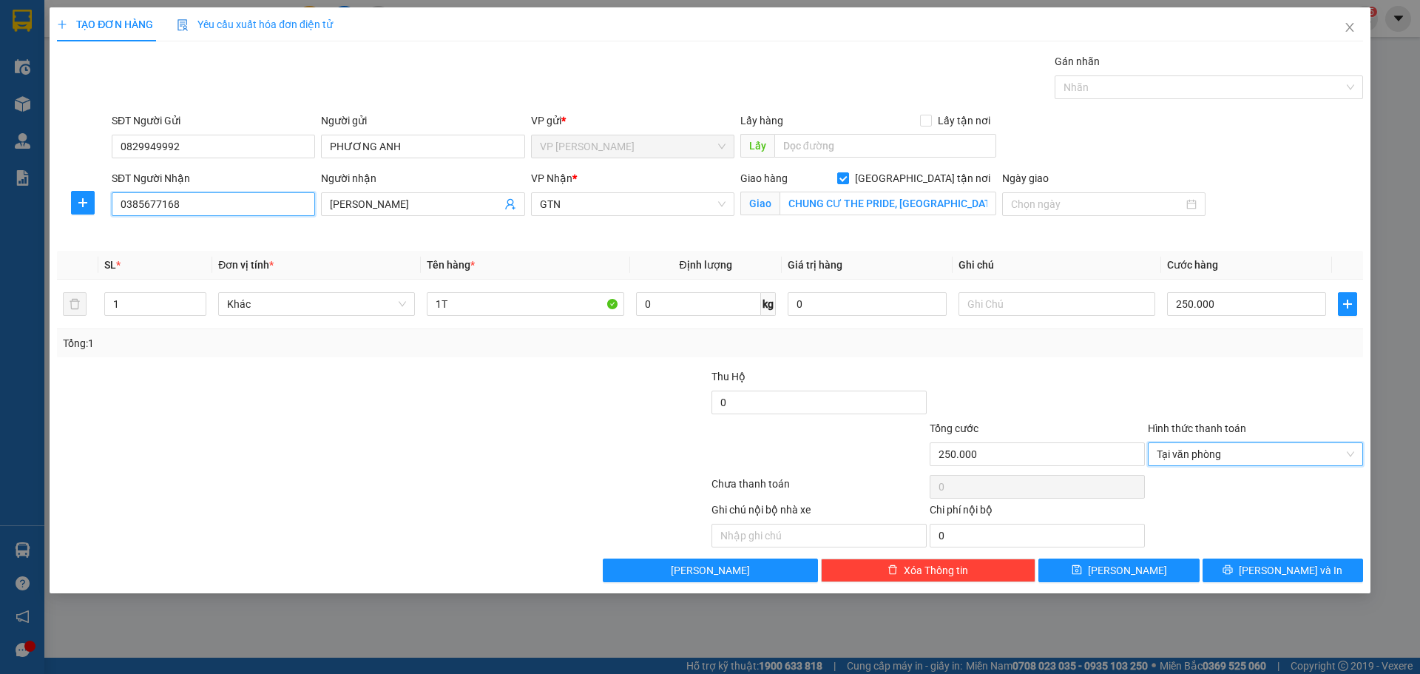
click at [206, 204] on input "0385677168" at bounding box center [213, 204] width 203 height 24
click at [153, 209] on input "0385677168" at bounding box center [213, 204] width 203 height 24
click at [433, 499] on div at bounding box center [382, 487] width 654 height 30
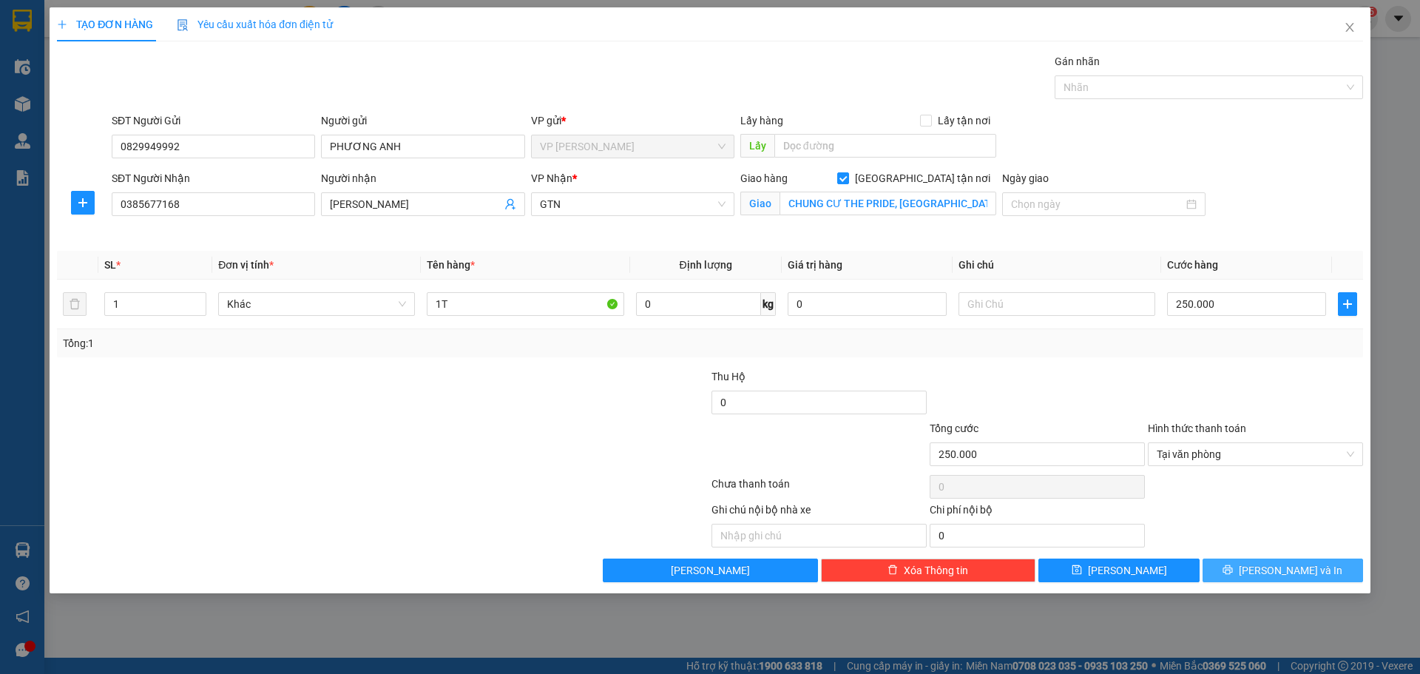
click at [1301, 566] on span "[PERSON_NAME] và In" at bounding box center [1290, 570] width 104 height 16
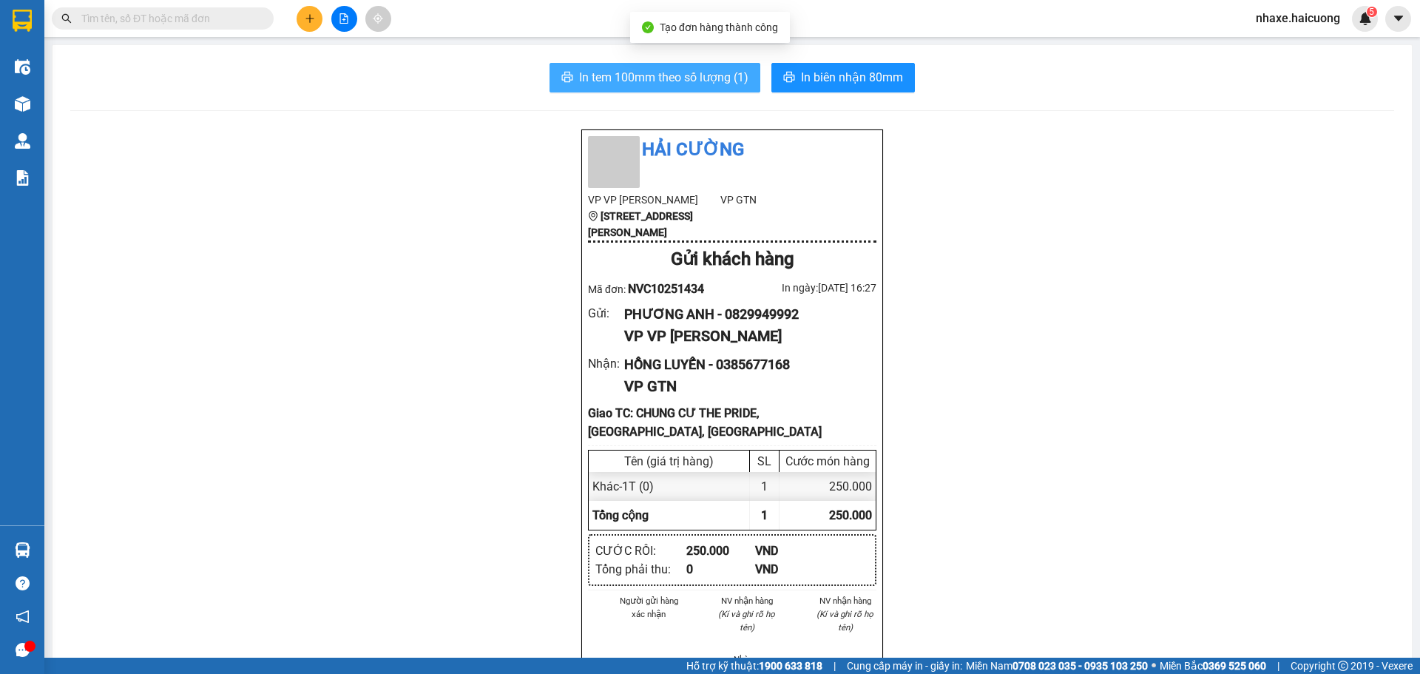
click at [630, 81] on span "In tem 100mm theo số lượng (1)" at bounding box center [663, 77] width 169 height 18
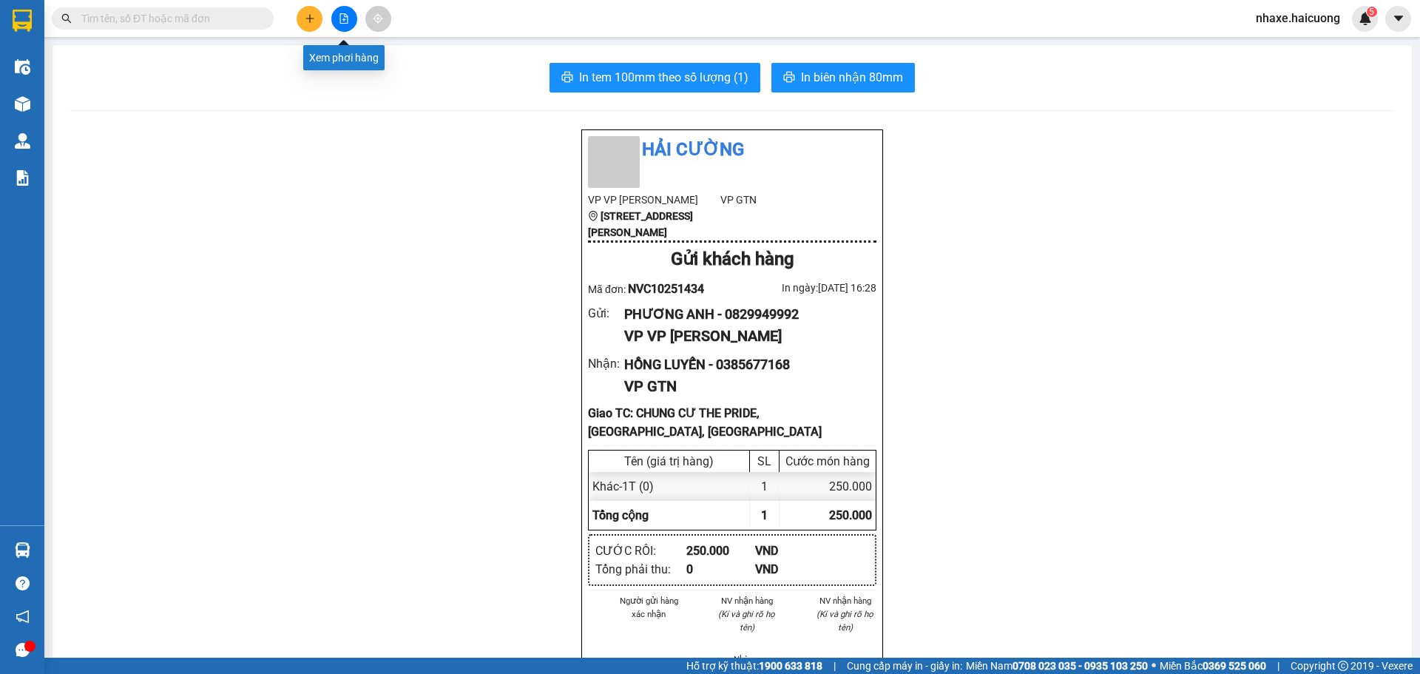
click at [347, 18] on icon "file-add" at bounding box center [344, 18] width 8 height 10
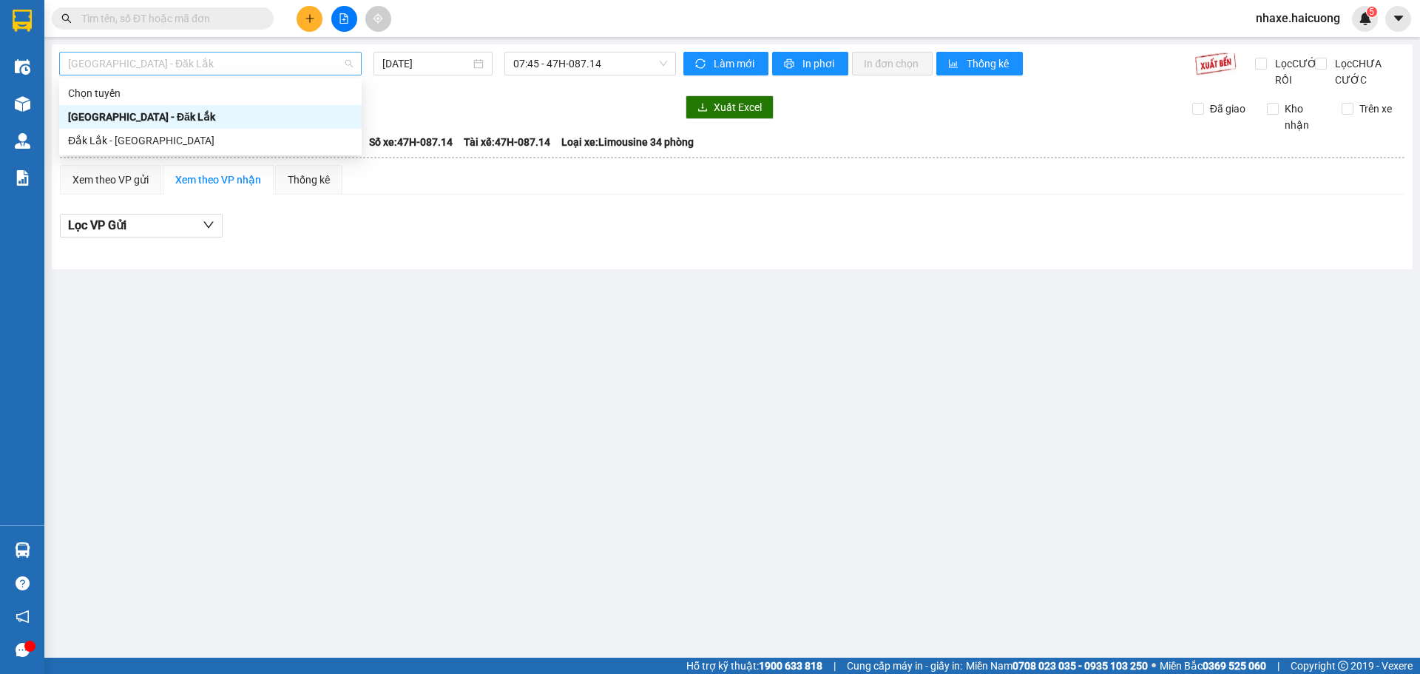
click at [312, 67] on span "[GEOGRAPHIC_DATA] - Đăk Lắk" at bounding box center [210, 63] width 285 height 22
click at [244, 143] on div "Đắk Lắk - [GEOGRAPHIC_DATA]" at bounding box center [210, 140] width 285 height 16
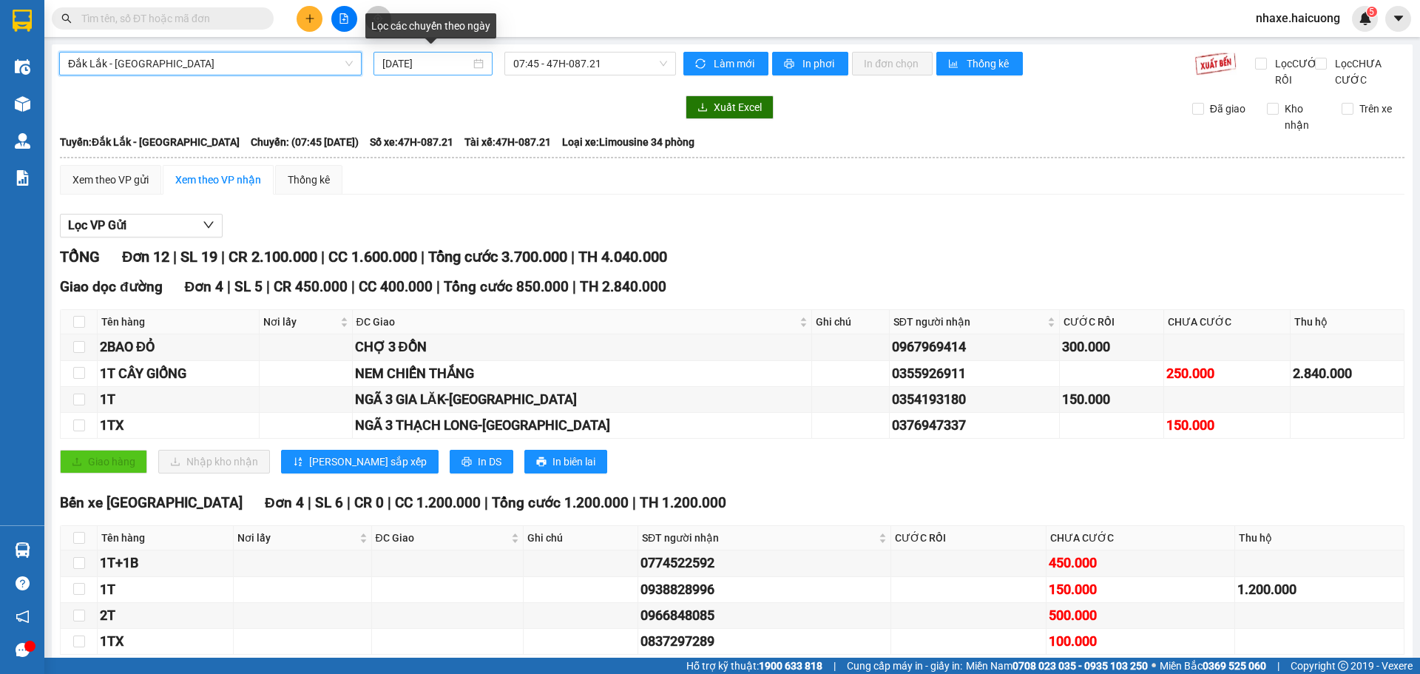
click at [474, 64] on div "[DATE]" at bounding box center [432, 63] width 101 height 16
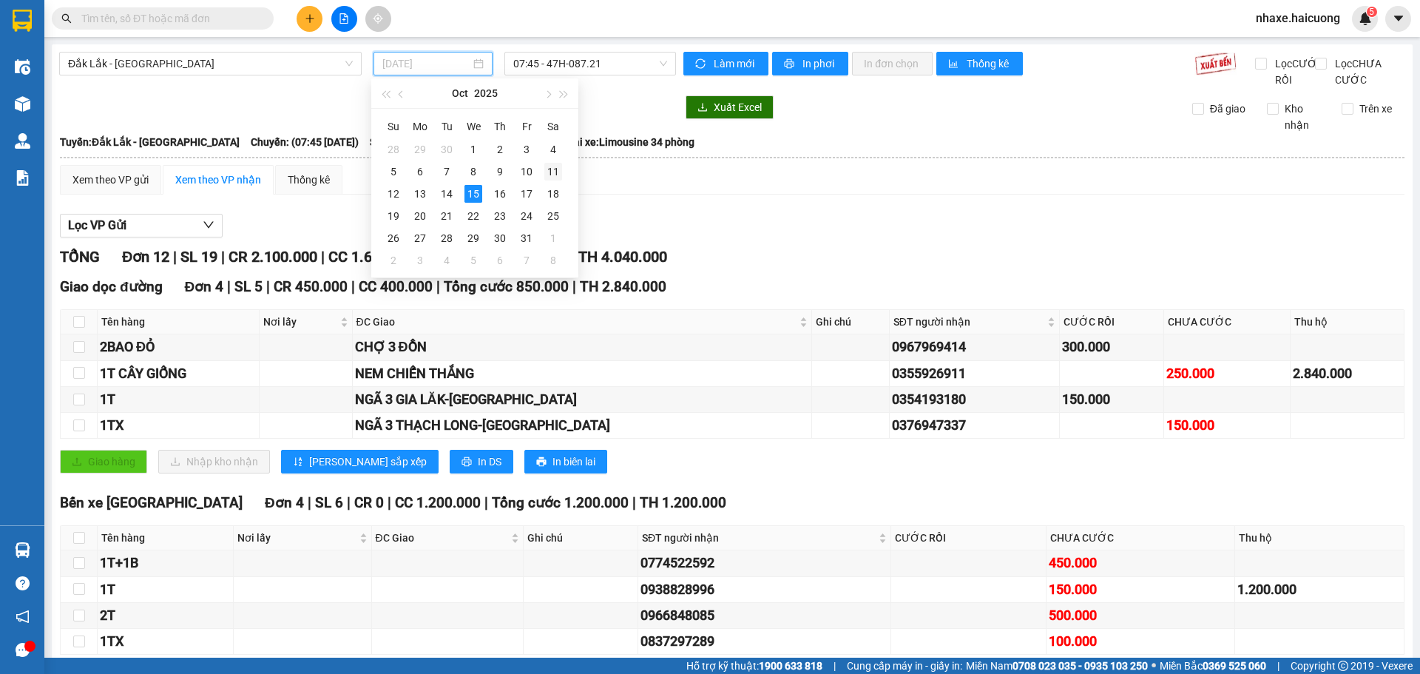
click at [554, 170] on div "11" at bounding box center [553, 172] width 18 height 18
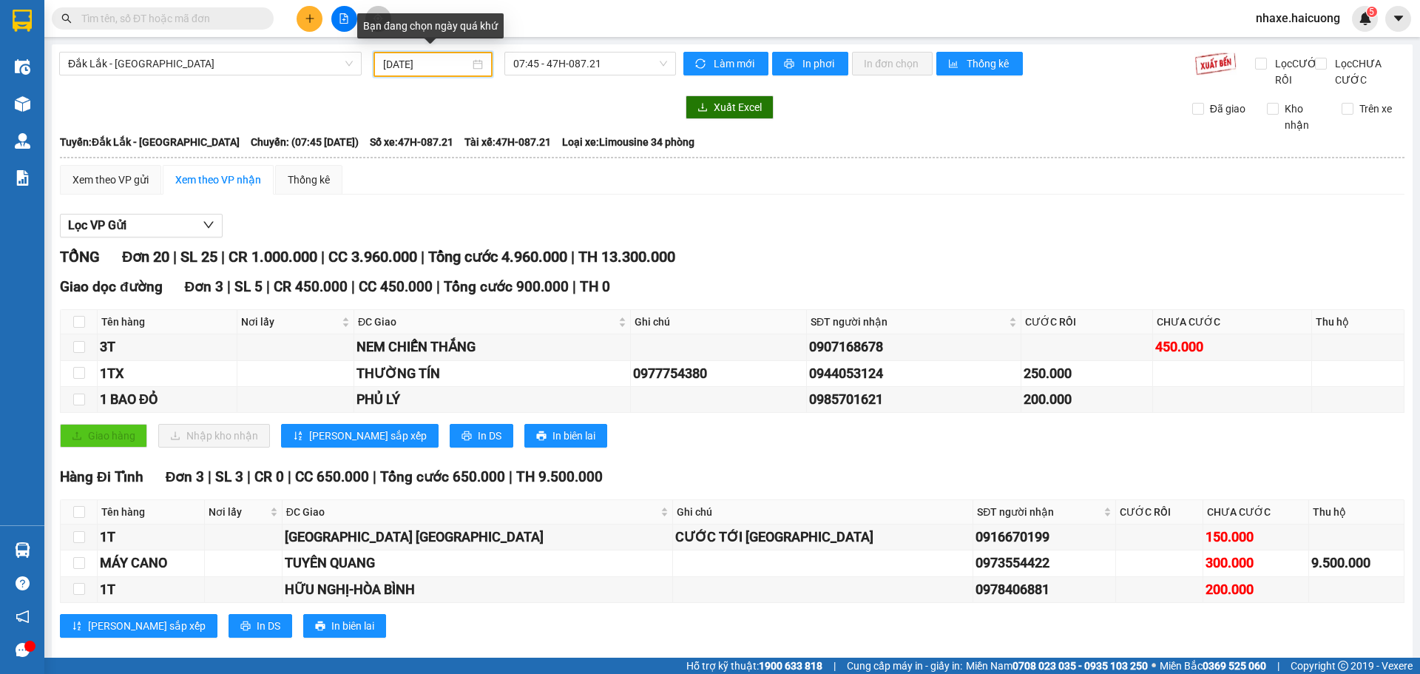
click at [467, 64] on div "[DATE]" at bounding box center [433, 64] width 100 height 16
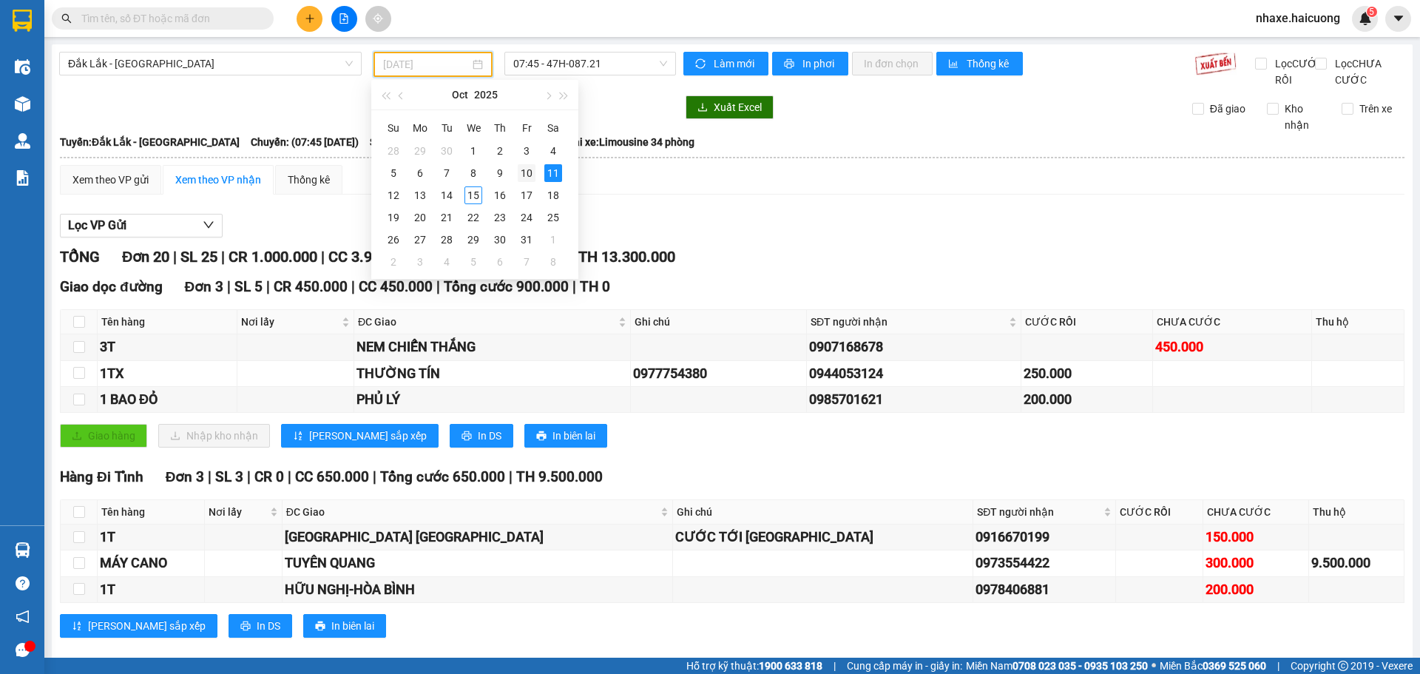
click at [524, 175] on div "10" at bounding box center [527, 173] width 18 height 18
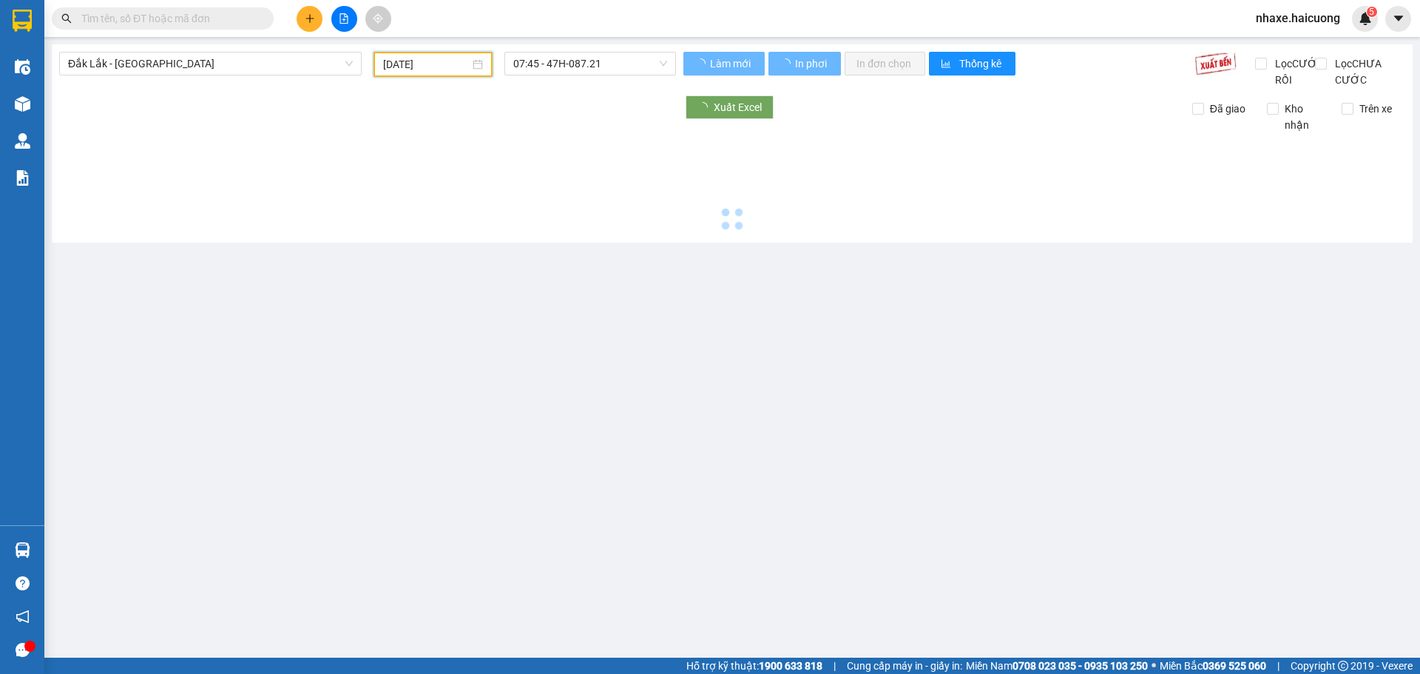
type input "[DATE]"
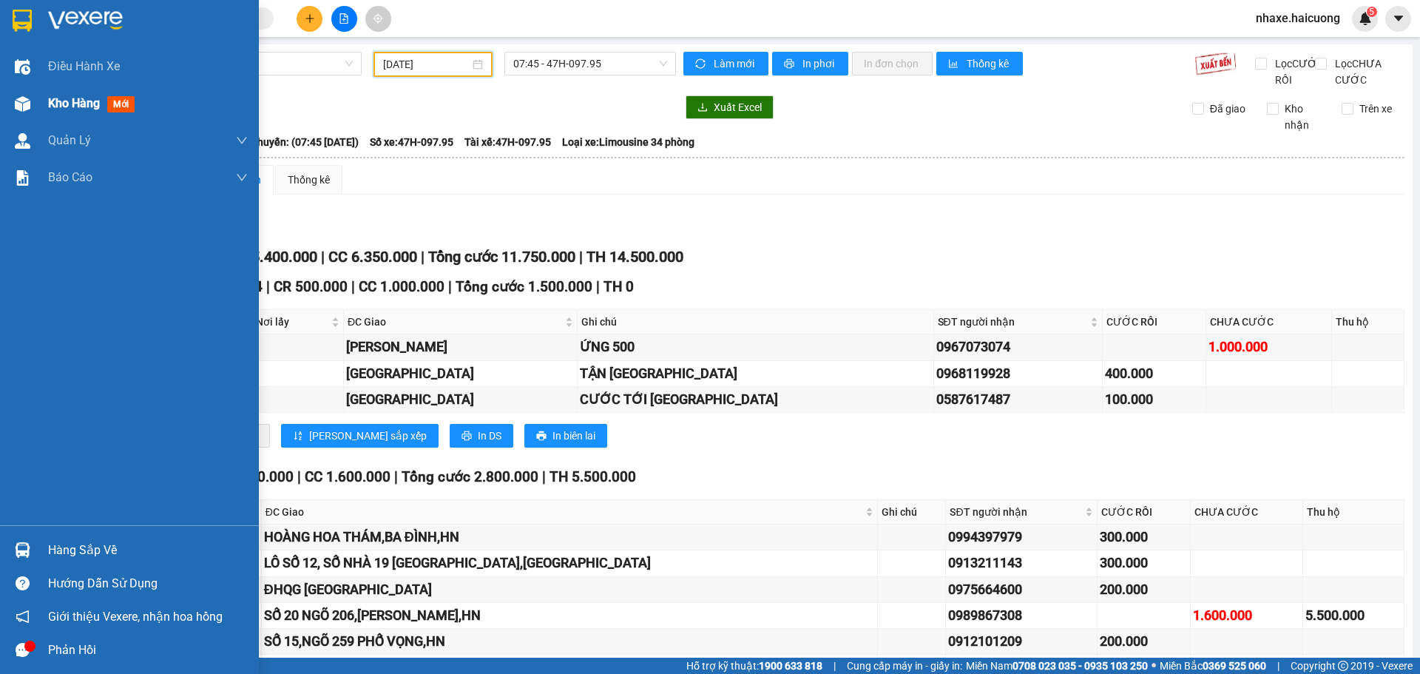
click at [84, 101] on span "Kho hàng" at bounding box center [74, 103] width 52 height 14
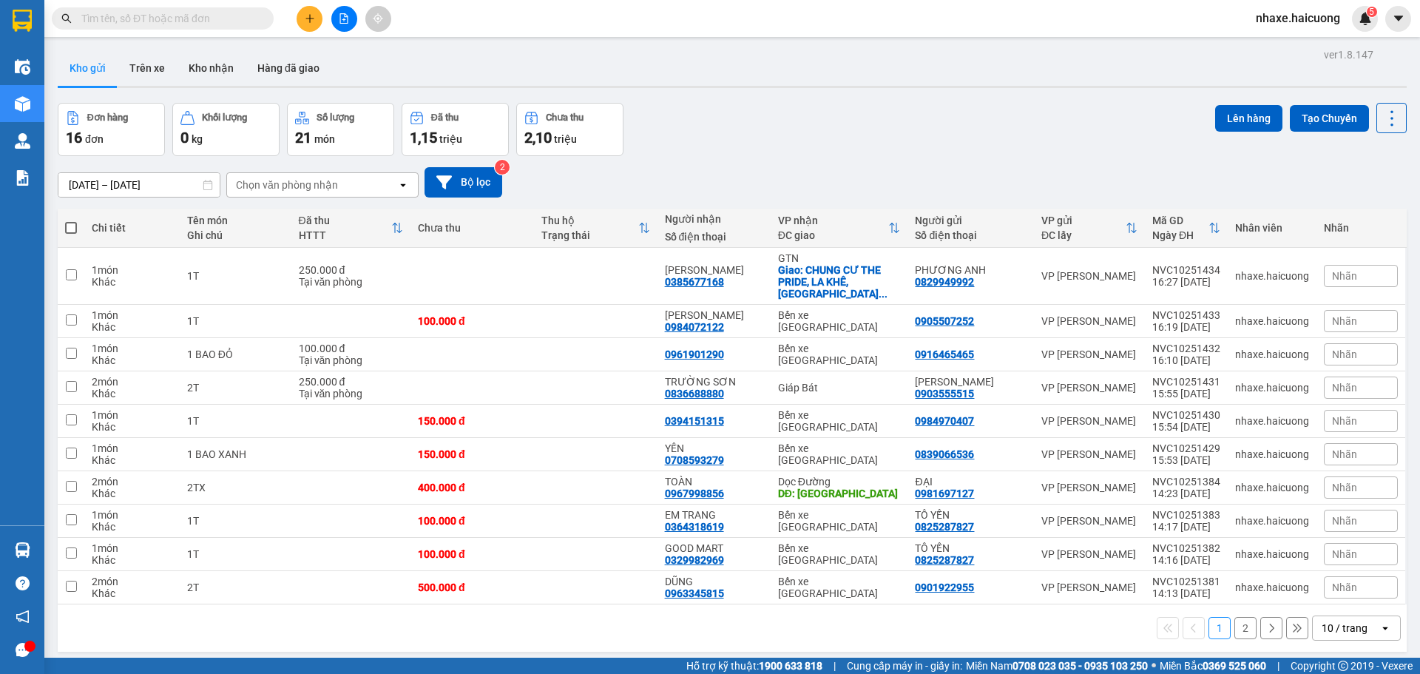
click at [316, 19] on button at bounding box center [309, 19] width 26 height 26
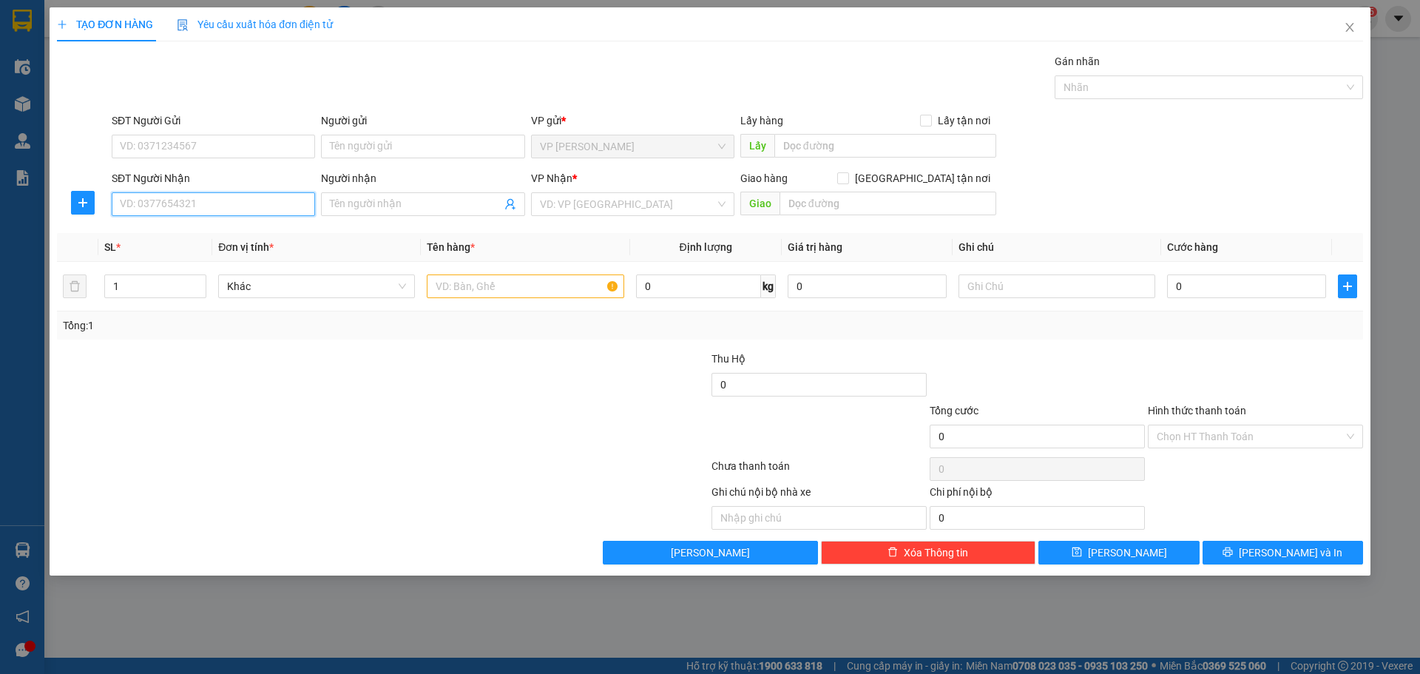
click at [201, 203] on input "SĐT Người Nhận" at bounding box center [213, 204] width 203 height 24
type input "0336814595"
click at [596, 205] on input "search" at bounding box center [627, 204] width 175 height 22
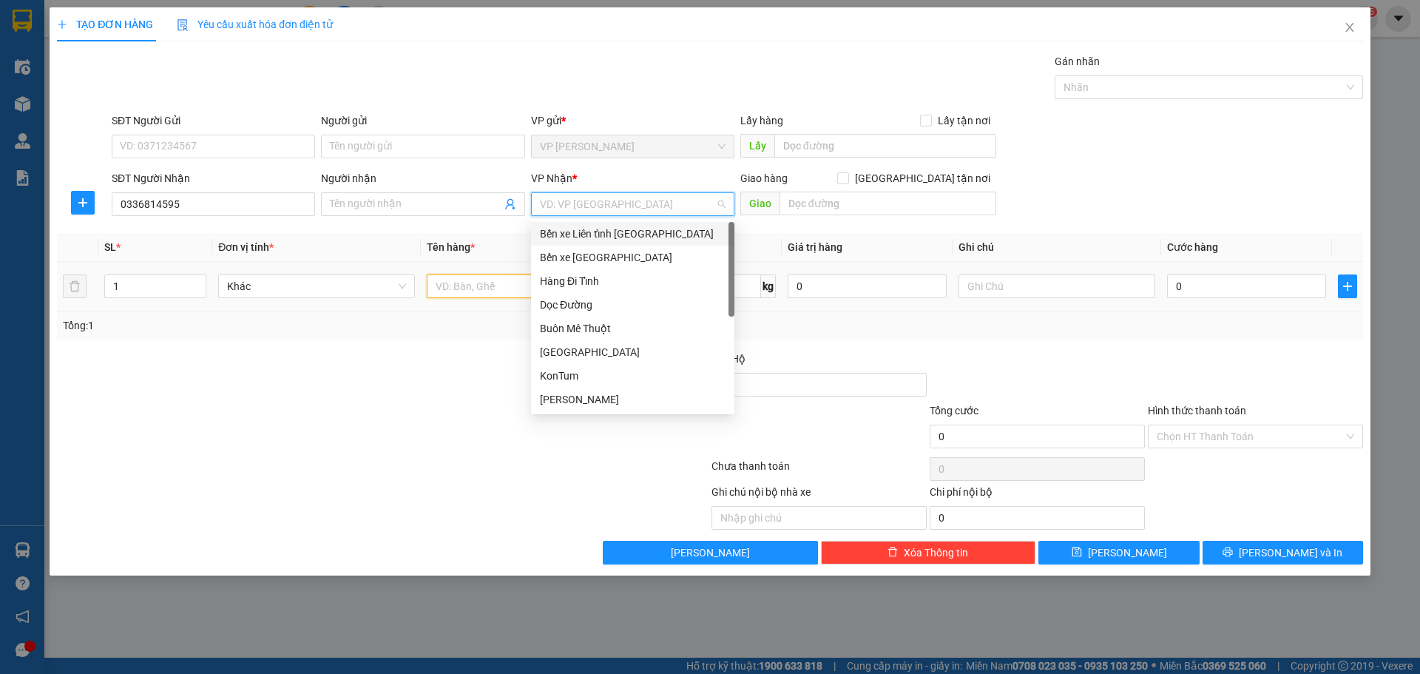
click at [475, 278] on input "text" at bounding box center [525, 286] width 197 height 24
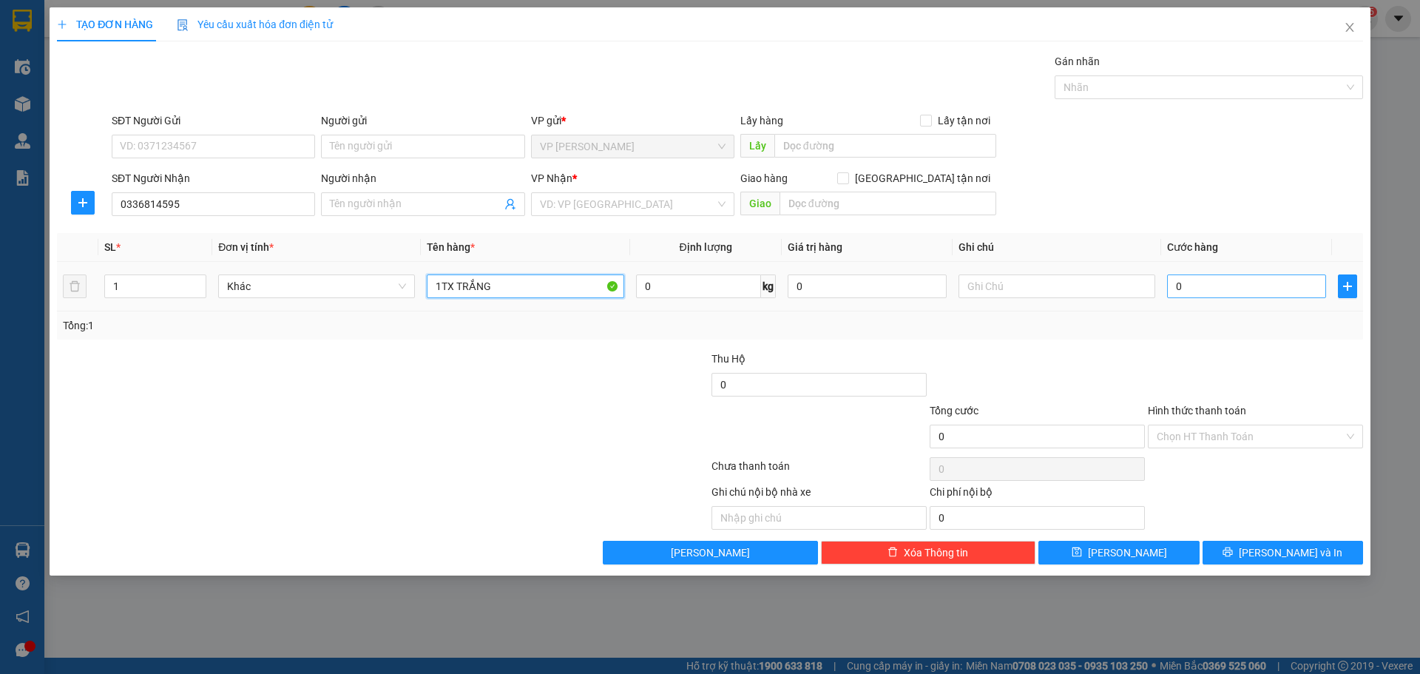
type input "1TX TRẮNG"
click at [1171, 279] on input "0" at bounding box center [1246, 286] width 159 height 24
type input "2"
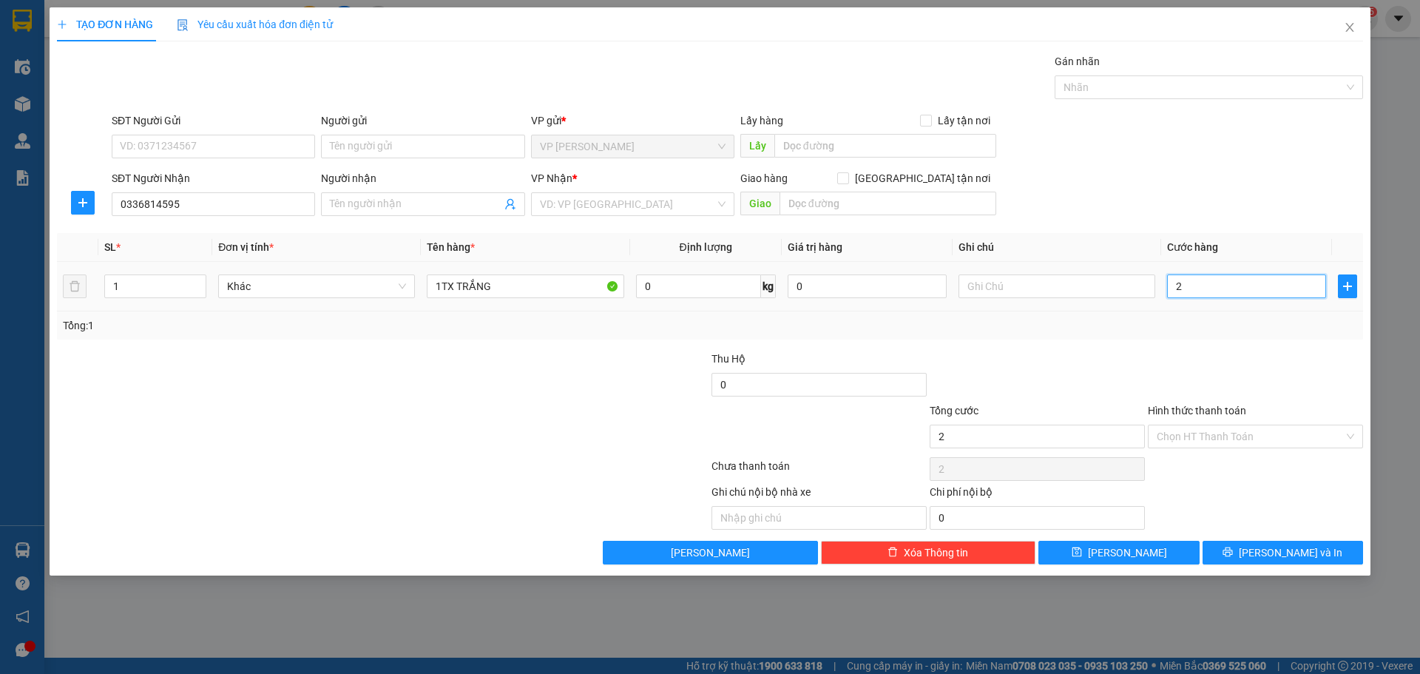
type input "20"
type input "200"
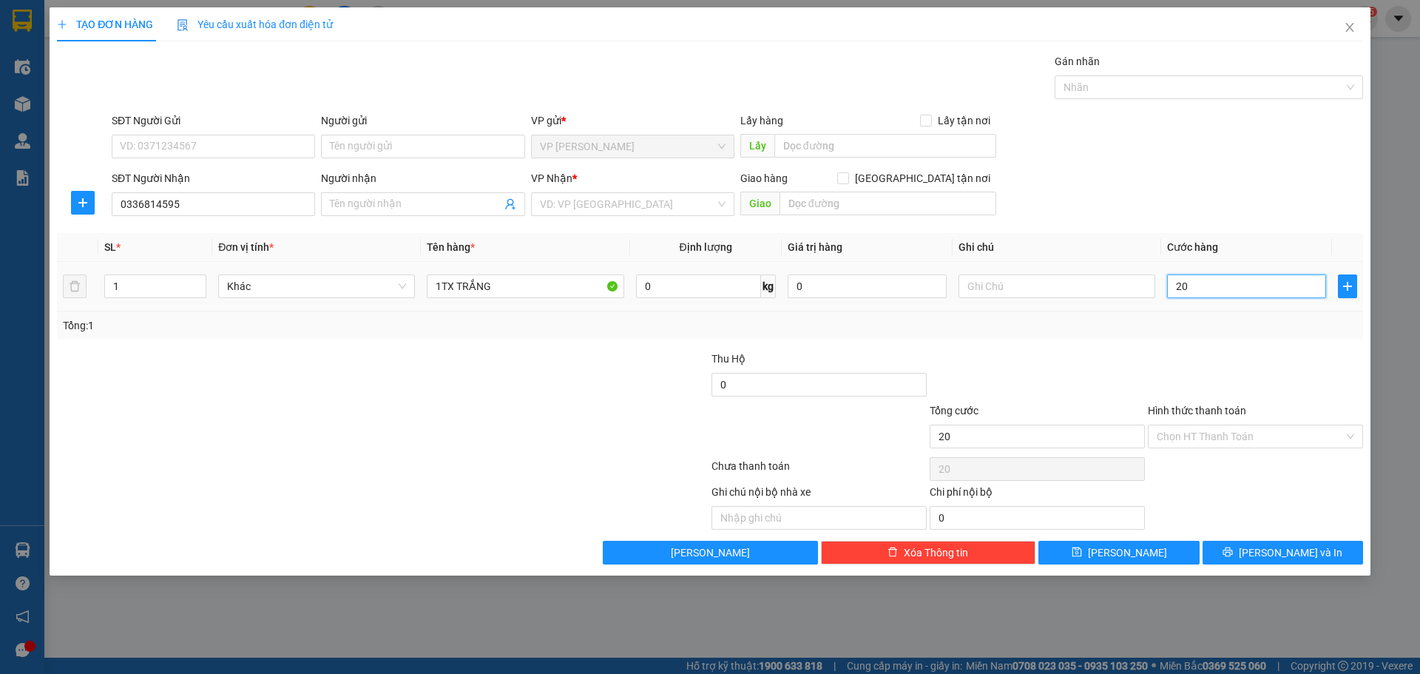
type input "200"
type input "200.000"
drag, startPoint x: 519, startPoint y: 376, endPoint x: 1140, endPoint y: 400, distance: 621.5
click at [522, 375] on div at bounding box center [601, 376] width 218 height 52
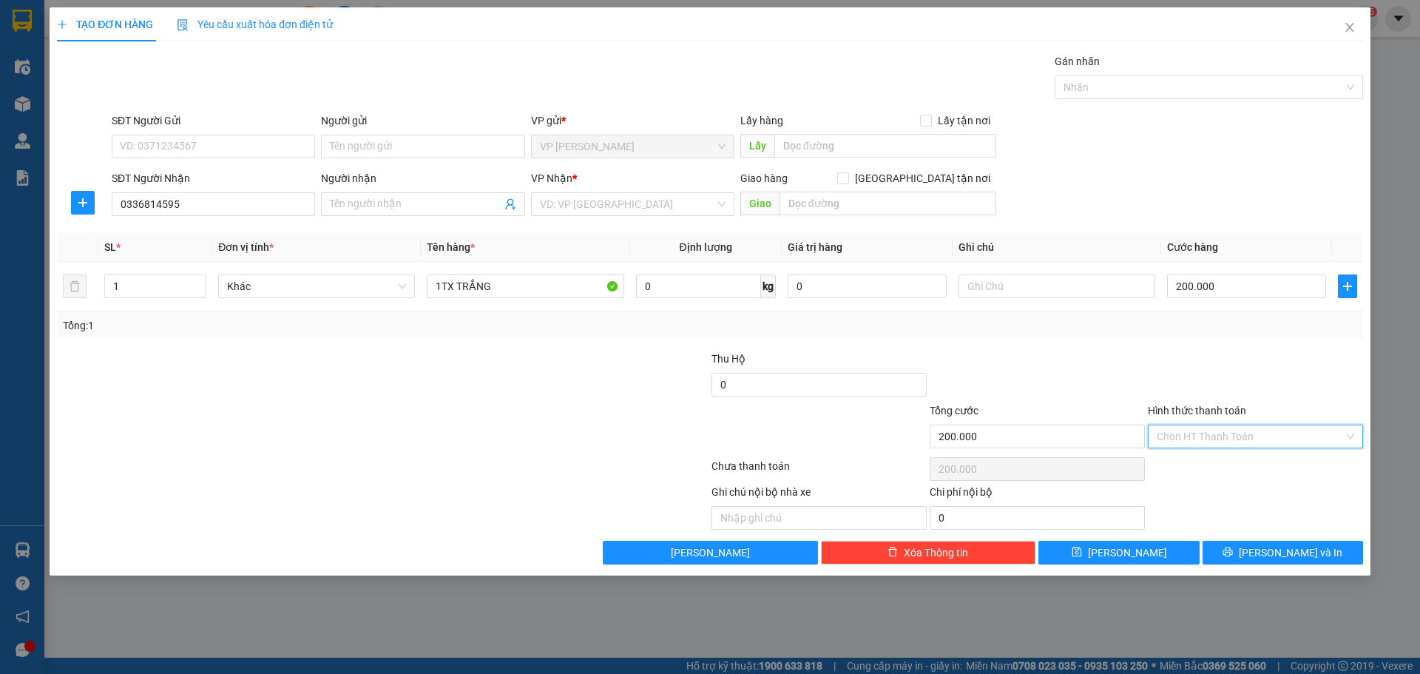
click at [1218, 430] on input "Hình thức thanh toán" at bounding box center [1249, 436] width 187 height 22
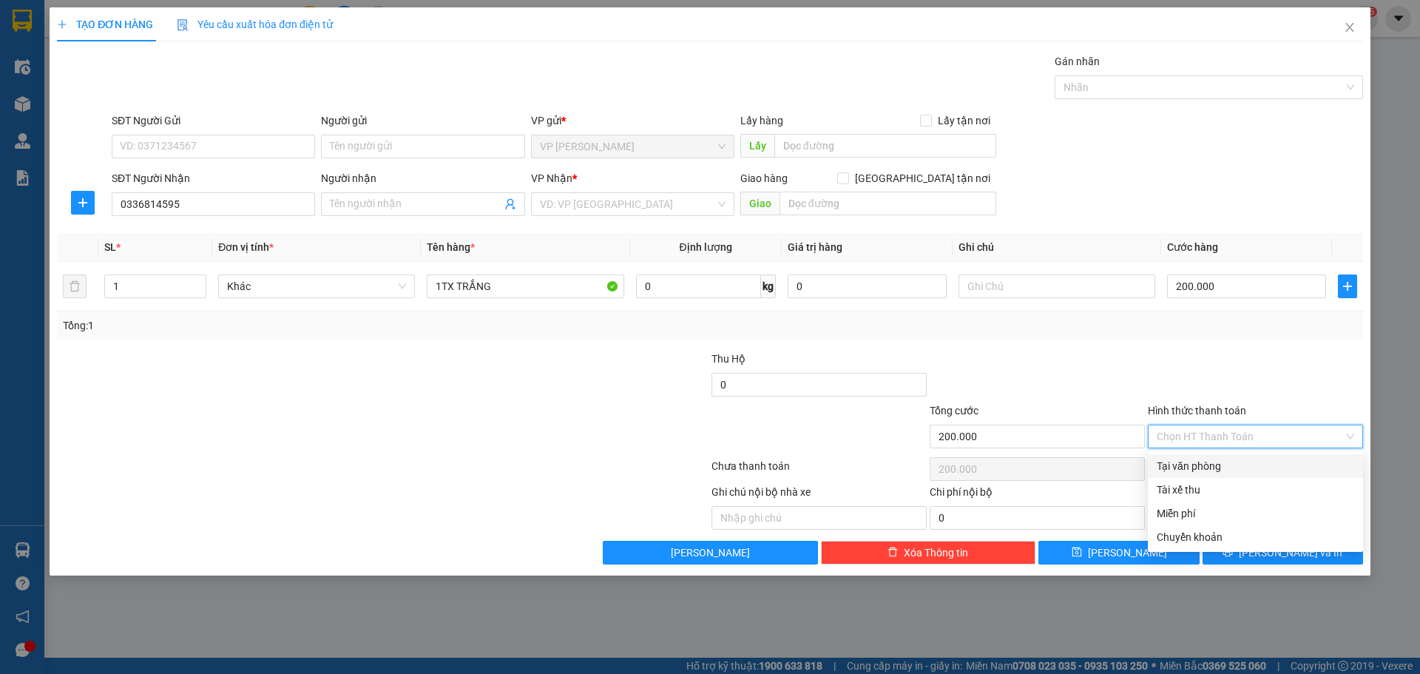
click at [1207, 466] on div "Tại văn phòng" at bounding box center [1254, 466] width 197 height 16
type input "0"
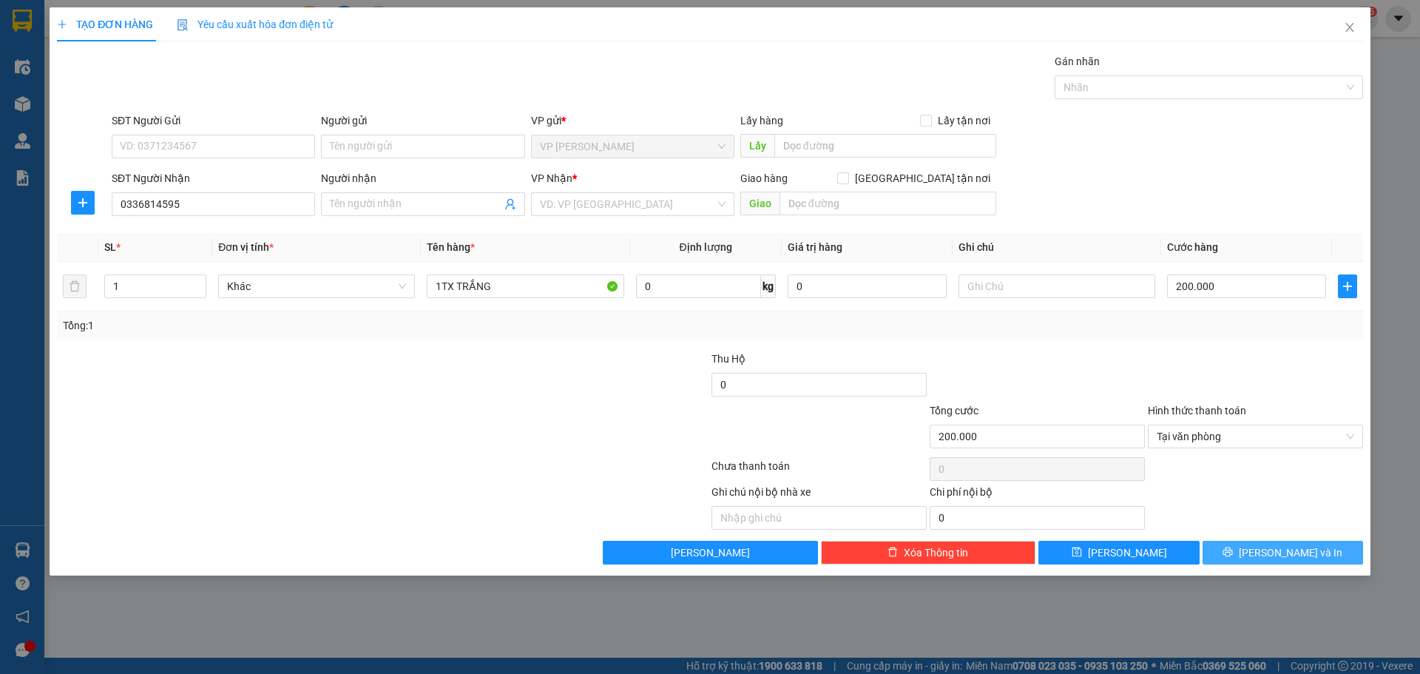
click at [1280, 548] on span "[PERSON_NAME] và In" at bounding box center [1290, 552] width 104 height 16
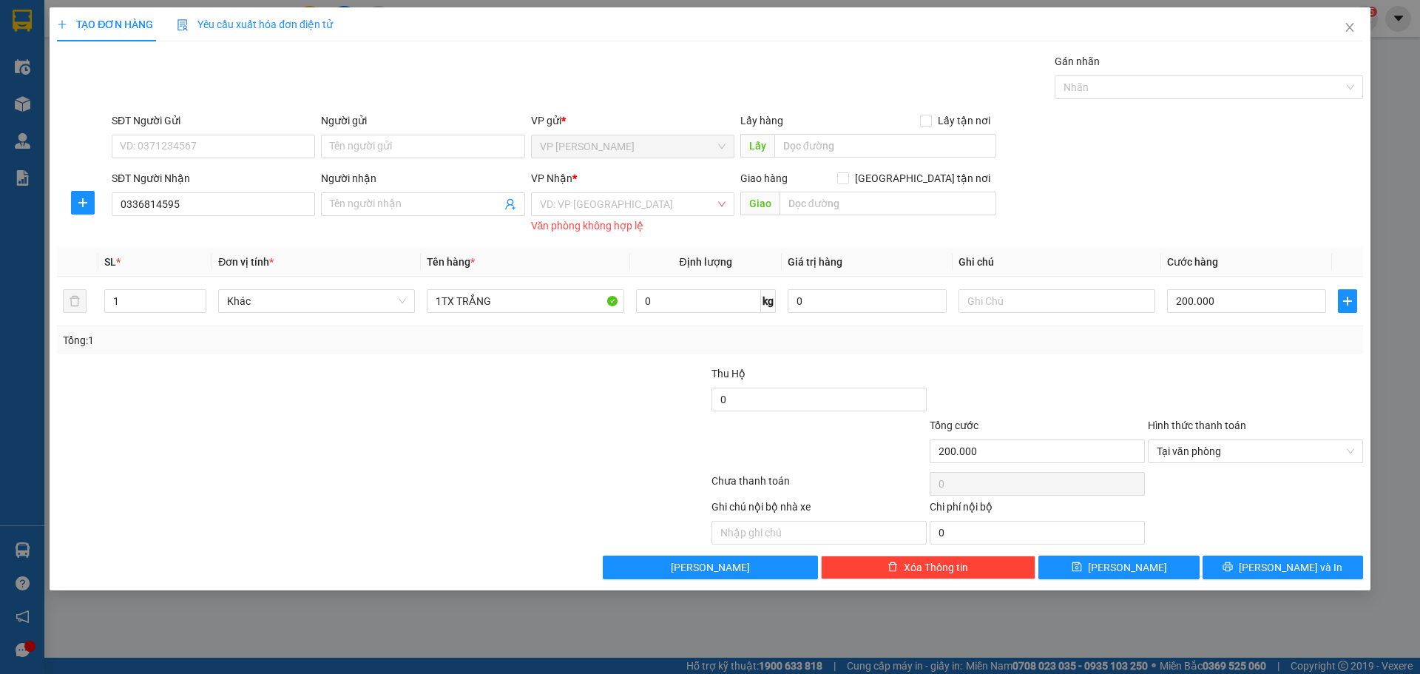
click at [595, 220] on div "Văn phòng không hợp lệ" at bounding box center [632, 225] width 203 height 17
click at [605, 206] on input "search" at bounding box center [627, 204] width 175 height 22
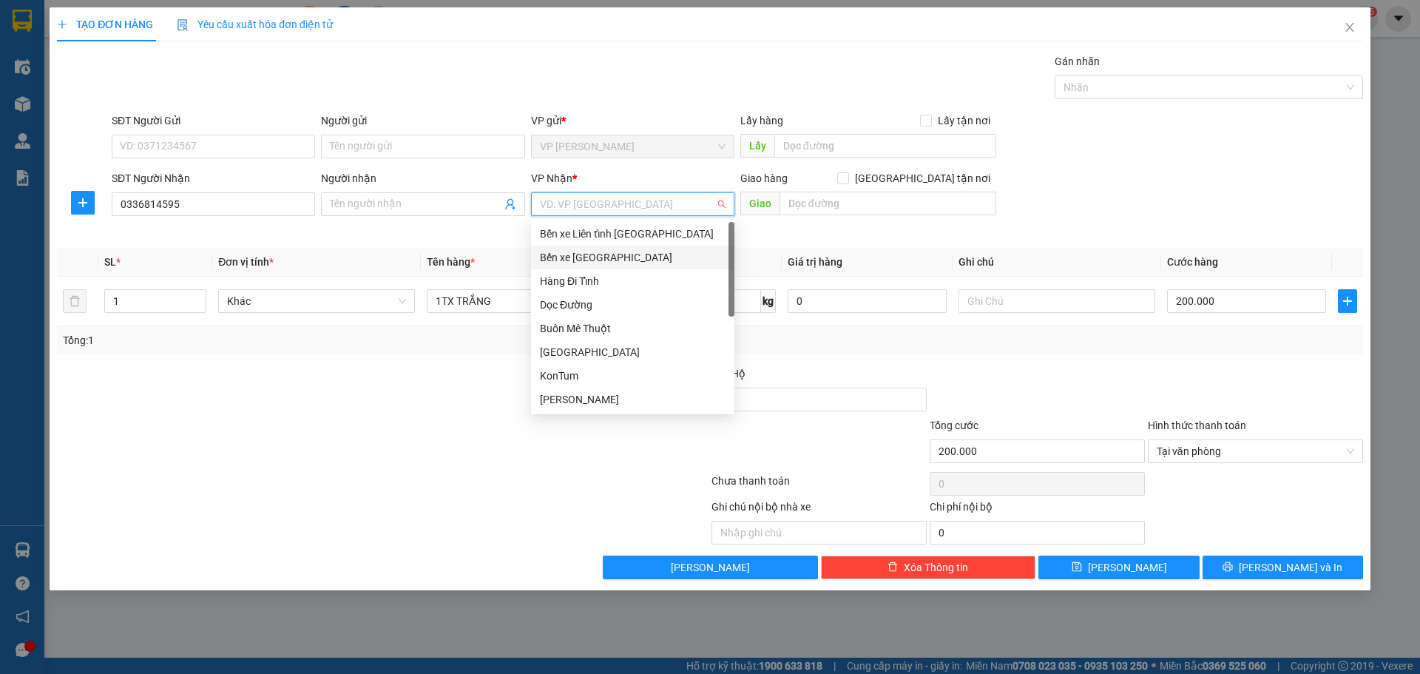
click at [615, 255] on div "Bến xe [GEOGRAPHIC_DATA]" at bounding box center [633, 257] width 186 height 16
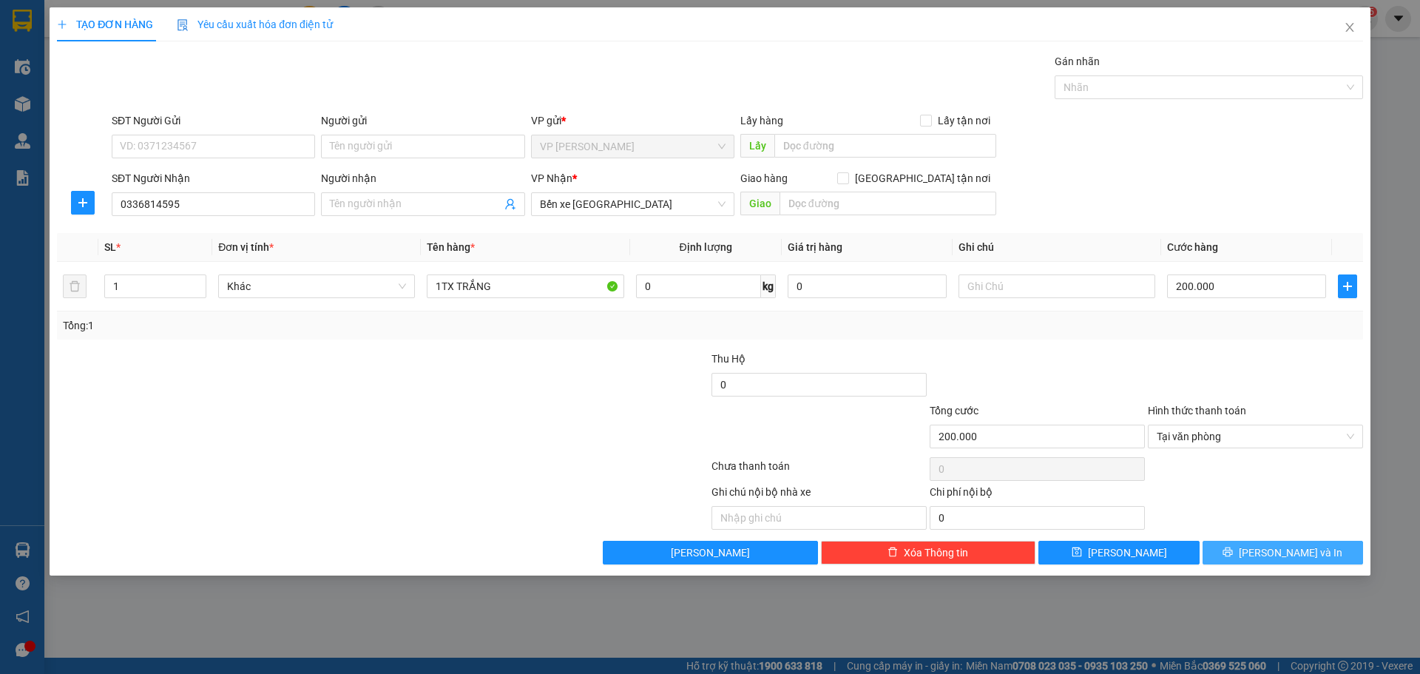
click at [1281, 563] on button "[PERSON_NAME] và In" at bounding box center [1282, 552] width 160 height 24
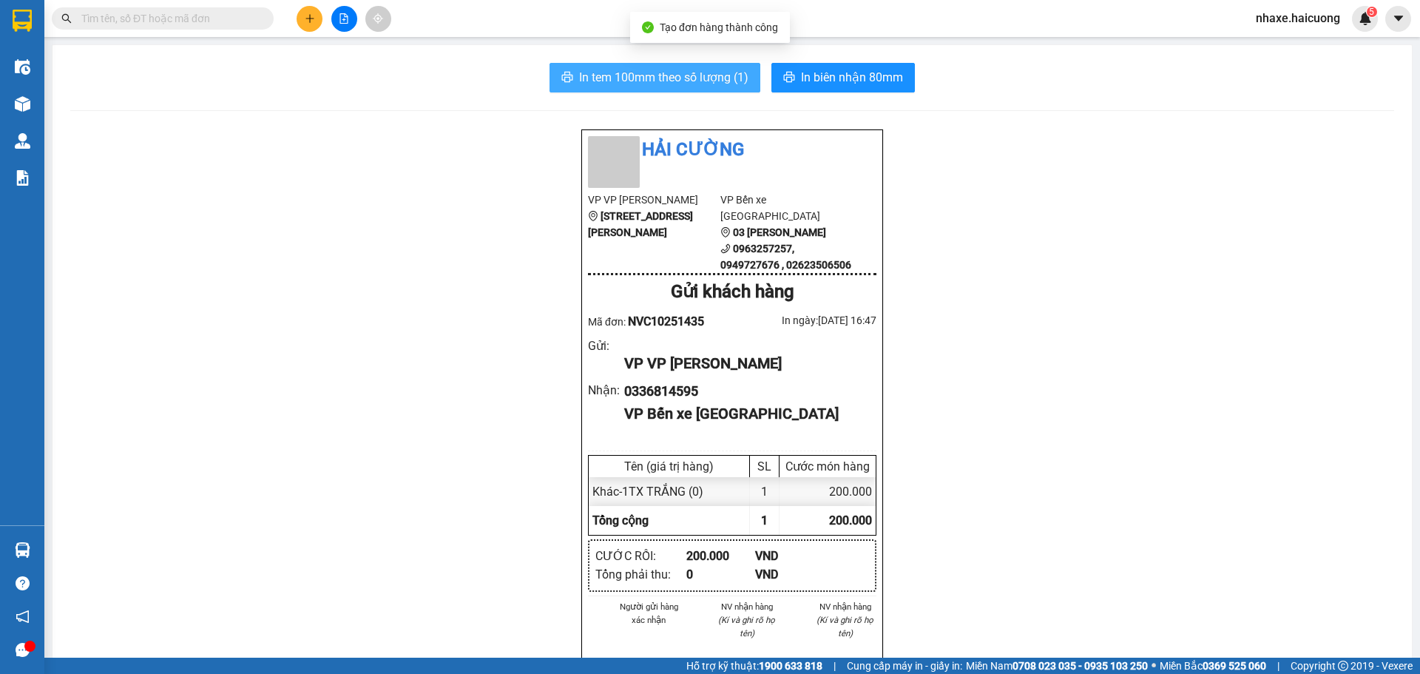
click at [679, 78] on span "In tem 100mm theo số lượng (1)" at bounding box center [663, 77] width 169 height 18
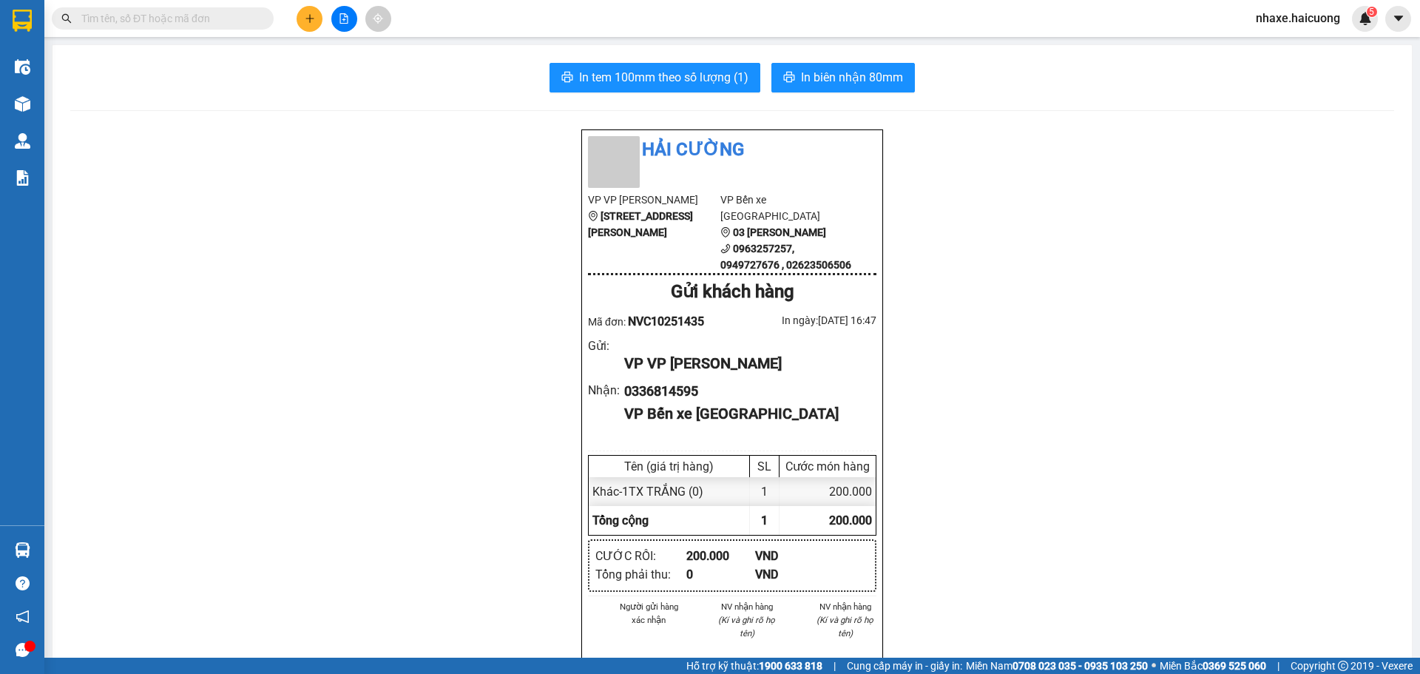
click at [34, 111] on div at bounding box center [23, 104] width 26 height 26
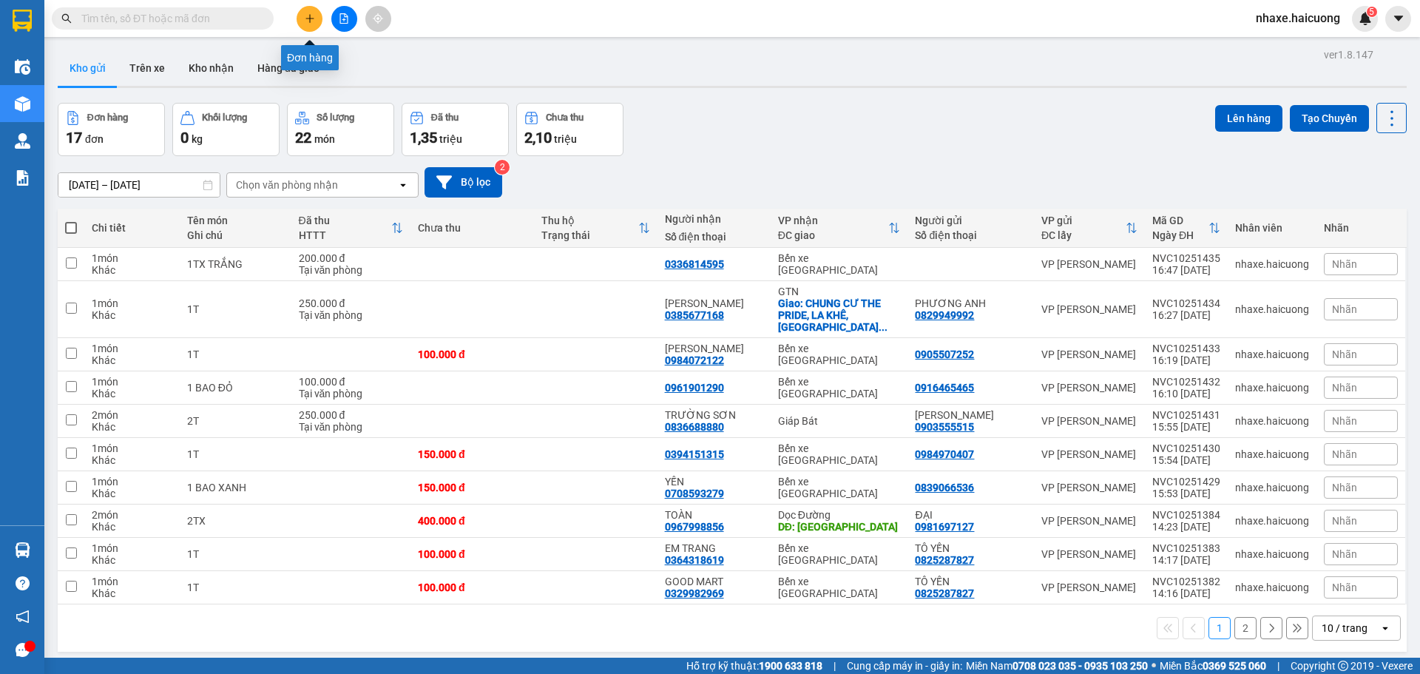
click at [308, 20] on icon "plus" at bounding box center [310, 18] width 10 height 10
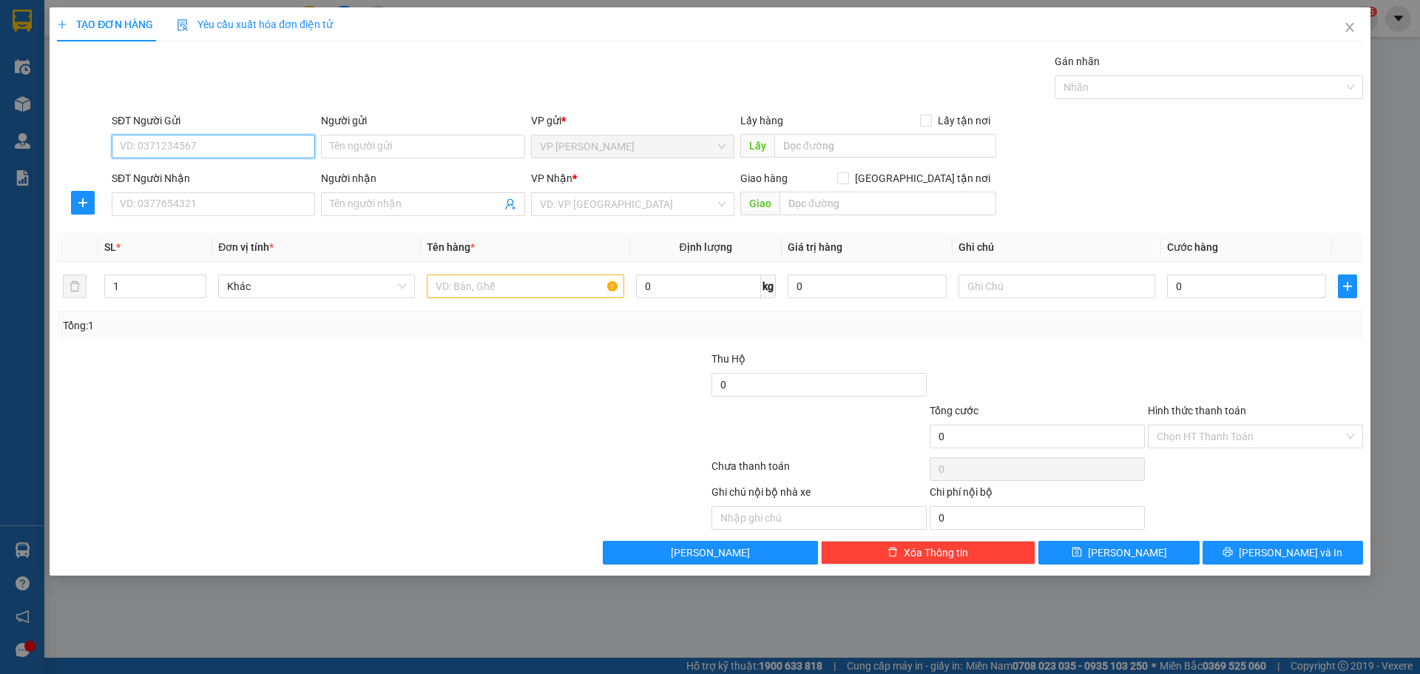
click at [207, 138] on input "SĐT Người Gửi" at bounding box center [213, 147] width 203 height 24
type input "0989118359"
click at [259, 199] on input "SĐT Người Nhận" at bounding box center [213, 204] width 203 height 24
type input "0"
type input "0376323498"
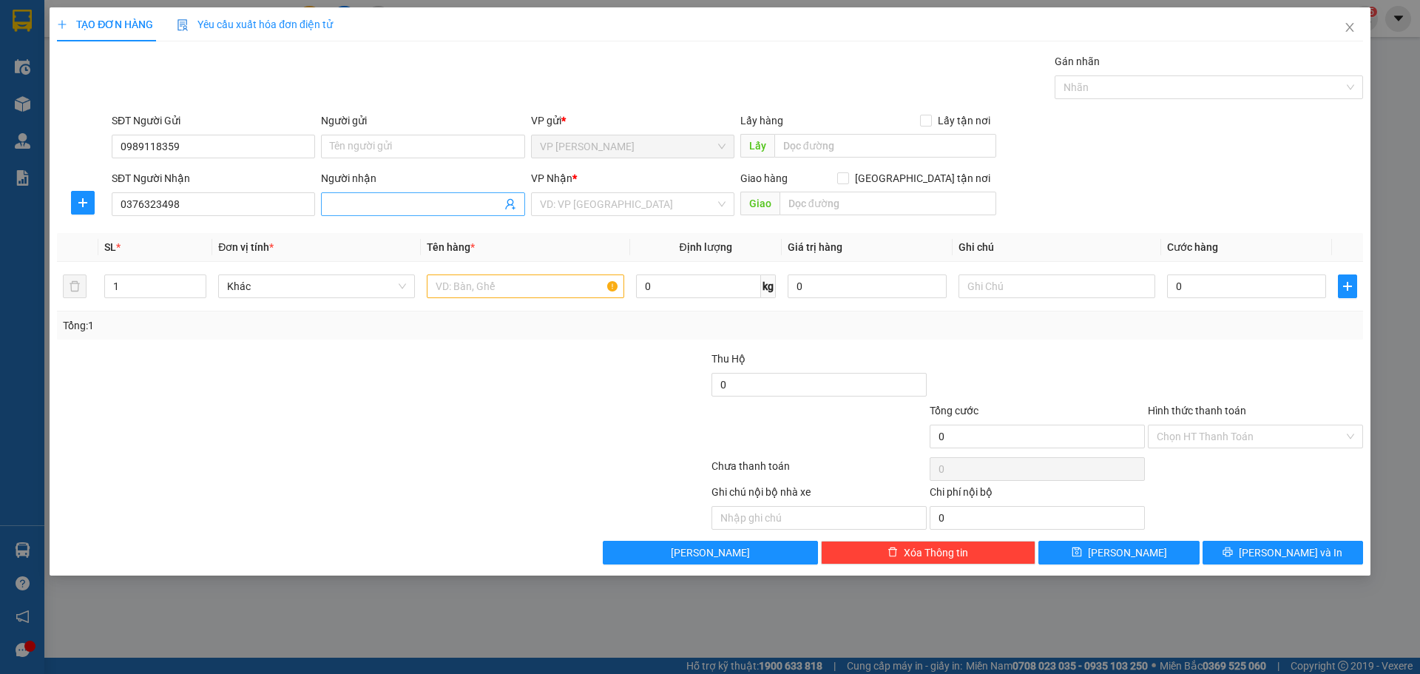
click at [372, 214] on span at bounding box center [422, 204] width 203 height 24
type input "HƯỜNG"
click at [366, 426] on div at bounding box center [273, 428] width 436 height 52
click at [487, 287] on input "text" at bounding box center [525, 286] width 197 height 24
type input "1T"
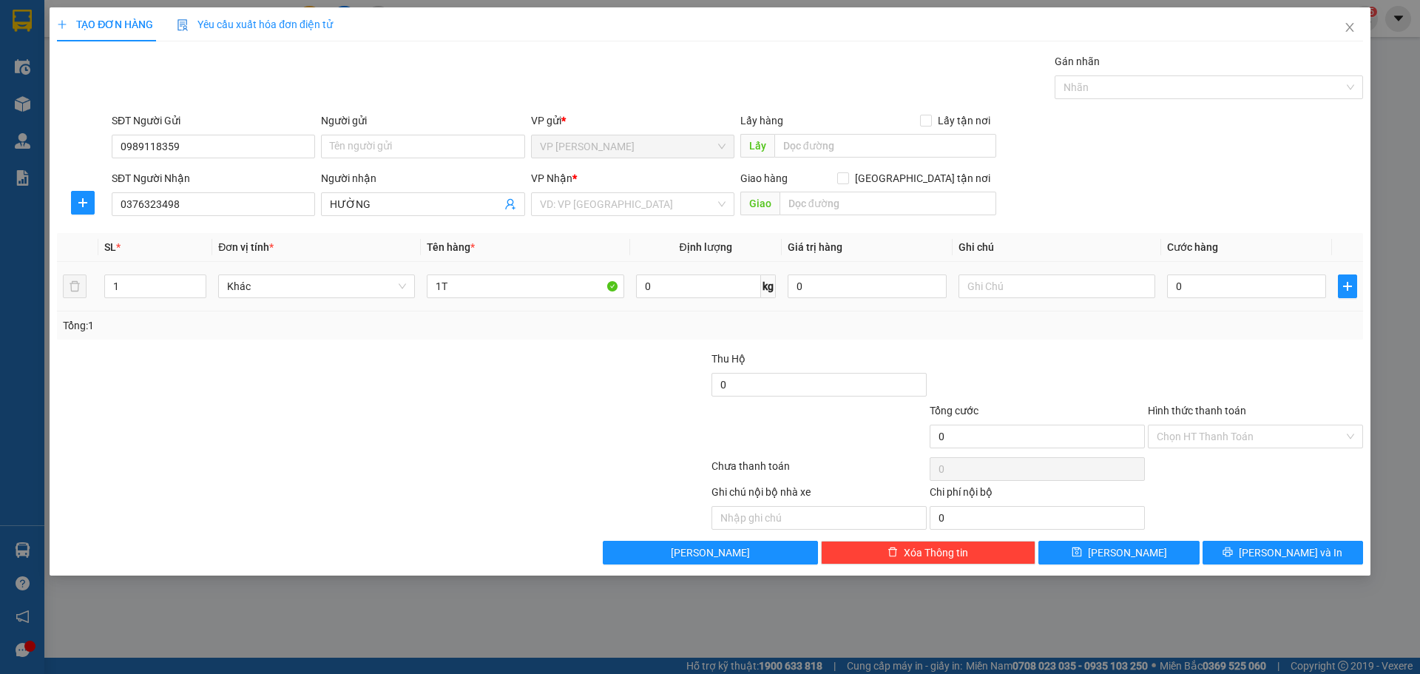
click at [1185, 267] on td "0" at bounding box center [1246, 287] width 171 height 50
click at [1198, 281] on input "0" at bounding box center [1246, 286] width 159 height 24
type input "1"
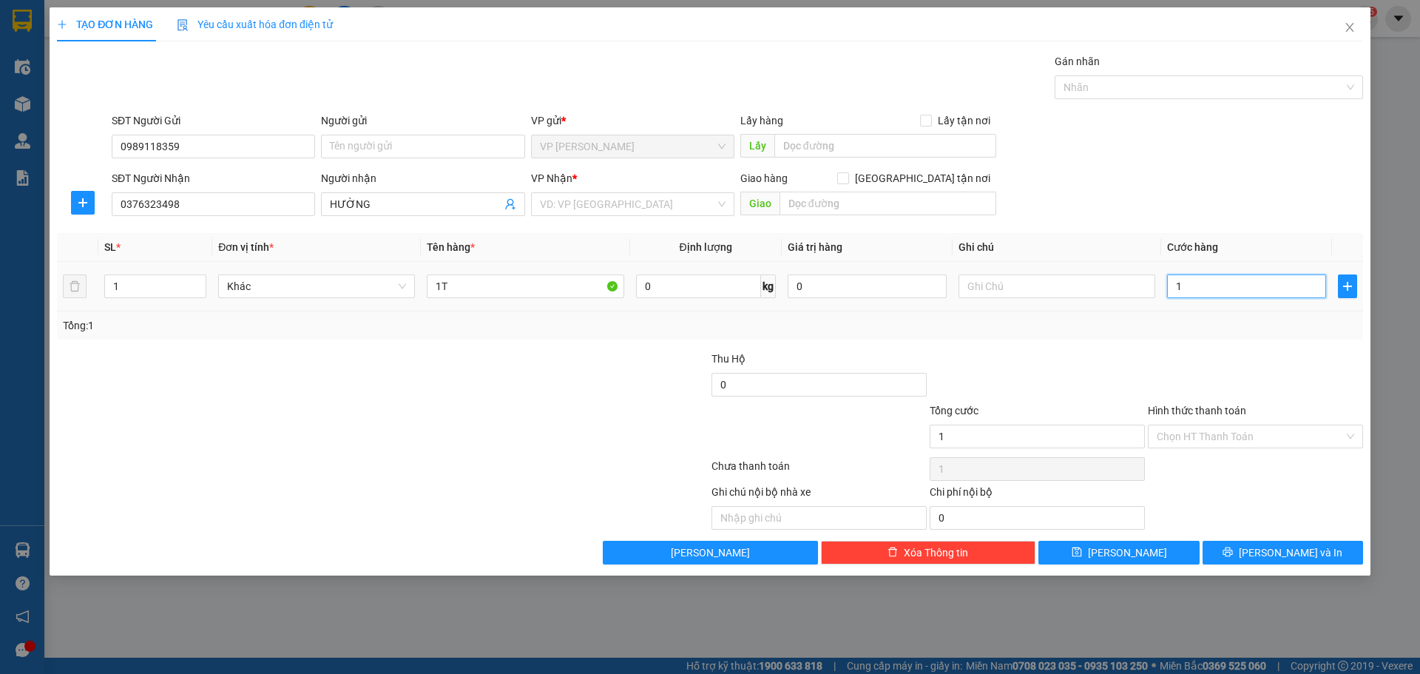
type input "15"
type input "150"
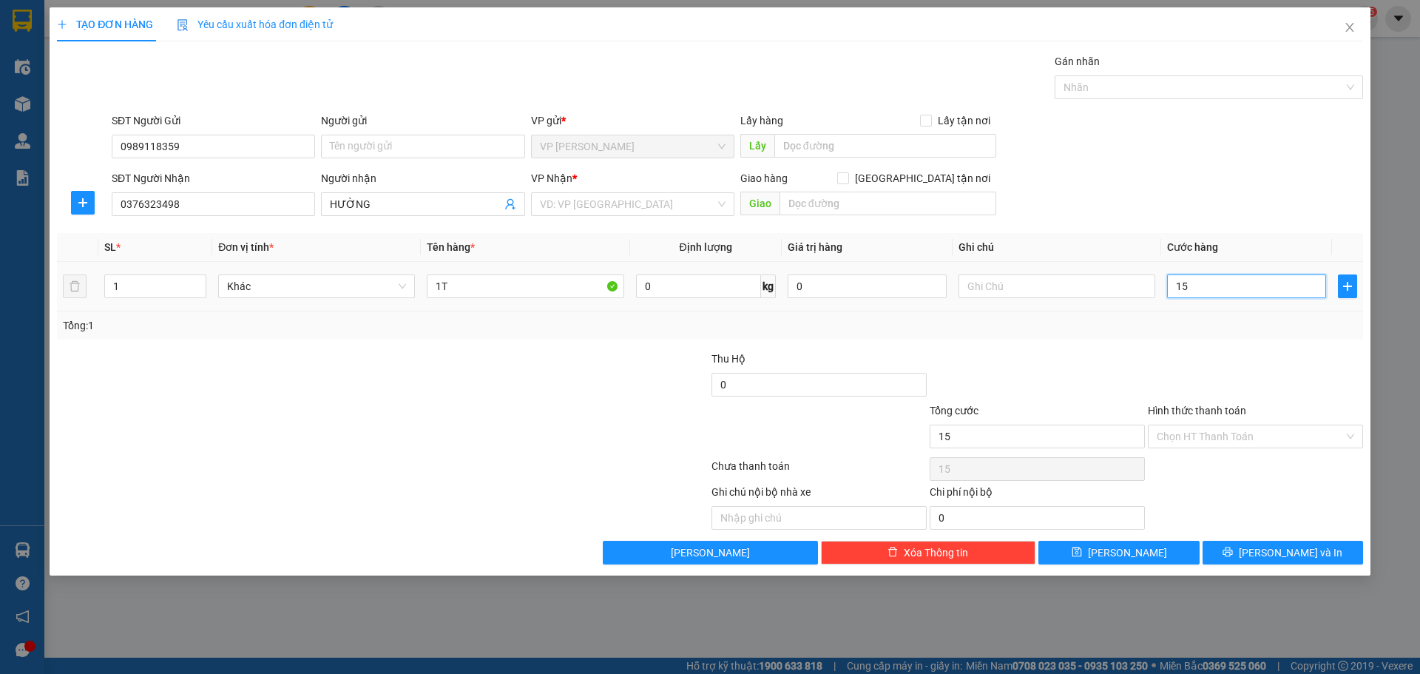
type input "150"
type input "150.000"
click at [1289, 552] on span "[PERSON_NAME] và In" at bounding box center [1290, 552] width 104 height 16
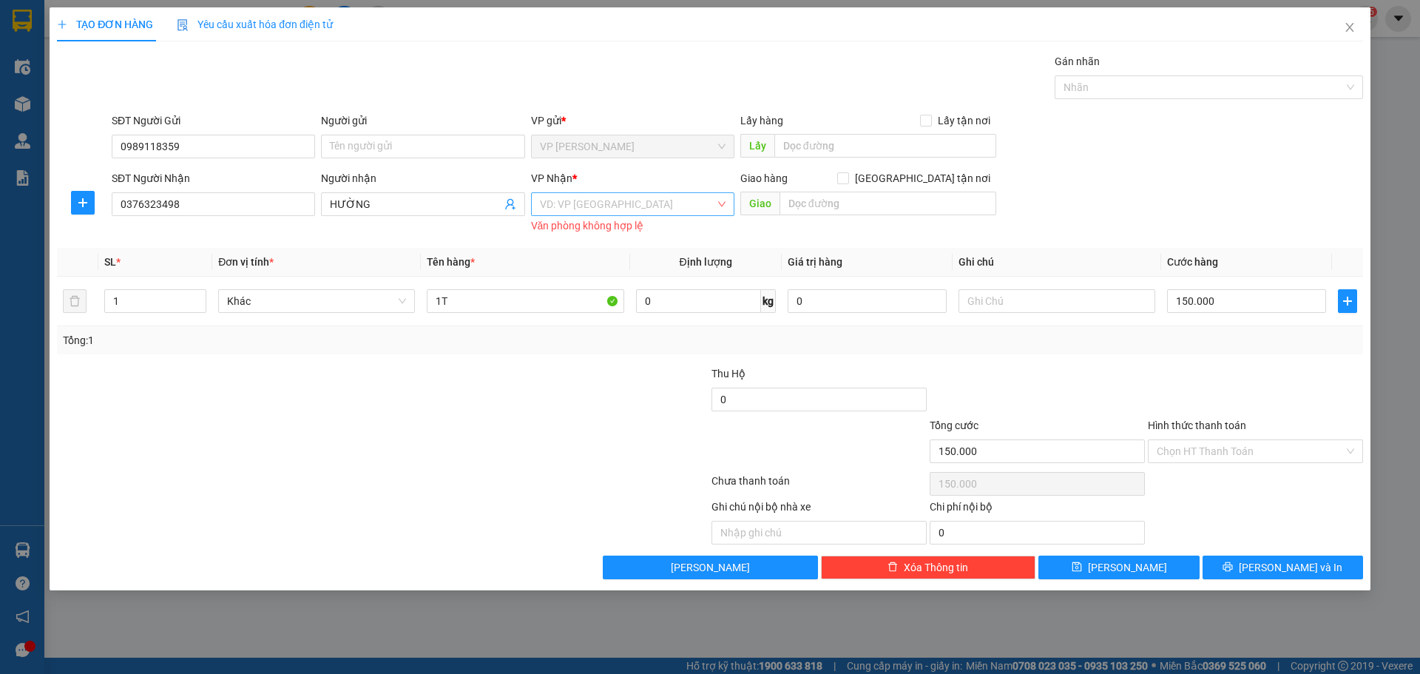
click at [638, 200] on input "search" at bounding box center [627, 204] width 175 height 22
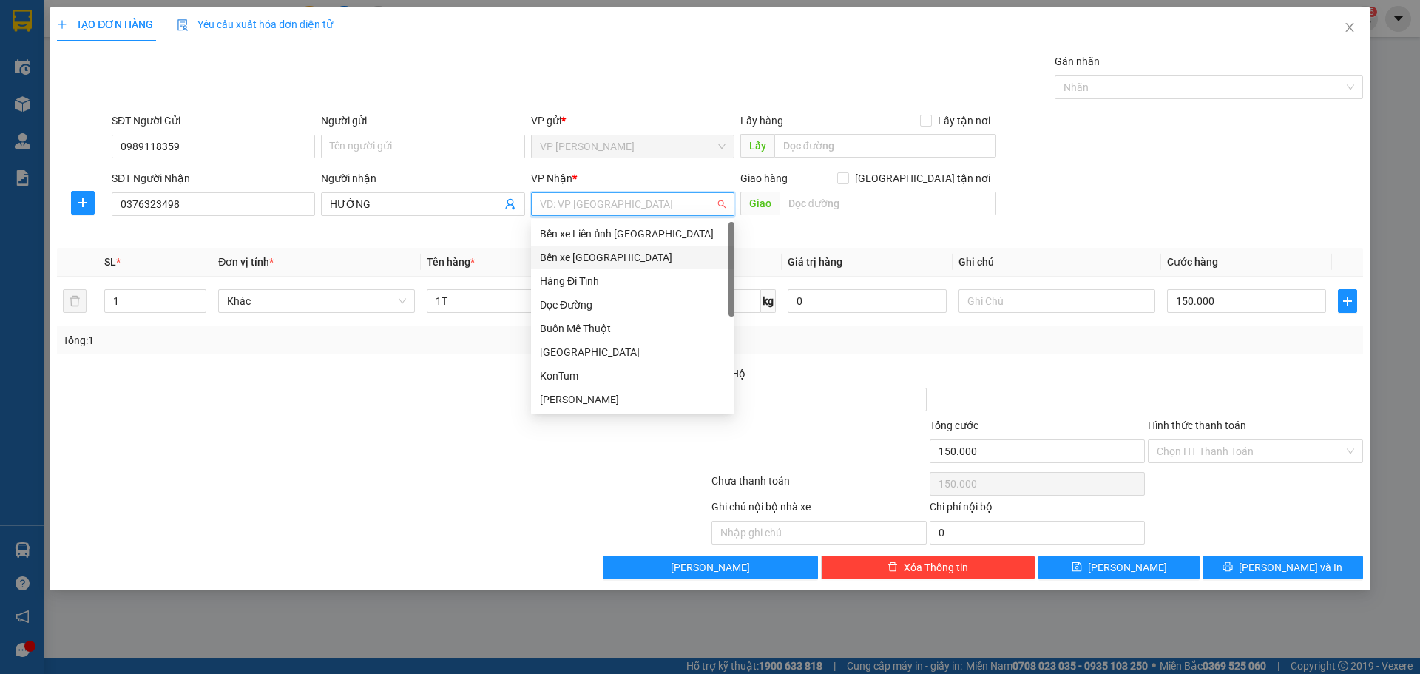
click at [611, 257] on div "Bến xe [GEOGRAPHIC_DATA]" at bounding box center [633, 257] width 186 height 16
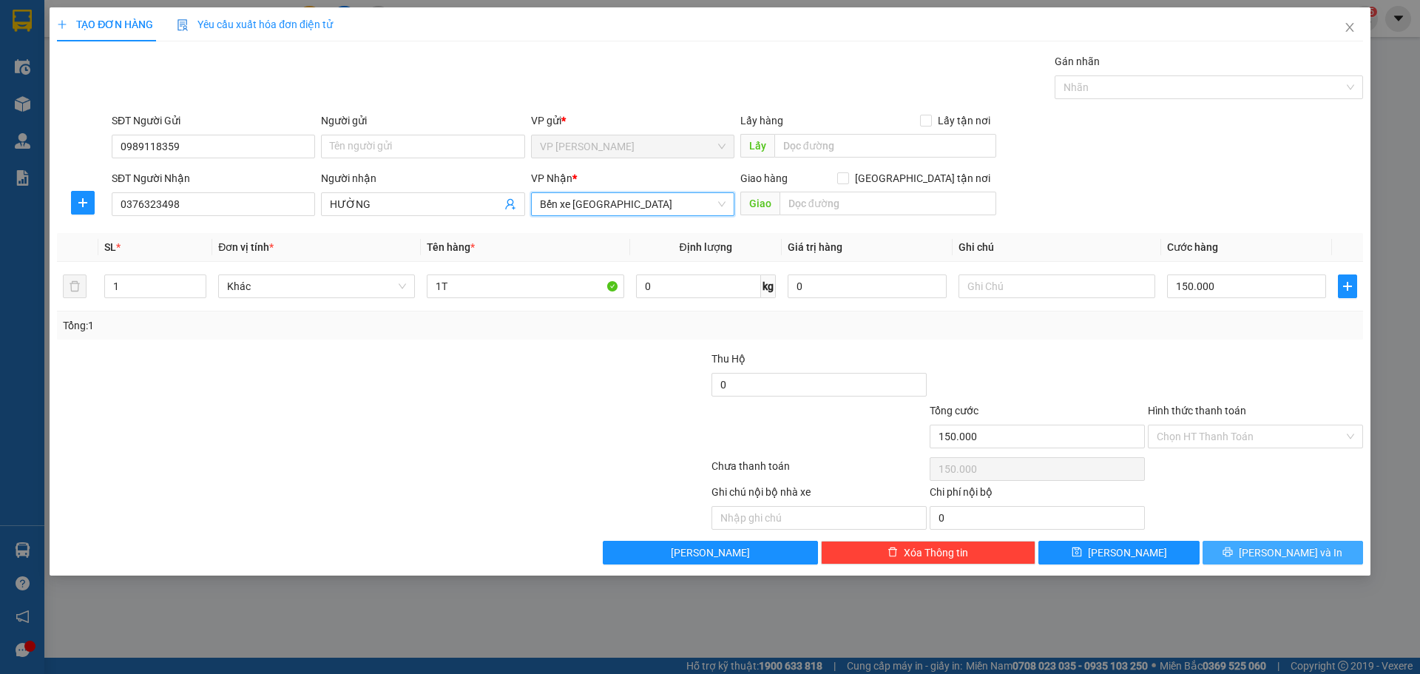
click at [1284, 547] on span "[PERSON_NAME] và In" at bounding box center [1290, 552] width 104 height 16
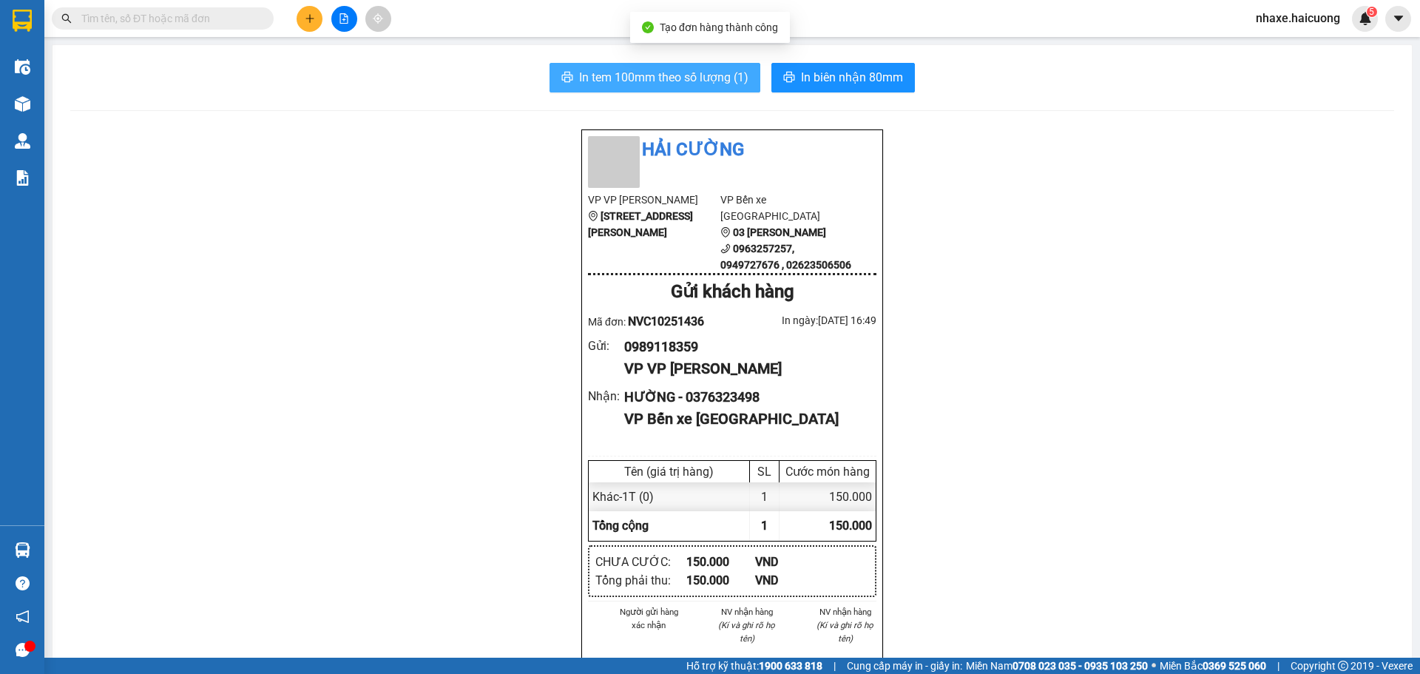
click at [671, 72] on span "In tem 100mm theo số lượng (1)" at bounding box center [663, 77] width 169 height 18
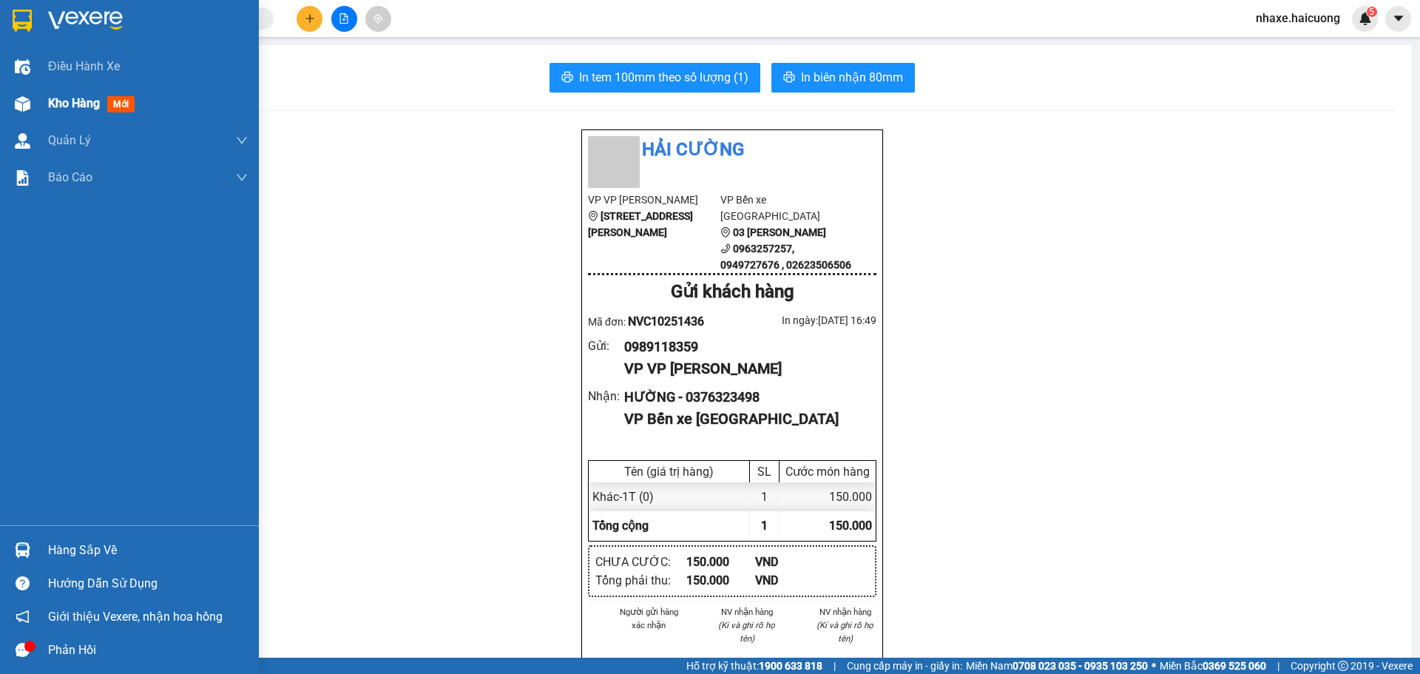
click at [47, 105] on div "Kho hàng mới" at bounding box center [129, 103] width 259 height 37
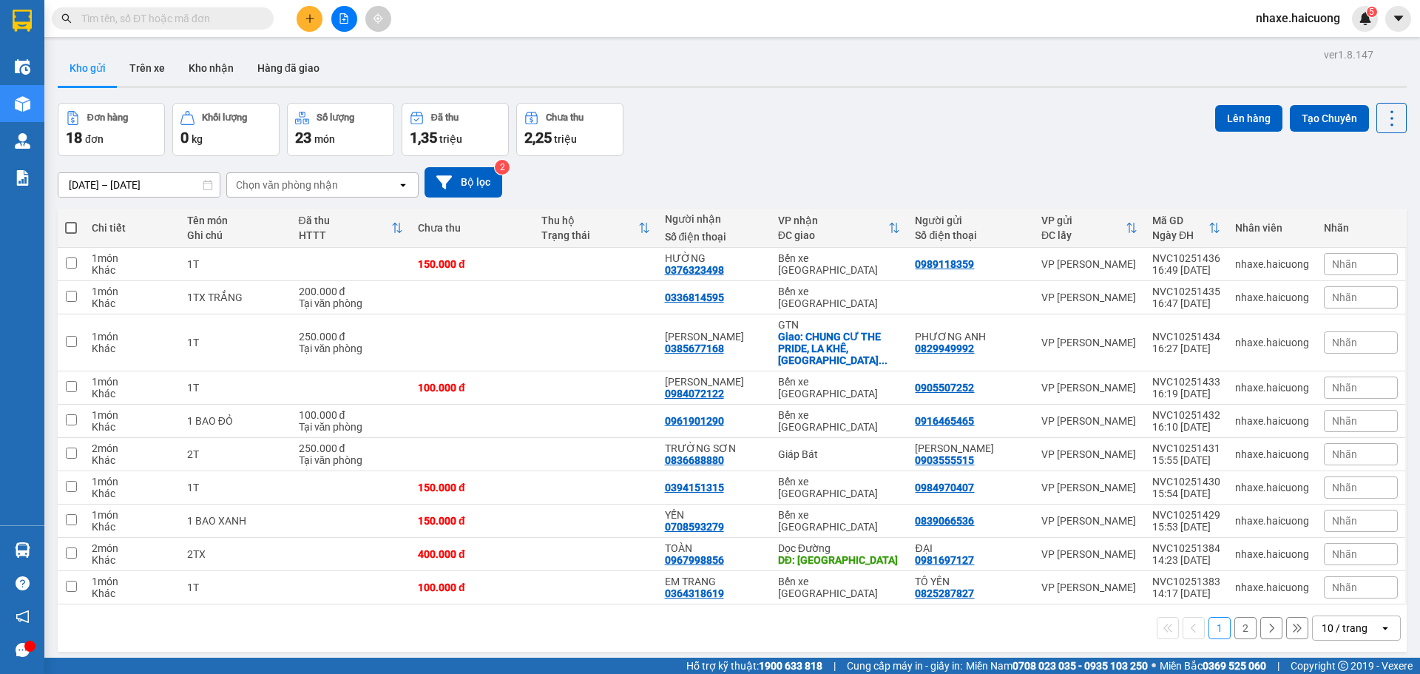
click at [1238, 621] on button "2" at bounding box center [1245, 628] width 22 height 22
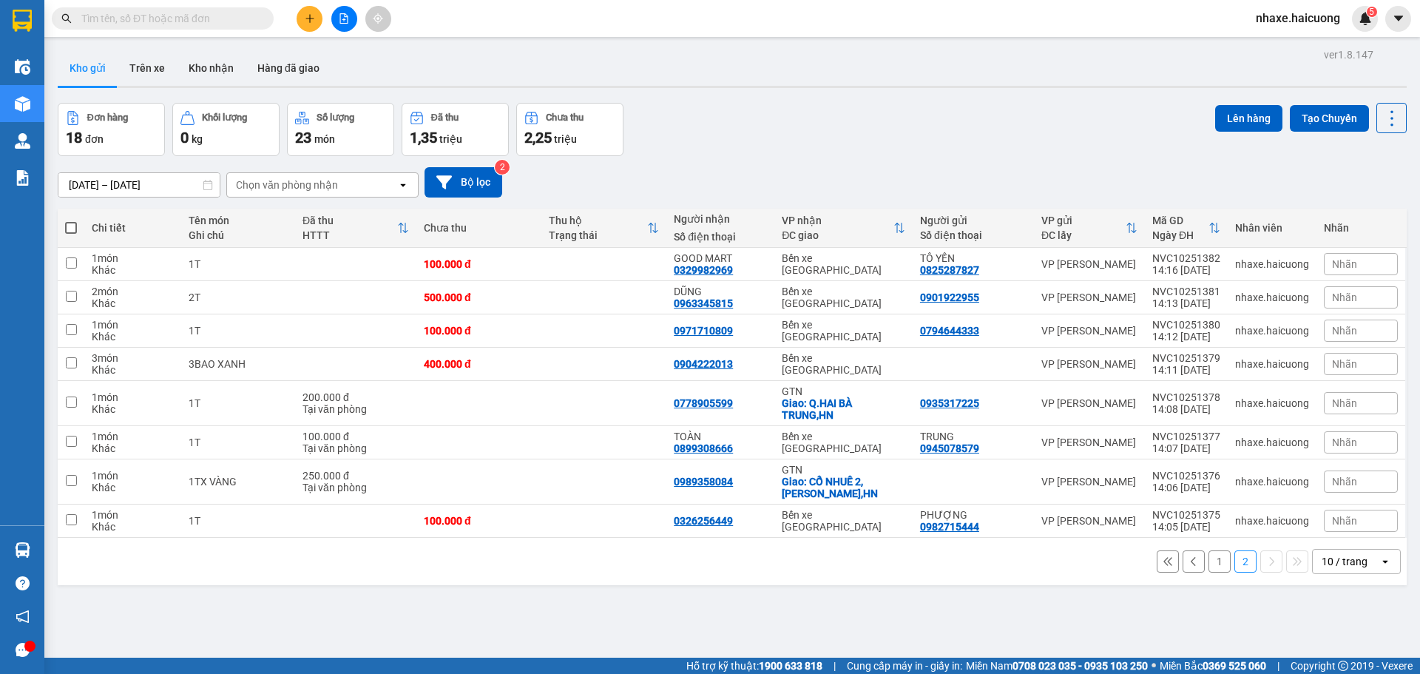
click at [1214, 563] on button "1" at bounding box center [1219, 561] width 22 height 22
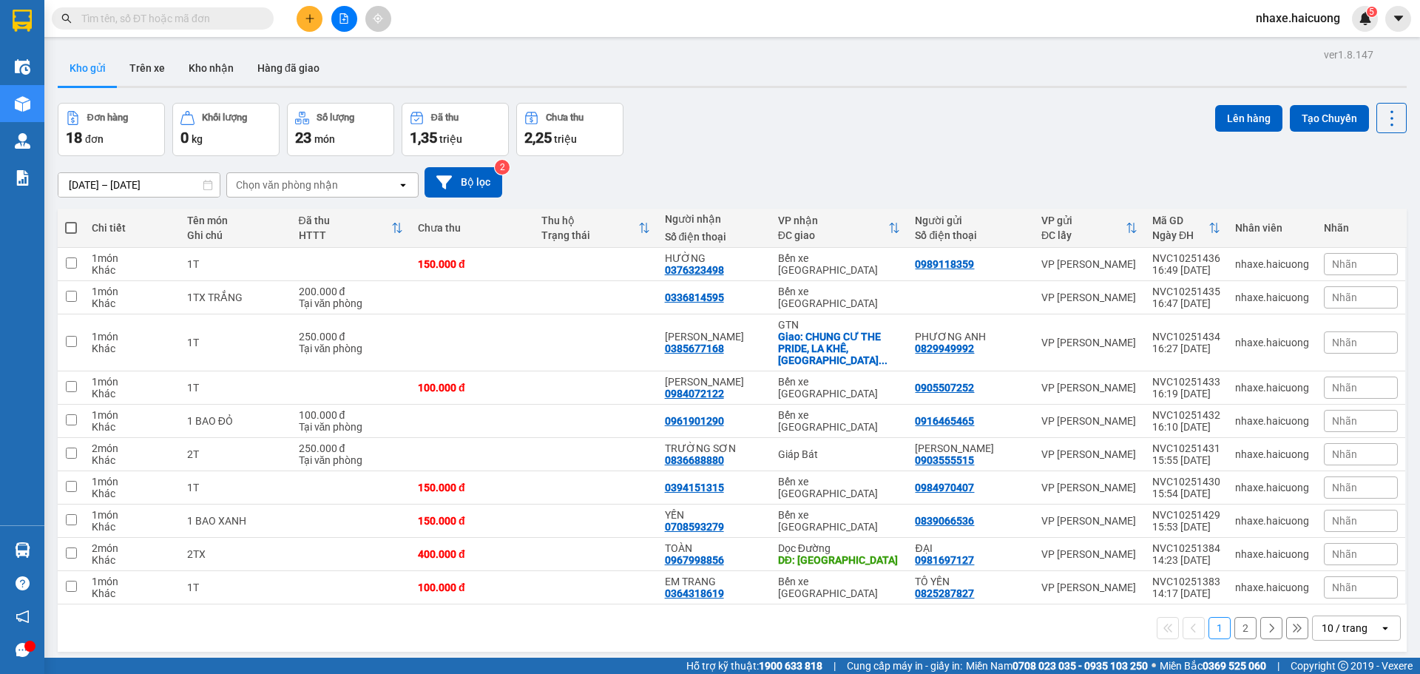
click at [308, 27] on button at bounding box center [309, 19] width 26 height 26
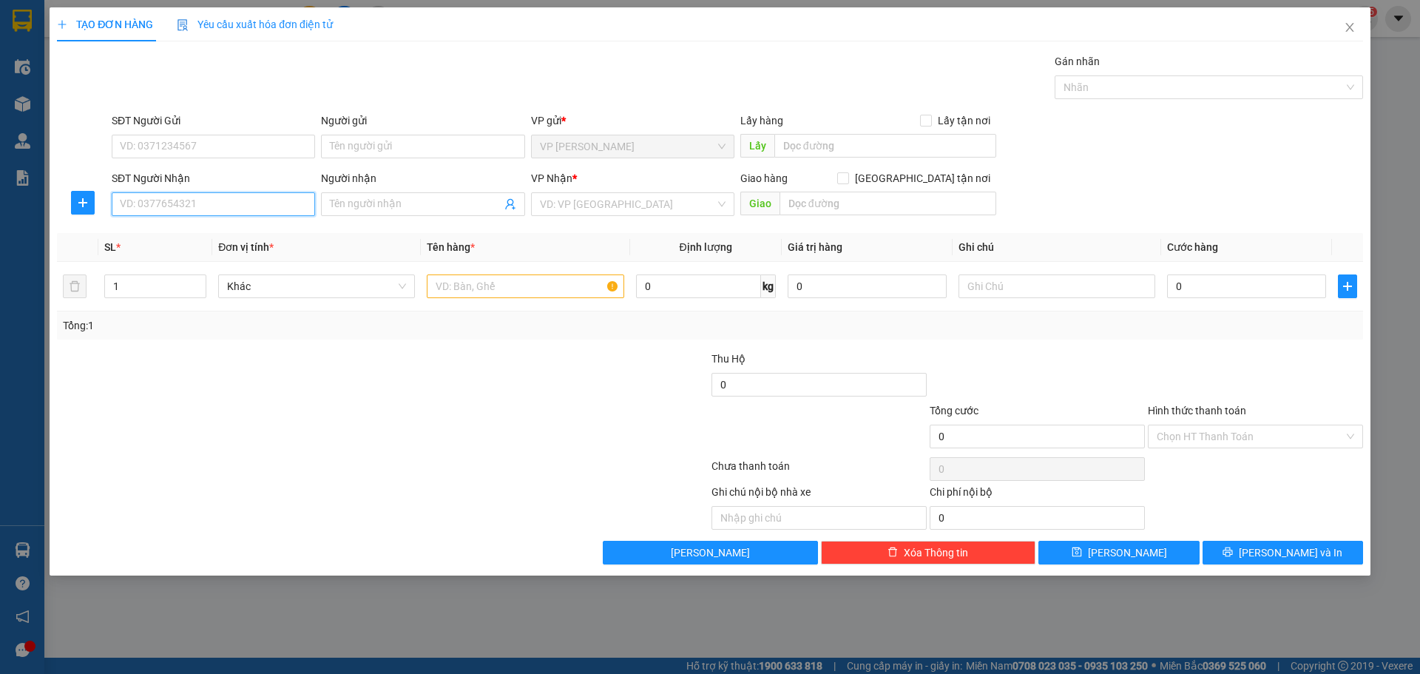
click at [216, 200] on input "SĐT Người Nhận" at bounding box center [213, 204] width 203 height 24
click at [206, 145] on input "SĐT Người Gửi" at bounding box center [213, 147] width 203 height 24
type input "0911957287"
click at [202, 212] on input "SĐT Người Nhận" at bounding box center [213, 204] width 203 height 24
click at [200, 133] on div "SĐT Người Gửi" at bounding box center [213, 123] width 203 height 22
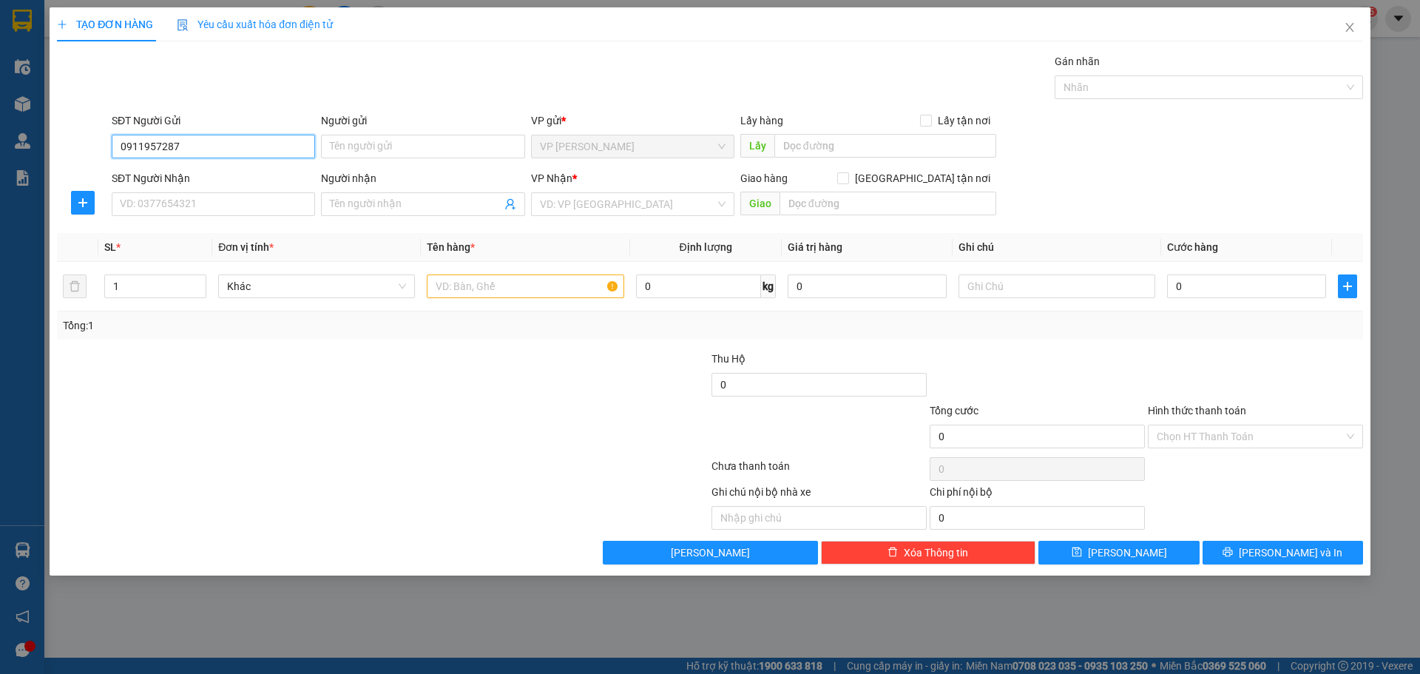
click at [207, 143] on input "0911957287" at bounding box center [213, 147] width 203 height 24
click at [208, 208] on input "SĐT Người Nhận" at bounding box center [213, 204] width 203 height 24
paste input "0911957287"
type input "0911957287"
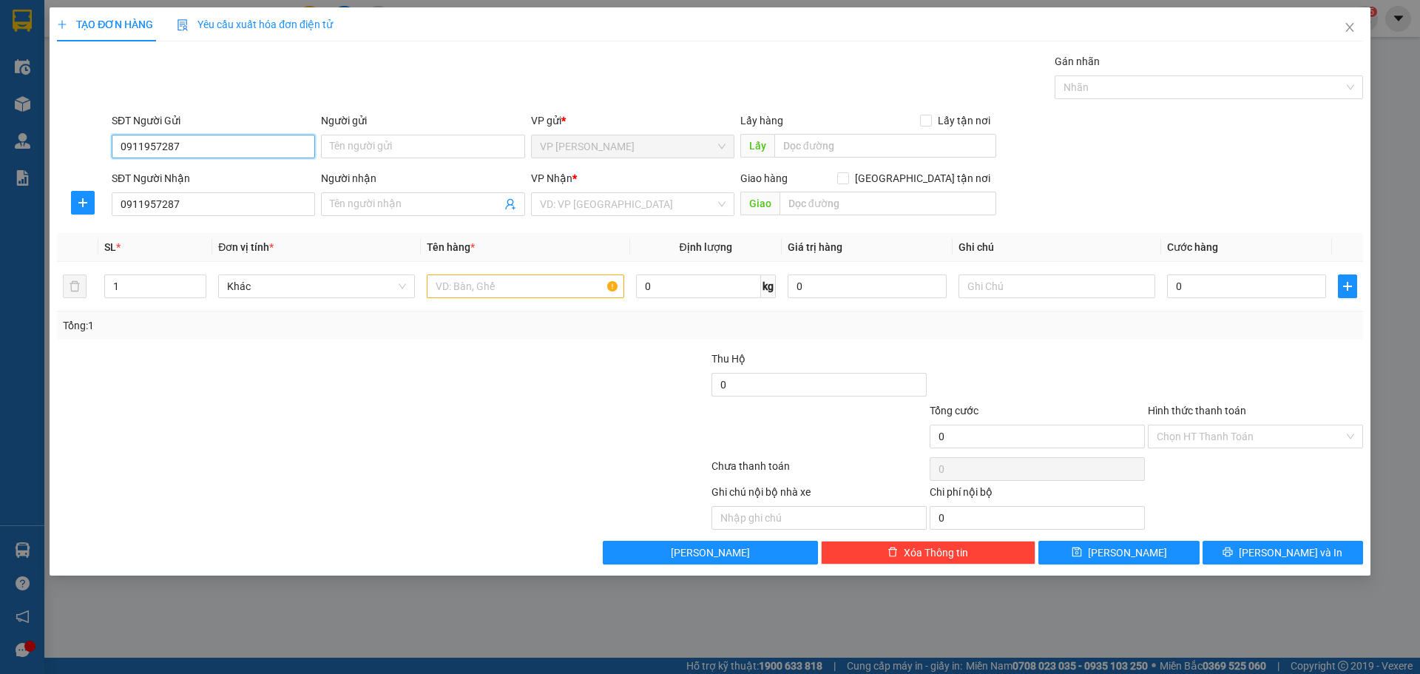
click at [226, 146] on input "0911957287" at bounding box center [213, 147] width 203 height 24
click at [575, 192] on div "VD: VP [GEOGRAPHIC_DATA]" at bounding box center [632, 204] width 203 height 24
type input "0843459299"
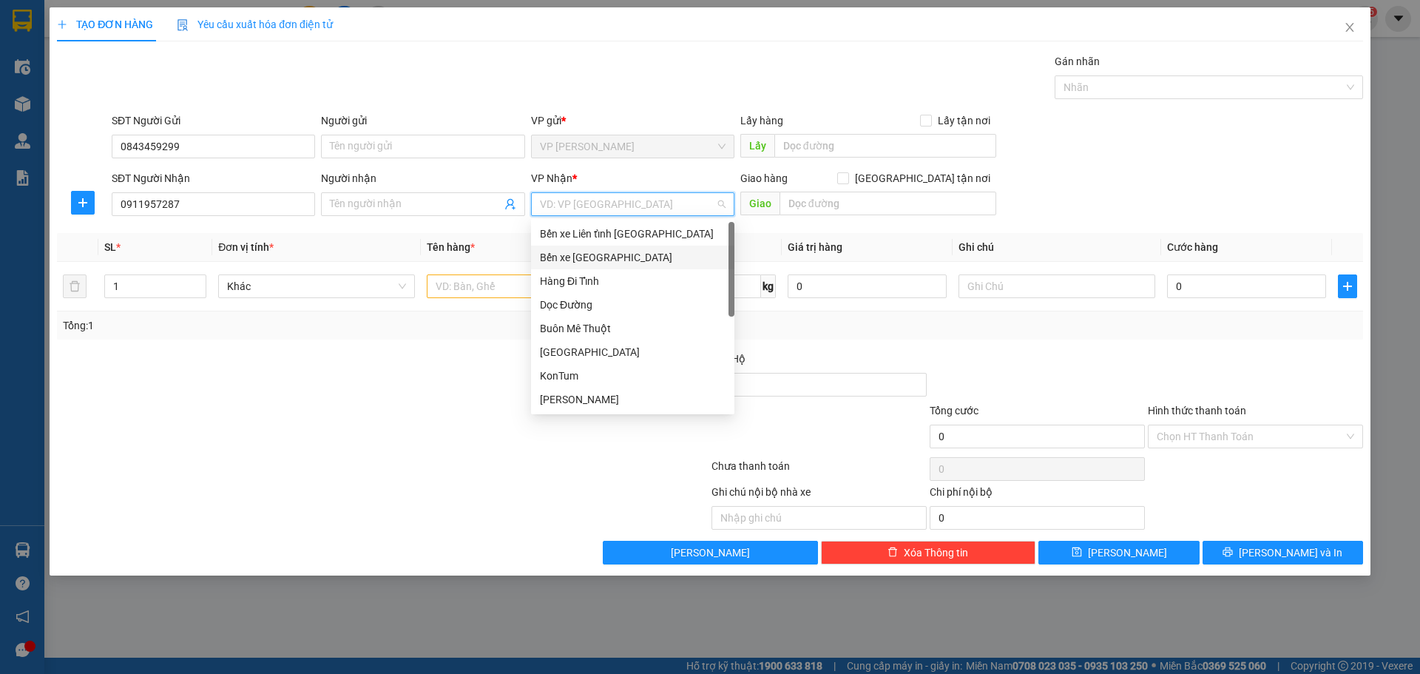
click at [608, 258] on div "Bến xe [GEOGRAPHIC_DATA]" at bounding box center [633, 257] width 186 height 16
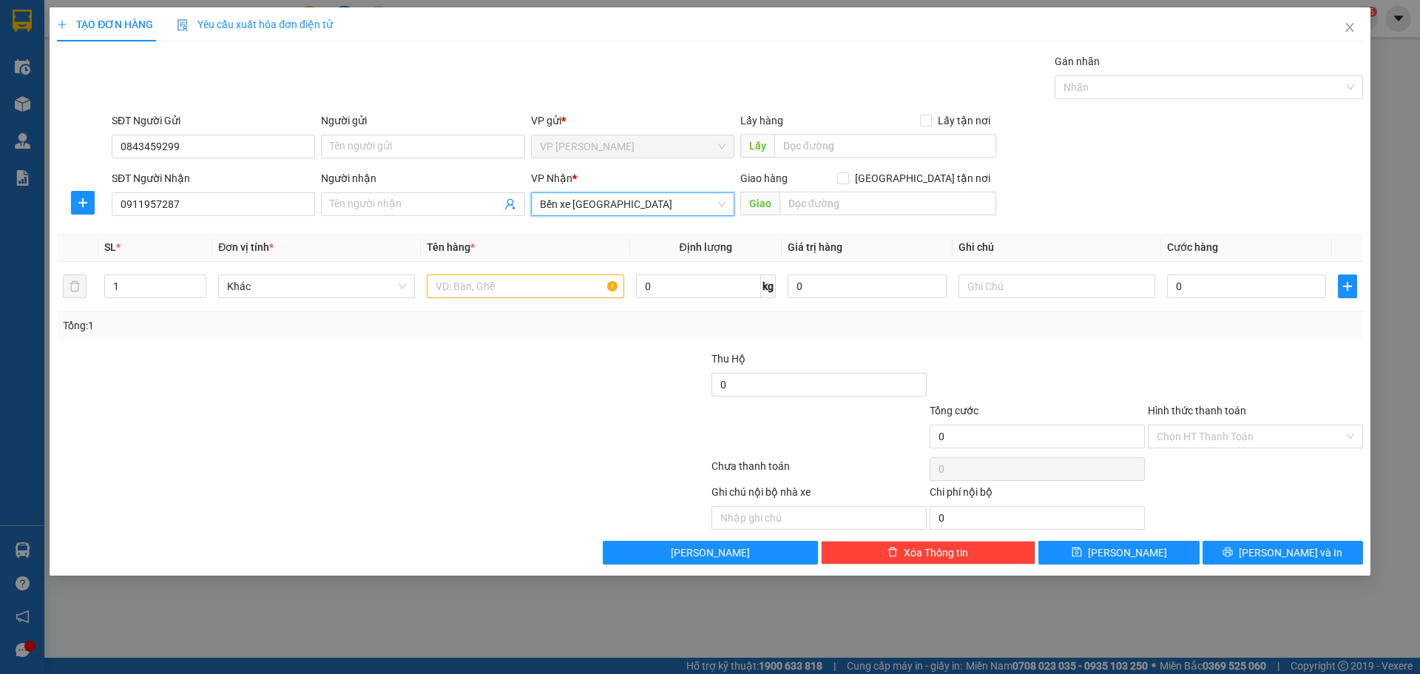
click at [351, 356] on div at bounding box center [273, 376] width 436 height 52
click at [476, 279] on input "text" at bounding box center [525, 286] width 197 height 24
type input "1T"
click at [1203, 285] on input "0" at bounding box center [1246, 286] width 159 height 24
type input "2"
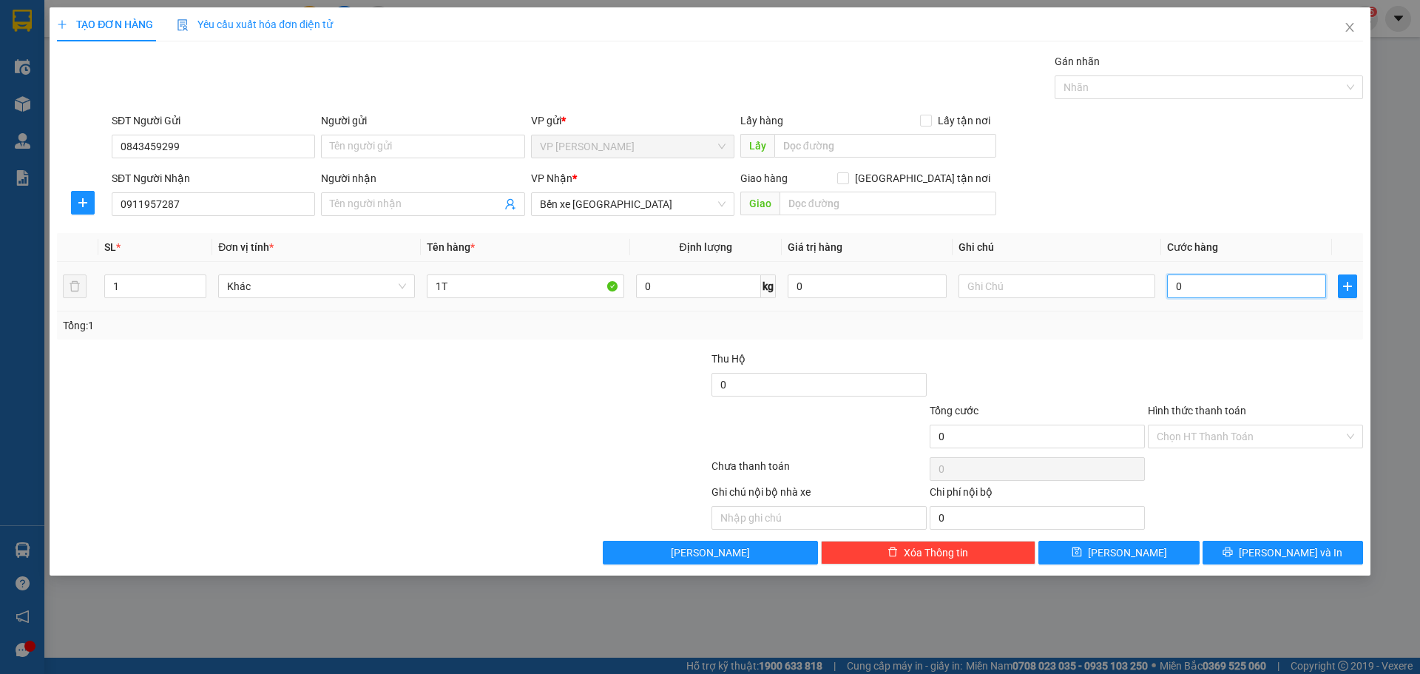
type input "2"
type input "25"
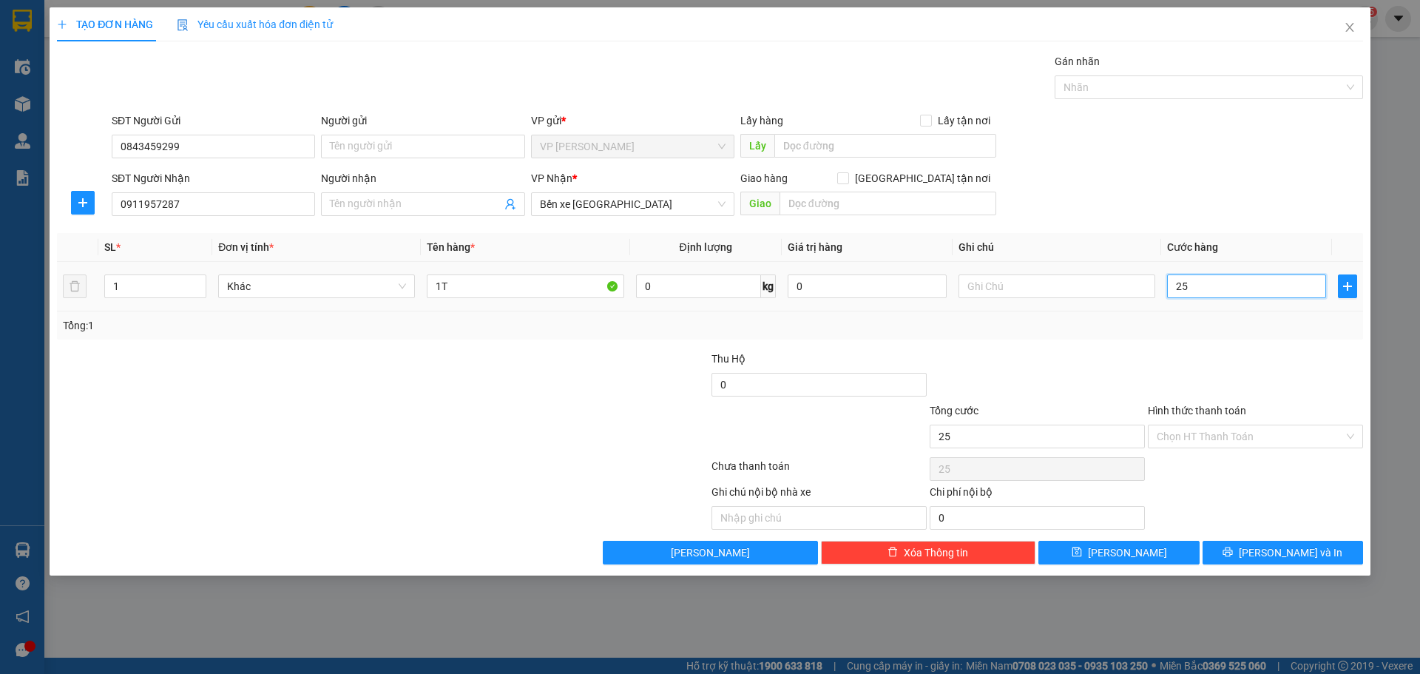
type input "250"
type input "250.000"
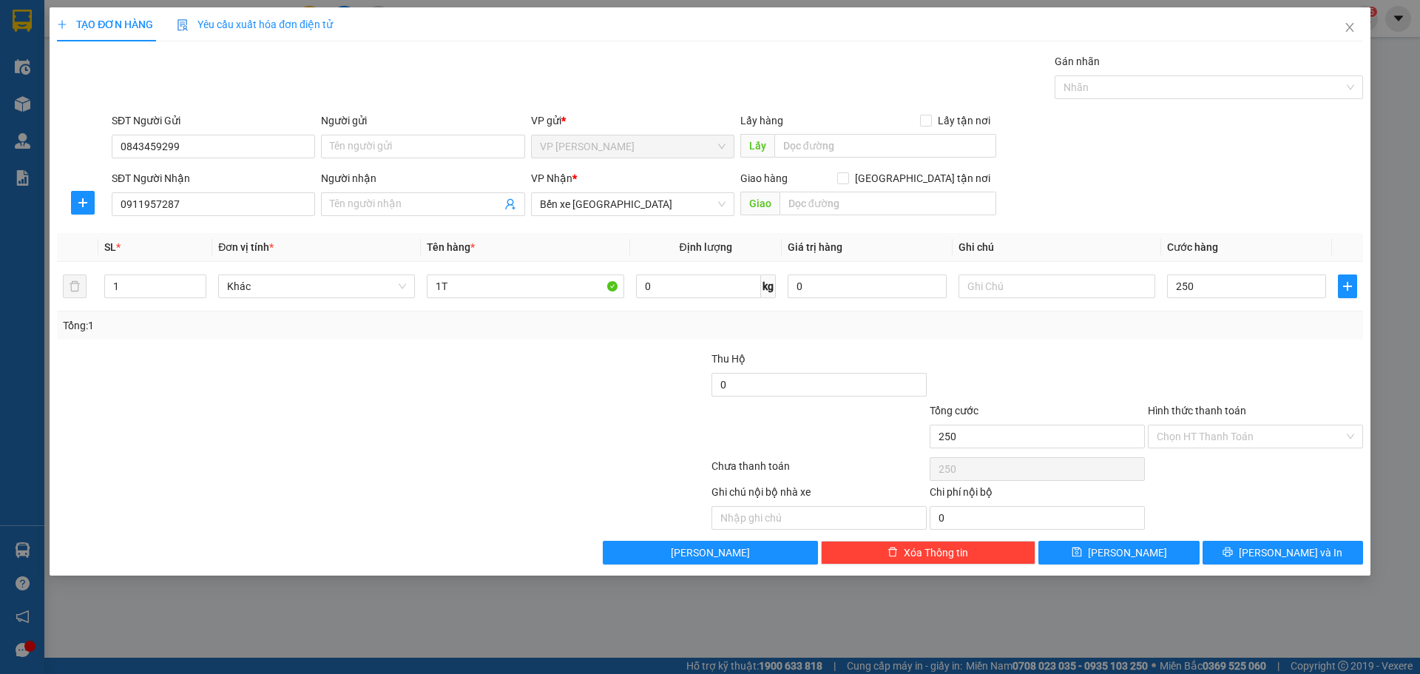
type input "250.000"
click at [750, 339] on div "Transit Pickup Surcharge Ids Transit Deliver Surcharge Ids Transit Deliver Surc…" at bounding box center [710, 308] width 1306 height 511
click at [455, 378] on div at bounding box center [273, 376] width 436 height 52
click at [222, 206] on input "0911957287" at bounding box center [213, 204] width 203 height 24
click at [1318, 550] on button "[PERSON_NAME] và In" at bounding box center [1282, 552] width 160 height 24
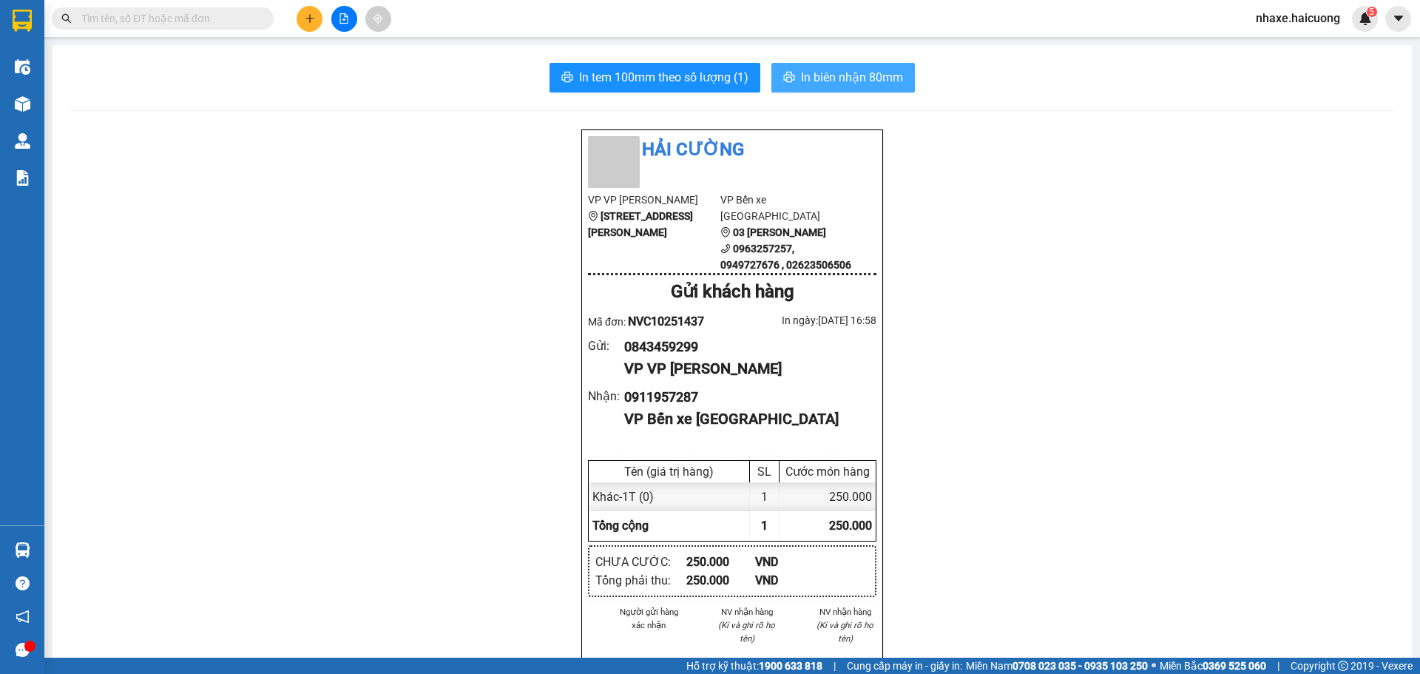
click at [832, 75] on span "In biên nhận 80mm" at bounding box center [852, 77] width 102 height 18
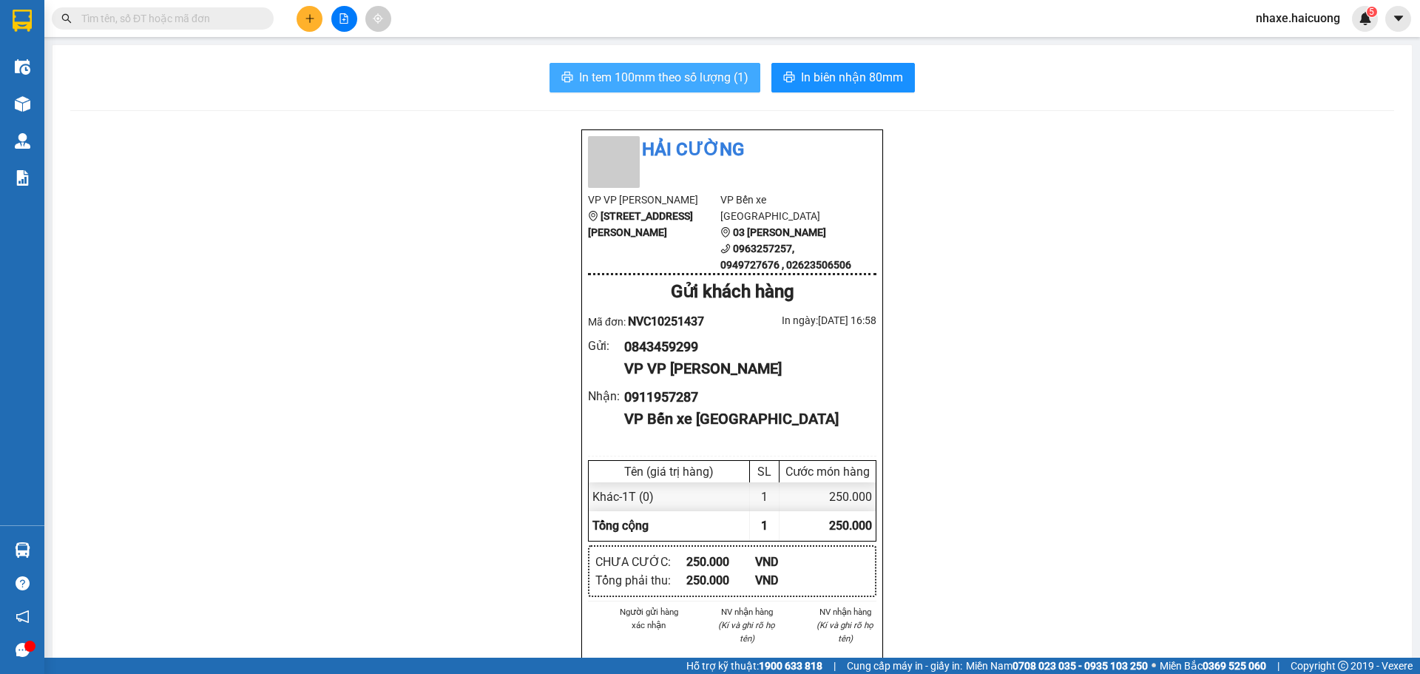
click at [696, 83] on span "In tem 100mm theo số lượng (1)" at bounding box center [663, 77] width 169 height 18
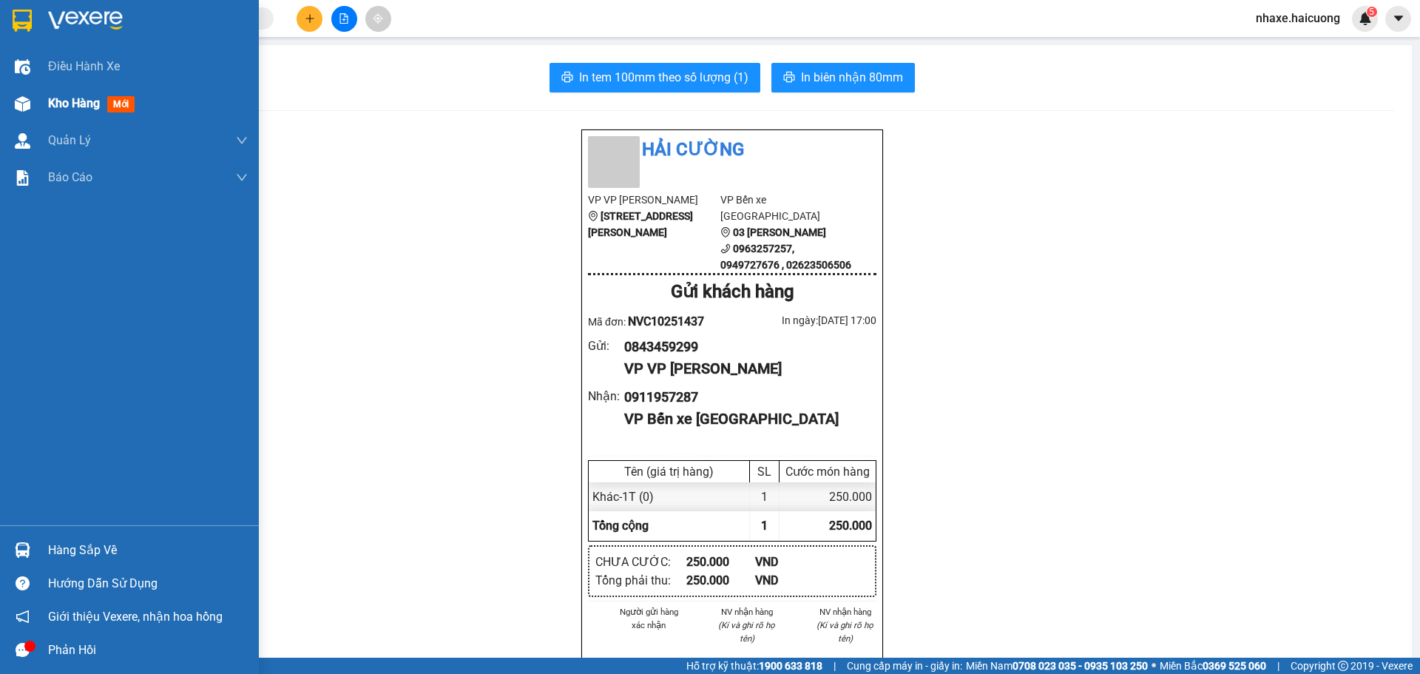
click at [24, 108] on img at bounding box center [23, 104] width 16 height 16
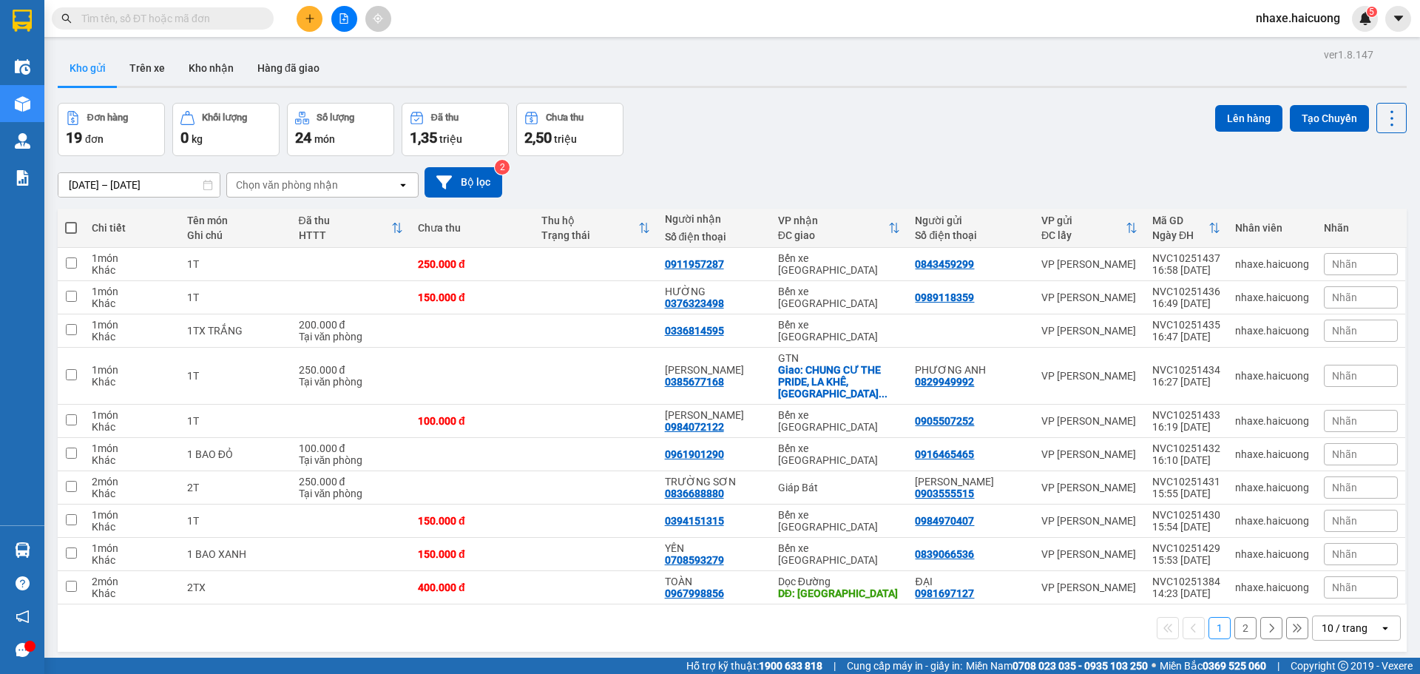
click at [305, 16] on icon "plus" at bounding box center [310, 18] width 10 height 10
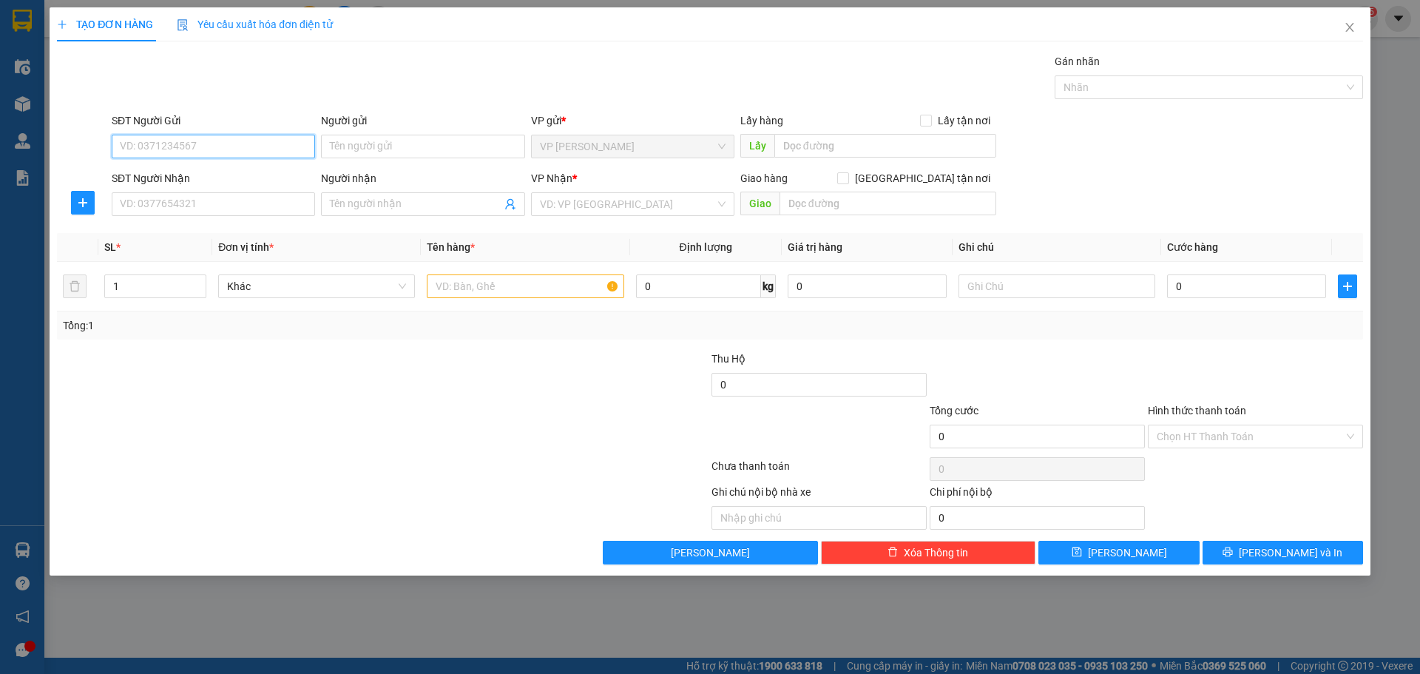
click at [240, 149] on input "SĐT Người Gửi" at bounding box center [213, 147] width 203 height 24
click at [433, 152] on input "Người gửi" at bounding box center [422, 147] width 203 height 24
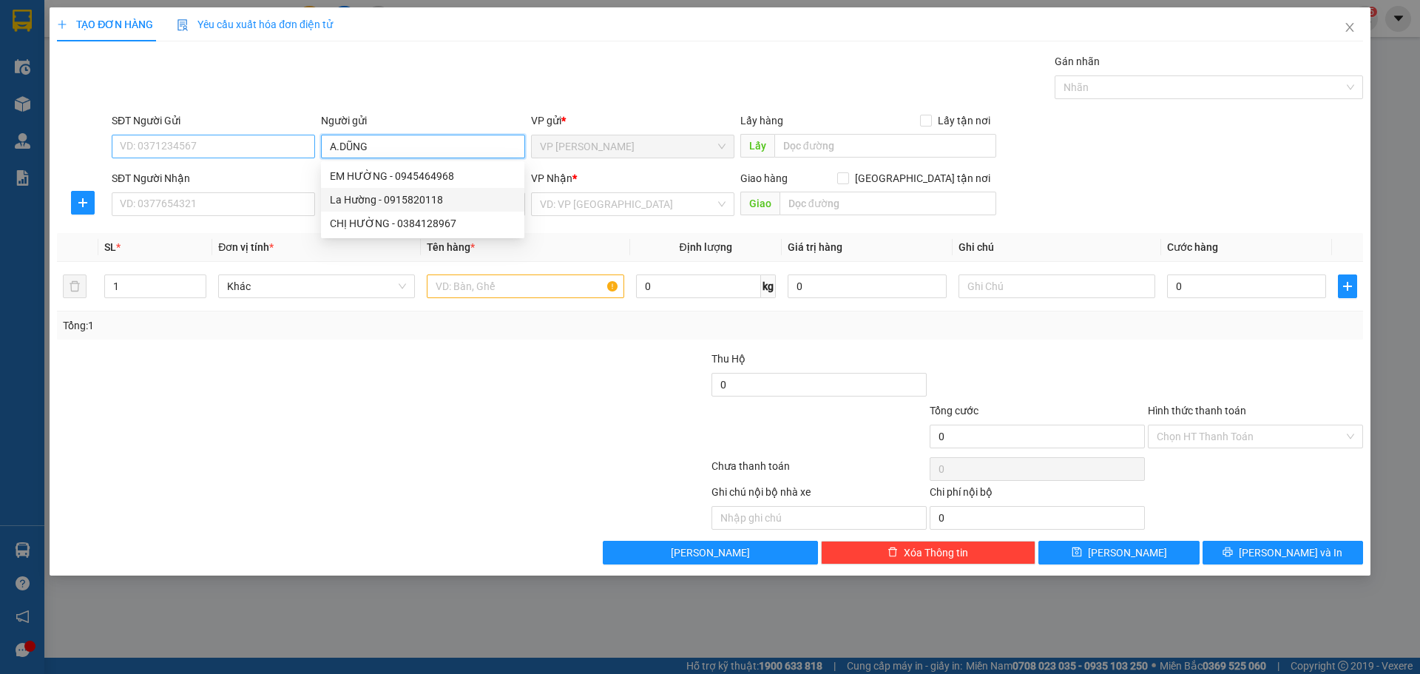
type input "A.DŨNG"
click at [260, 155] on input "SĐT Người Gửi" at bounding box center [213, 147] width 203 height 24
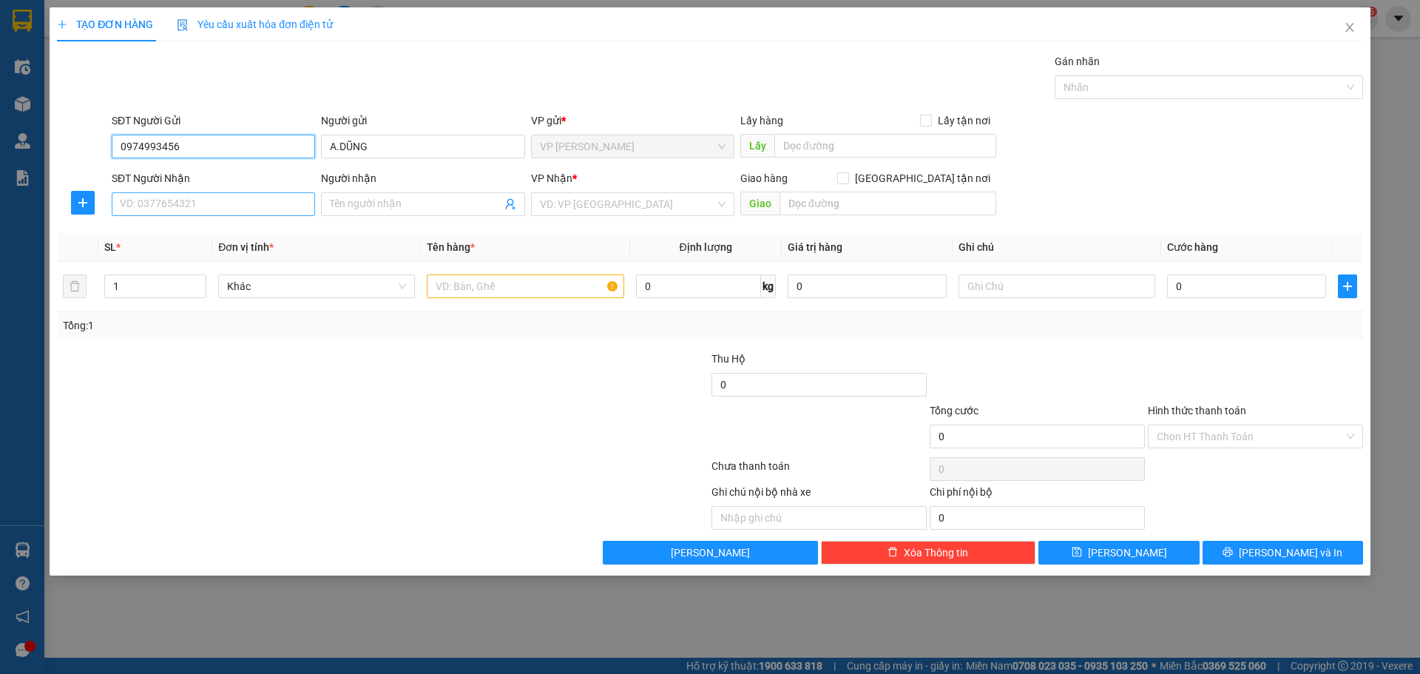
type input "0974993456"
click at [240, 200] on input "SĐT Người Nhận" at bounding box center [213, 204] width 203 height 24
click at [359, 207] on input "Người nhận" at bounding box center [415, 204] width 171 height 16
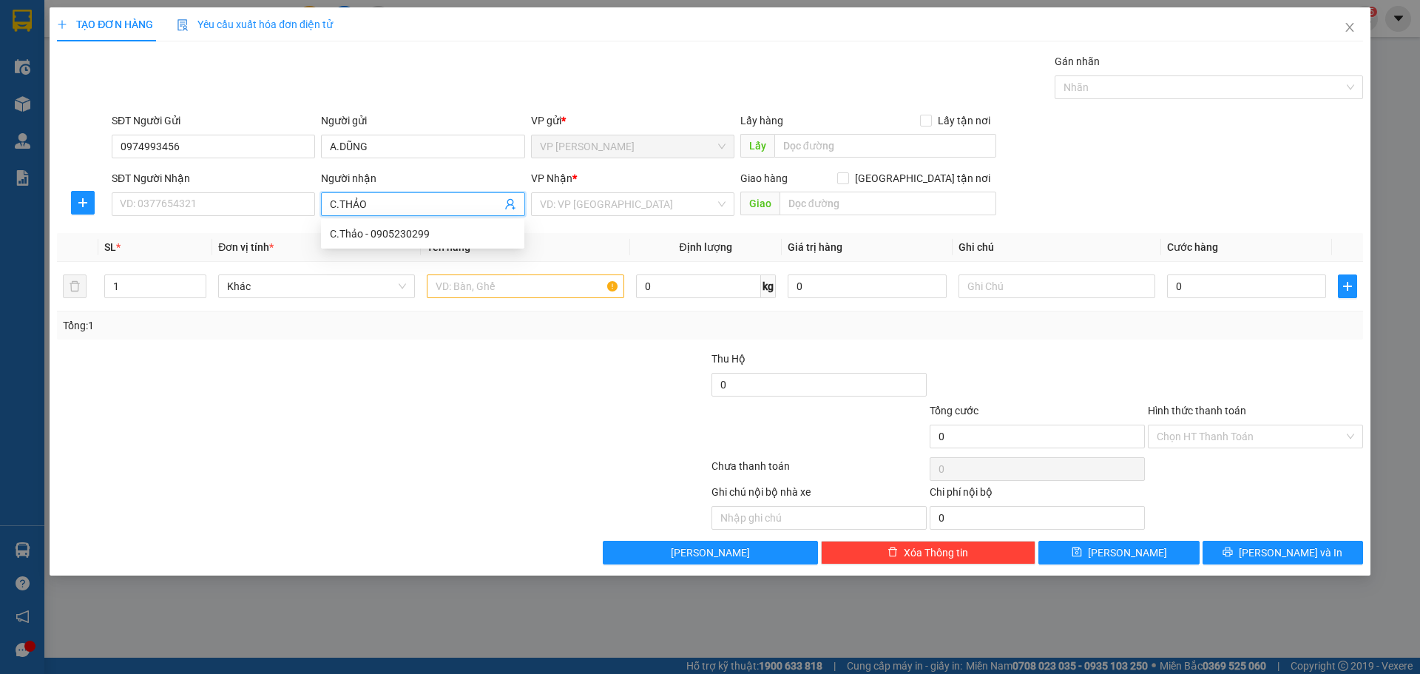
type input "C.THẢO"
click at [220, 217] on div "SĐT Người Nhận VD: 0377654321" at bounding box center [213, 196] width 203 height 52
click at [229, 212] on input "SĐT Người Nhận" at bounding box center [213, 204] width 203 height 24
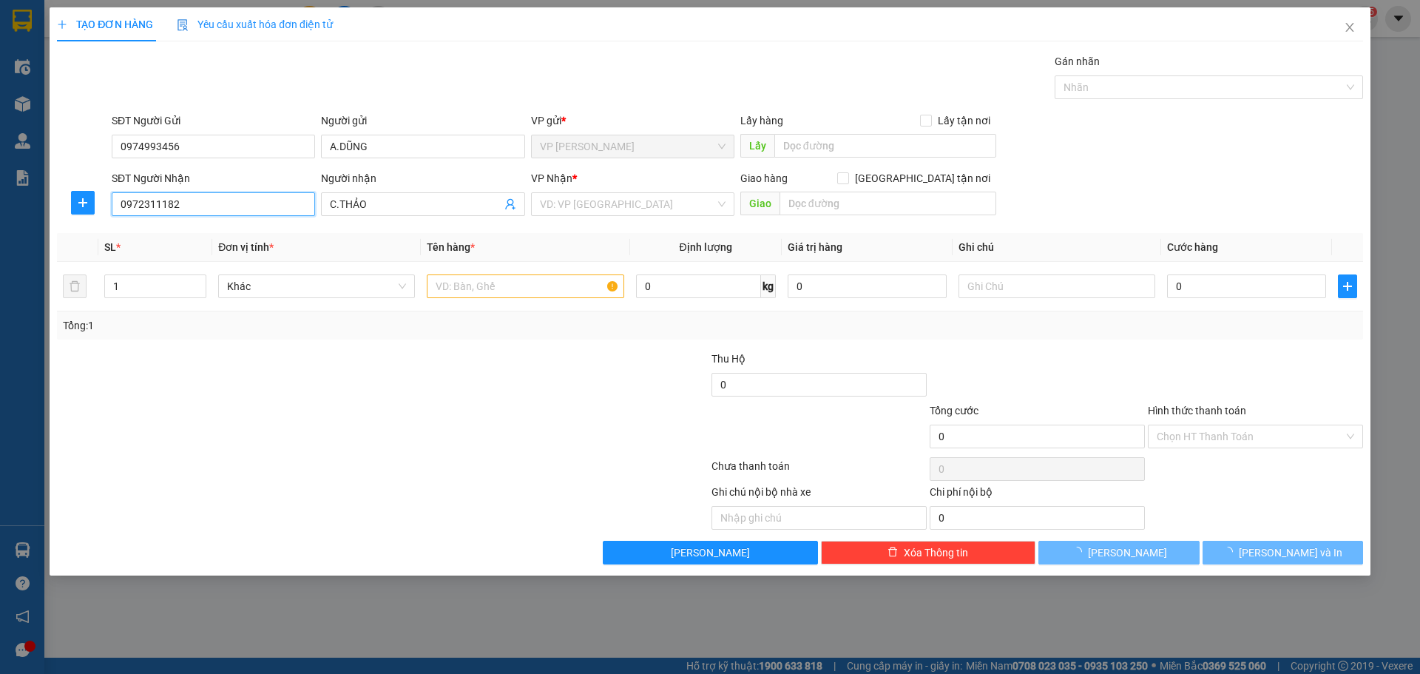
type input "0972311182"
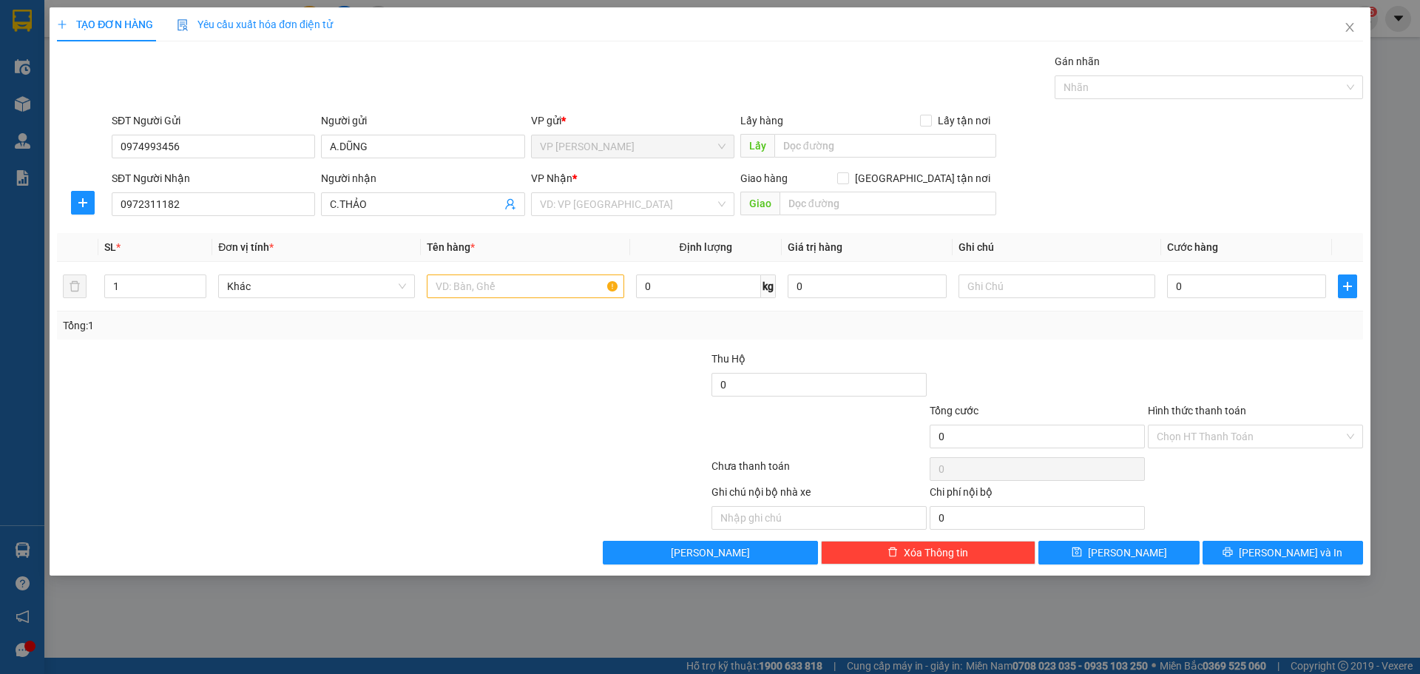
click at [294, 374] on div at bounding box center [273, 376] width 436 height 52
click at [608, 189] on div "VP Nhận *" at bounding box center [632, 181] width 203 height 22
click at [608, 195] on input "search" at bounding box center [627, 204] width 175 height 22
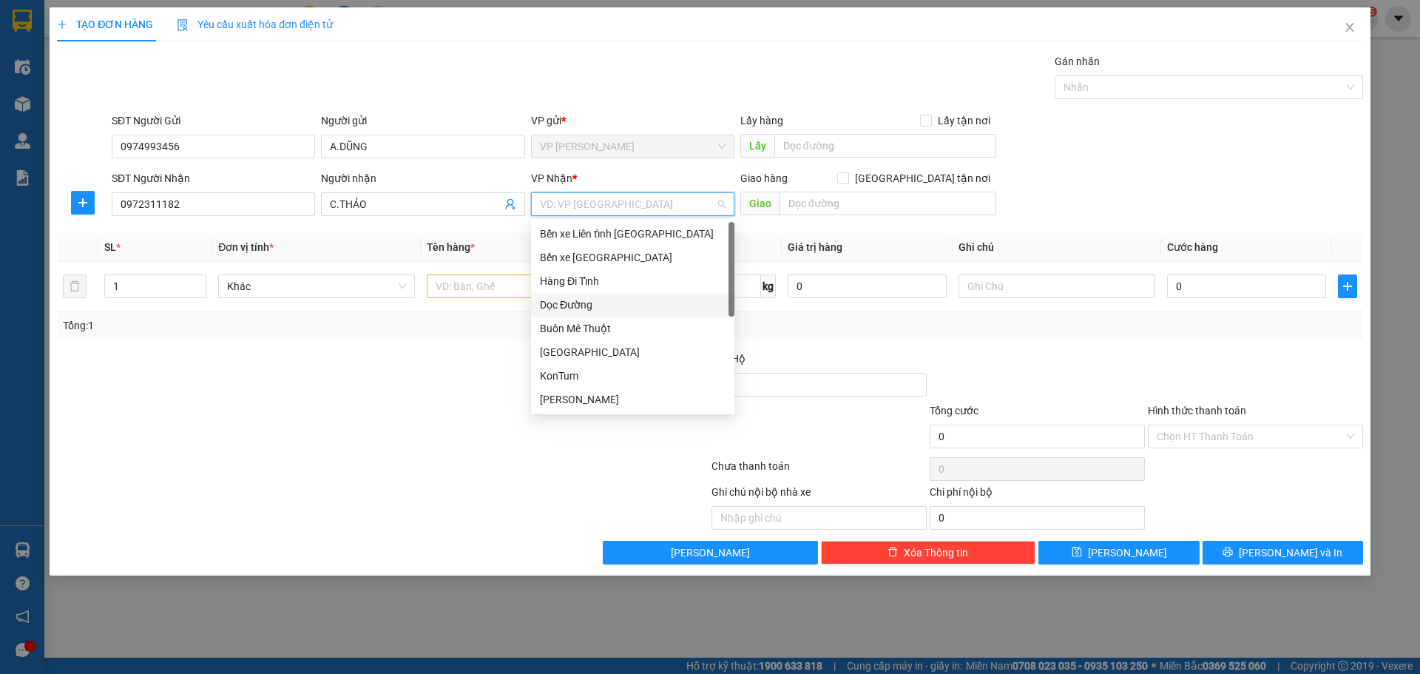
click at [589, 311] on div "Dọc Đường" at bounding box center [633, 304] width 186 height 16
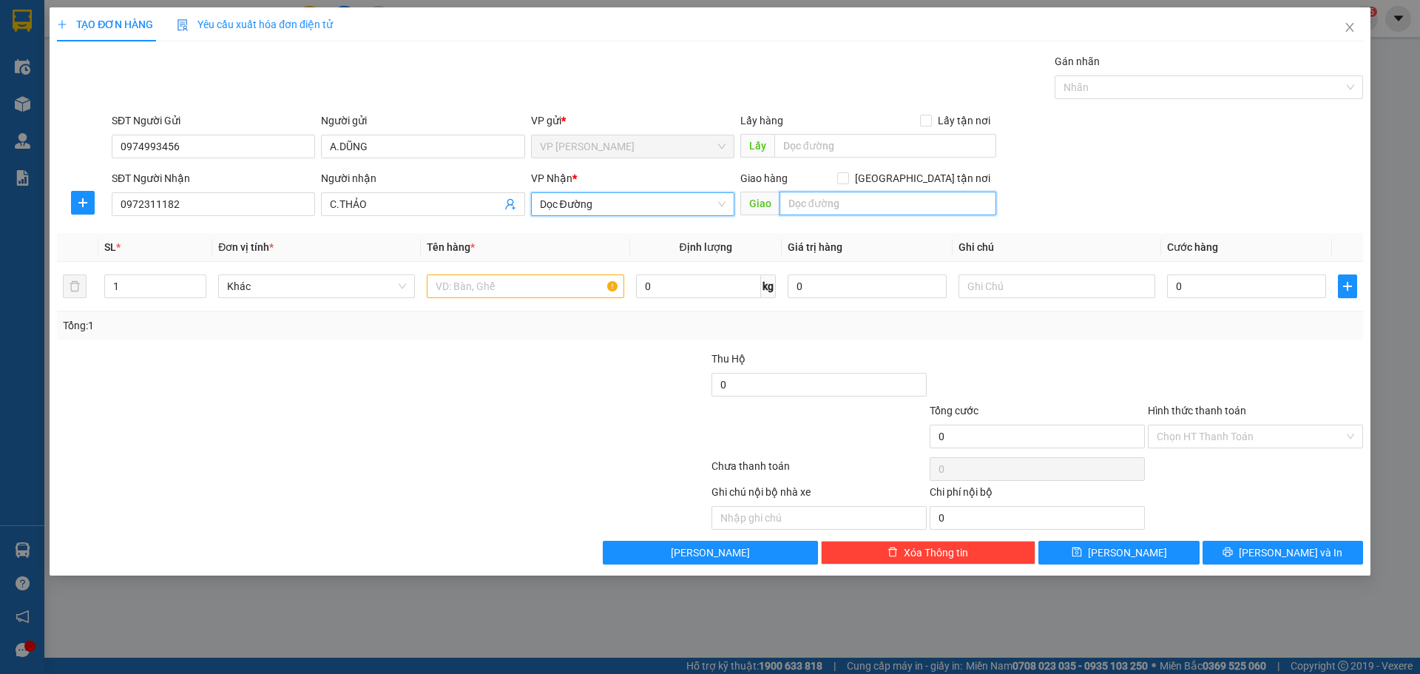
click at [841, 191] on input "text" at bounding box center [887, 203] width 217 height 24
type input "CX HƯNG THỊNH"
drag, startPoint x: 457, startPoint y: 447, endPoint x: 463, endPoint y: 413, distance: 33.8
click at [459, 427] on div at bounding box center [273, 428] width 436 height 52
click at [504, 291] on input "text" at bounding box center [525, 286] width 197 height 24
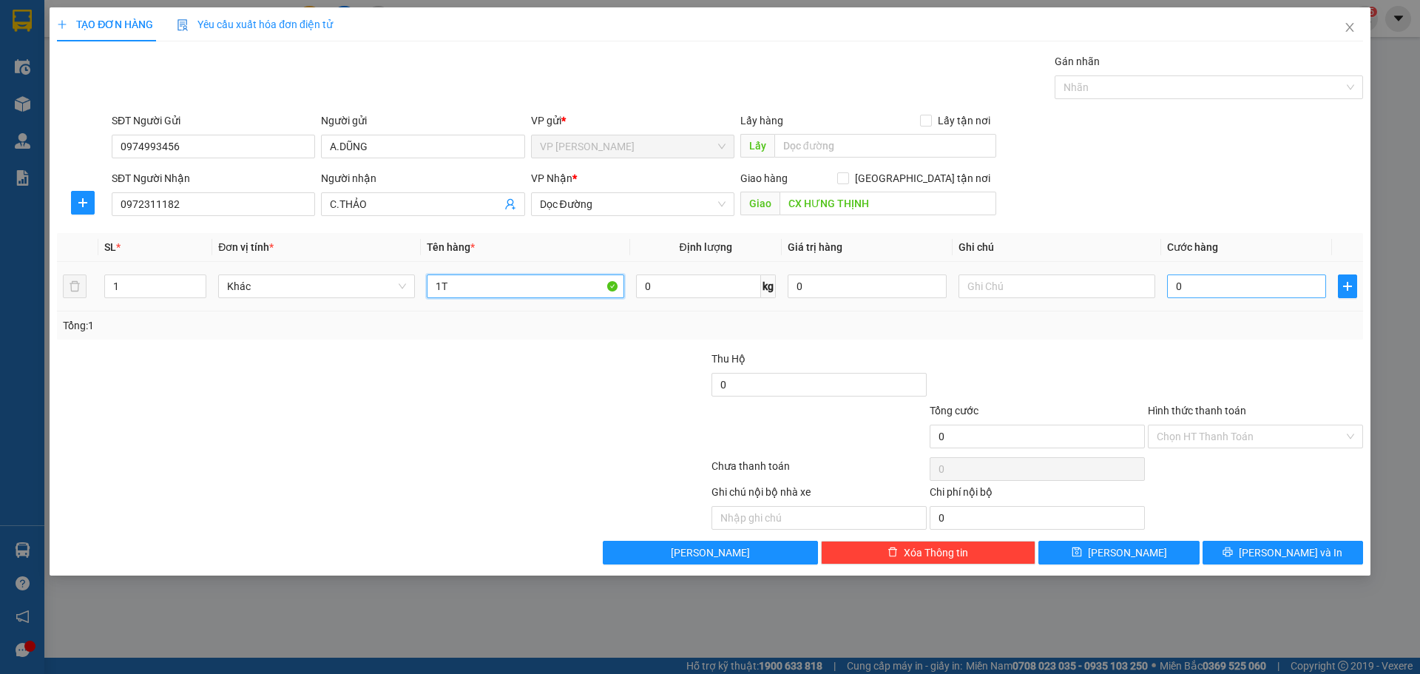
type input "1T"
click at [1236, 288] on input "0" at bounding box center [1246, 286] width 159 height 24
type input "1"
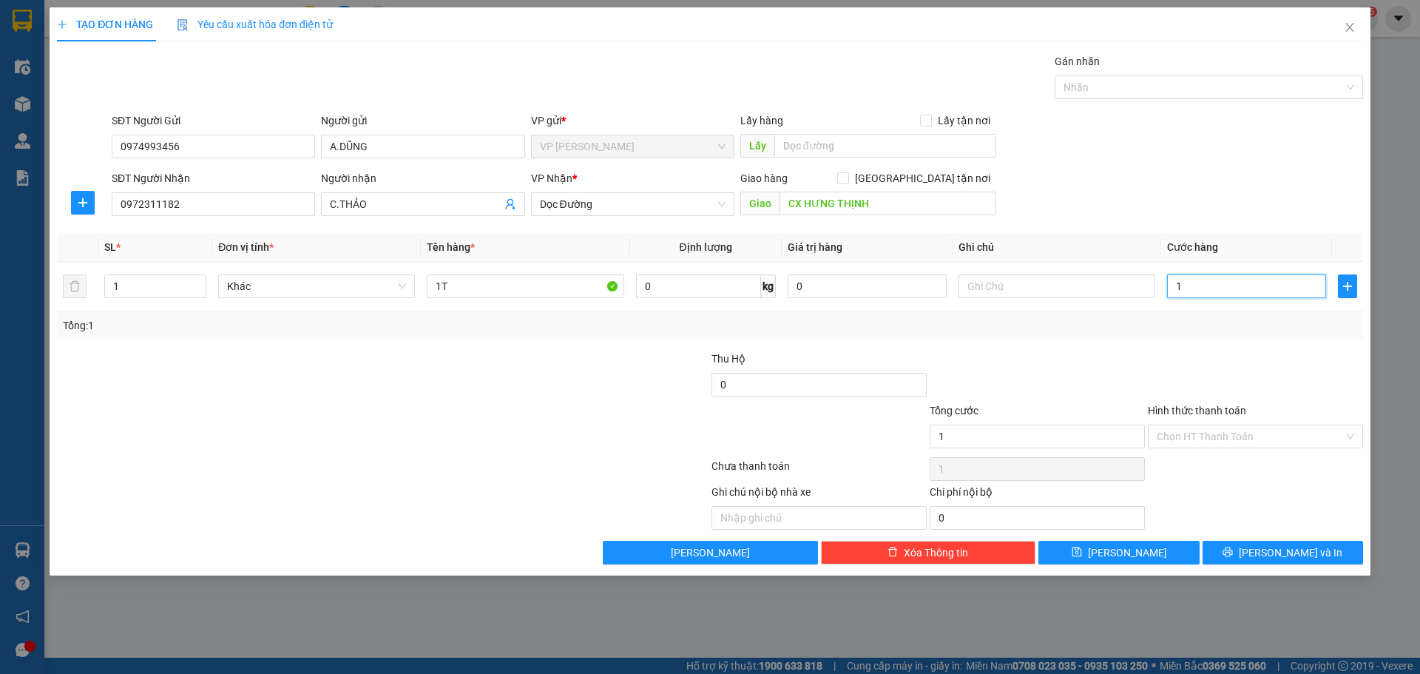
type input "10"
type input "100"
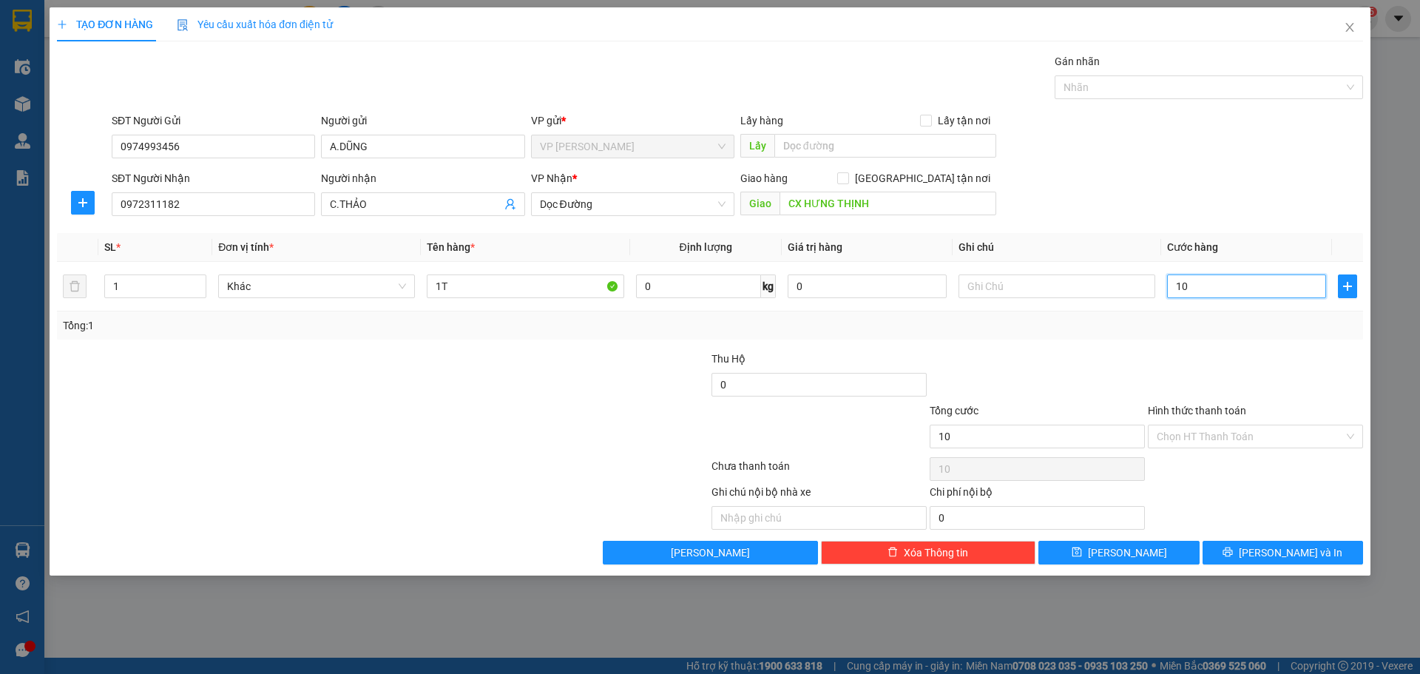
type input "100"
type input "100.000"
click at [1247, 425] on input "Hình thức thanh toán" at bounding box center [1249, 436] width 187 height 22
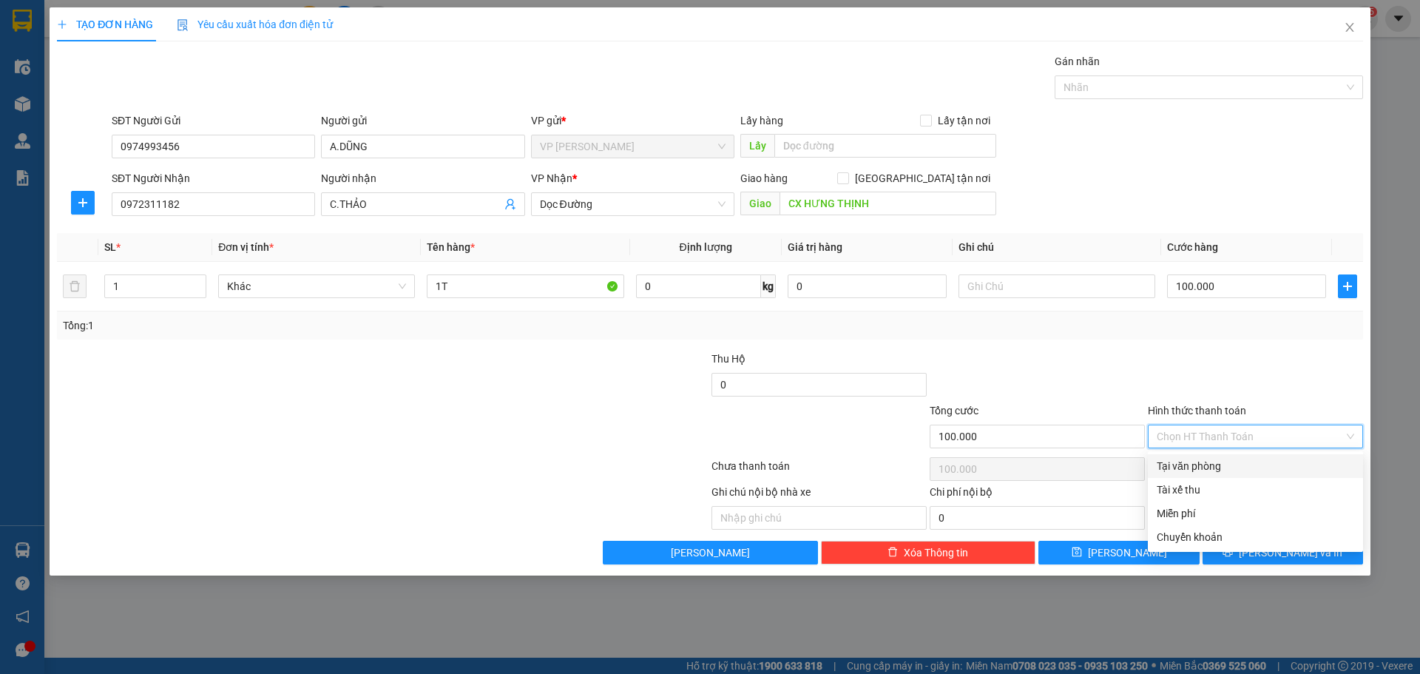
click at [1225, 458] on div "Tại văn phòng" at bounding box center [1254, 466] width 197 height 16
type input "0"
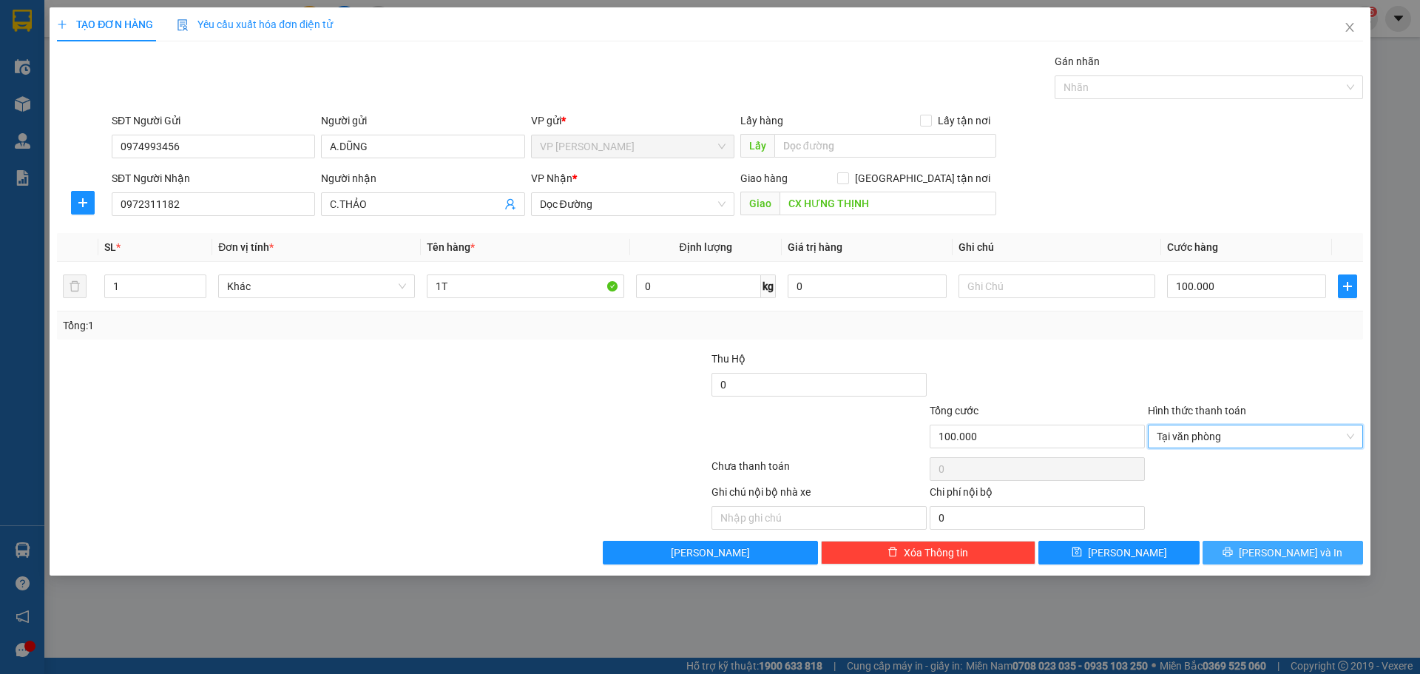
click at [1289, 552] on span "[PERSON_NAME] và In" at bounding box center [1290, 552] width 104 height 16
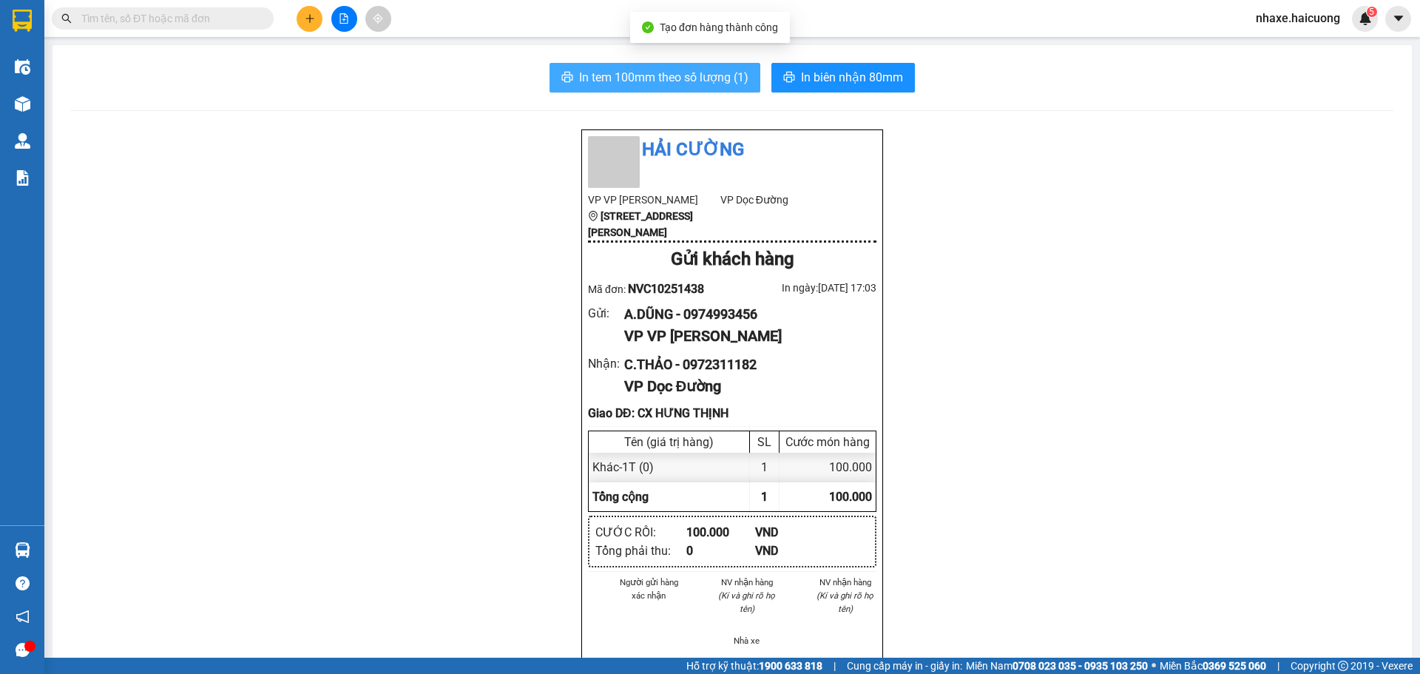
click at [672, 81] on span "In tem 100mm theo số lượng (1)" at bounding box center [663, 77] width 169 height 18
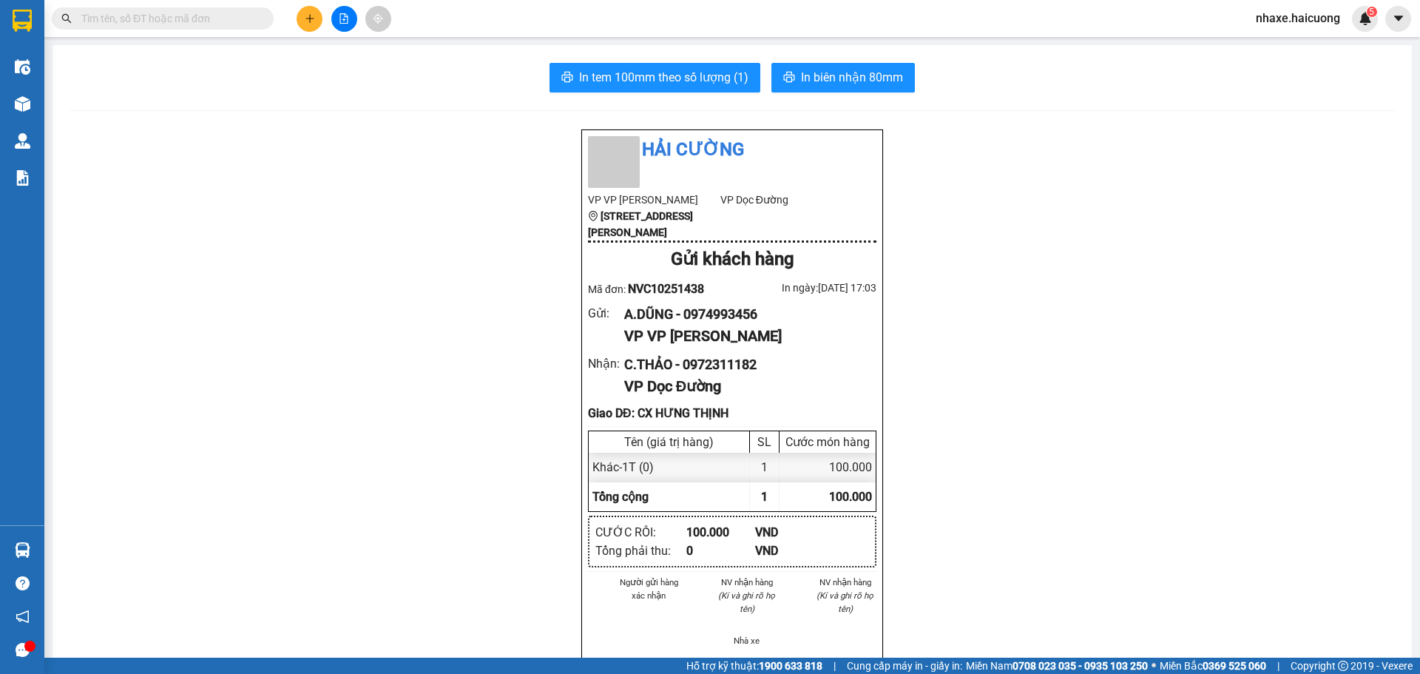
click at [45, 98] on main "In tem 100mm theo số lượng (1) In biên nhận 80mm Hải Cường VP VP [PERSON_NAME] …" at bounding box center [710, 328] width 1420 height 657
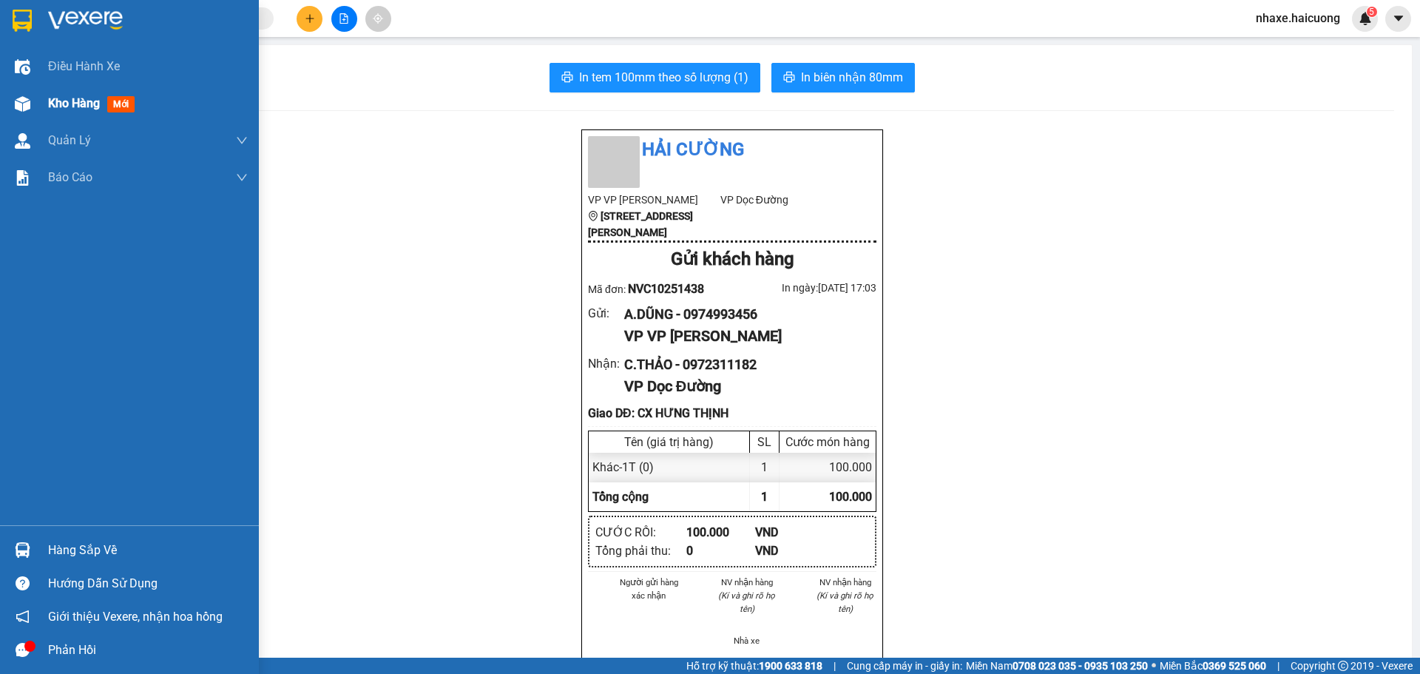
drag, startPoint x: 8, startPoint y: 115, endPoint x: 33, endPoint y: 99, distance: 29.3
click at [7, 115] on div "Kho hàng mới" at bounding box center [129, 103] width 259 height 37
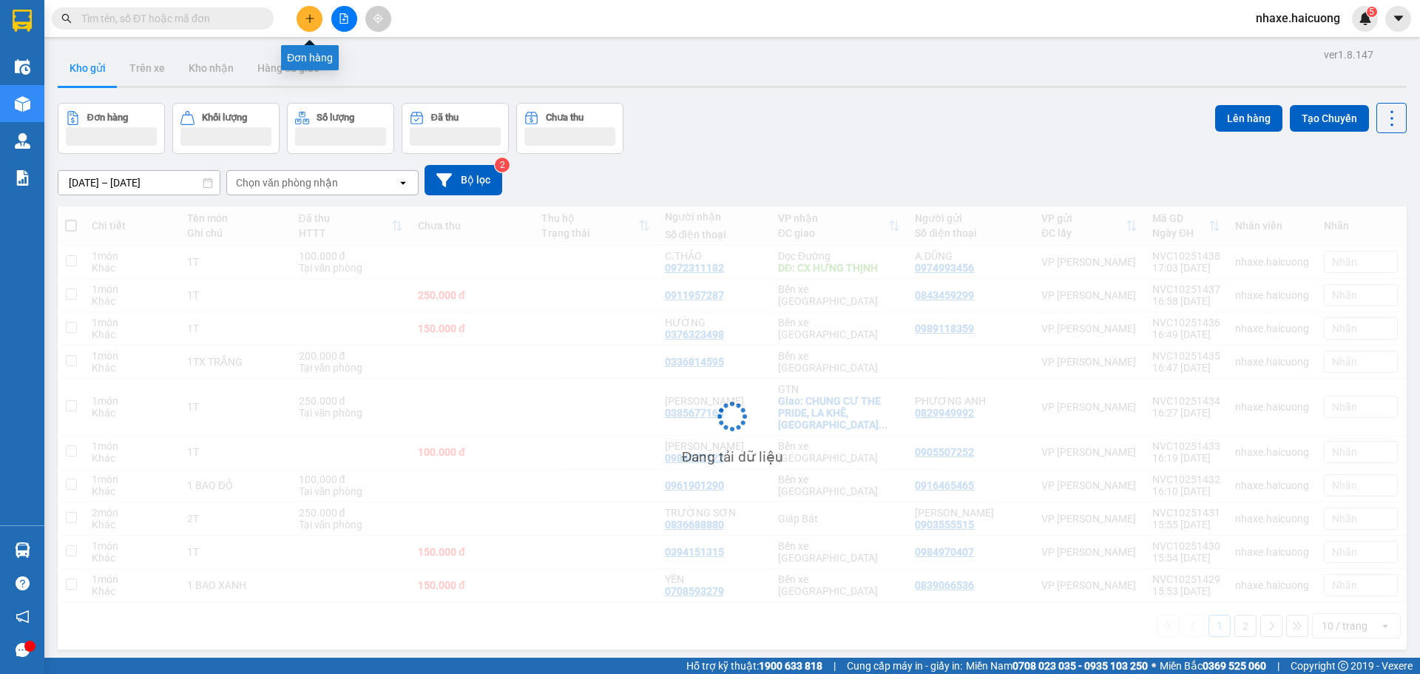
click at [307, 20] on icon "plus" at bounding box center [310, 18] width 10 height 10
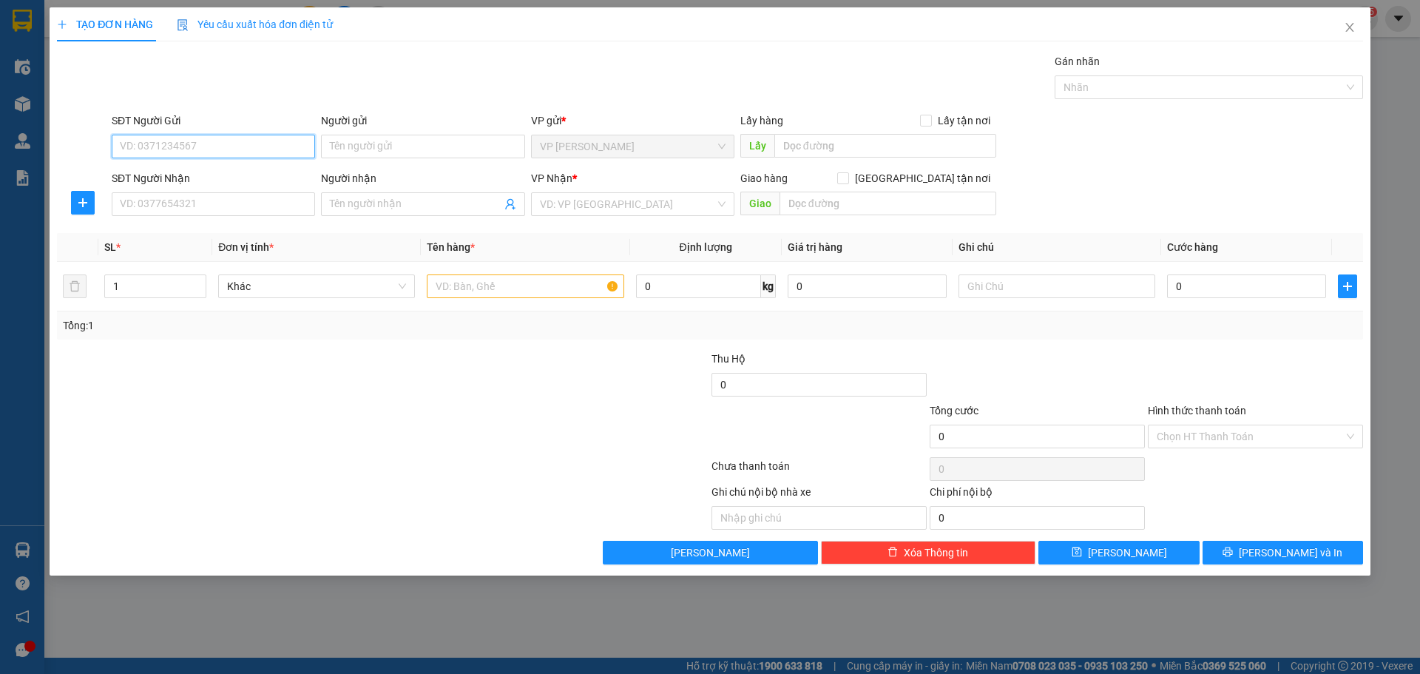
click at [234, 152] on input "SĐT Người Gửi" at bounding box center [213, 147] width 203 height 24
click at [338, 143] on input "Người gửi" at bounding box center [422, 147] width 203 height 24
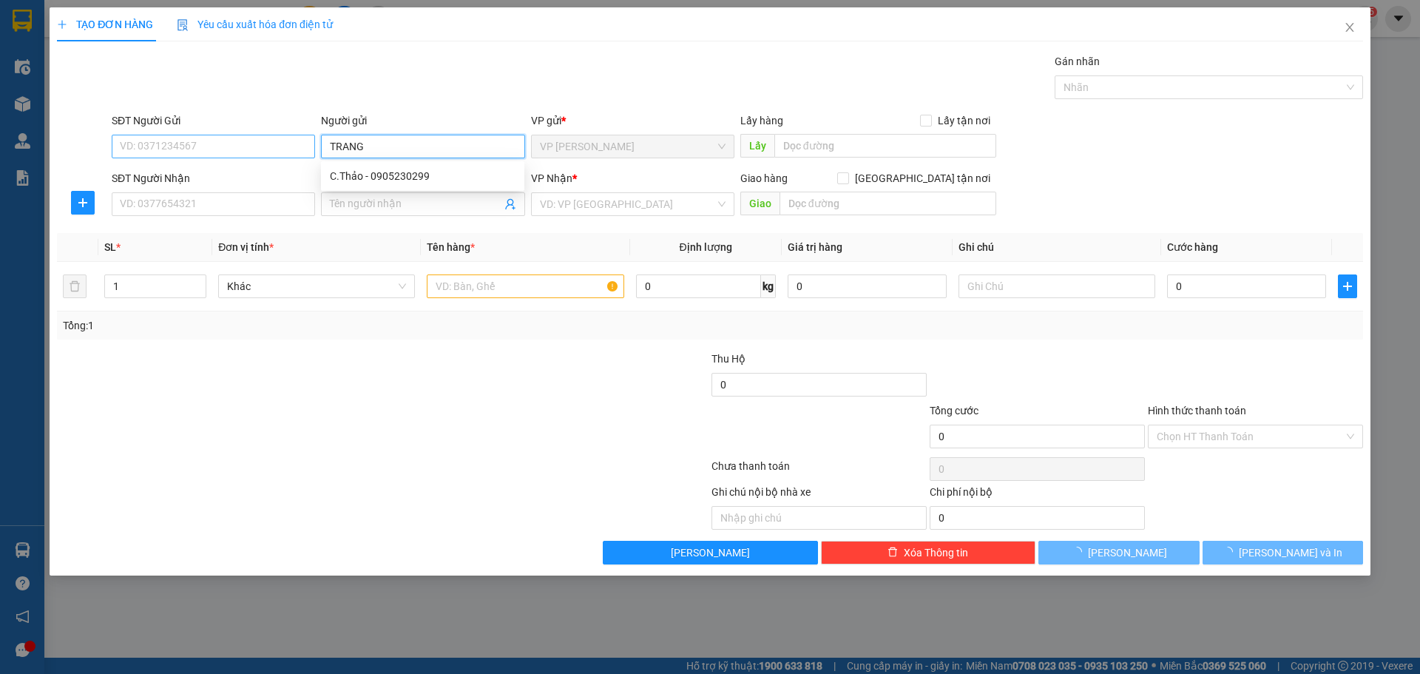
type input "TRANG"
click at [288, 143] on input "SĐT Người Gửi" at bounding box center [213, 147] width 203 height 24
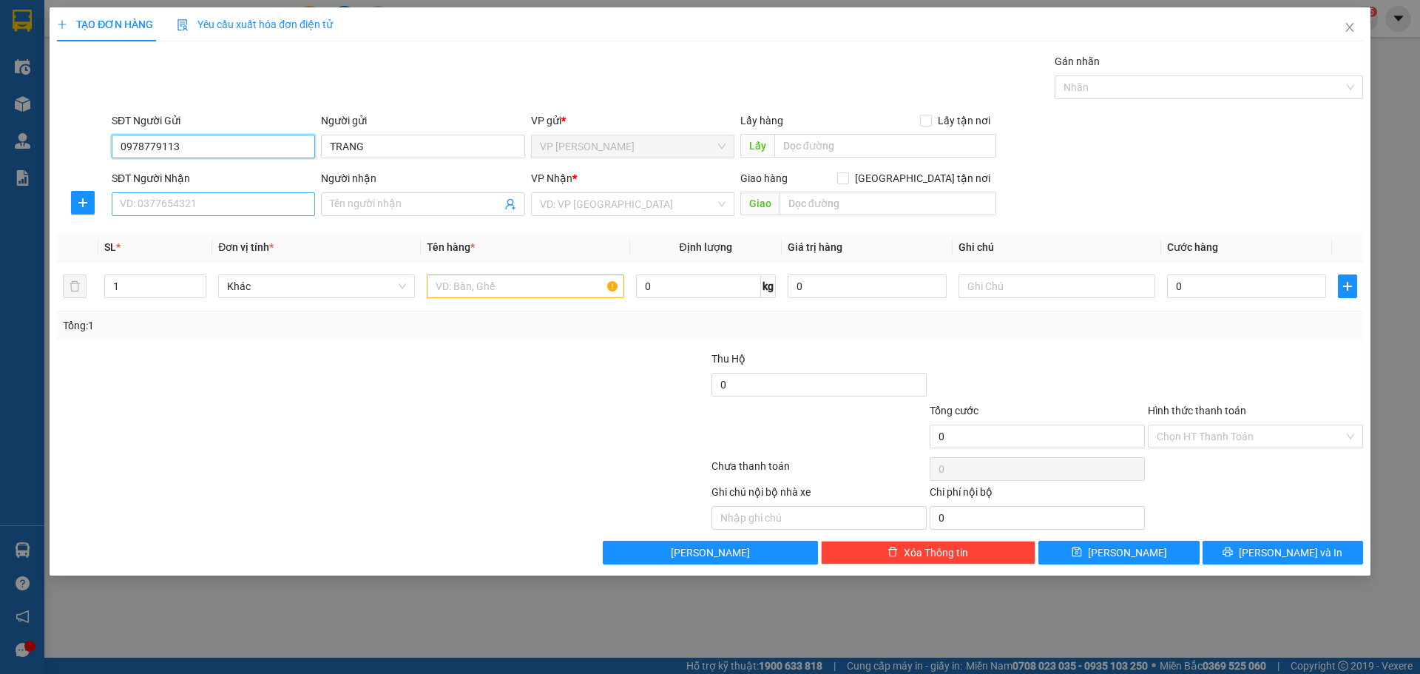
type input "0978779113"
click at [244, 206] on input "SĐT Người Nhận" at bounding box center [213, 204] width 203 height 24
type input "0868423338"
click at [262, 149] on input "0978779113" at bounding box center [213, 147] width 203 height 24
click at [159, 150] on input "0978779113" at bounding box center [213, 147] width 203 height 24
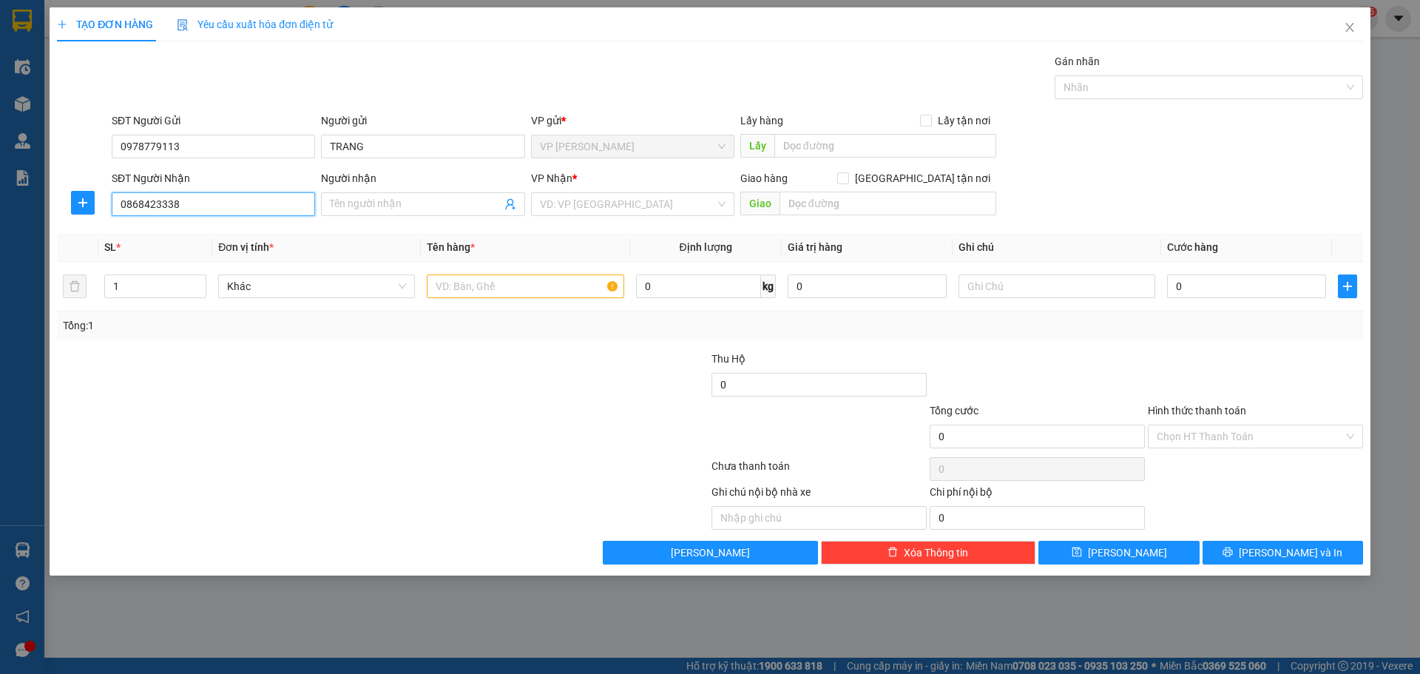
click at [194, 196] on input "0868423338" at bounding box center [213, 204] width 203 height 24
click at [163, 203] on input "0868423338" at bounding box center [213, 204] width 203 height 24
click at [282, 350] on div at bounding box center [273, 376] width 436 height 52
click at [573, 208] on input "search" at bounding box center [627, 204] width 175 height 22
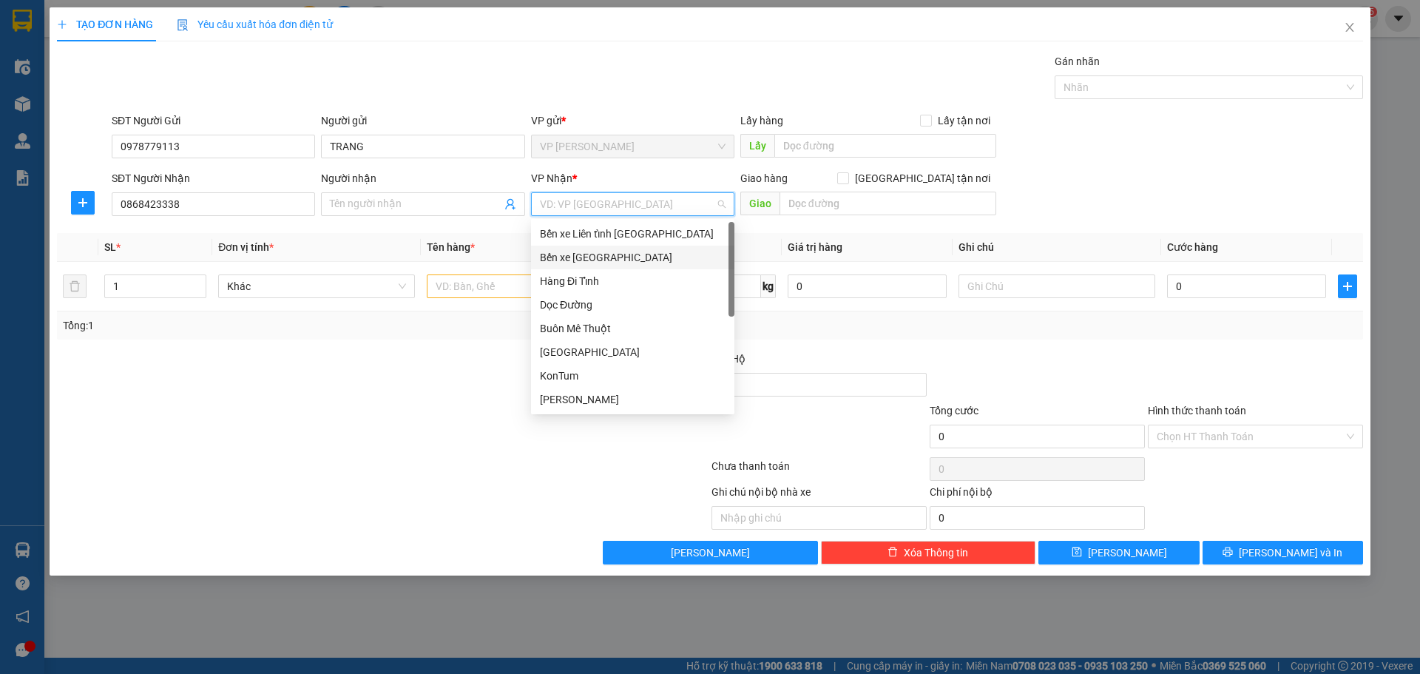
click at [595, 257] on div "Bến xe [GEOGRAPHIC_DATA]" at bounding box center [633, 257] width 186 height 16
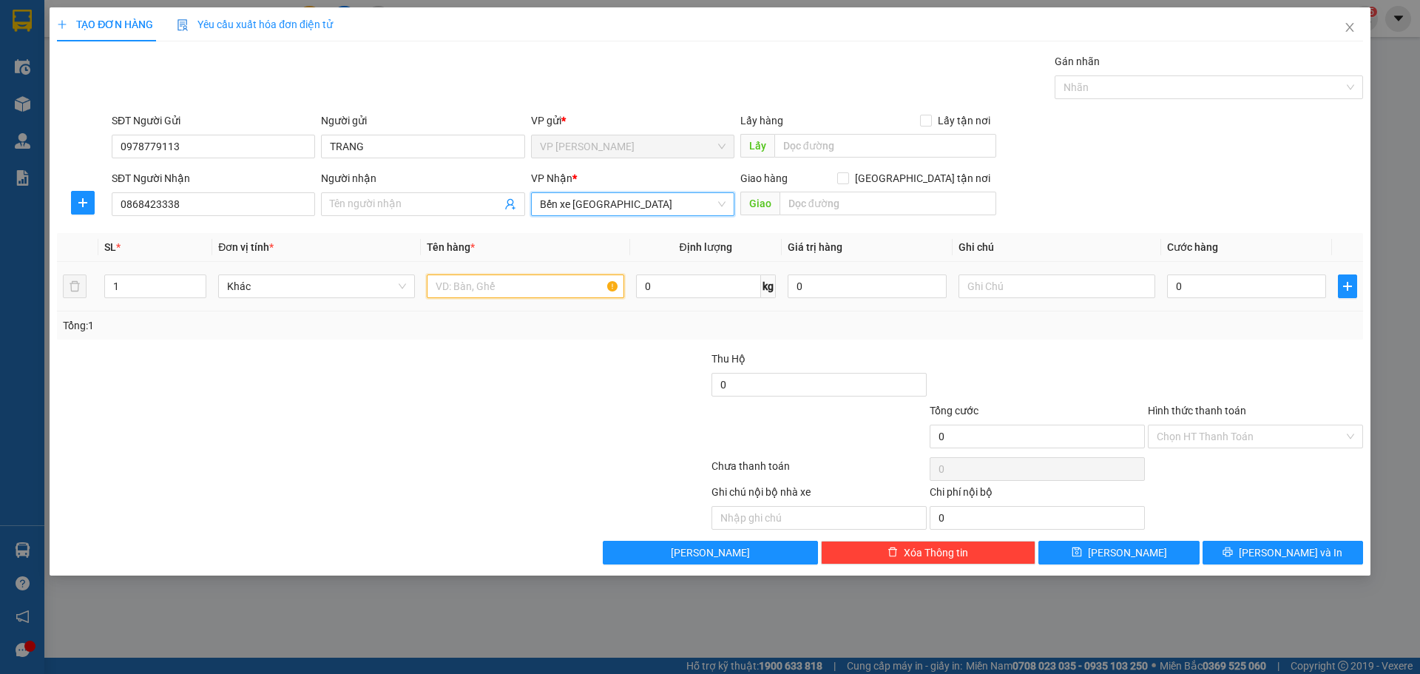
click at [536, 291] on input "text" at bounding box center [525, 286] width 197 height 24
type input "1H"
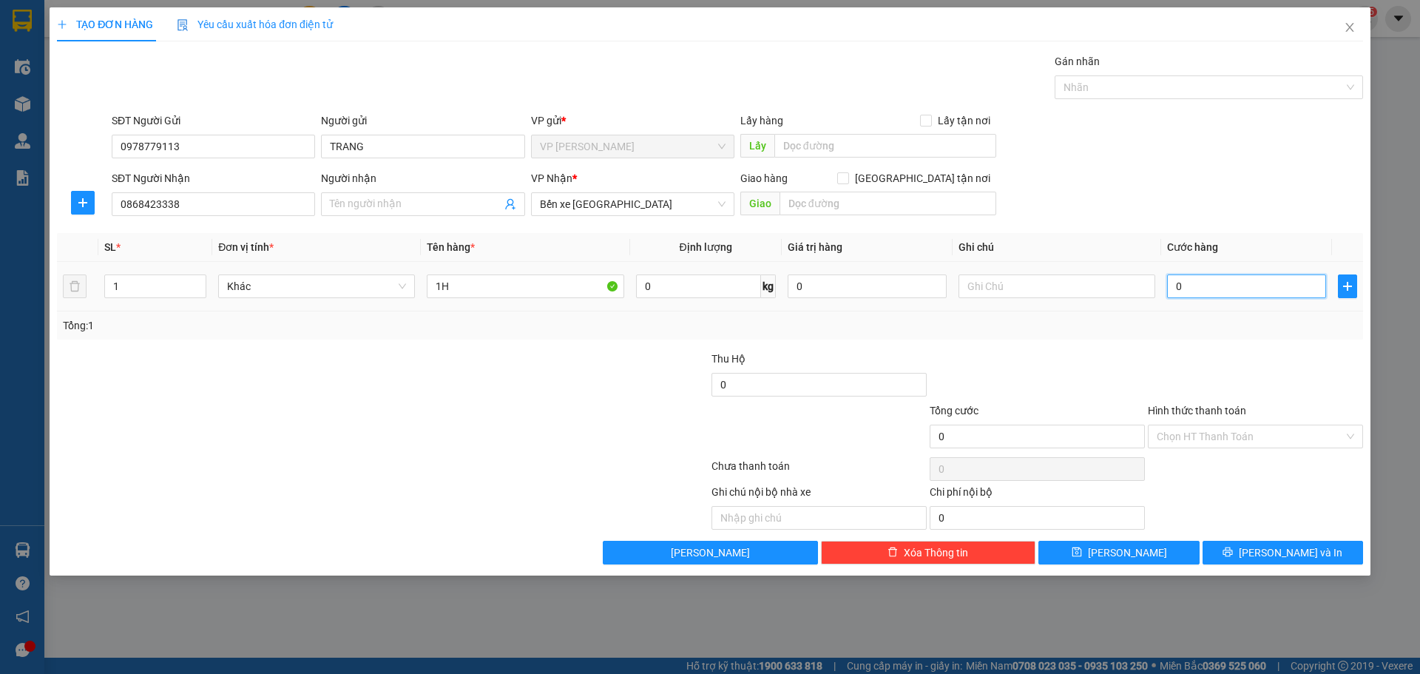
click at [1273, 289] on input "0" at bounding box center [1246, 286] width 159 height 24
type input "2"
type input "25"
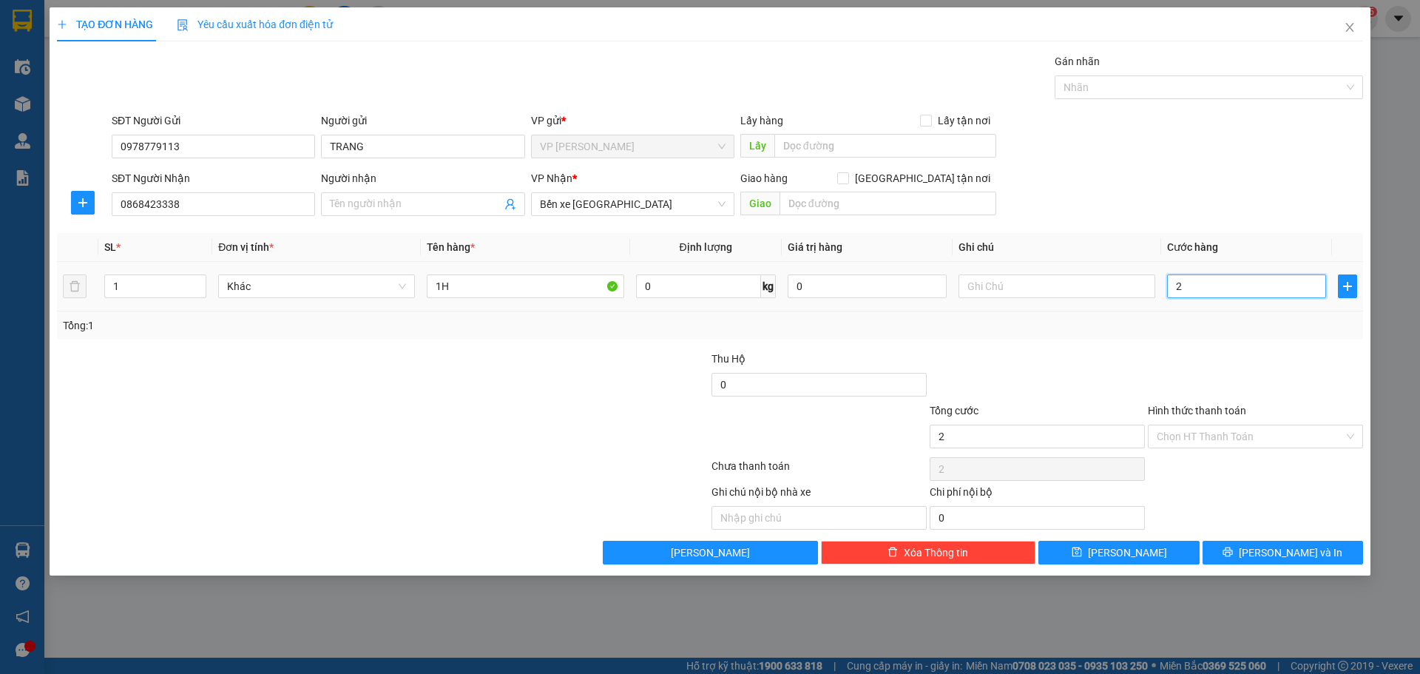
type input "25"
type input "250"
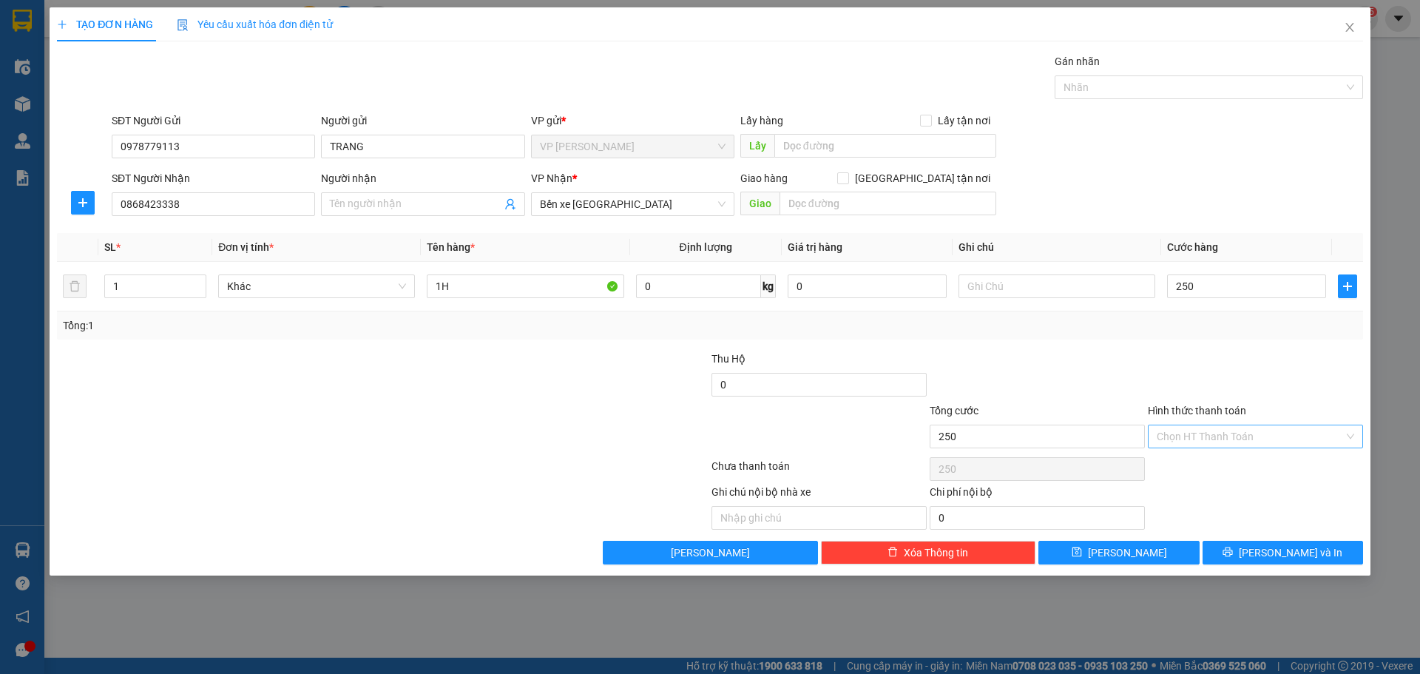
type input "250.000"
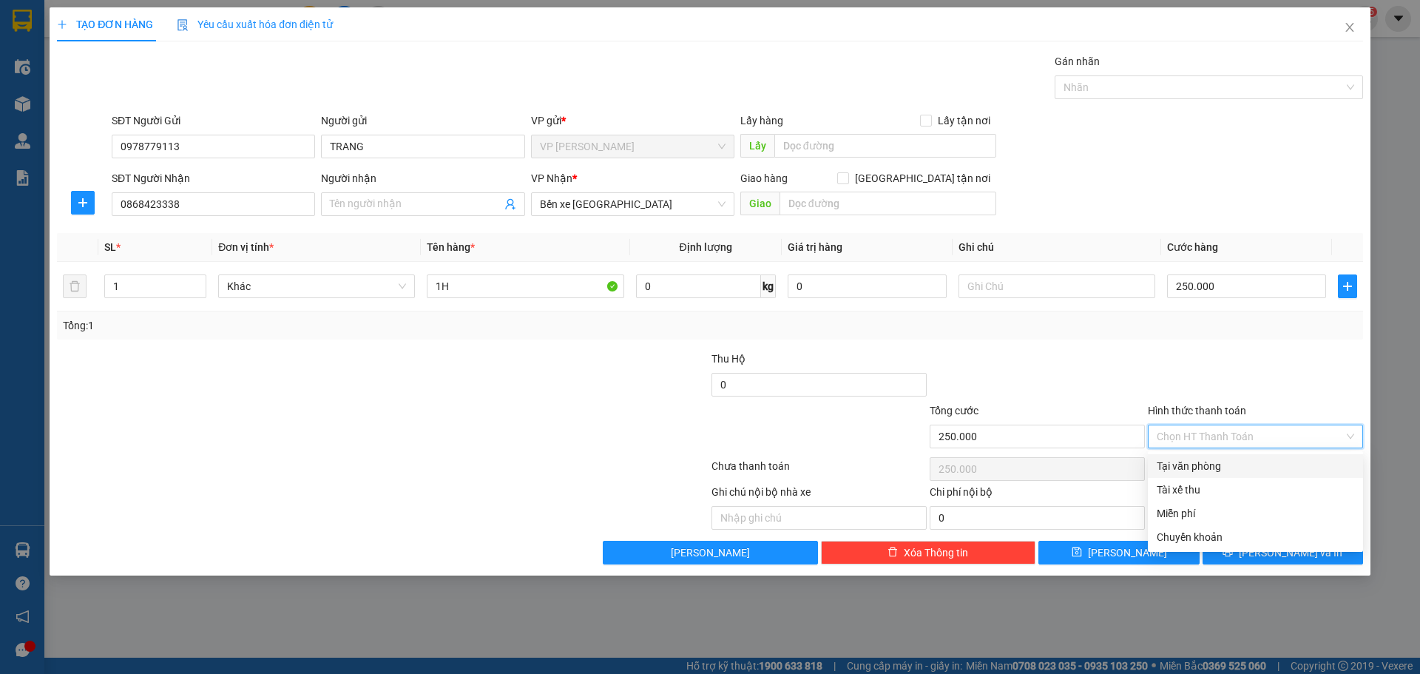
drag, startPoint x: 1271, startPoint y: 444, endPoint x: 1263, endPoint y: 449, distance: 9.6
click at [1267, 447] on div "Chọn HT Thanh Toán" at bounding box center [1254, 436] width 215 height 24
click at [1222, 457] on div "Tại văn phòng" at bounding box center [1254, 466] width 215 height 24
type input "0"
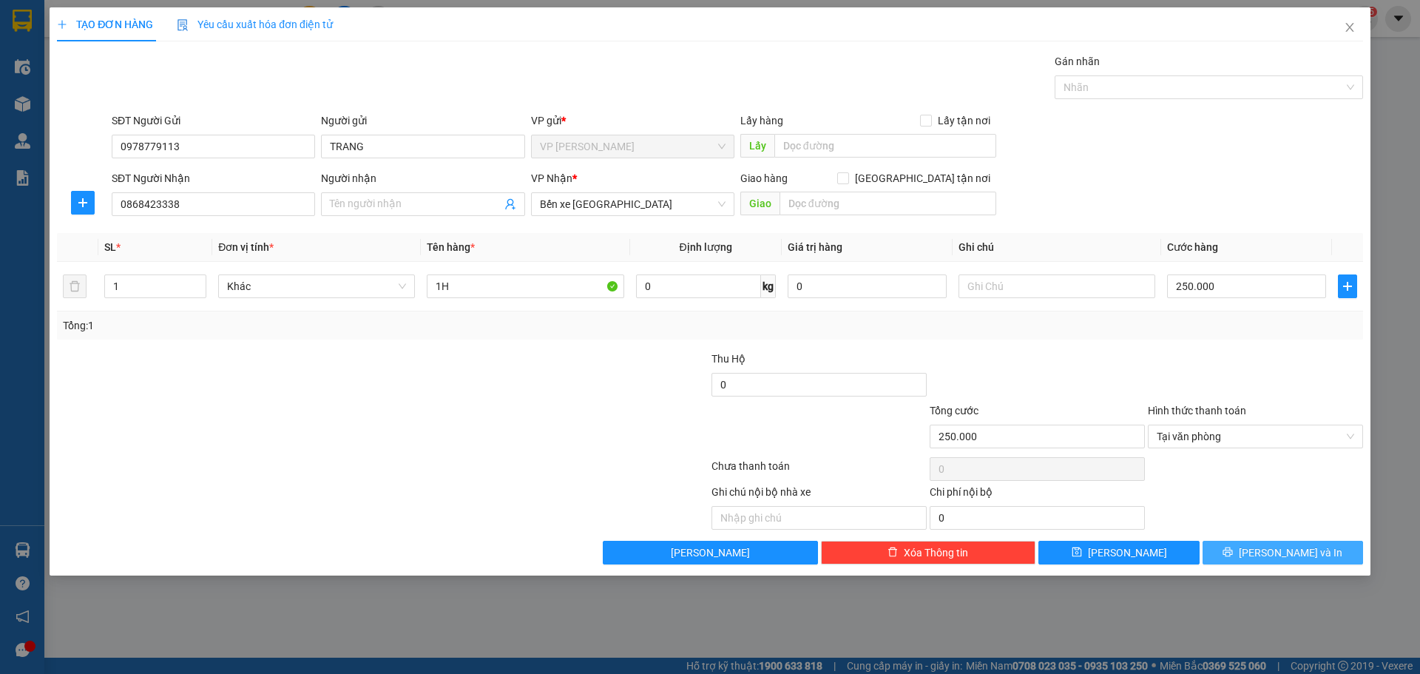
click at [1269, 546] on span "[PERSON_NAME] và In" at bounding box center [1290, 552] width 104 height 16
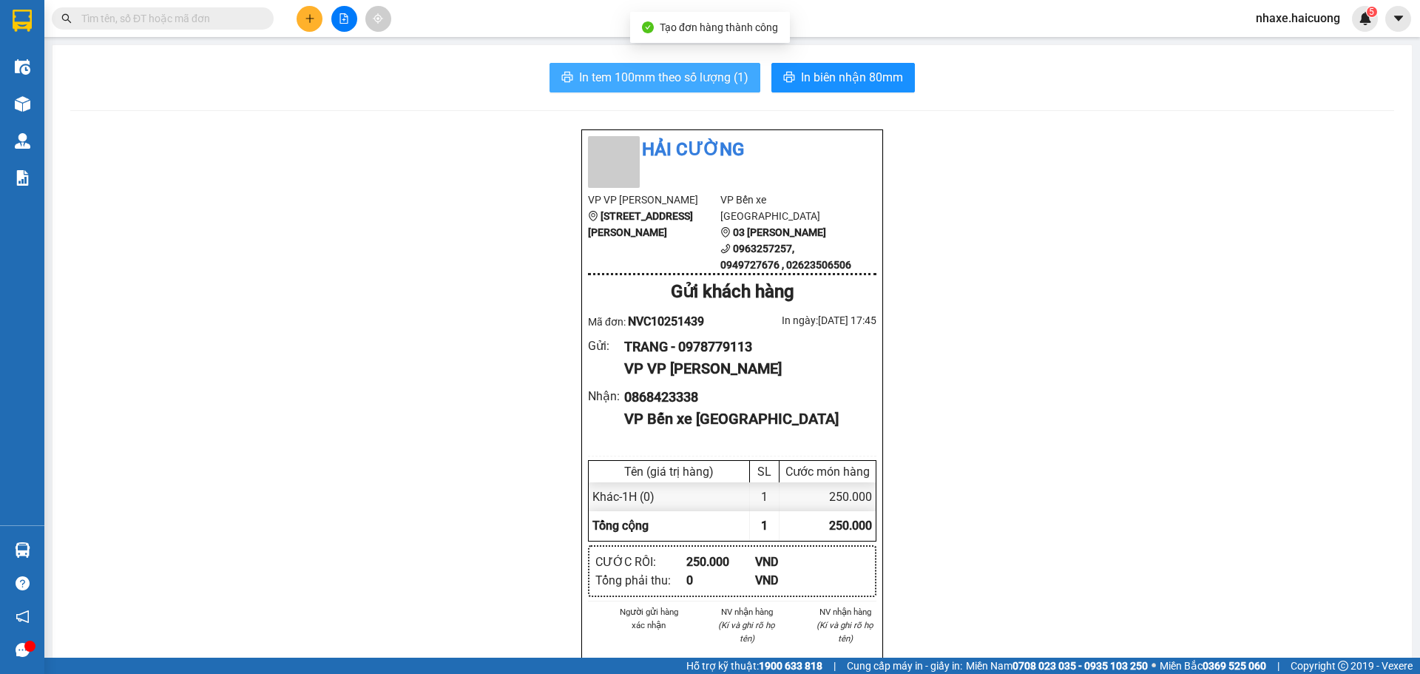
click at [589, 77] on span "In tem 100mm theo số lượng (1)" at bounding box center [663, 77] width 169 height 18
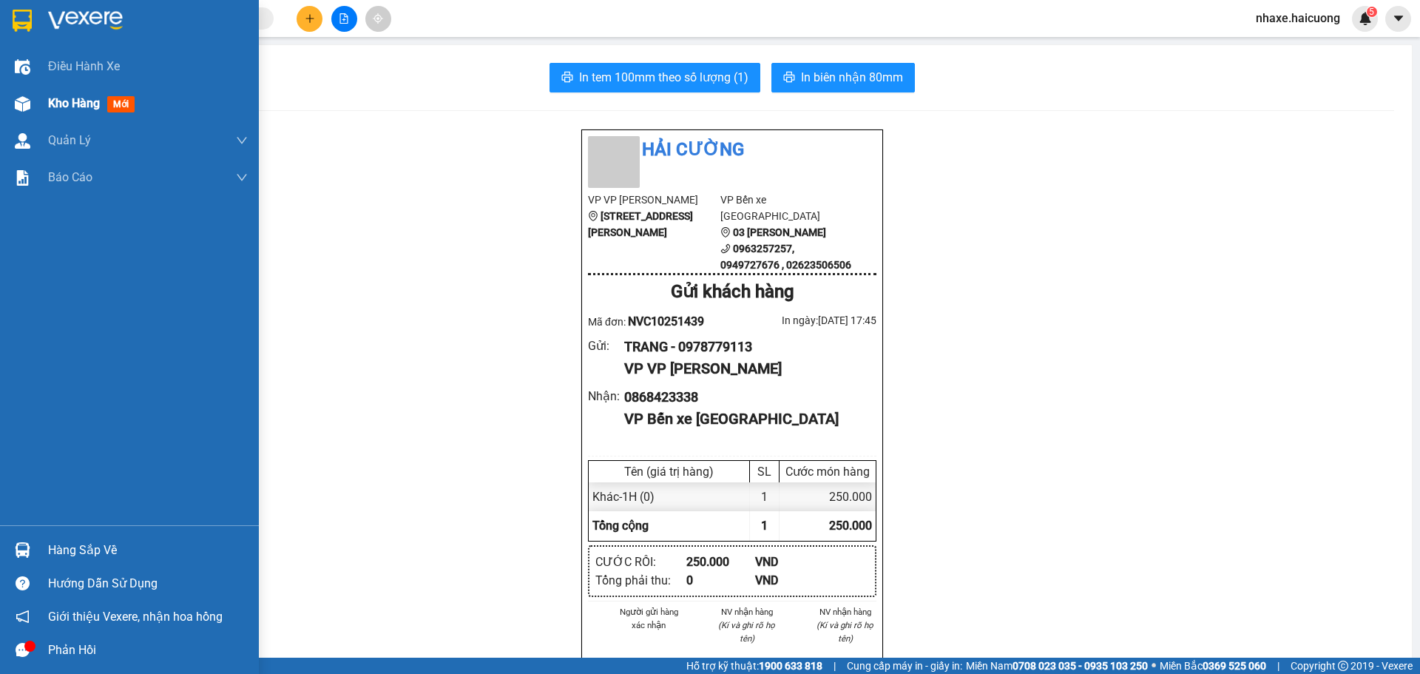
click at [78, 111] on div "Kho hàng mới" at bounding box center [94, 103] width 92 height 18
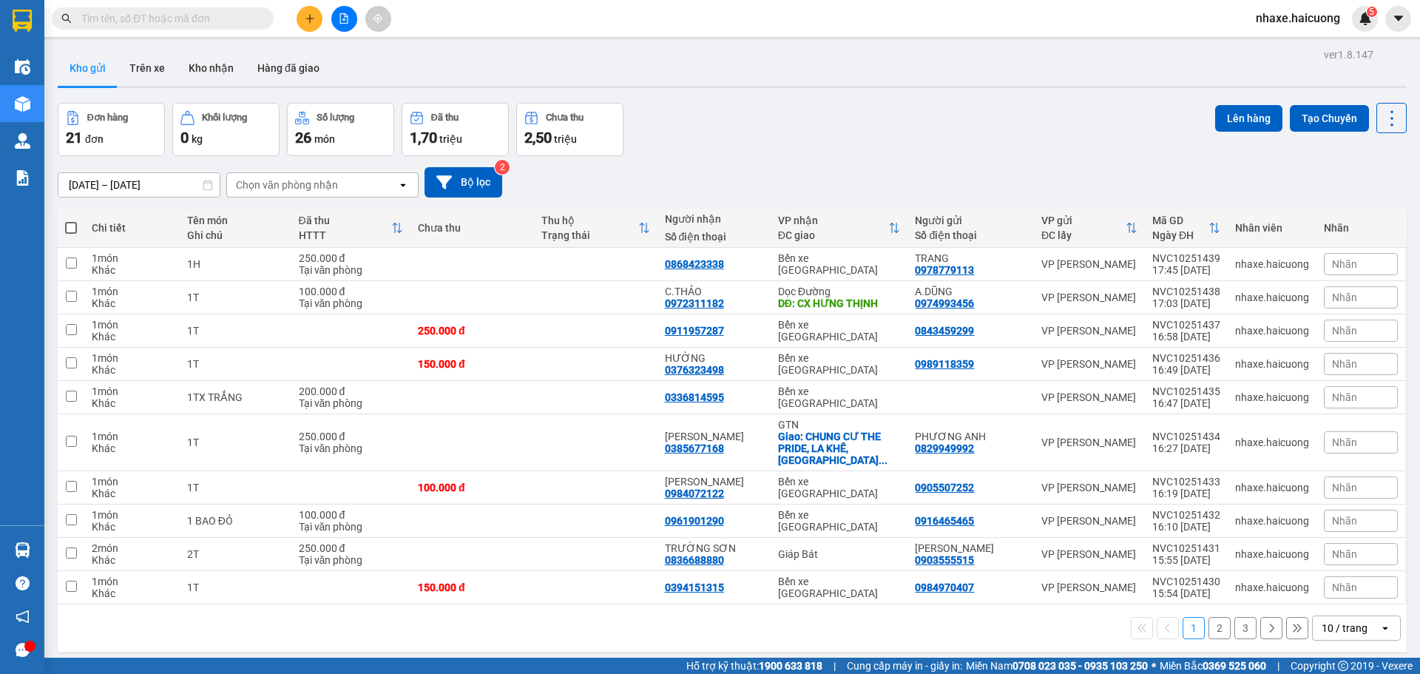
click at [311, 18] on icon "plus" at bounding box center [309, 18] width 8 height 1
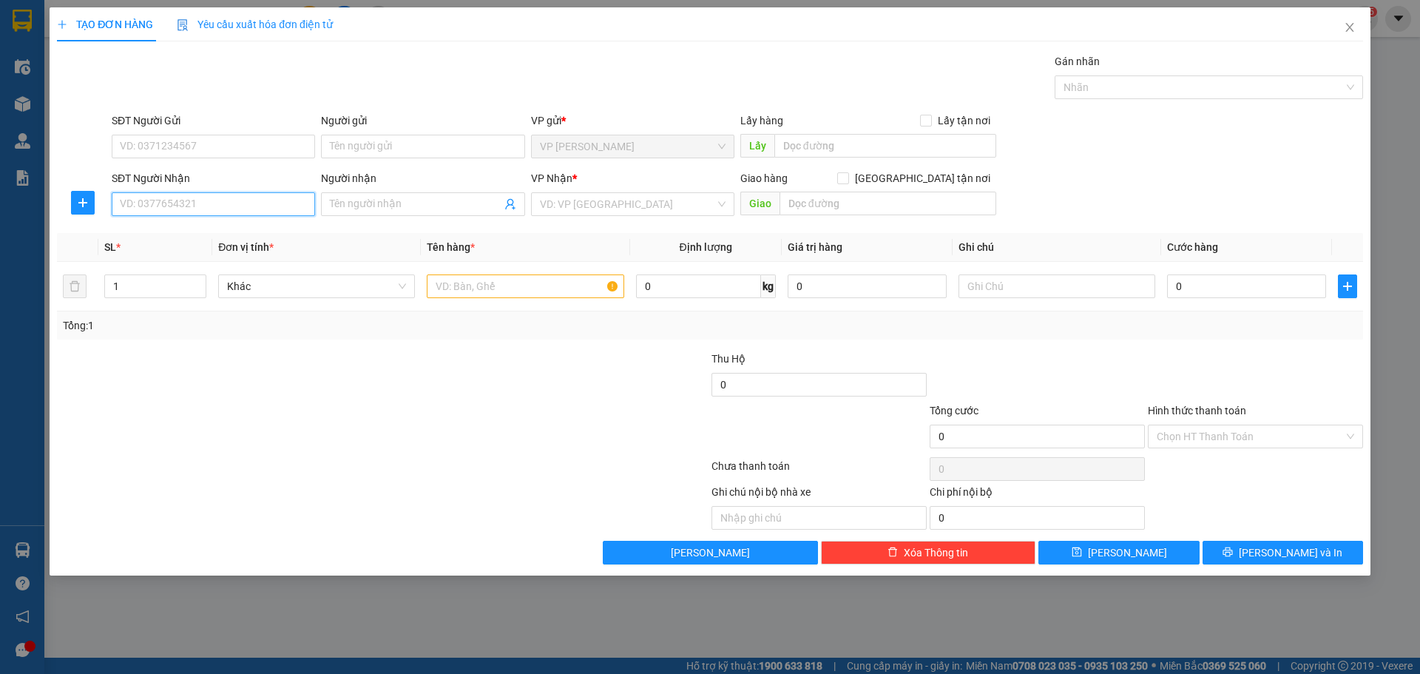
click at [190, 217] on div "SĐT Người Nhận VD: 0377654321" at bounding box center [213, 196] width 203 height 52
click at [204, 142] on input "SĐT Người Gửi" at bounding box center [213, 147] width 203 height 24
type input "094656041"
click at [206, 213] on input "SĐT Người Nhận" at bounding box center [213, 204] width 203 height 24
type input "0795113372"
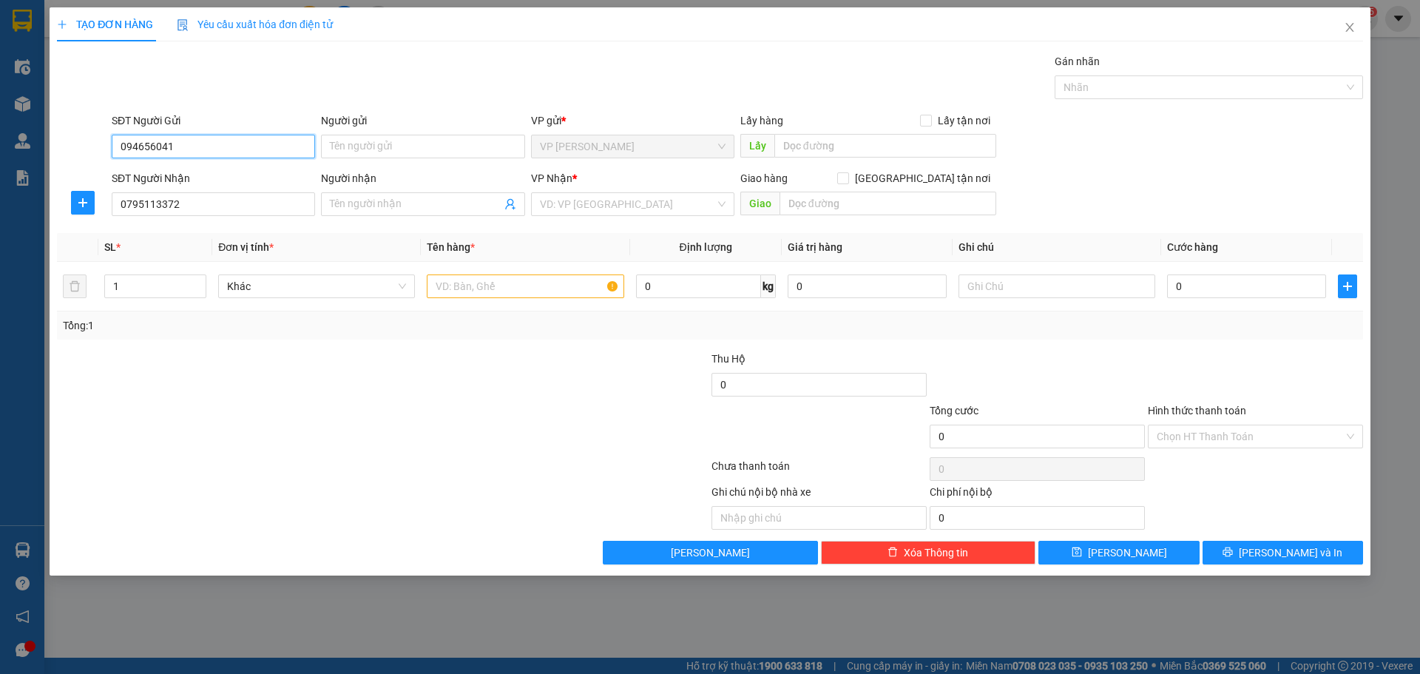
click at [184, 144] on input "094656041" at bounding box center [213, 147] width 203 height 24
click at [141, 146] on input "094656041" at bounding box center [213, 147] width 203 height 24
click at [155, 148] on input "094656041" at bounding box center [213, 147] width 203 height 24
type input "0946564041"
click at [337, 419] on div at bounding box center [273, 428] width 436 height 52
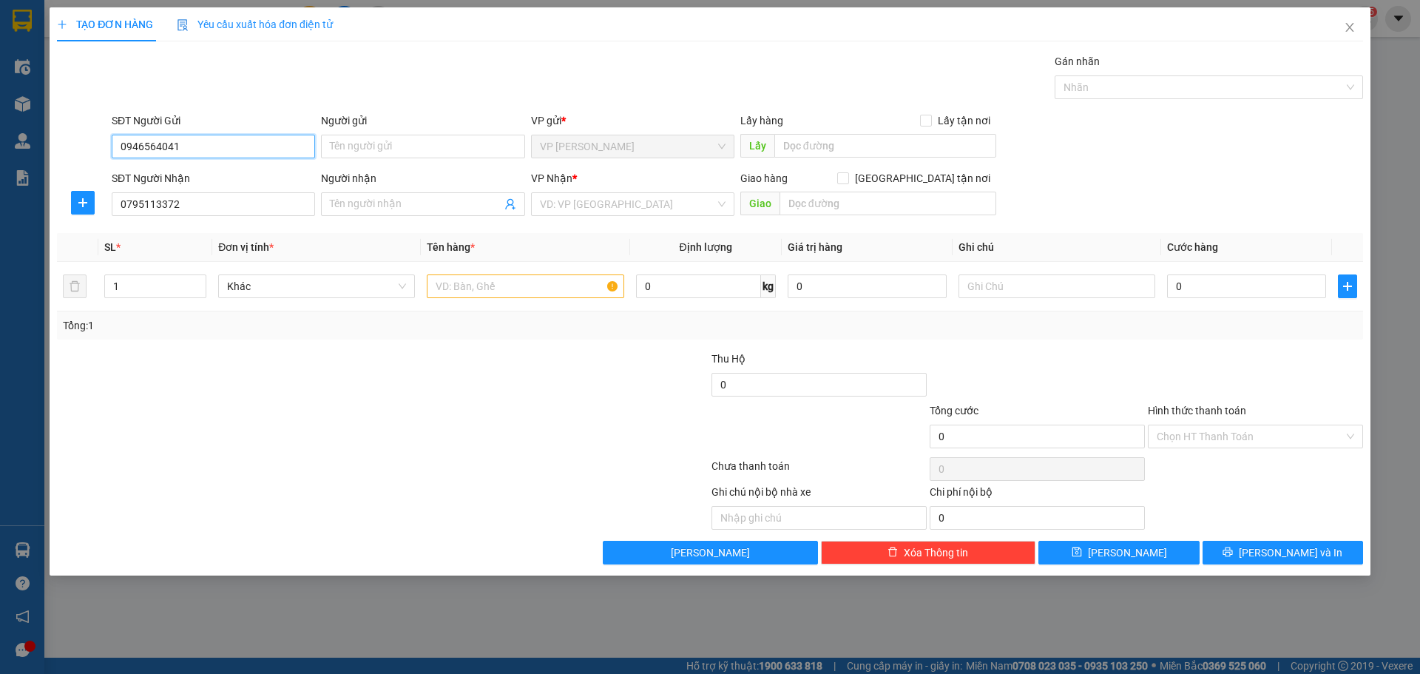
click at [218, 145] on input "0946564041" at bounding box center [213, 147] width 203 height 24
click at [202, 168] on div "0946564041" at bounding box center [214, 176] width 186 height 16
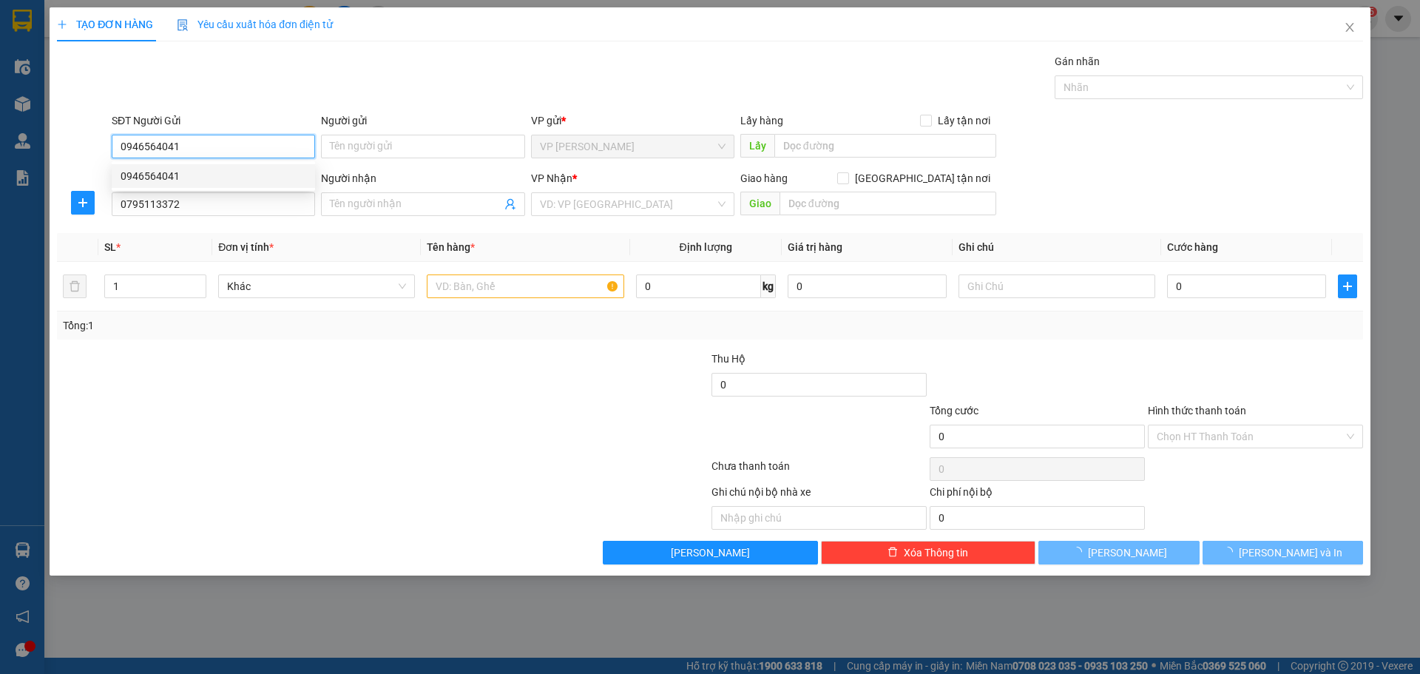
type input "300.000"
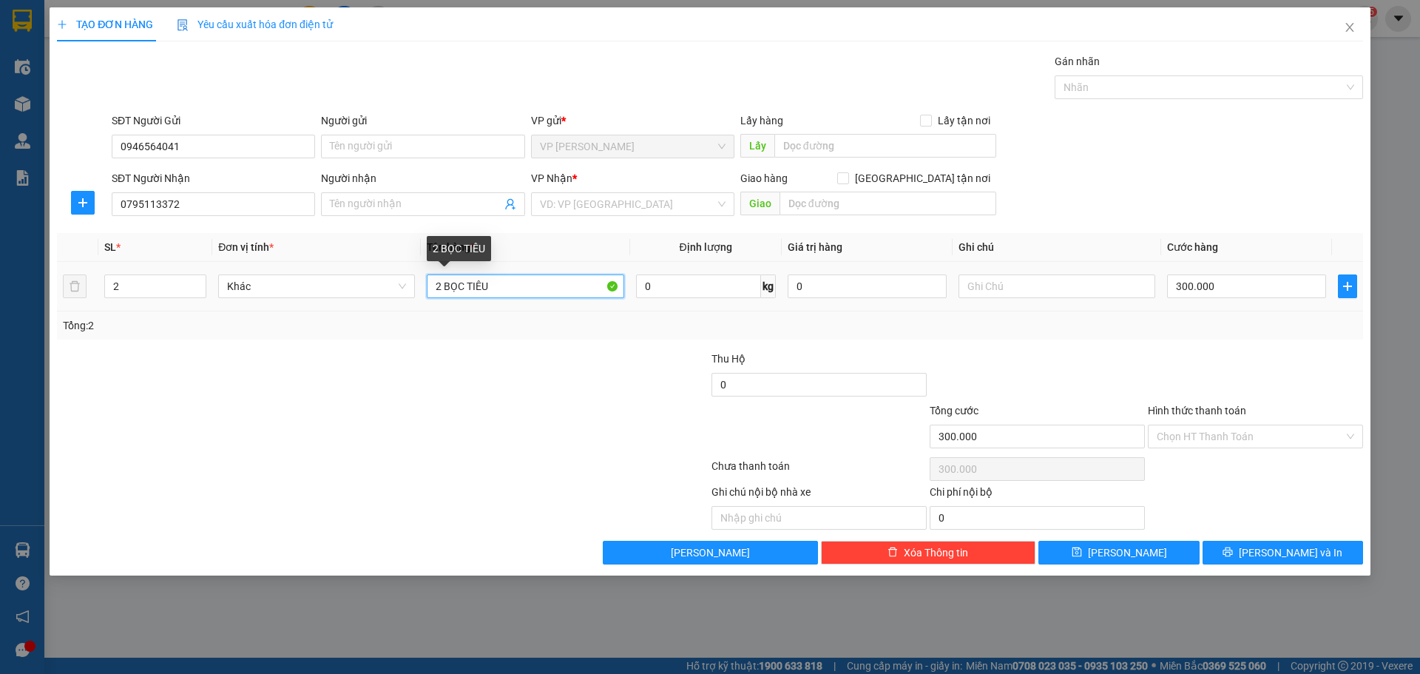
click at [519, 287] on input "2 BỌC TIÊU" at bounding box center [525, 286] width 197 height 24
type input "1 BAO TRẮNG"
click at [149, 296] on input "2" at bounding box center [155, 286] width 101 height 22
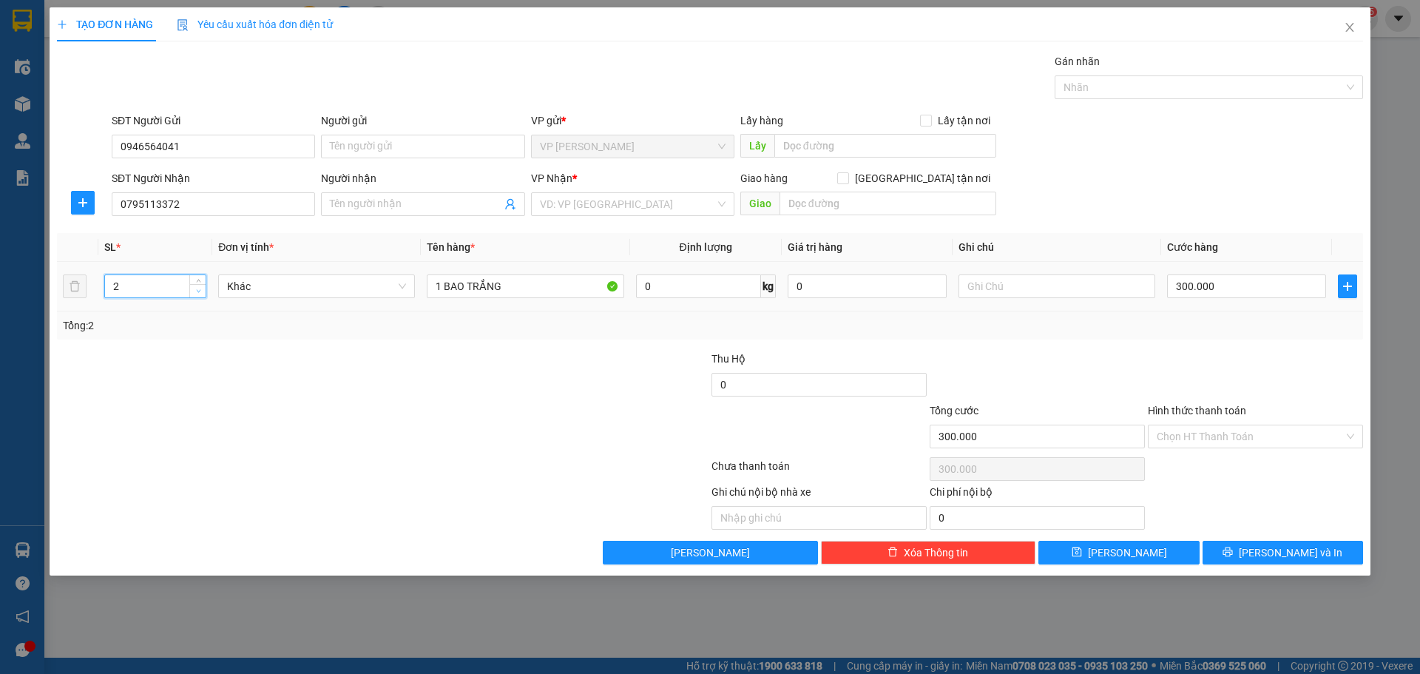
type input "1"
click at [202, 294] on span "down" at bounding box center [198, 291] width 9 height 9
click at [1235, 288] on input "300.000" at bounding box center [1246, 286] width 159 height 24
type input "1"
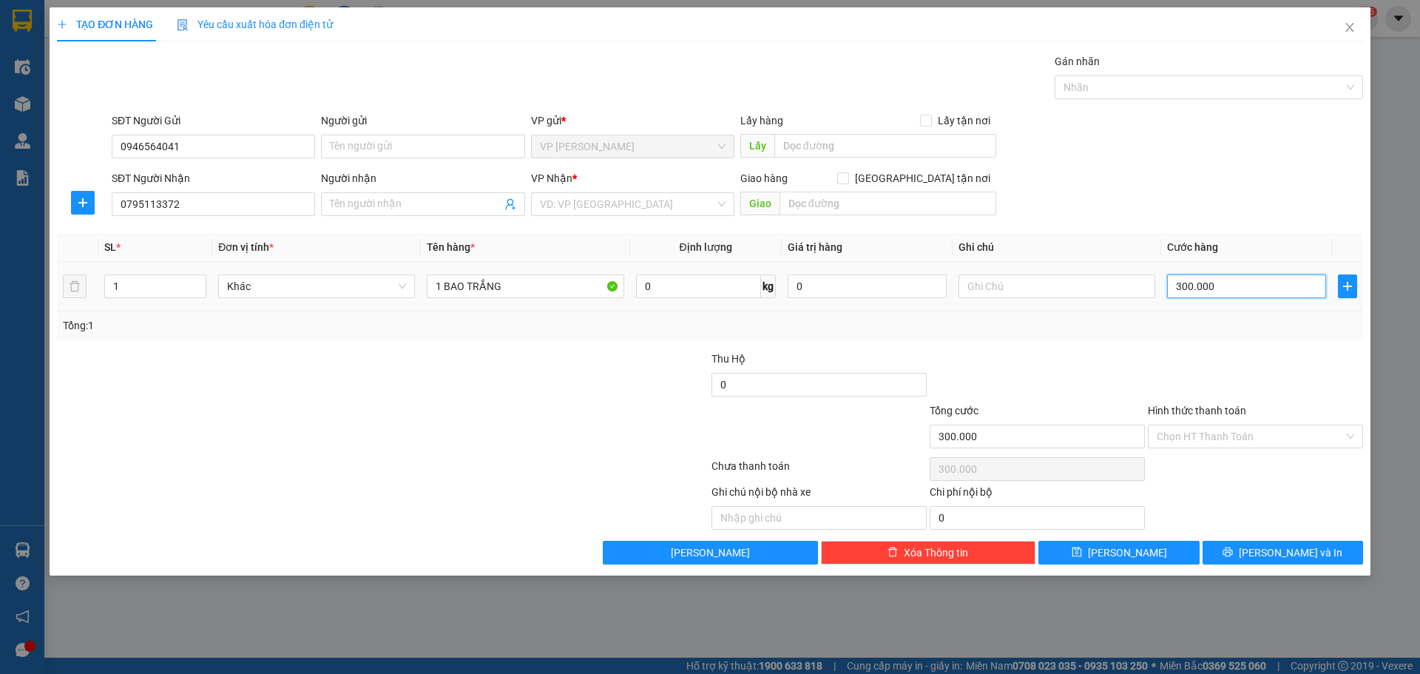
type input "1"
type input "15"
click at [1282, 549] on span "[PERSON_NAME] và In" at bounding box center [1290, 552] width 104 height 16
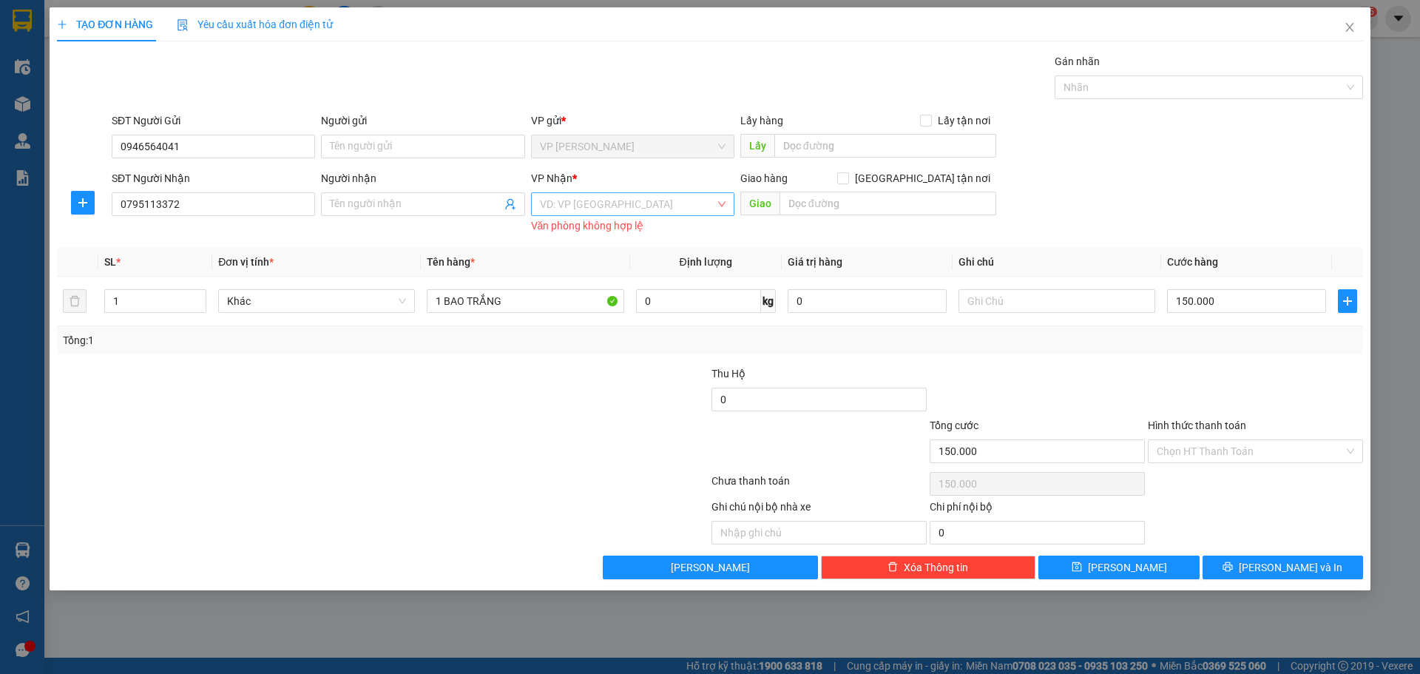
click at [608, 211] on input "search" at bounding box center [627, 204] width 175 height 22
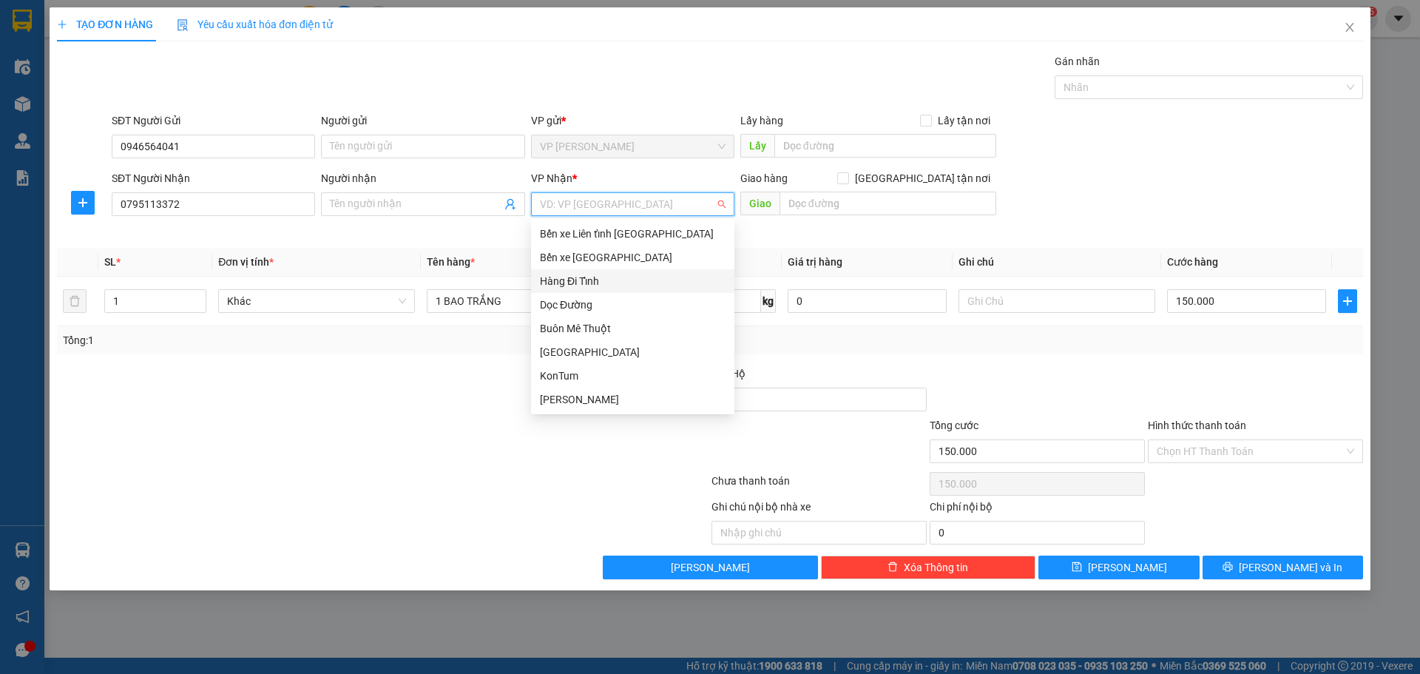
click at [598, 290] on div "Hàng Đi Tỉnh" at bounding box center [632, 281] width 203 height 24
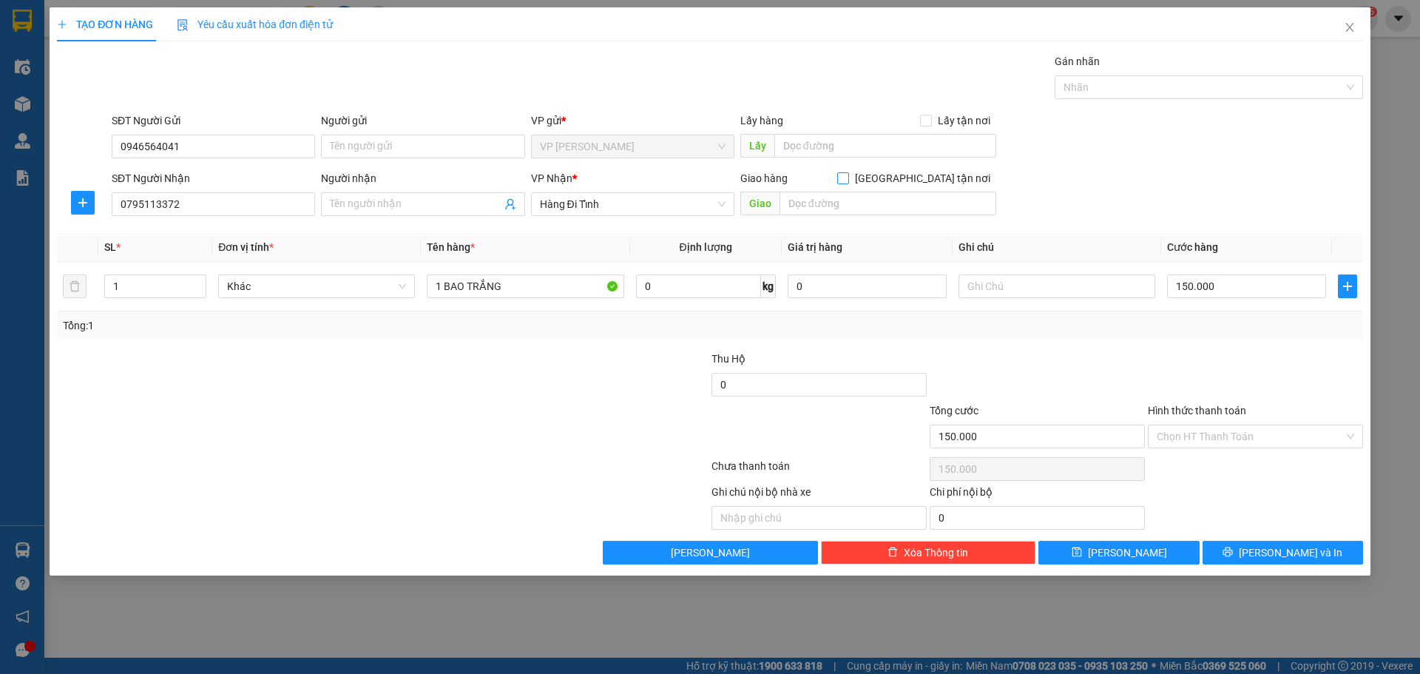
click at [847, 180] on input "[GEOGRAPHIC_DATA] tận nơi" at bounding box center [842, 177] width 10 height 10
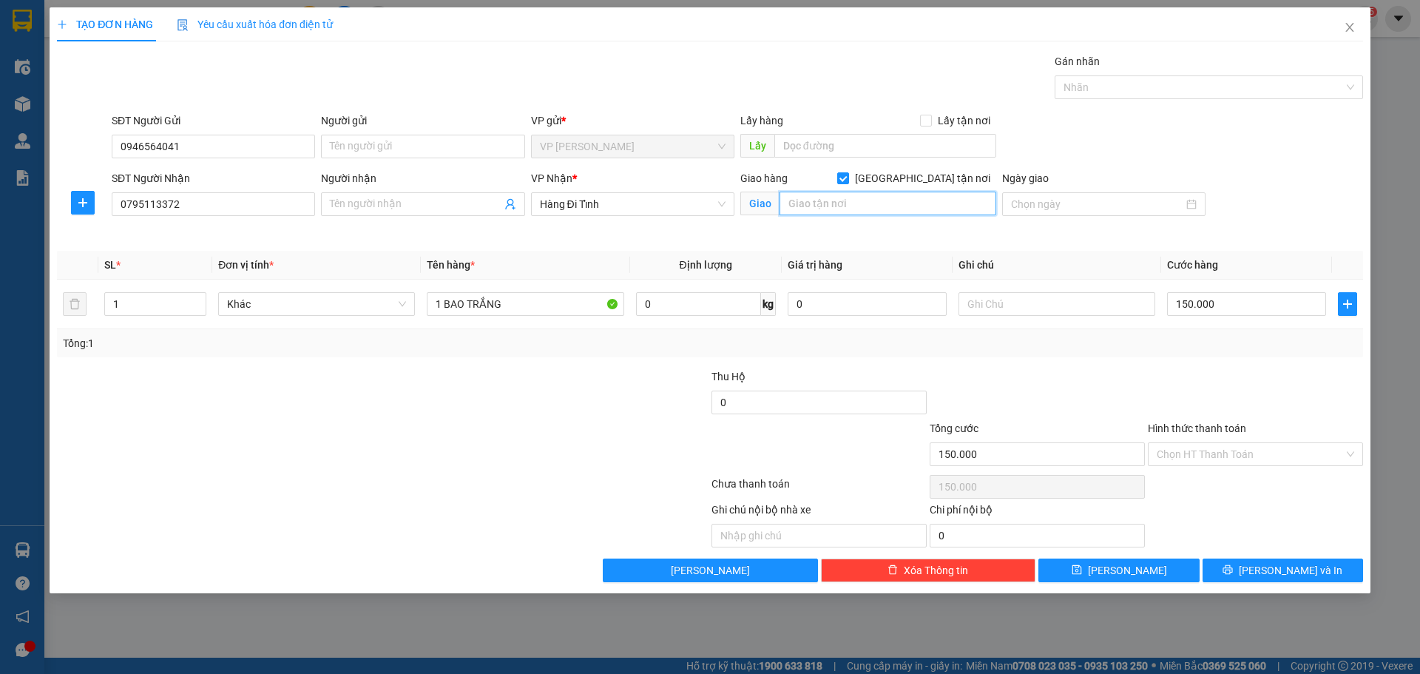
click at [922, 196] on input "text" at bounding box center [887, 203] width 217 height 24
click at [490, 458] on div at bounding box center [273, 446] width 436 height 52
click at [990, 288] on td at bounding box center [1056, 304] width 208 height 50
click at [994, 304] on input "text" at bounding box center [1056, 304] width 197 height 24
click at [1298, 572] on span "[PERSON_NAME] và In" at bounding box center [1290, 570] width 104 height 16
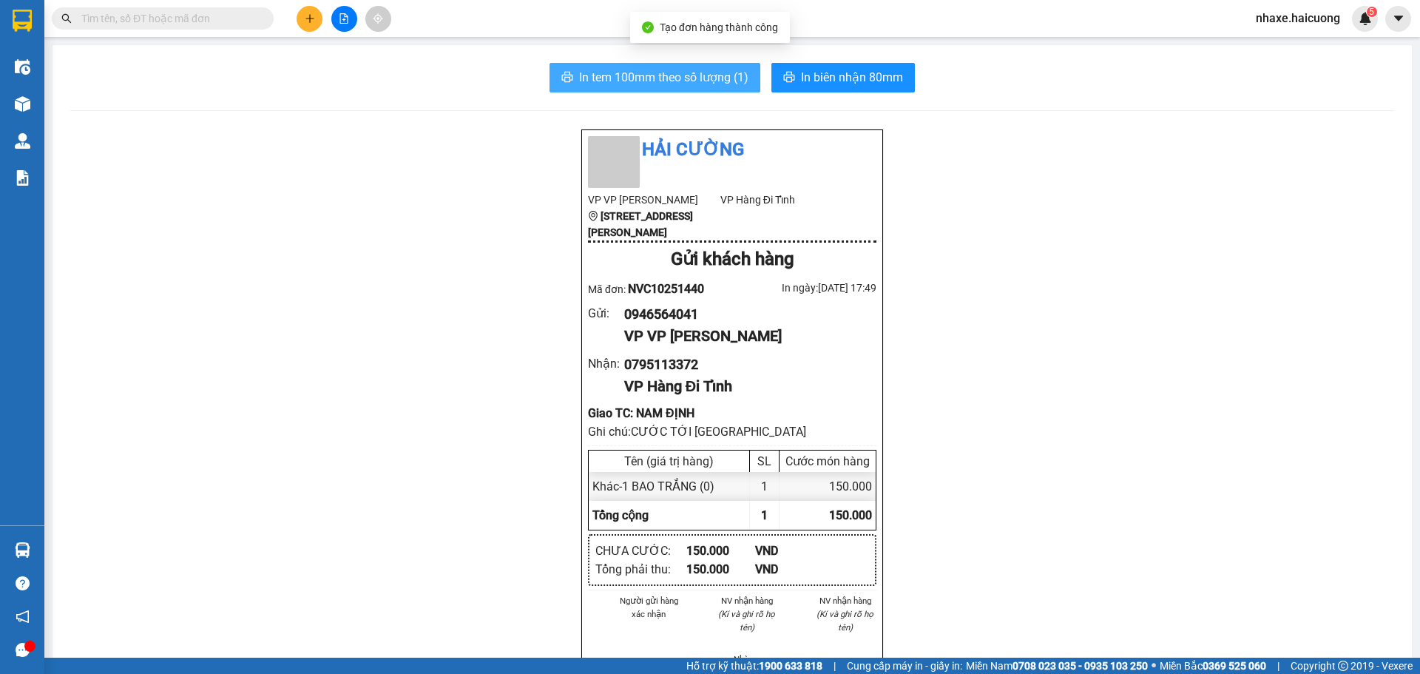
click at [719, 78] on span "In tem 100mm theo số lượng (1)" at bounding box center [663, 77] width 169 height 18
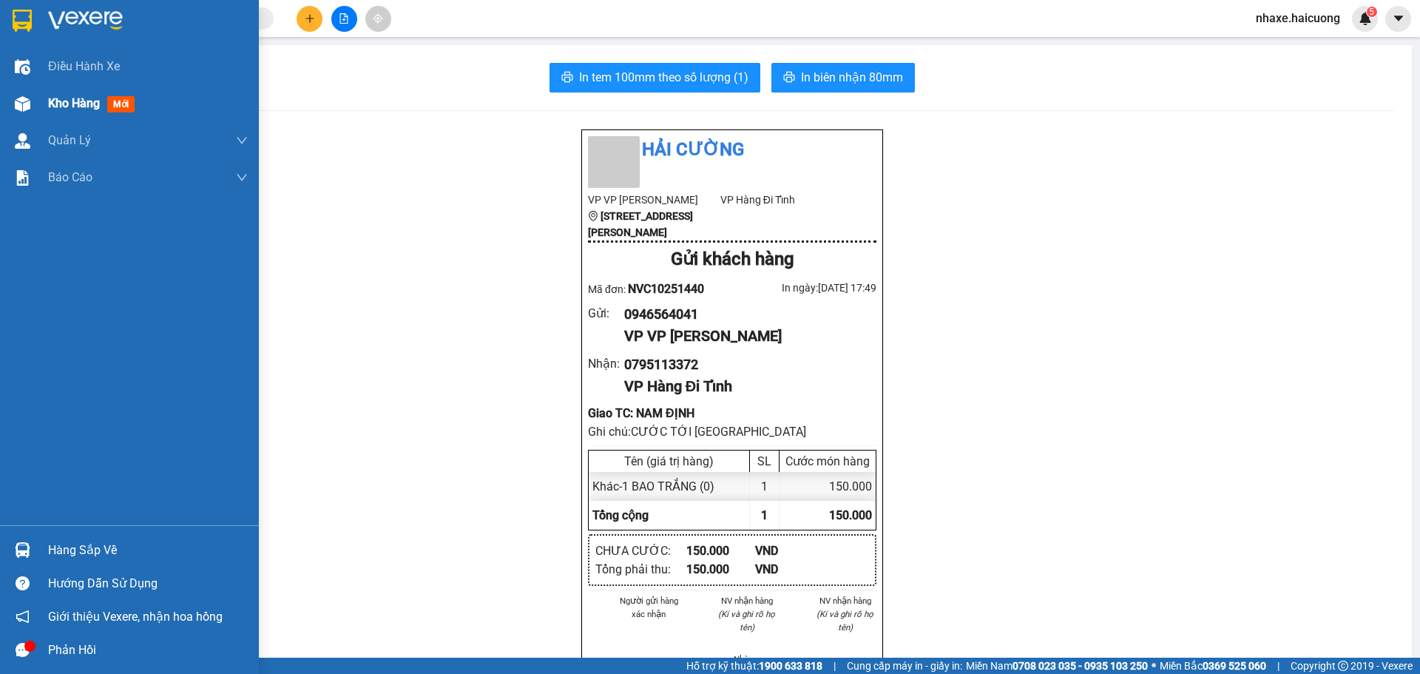
click at [19, 93] on div at bounding box center [23, 104] width 26 height 26
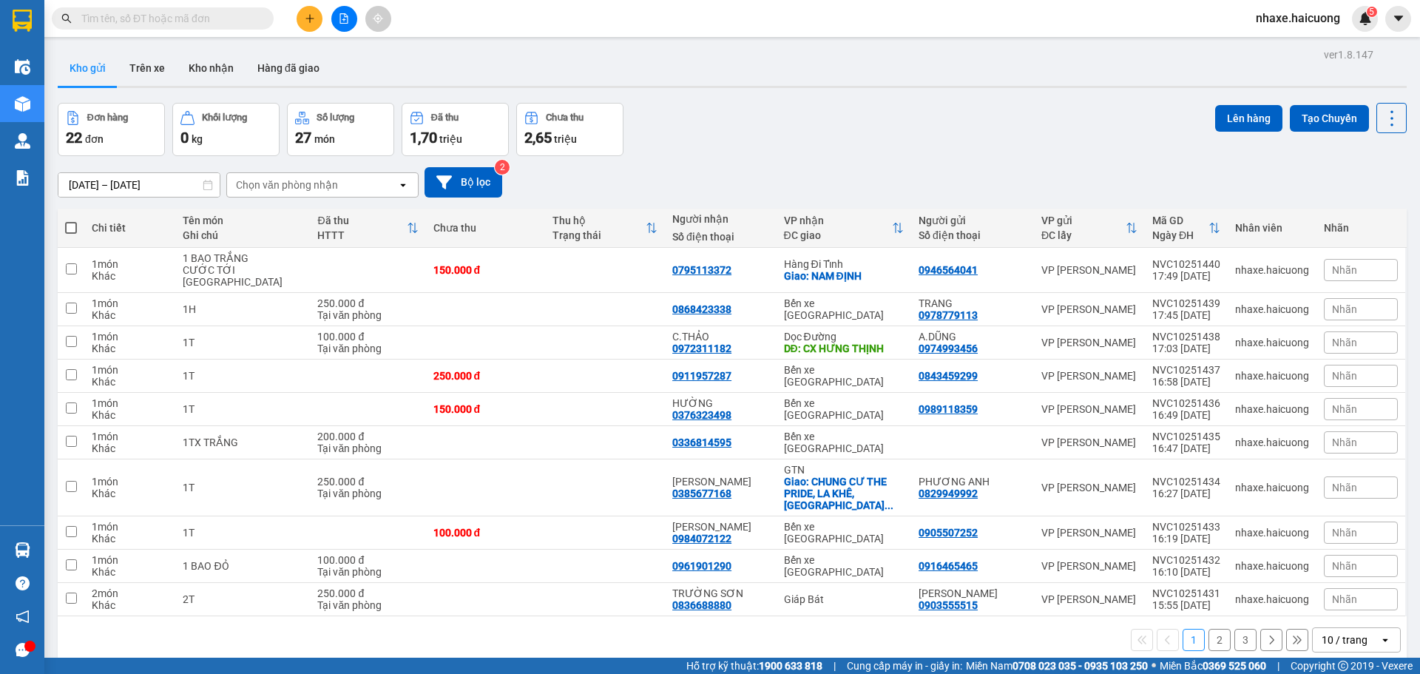
click at [305, 22] on icon "plus" at bounding box center [310, 18] width 10 height 10
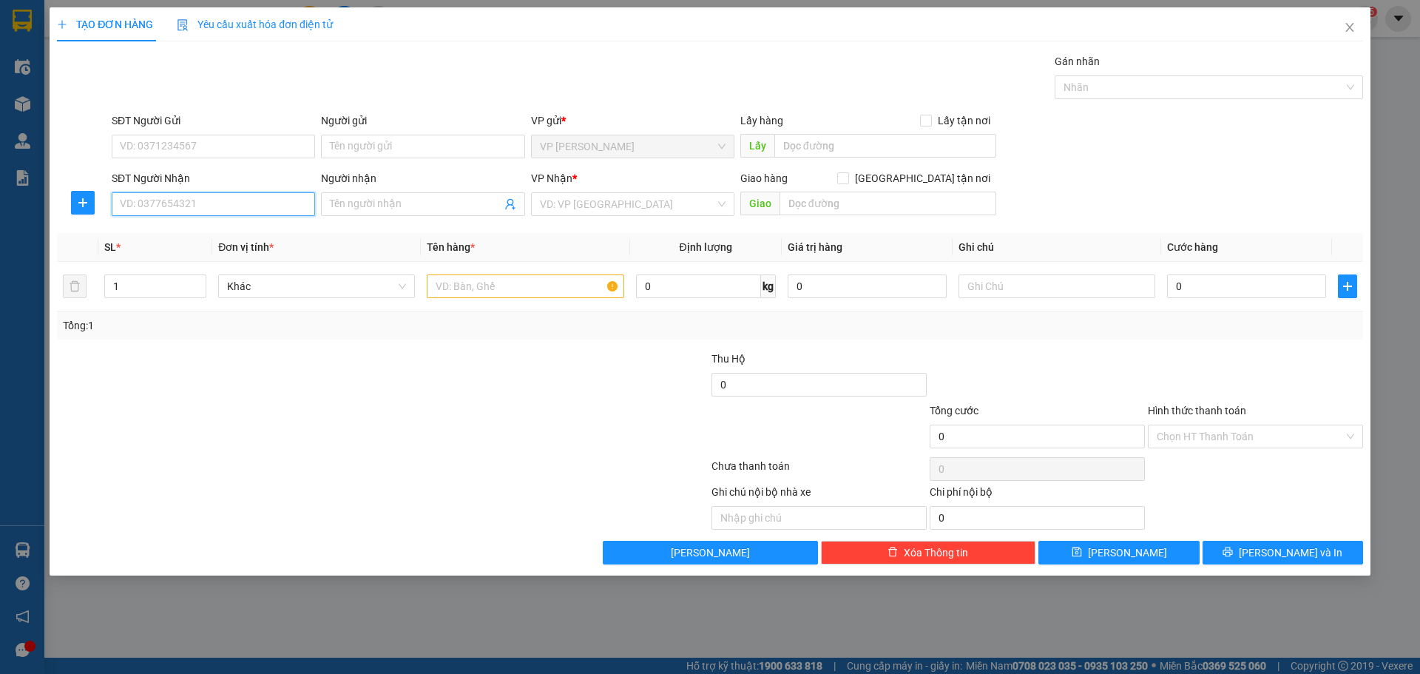
click at [236, 206] on input "SĐT Người Nhận" at bounding box center [213, 204] width 203 height 24
click at [193, 233] on div "0708593279 - YẾN" at bounding box center [214, 233] width 186 height 16
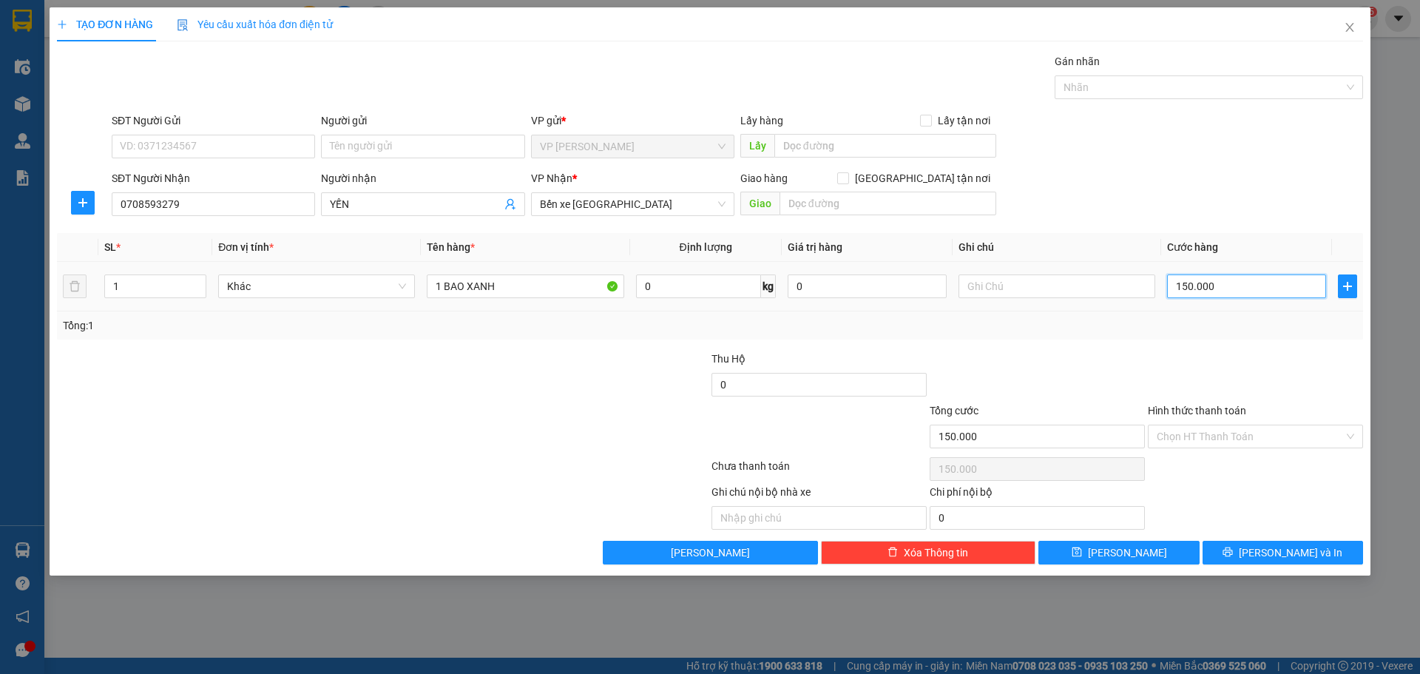
click at [1247, 295] on input "150.000" at bounding box center [1246, 286] width 159 height 24
click at [393, 461] on div at bounding box center [382, 469] width 654 height 30
click at [528, 283] on input "1 BAO XANH" at bounding box center [525, 286] width 197 height 24
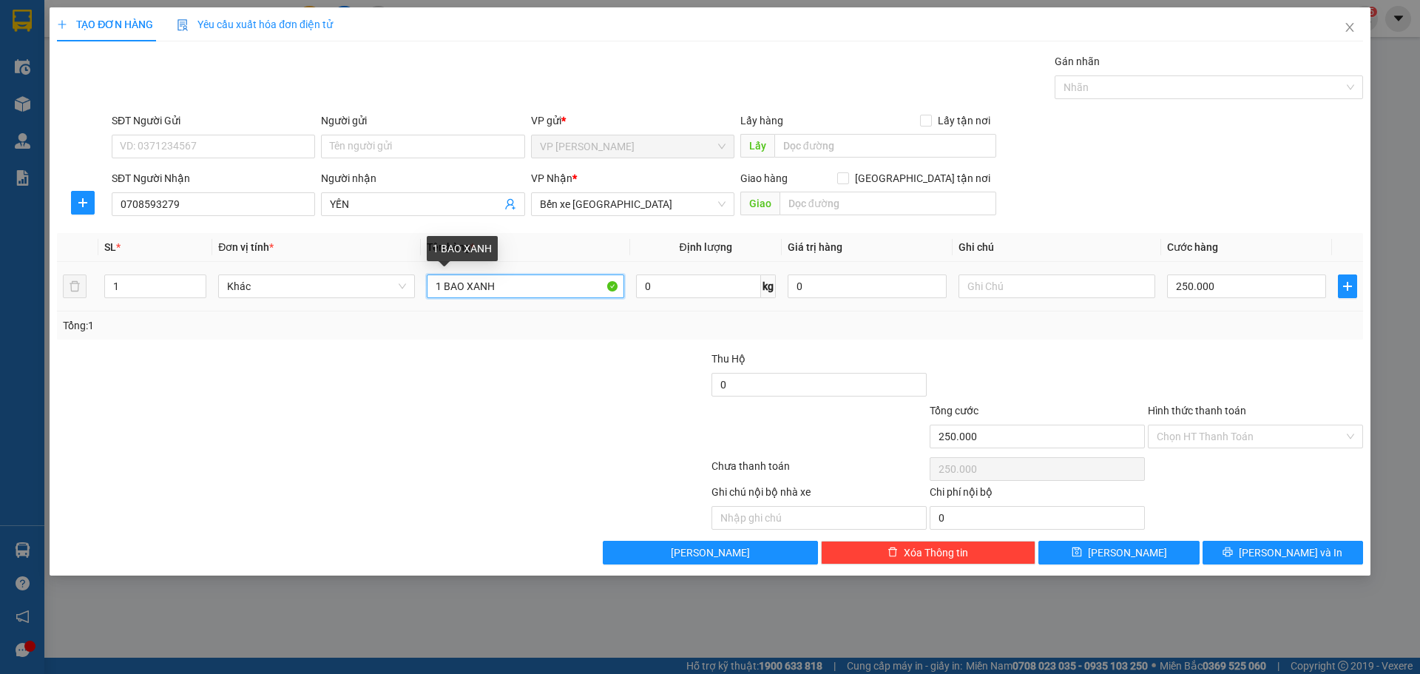
click at [528, 285] on input "1 BAO XANH" at bounding box center [525, 286] width 197 height 24
click at [272, 448] on div at bounding box center [273, 428] width 436 height 52
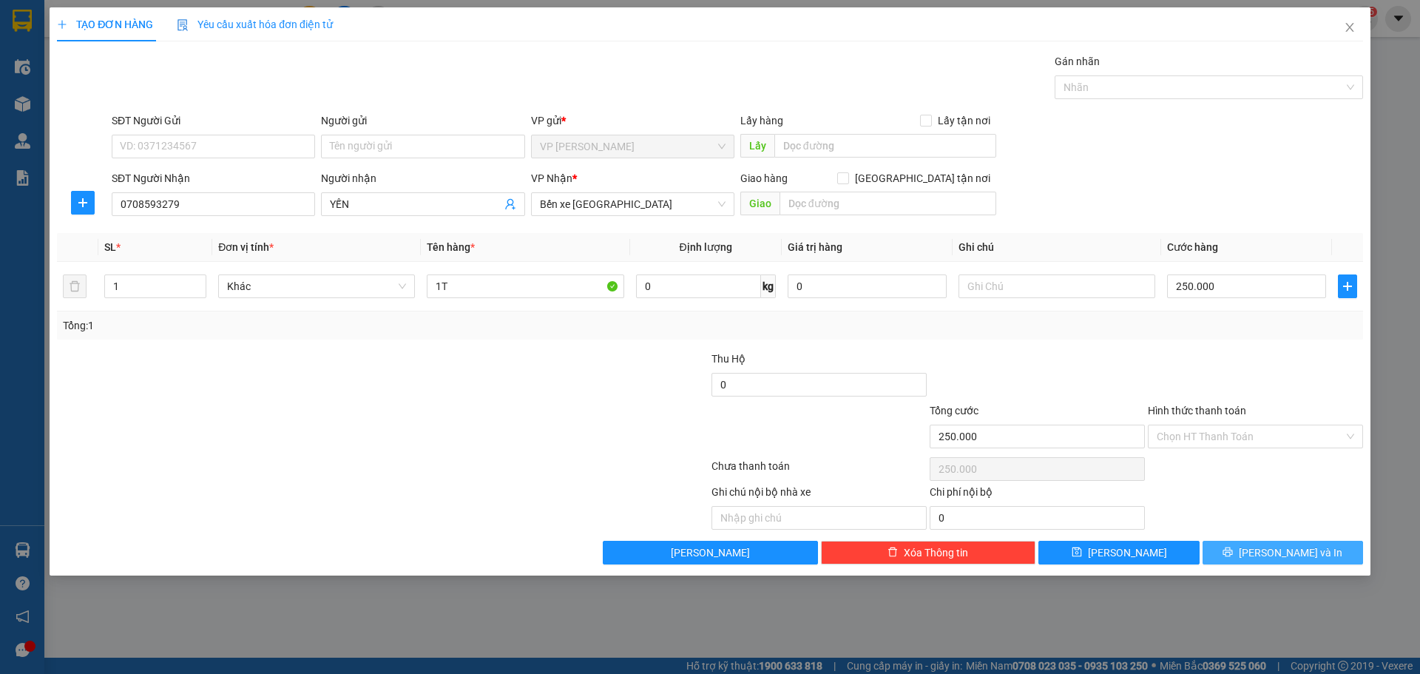
click at [1292, 556] on span "[PERSON_NAME] và In" at bounding box center [1290, 552] width 104 height 16
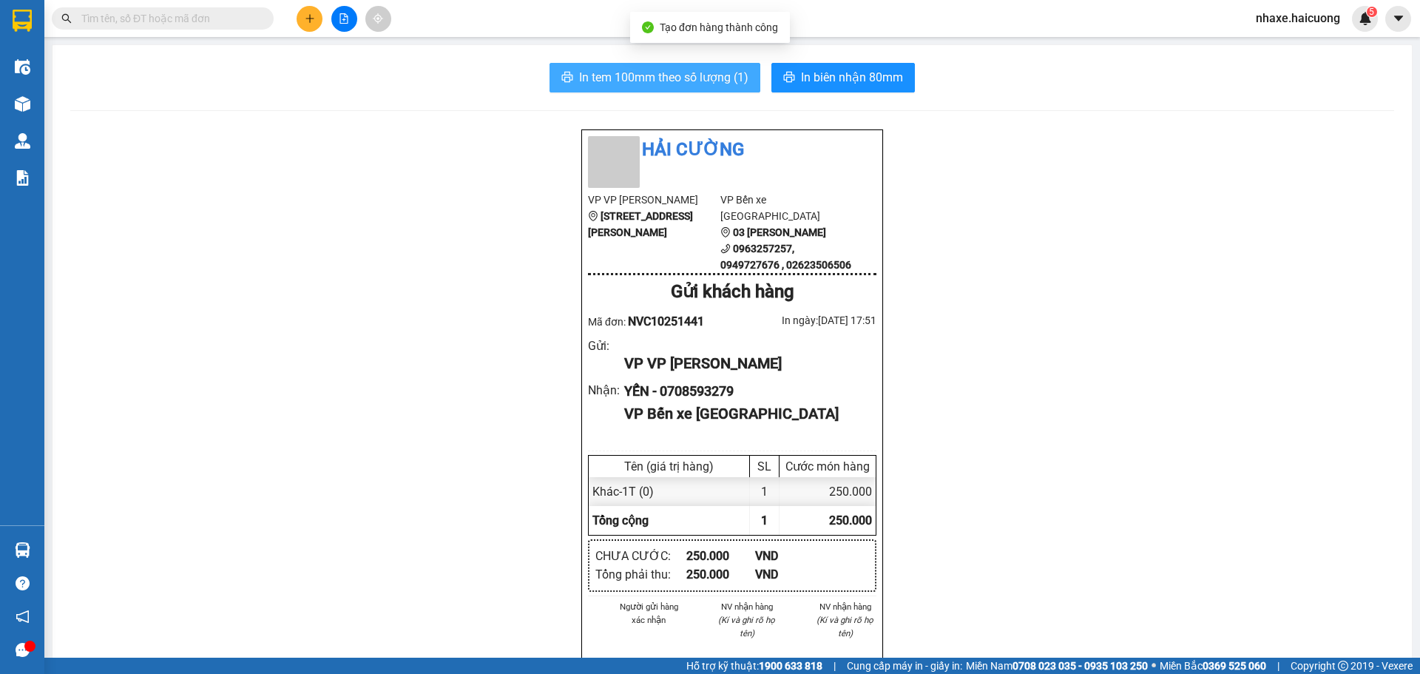
click at [604, 87] on button "In tem 100mm theo số lượng (1)" at bounding box center [654, 78] width 211 height 30
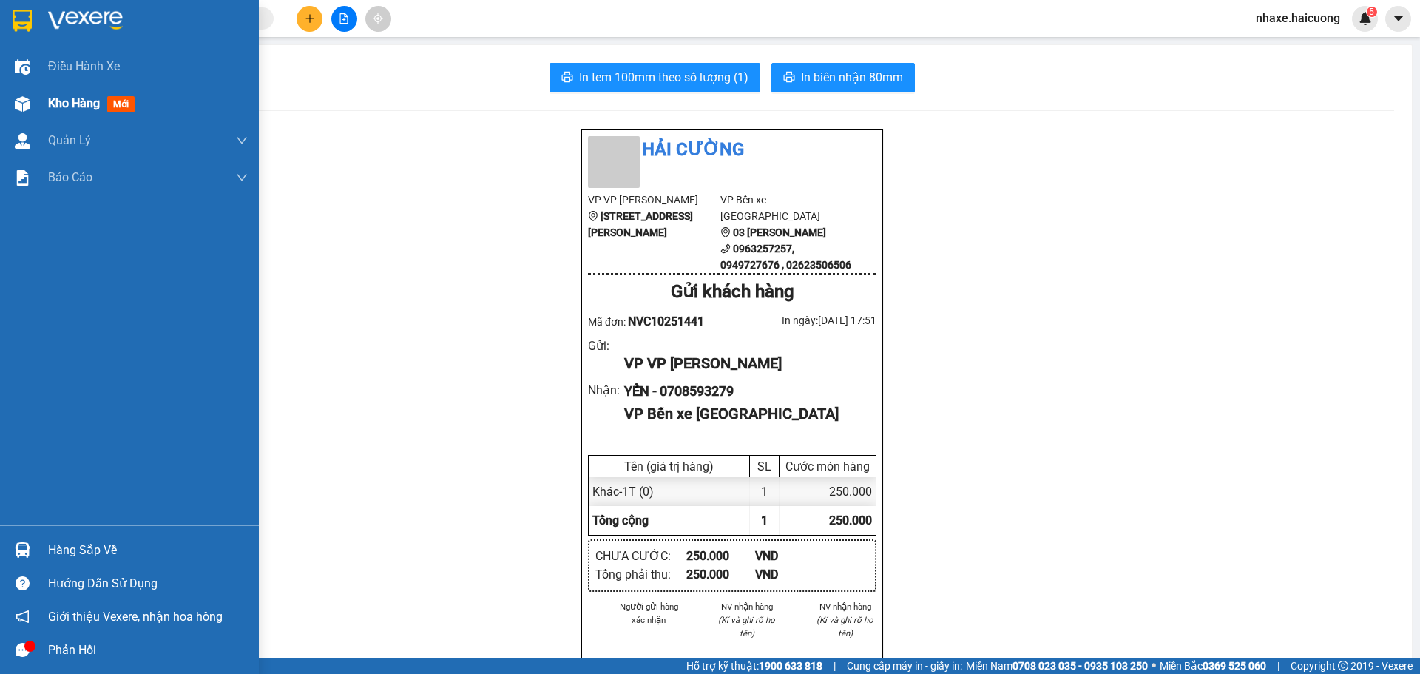
click at [21, 104] on img at bounding box center [23, 104] width 16 height 16
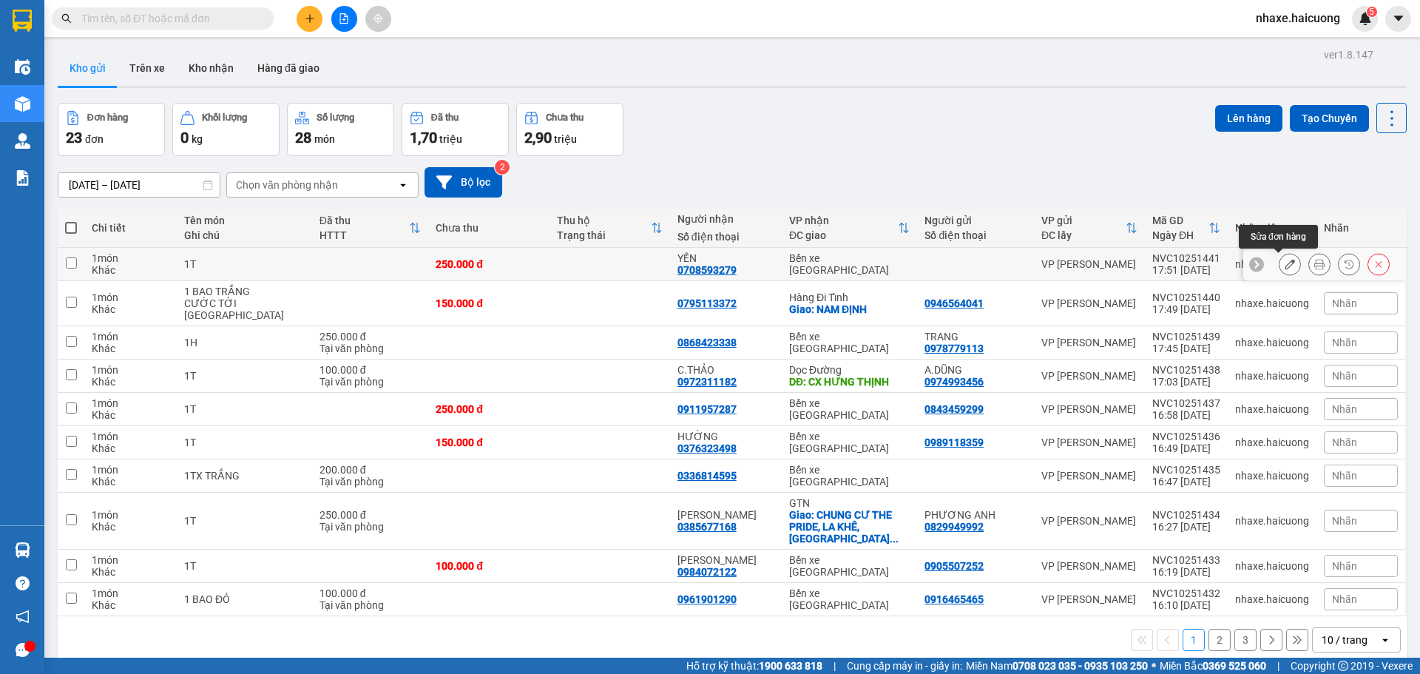
click at [1279, 271] on button at bounding box center [1289, 264] width 21 height 26
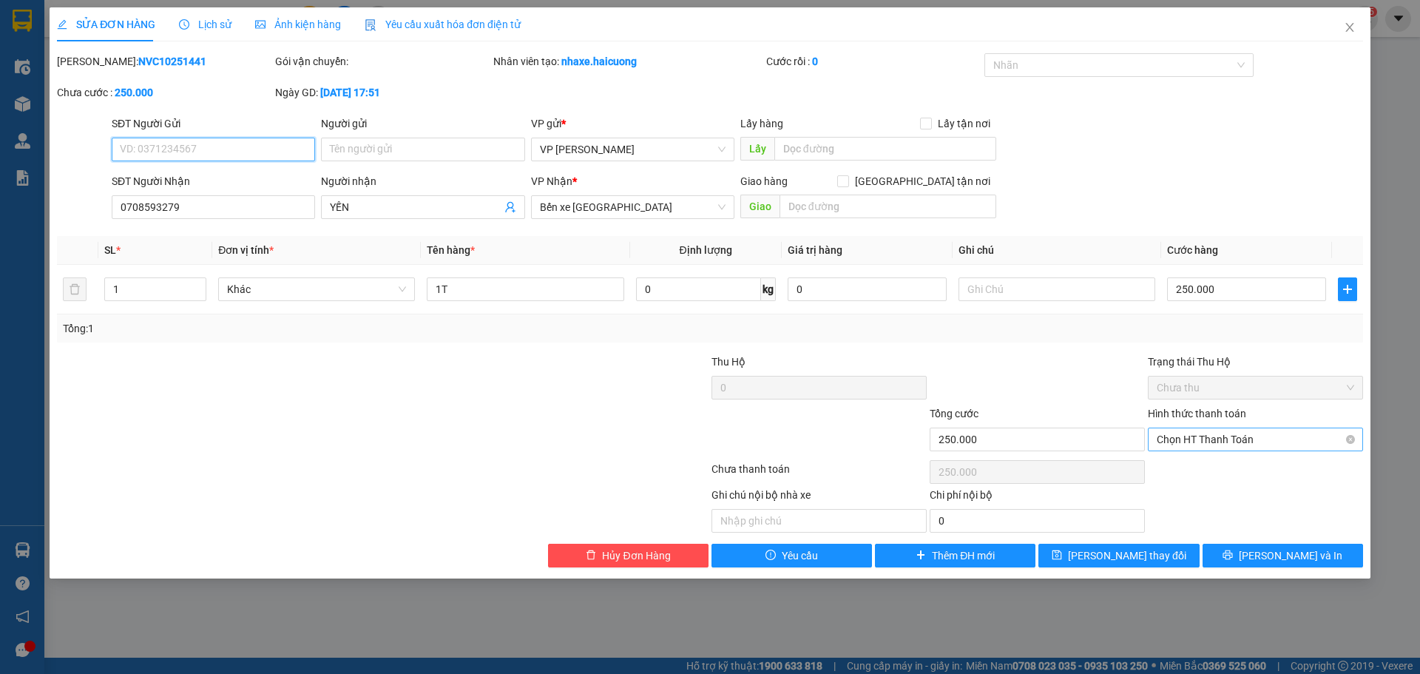
click at [1224, 435] on span "Chọn HT Thanh Toán" at bounding box center [1254, 439] width 197 height 22
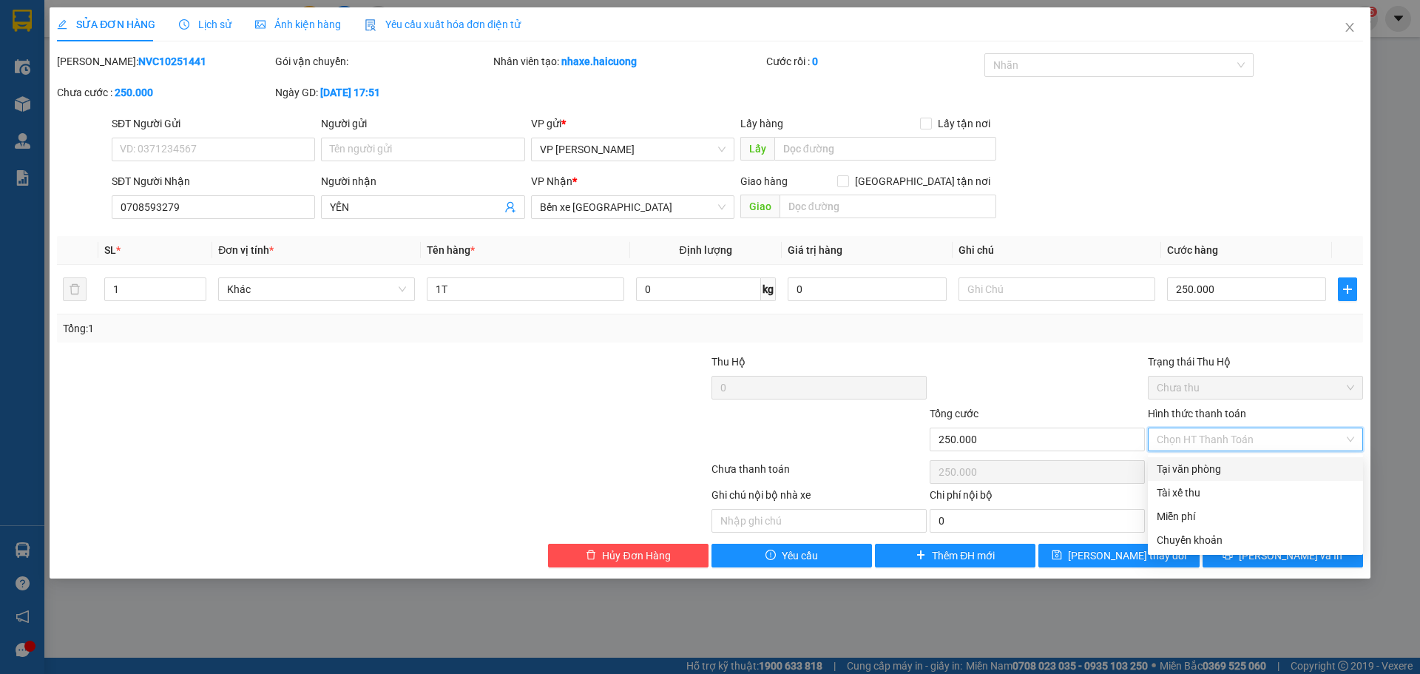
click at [1203, 469] on div "Tại văn phòng" at bounding box center [1254, 469] width 197 height 16
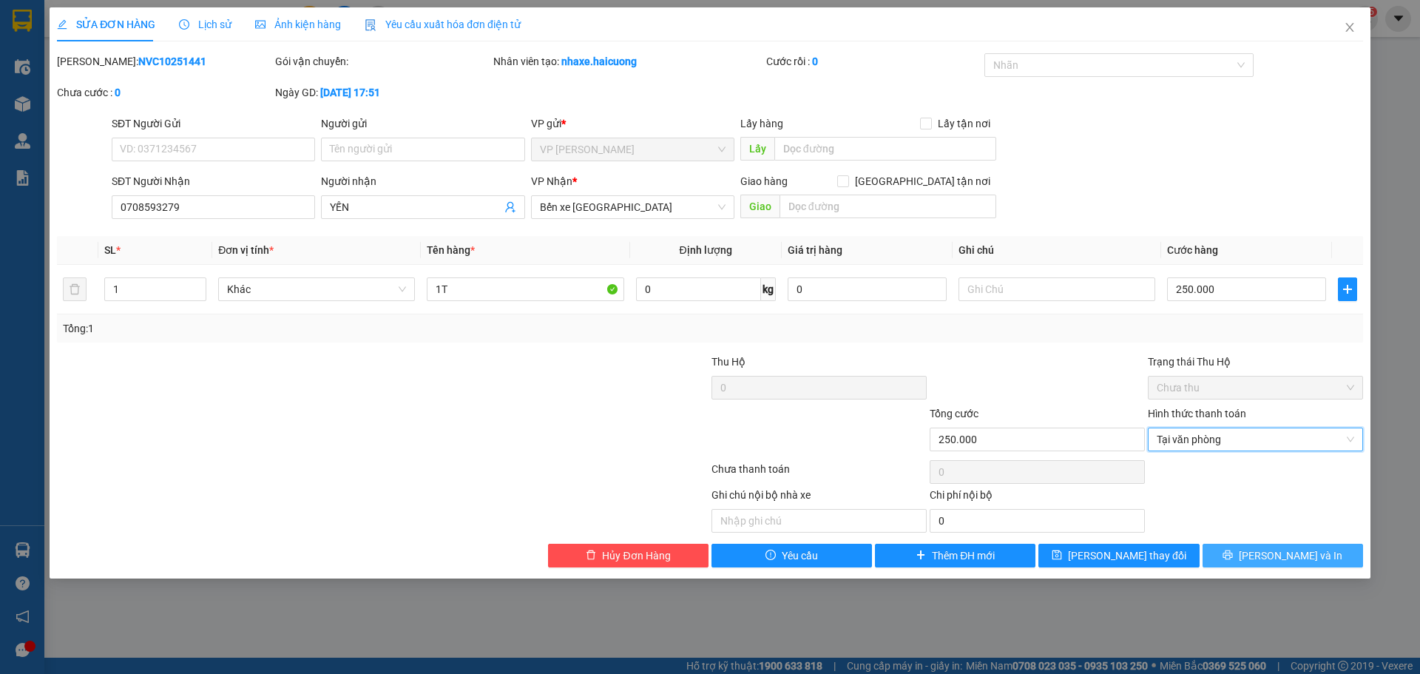
click at [1306, 557] on span "[PERSON_NAME] và In" at bounding box center [1290, 555] width 104 height 16
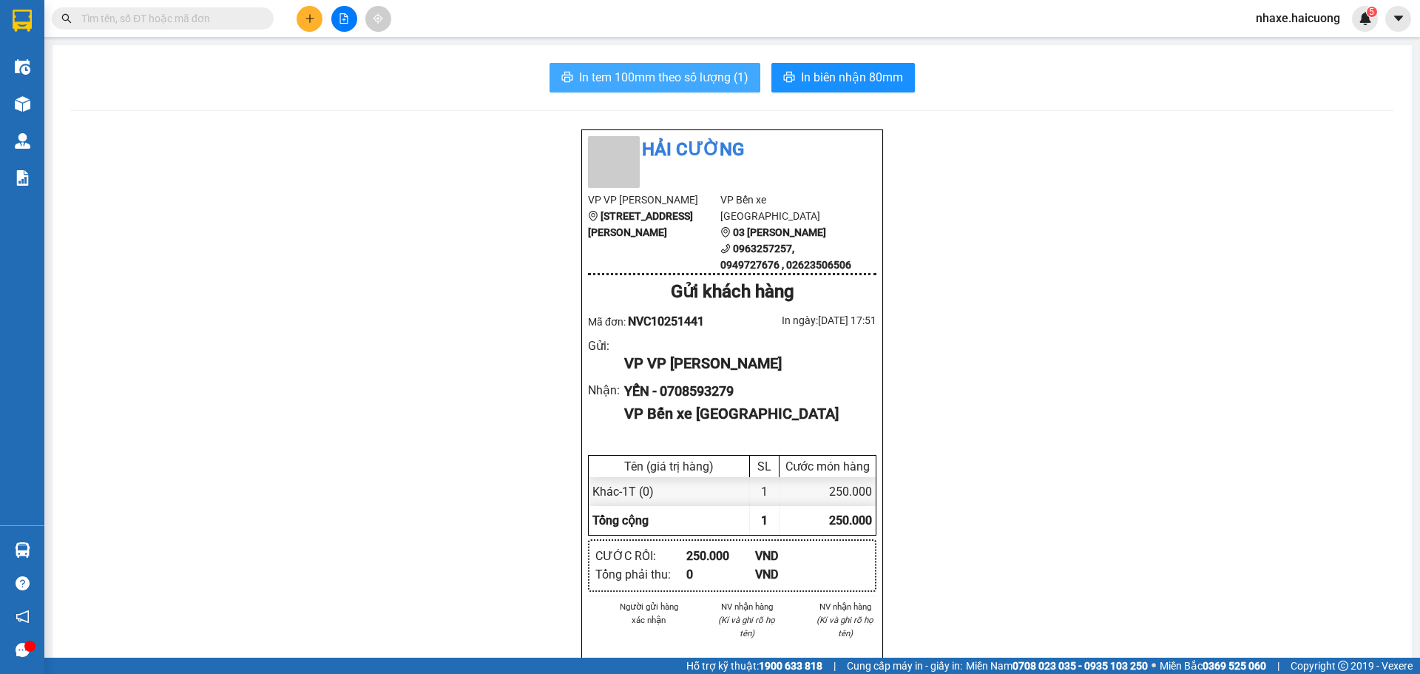
click at [696, 88] on button "In tem 100mm theo số lượng (1)" at bounding box center [654, 78] width 211 height 30
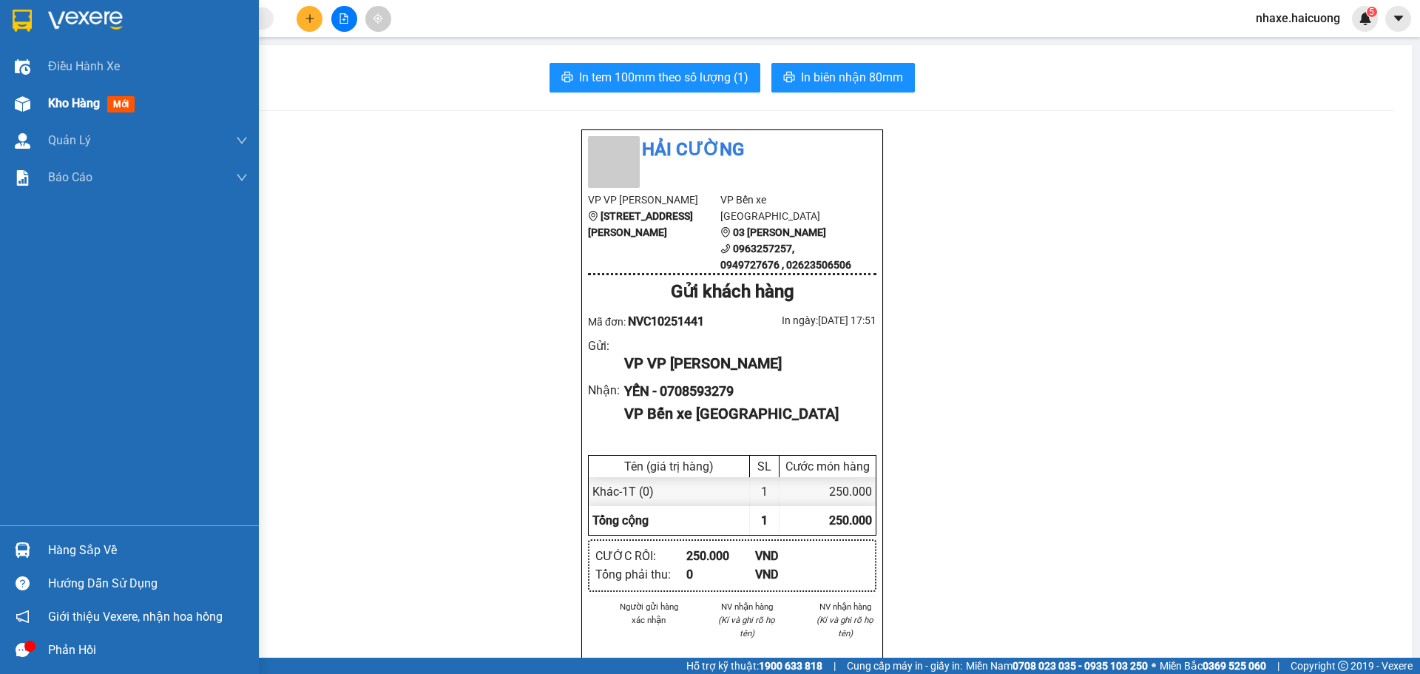
click at [30, 110] on div at bounding box center [23, 104] width 26 height 26
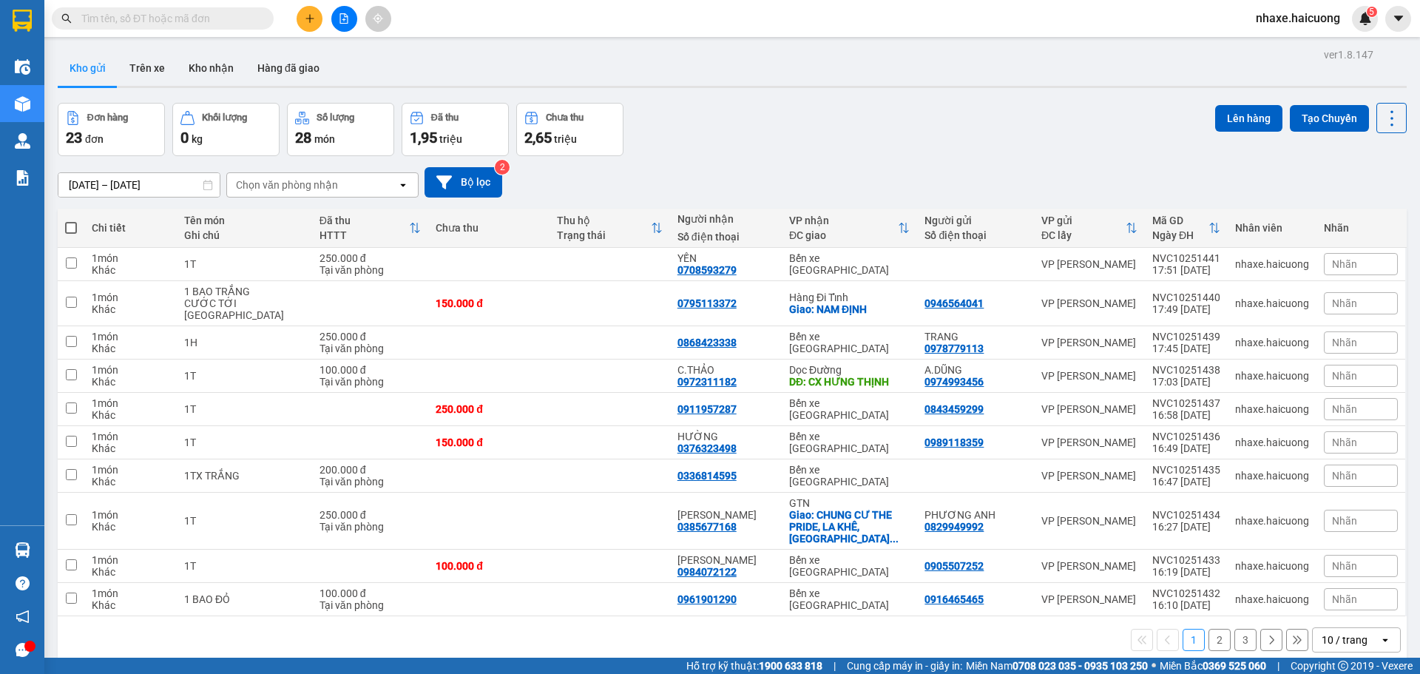
scroll to position [68, 0]
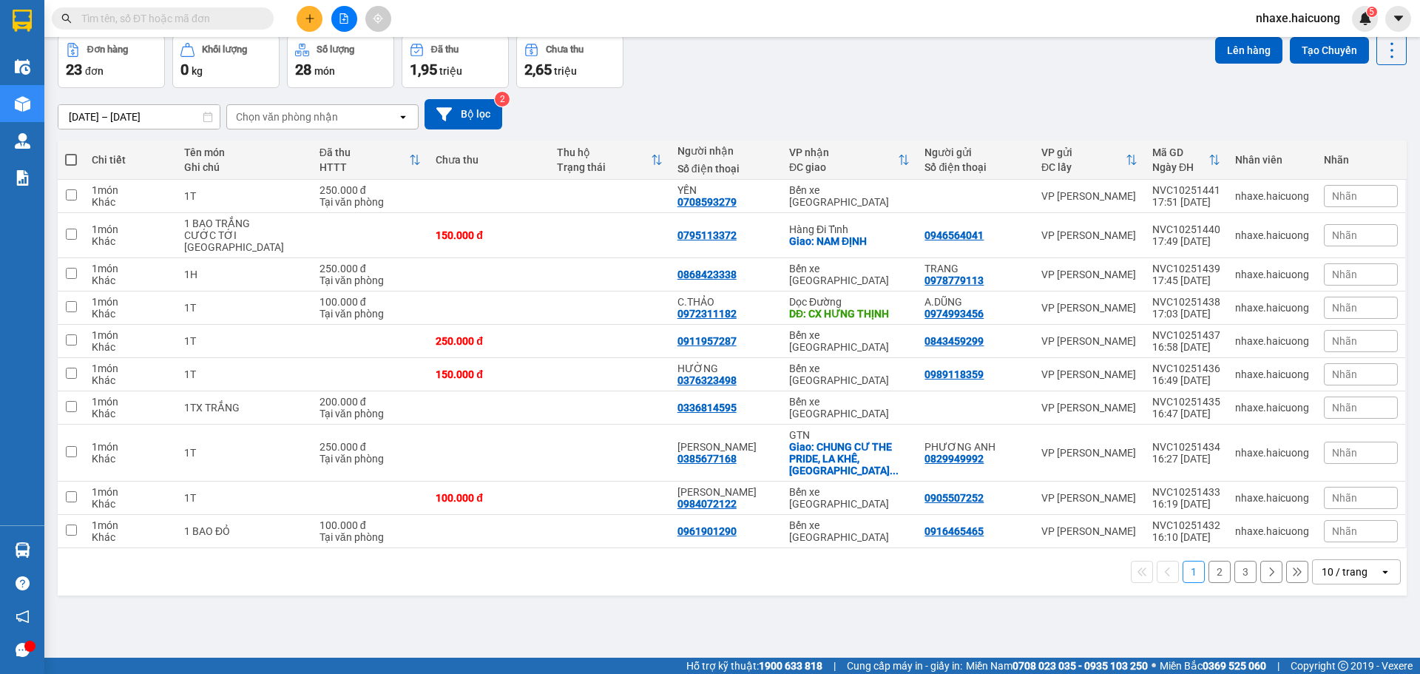
click at [1219, 559] on div "1 2 3 10 / trang open" at bounding box center [732, 571] width 1337 height 25
click at [1216, 560] on button "2" at bounding box center [1219, 571] width 22 height 22
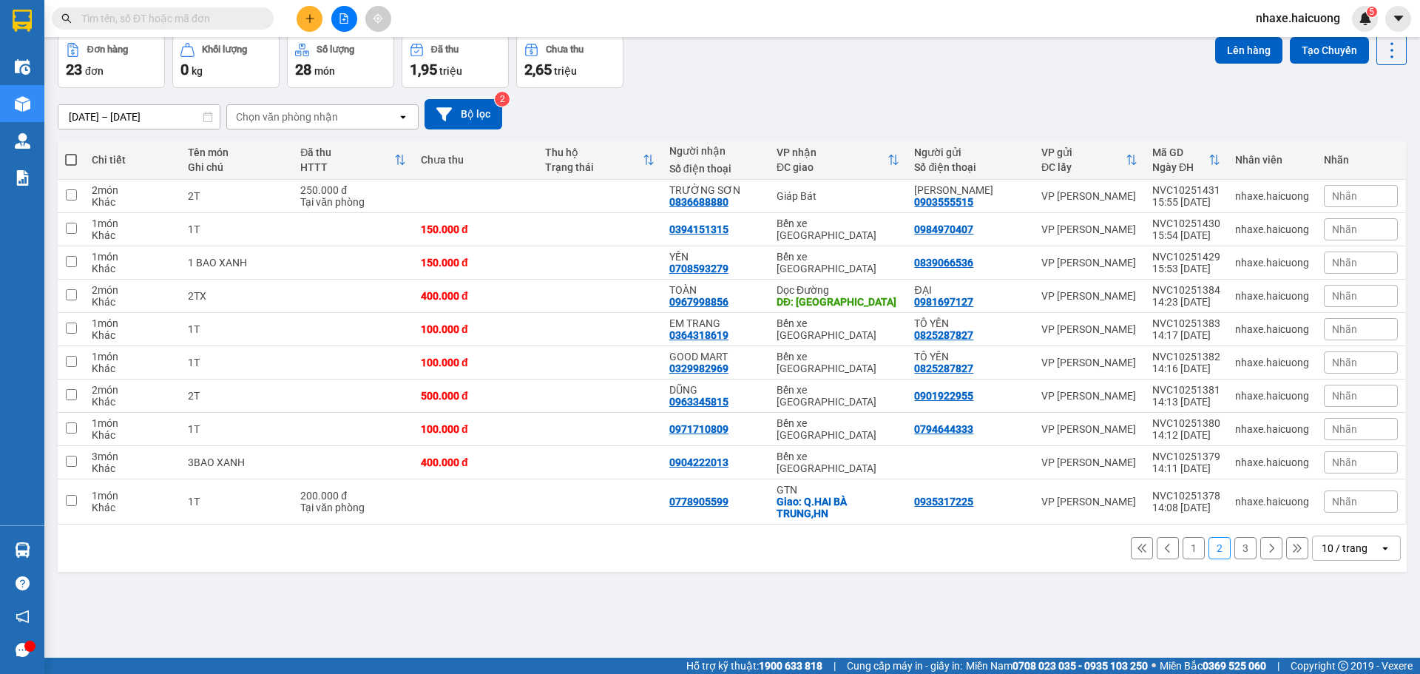
click at [1235, 552] on button "3" at bounding box center [1245, 548] width 22 height 22
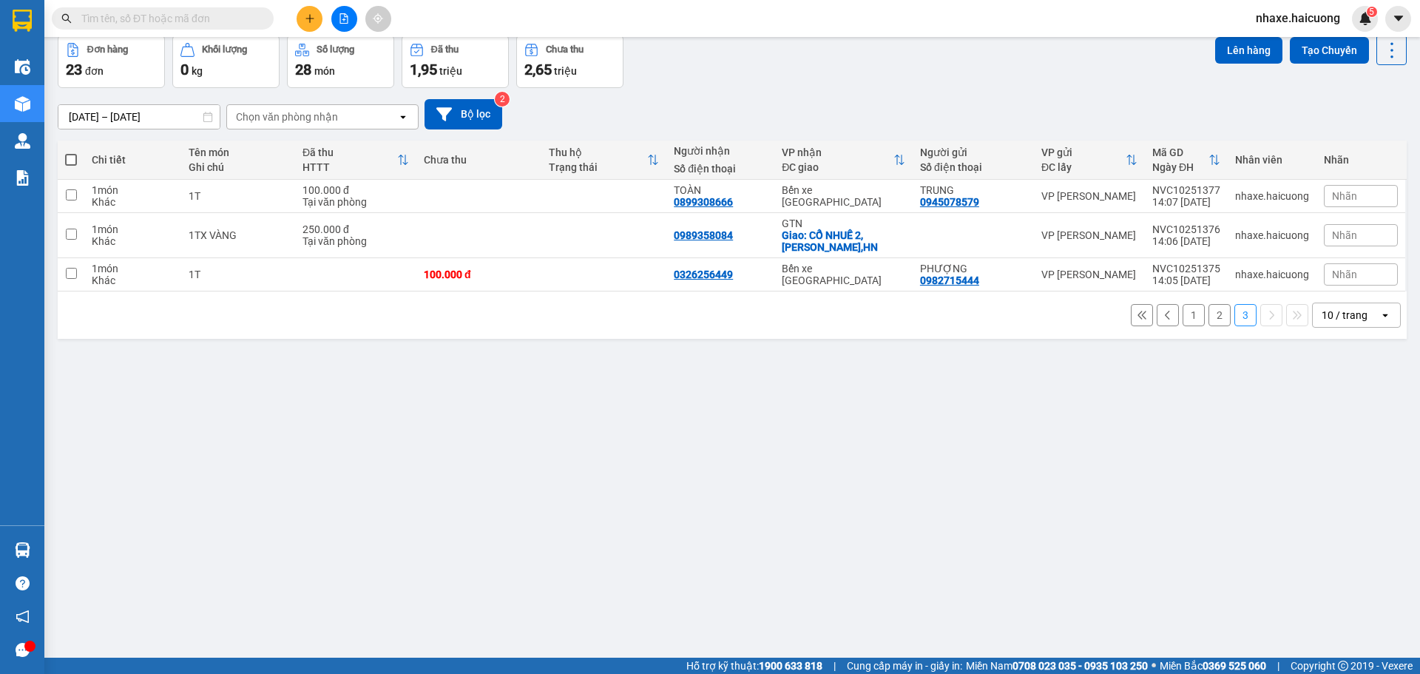
click at [1187, 323] on button "1" at bounding box center [1193, 315] width 22 height 22
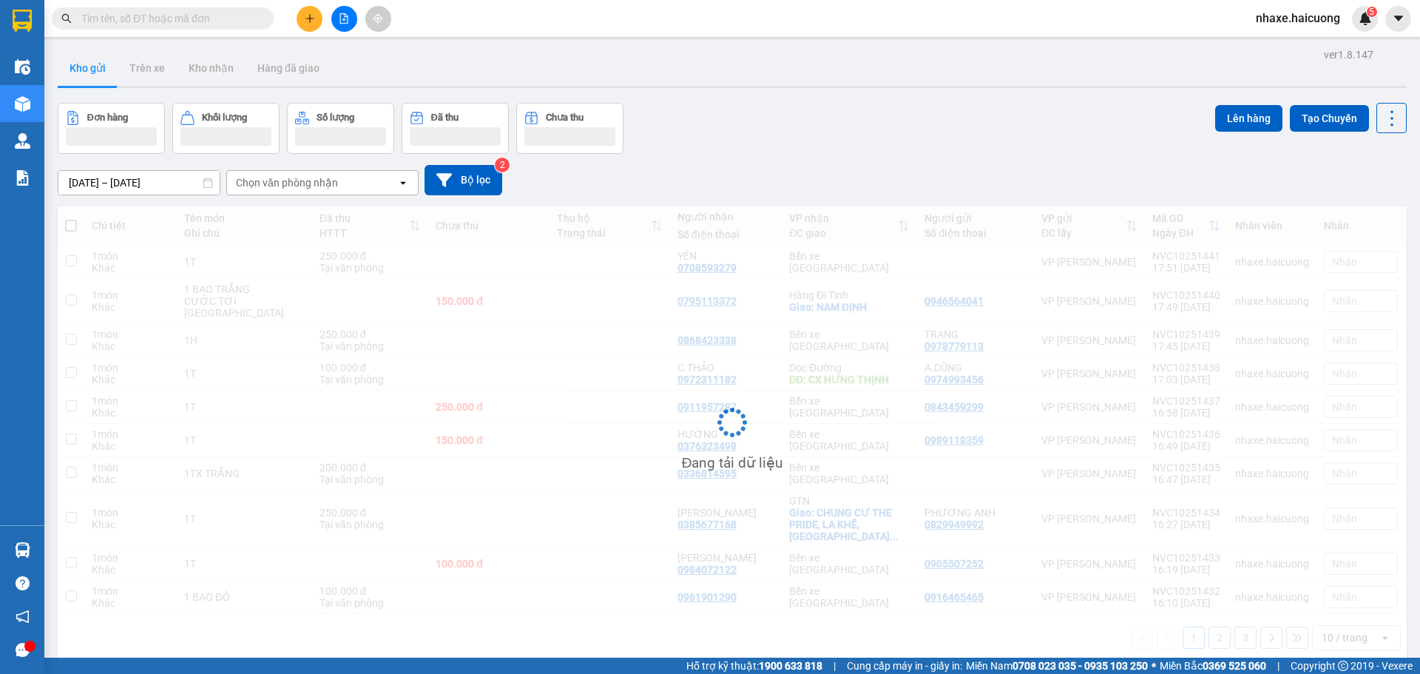
scroll to position [68, 0]
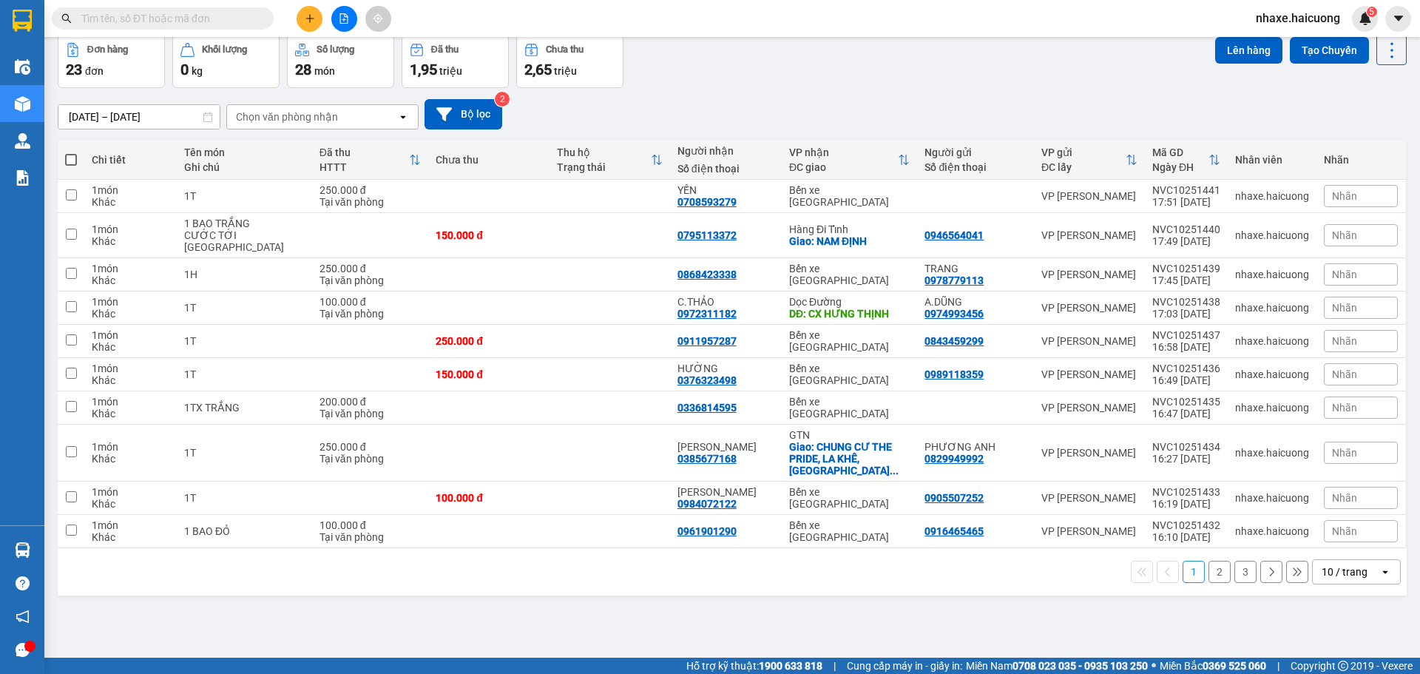
click at [1240, 560] on button "3" at bounding box center [1245, 571] width 22 height 22
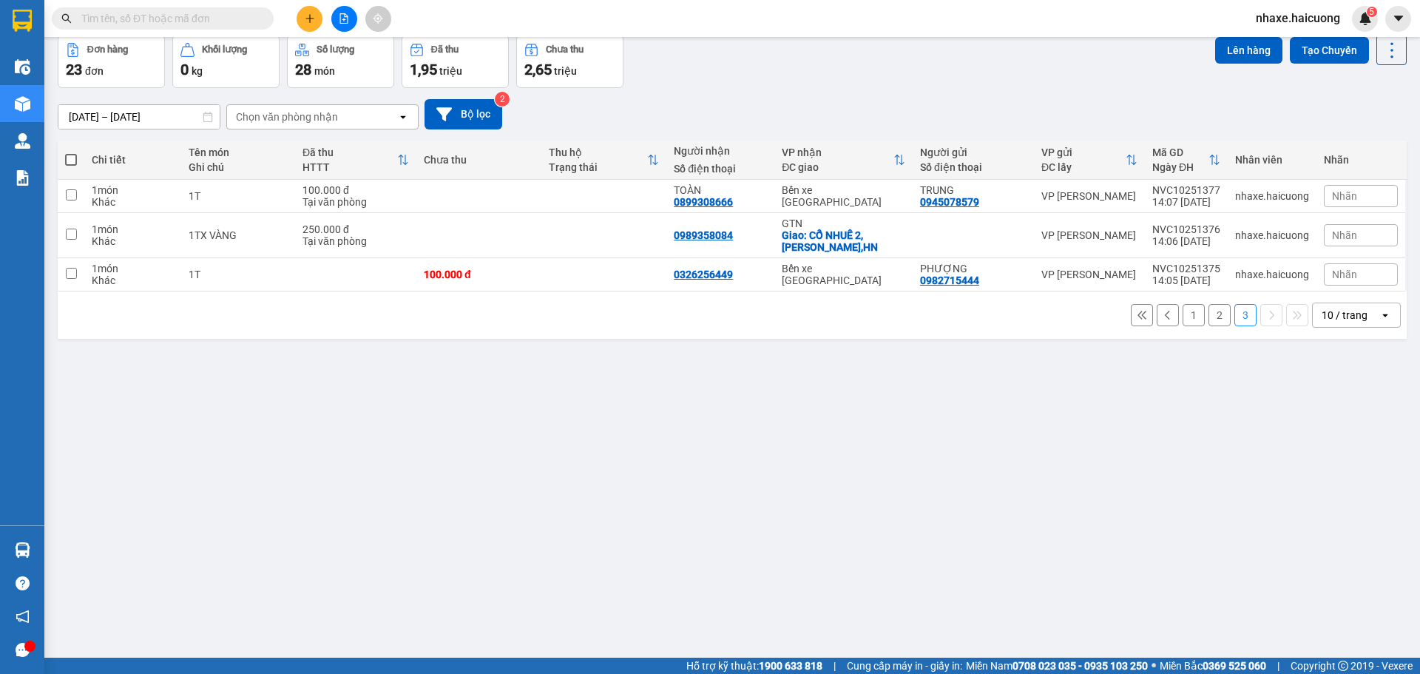
click at [1157, 322] on button at bounding box center [1167, 315] width 22 height 22
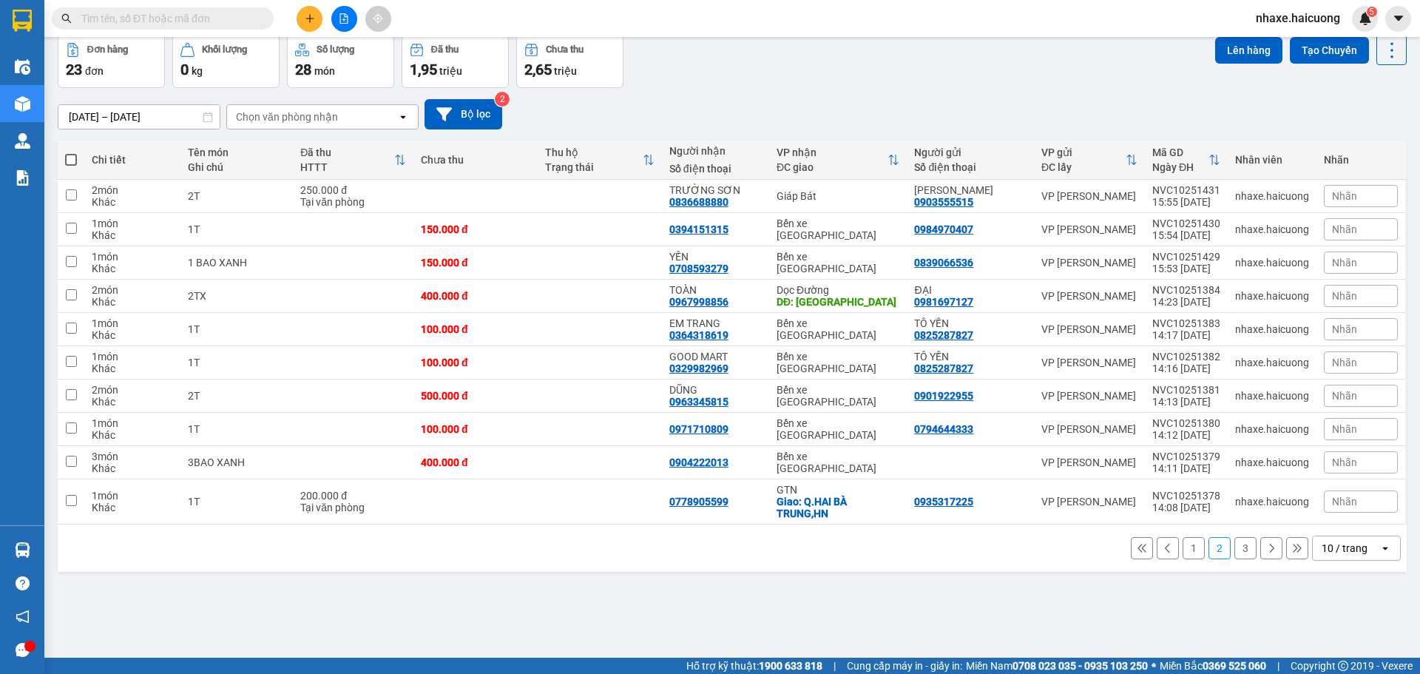
click at [1191, 554] on button "1" at bounding box center [1193, 548] width 22 height 22
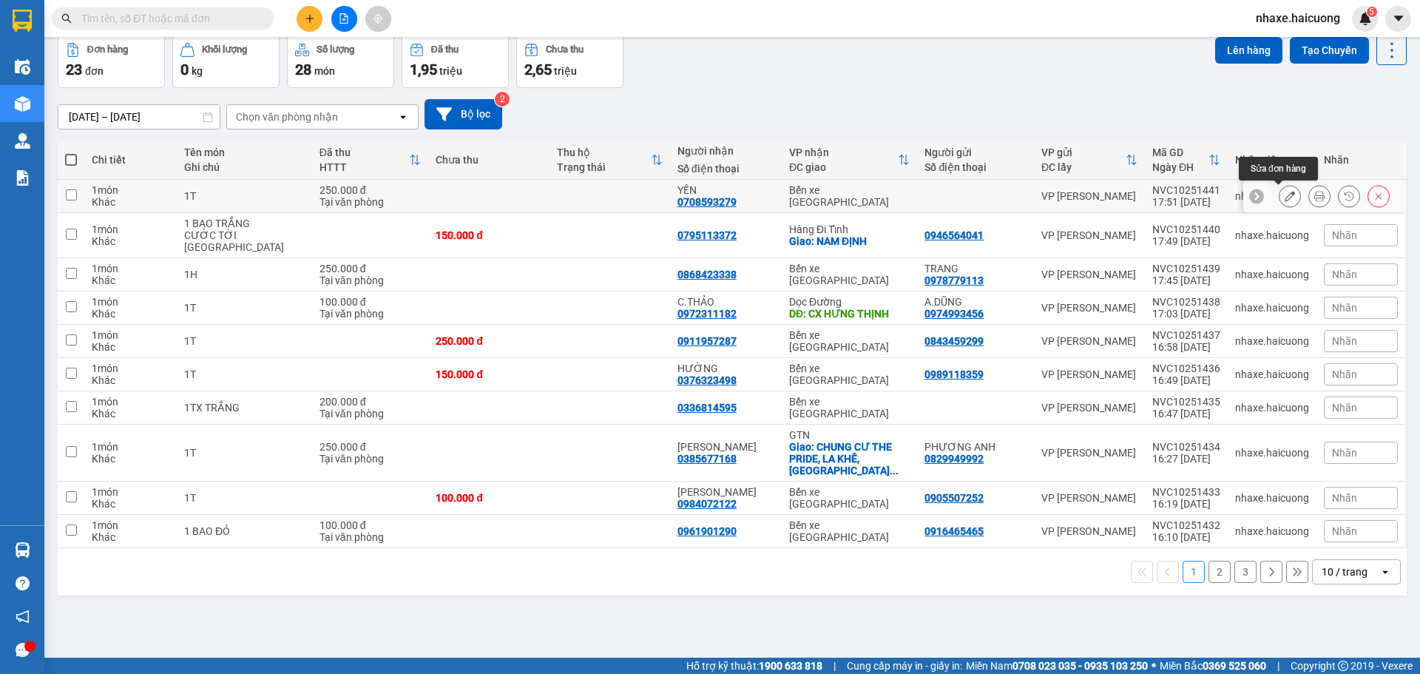
click at [1284, 194] on icon at bounding box center [1289, 196] width 10 height 10
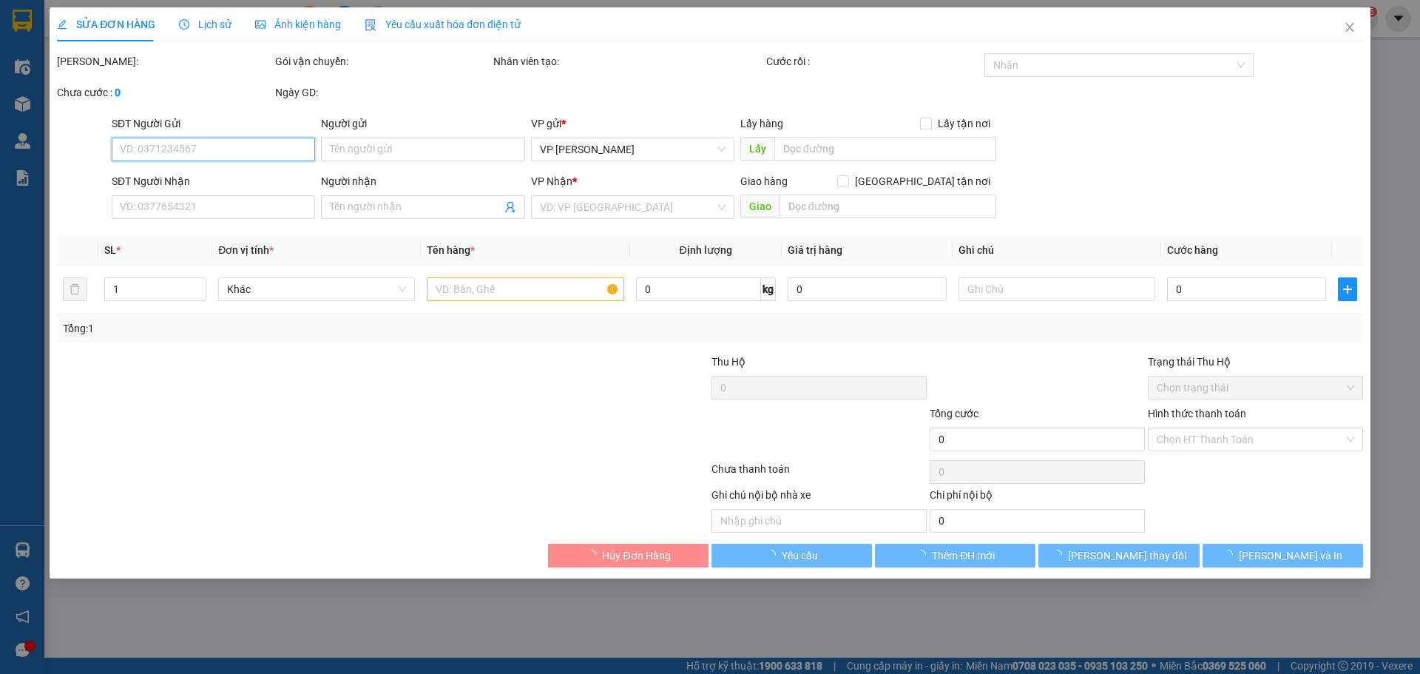
type input "0708593279"
type input "YẾN"
type input "250.000"
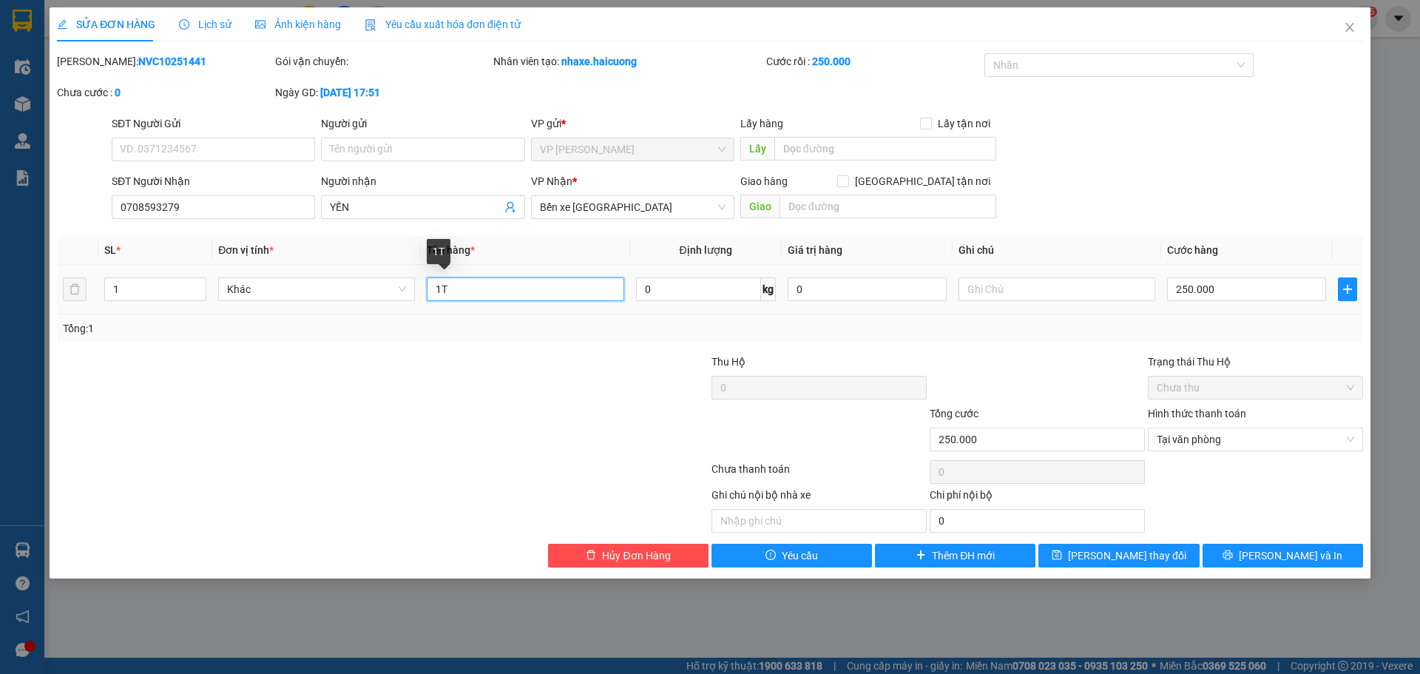
click at [441, 289] on input "1T" at bounding box center [525, 289] width 197 height 24
type input "2T"
type input "2"
click at [197, 283] on icon "up" at bounding box center [198, 285] width 5 height 5
click at [1191, 289] on input "250.000" at bounding box center [1246, 289] width 159 height 24
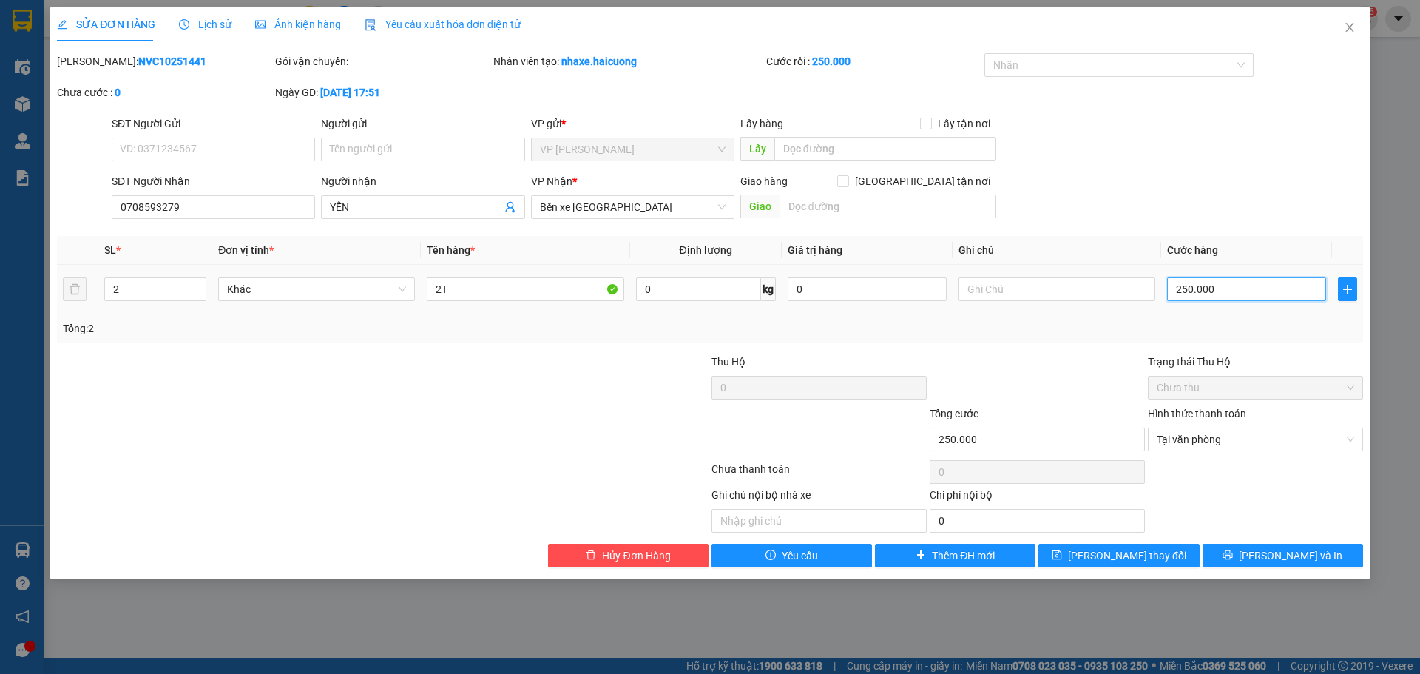
type input "3"
type input "30"
type input "300"
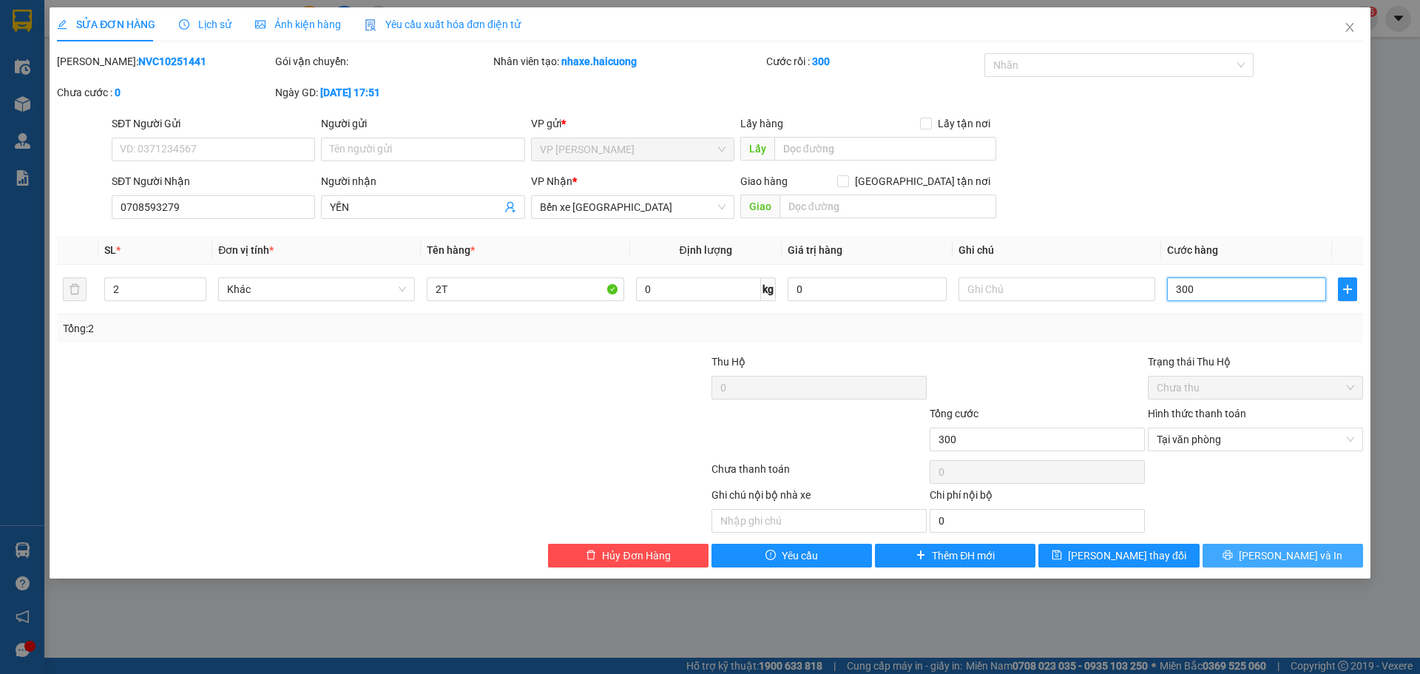
type input "300"
type input "300.000"
click at [1294, 558] on span "[PERSON_NAME] và In" at bounding box center [1290, 555] width 104 height 16
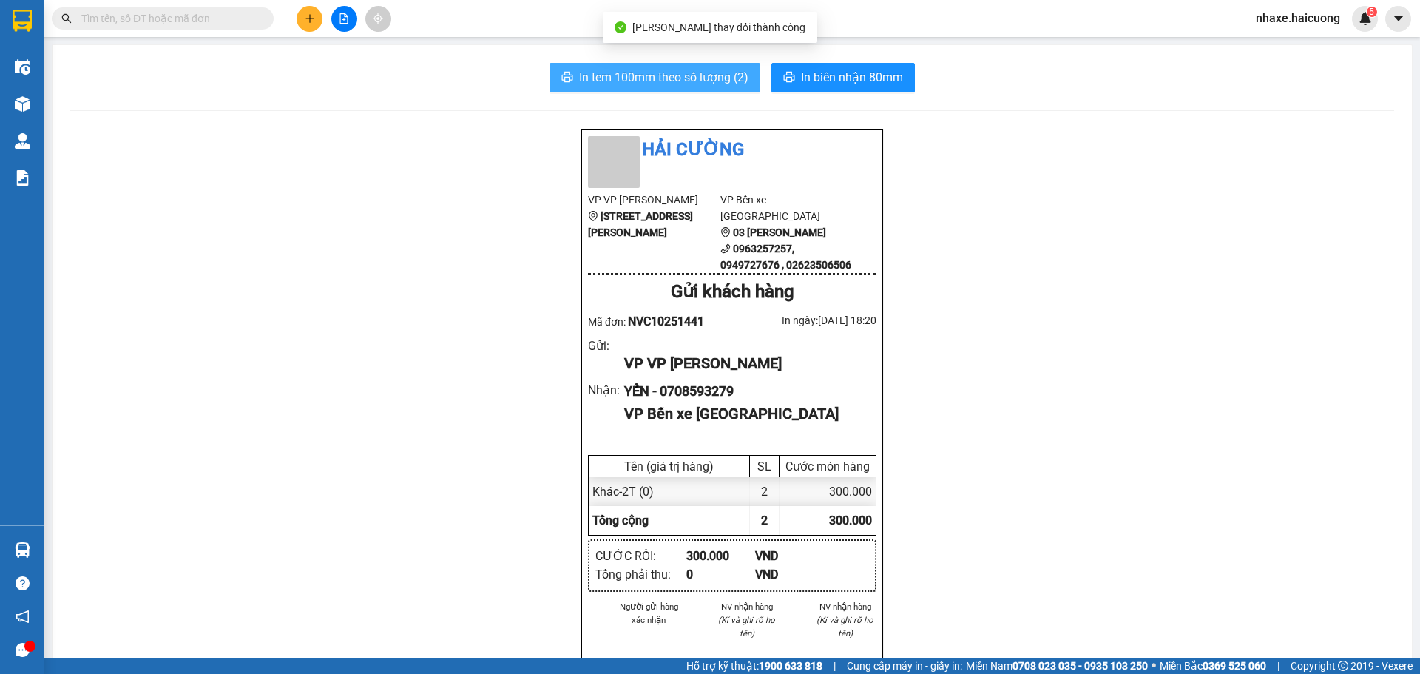
click at [680, 81] on span "In tem 100mm theo số lượng (2)" at bounding box center [663, 77] width 169 height 18
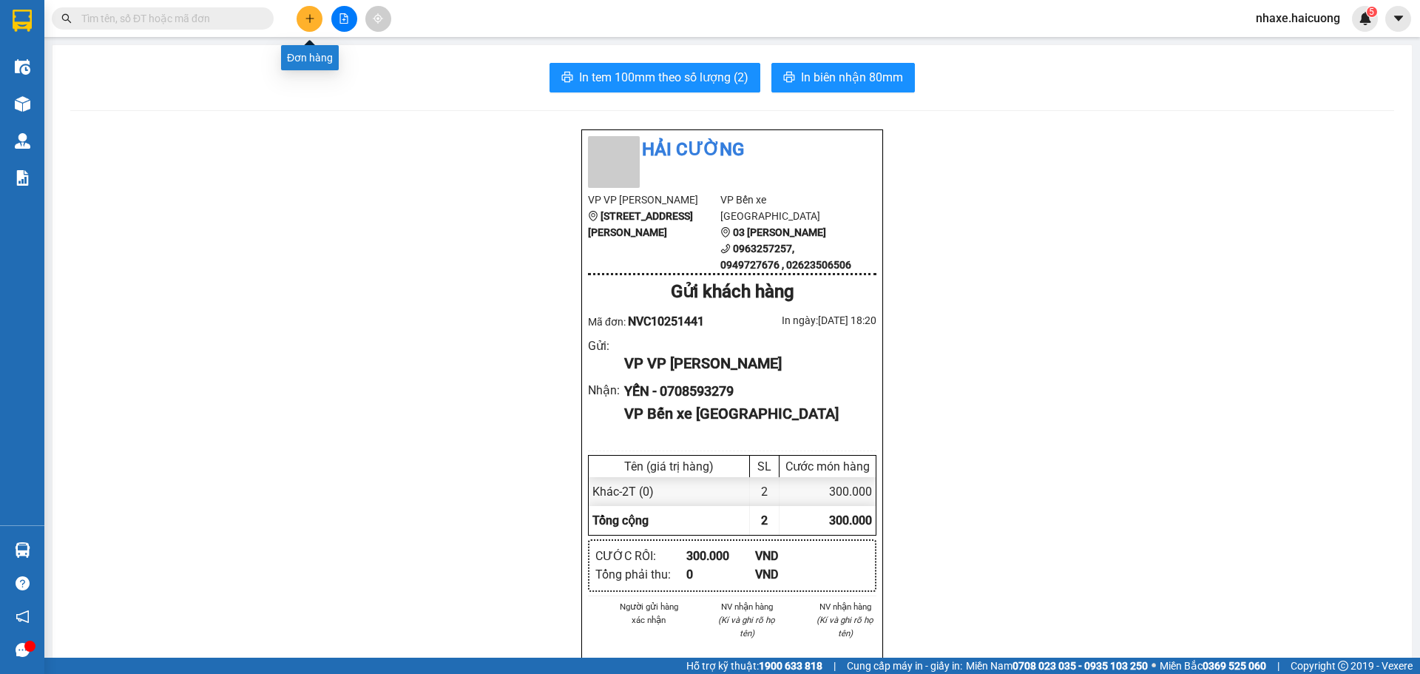
click at [305, 15] on icon "plus" at bounding box center [310, 18] width 10 height 10
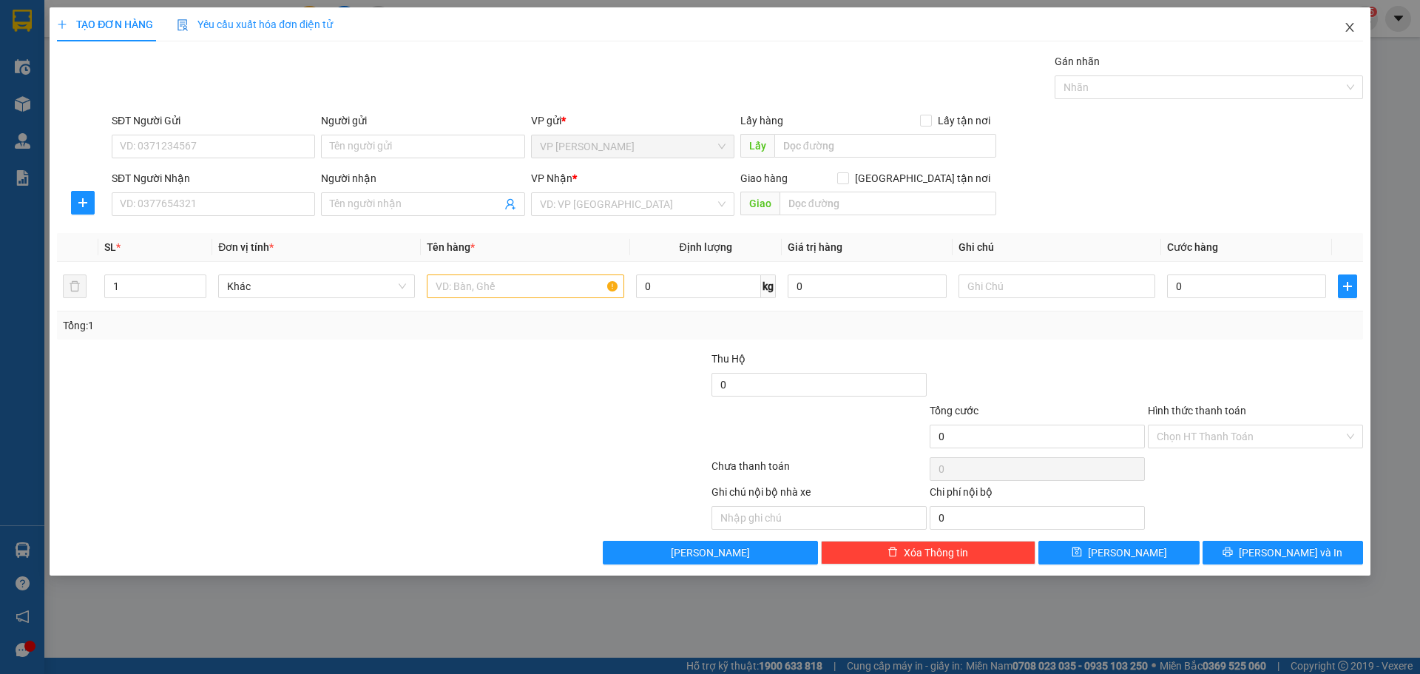
click at [1360, 23] on span "Close" at bounding box center [1349, 27] width 41 height 41
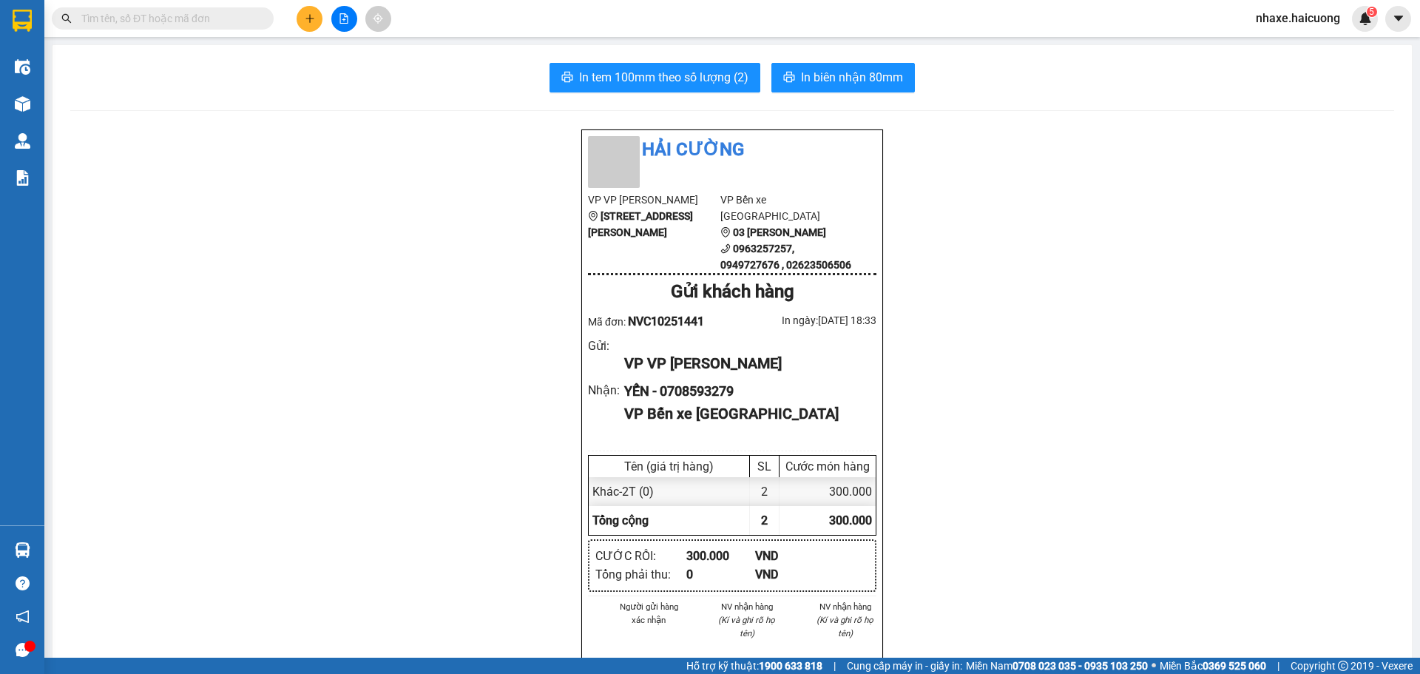
click at [57, 107] on div "In tem 100mm theo số lượng (2) In biên nhận 80mm Hải Cường VP VP Nguyễn Văn Cừ …" at bounding box center [731, 648] width 1359 height 1207
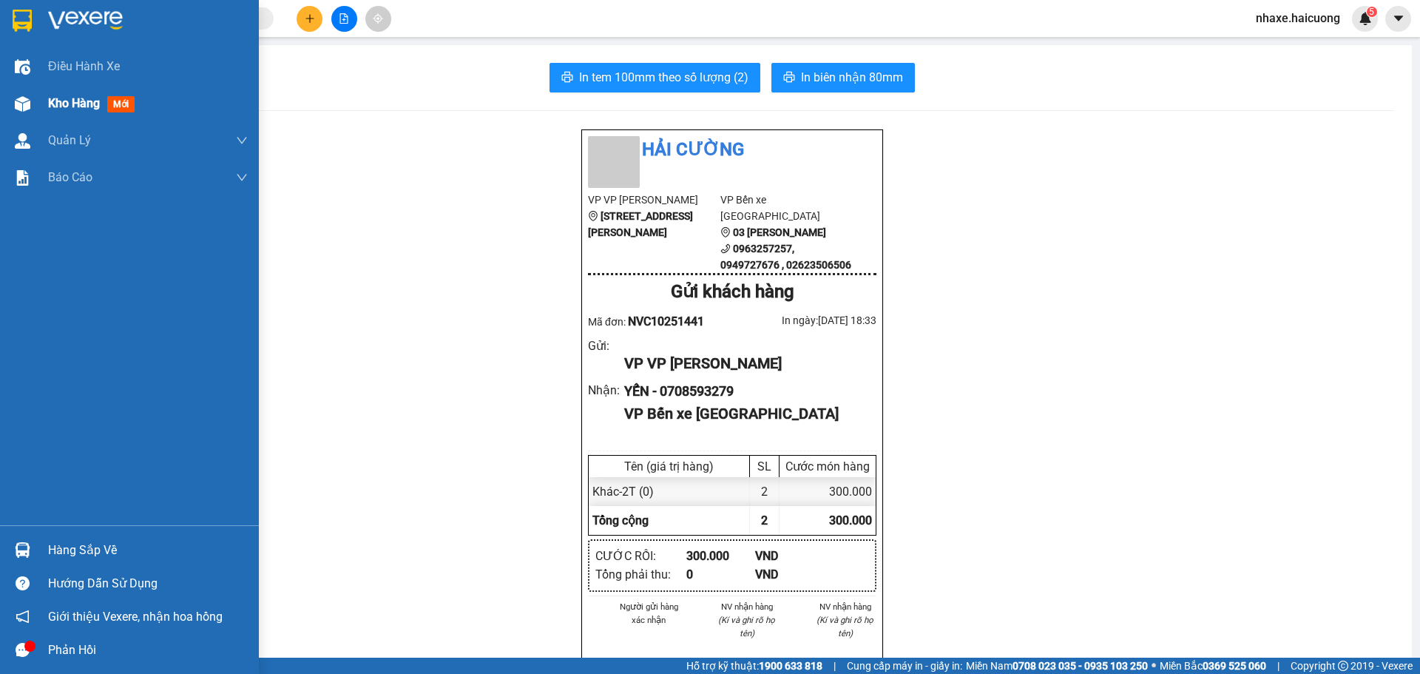
click at [26, 105] on img at bounding box center [23, 104] width 16 height 16
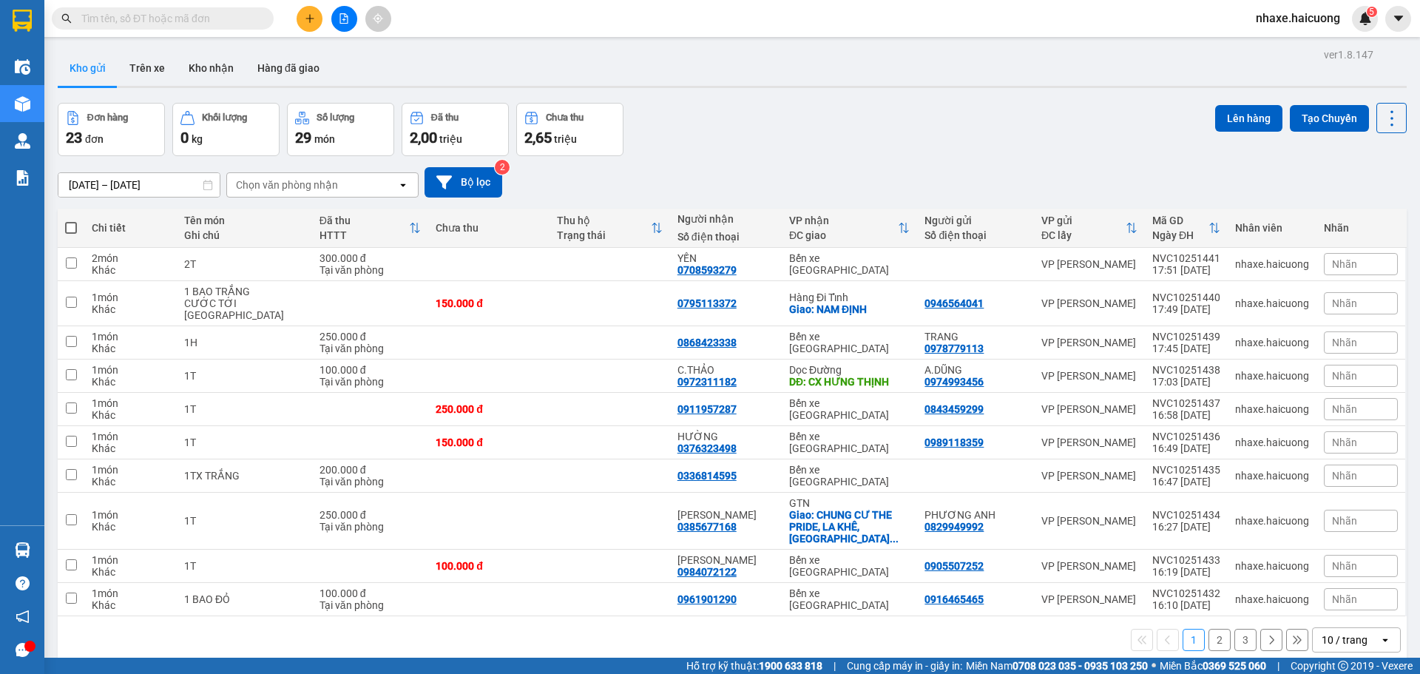
click at [299, 11] on button at bounding box center [309, 19] width 26 height 26
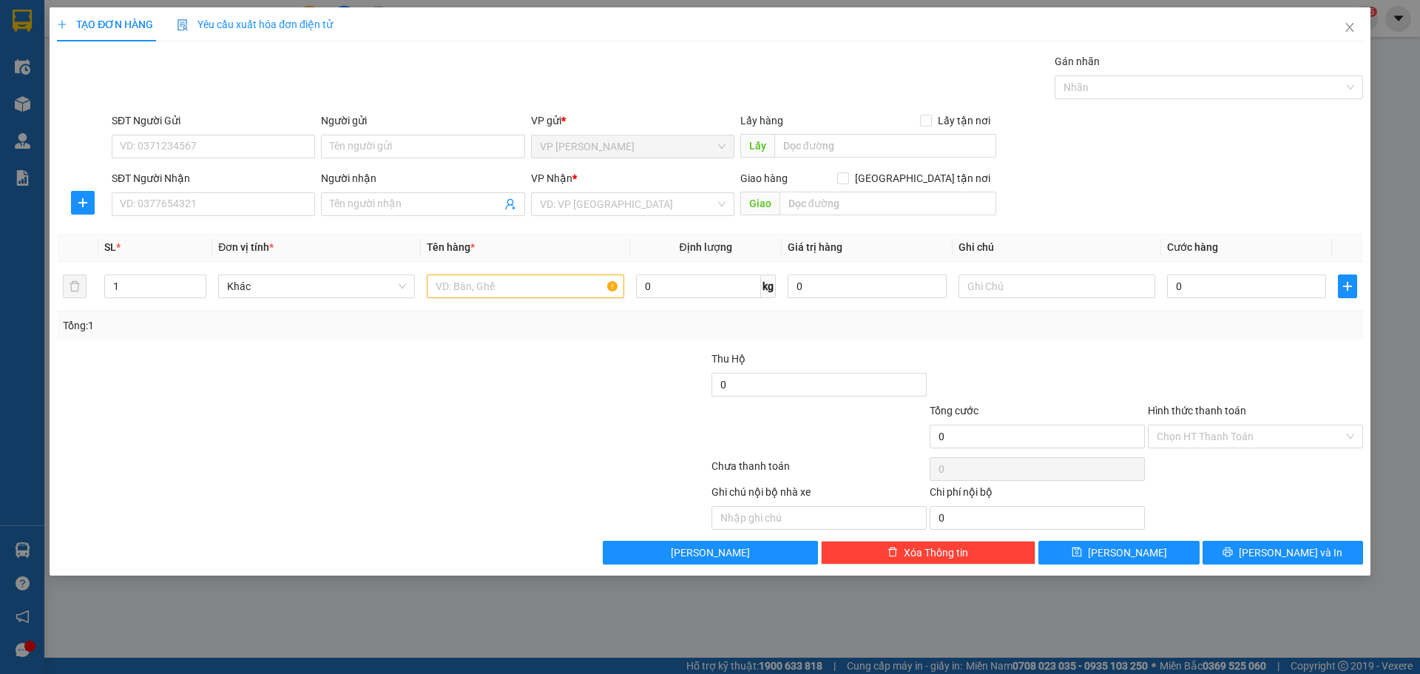
click at [233, 190] on div "SĐT Người Nhận" at bounding box center [213, 181] width 203 height 22
click at [383, 206] on input "Người nhận" at bounding box center [415, 204] width 171 height 16
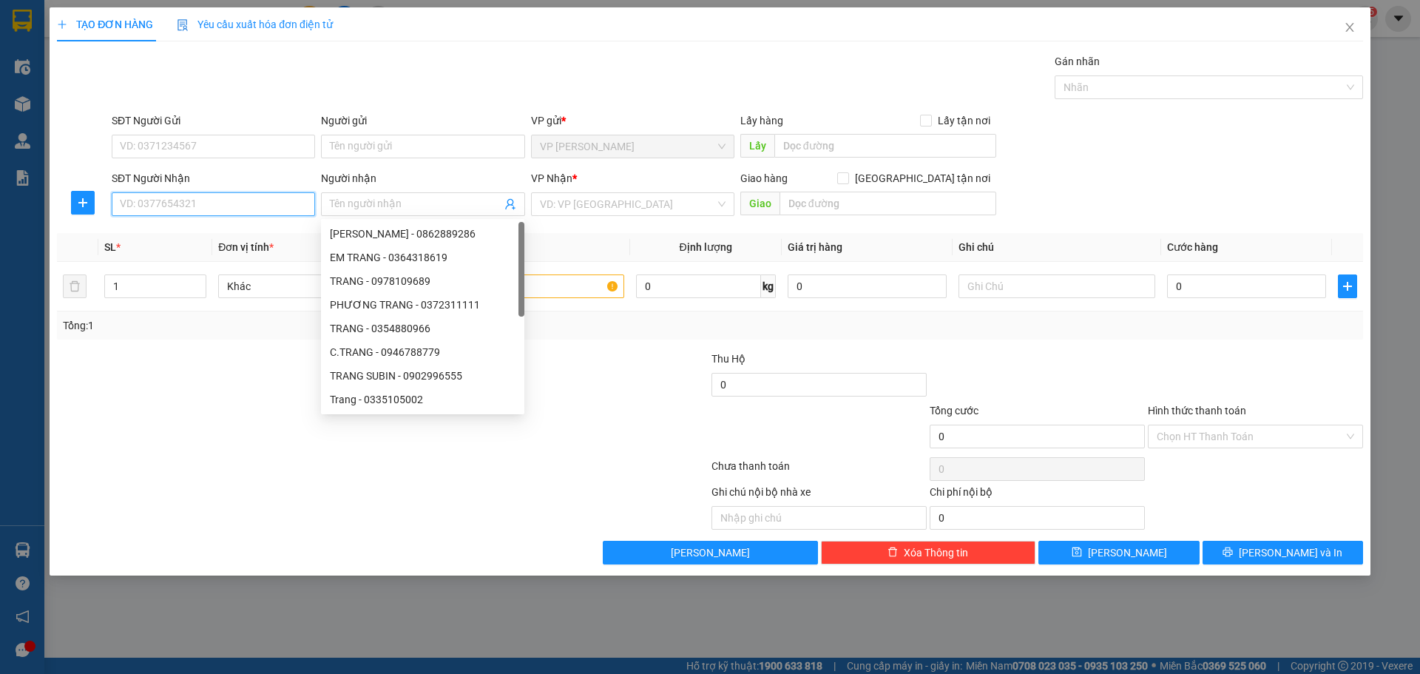
click at [234, 202] on input "SĐT Người Nhận" at bounding box center [213, 204] width 203 height 24
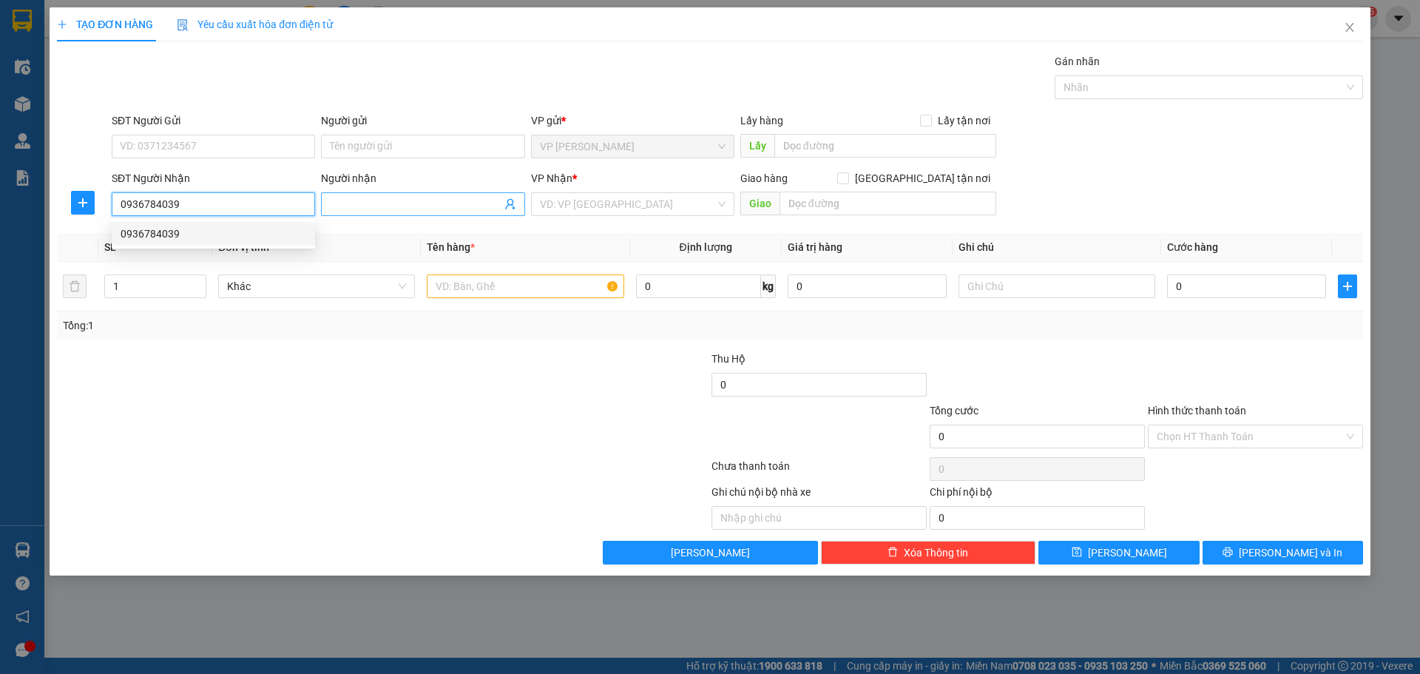
type input "0936784039"
drag, startPoint x: 407, startPoint y: 195, endPoint x: 579, endPoint y: 211, distance: 173.0
click at [425, 198] on span at bounding box center [422, 204] width 203 height 24
click at [579, 211] on input "search" at bounding box center [627, 204] width 175 height 22
click at [265, 203] on input "0936784039" at bounding box center [213, 204] width 203 height 24
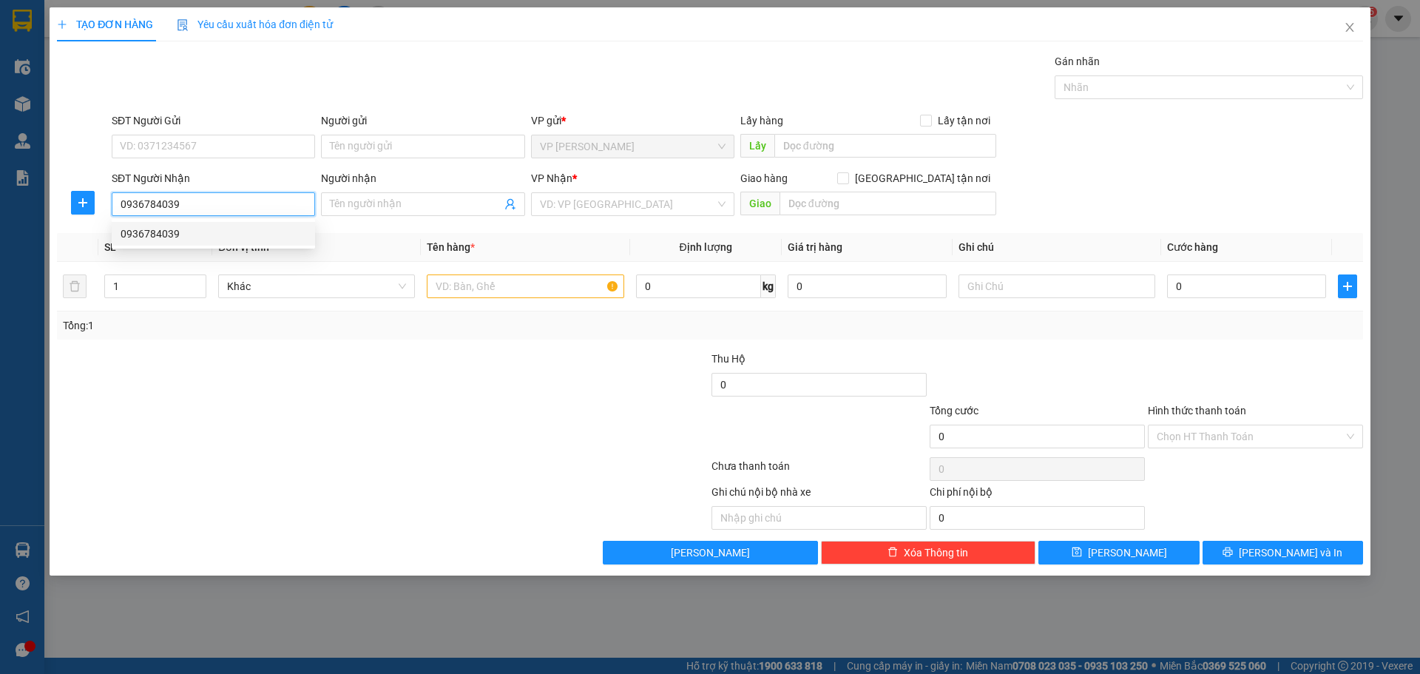
click at [189, 238] on div "0936784039" at bounding box center [214, 233] width 186 height 16
type input "1.700.000"
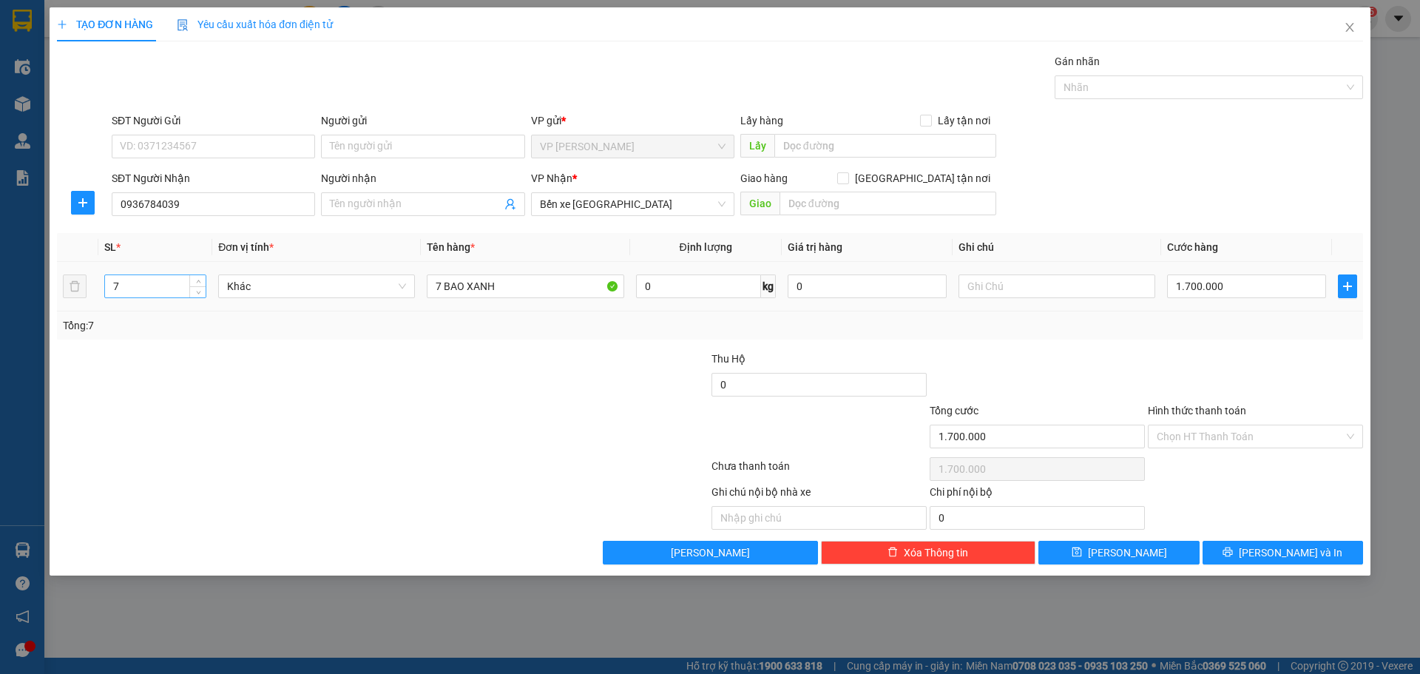
click at [143, 285] on input "7" at bounding box center [155, 286] width 101 height 22
click at [207, 293] on td "7" at bounding box center [155, 287] width 114 height 50
click at [200, 292] on icon "down" at bounding box center [198, 290] width 5 height 5
click at [174, 279] on input "6" at bounding box center [155, 286] width 101 height 22
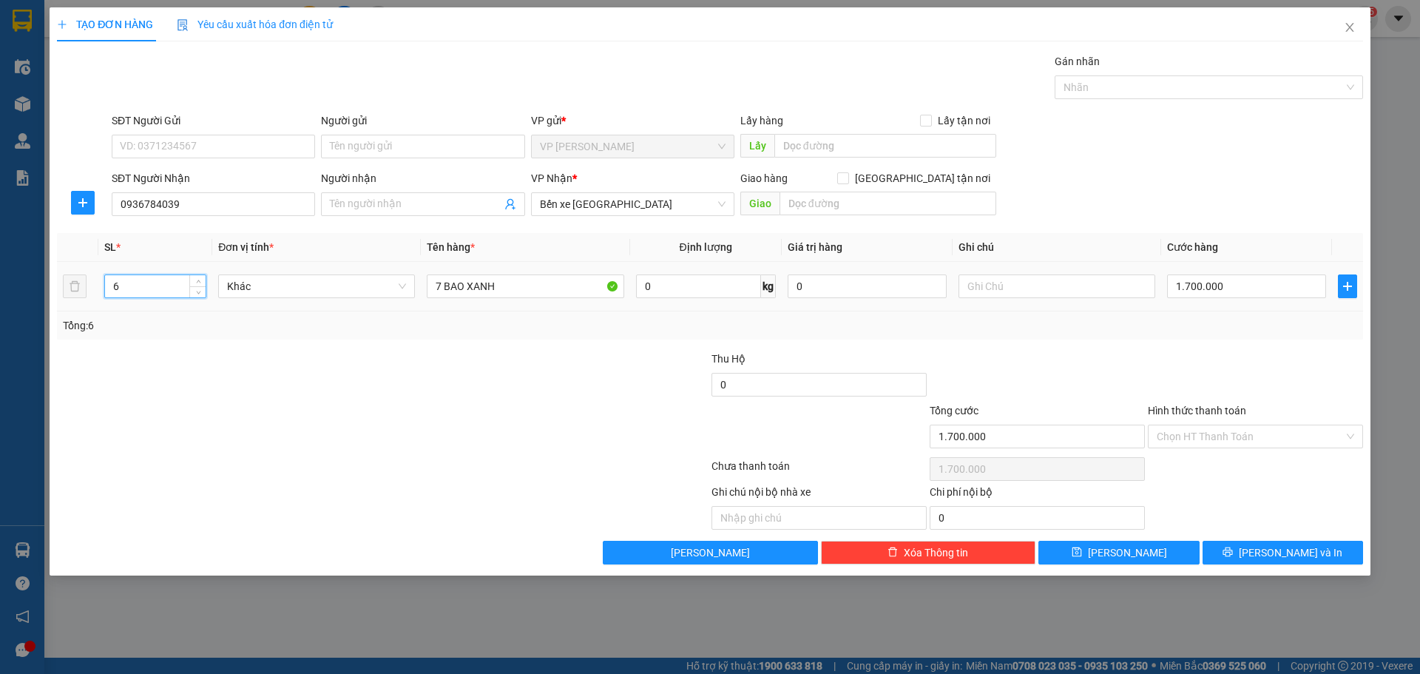
click at [174, 279] on input "6" at bounding box center [155, 286] width 101 height 22
type input "1"
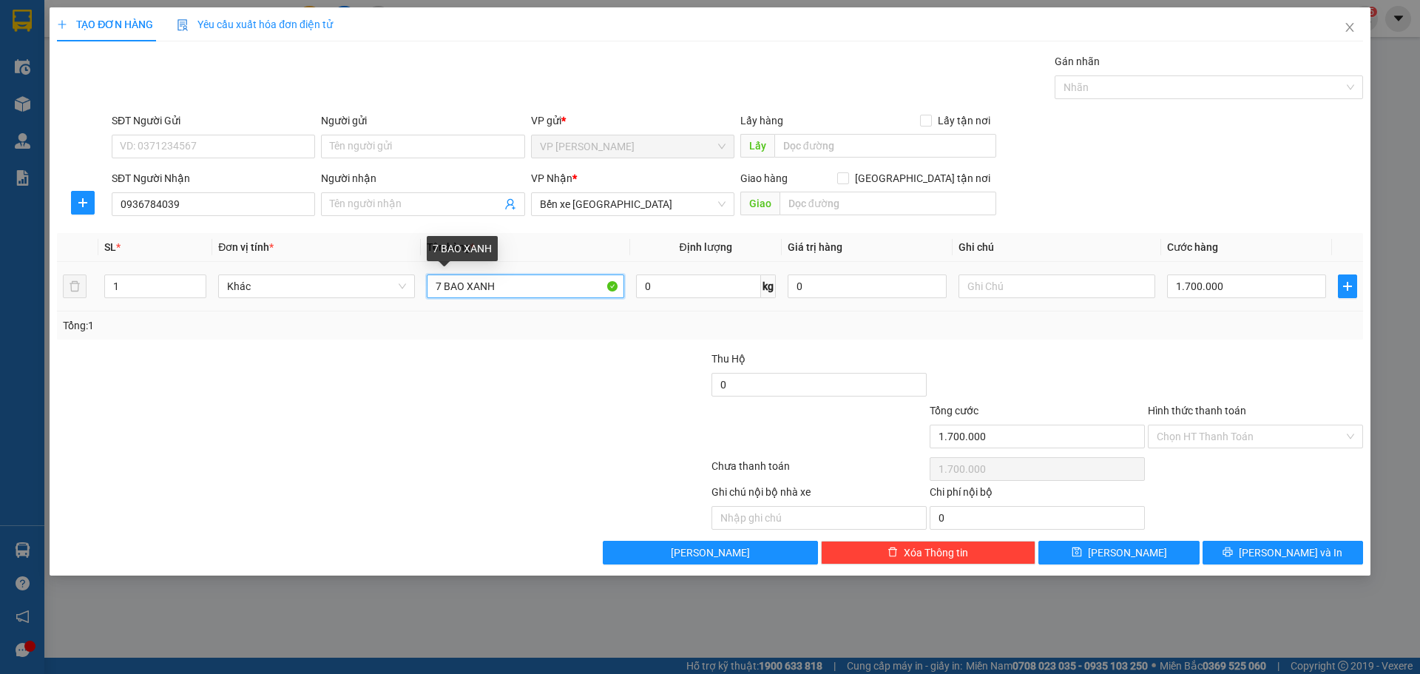
click at [510, 285] on input "7 BAO XANH" at bounding box center [525, 286] width 197 height 24
type input "1T"
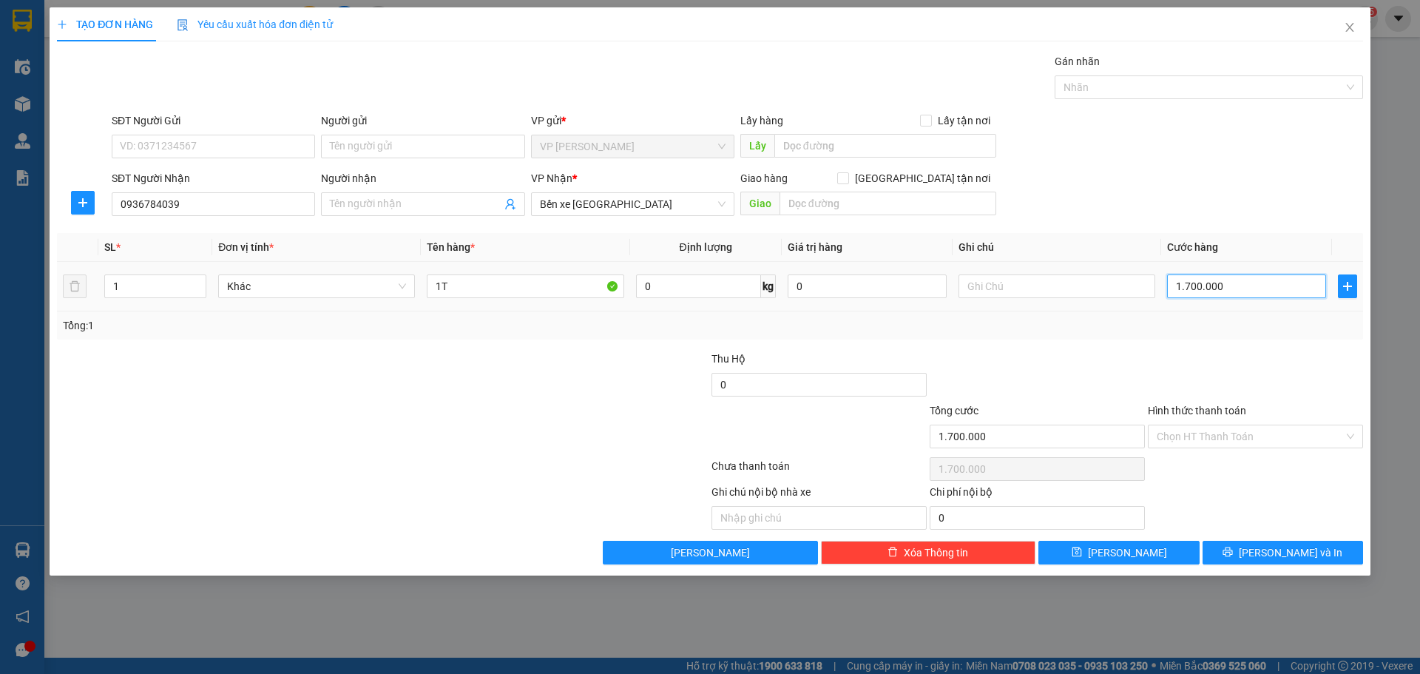
click at [1257, 279] on input "1.700.000" at bounding box center [1246, 286] width 159 height 24
type input "0"
type input "1"
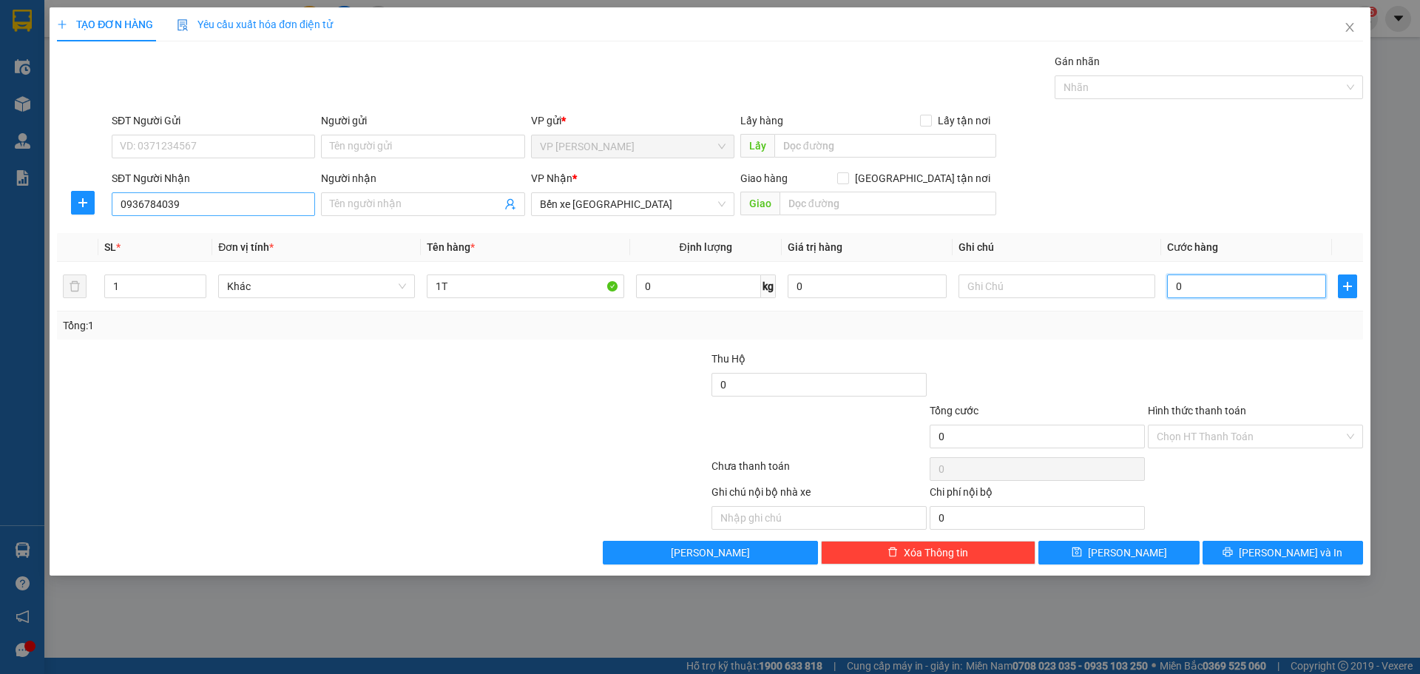
type input "1"
type input "01"
type input "10"
type input "010"
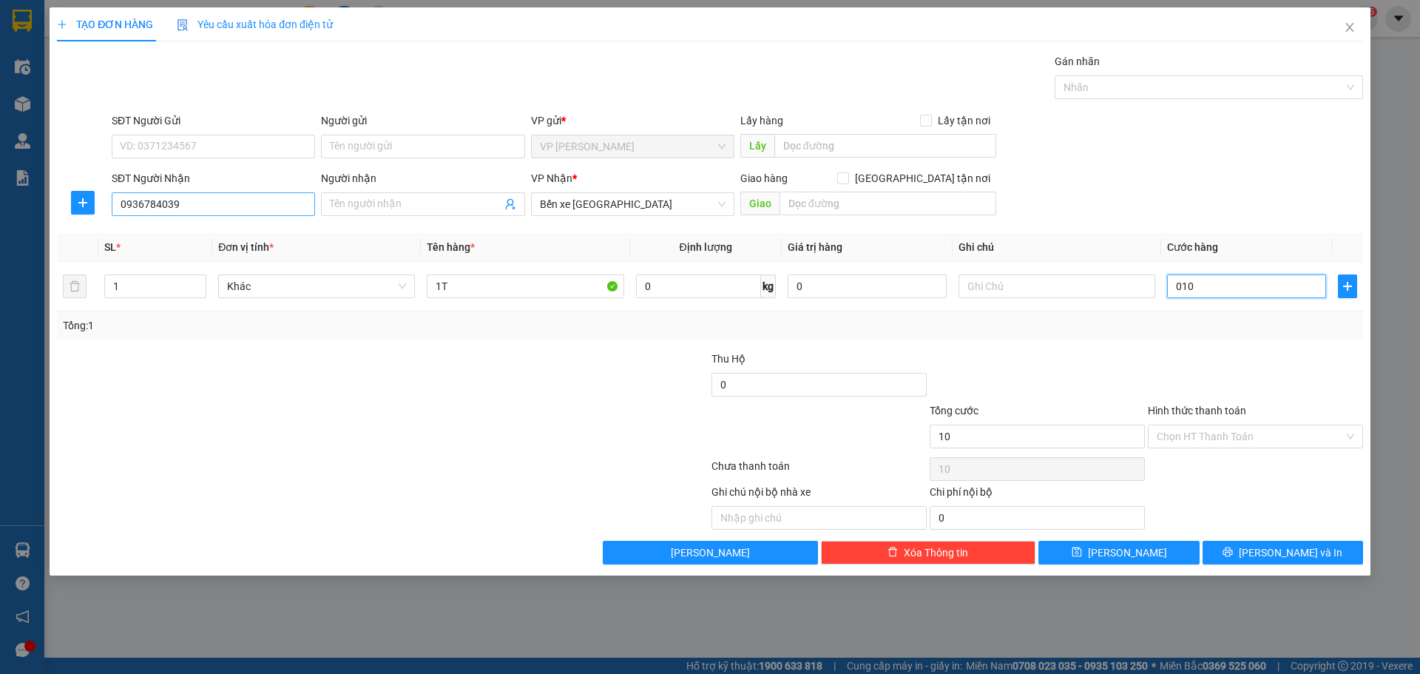
type input "100"
type input "0.100"
type input "100.000"
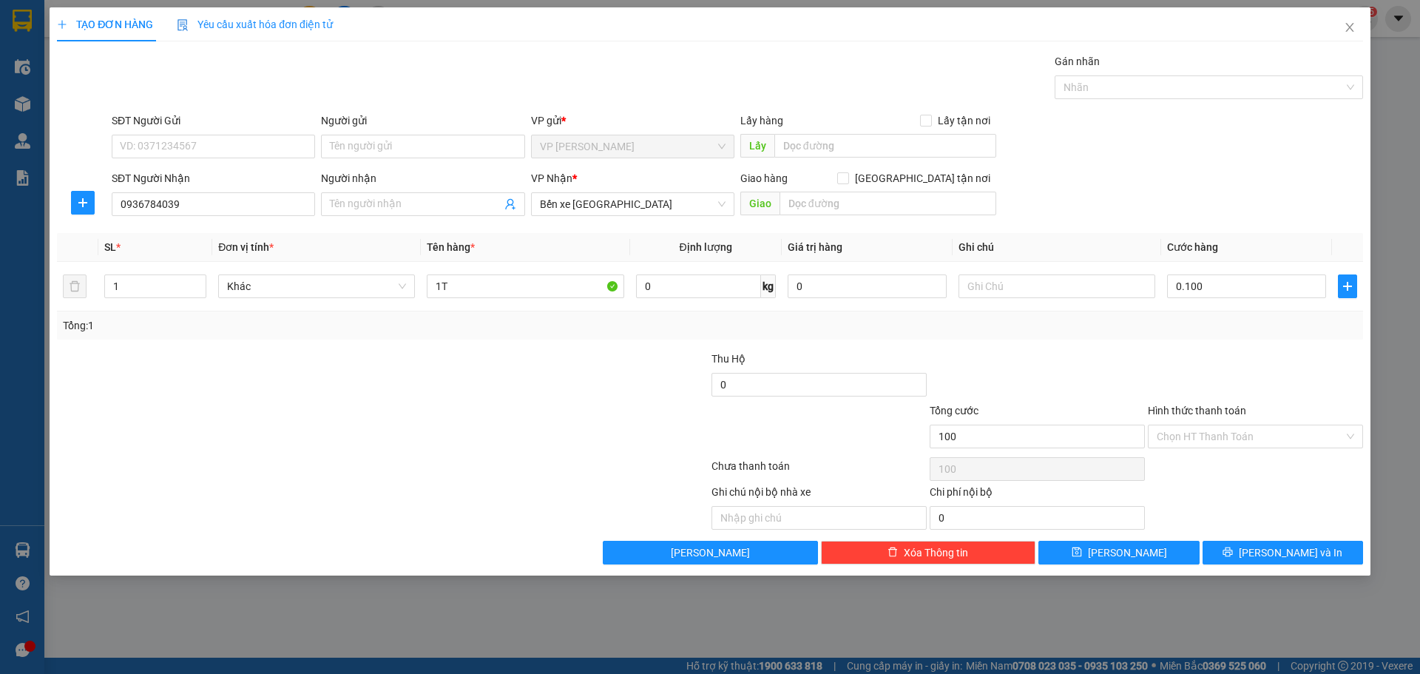
type input "100.000"
click at [428, 404] on div at bounding box center [273, 428] width 436 height 52
click at [1269, 543] on button "[PERSON_NAME] và In" at bounding box center [1282, 552] width 160 height 24
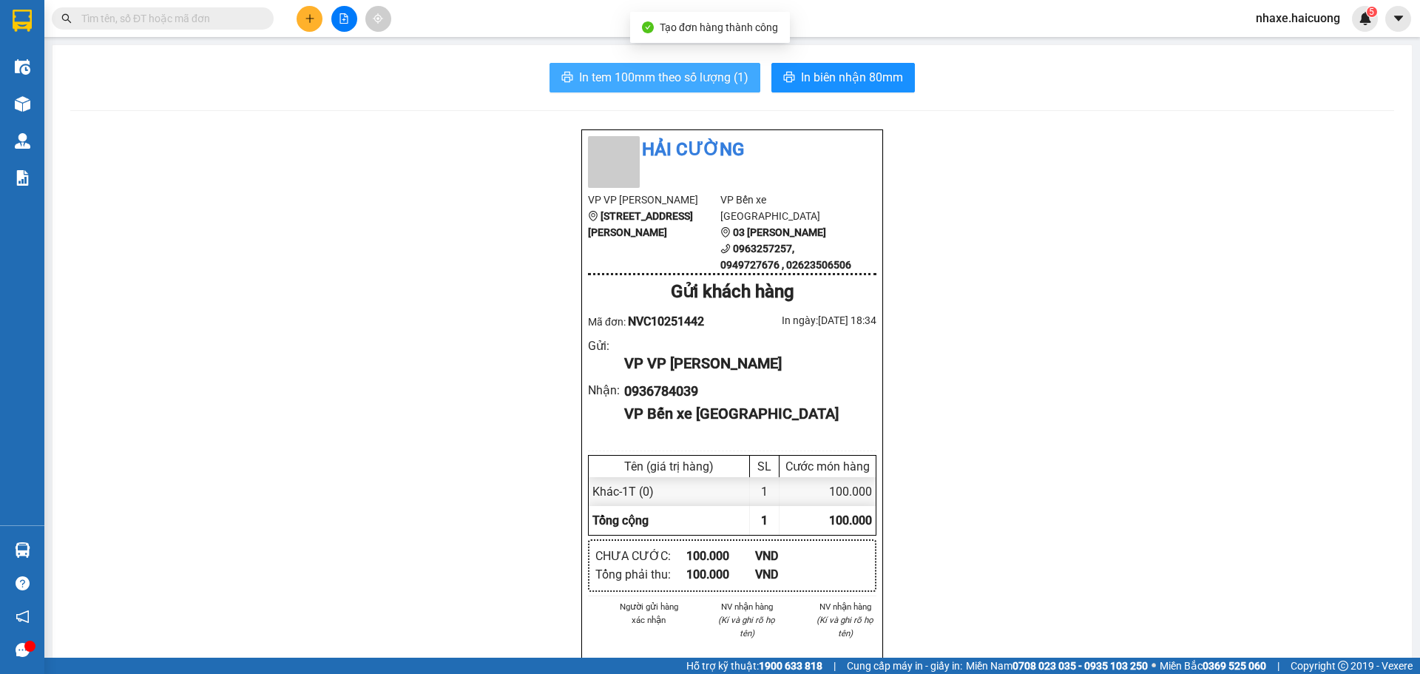
click at [658, 86] on span "In tem 100mm theo số lượng (1)" at bounding box center [663, 77] width 169 height 18
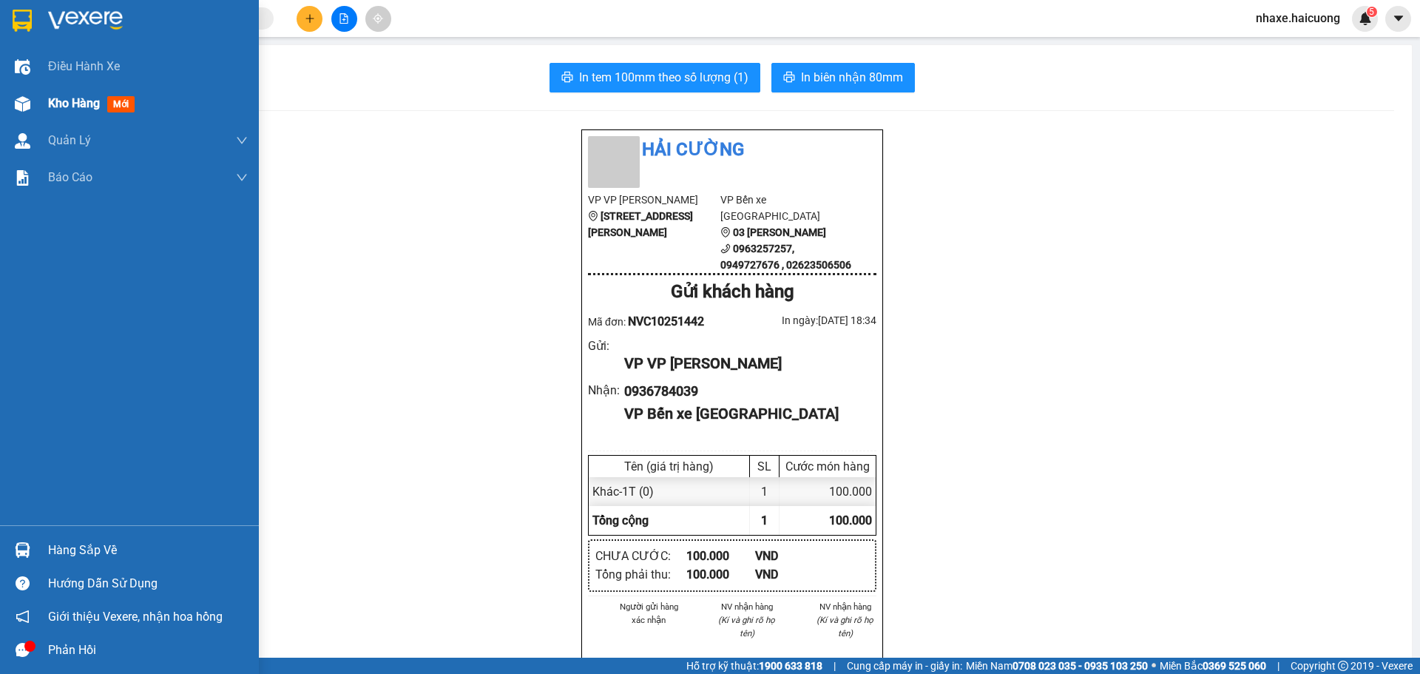
click at [24, 113] on div at bounding box center [23, 104] width 26 height 26
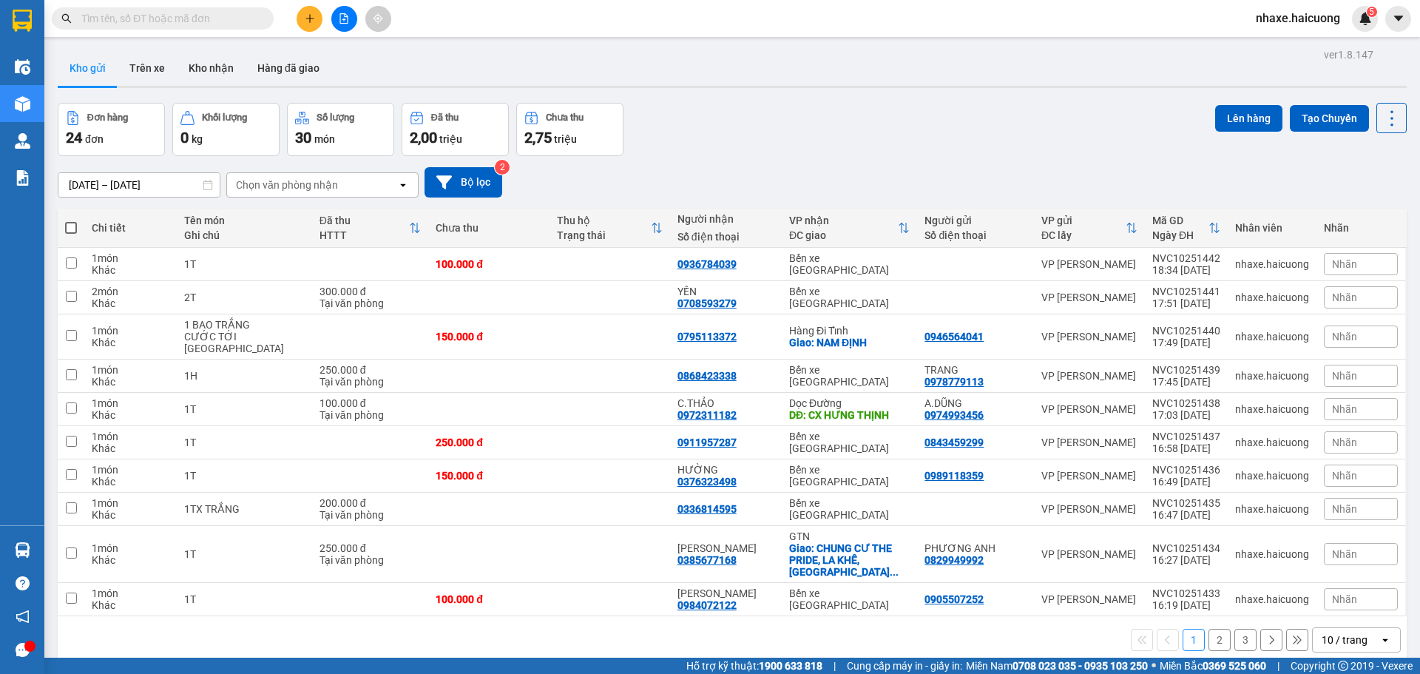
click at [315, 33] on div "Kết quả tìm kiếm ( 2 ) Bộ lọc Mã ĐH Trạng thái Món hàng Thu hộ Tổng cước Chưa c…" at bounding box center [710, 18] width 1420 height 37
click at [310, 27] on button at bounding box center [309, 19] width 26 height 26
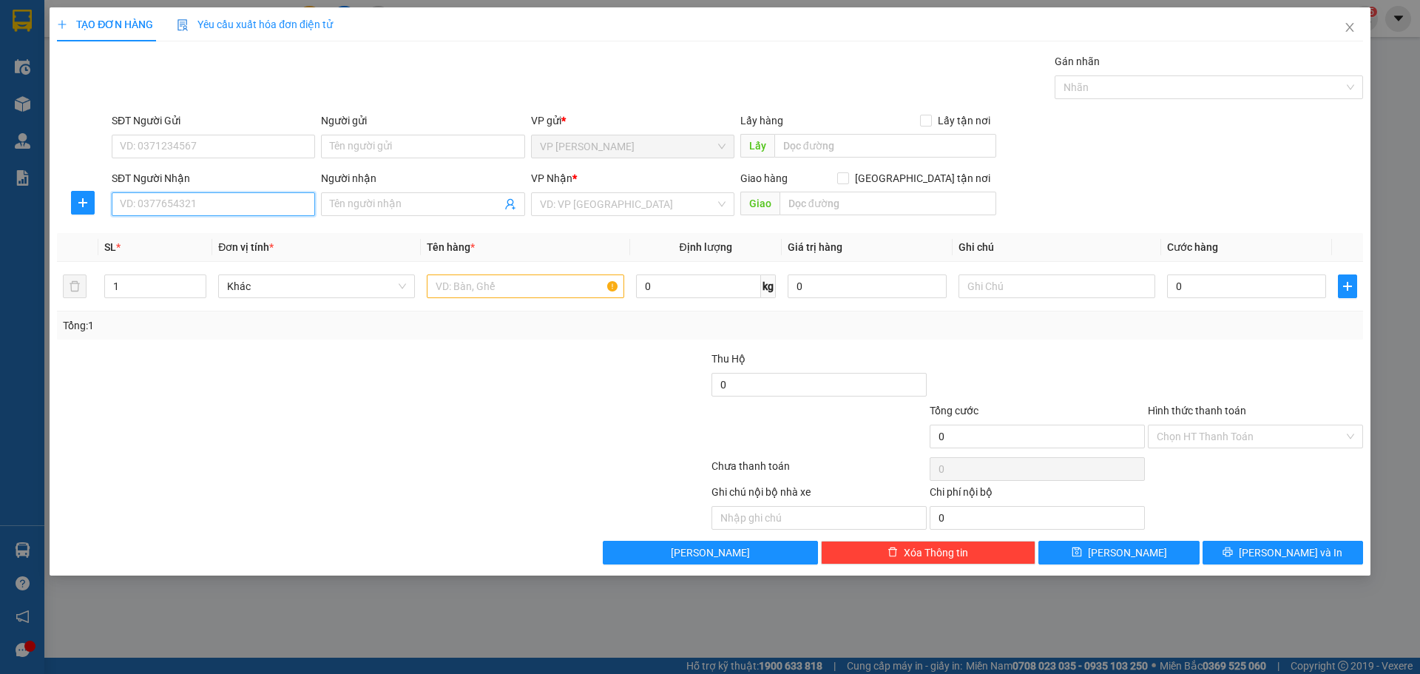
click at [229, 211] on input "SĐT Người Nhận" at bounding box center [213, 204] width 203 height 24
click at [200, 146] on input "SĐT Người Gửi" at bounding box center [213, 147] width 203 height 24
type input "0394155779"
click at [217, 189] on div "SĐT Người Nhận" at bounding box center [213, 181] width 203 height 22
click at [220, 202] on input "SĐT Người Nhận" at bounding box center [213, 204] width 203 height 24
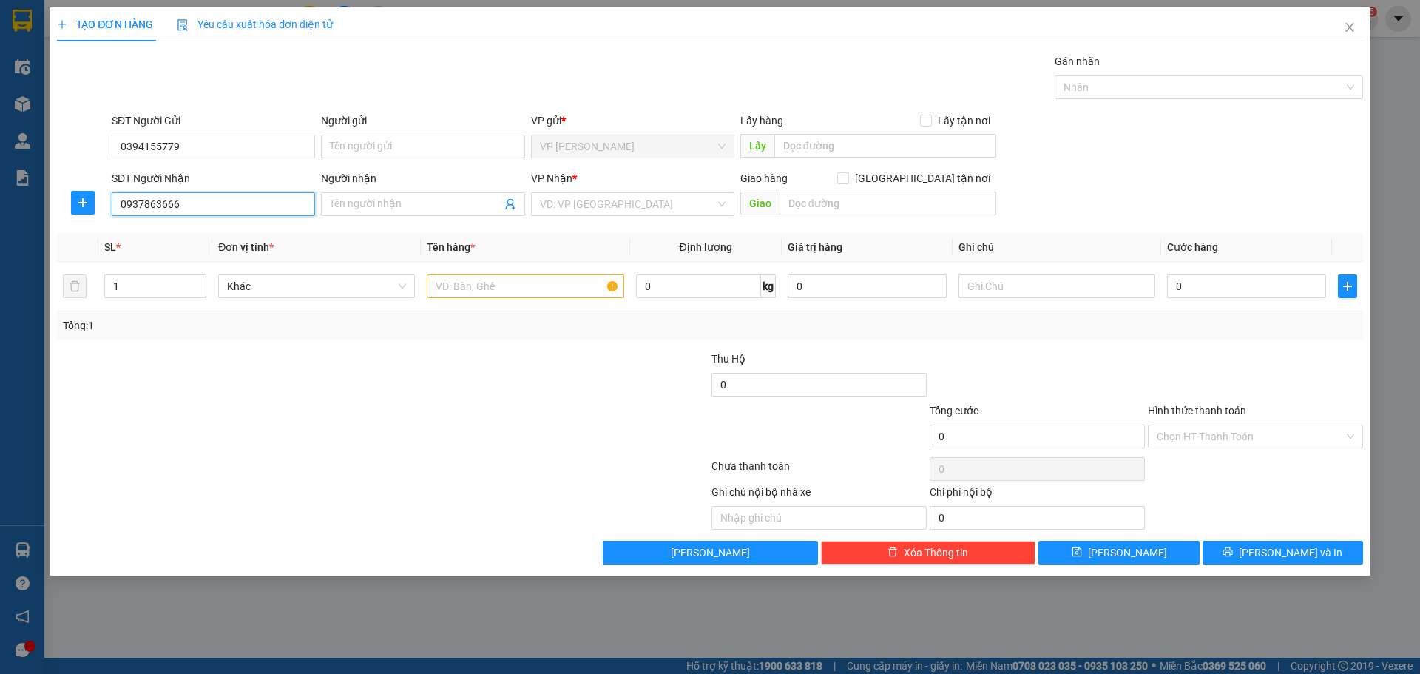
type input "0937863666"
click at [584, 211] on input "search" at bounding box center [627, 204] width 175 height 22
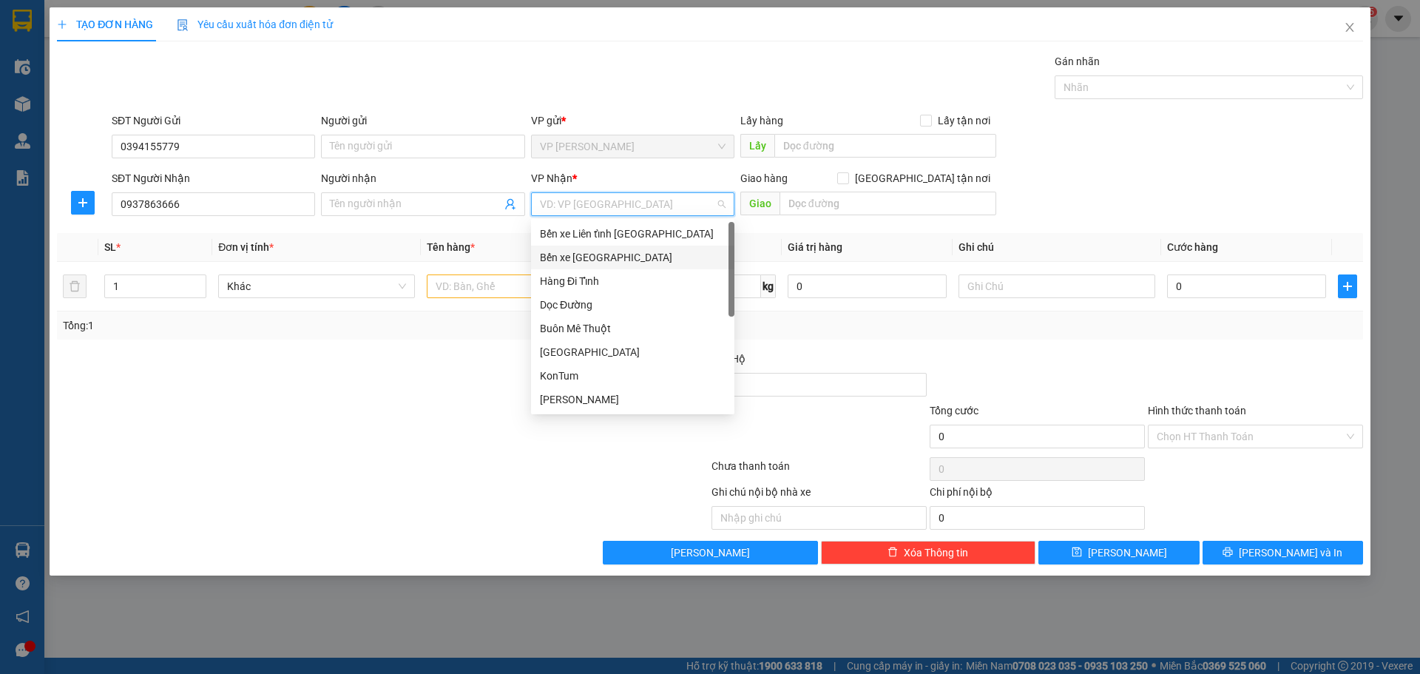
click at [600, 264] on div "Bến xe [GEOGRAPHIC_DATA]" at bounding box center [633, 257] width 186 height 16
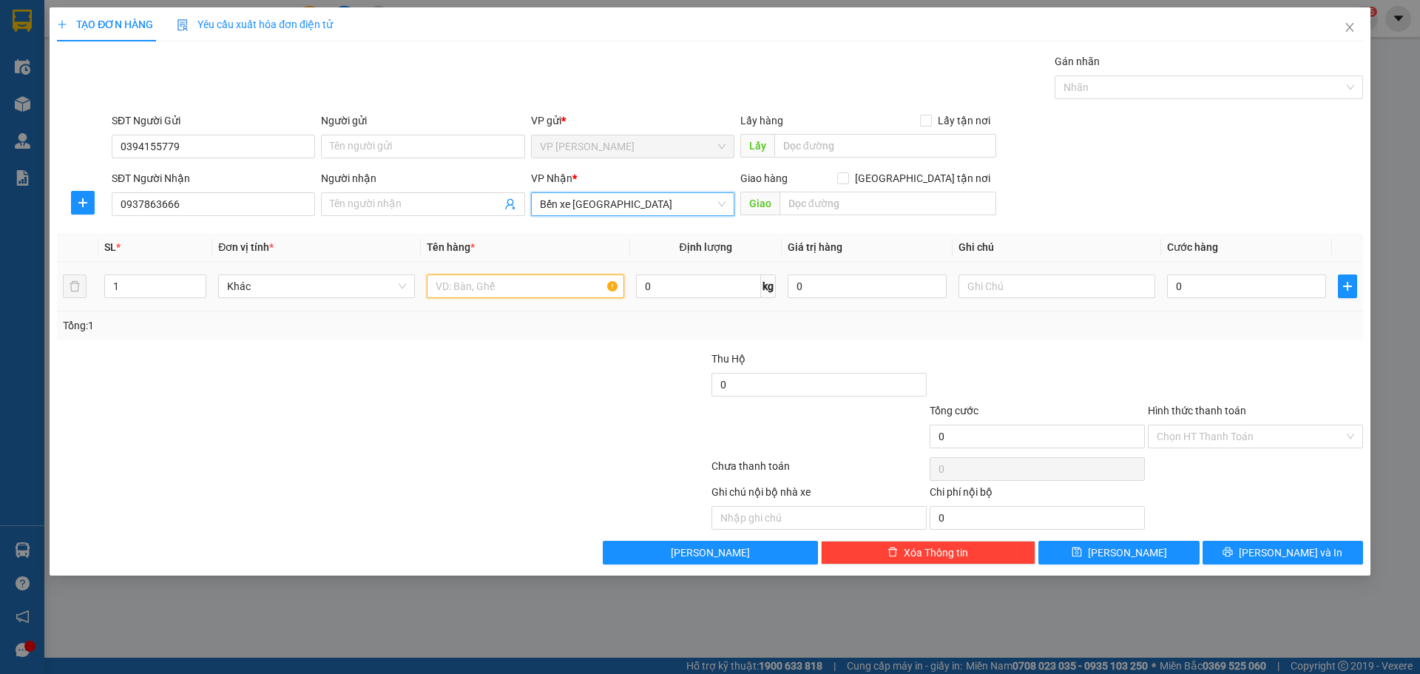
click at [482, 288] on input "text" at bounding box center [525, 286] width 197 height 24
click at [478, 284] on input "T" at bounding box center [525, 286] width 197 height 24
type input "1T"
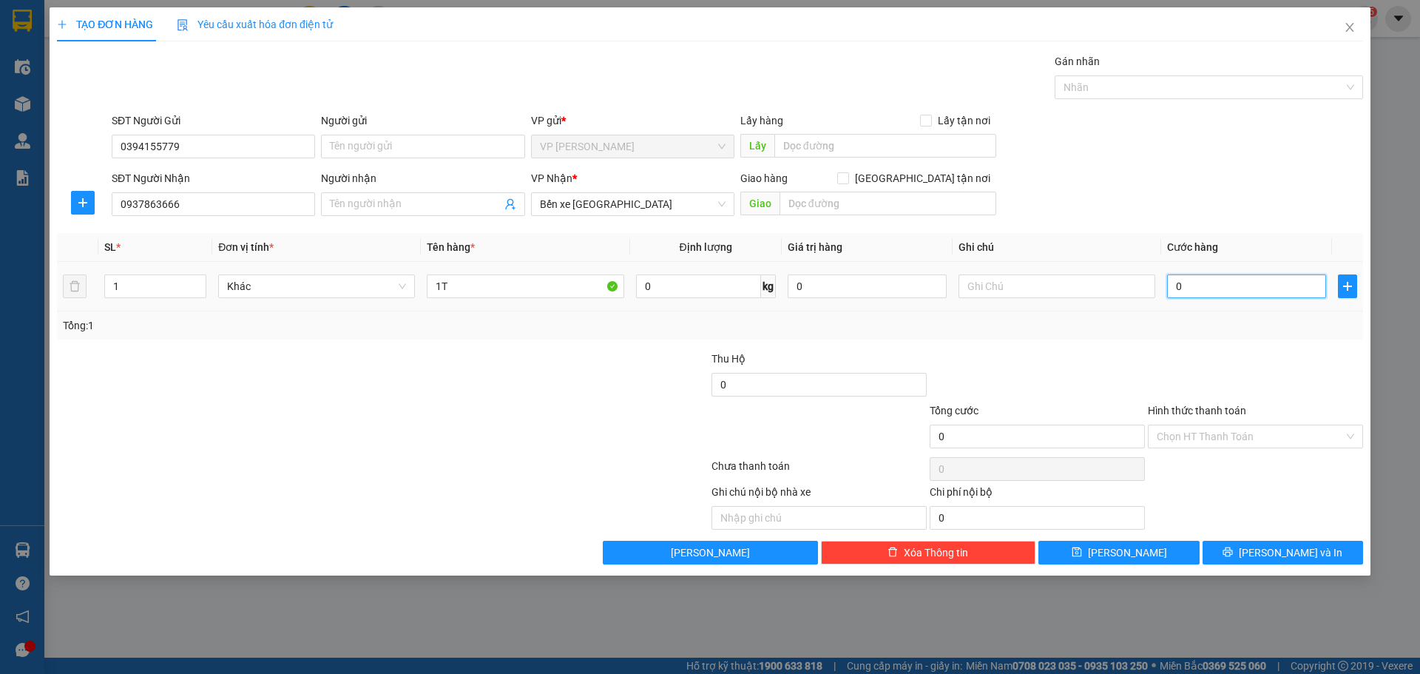
click at [1240, 291] on input "0" at bounding box center [1246, 286] width 159 height 24
type input "2"
type input "20"
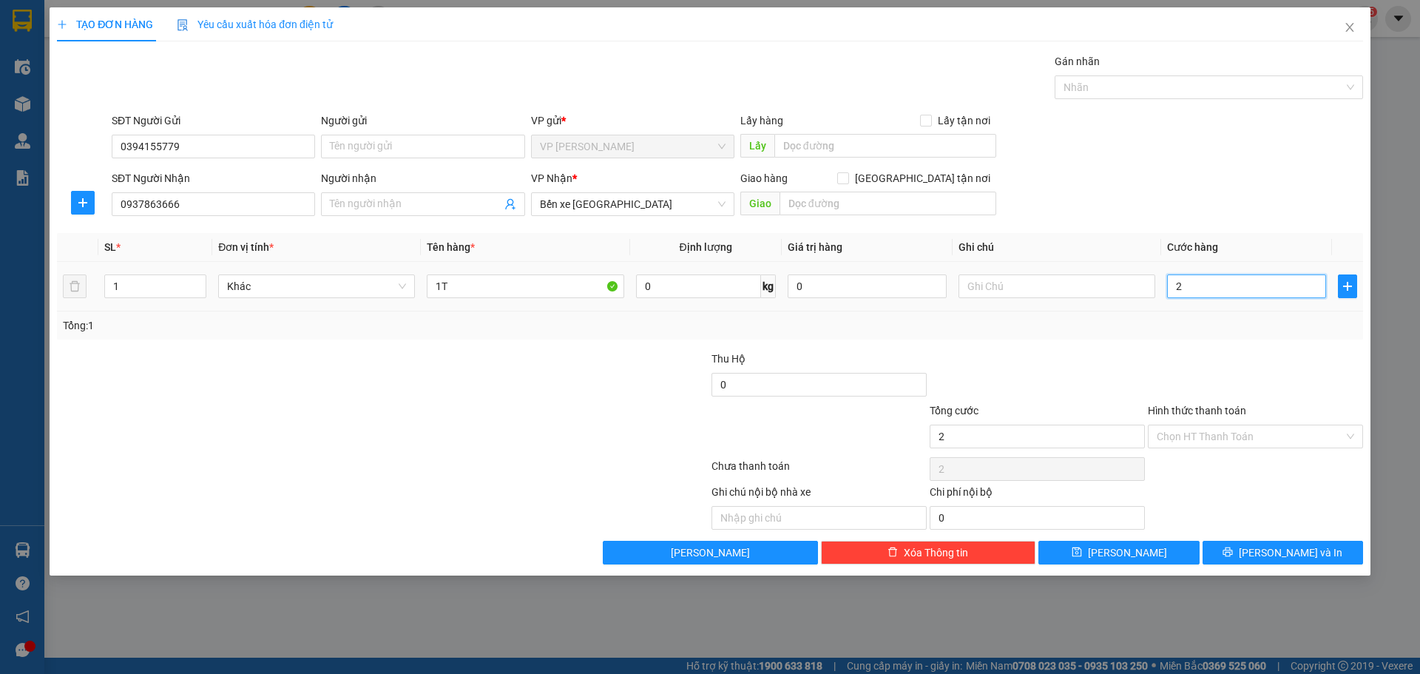
type input "20"
type input "200"
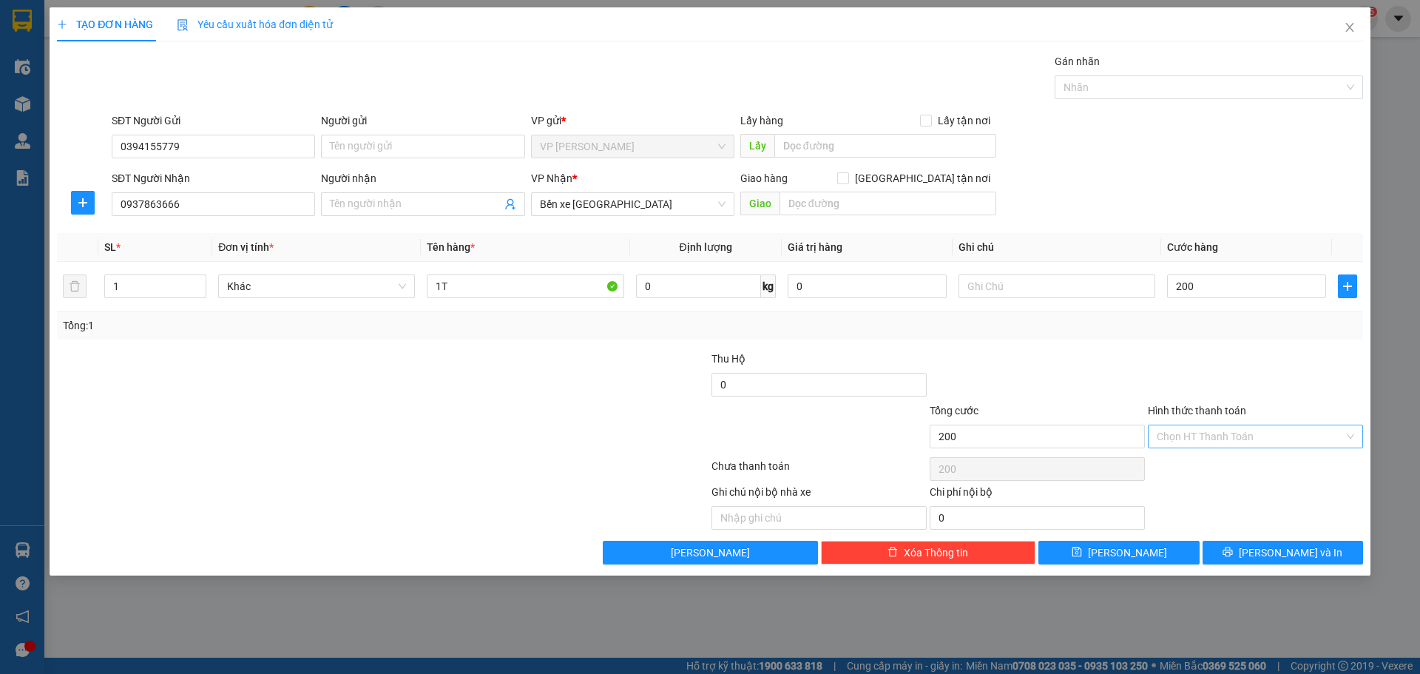
type input "200.000"
click at [1287, 427] on input "Hình thức thanh toán" at bounding box center [1249, 436] width 187 height 22
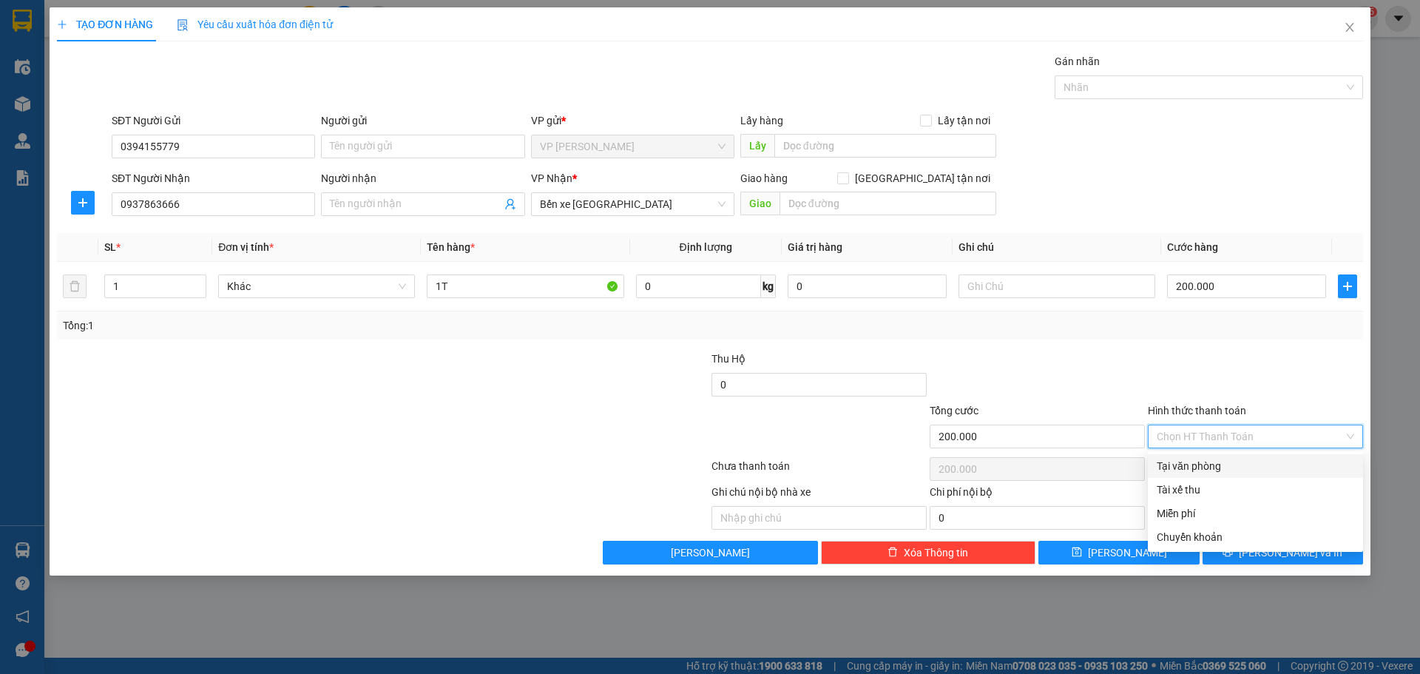
click at [1250, 362] on div at bounding box center [1255, 376] width 218 height 52
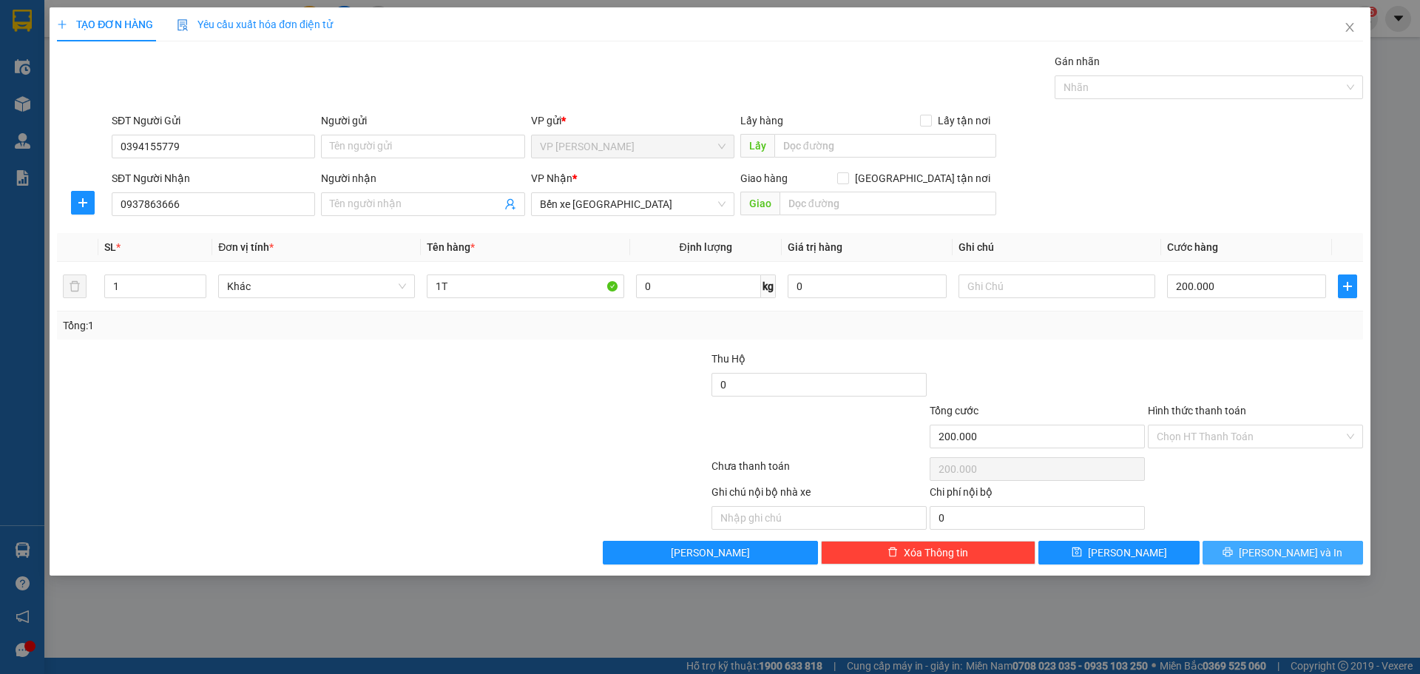
click at [1287, 553] on span "[PERSON_NAME] và In" at bounding box center [1290, 552] width 104 height 16
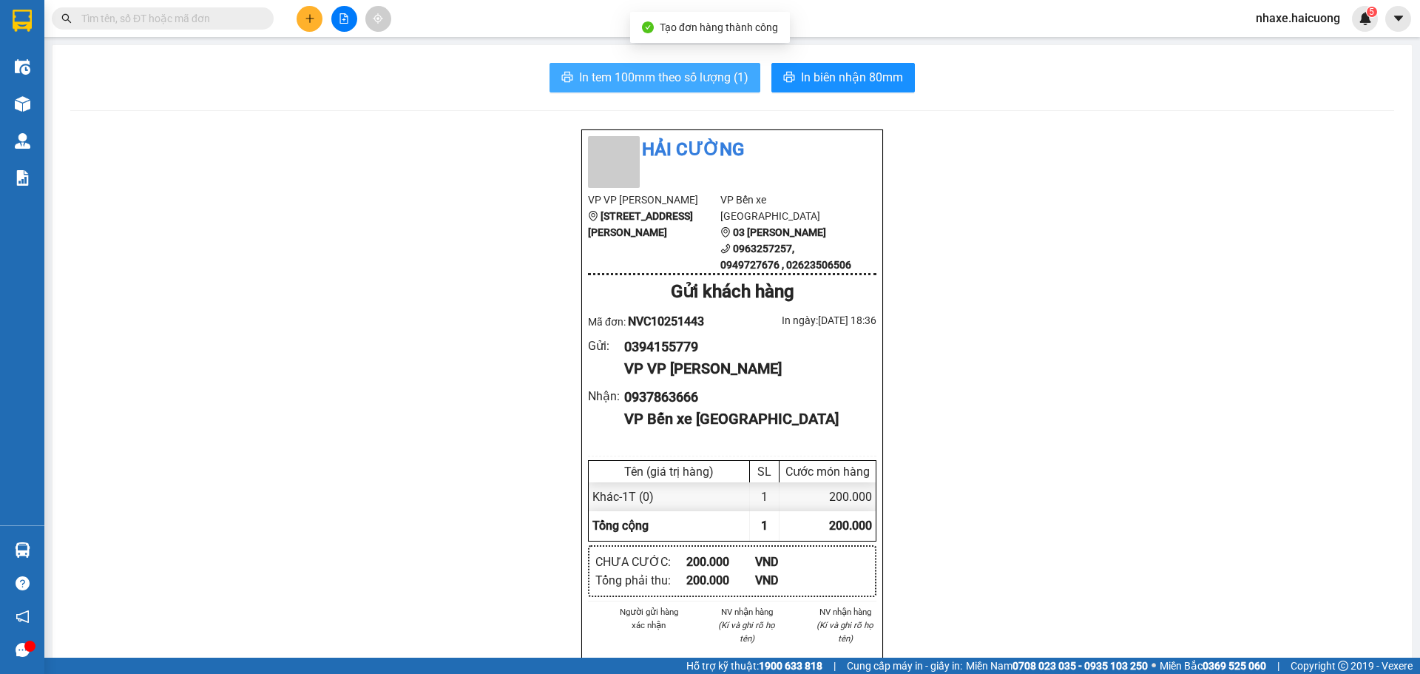
click at [594, 79] on span "In tem 100mm theo số lượng (1)" at bounding box center [663, 77] width 169 height 18
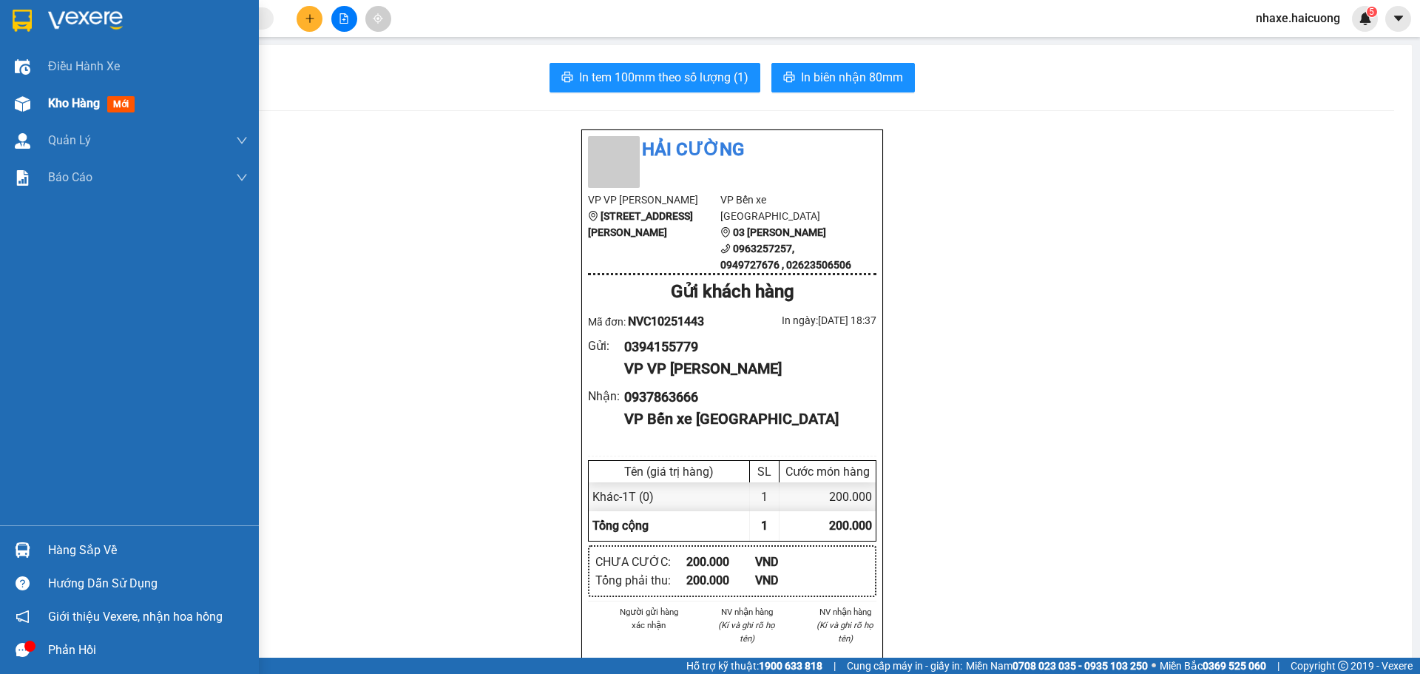
click at [40, 103] on div "Kho hàng mới" at bounding box center [129, 103] width 259 height 37
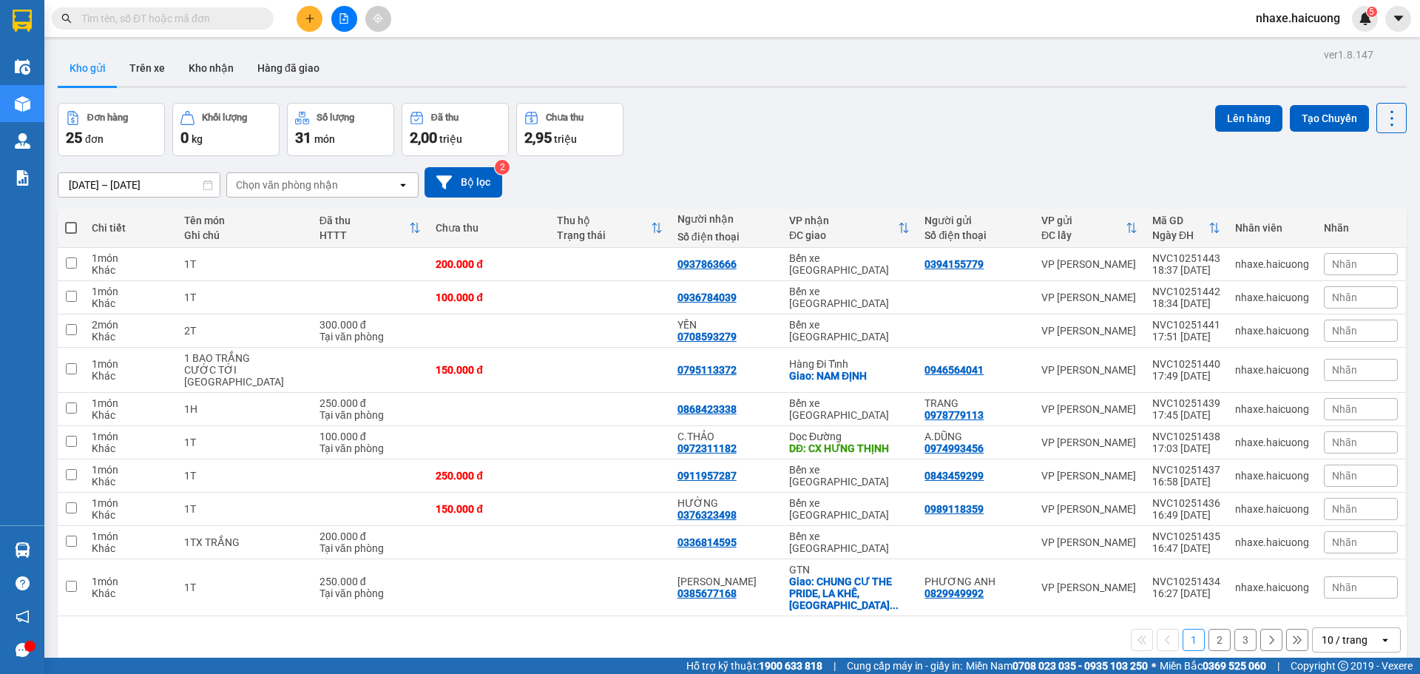
click at [312, 14] on icon "plus" at bounding box center [310, 18] width 10 height 10
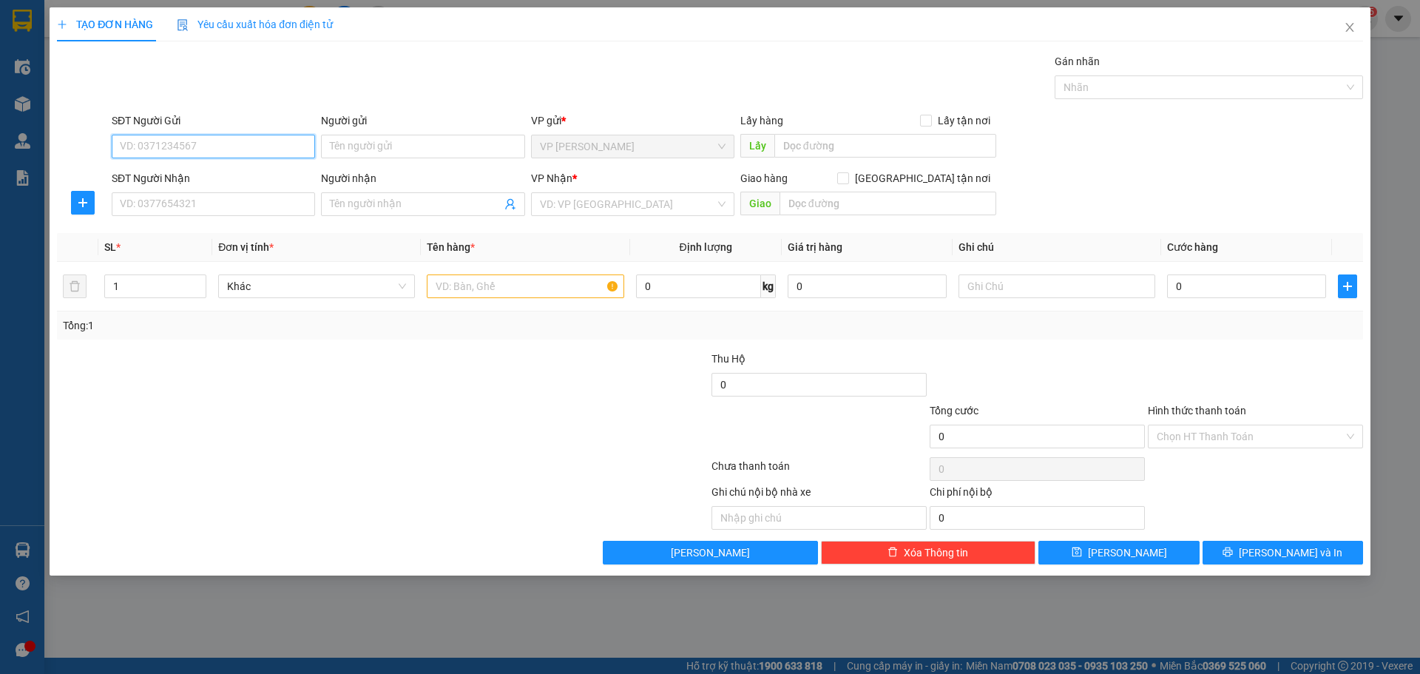
click at [220, 145] on input "SĐT Người Gửi" at bounding box center [213, 147] width 203 height 24
click at [384, 147] on input "Người gửi" at bounding box center [422, 147] width 203 height 24
type input "a"
type input "A.MINH"
click at [223, 147] on input "SĐT Người Gửi" at bounding box center [213, 147] width 203 height 24
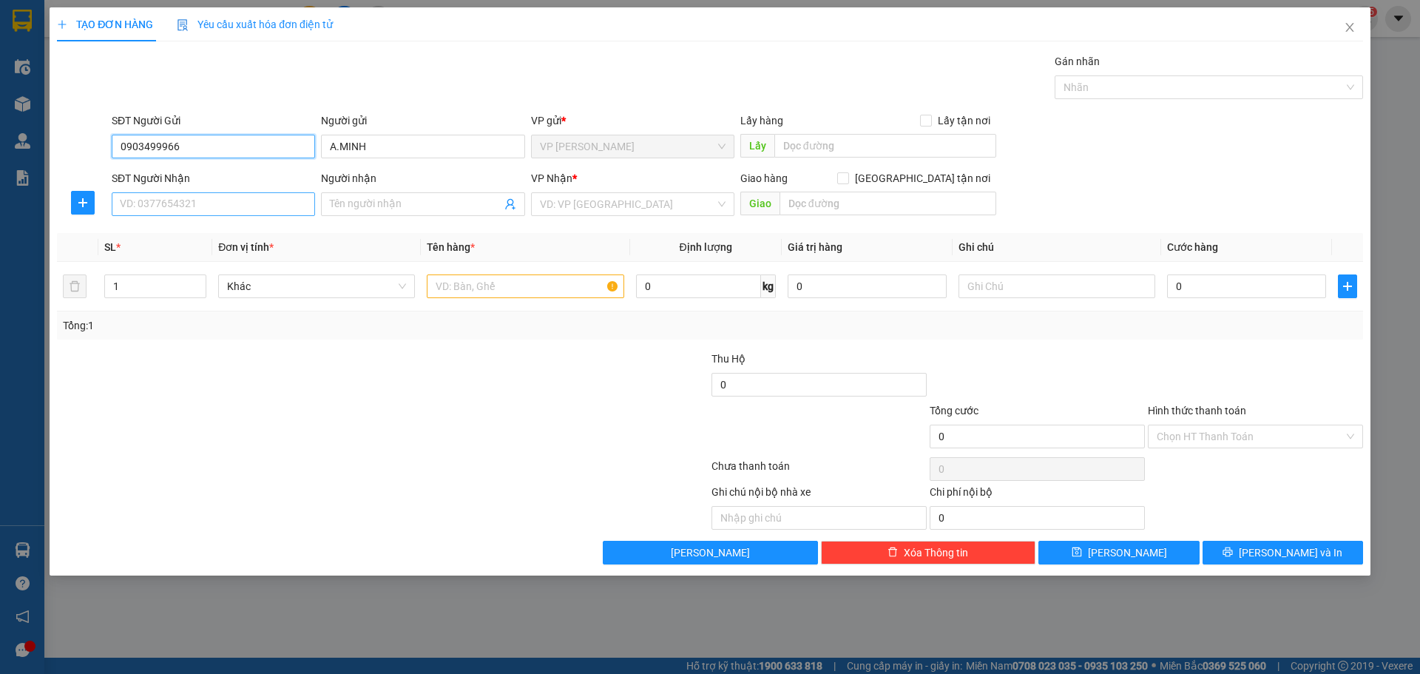
type input "0903499966"
click at [216, 209] on input "SĐT Người Nhận" at bounding box center [213, 204] width 203 height 24
click at [426, 209] on input "Người nhận" at bounding box center [415, 204] width 171 height 16
type input "E.HƯƠNG"
click at [248, 197] on input "SĐT Người Nhận" at bounding box center [213, 204] width 203 height 24
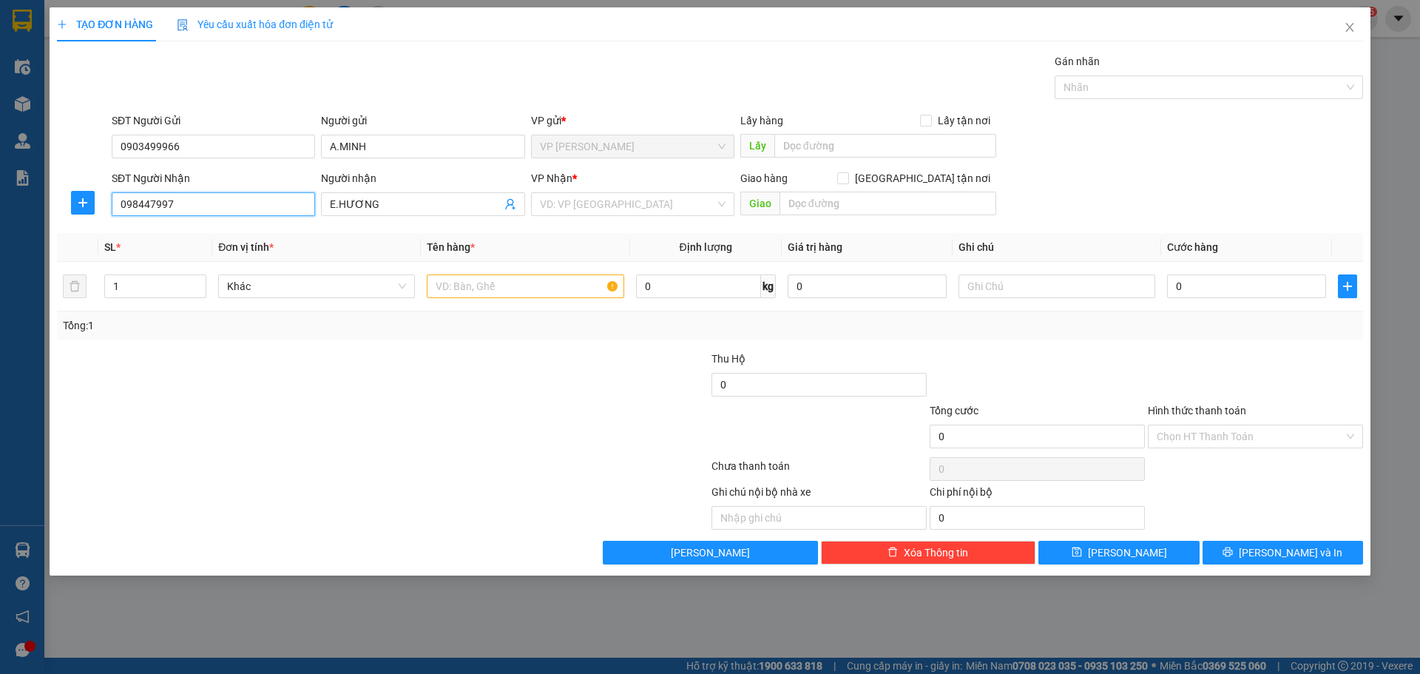
type input "0984479973"
click at [272, 239] on div "0984479973 - PHẠM THỊ LAN HƯƠNG" at bounding box center [214, 233] width 186 height 16
type input "PHẠM THỊ LAN HƯƠNG"
checkbox input "true"
type input "TÒA SICO-NGUYỄN HOÀNG,TỪ LIÊM,HN"
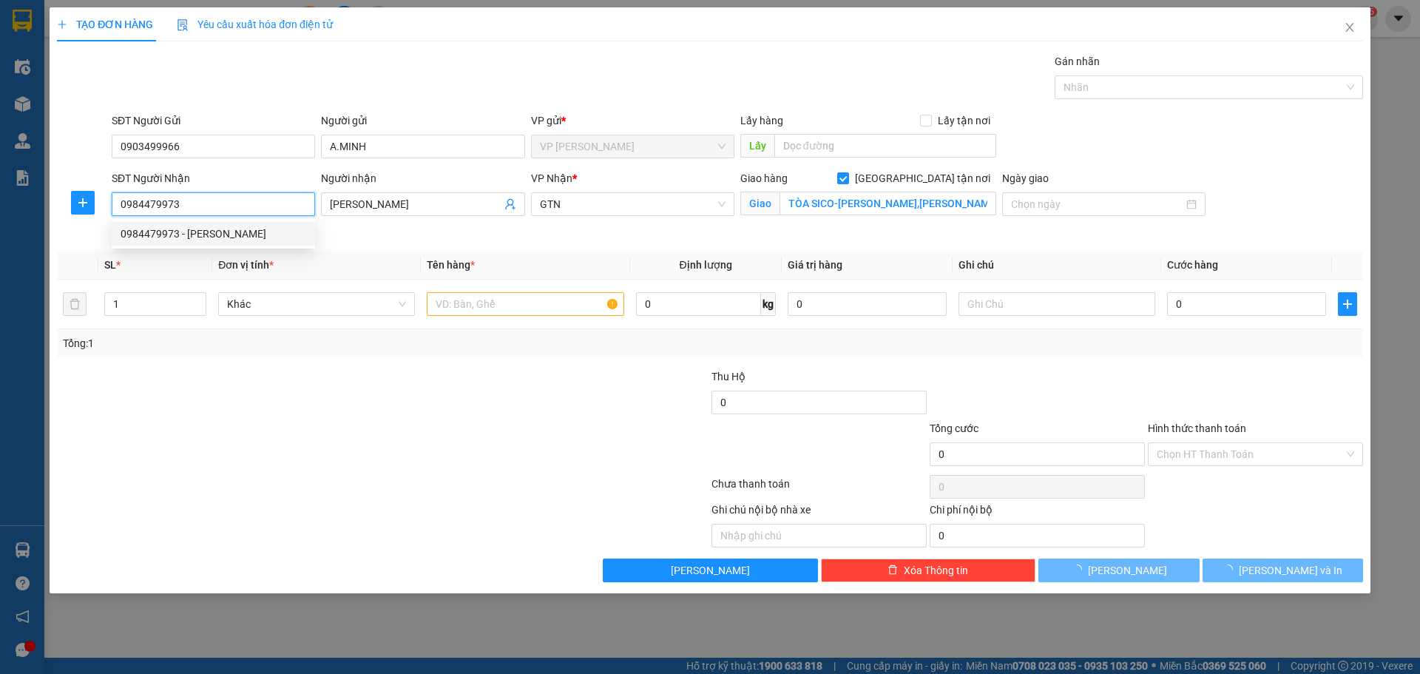
type input "200.000"
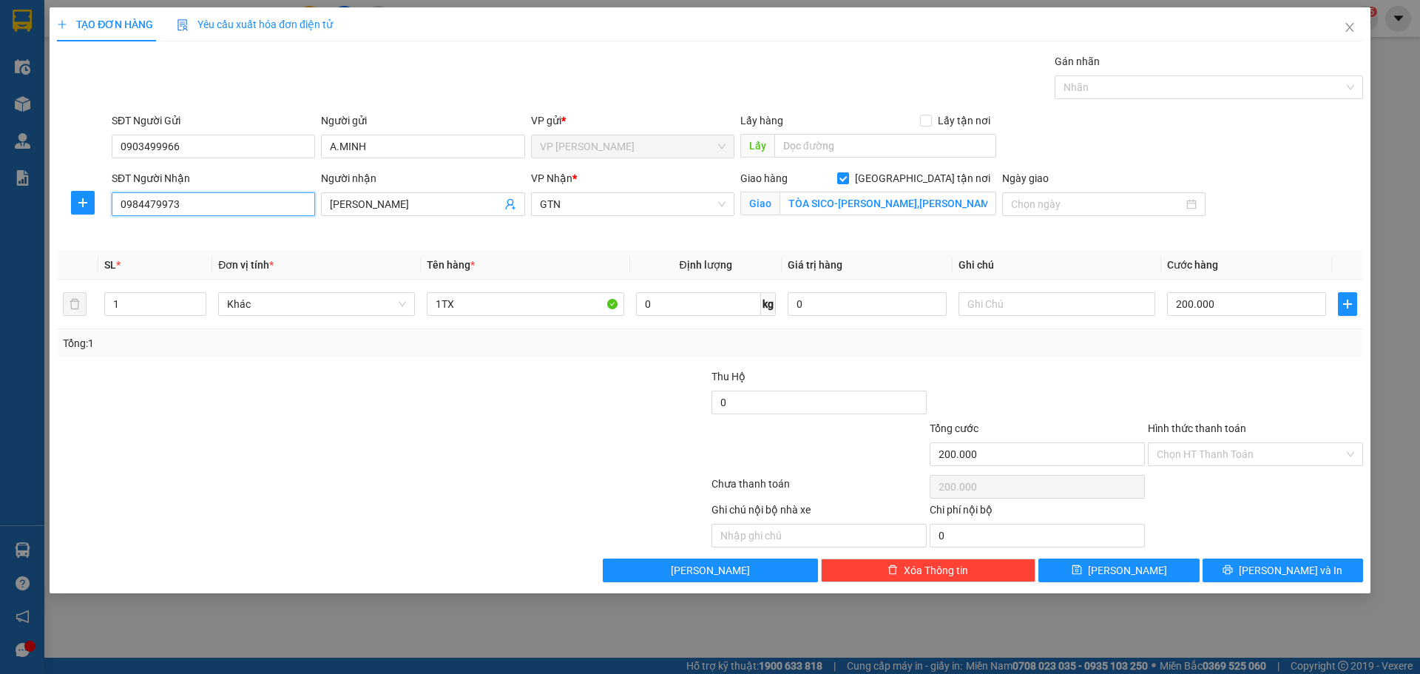
type input "0984479973"
click at [480, 462] on div at bounding box center [273, 446] width 436 height 52
click at [541, 304] on input "1TX" at bounding box center [525, 304] width 197 height 24
type input "1TX"
click at [1223, 460] on input "Hình thức thanh toán" at bounding box center [1249, 454] width 187 height 22
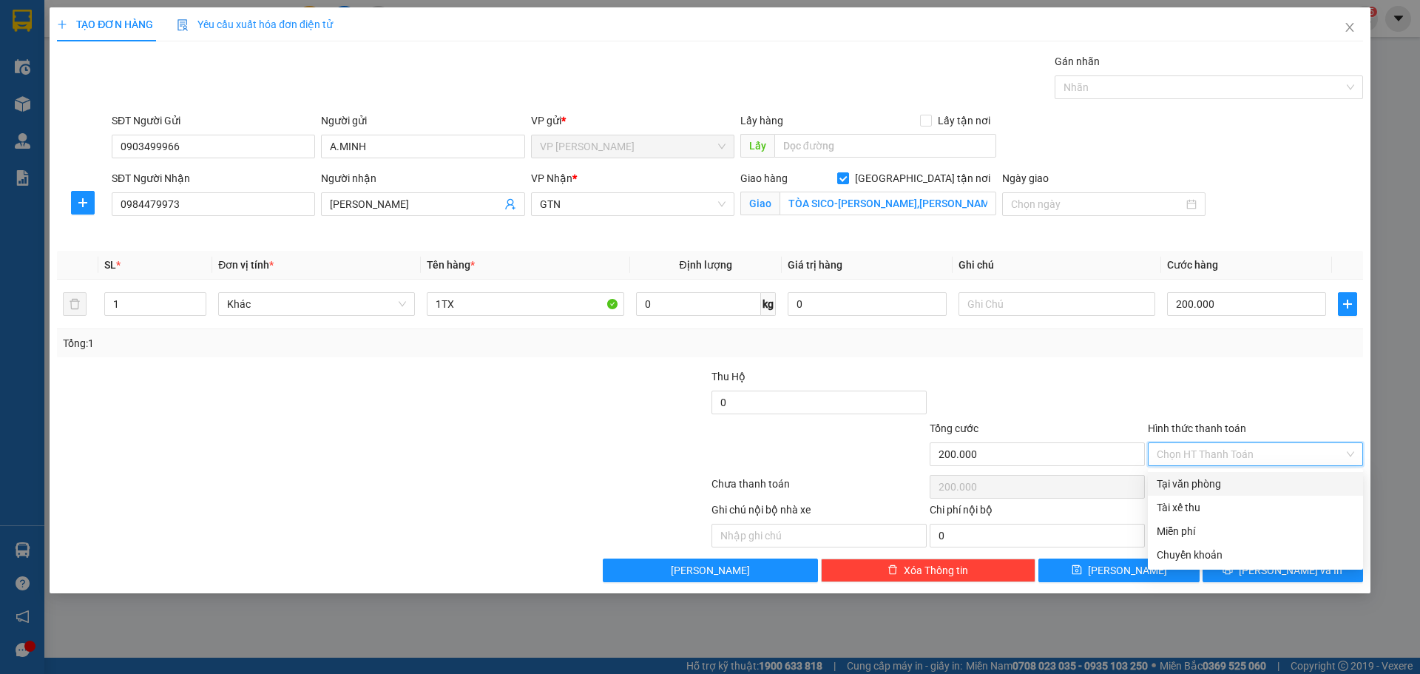
click at [1203, 477] on div "Tại văn phòng" at bounding box center [1254, 483] width 197 height 16
type input "0"
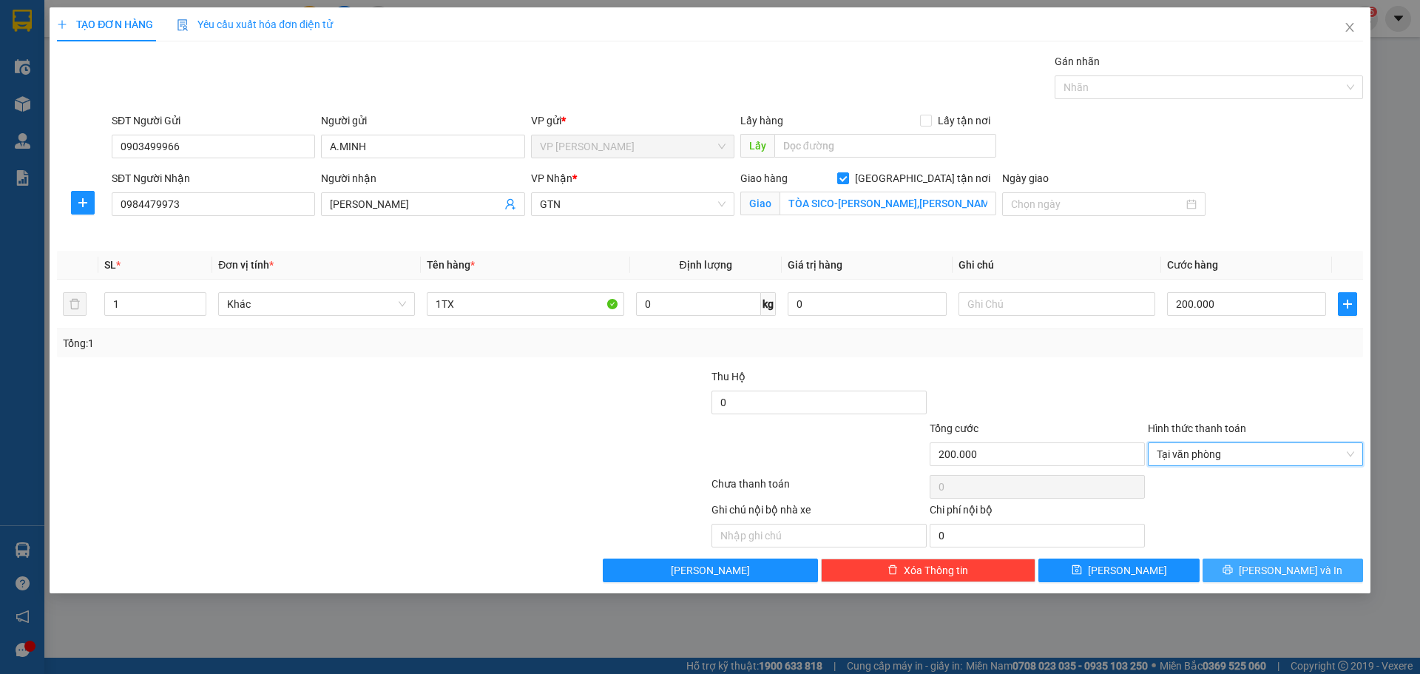
click at [1278, 569] on span "[PERSON_NAME] và In" at bounding box center [1290, 570] width 104 height 16
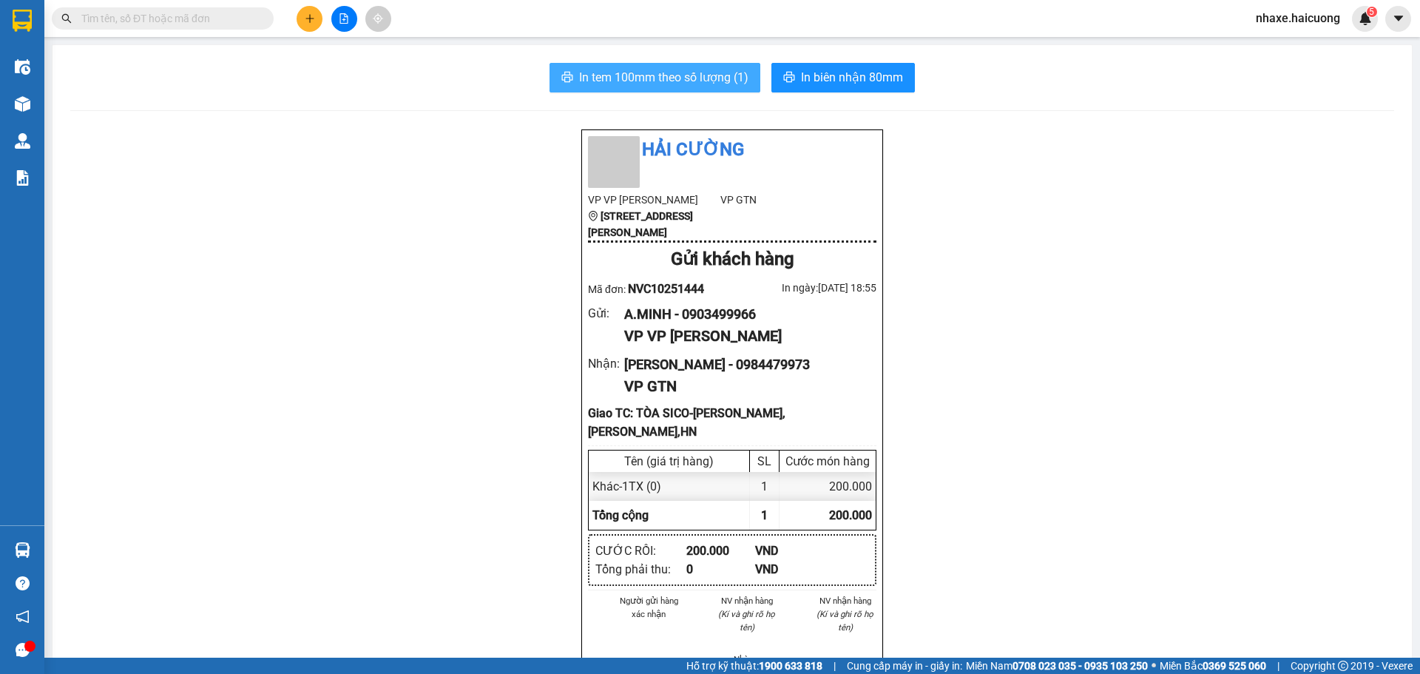
click at [717, 83] on span "In tem 100mm theo số lượng (1)" at bounding box center [663, 77] width 169 height 18
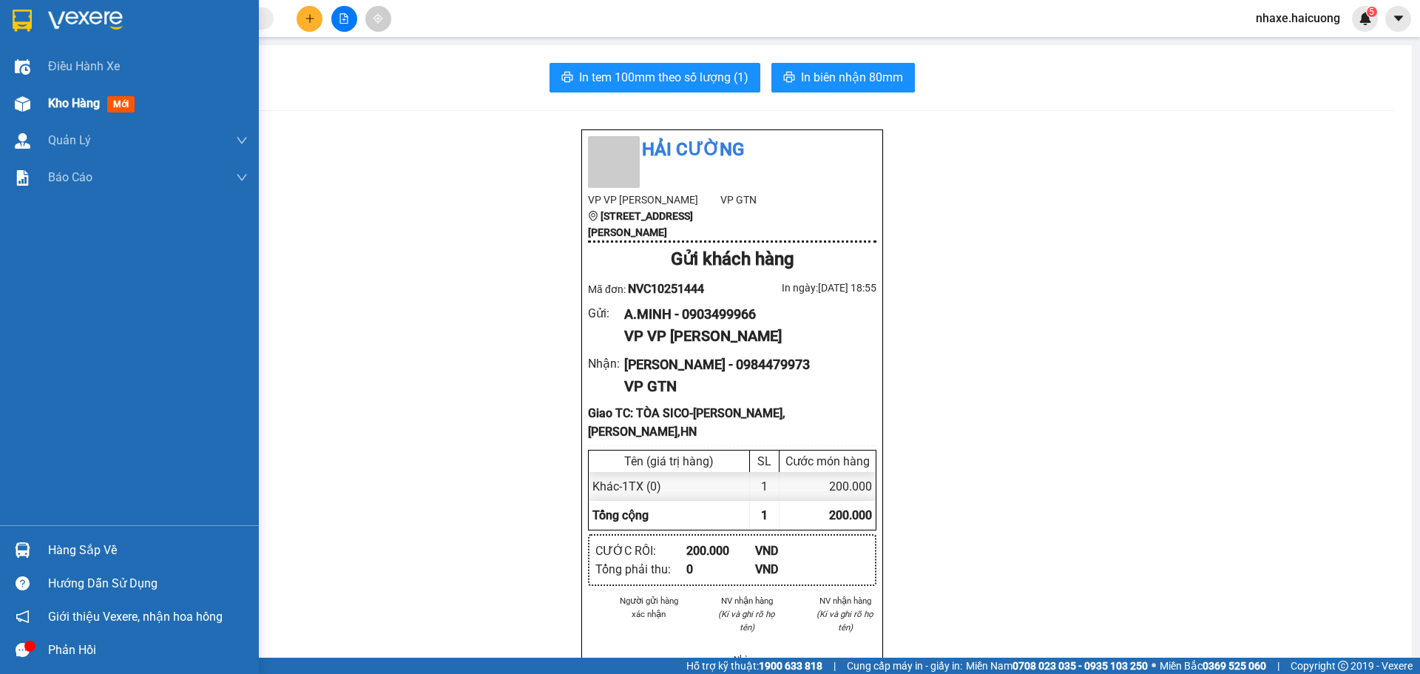
click at [54, 113] on div "Kho hàng mới" at bounding box center [148, 103] width 200 height 37
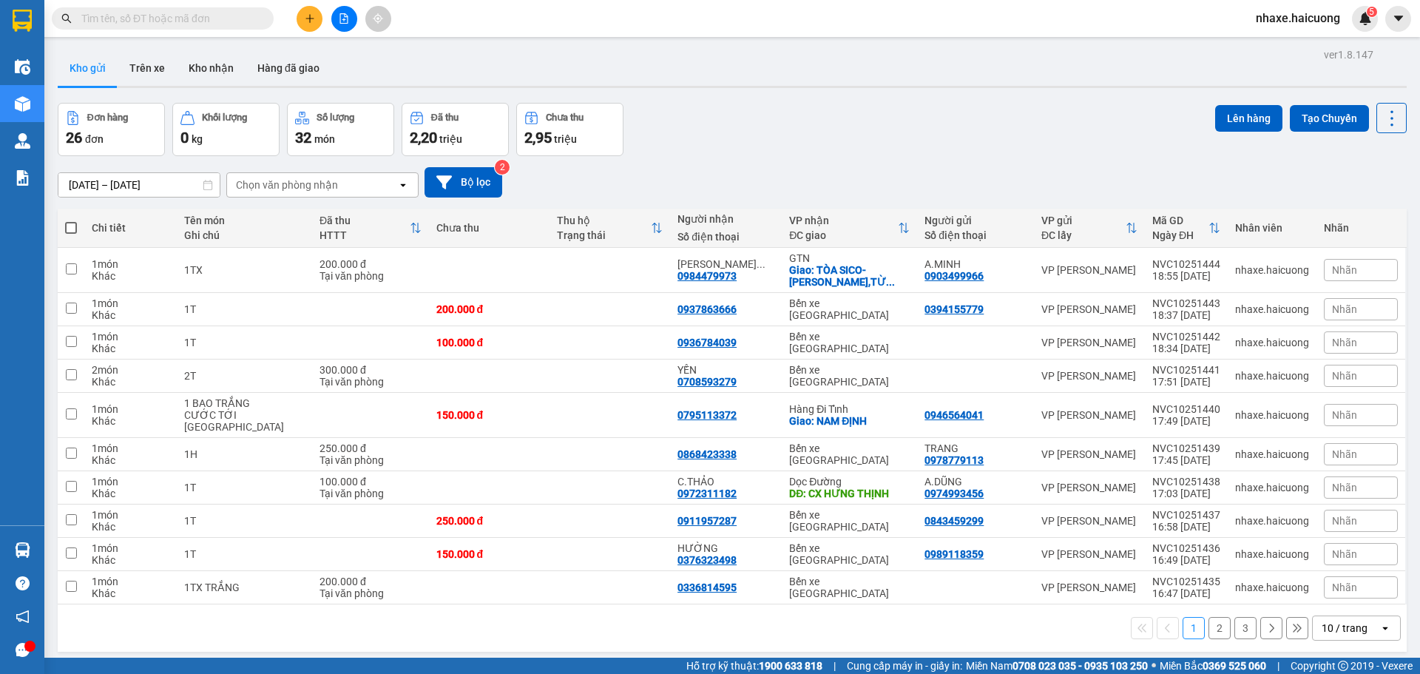
click at [320, 15] on button at bounding box center [309, 19] width 26 height 26
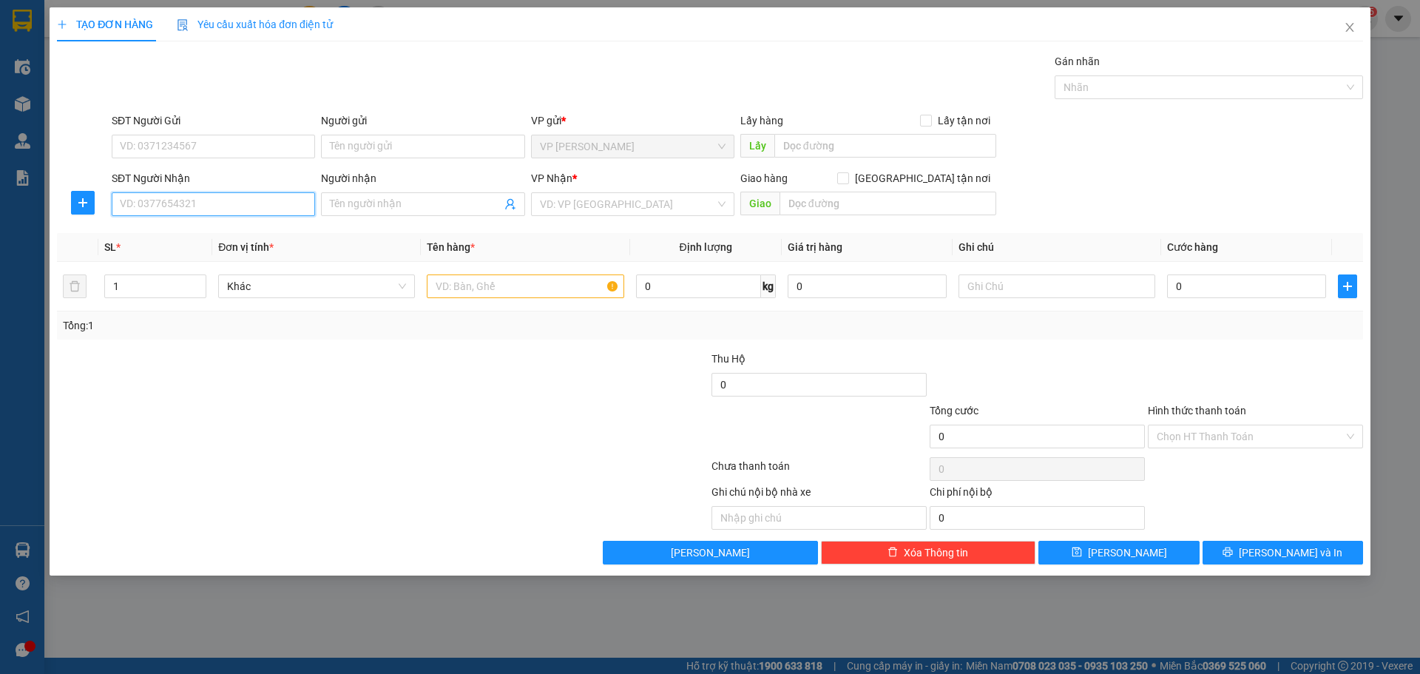
click at [219, 207] on input "SĐT Người Nhận" at bounding box center [213, 204] width 203 height 24
click at [228, 154] on input "SĐT Người Gửi" at bounding box center [213, 147] width 203 height 24
click at [141, 143] on input "0917012068" at bounding box center [213, 147] width 203 height 24
click at [155, 149] on input "0917012068" at bounding box center [213, 147] width 203 height 24
click at [186, 144] on input "0917012068" at bounding box center [213, 147] width 203 height 24
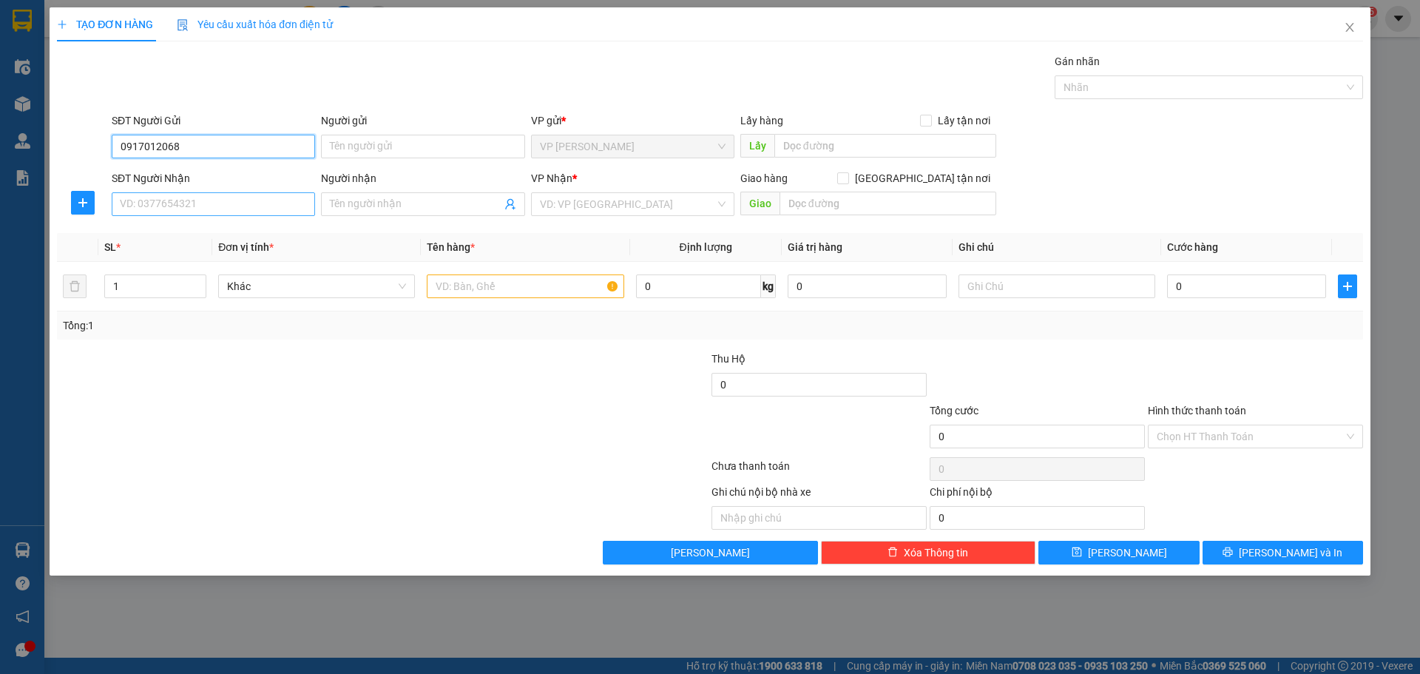
type input "0917012068"
click at [213, 201] on input "SĐT Người Nhận" at bounding box center [213, 204] width 203 height 24
click at [160, 202] on input "0906243779" at bounding box center [213, 204] width 203 height 24
type input "0906243779"
click at [392, 158] on div "Người gửi Tên người gửi" at bounding box center [422, 138] width 203 height 52
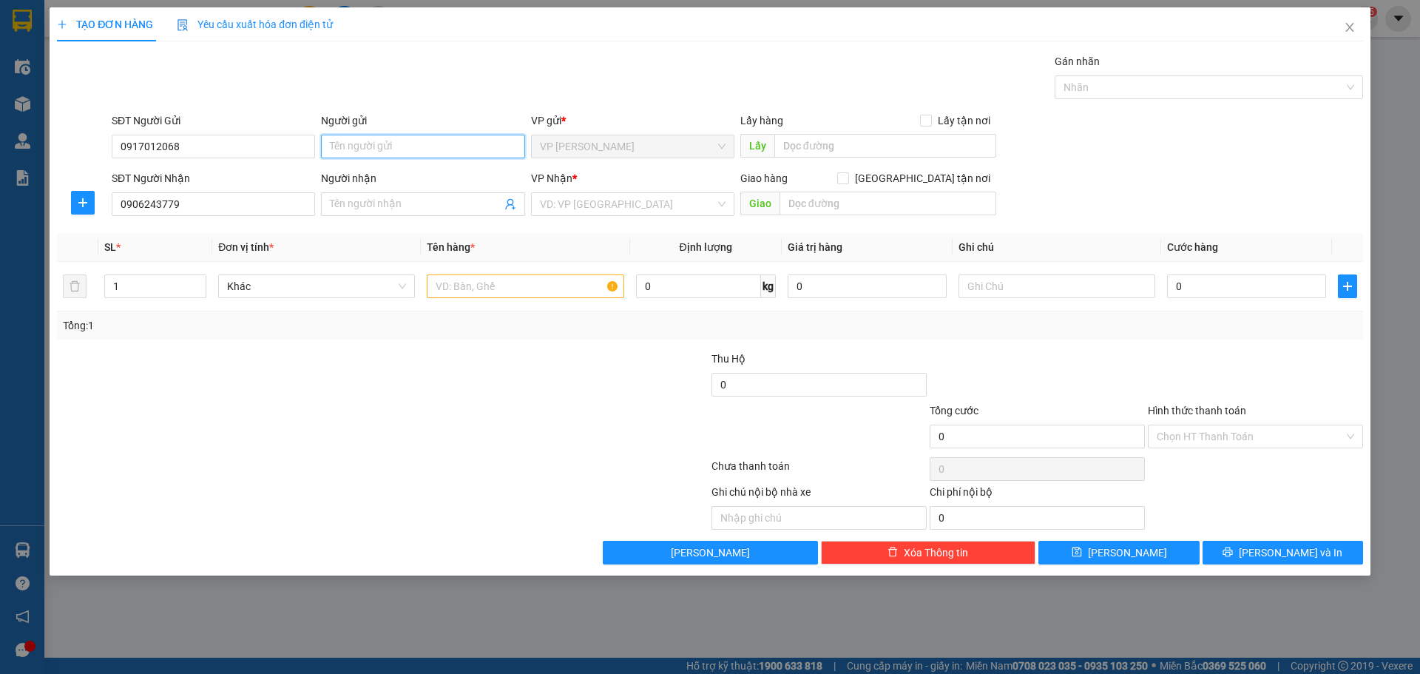
click at [408, 149] on input "Người gửi" at bounding box center [422, 147] width 203 height 24
type input "C.THU"
click at [370, 200] on input "Người nhận" at bounding box center [415, 204] width 171 height 16
type input "E.TÙNG"
click at [590, 211] on input "search" at bounding box center [627, 204] width 175 height 22
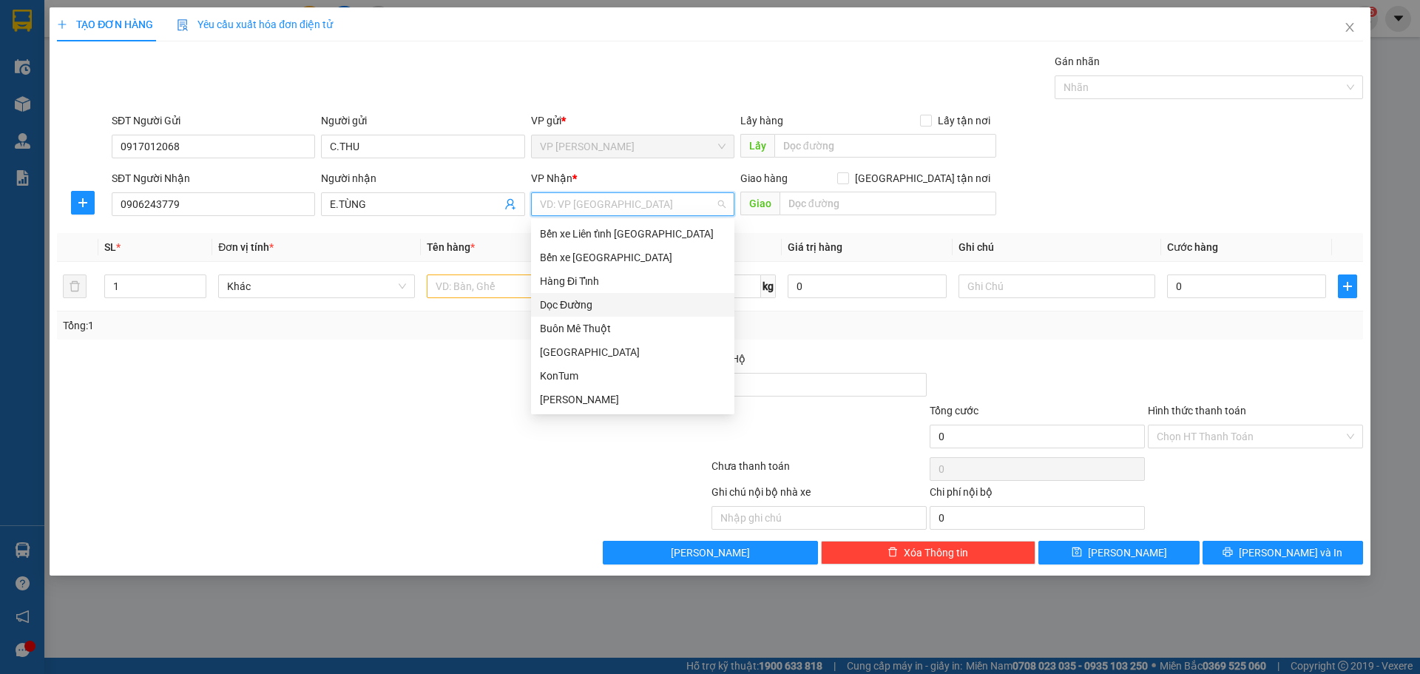
click at [600, 299] on div "Dọc Đường" at bounding box center [633, 304] width 186 height 16
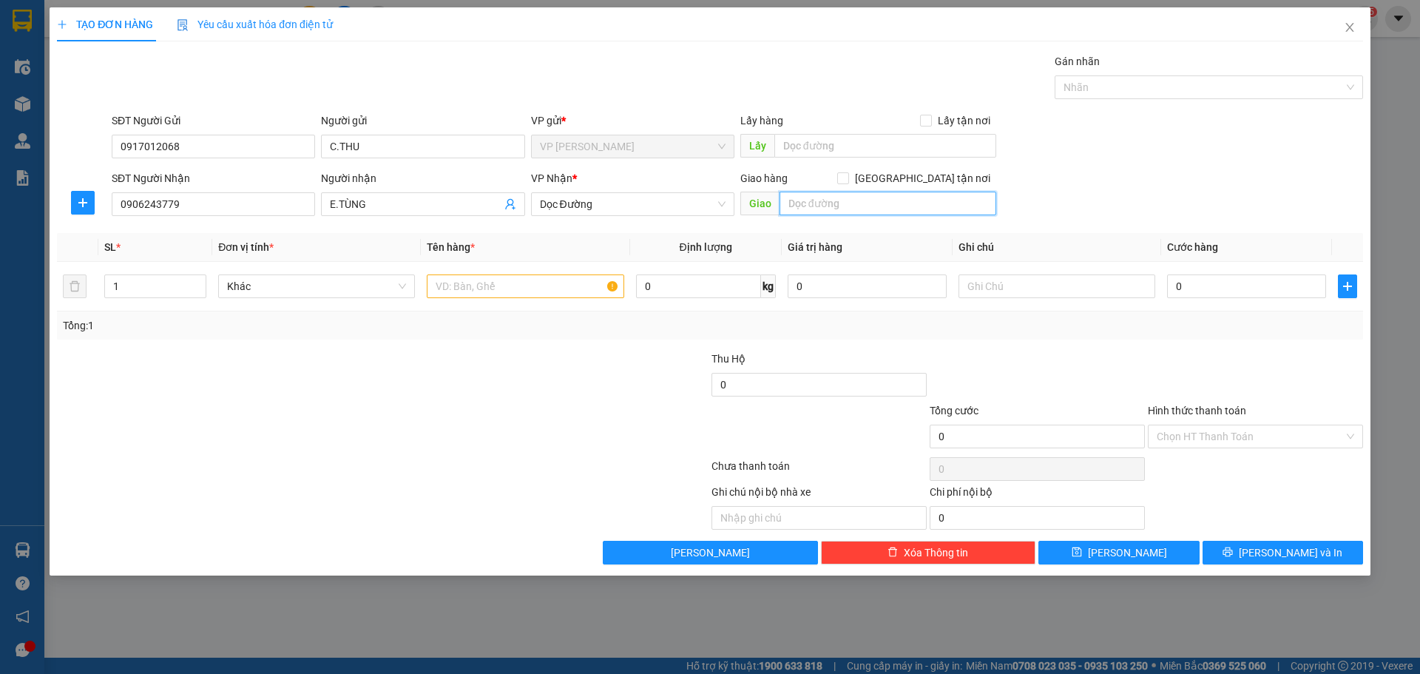
click at [841, 208] on input "text" at bounding box center [887, 203] width 217 height 24
type input "VÒNG XUYẾN MAI SƠN- NINH BÌNH"
click at [520, 419] on div at bounding box center [601, 428] width 218 height 52
click at [484, 280] on input "text" at bounding box center [525, 286] width 197 height 24
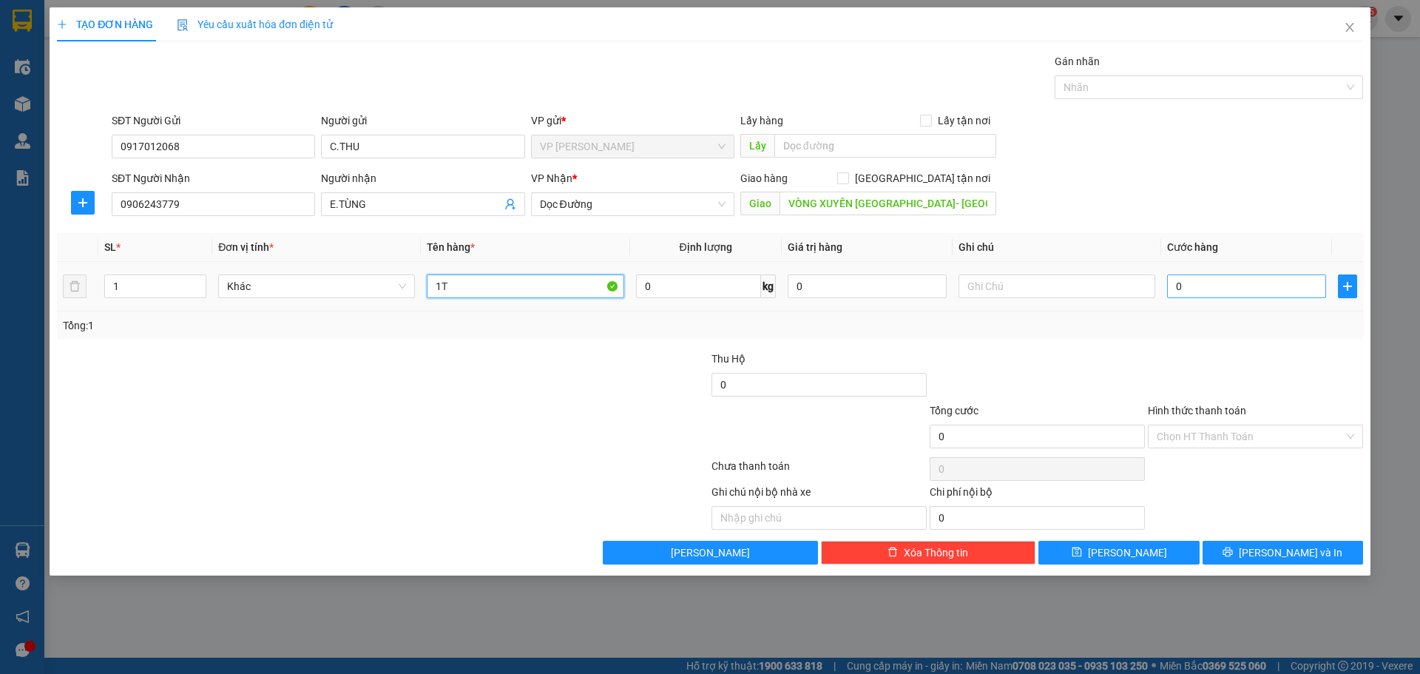
type input "1T"
click at [1215, 282] on input "0" at bounding box center [1246, 286] width 159 height 24
type input "1"
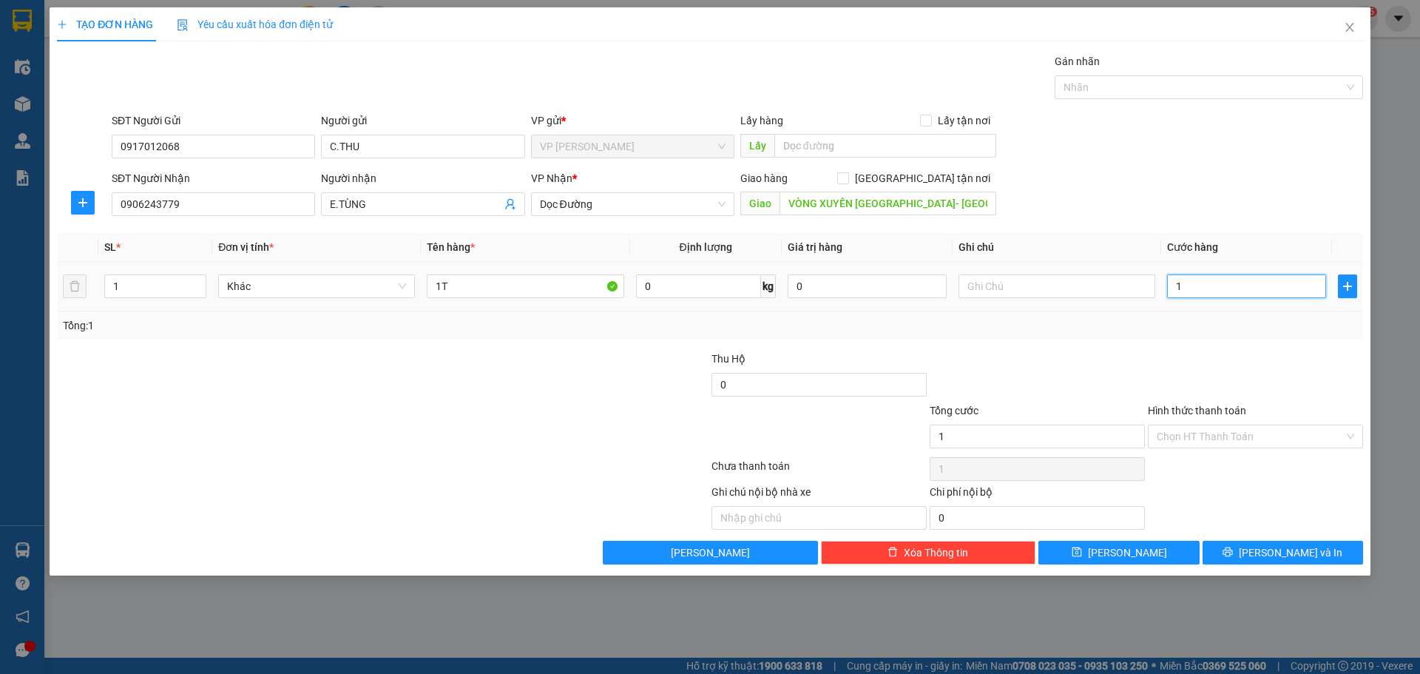
type input "10"
type input "100"
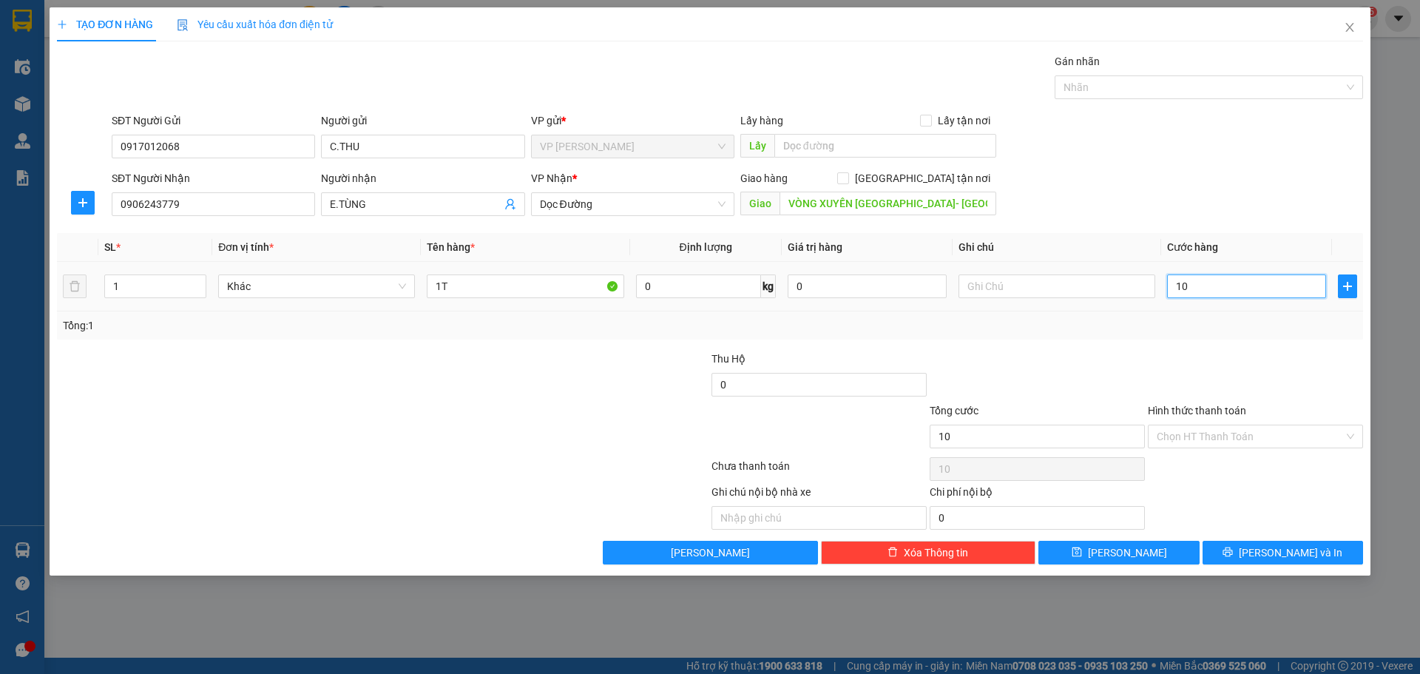
type input "100"
type input "100.000"
click at [1309, 557] on span "[PERSON_NAME] và In" at bounding box center [1290, 552] width 104 height 16
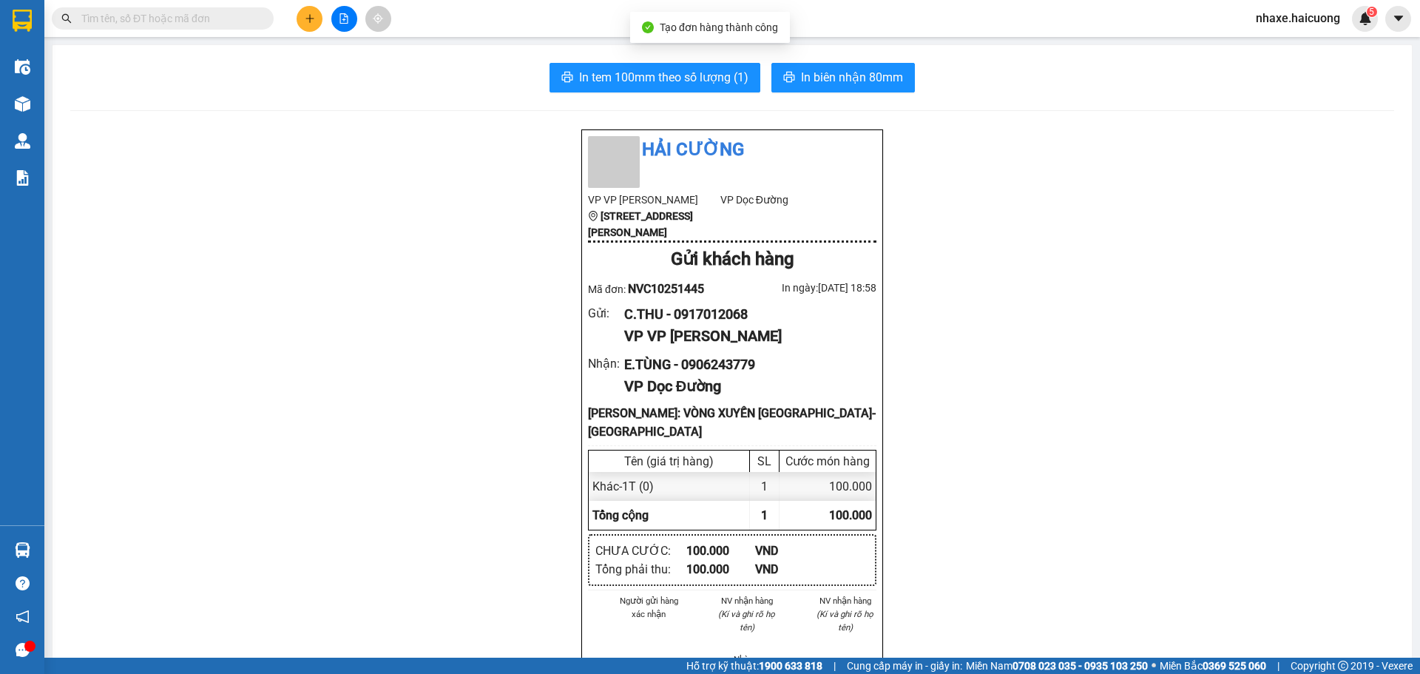
click at [662, 86] on span "In tem 100mm theo số lượng (1)" at bounding box center [663, 77] width 169 height 18
click at [16, 106] on img at bounding box center [23, 104] width 16 height 16
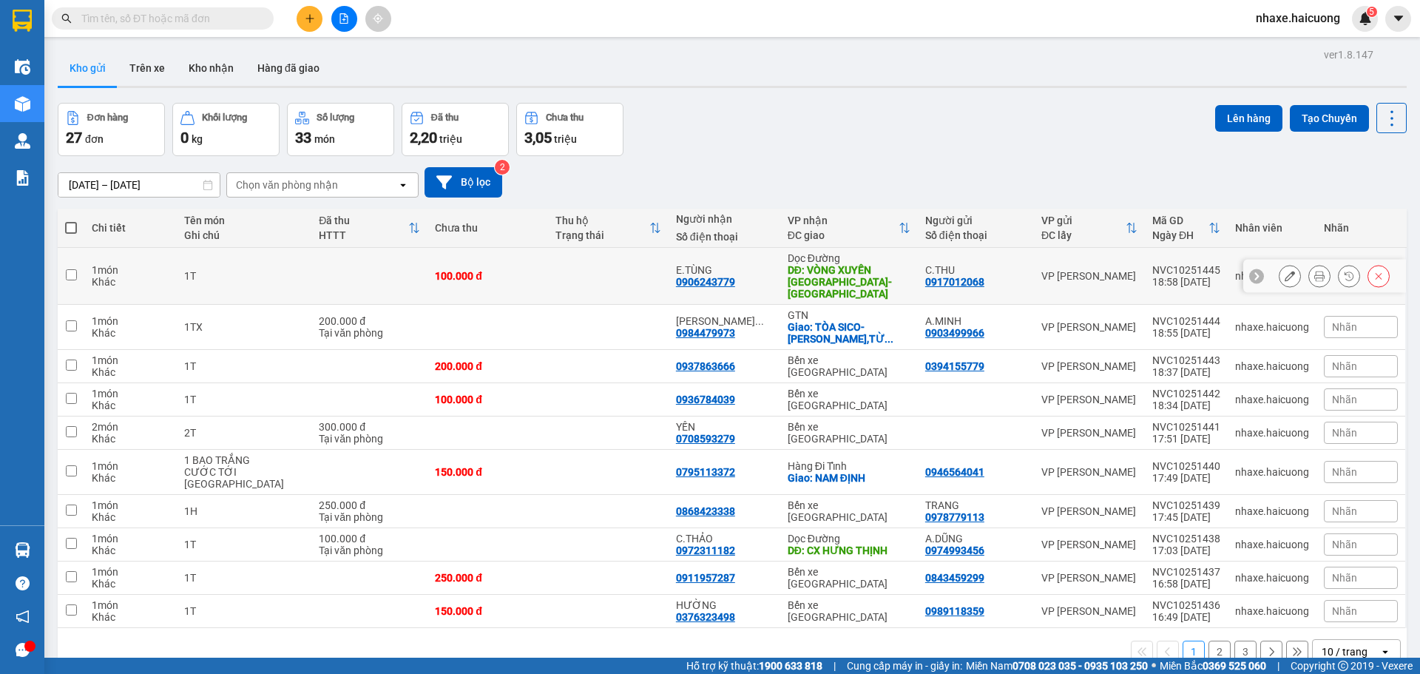
click at [1284, 271] on icon at bounding box center [1289, 276] width 10 height 10
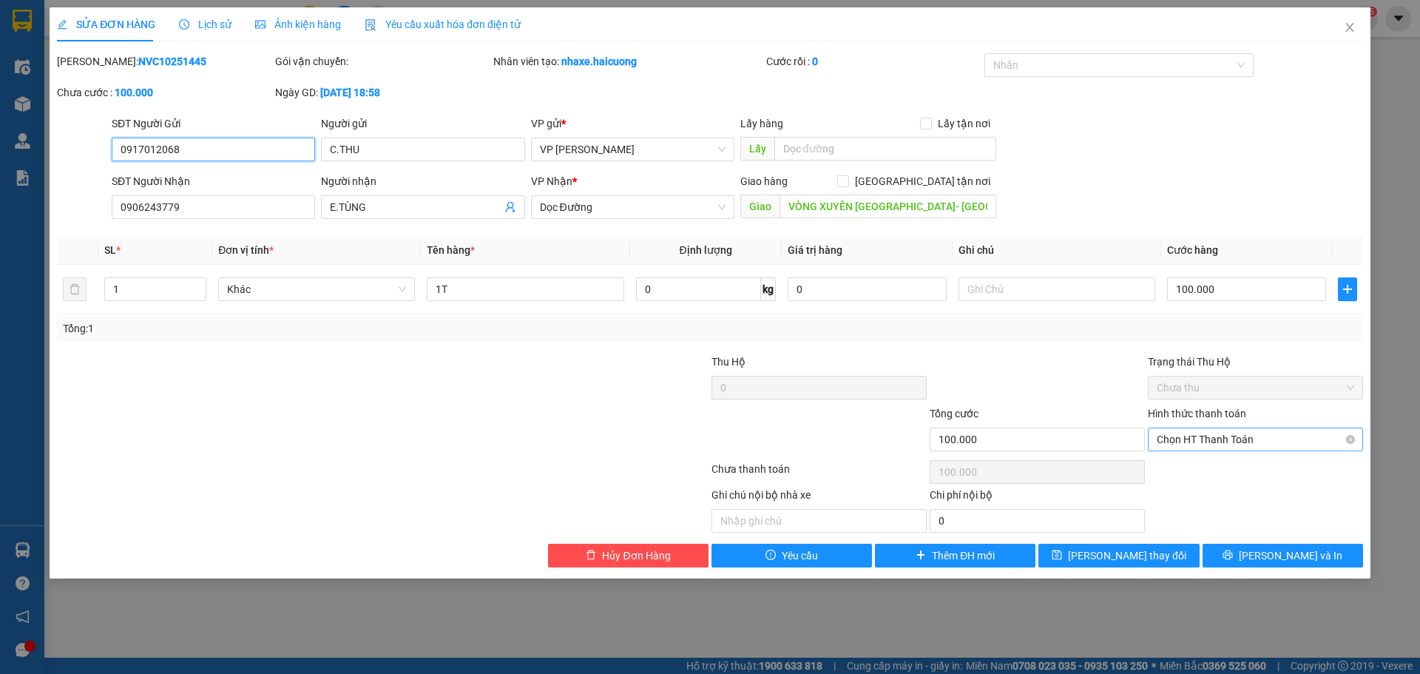
click at [1219, 444] on span "Chọn HT Thanh Toán" at bounding box center [1254, 439] width 197 height 22
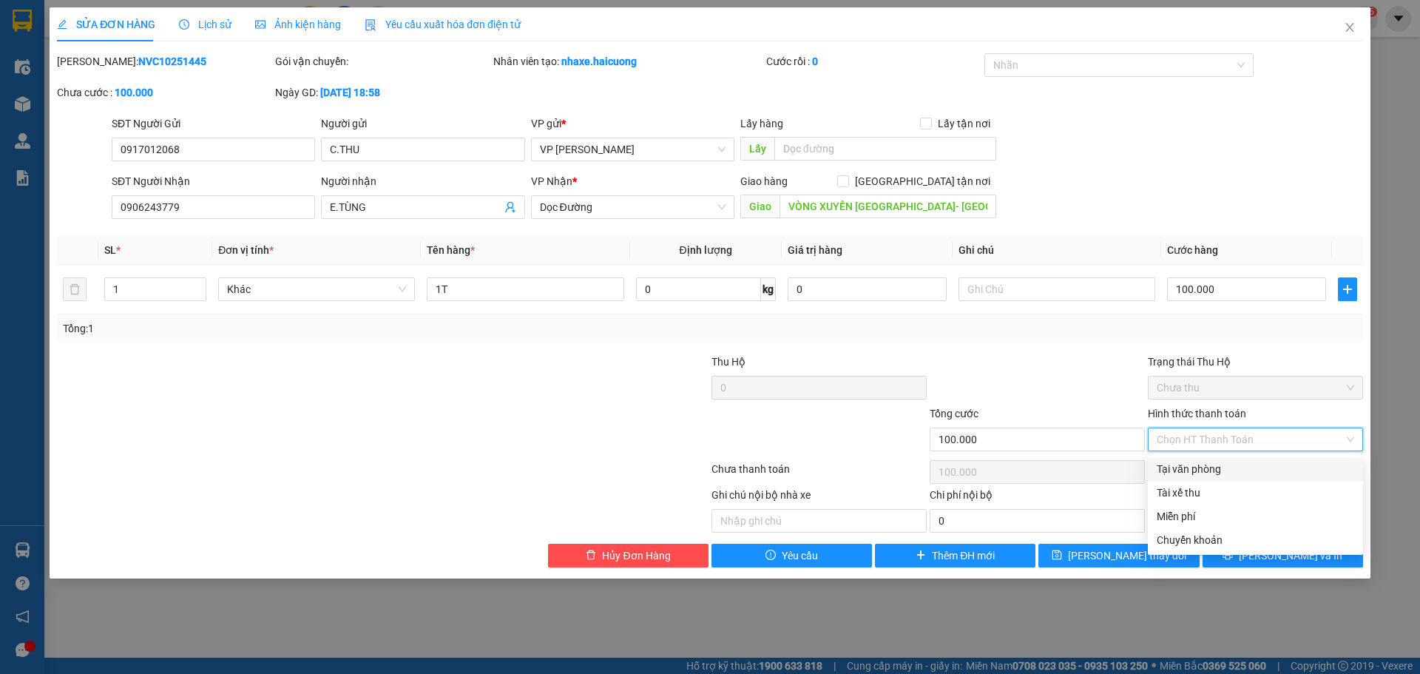
click at [1204, 467] on div "Tại văn phòng" at bounding box center [1254, 469] width 197 height 16
type input "0"
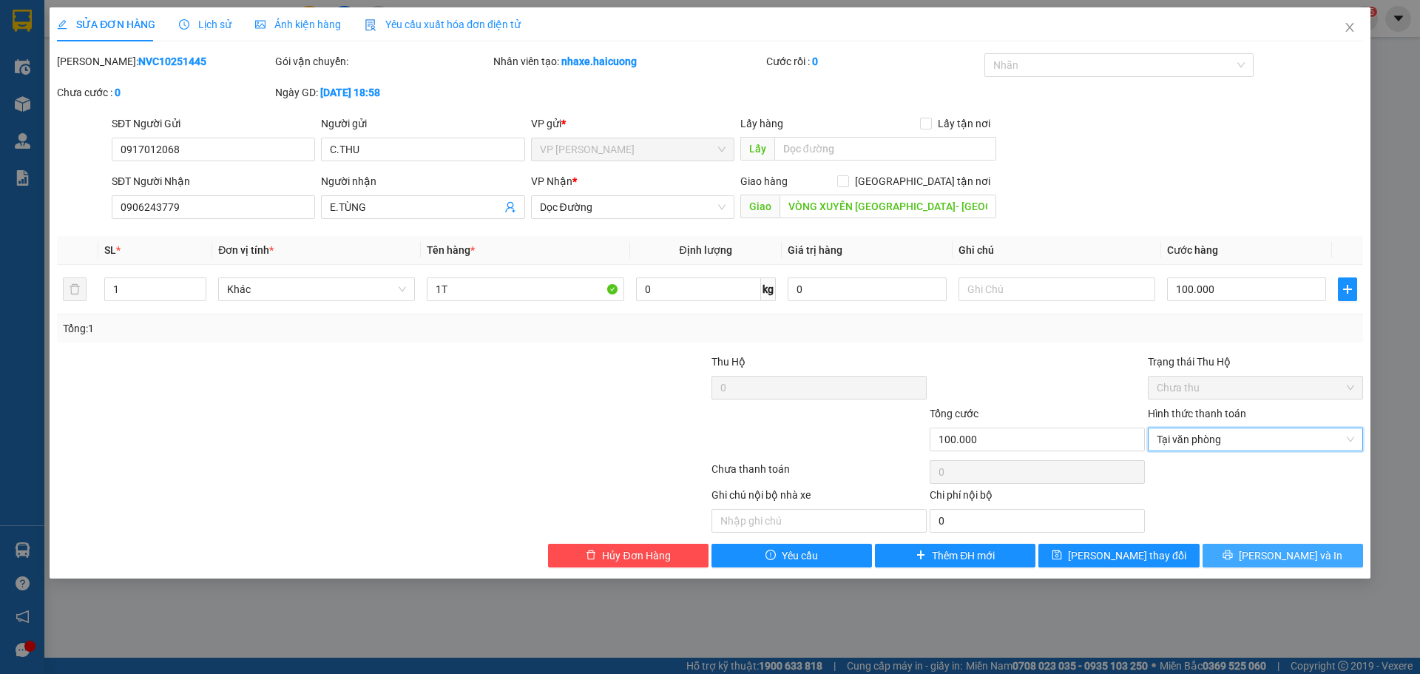
click at [1233, 554] on button "[PERSON_NAME] và In" at bounding box center [1282, 555] width 160 height 24
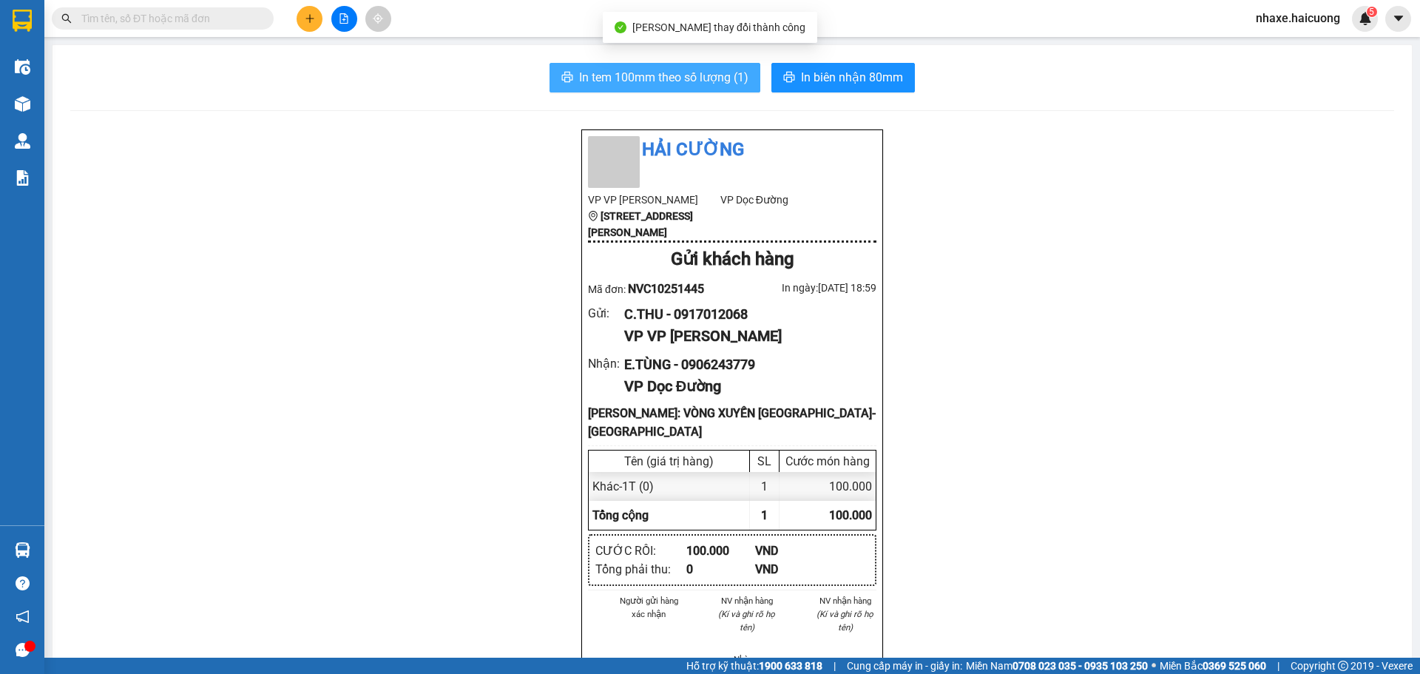
click at [721, 80] on span "In tem 100mm theo số lượng (1)" at bounding box center [663, 77] width 169 height 18
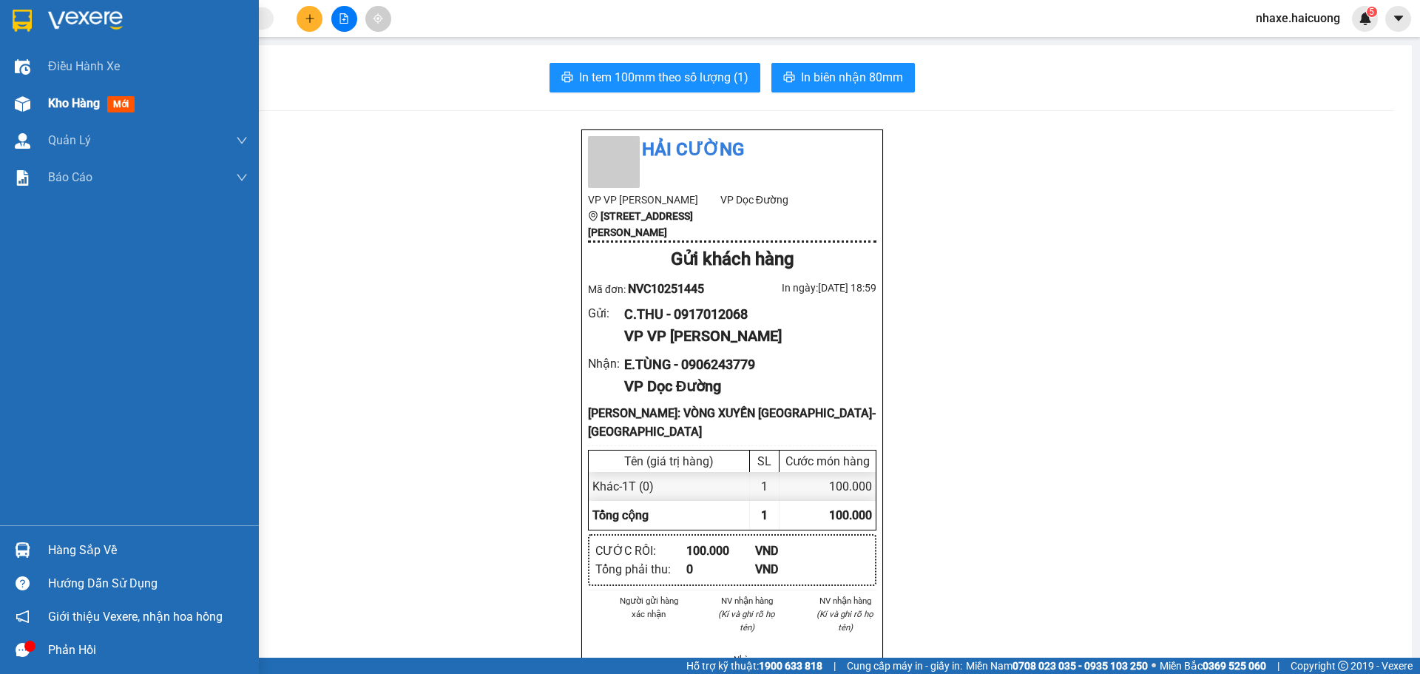
click at [49, 94] on div "Kho hàng mới" at bounding box center [94, 103] width 92 height 18
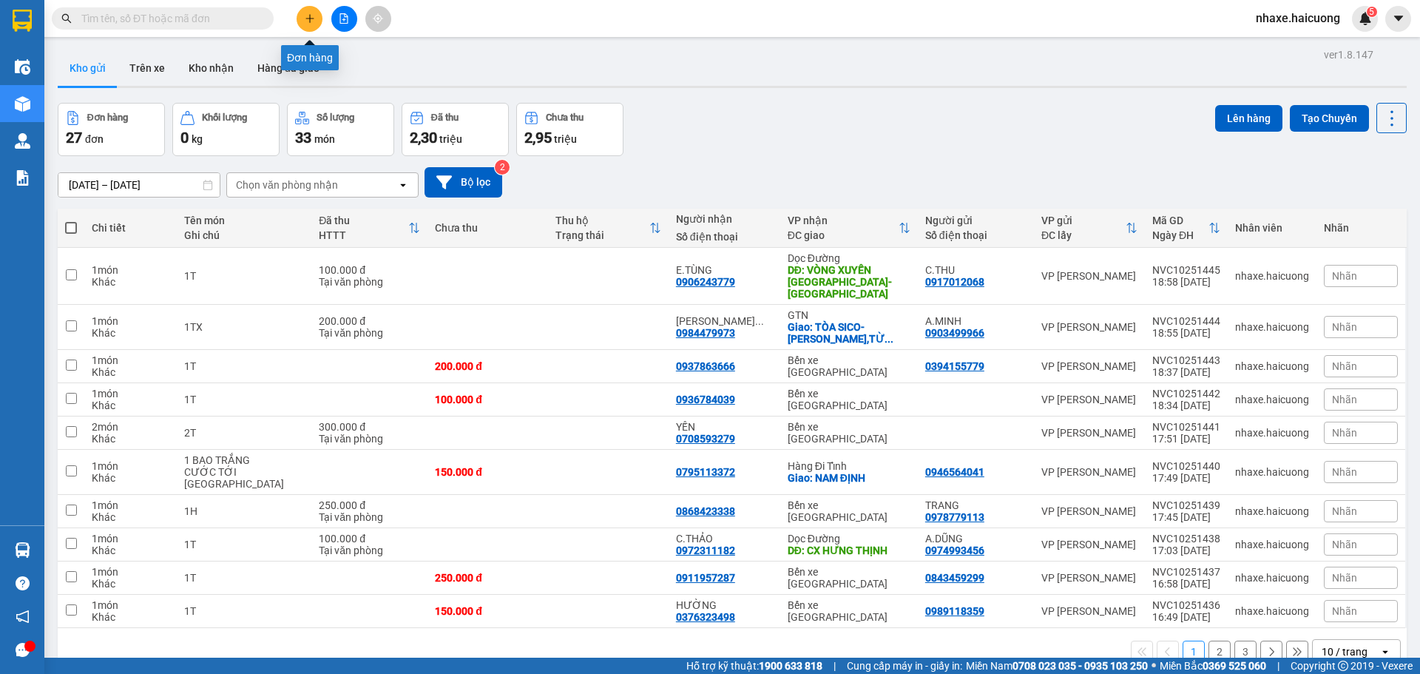
click at [308, 23] on icon "plus" at bounding box center [310, 18] width 10 height 10
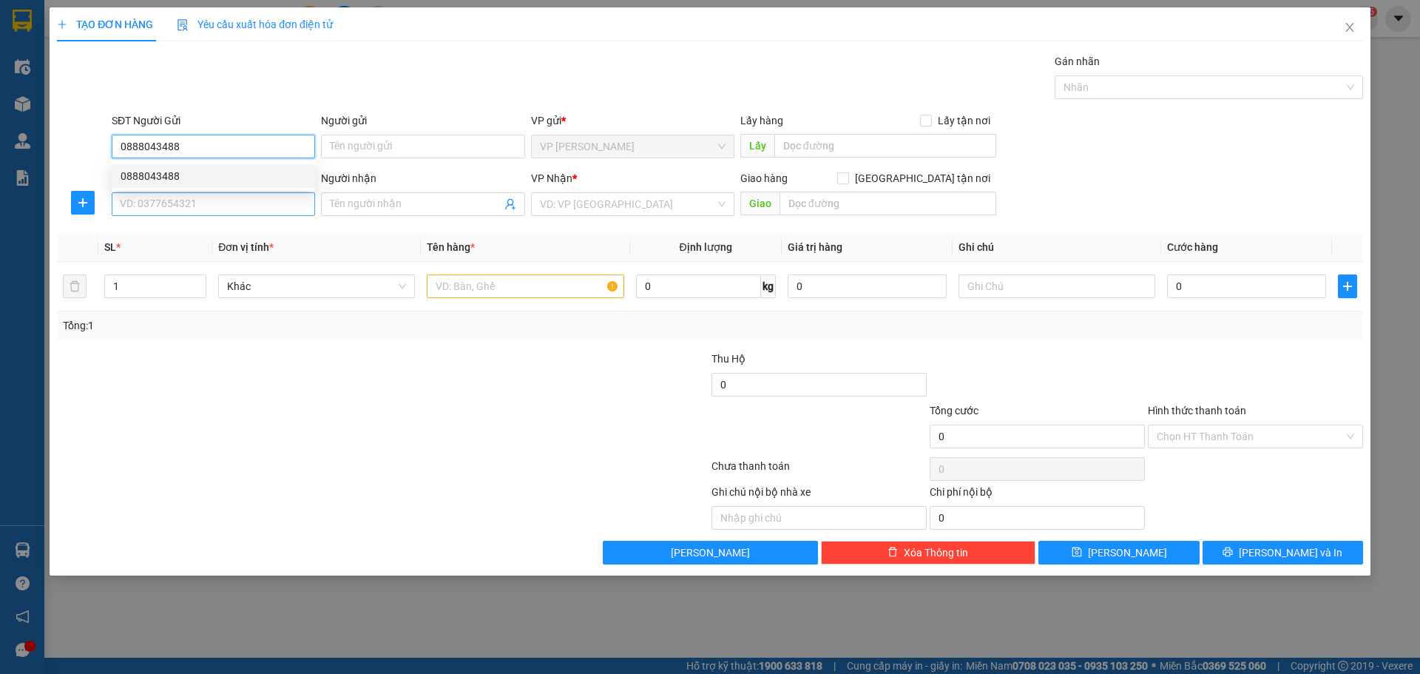
type input "0888043488"
click at [225, 203] on input "SĐT Người Nhận" at bounding box center [213, 204] width 203 height 24
type input "0981234368"
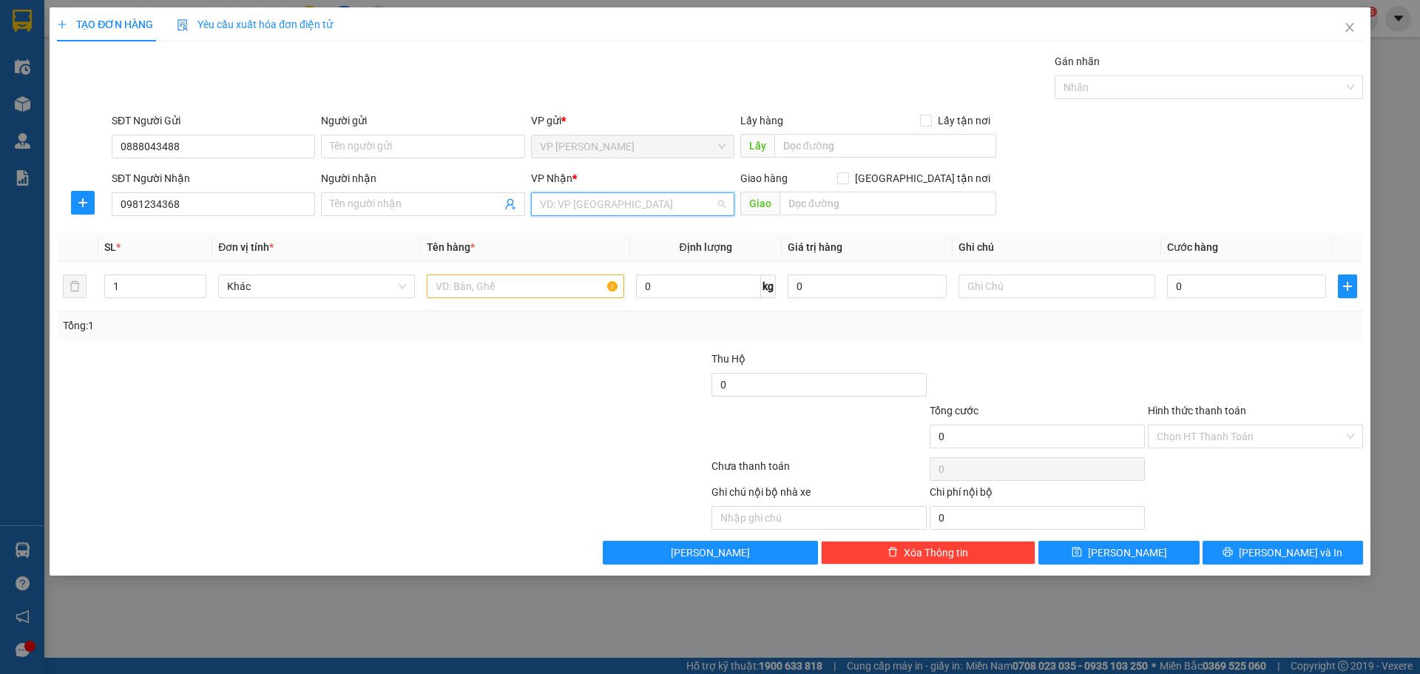
click at [586, 200] on input "search" at bounding box center [627, 204] width 175 height 22
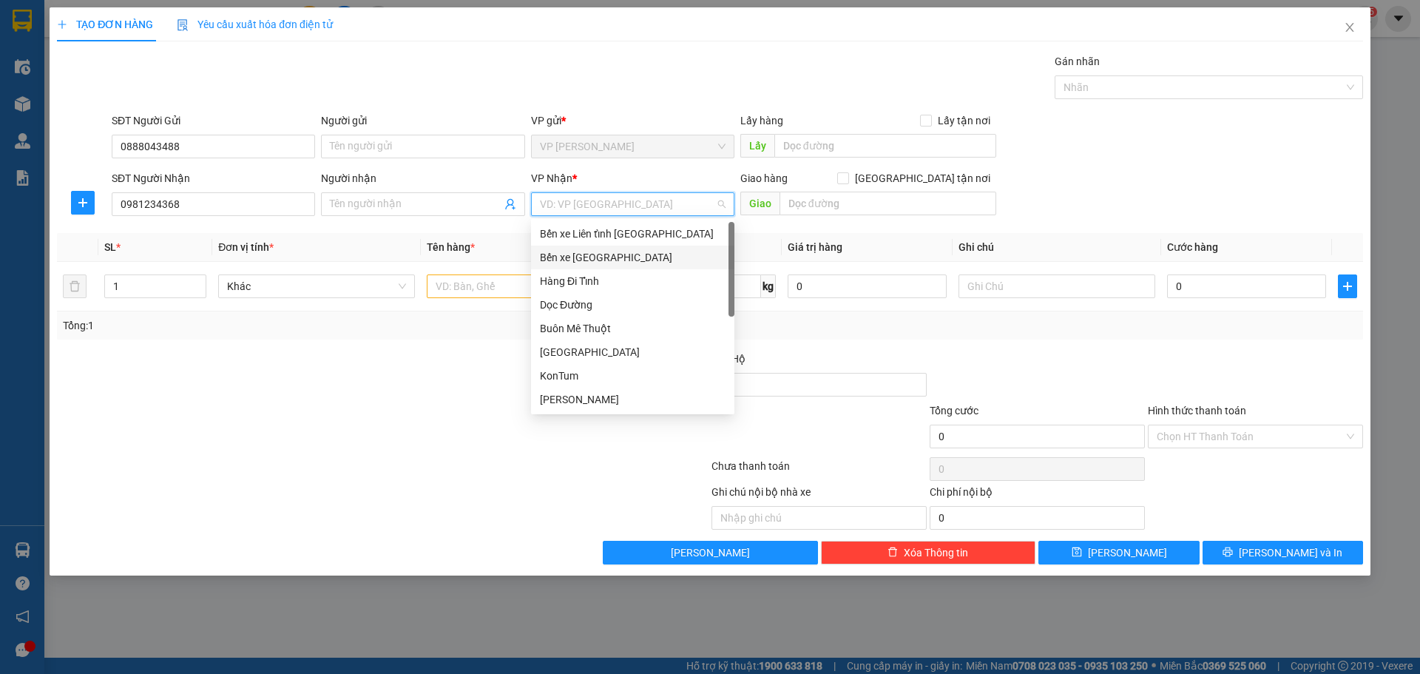
click at [597, 255] on div "Bến xe [GEOGRAPHIC_DATA]" at bounding box center [633, 257] width 186 height 16
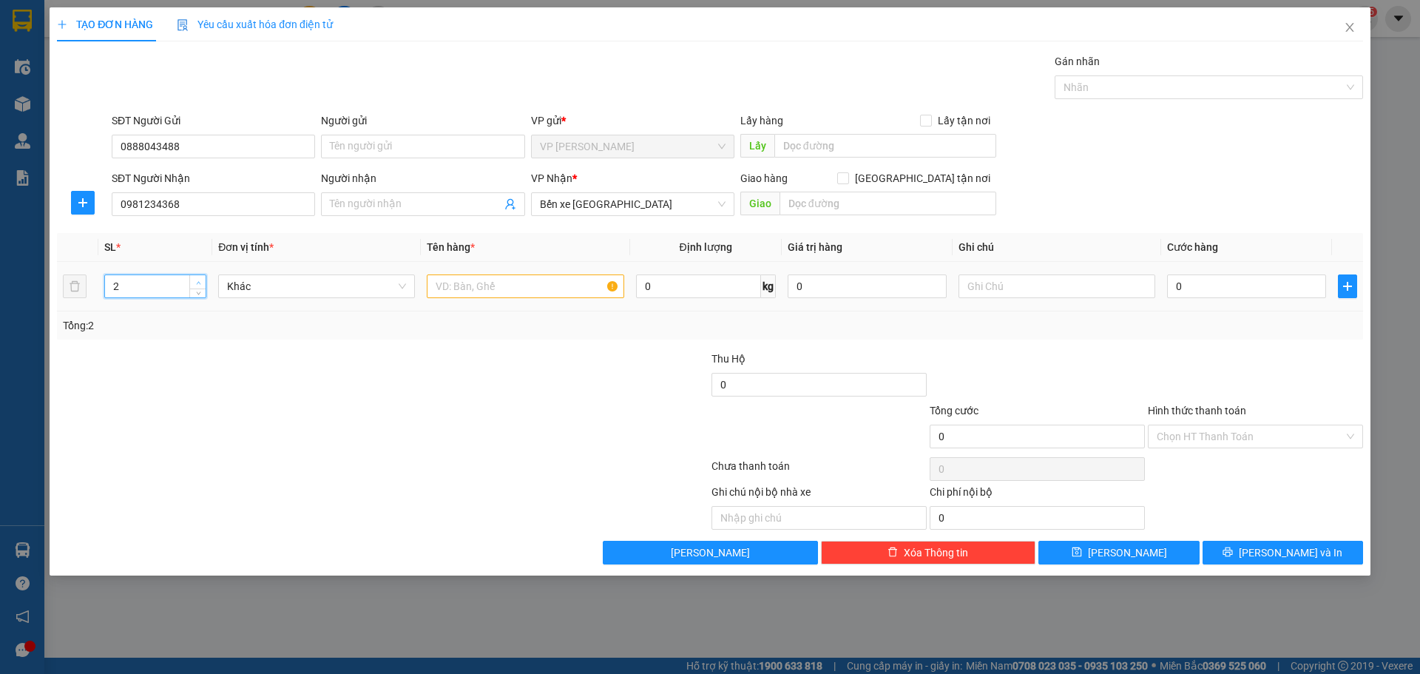
click at [198, 282] on icon "up" at bounding box center [198, 282] width 5 height 5
type input "2"
click at [194, 291] on span "down" at bounding box center [198, 291] width 9 height 9
click at [470, 283] on input "text" at bounding box center [525, 286] width 197 height 24
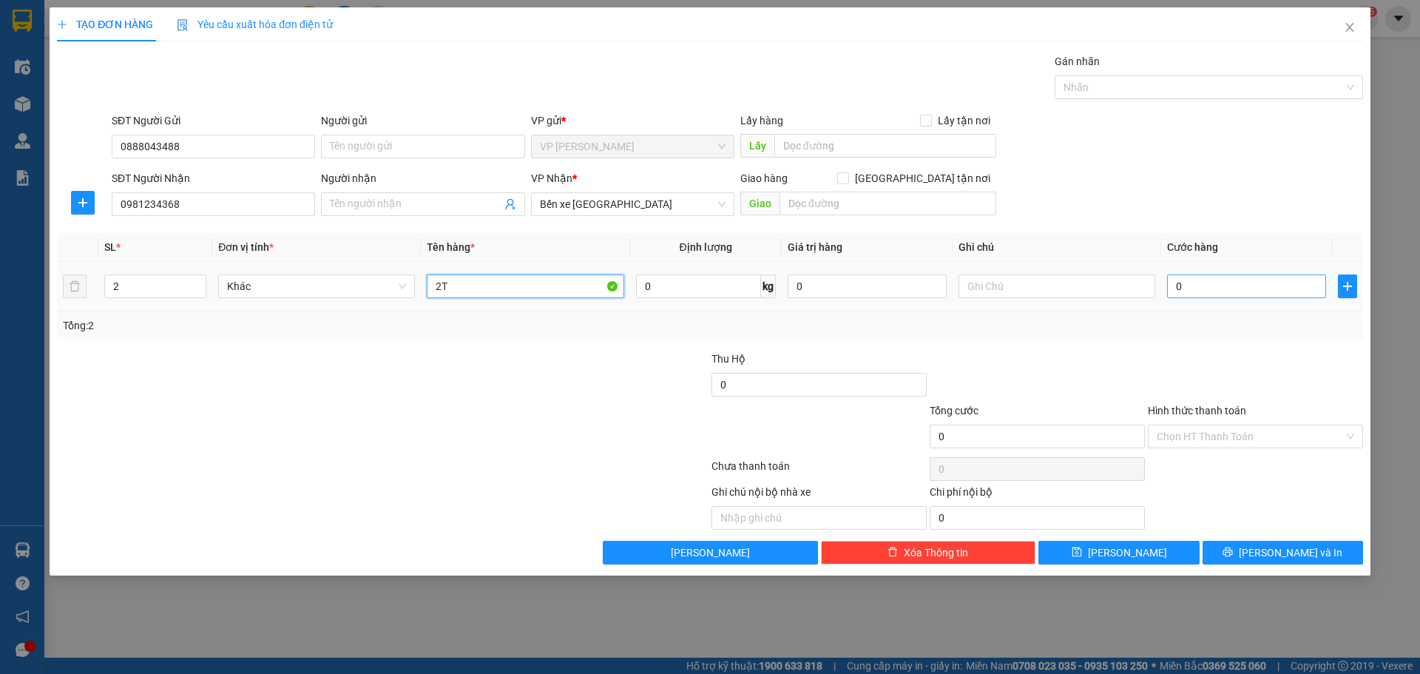
type input "2T"
click at [1275, 288] on input "0" at bounding box center [1246, 286] width 159 height 24
type input "2"
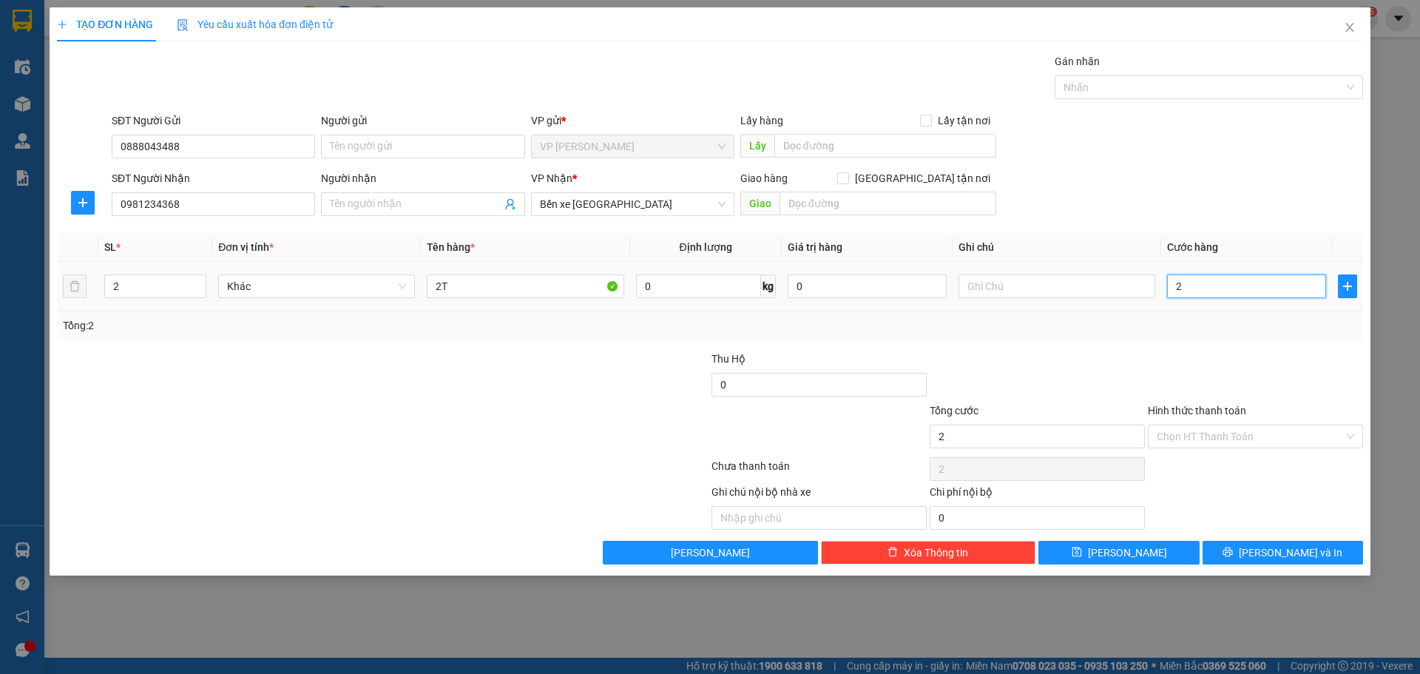
type input "25"
type input "250"
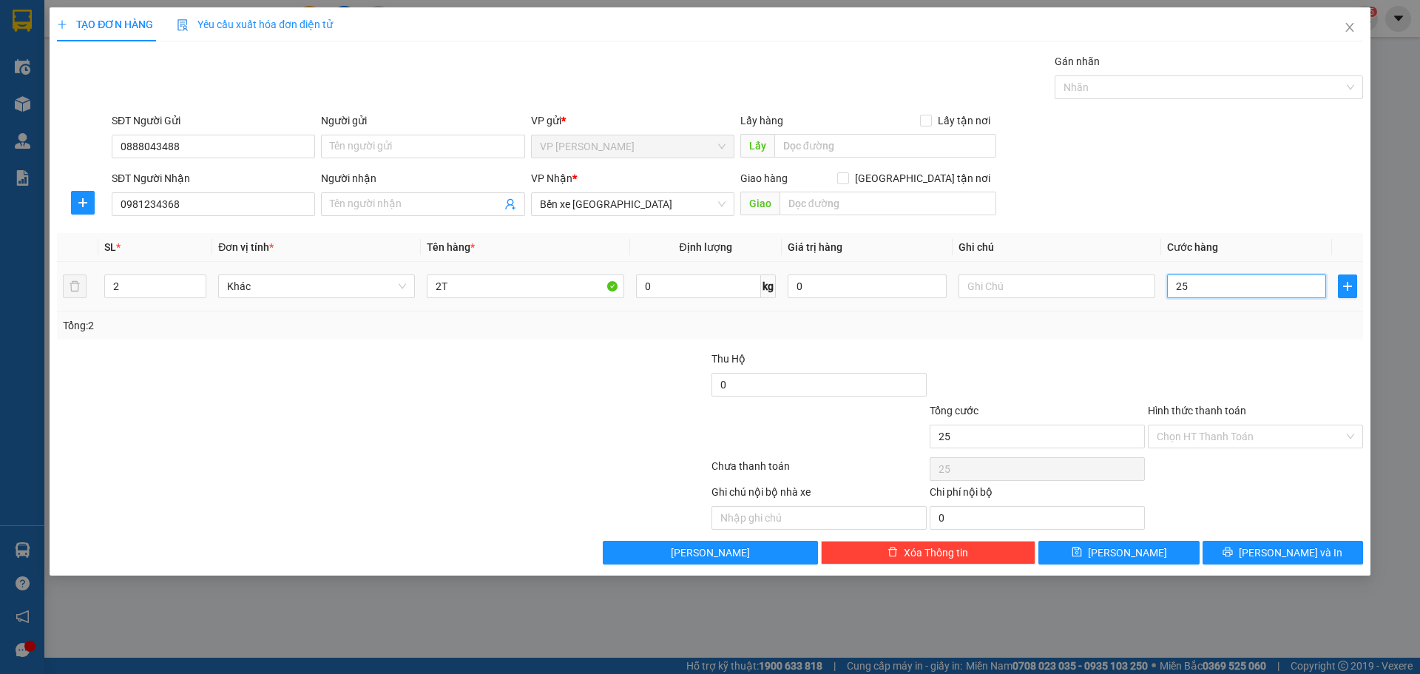
type input "250"
type input "250.000"
click at [1290, 554] on span "[PERSON_NAME] và In" at bounding box center [1290, 552] width 104 height 16
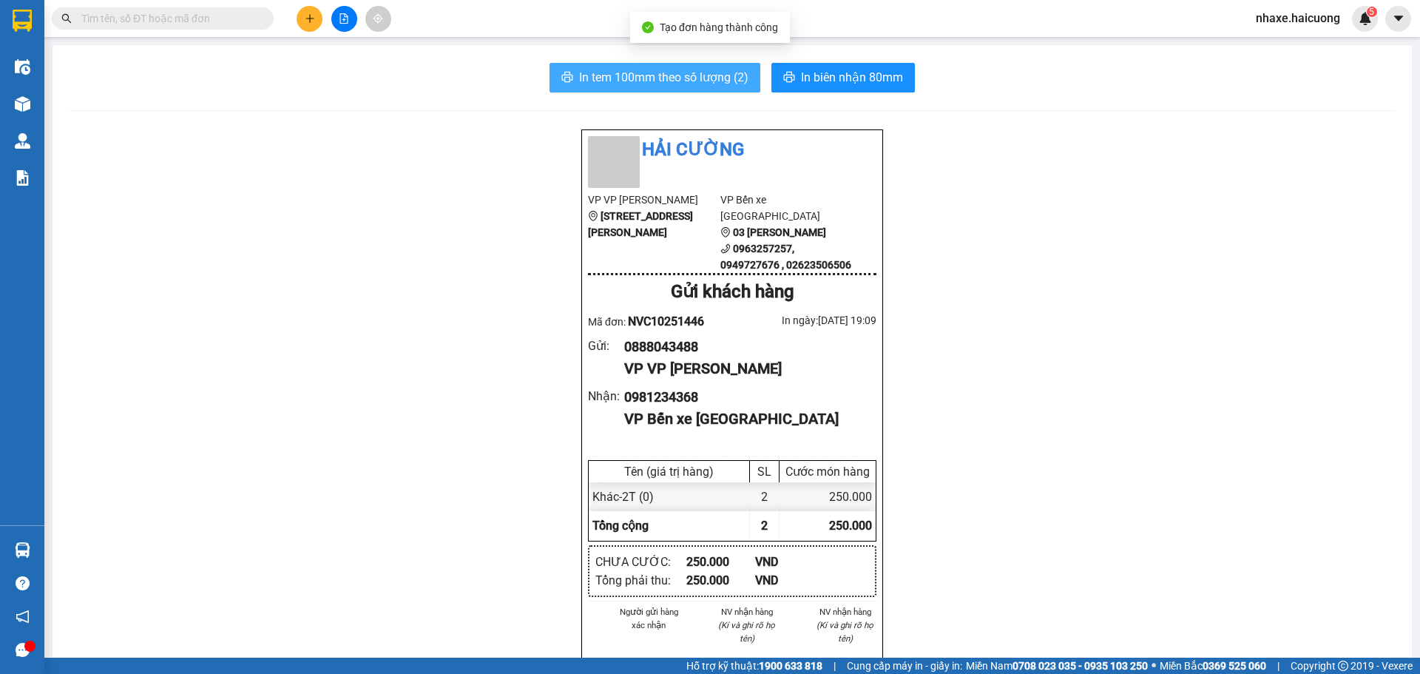
click at [669, 70] on span "In tem 100mm theo số lượng (2)" at bounding box center [663, 77] width 169 height 18
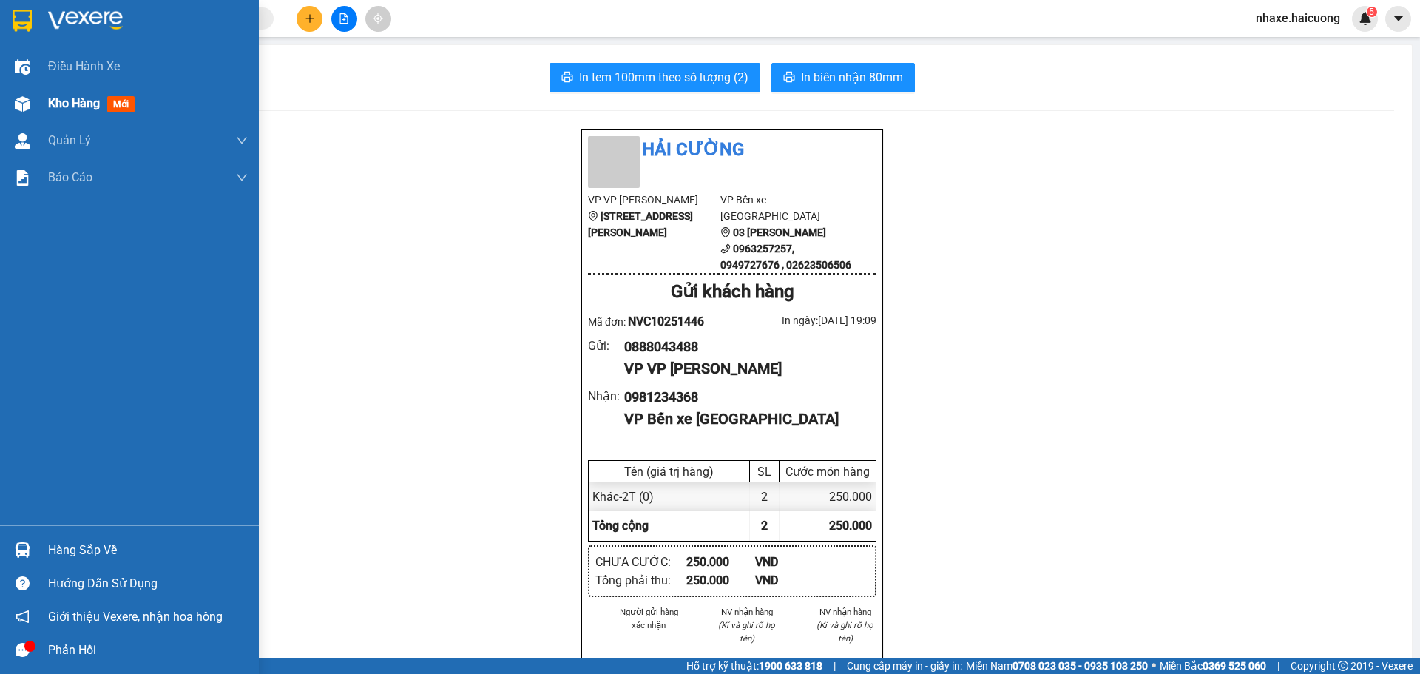
click at [103, 105] on div "Kho hàng mới" at bounding box center [94, 103] width 92 height 18
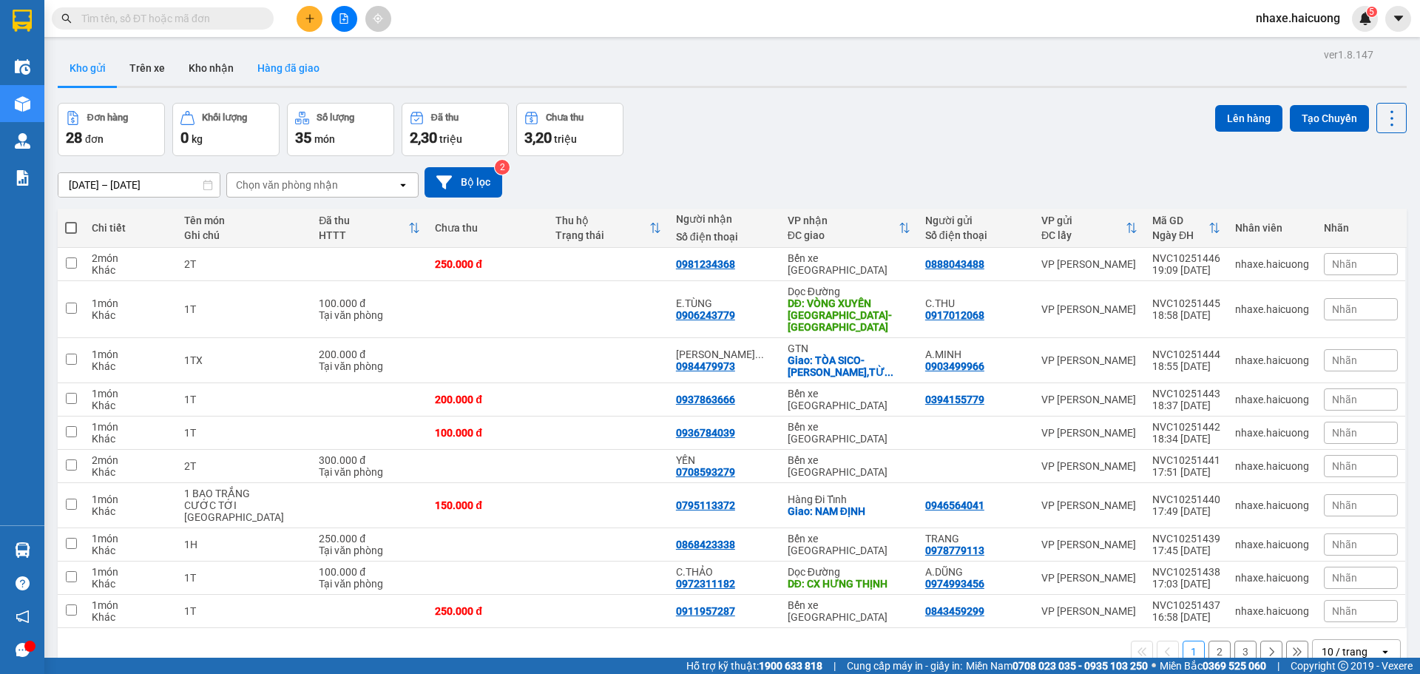
click at [283, 67] on button "Hàng đã giao" at bounding box center [288, 67] width 86 height 35
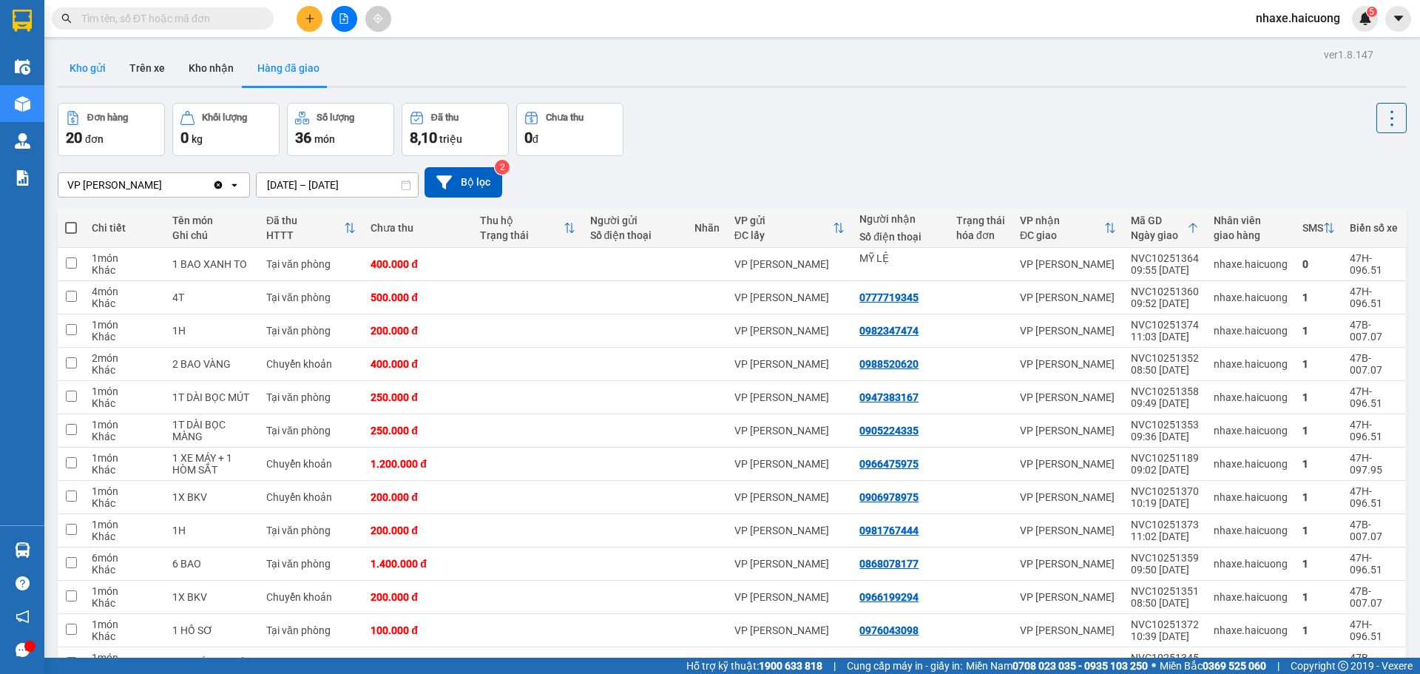
click at [96, 68] on button "Kho gửi" at bounding box center [88, 67] width 60 height 35
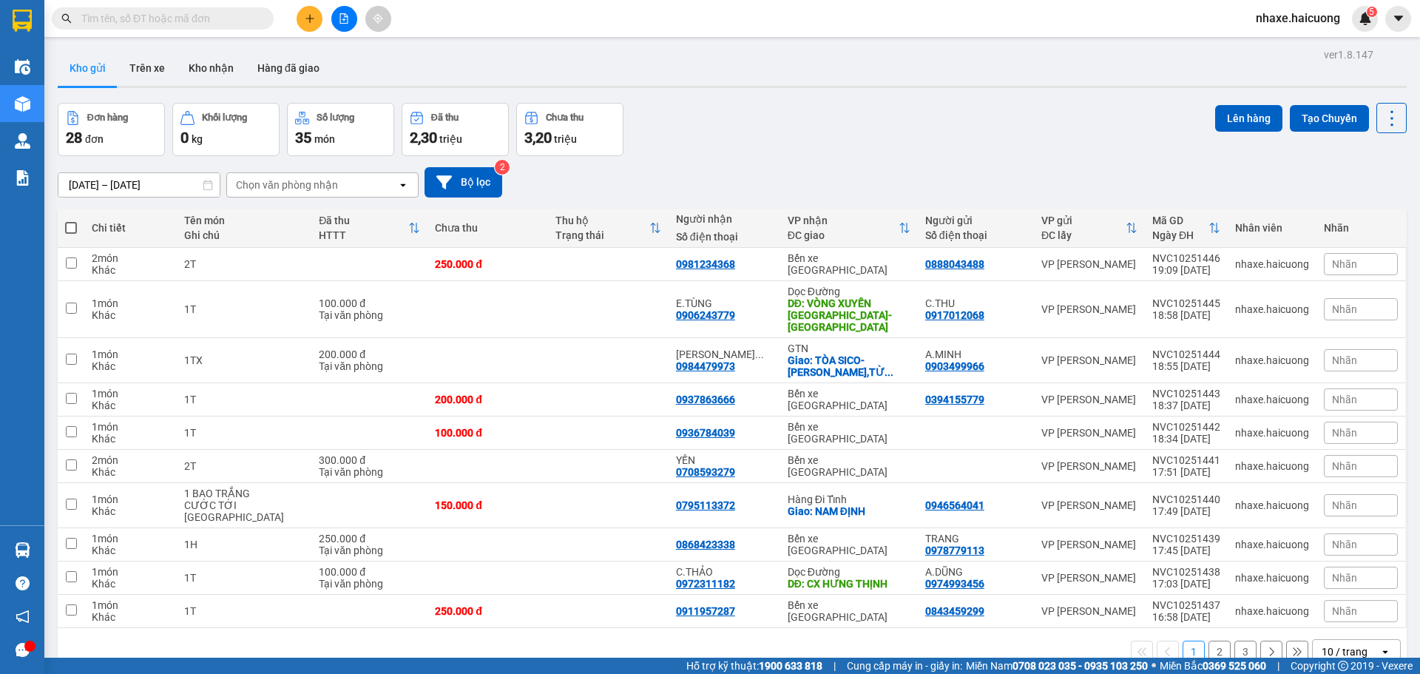
click at [1379, 645] on icon "open" at bounding box center [1385, 651] width 12 height 12
click at [1344, 515] on span "20 / trang" at bounding box center [1335, 515] width 47 height 15
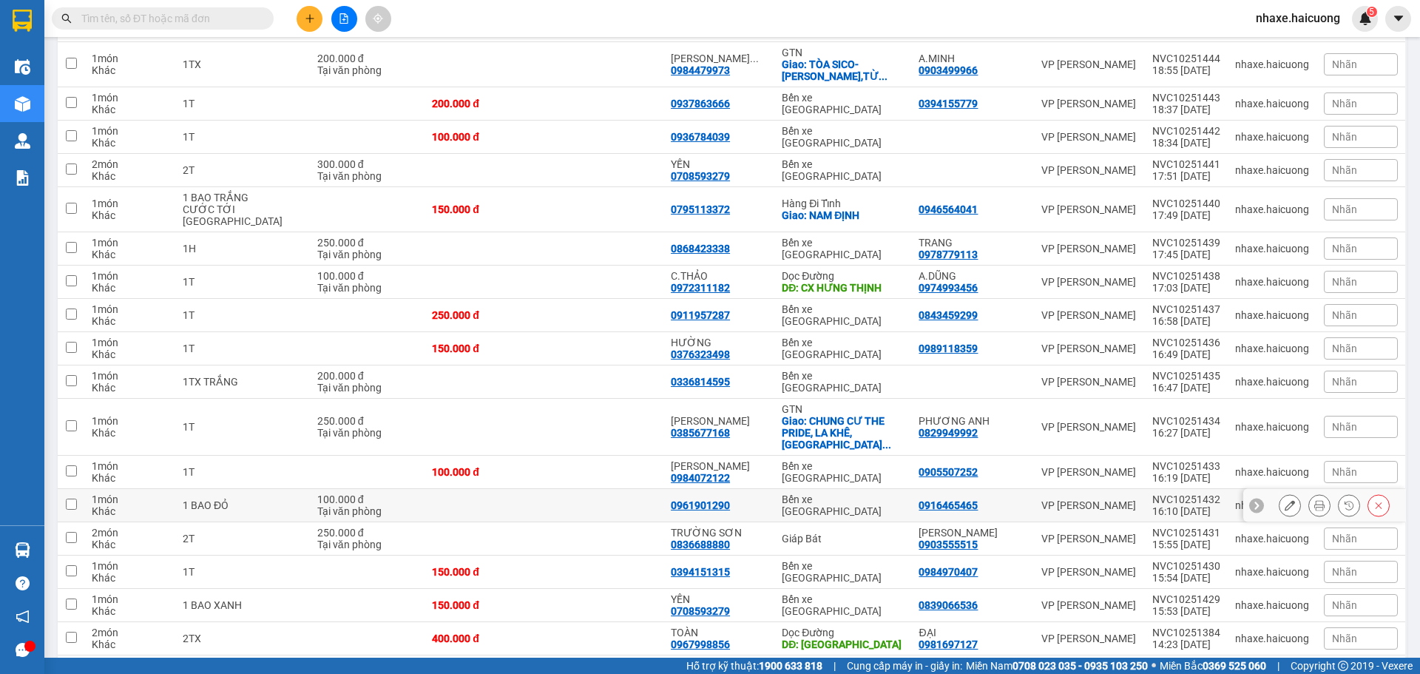
scroll to position [352, 0]
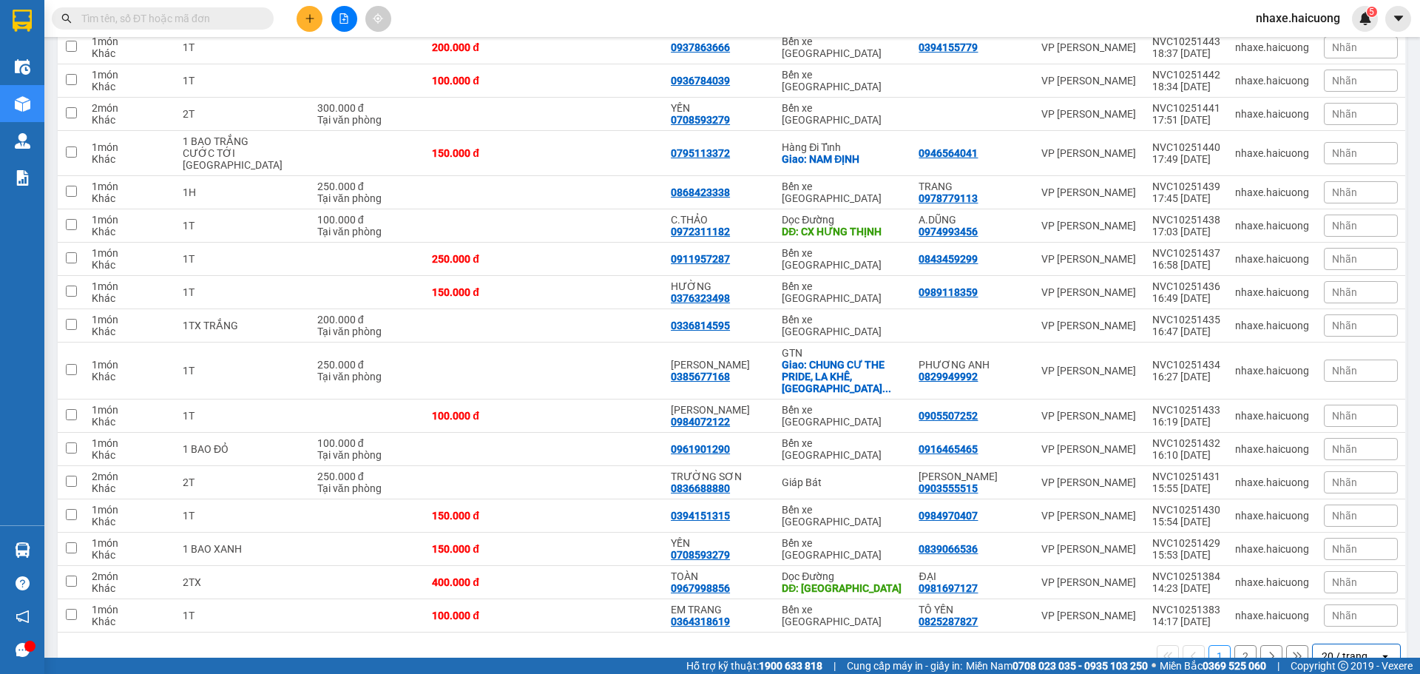
click at [1379, 650] on icon "open" at bounding box center [1385, 656] width 12 height 12
click at [1361, 537] on div "50 / trang" at bounding box center [1344, 534] width 89 height 27
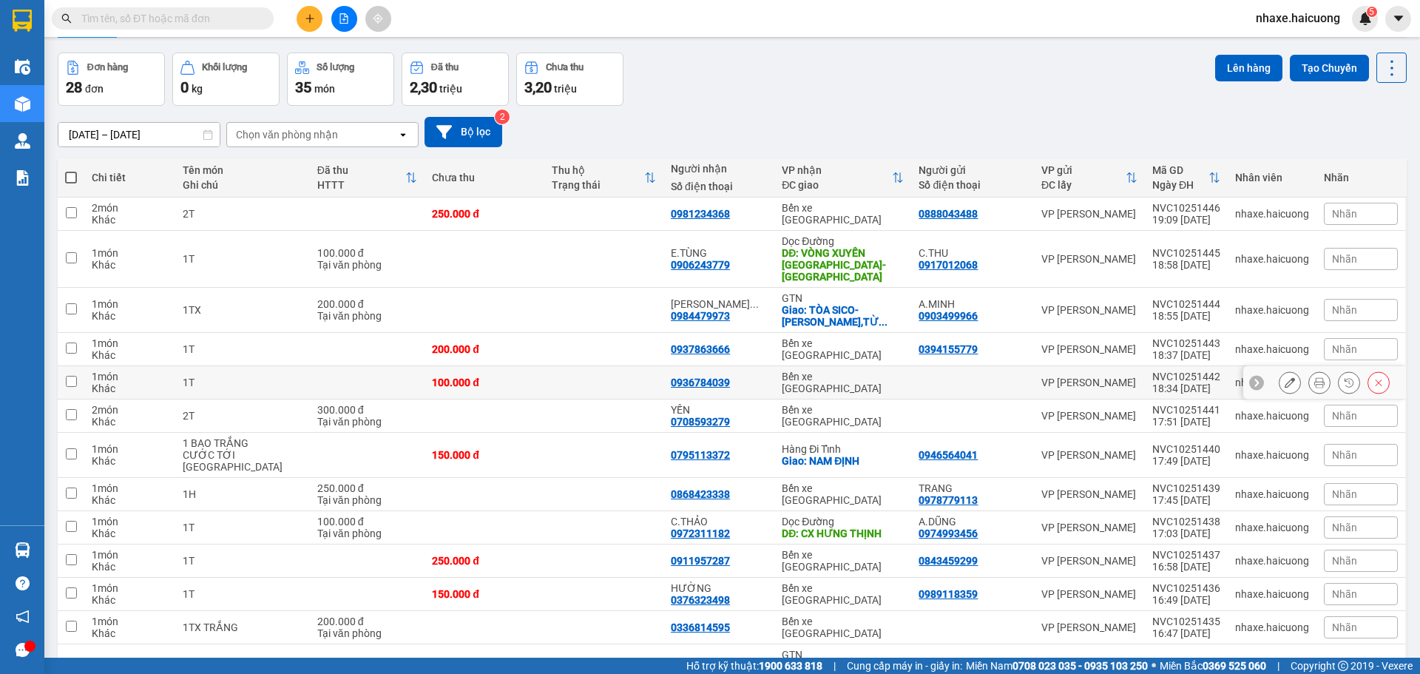
scroll to position [0, 0]
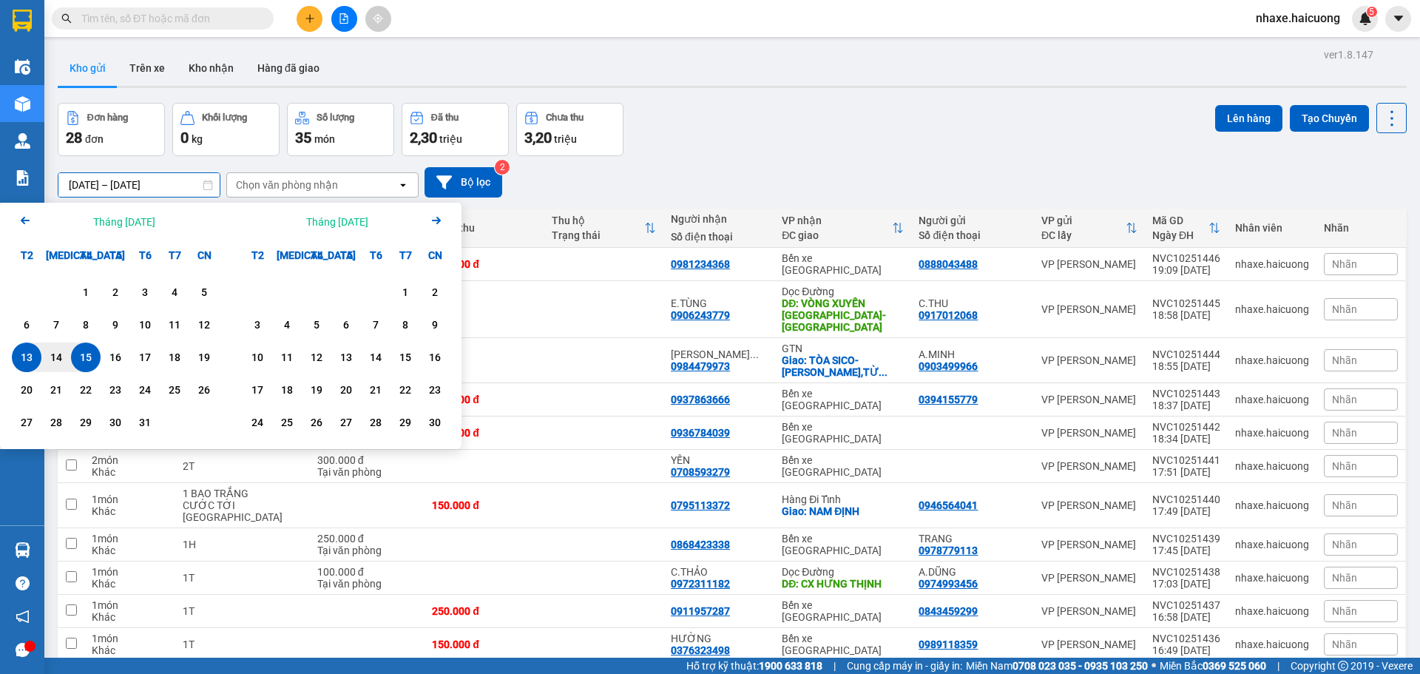
click at [138, 186] on input "[DATE] – [DATE]" at bounding box center [138, 185] width 161 height 24
click at [81, 358] on div "15" at bounding box center [85, 357] width 21 height 18
type input "[DATE] – [DATE]"
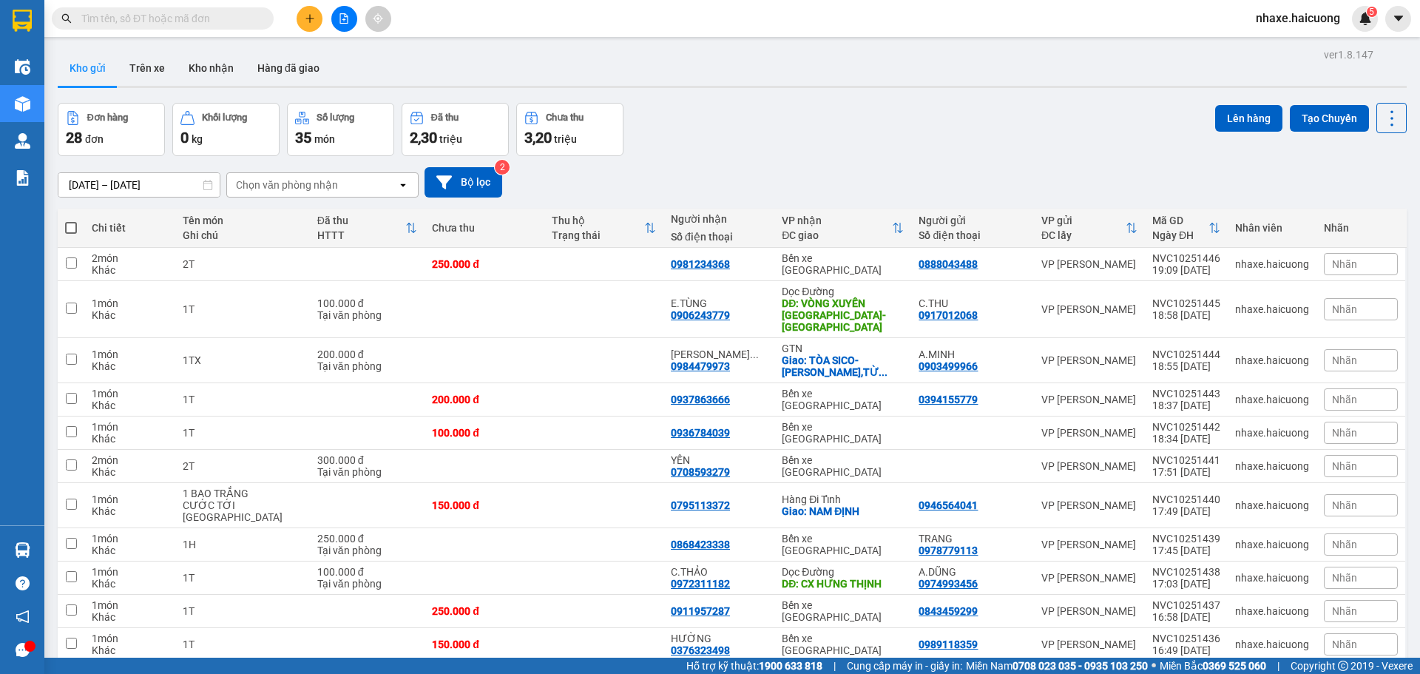
click at [69, 229] on span at bounding box center [71, 228] width 12 height 12
click at [71, 220] on input "checkbox" at bounding box center [71, 220] width 0 height 0
checkbox input "true"
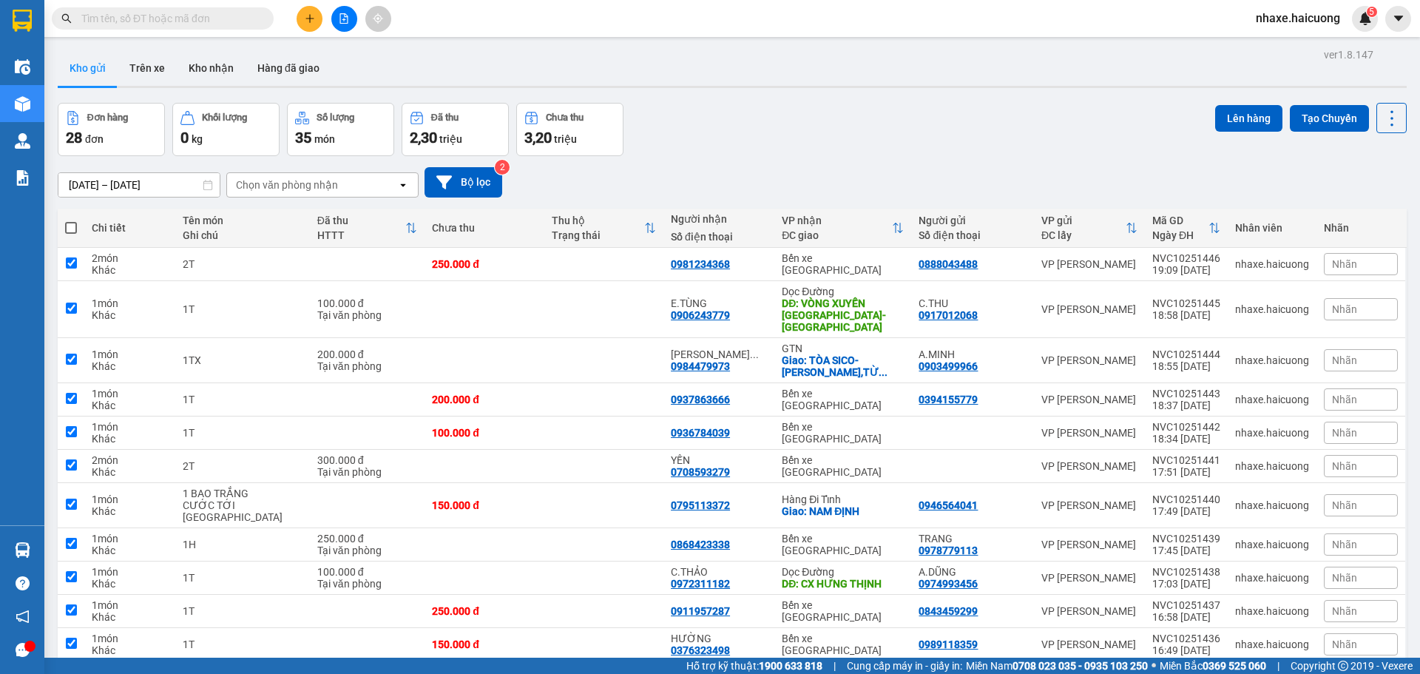
checkbox input "true"
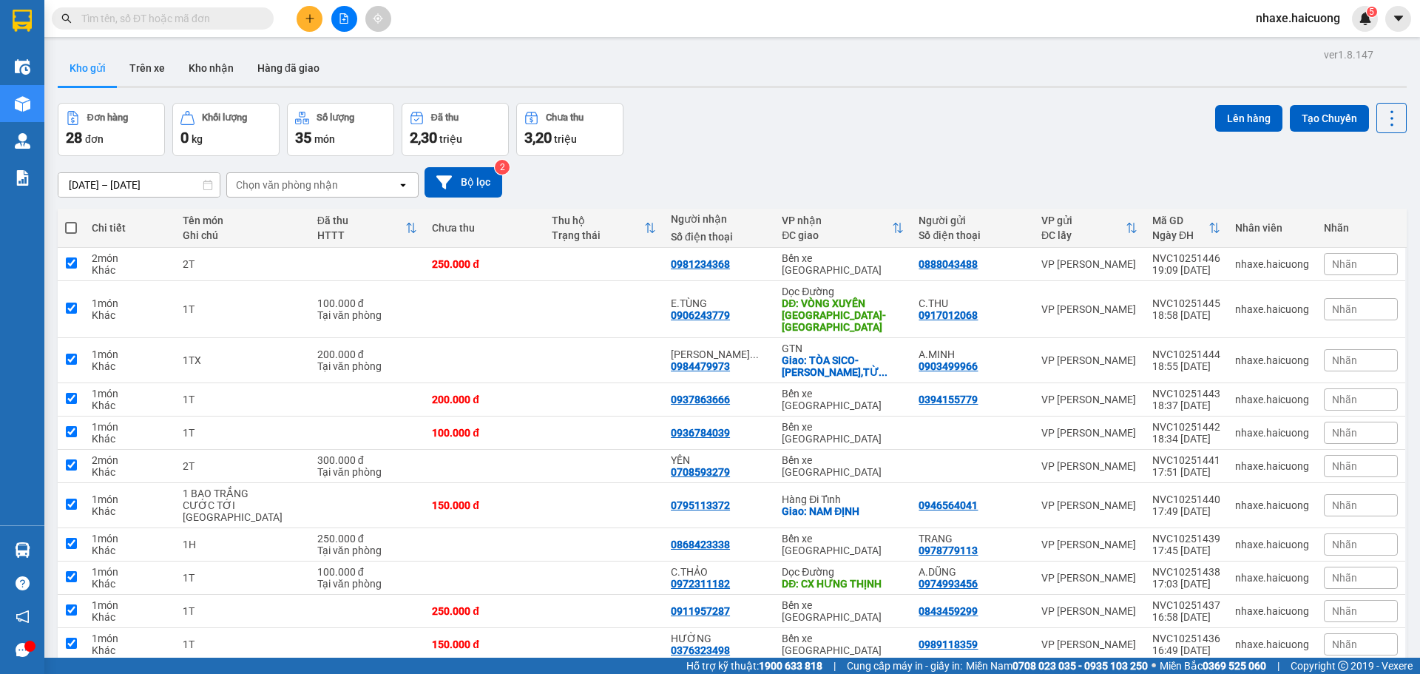
checkbox input "true"
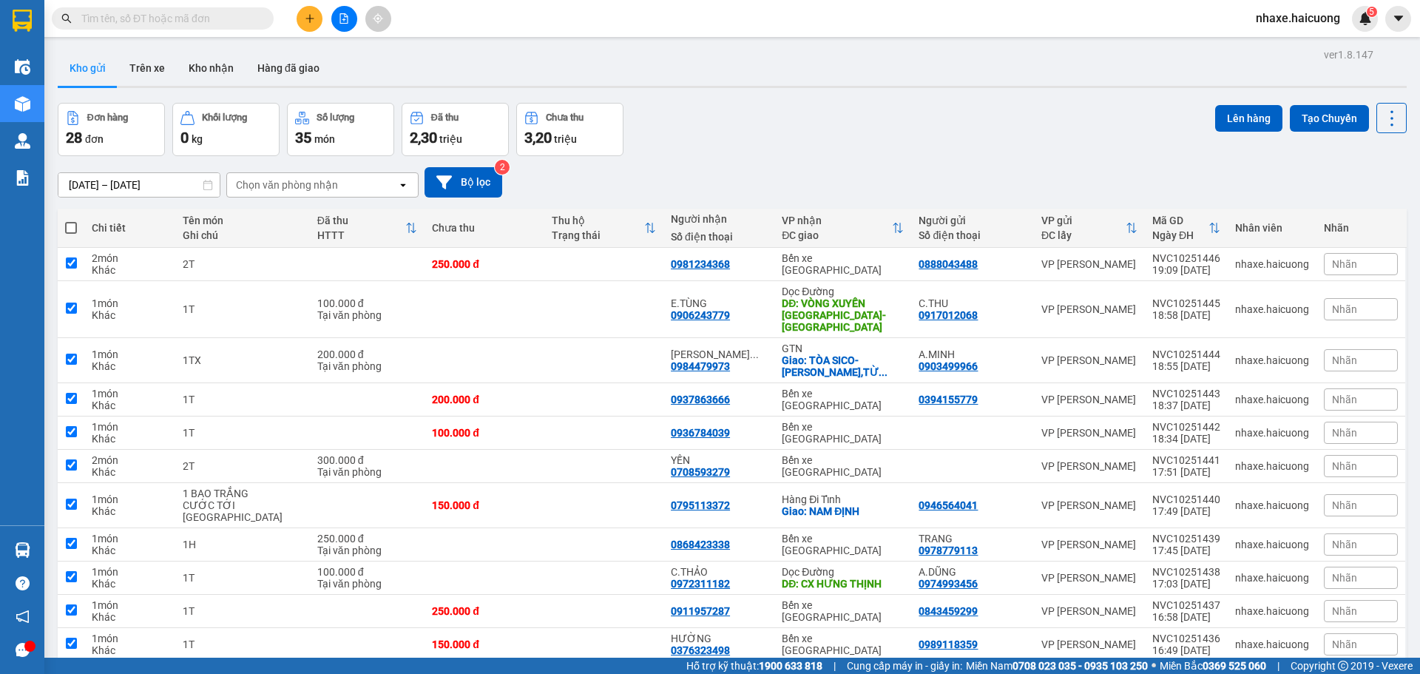
checkbox input "true"
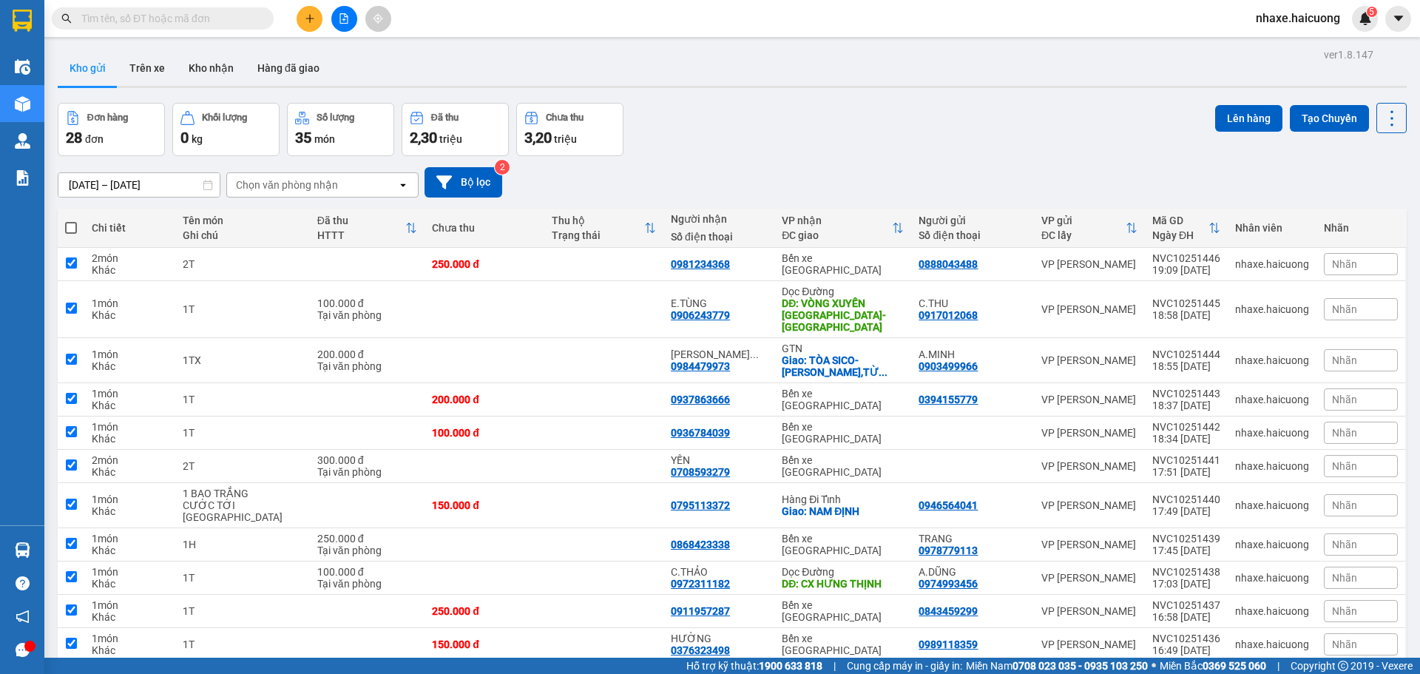
checkbox input "true"
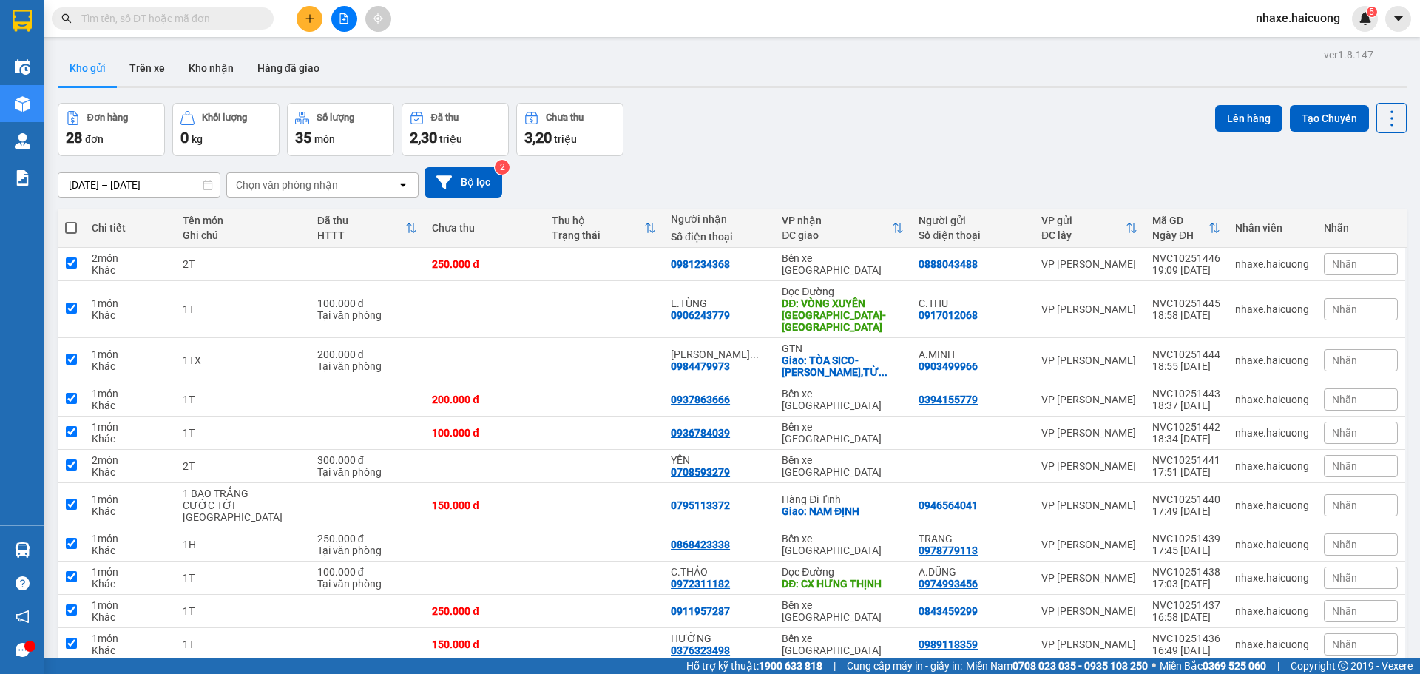
checkbox input "true"
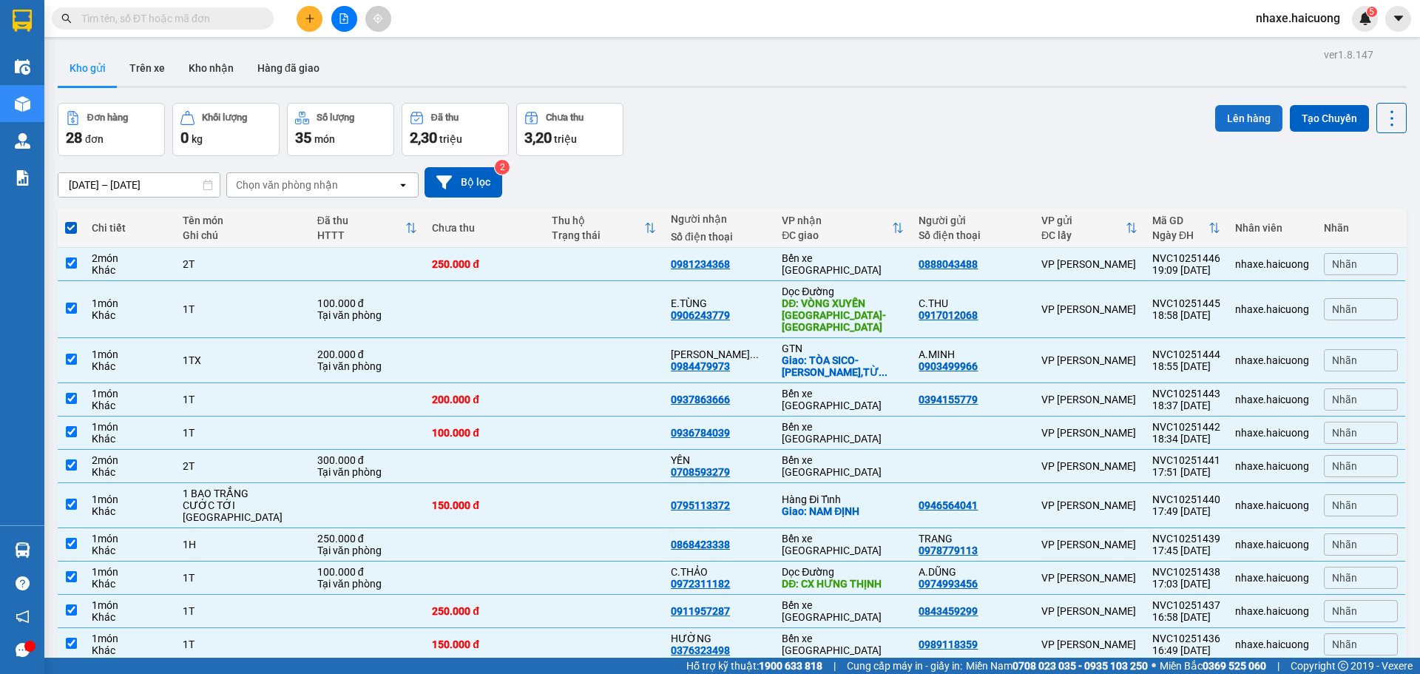
click at [1238, 117] on button "Lên hàng" at bounding box center [1248, 118] width 67 height 27
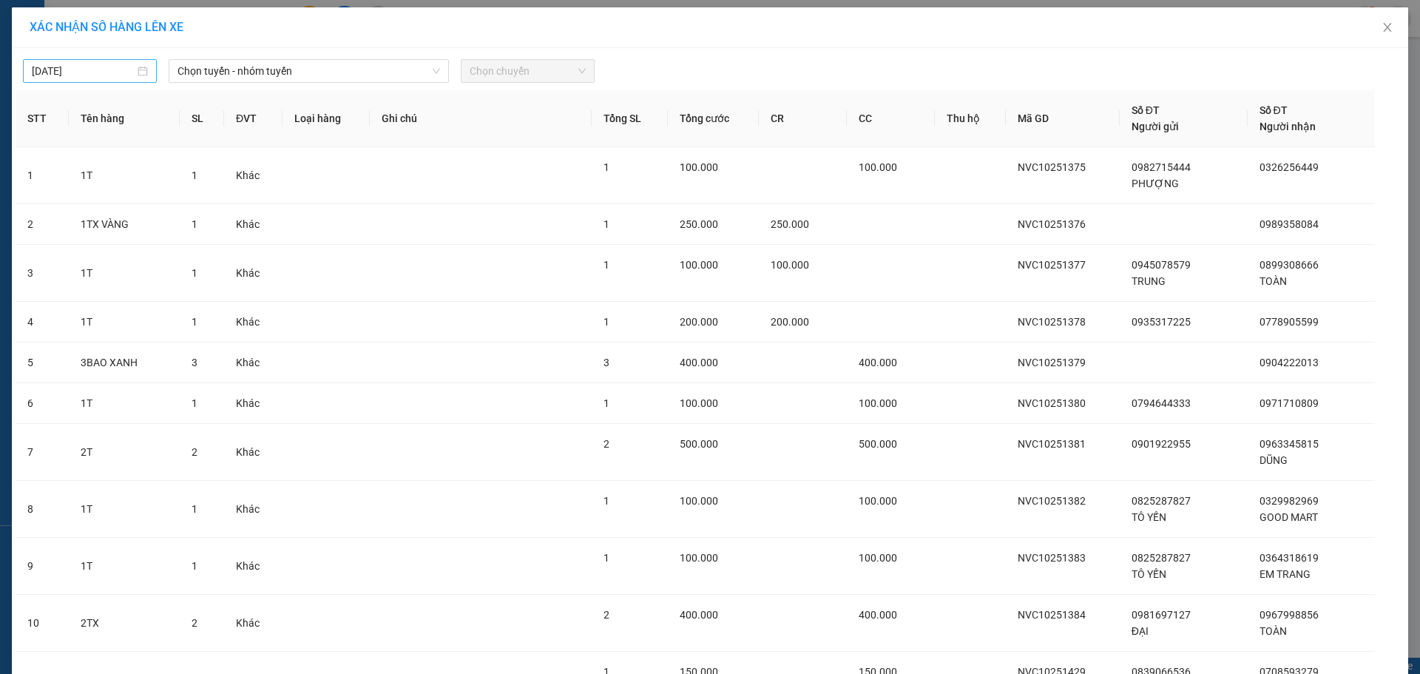
click at [112, 74] on input "[DATE]" at bounding box center [83, 71] width 103 height 16
click at [146, 201] on div "16" at bounding box center [147, 201] width 18 height 18
type input "16/10/2025"
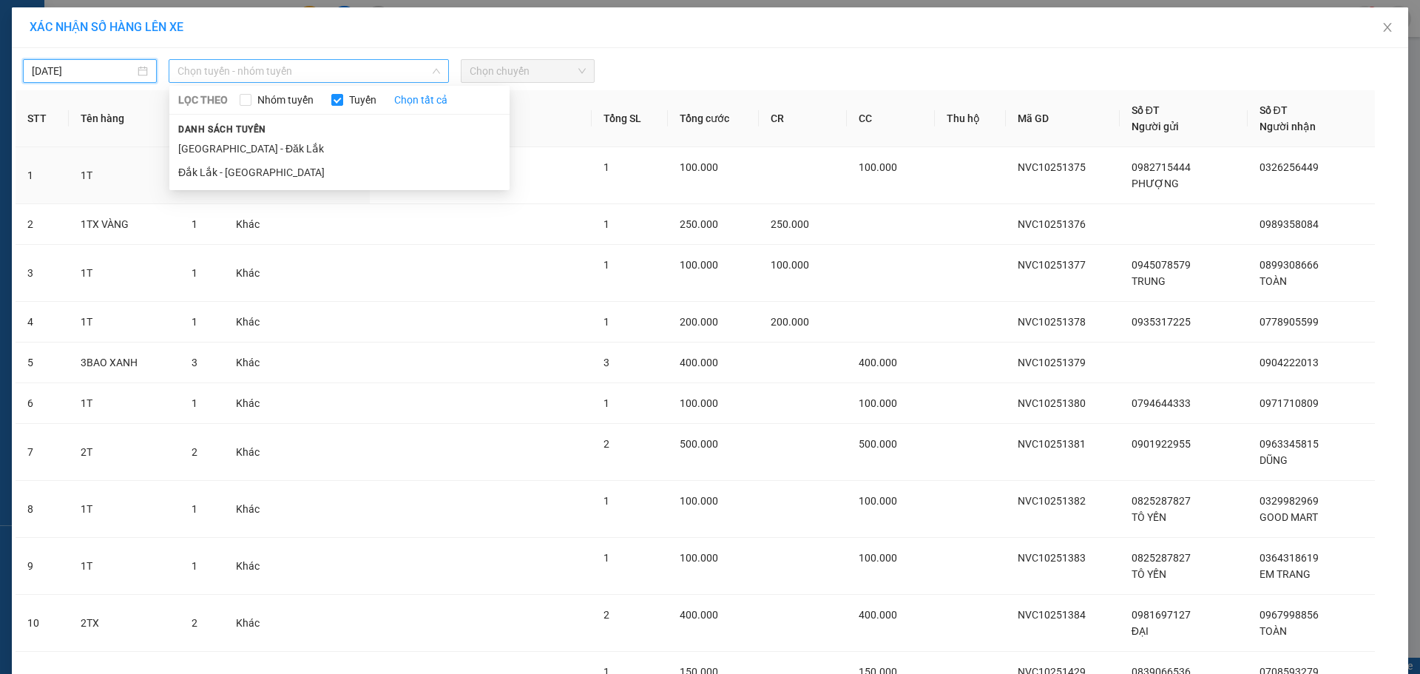
click at [374, 72] on span "Chọn tuyến - nhóm tuyến" at bounding box center [308, 71] width 262 height 22
click at [336, 169] on li "Đắk Lắk - [GEOGRAPHIC_DATA]" at bounding box center [339, 172] width 340 height 24
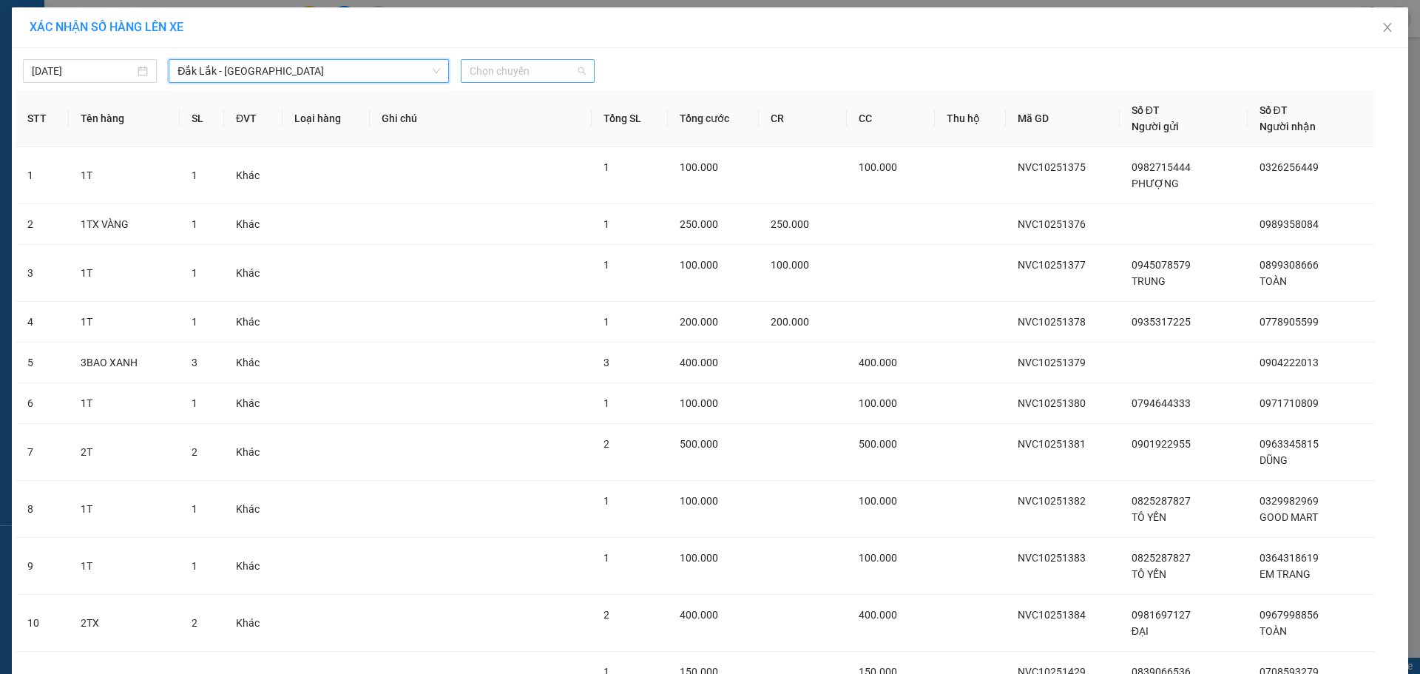
click at [547, 73] on span "Chọn chuyến" at bounding box center [527, 71] width 116 height 22
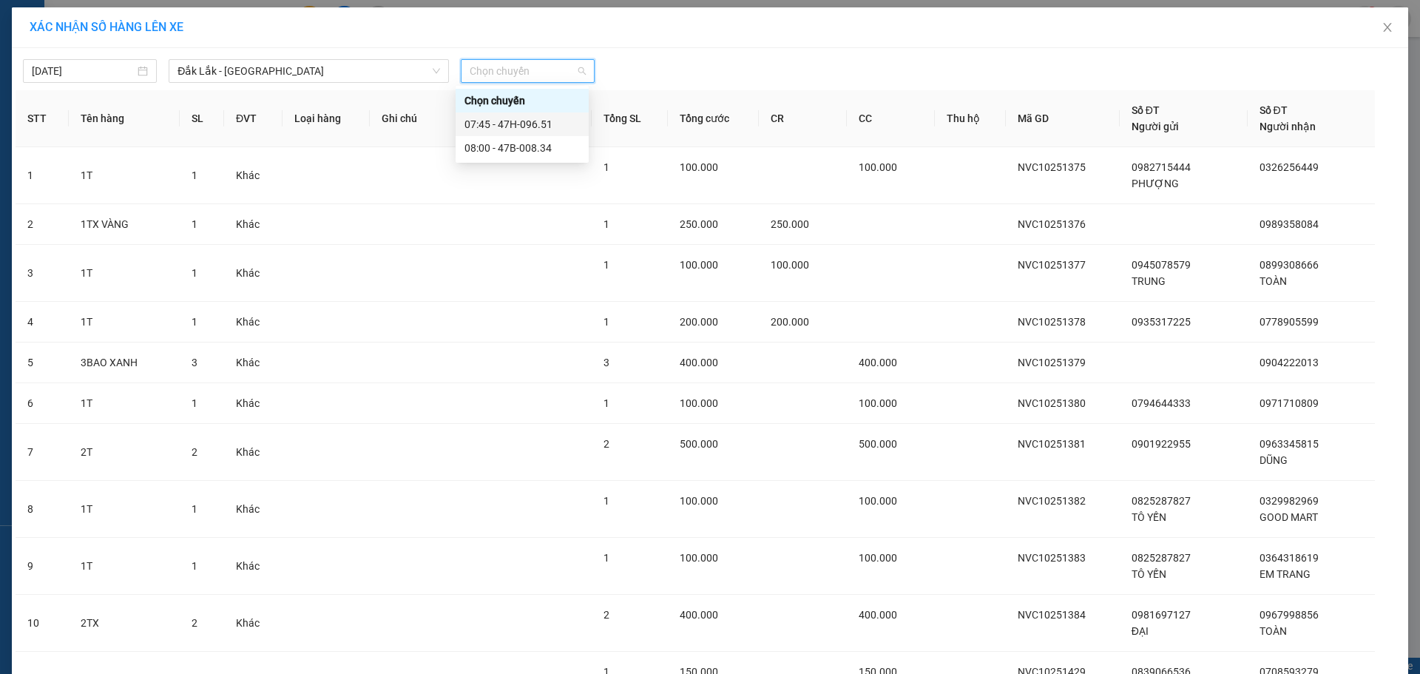
click at [539, 122] on div "07:45 - 47H-096.51" at bounding box center [521, 124] width 115 height 16
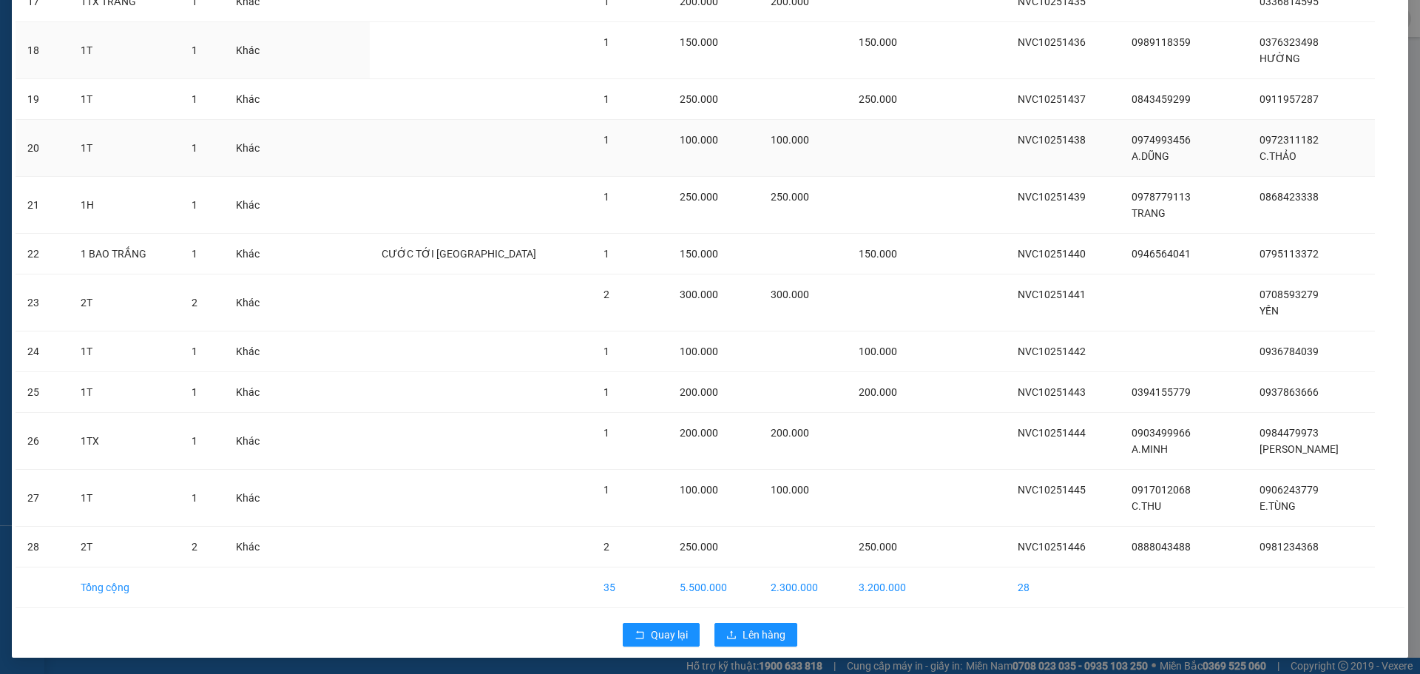
scroll to position [989, 0]
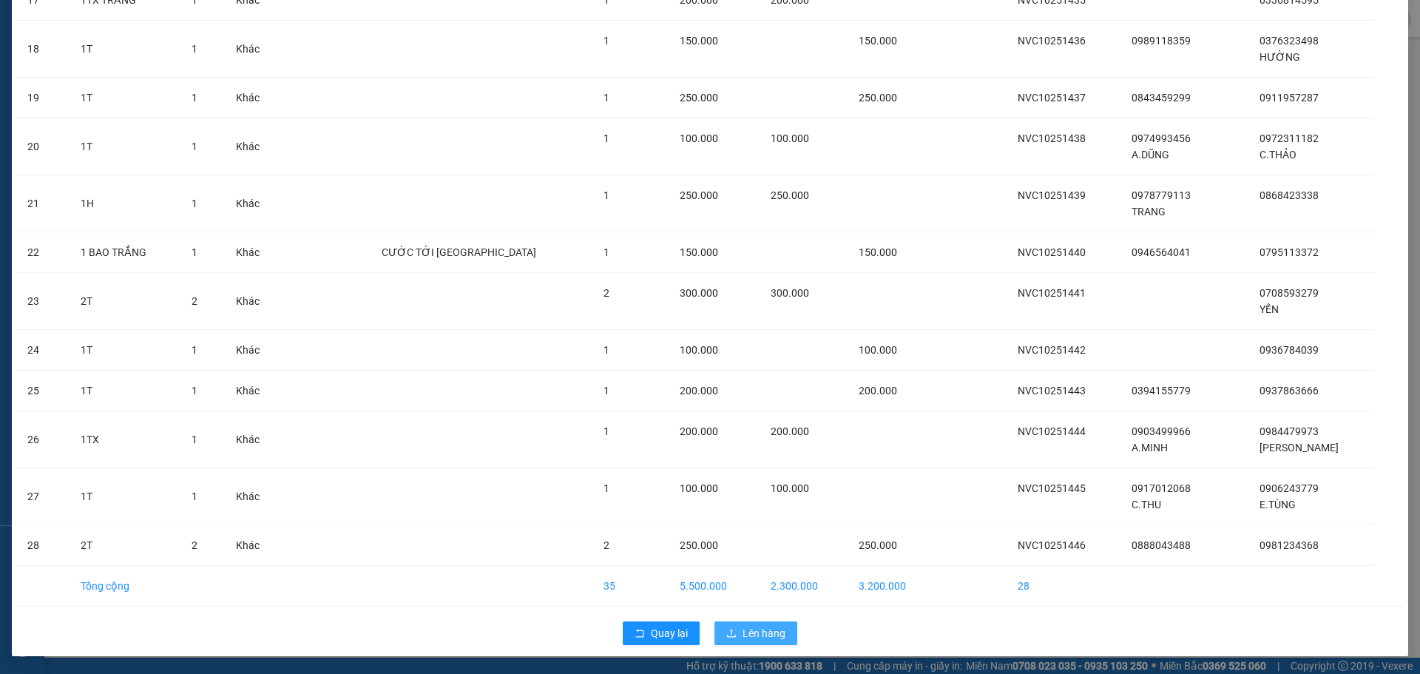
click at [769, 634] on span "Lên hàng" at bounding box center [763, 633] width 43 height 16
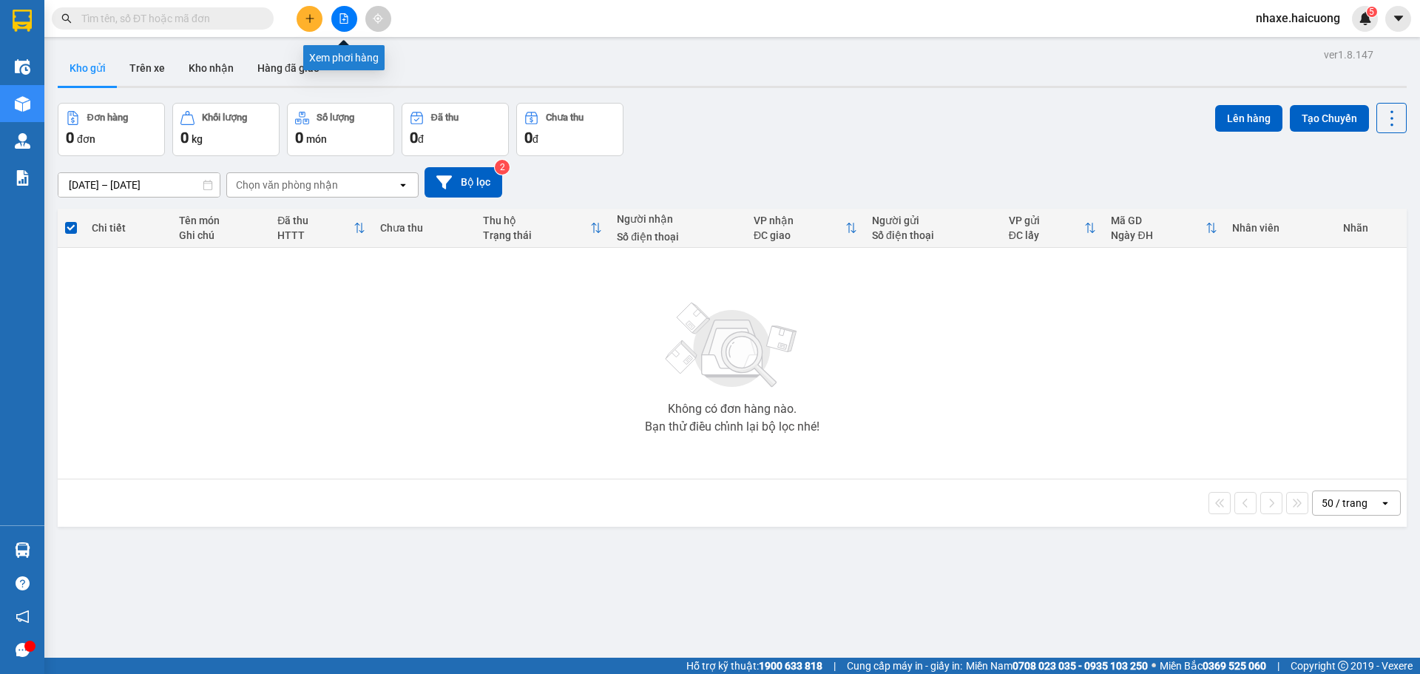
click at [345, 20] on icon "file-add" at bounding box center [344, 18] width 8 height 10
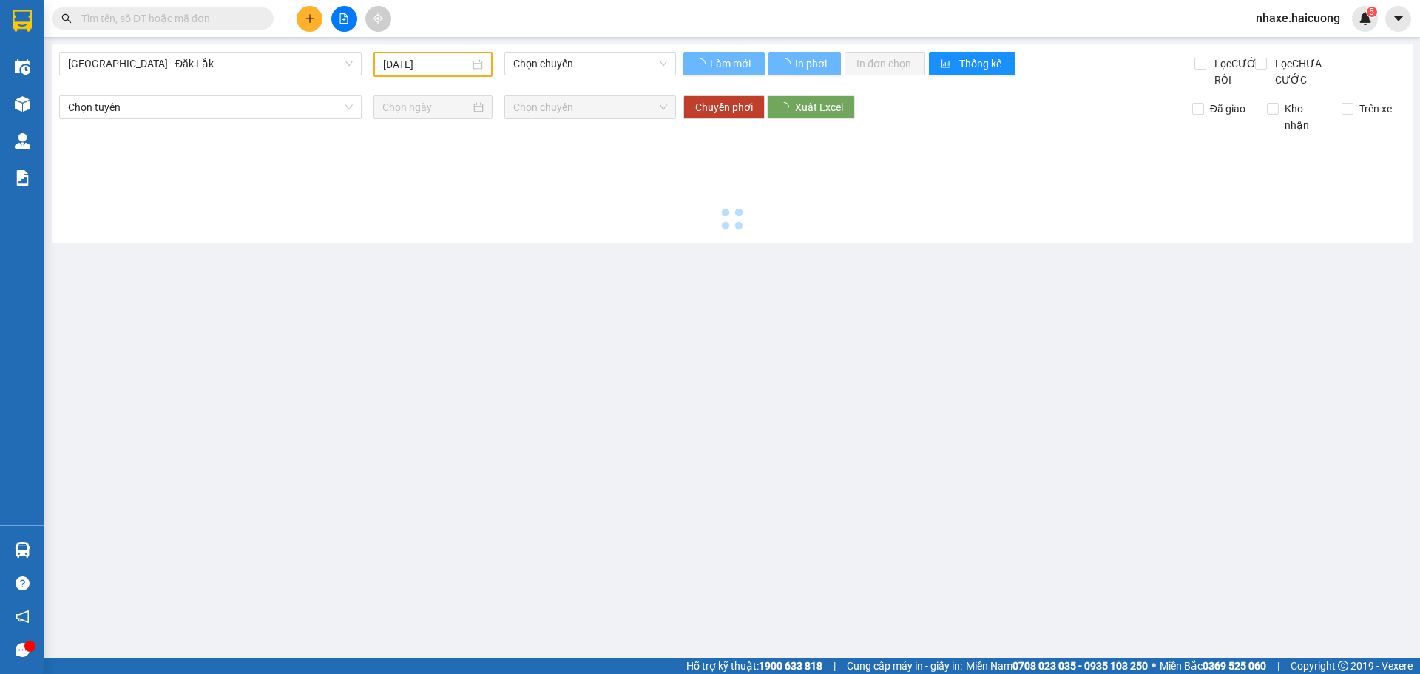
type input "[DATE]"
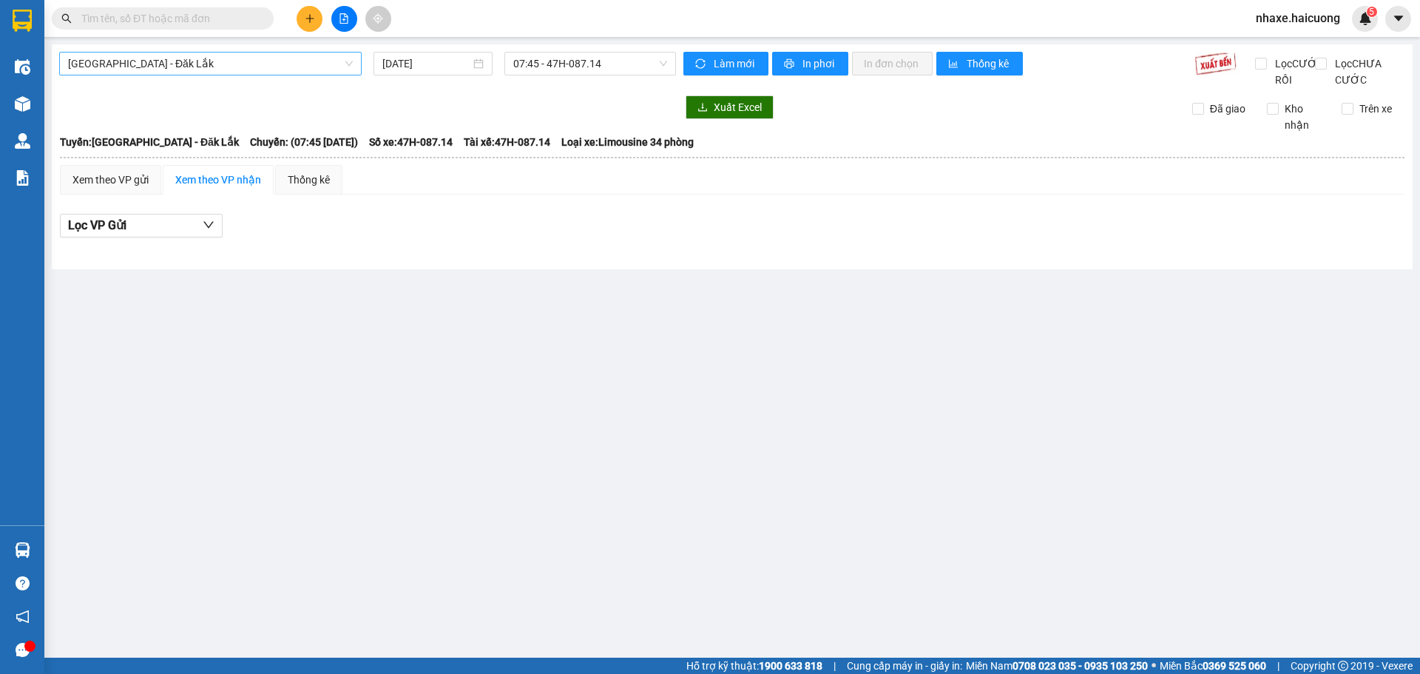
click at [295, 65] on span "[GEOGRAPHIC_DATA] - Đăk Lắk" at bounding box center [210, 63] width 285 height 22
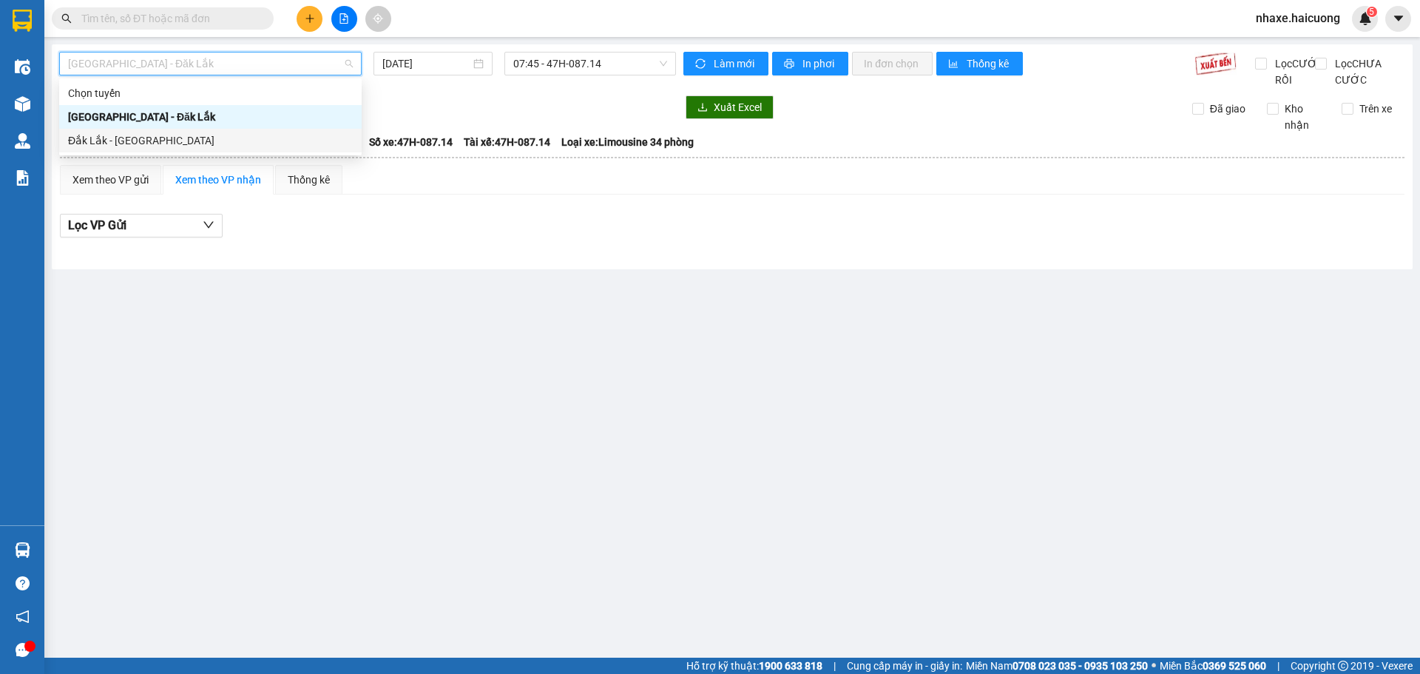
click at [223, 139] on div "Đắk Lắk - [GEOGRAPHIC_DATA]" at bounding box center [210, 140] width 285 height 16
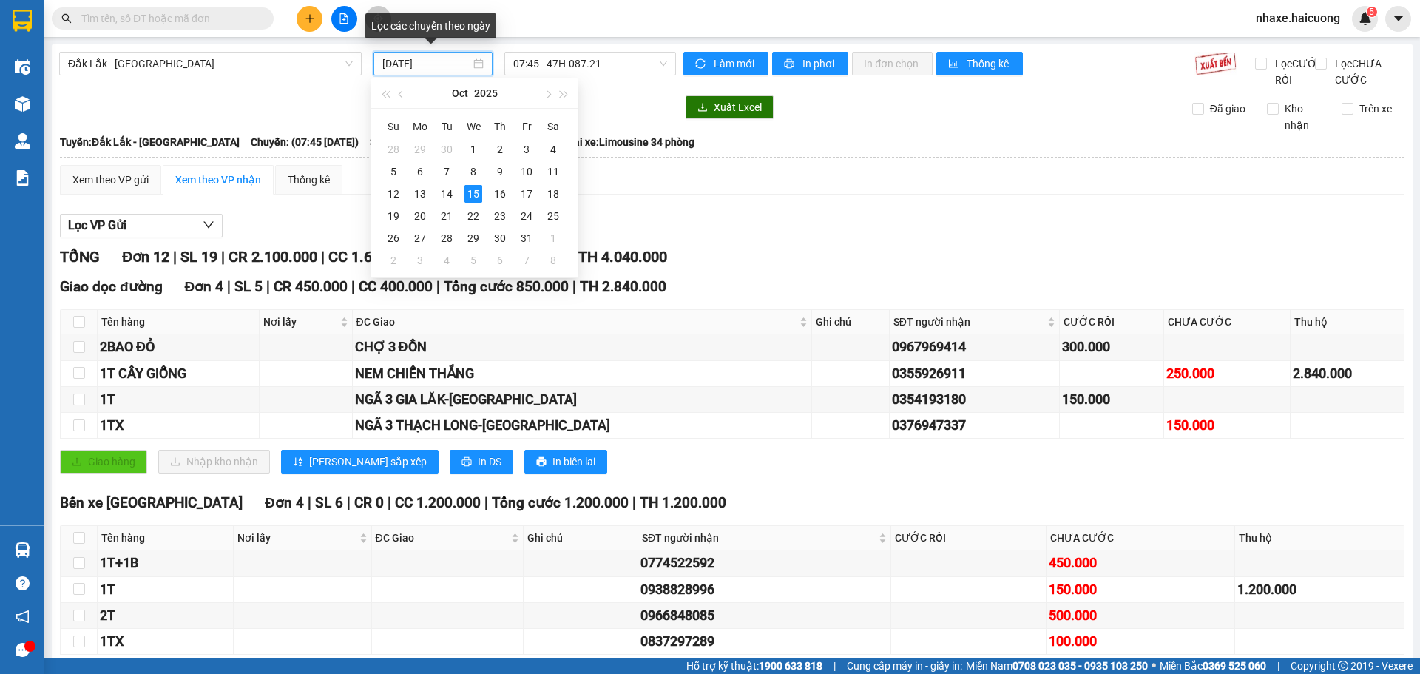
click at [458, 66] on input "[DATE]" at bounding box center [426, 63] width 88 height 16
click at [496, 193] on div "16" at bounding box center [500, 194] width 18 height 18
type input "16/10/2025"
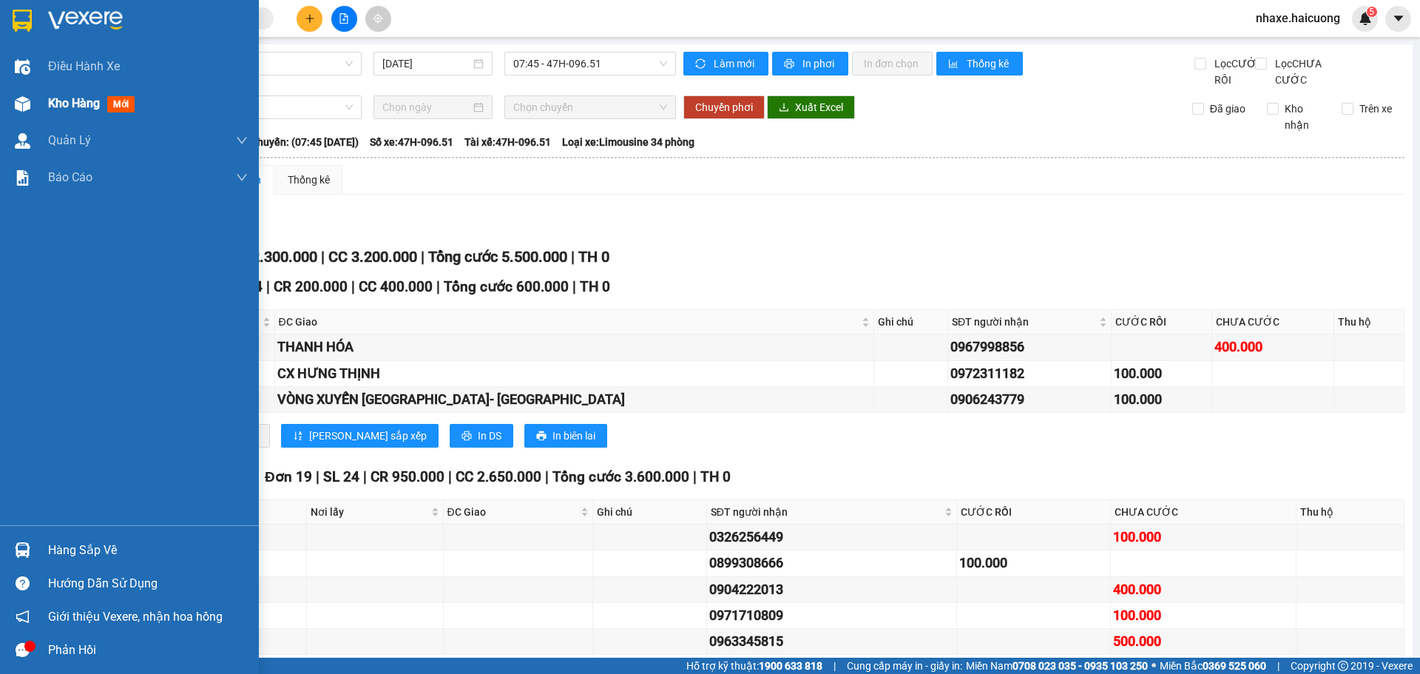
click at [81, 104] on span "Kho hàng" at bounding box center [74, 103] width 52 height 14
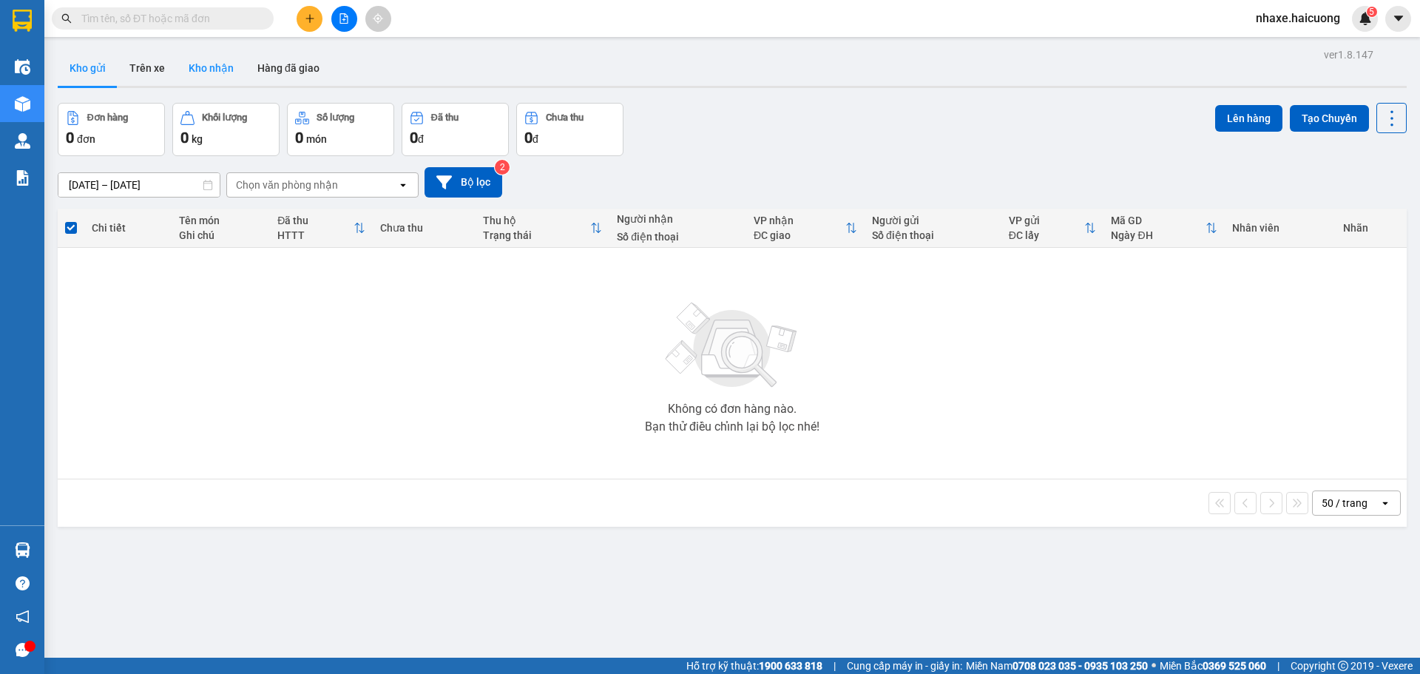
click at [215, 73] on button "Kho nhận" at bounding box center [211, 67] width 69 height 35
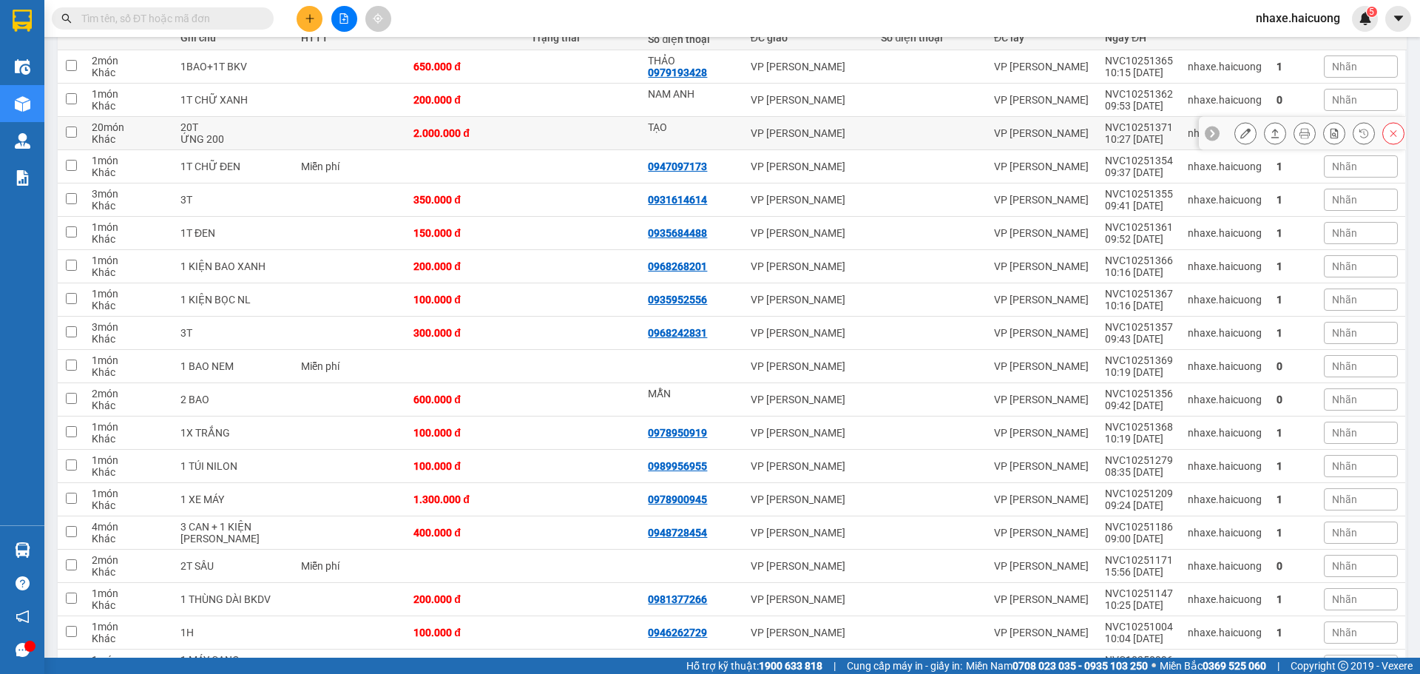
scroll to position [222, 0]
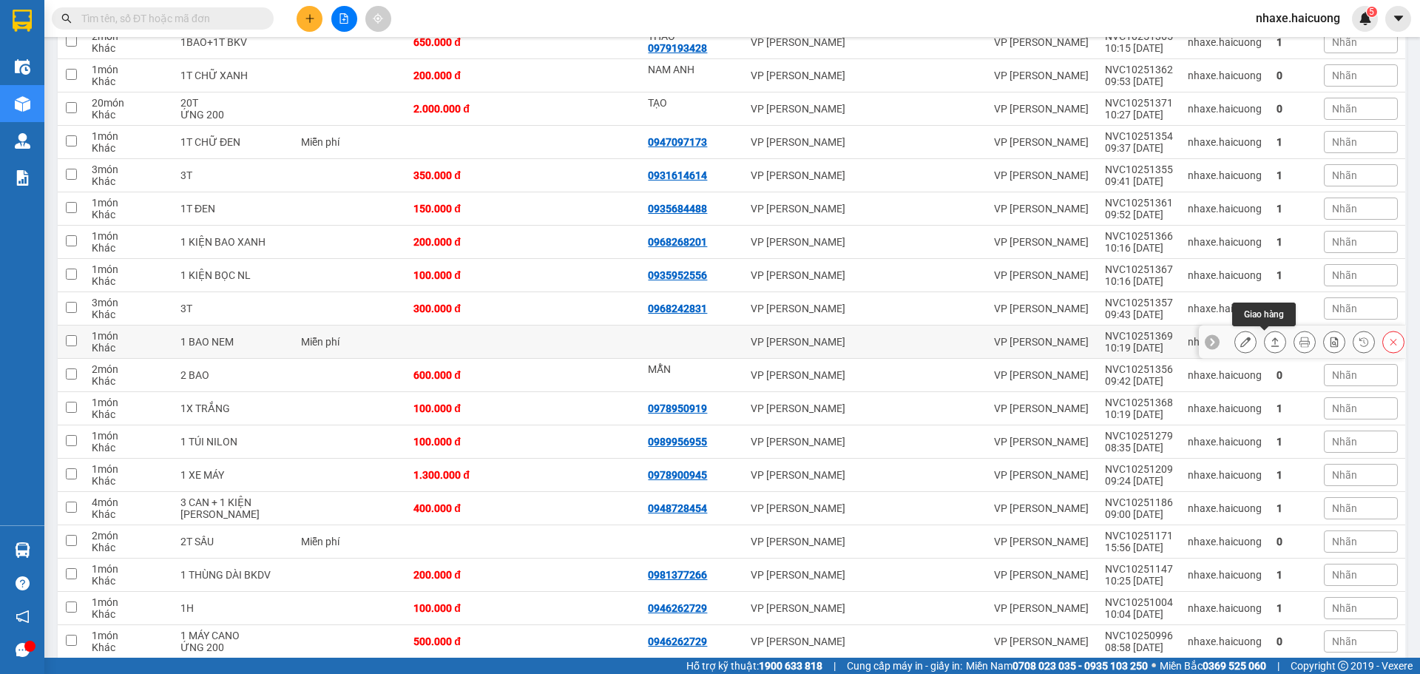
click at [1271, 339] on icon at bounding box center [1275, 341] width 8 height 9
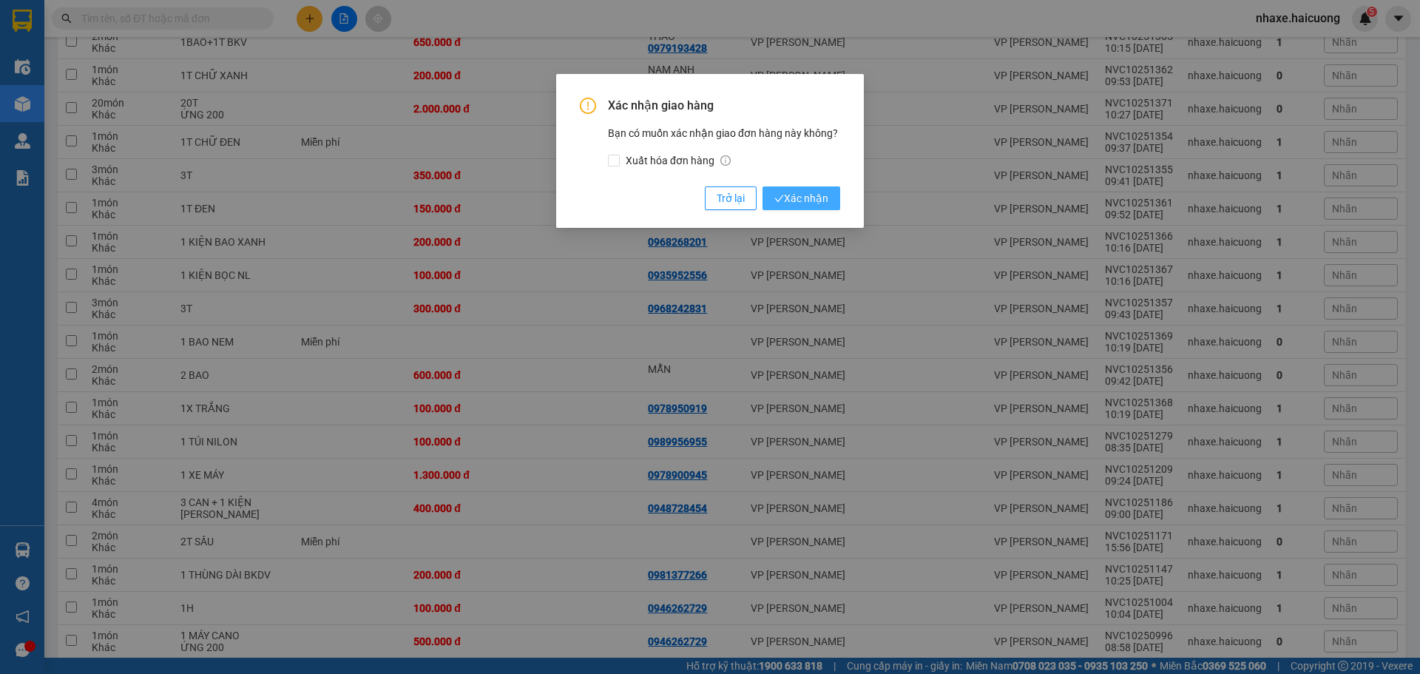
click at [804, 193] on span "Xác nhận" at bounding box center [801, 198] width 54 height 16
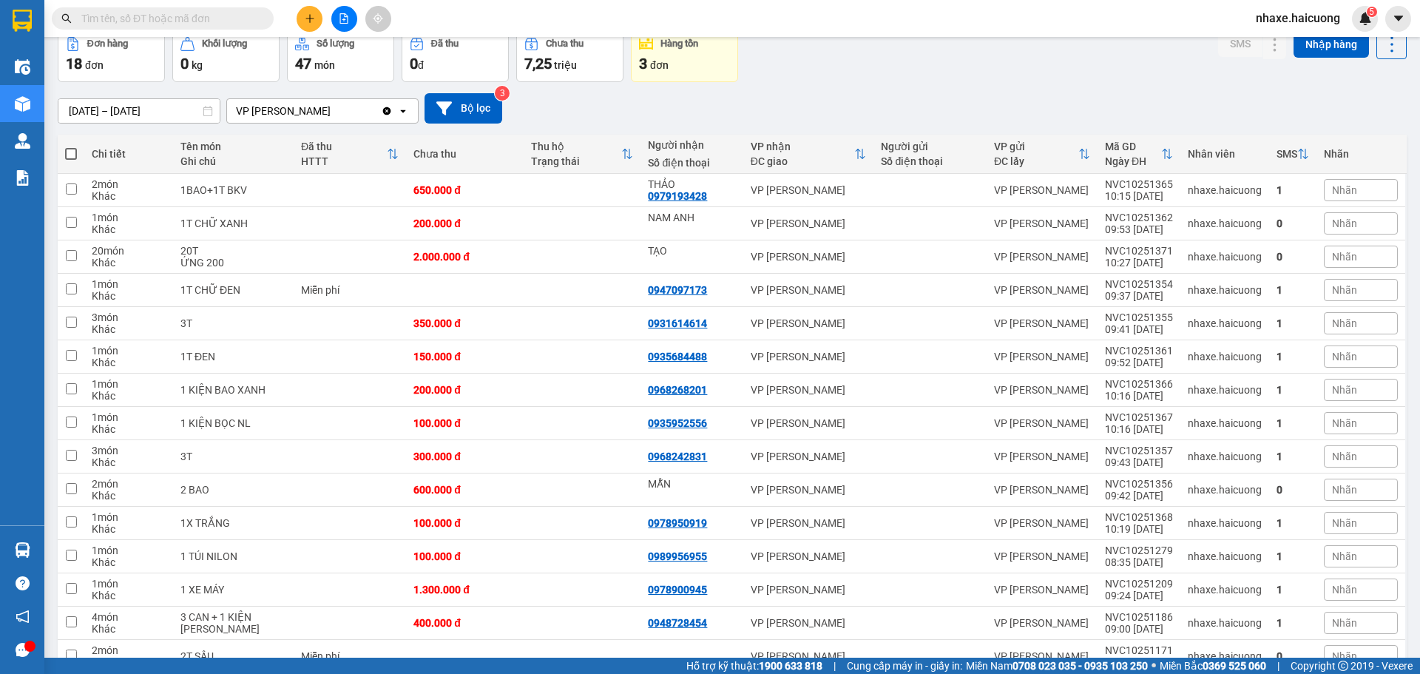
scroll to position [0, 0]
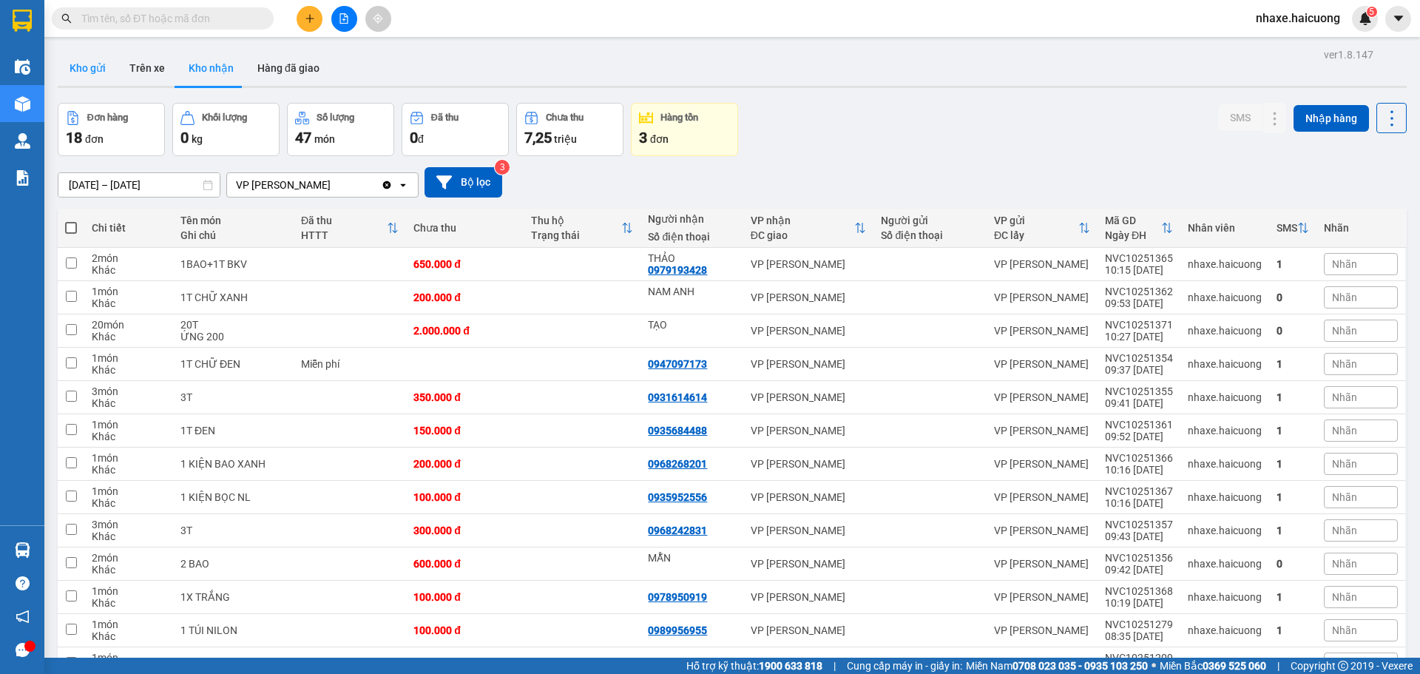
click at [92, 69] on button "Kho gửi" at bounding box center [88, 67] width 60 height 35
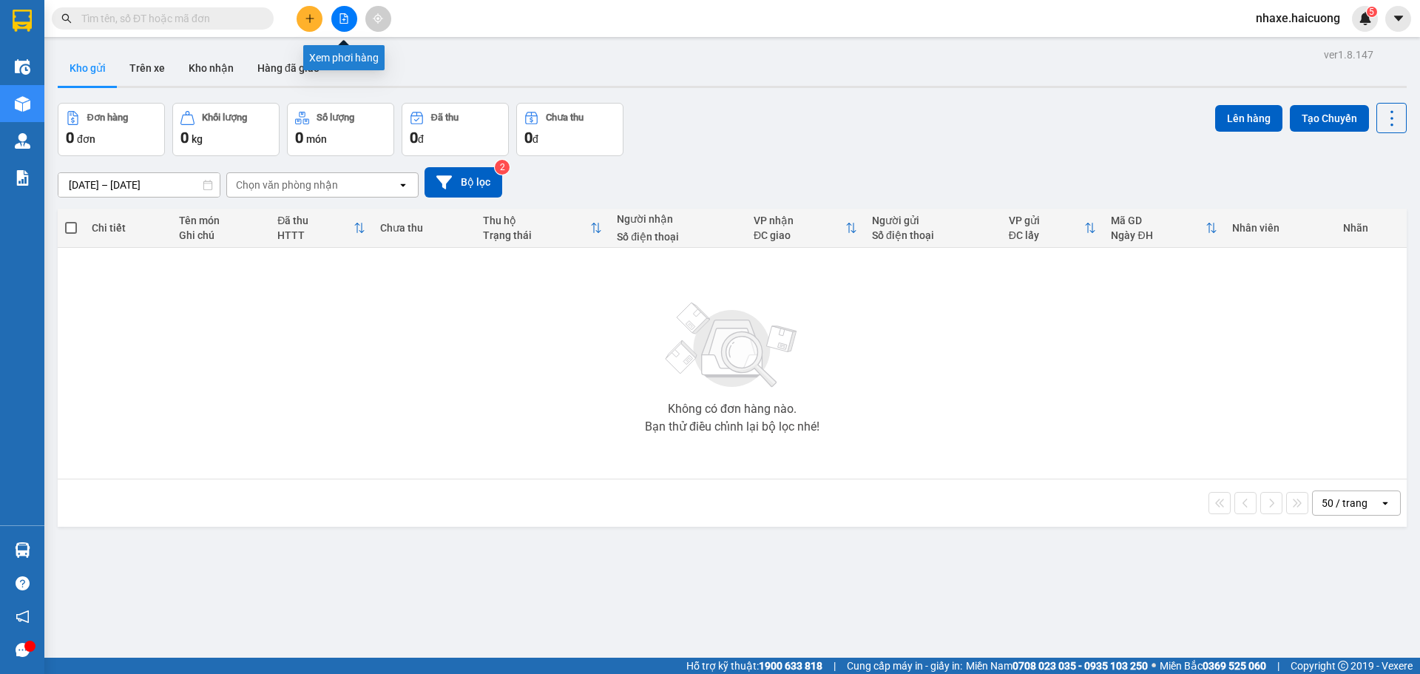
click at [345, 17] on icon "file-add" at bounding box center [344, 18] width 8 height 10
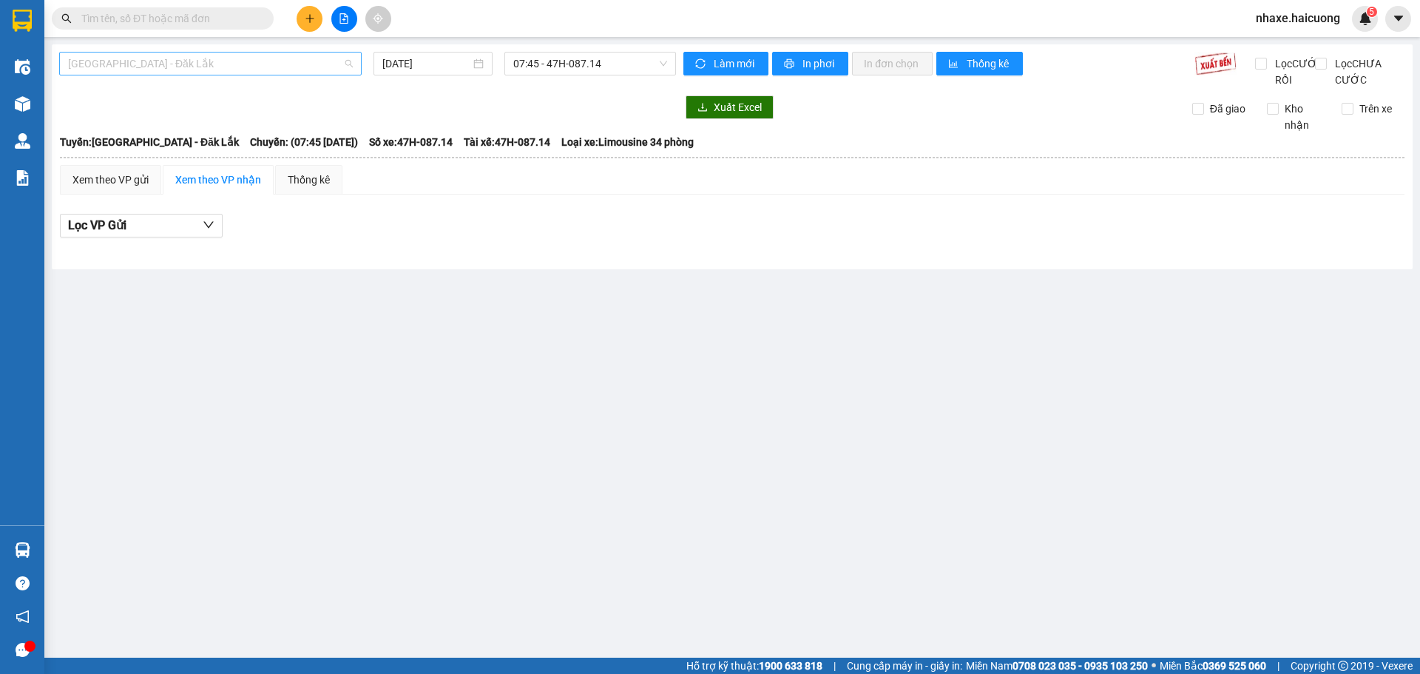
click at [260, 69] on span "[GEOGRAPHIC_DATA] - Đăk Lắk" at bounding box center [210, 63] width 285 height 22
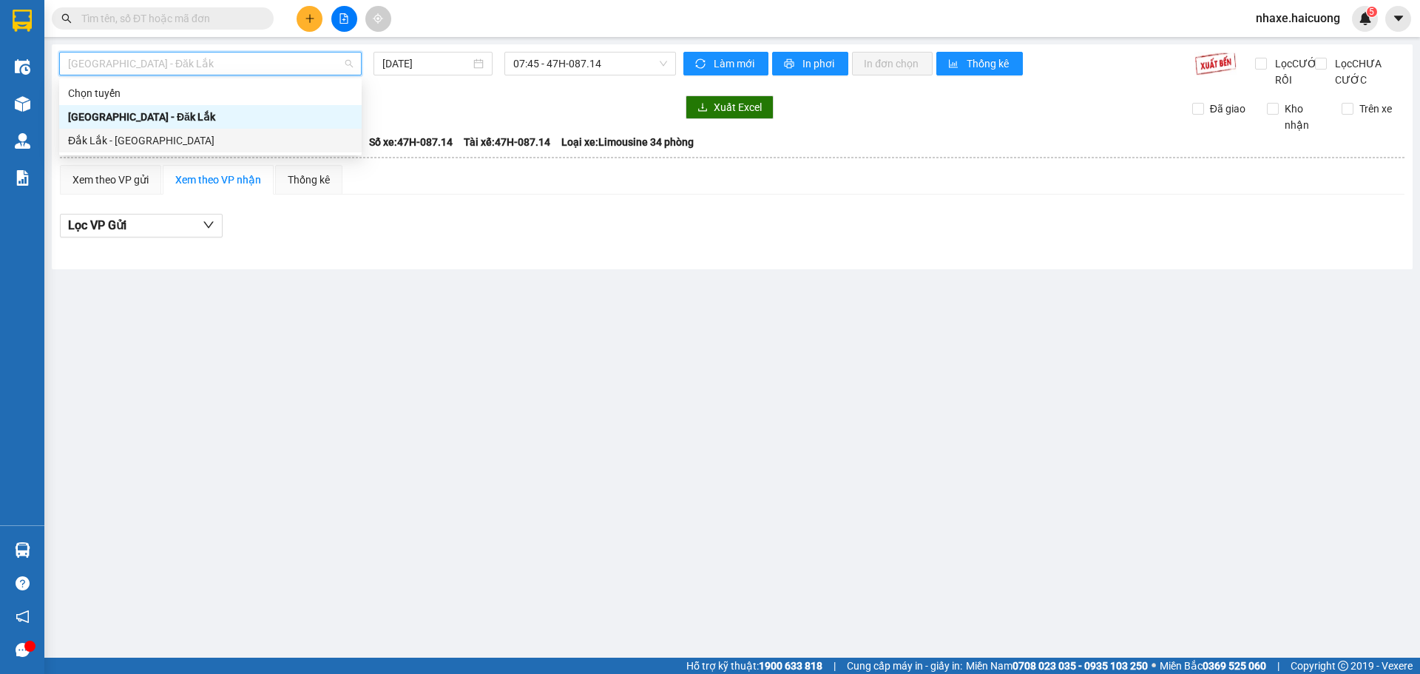
click at [196, 140] on div "Đắk Lắk - [GEOGRAPHIC_DATA]" at bounding box center [210, 140] width 285 height 16
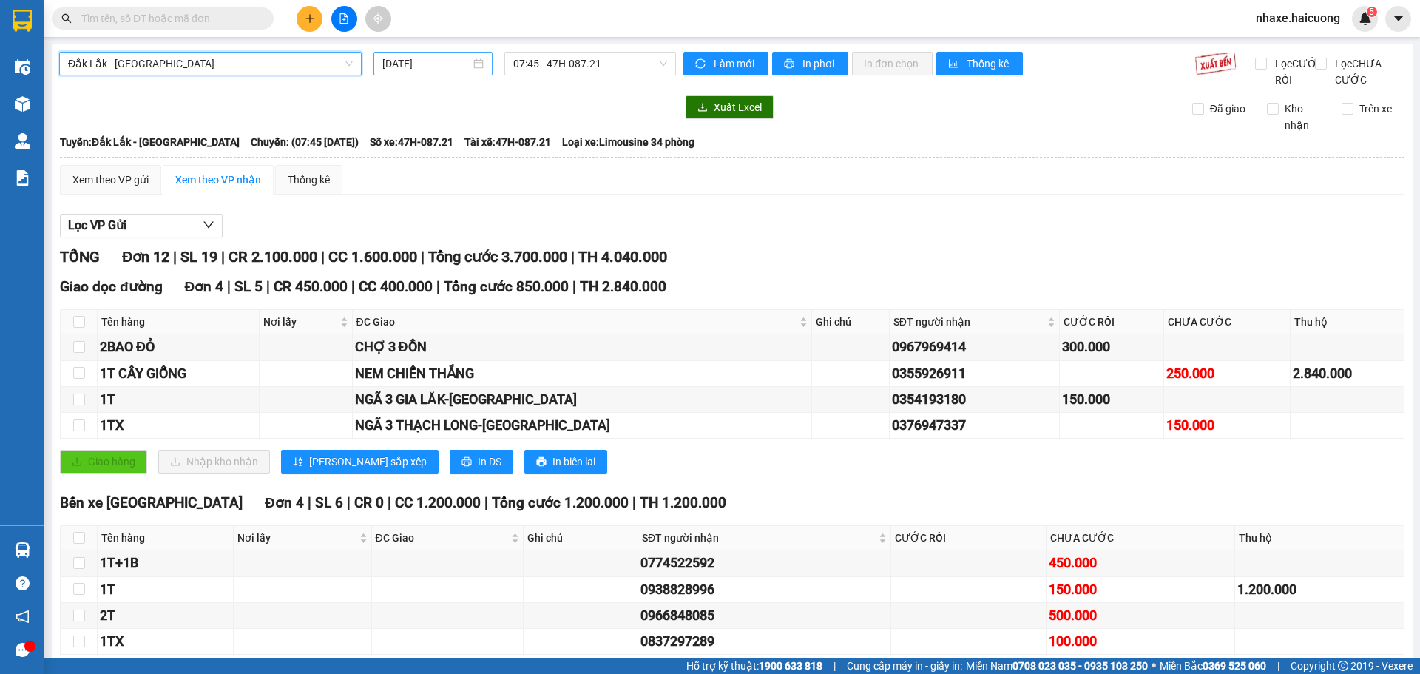
click at [453, 62] on input "[DATE]" at bounding box center [426, 63] width 88 height 16
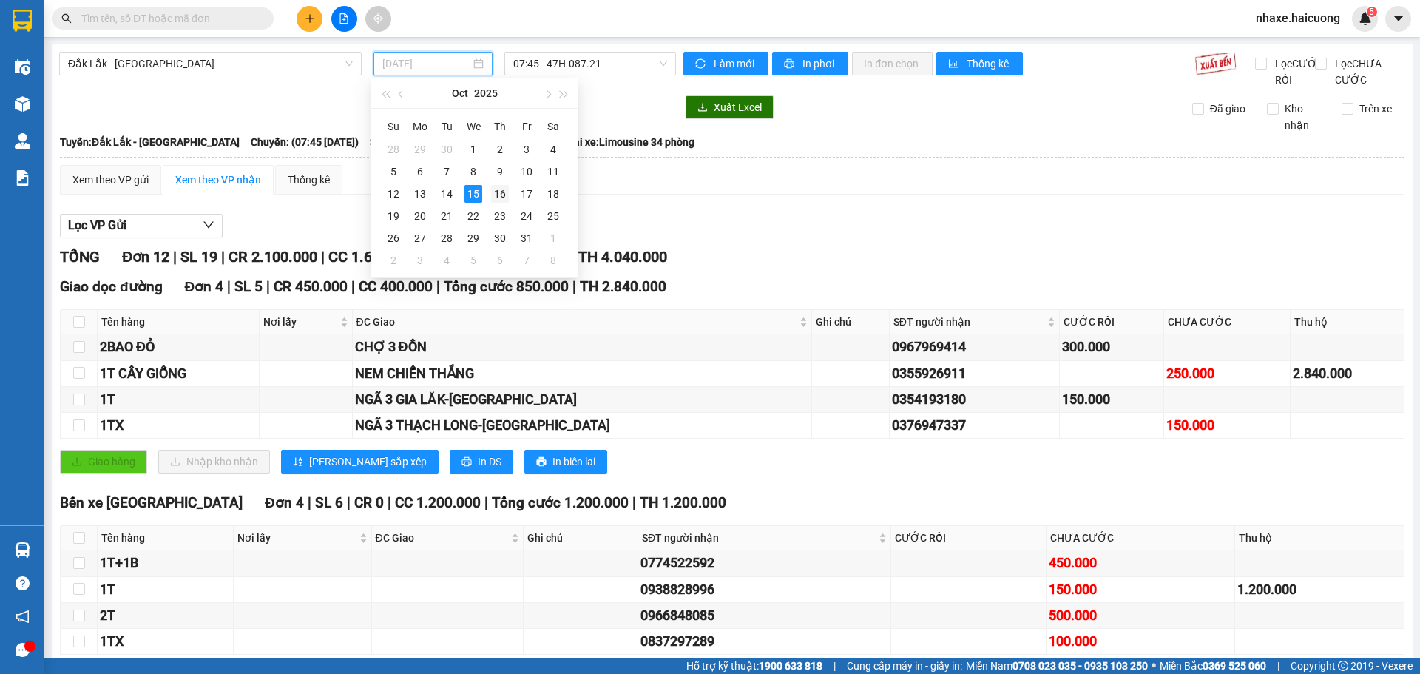
click at [502, 194] on div "16" at bounding box center [500, 194] width 18 height 18
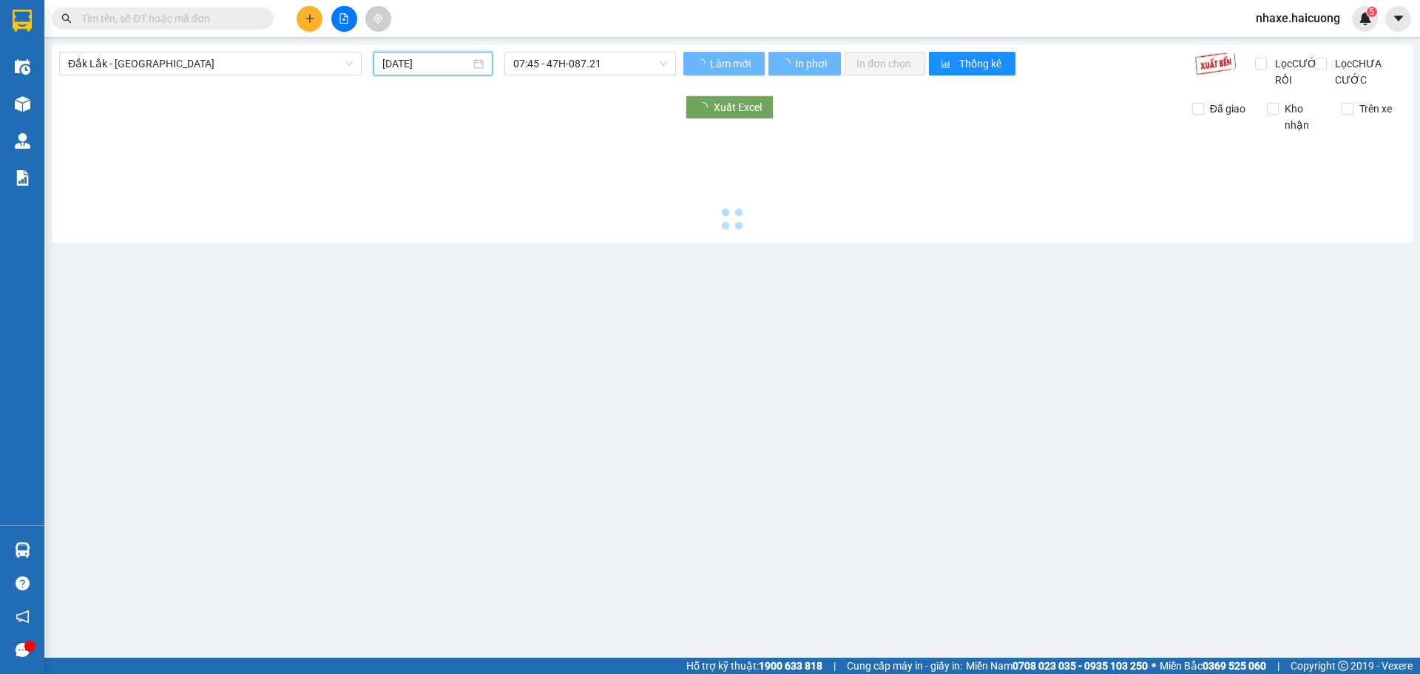
type input "16/10/2025"
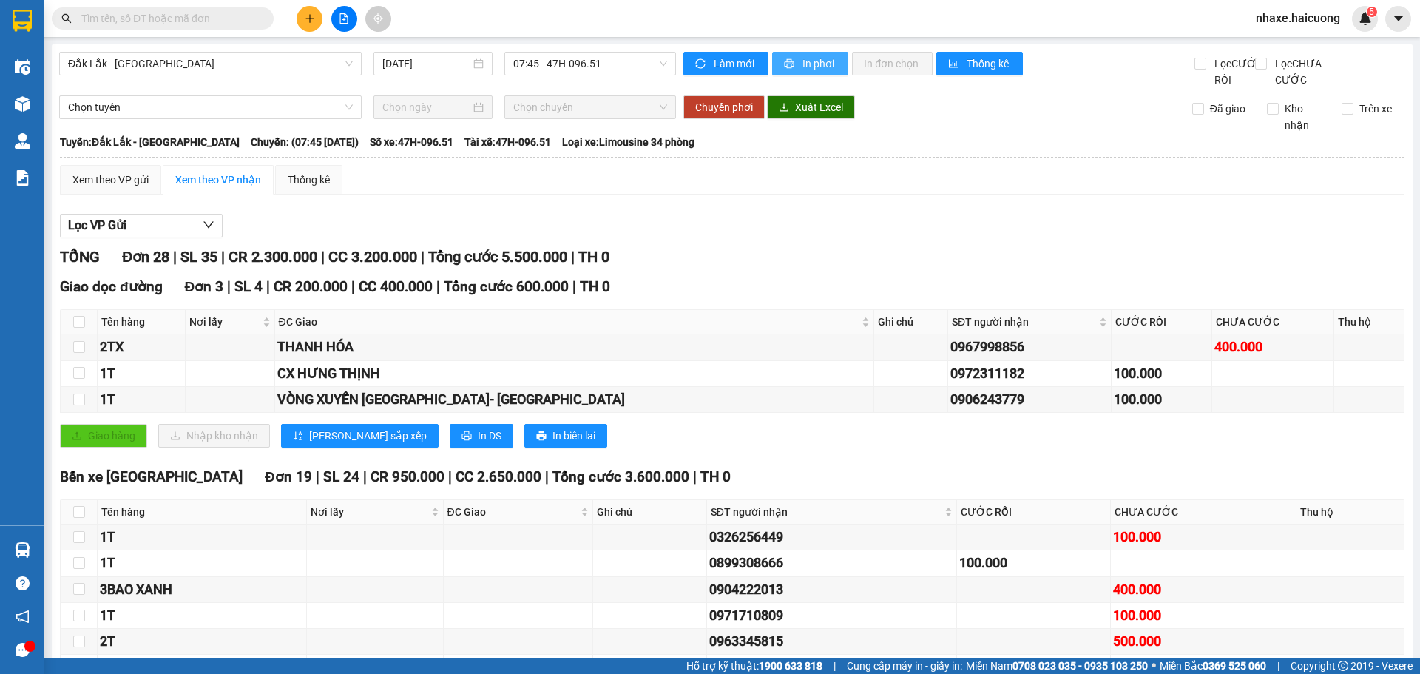
click at [802, 59] on span "In phơi" at bounding box center [819, 63] width 34 height 16
click at [795, 64] on button "In phơi" at bounding box center [810, 64] width 76 height 24
